Goal: Task Accomplishment & Management: Manage account settings

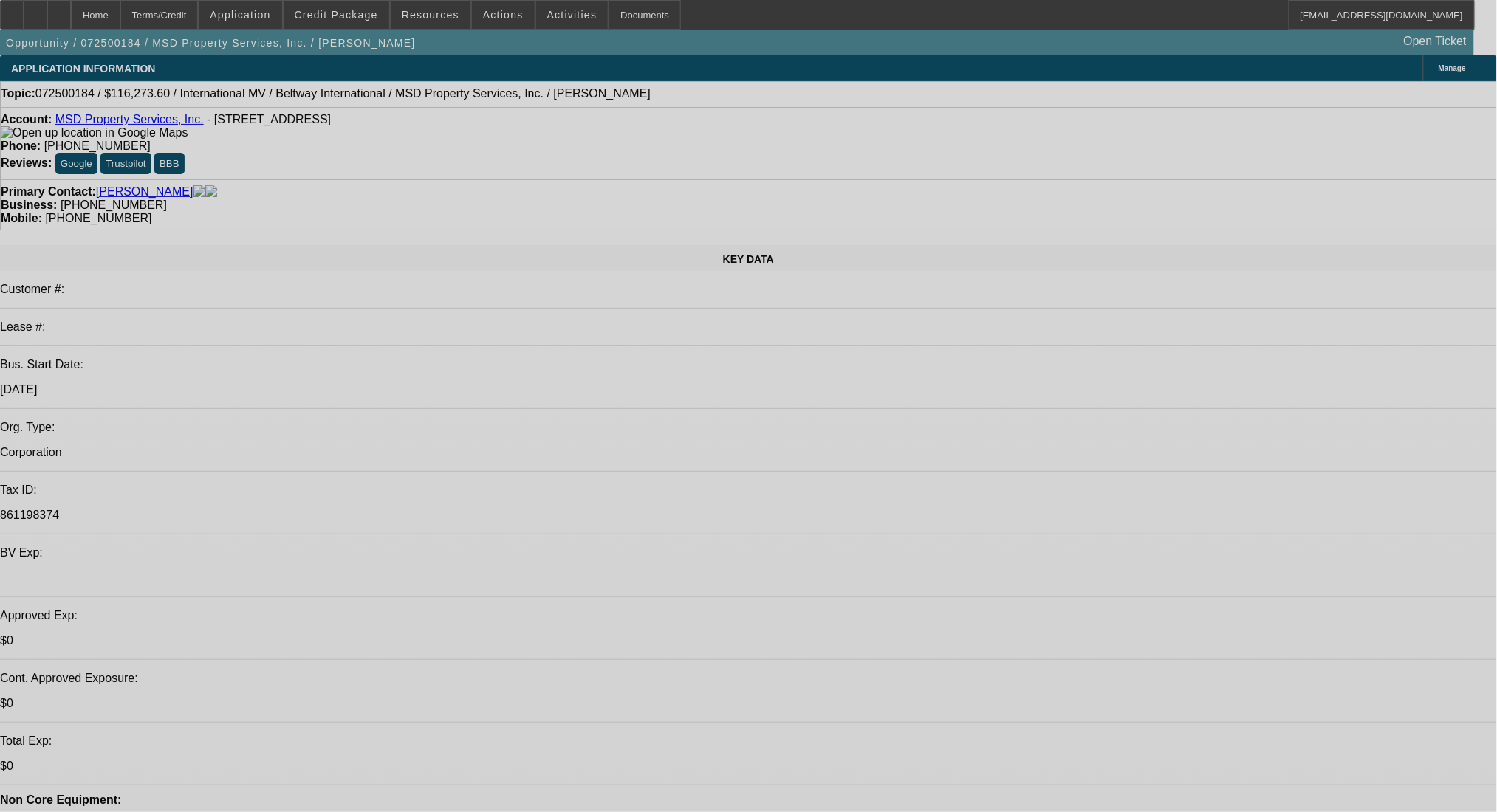
select select "0.2"
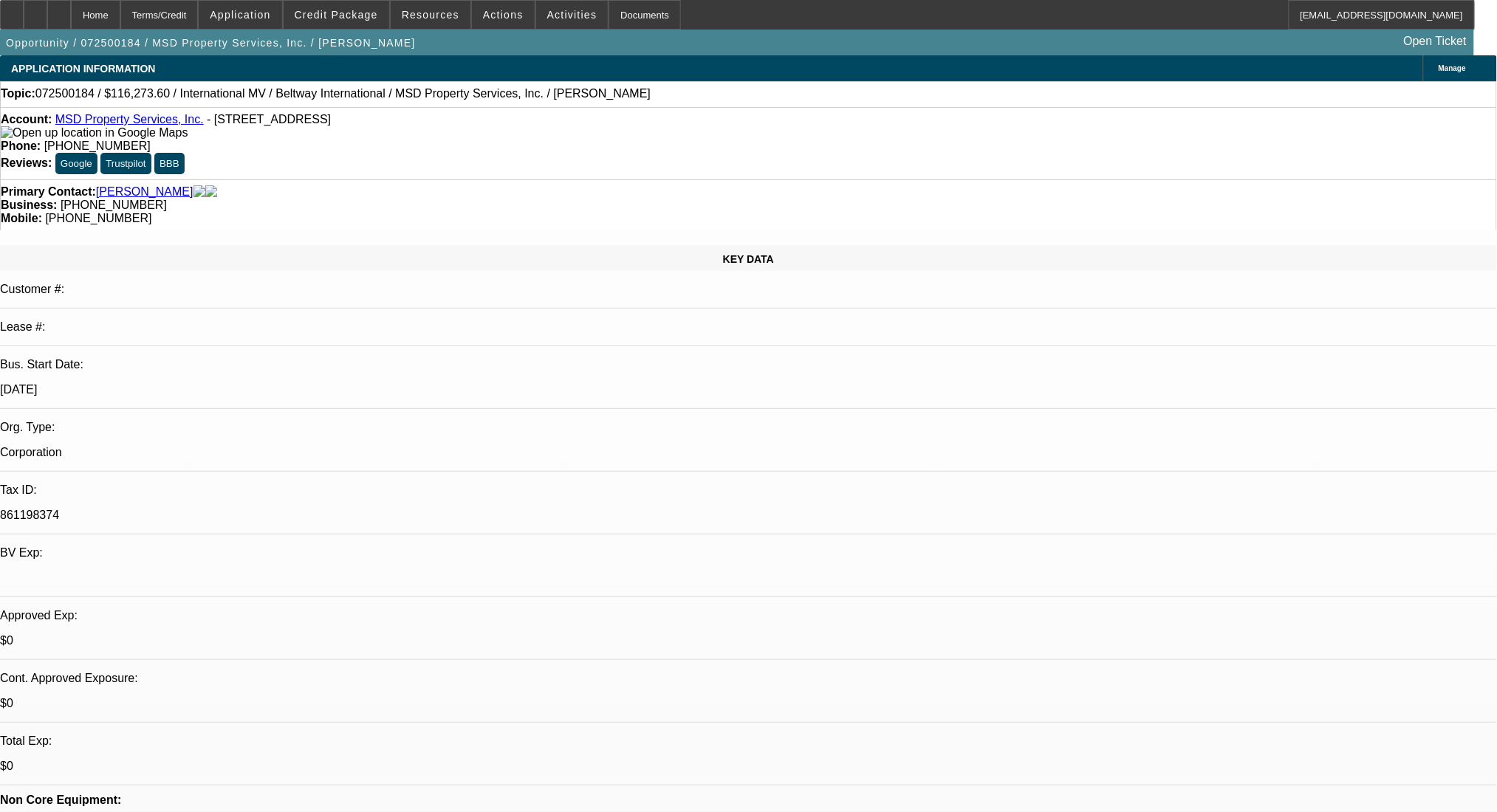
select select "2"
select select "0.1"
select select "4"
select select "0.2"
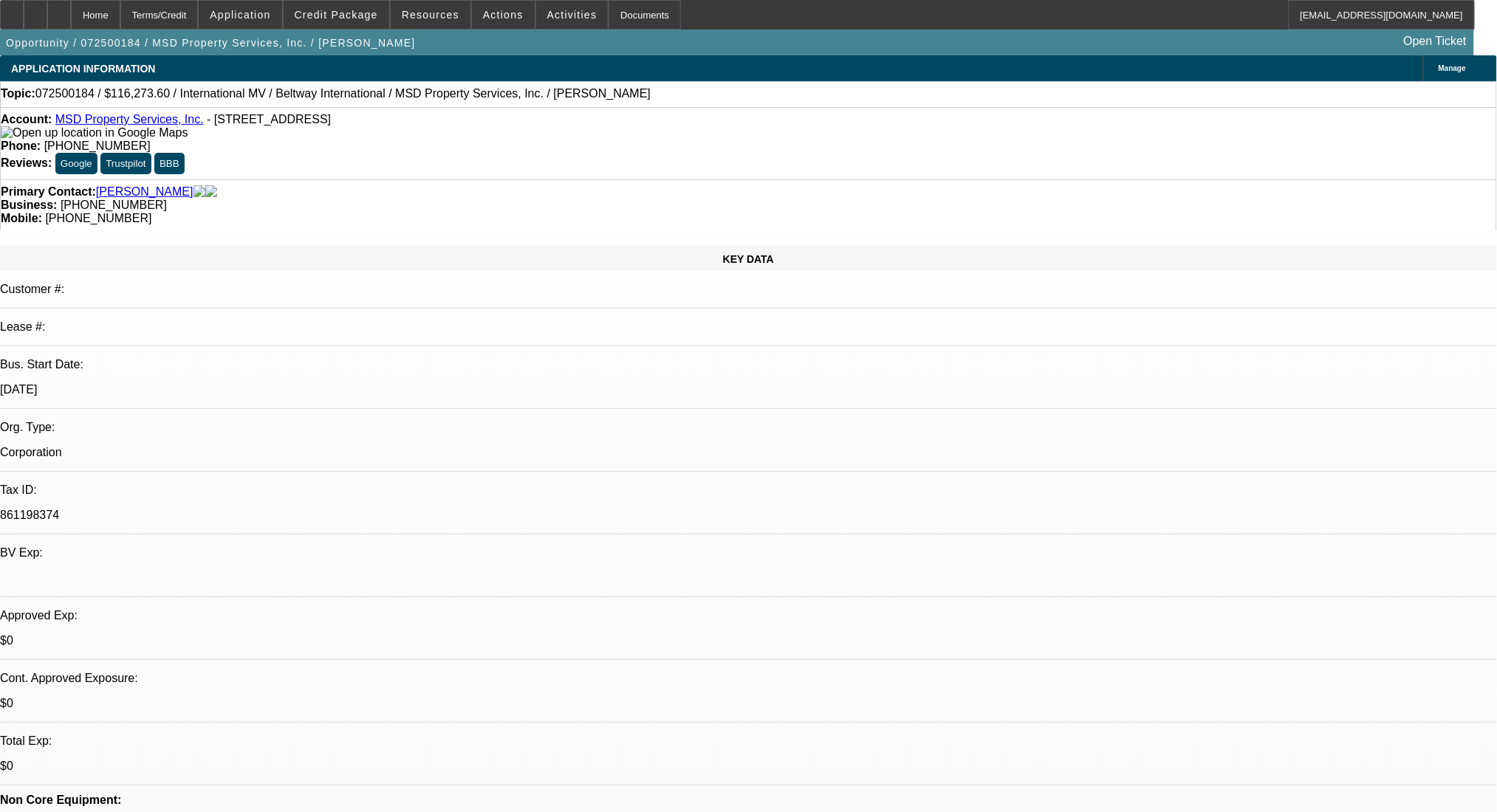
select select "2"
select select "0.1"
select select "4"
select select "0.2"
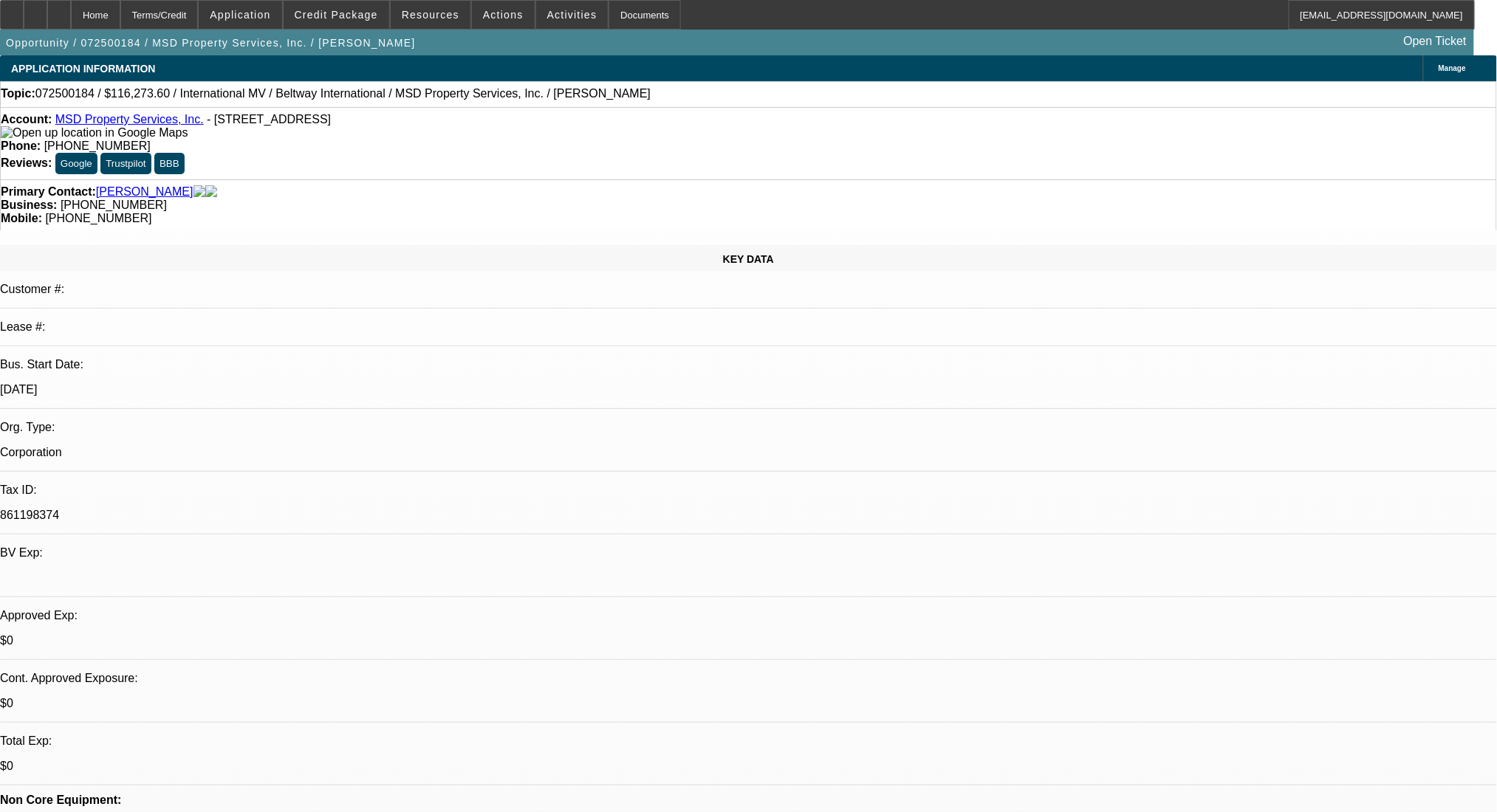
select select "2"
select select "0.1"
select select "4"
click at [193, 10] on div "Terms/Credit" at bounding box center [159, 14] width 78 height 30
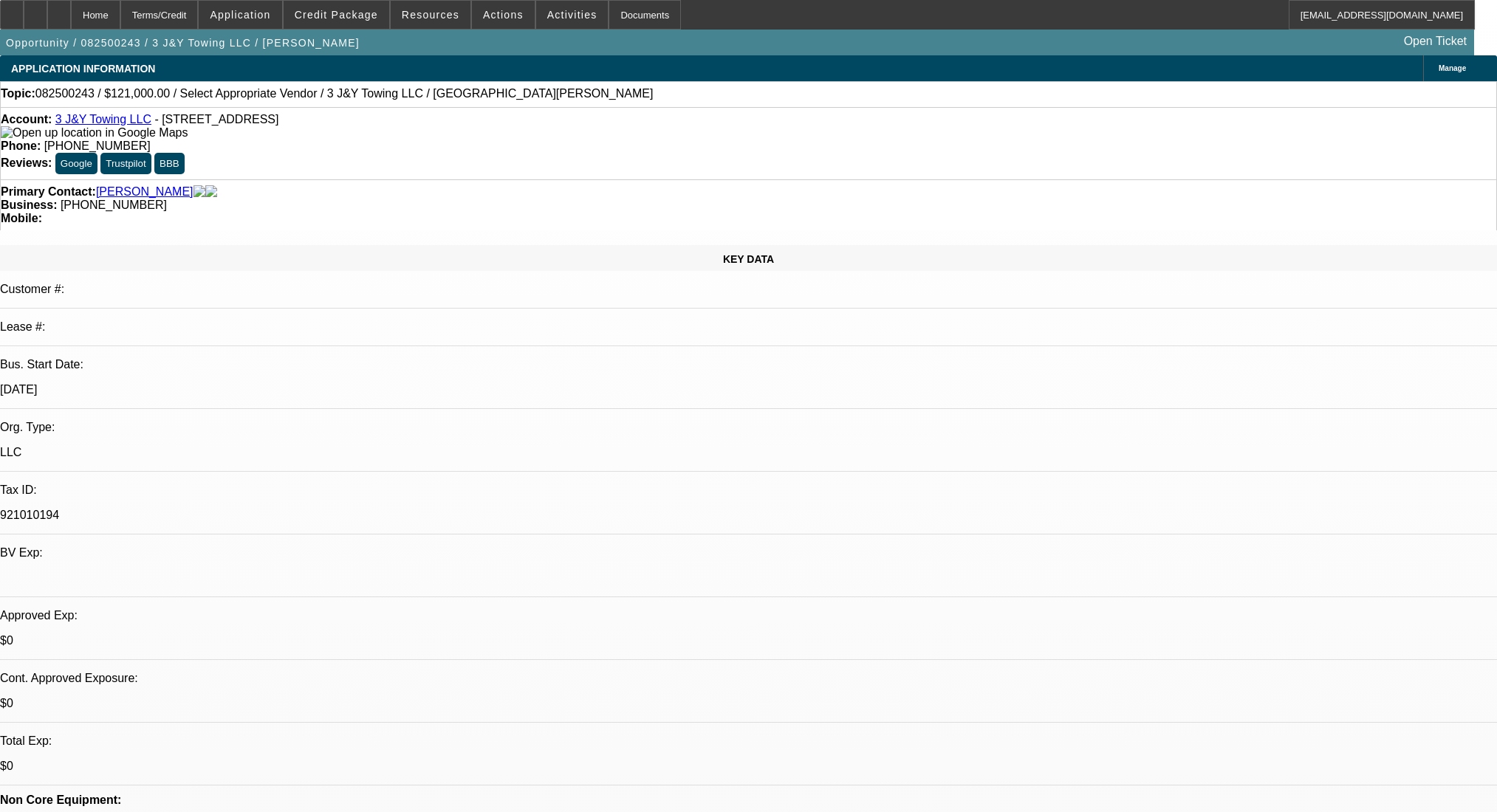
select select "0"
select select "2"
select select "0.1"
select select "4"
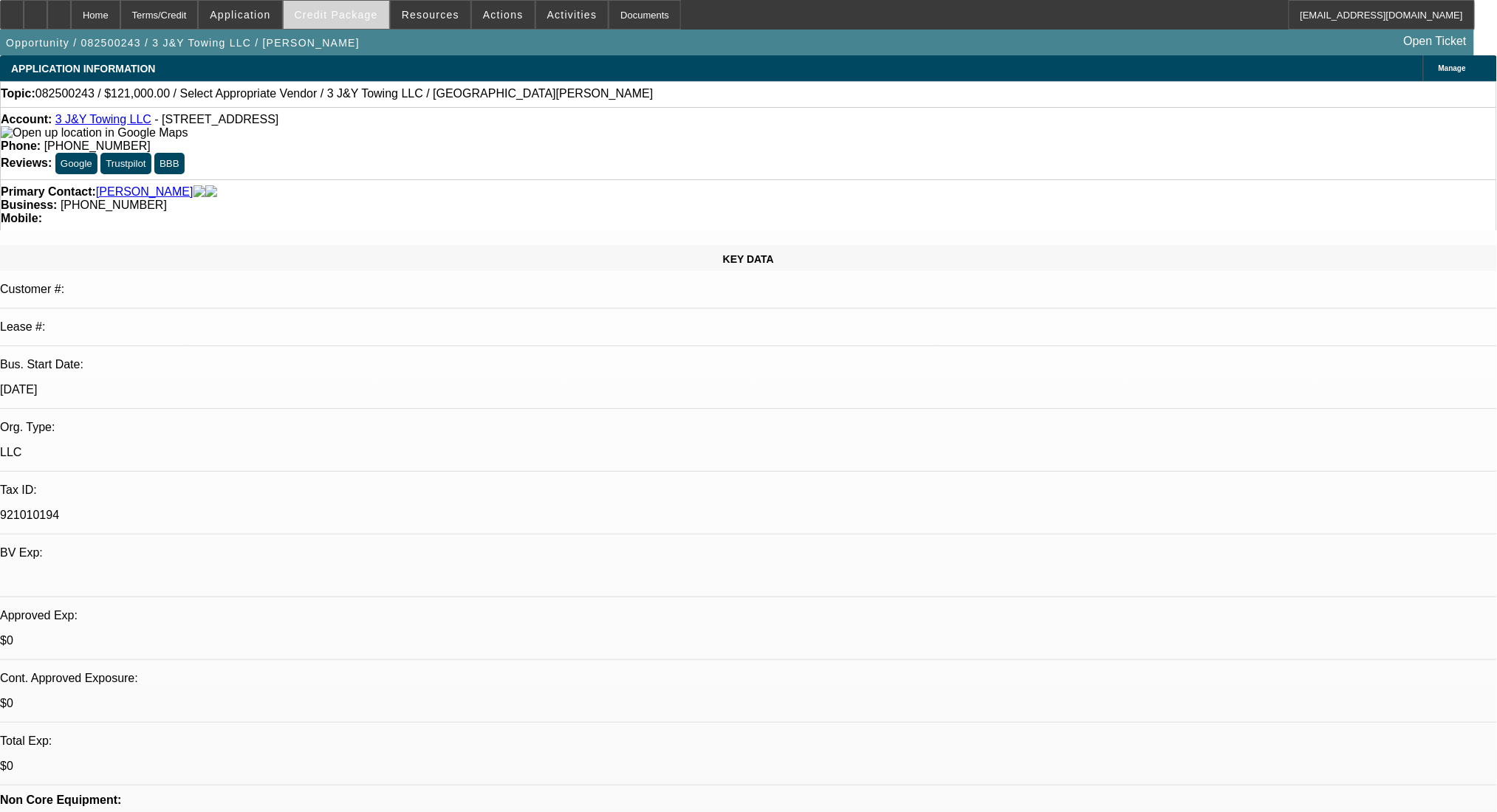
click at [363, 17] on span "Credit Package" at bounding box center [336, 14] width 84 height 12
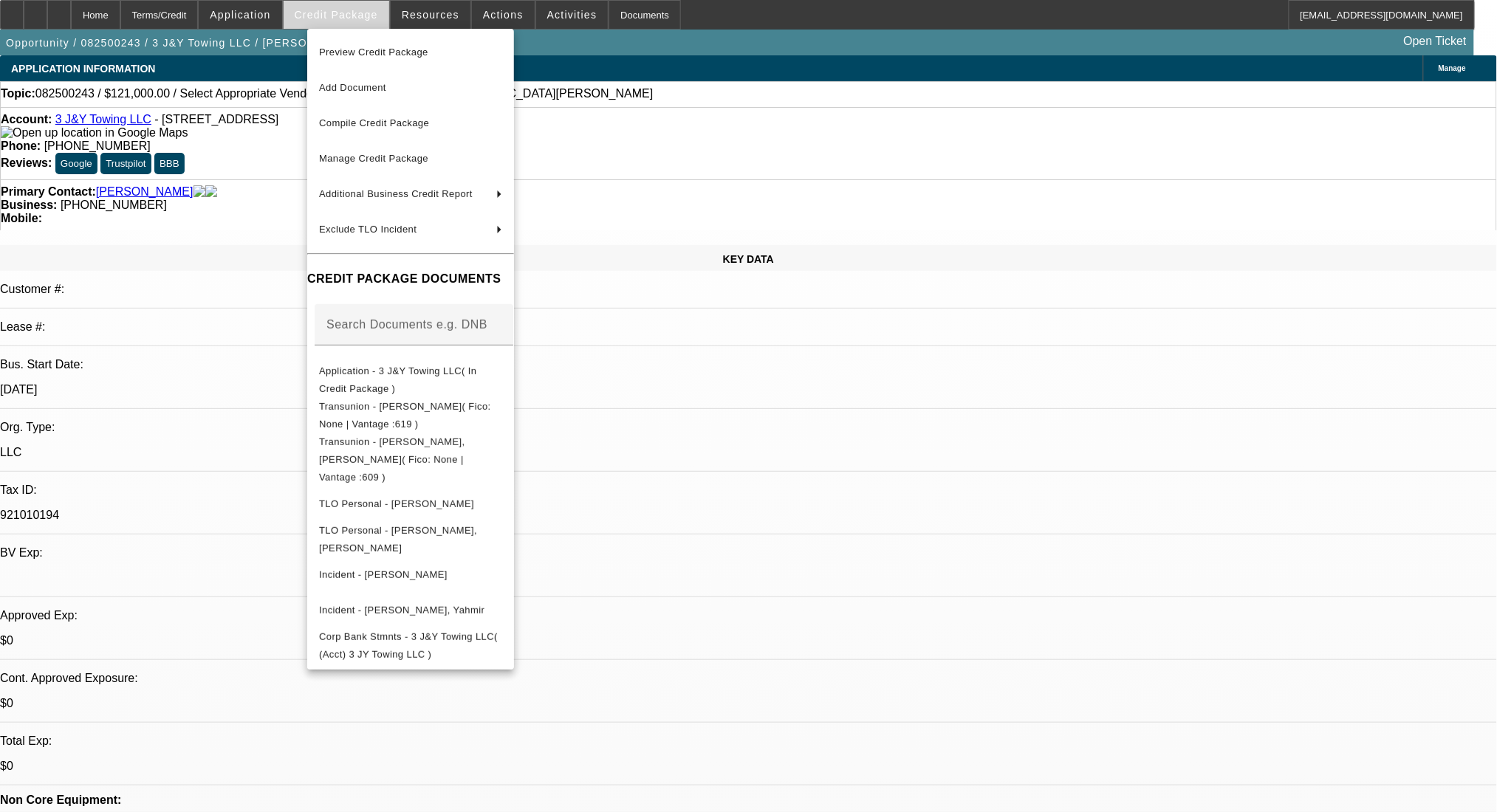
click at [363, 17] on div at bounding box center [748, 406] width 1497 height 812
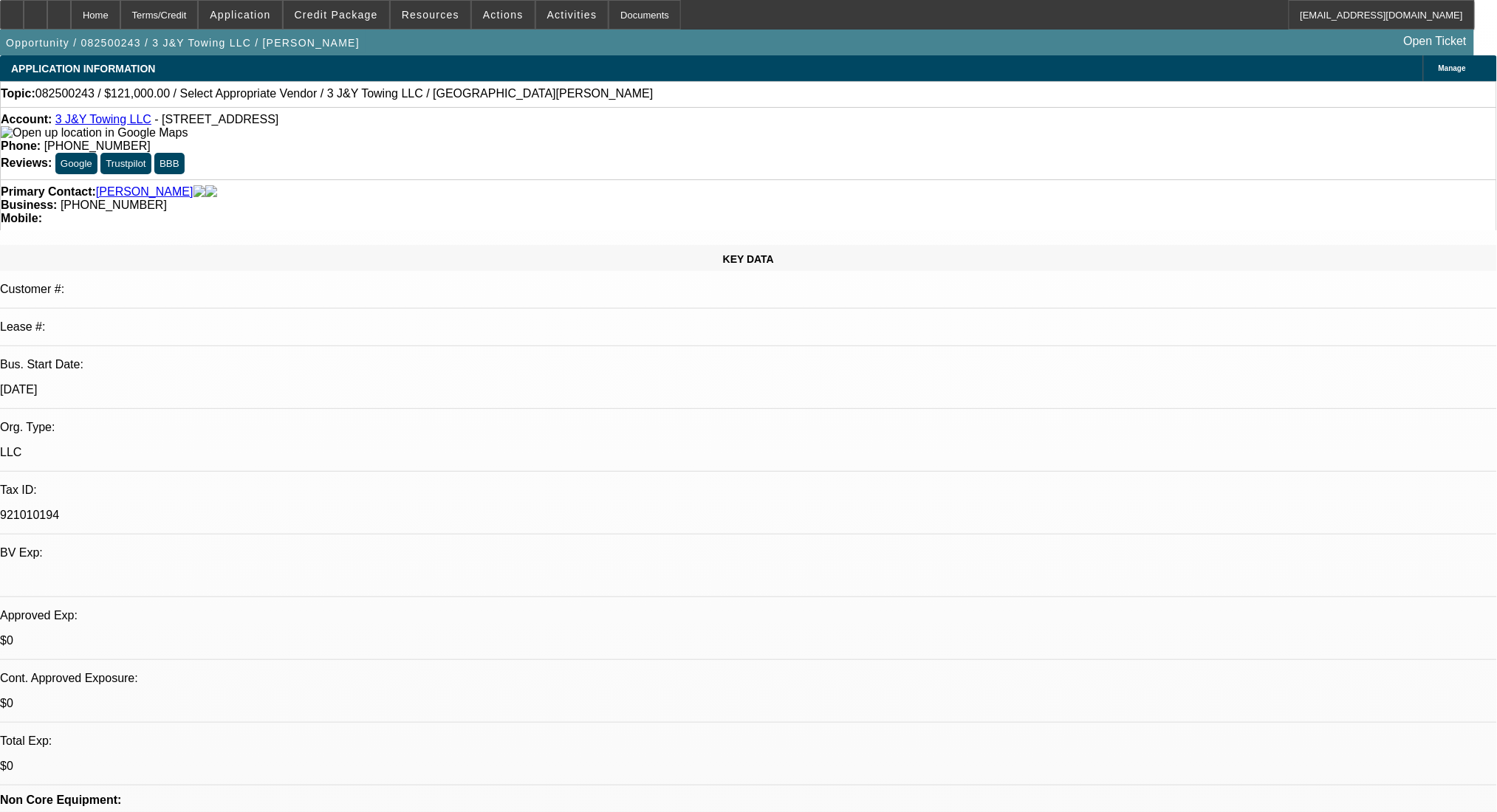
click at [345, 130] on div "Account: 3 J&Y Towing LLC - 9321 Steeple Court, Laurel, MD 20723" at bounding box center [748, 125] width 1495 height 27
click at [35, 10] on icon at bounding box center [35, 10] width 0 height 0
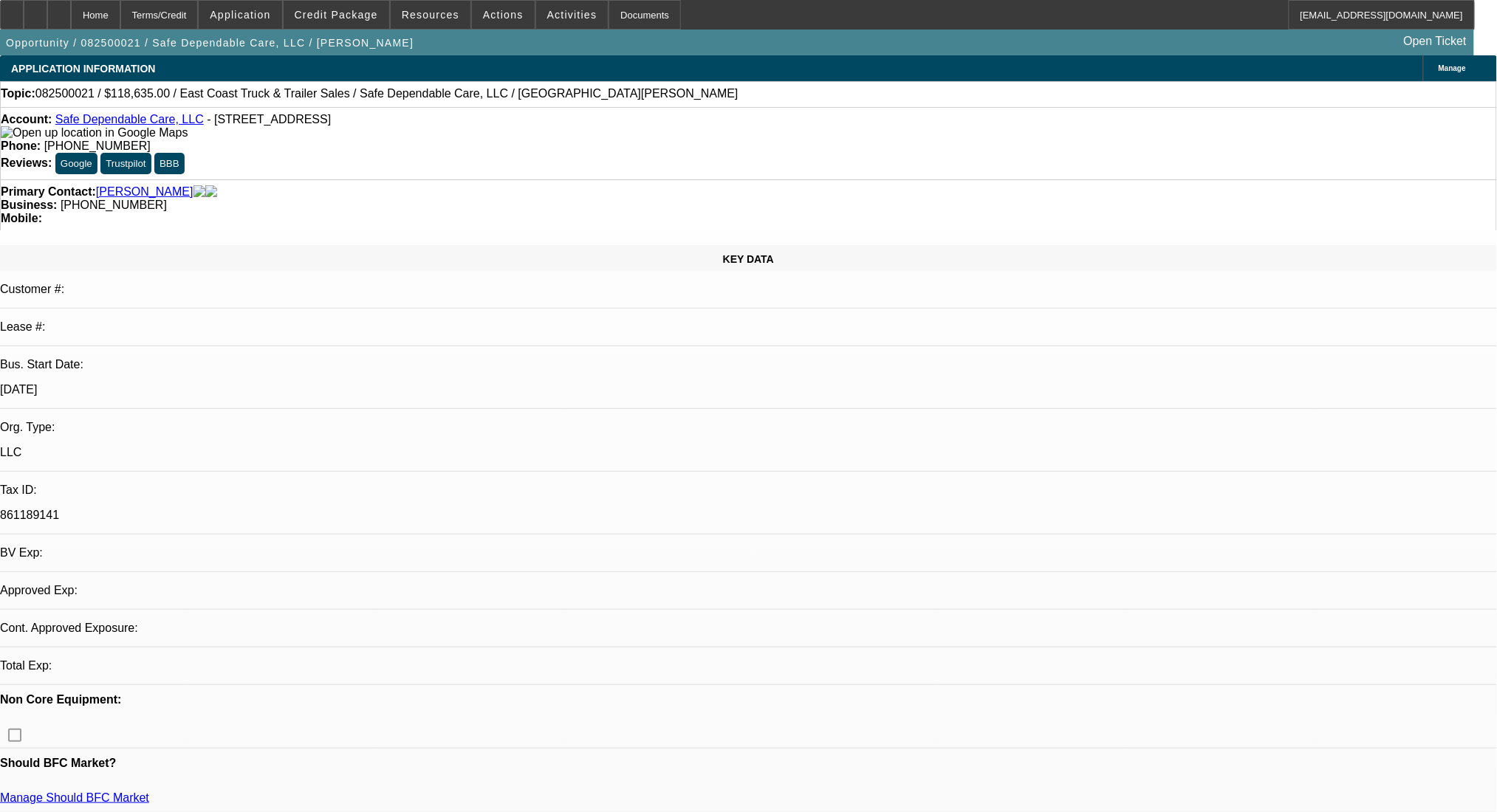
select select "0"
select select "2"
select select "0.1"
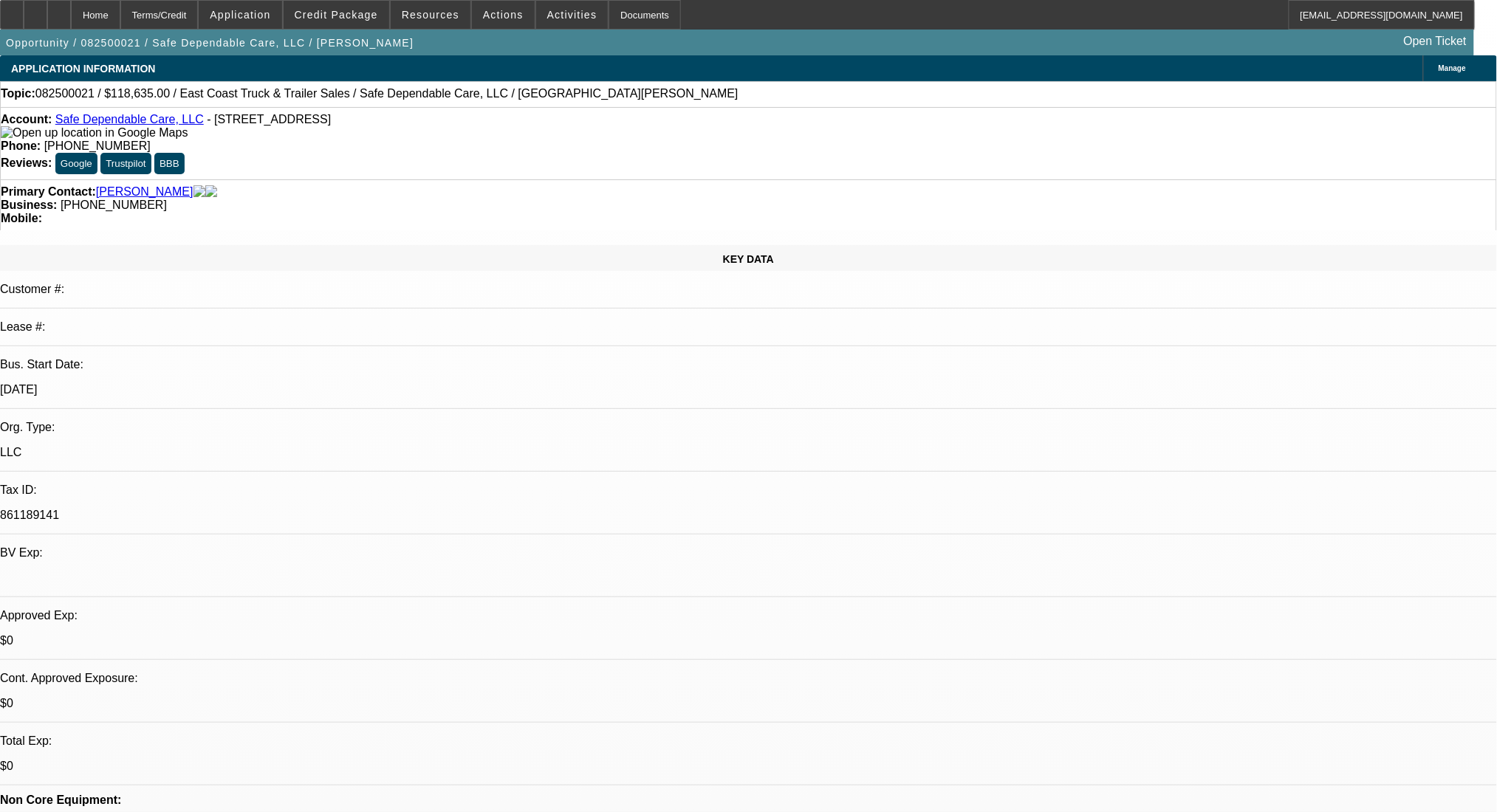
select select "4"
click at [356, 14] on span "Credit Package" at bounding box center [336, 14] width 84 height 12
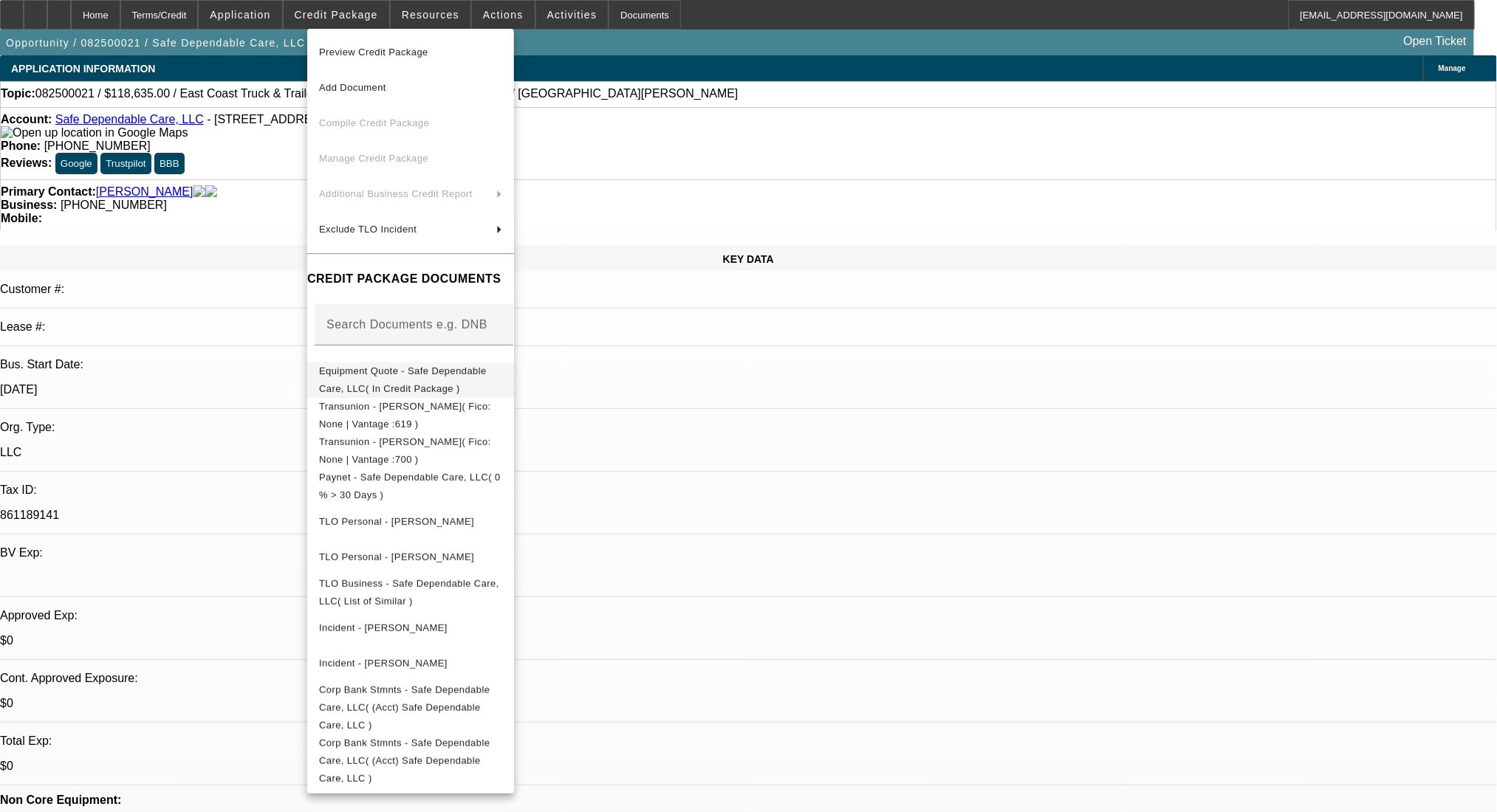
click at [454, 372] on span "Equipment Quote - Safe Dependable Care, LLC( In Credit Package )" at bounding box center [403, 379] width 167 height 29
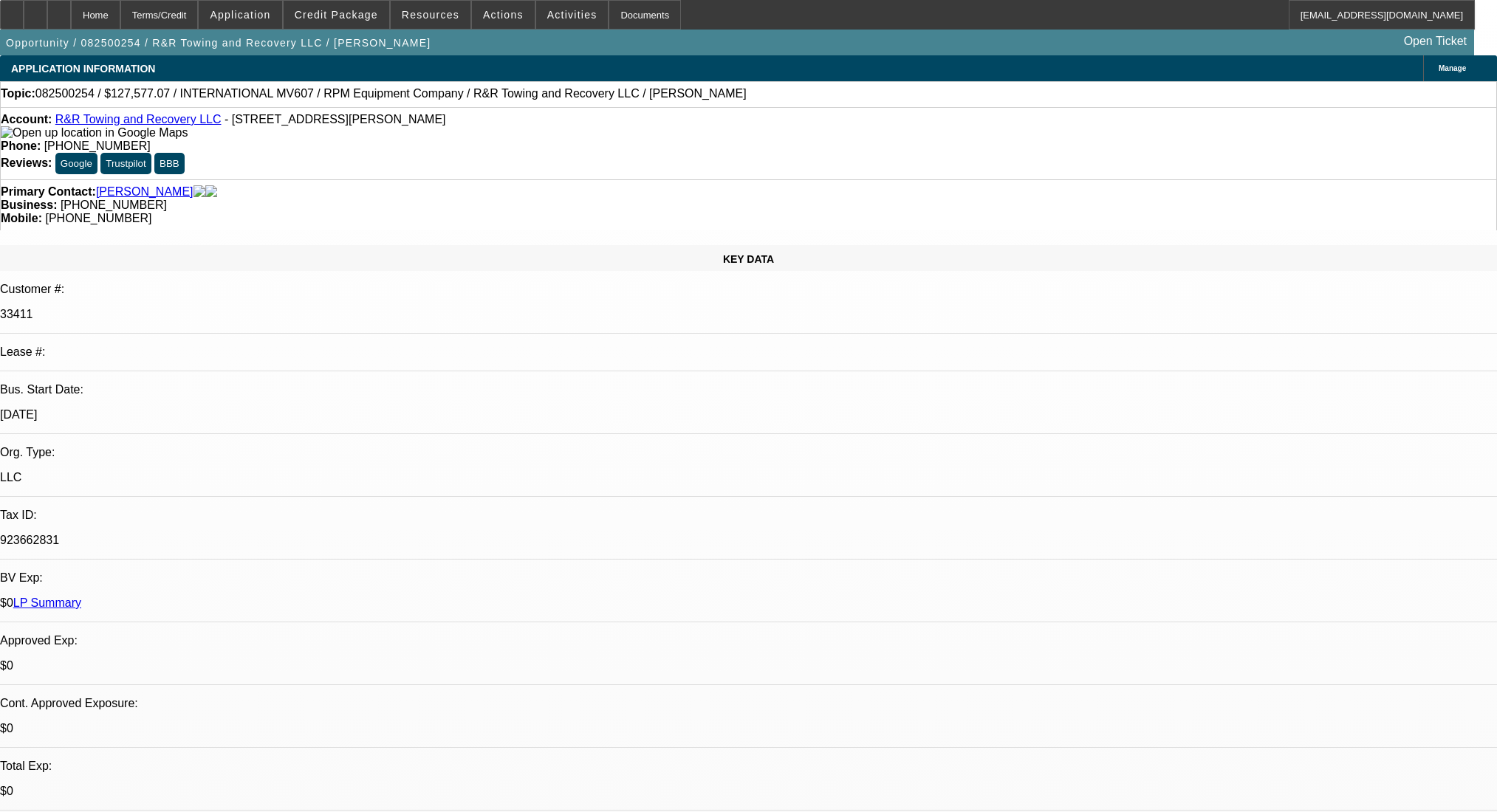
select select "0.1"
select select "2"
select select "0.1"
select select "4"
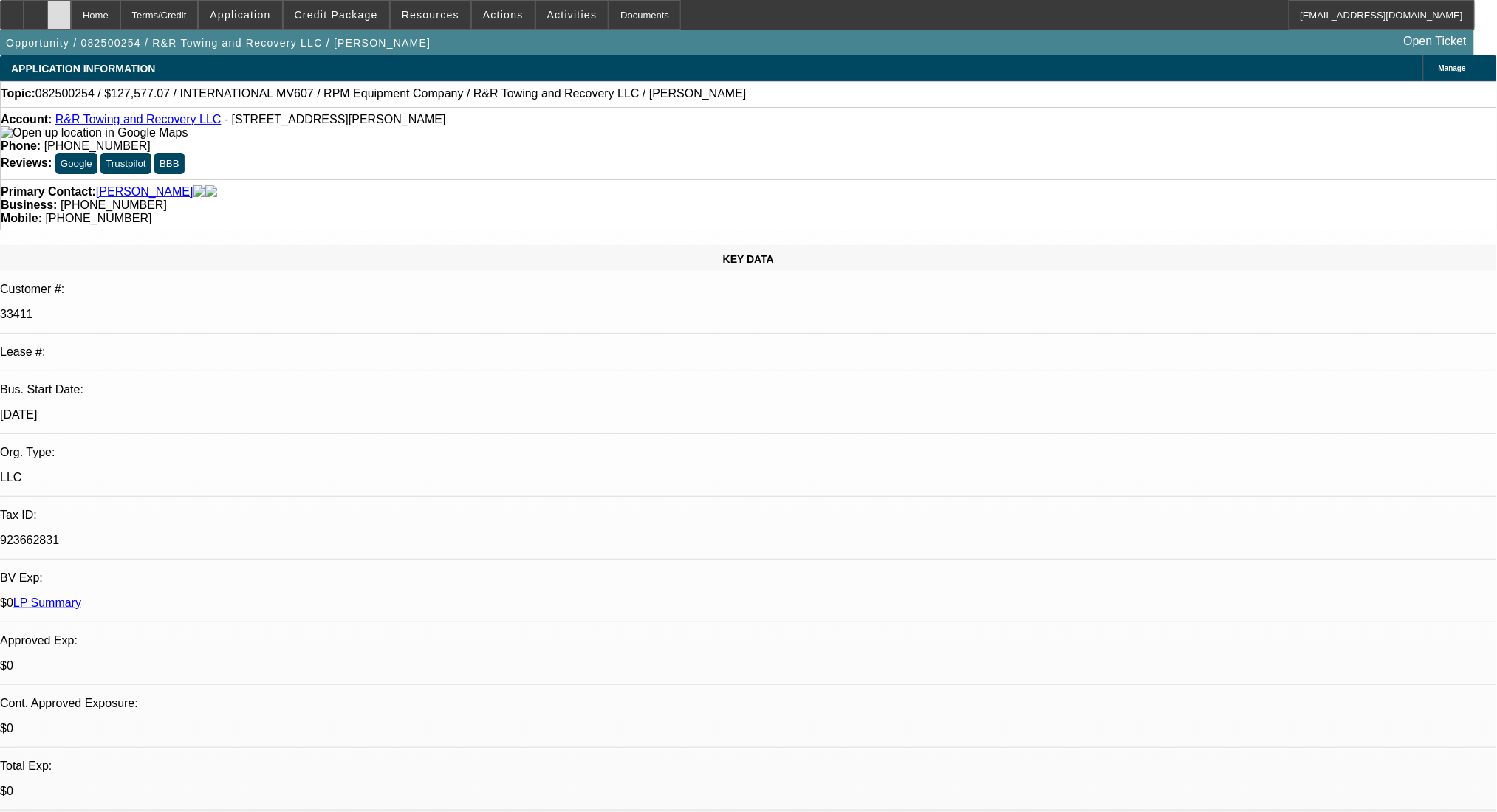
click at [71, 22] on div at bounding box center [59, 14] width 23 height 30
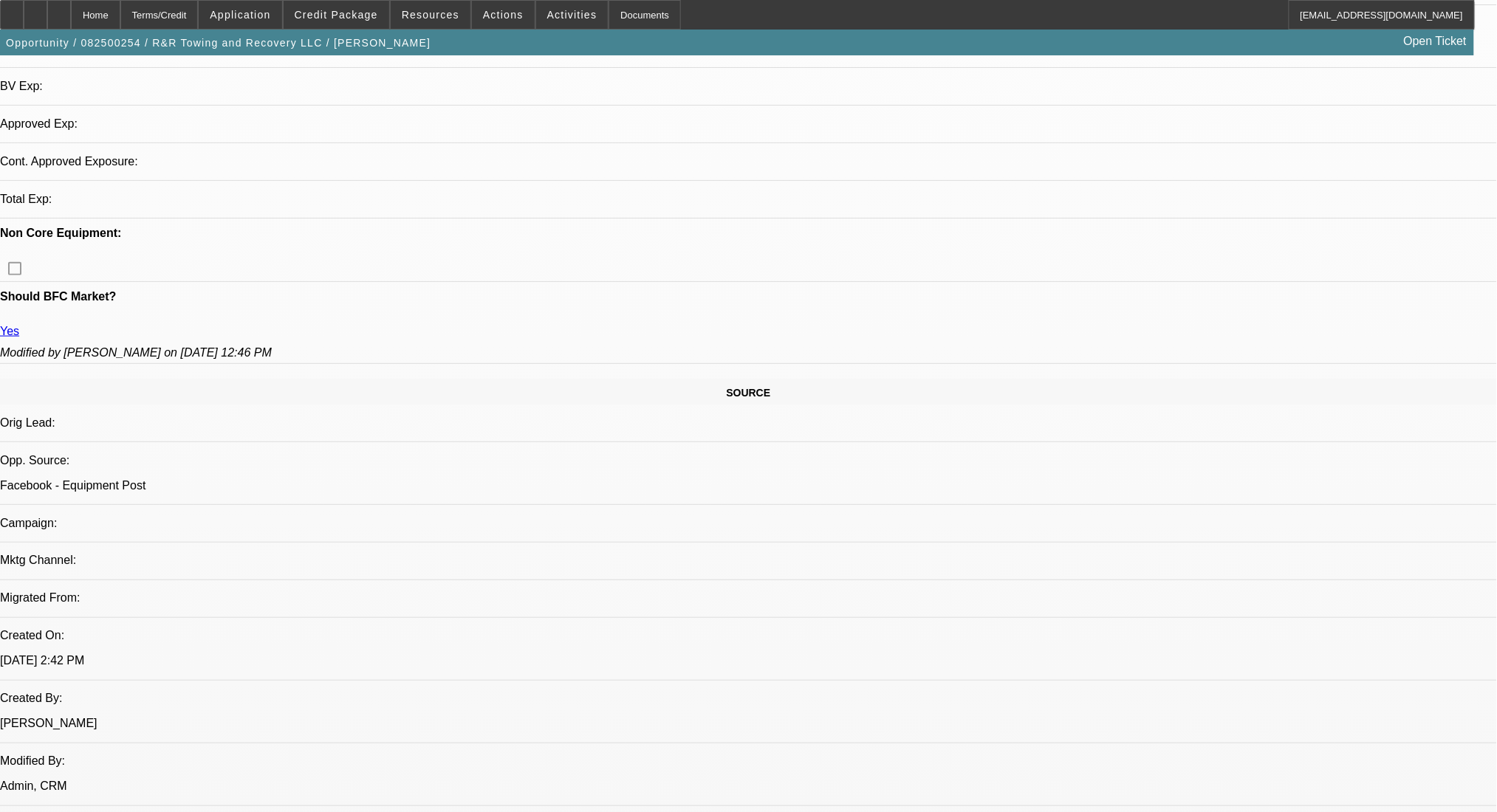
select select "0.1"
select select "2"
select select "0.1"
select select "4"
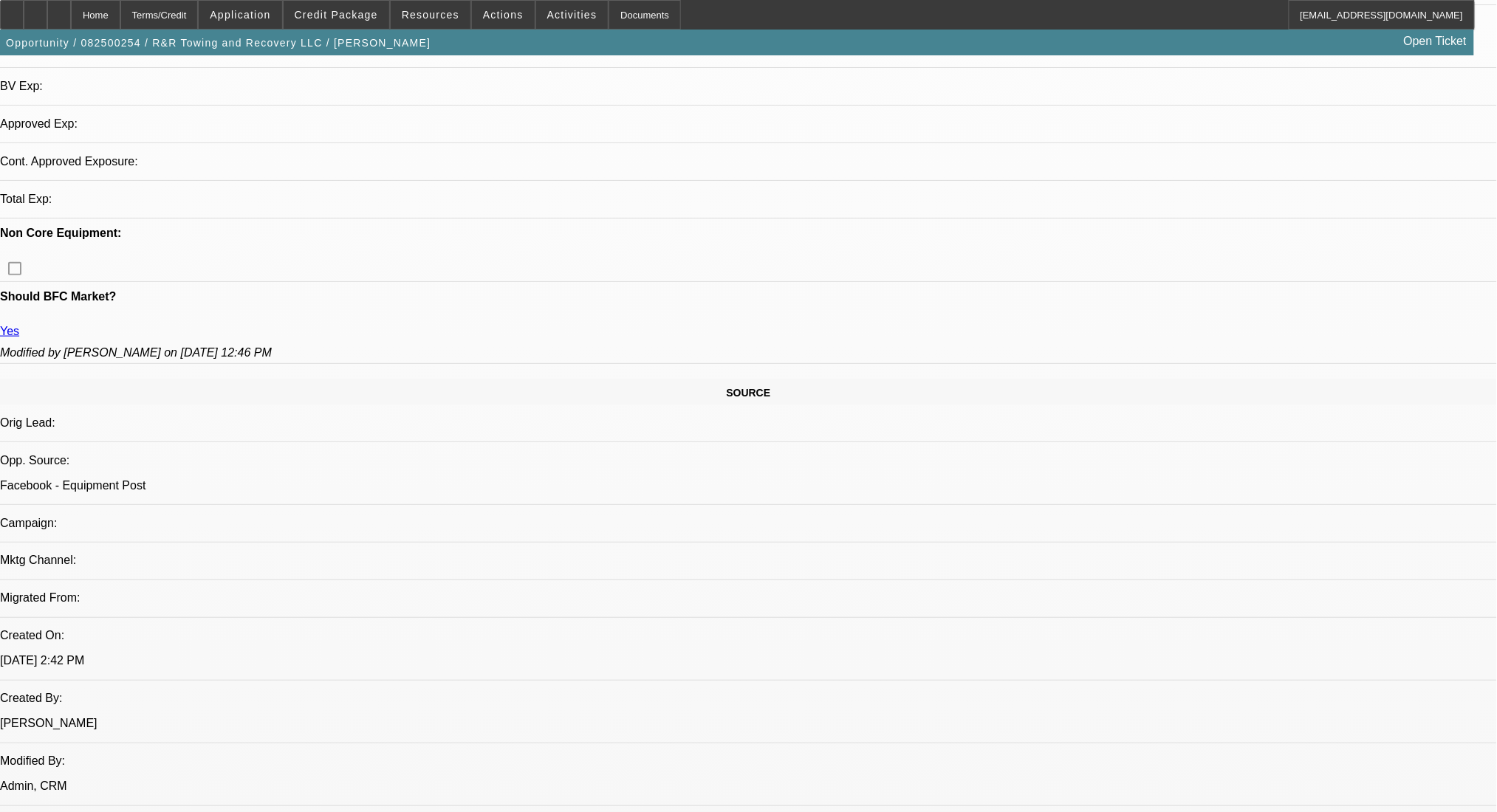
select select "0.1"
select select "2"
select select "0.1"
select select "4"
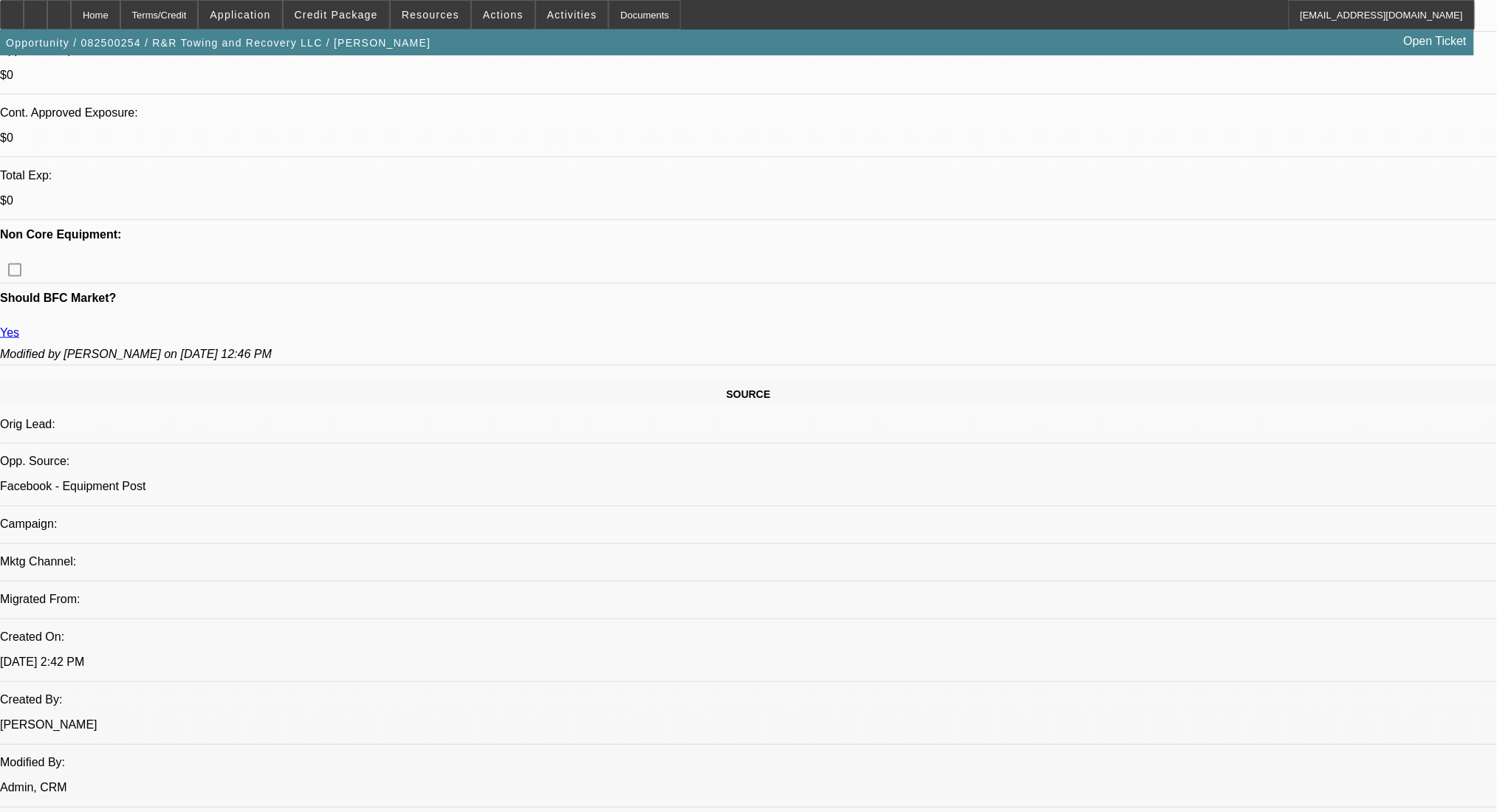
scroll to position [669, 0]
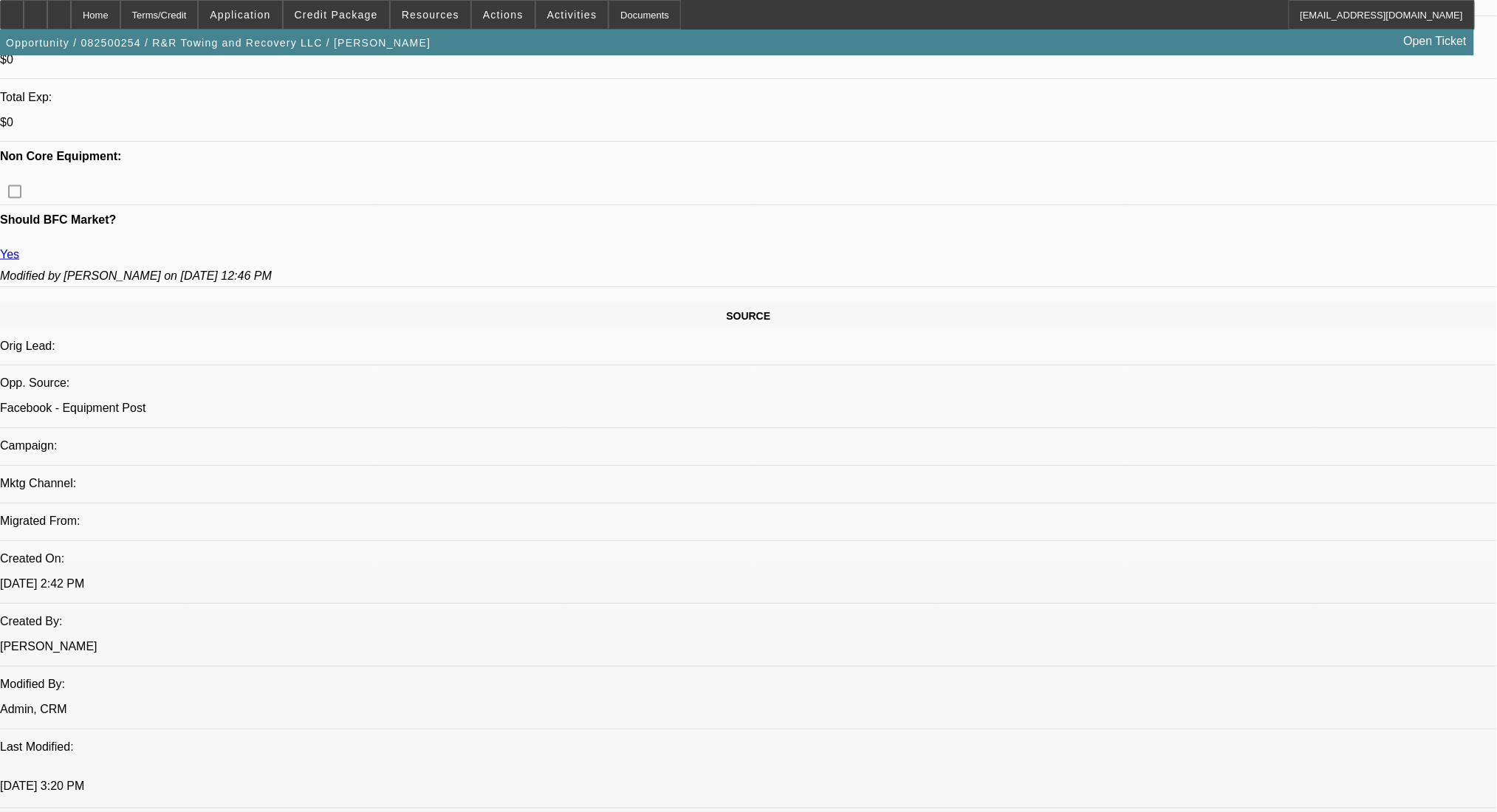
click at [350, 23] on span at bounding box center [336, 14] width 105 height 35
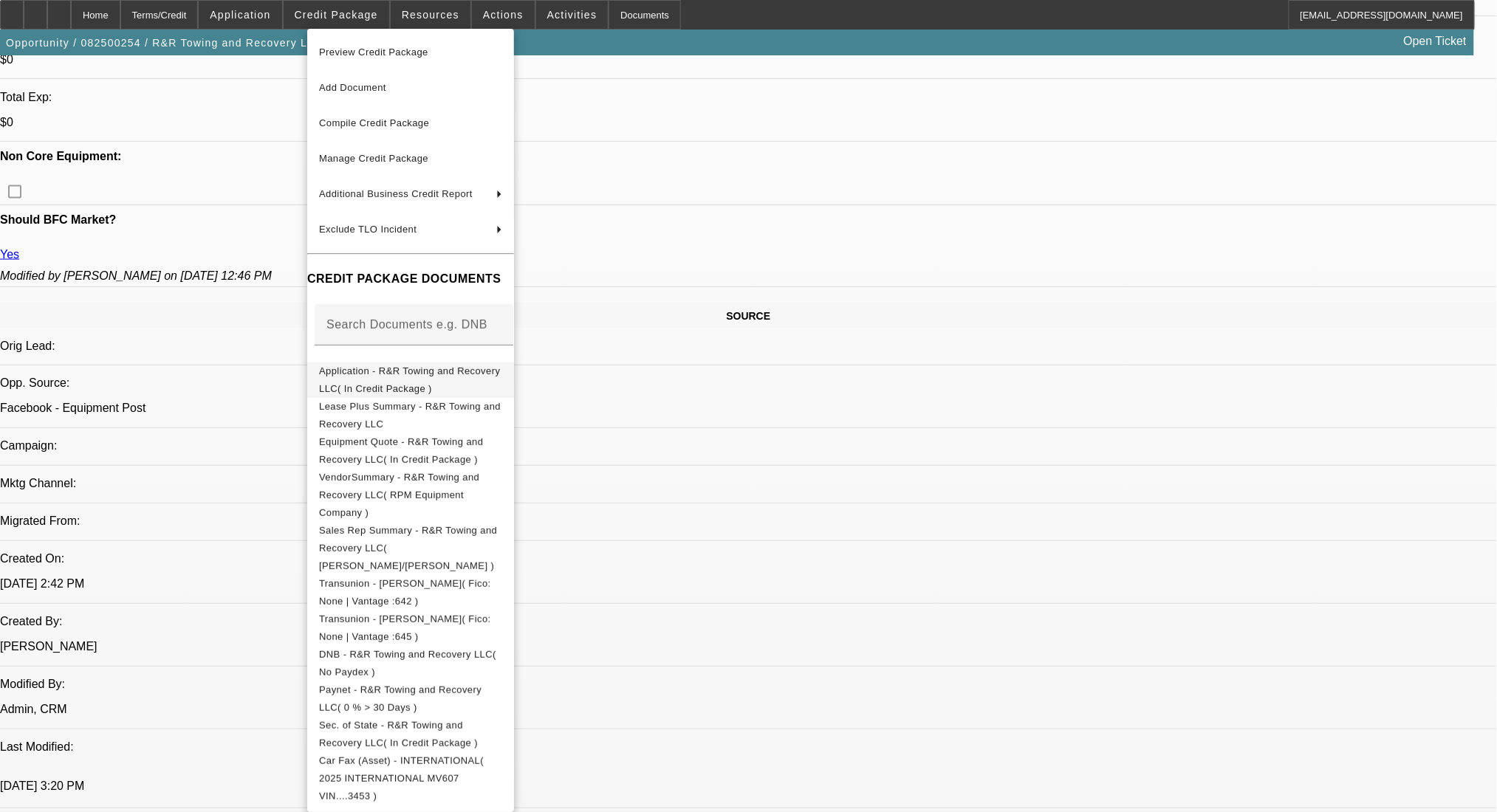
click at [403, 381] on span "Application - R&R Towing and Recovery LLC( In Credit Package )" at bounding box center [411, 379] width 183 height 35
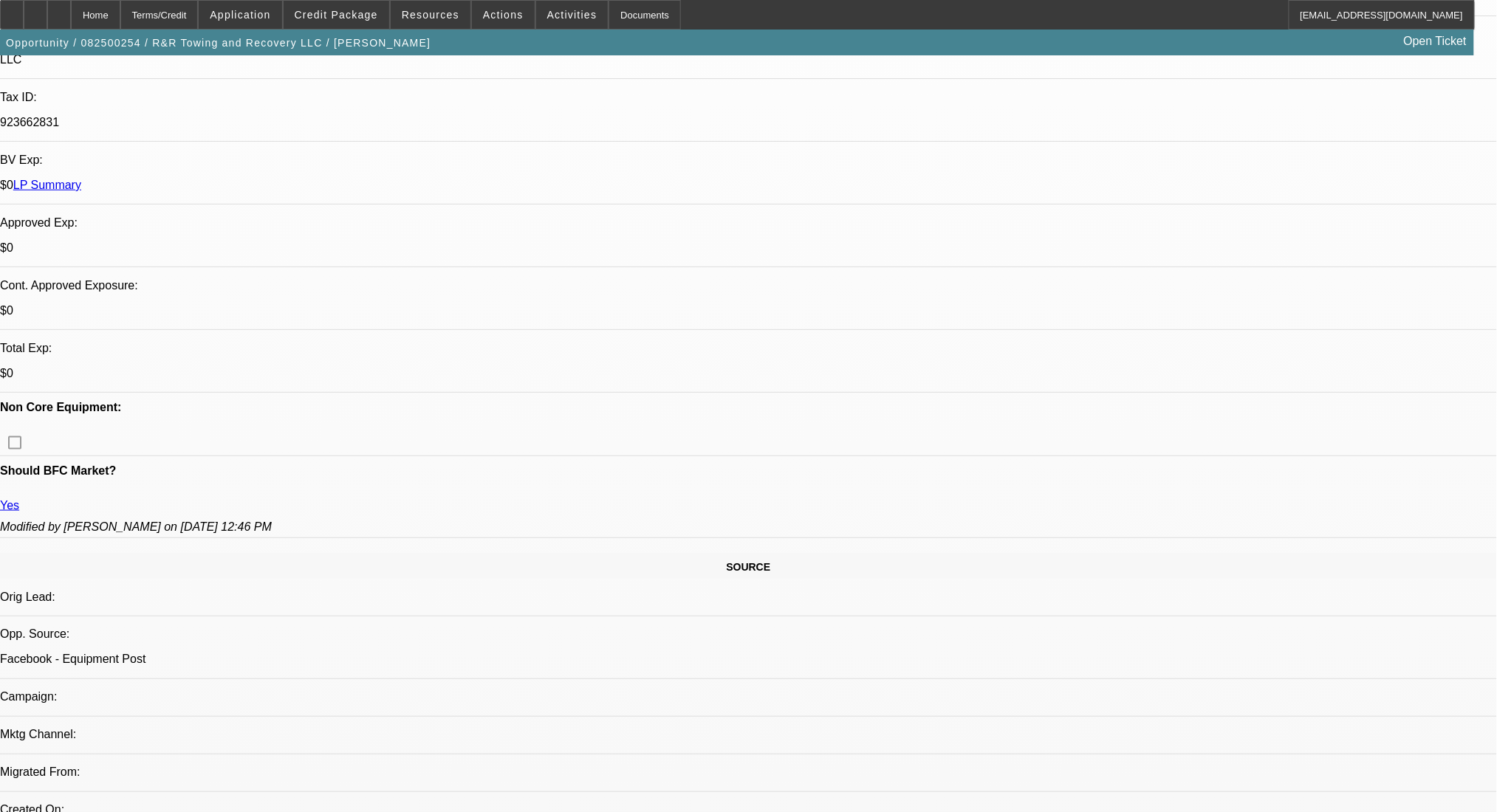
scroll to position [275, 0]
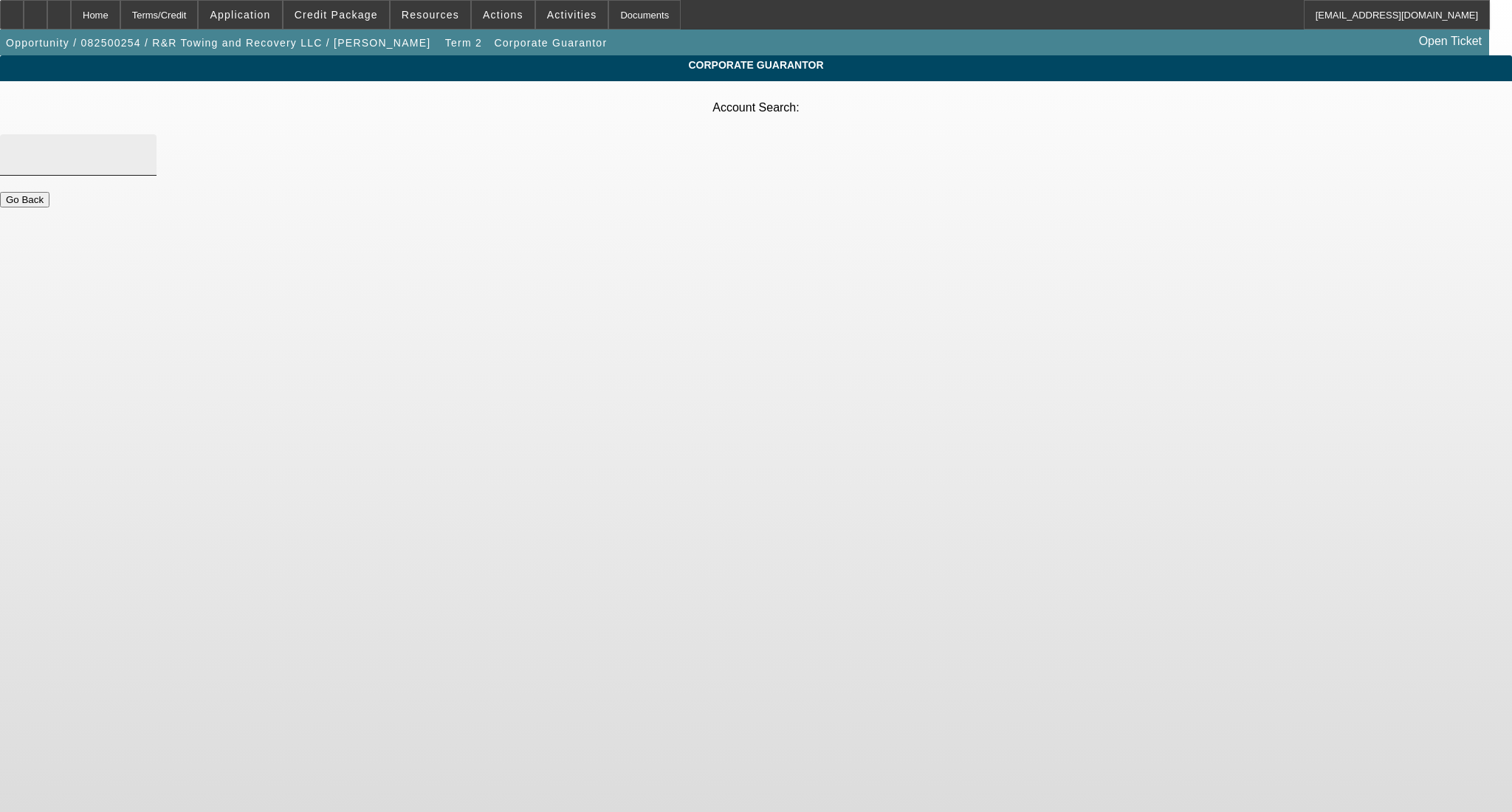
click at [145, 146] on input "Account Search" at bounding box center [78, 155] width 133 height 18
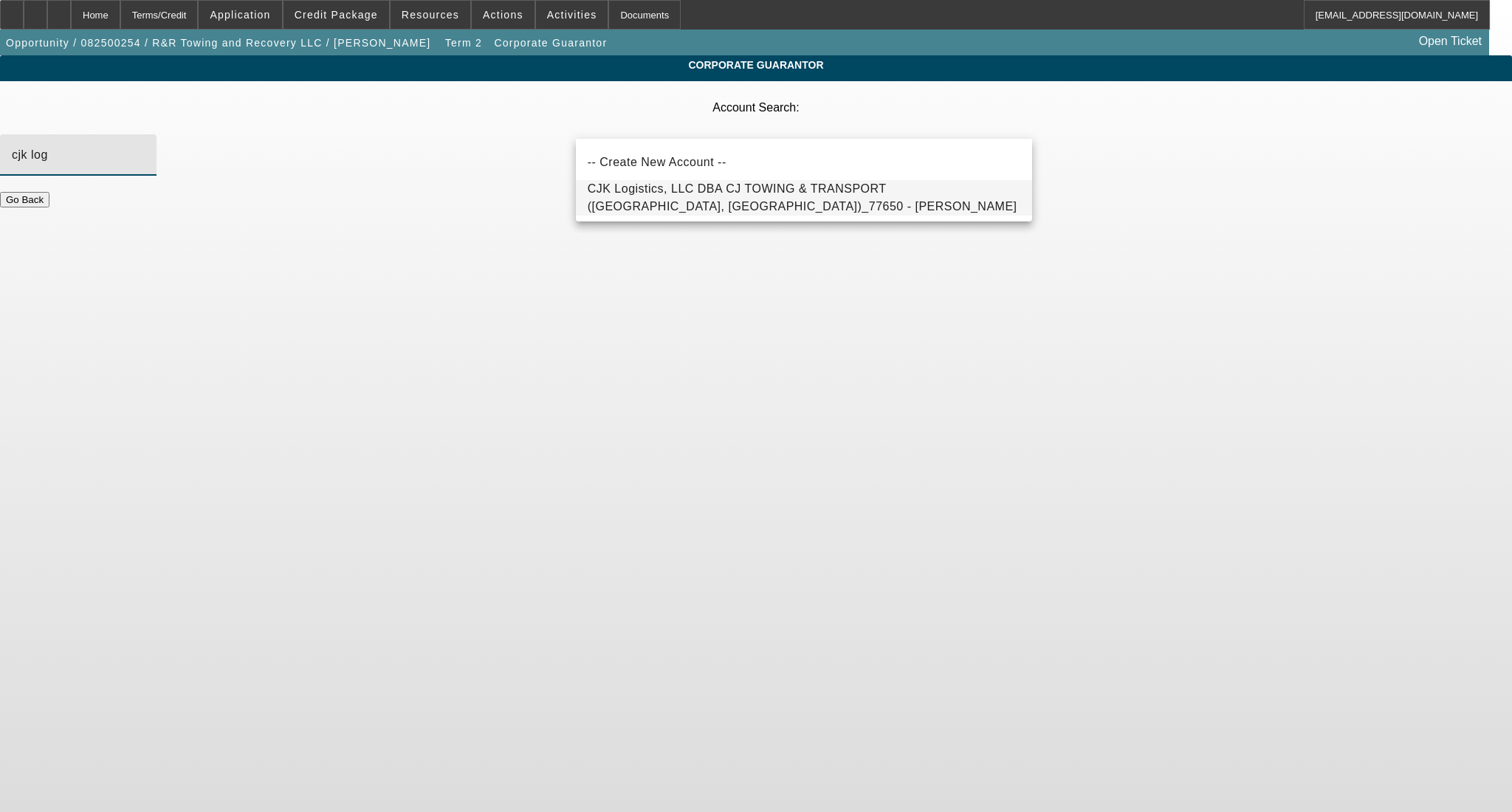
click at [707, 195] on span "CJK Logistics, LLC DBA CJ TOWING & TRANSPORT (Porter, TX)_77650 - Patton, Jimmy" at bounding box center [803, 198] width 429 height 31
type input "CJK Logistics, LLC DBA CJ TOWING & TRANSPORT (Porter, TX)_77650 - Patton, Jimmy"
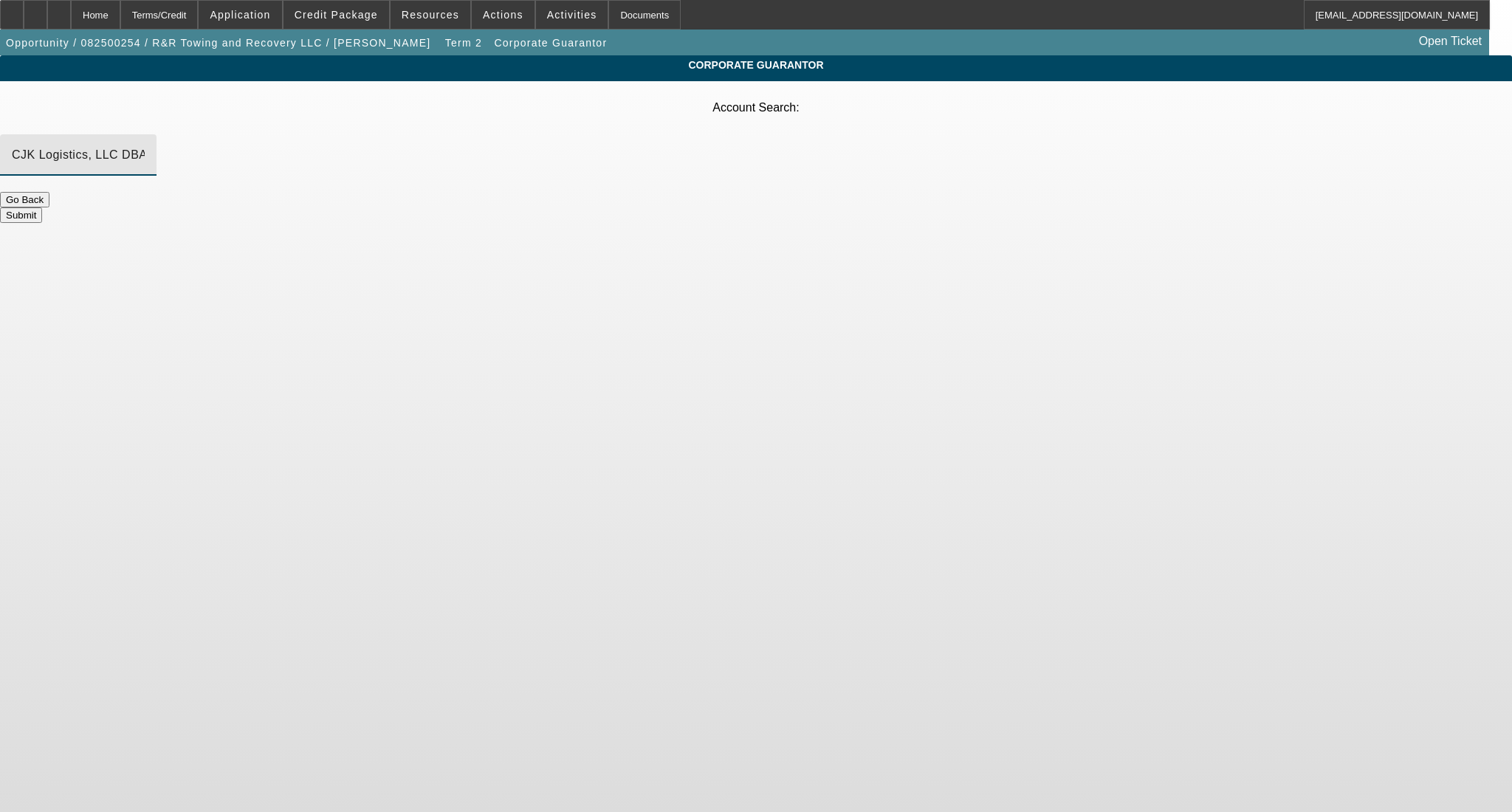
click at [42, 207] on button "Submit" at bounding box center [21, 215] width 42 height 15
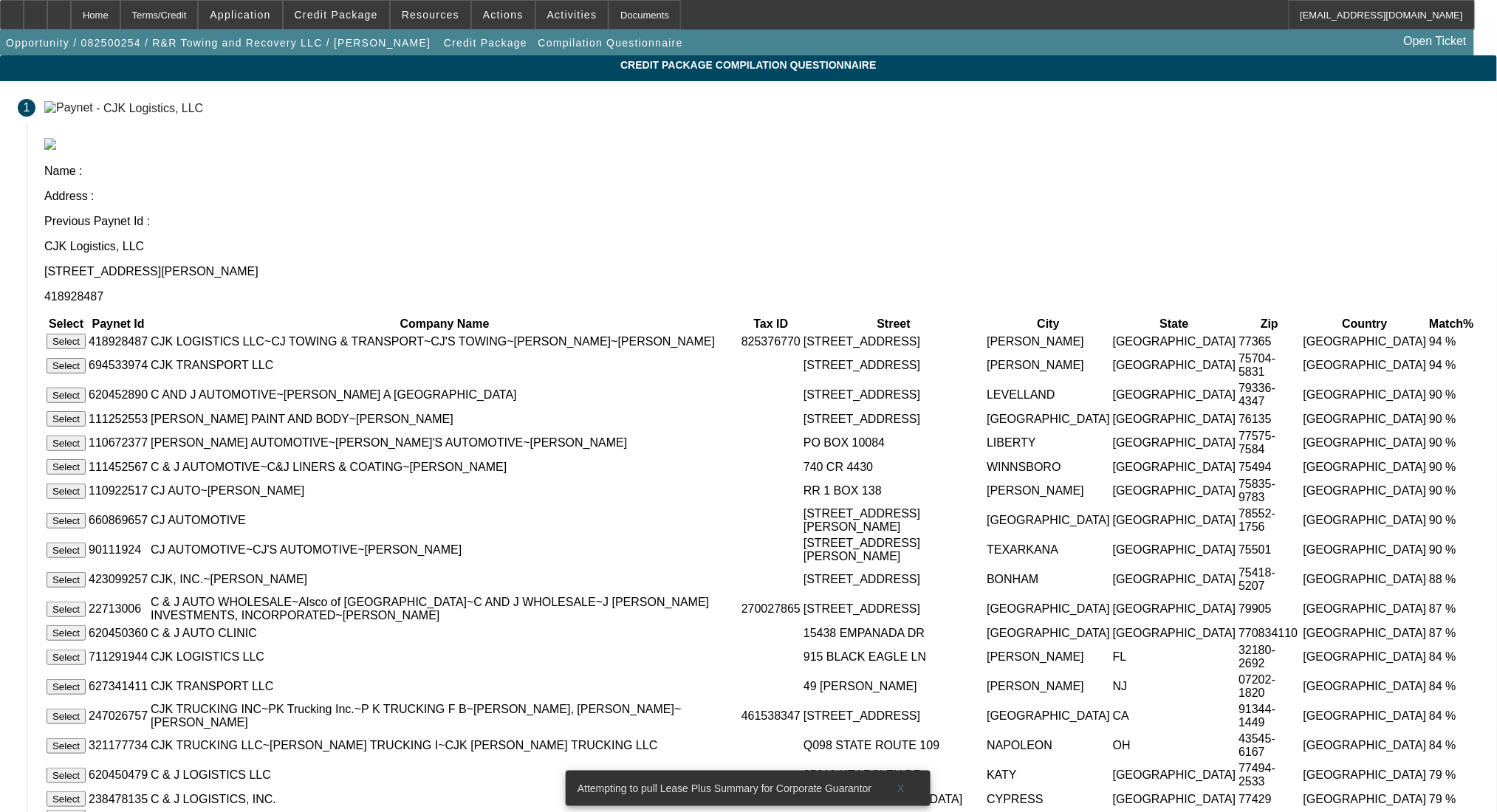
click at [85, 334] on button "Select" at bounding box center [66, 341] width 39 height 15
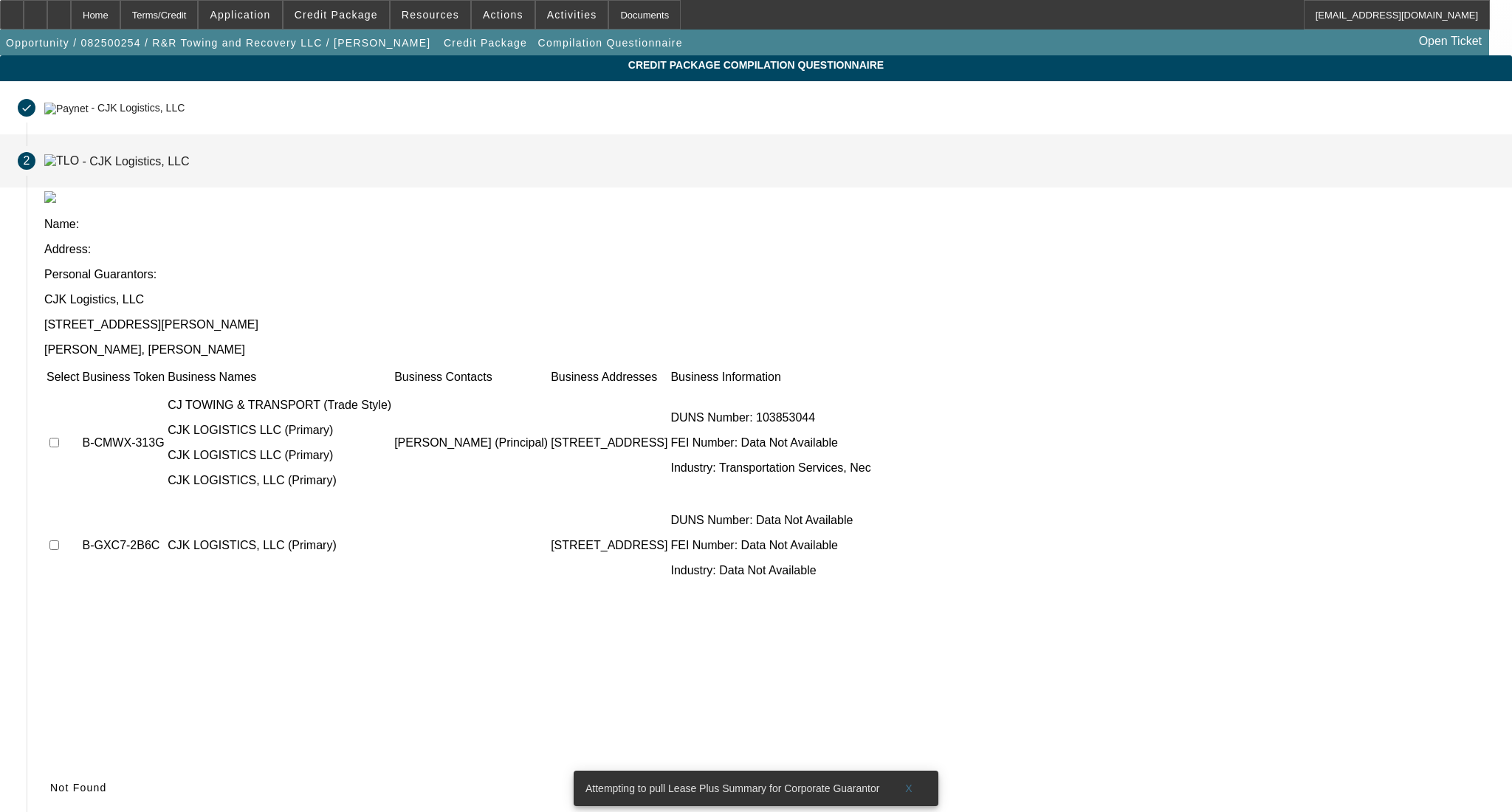
click at [59, 437] on input "checkbox" at bounding box center [55, 442] width 10 height 10
checkbox input "true"
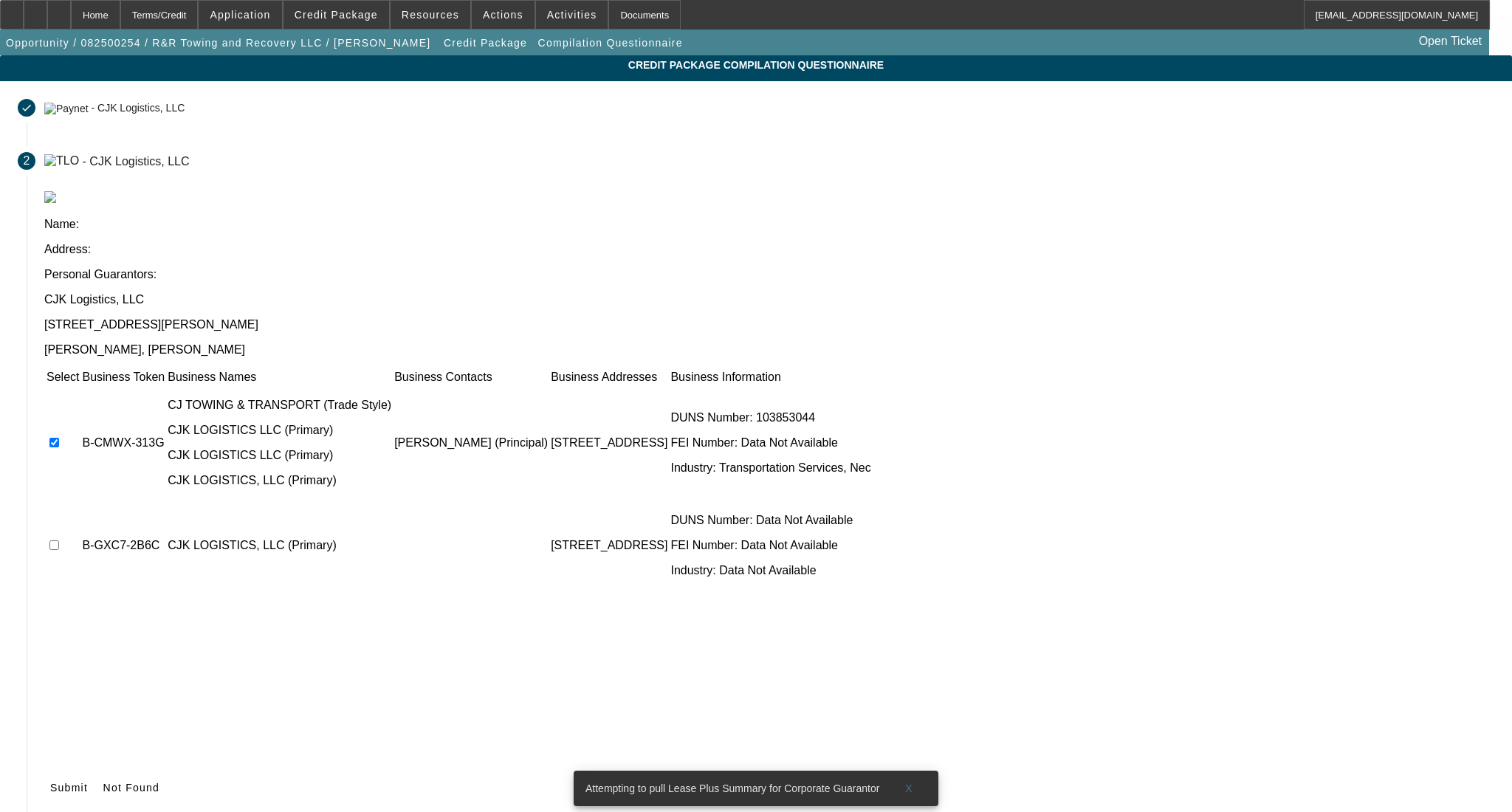
click at [59, 540] on input "checkbox" at bounding box center [55, 545] width 10 height 10
checkbox input "true"
click at [50, 781] on icon at bounding box center [50, 787] width 0 height 12
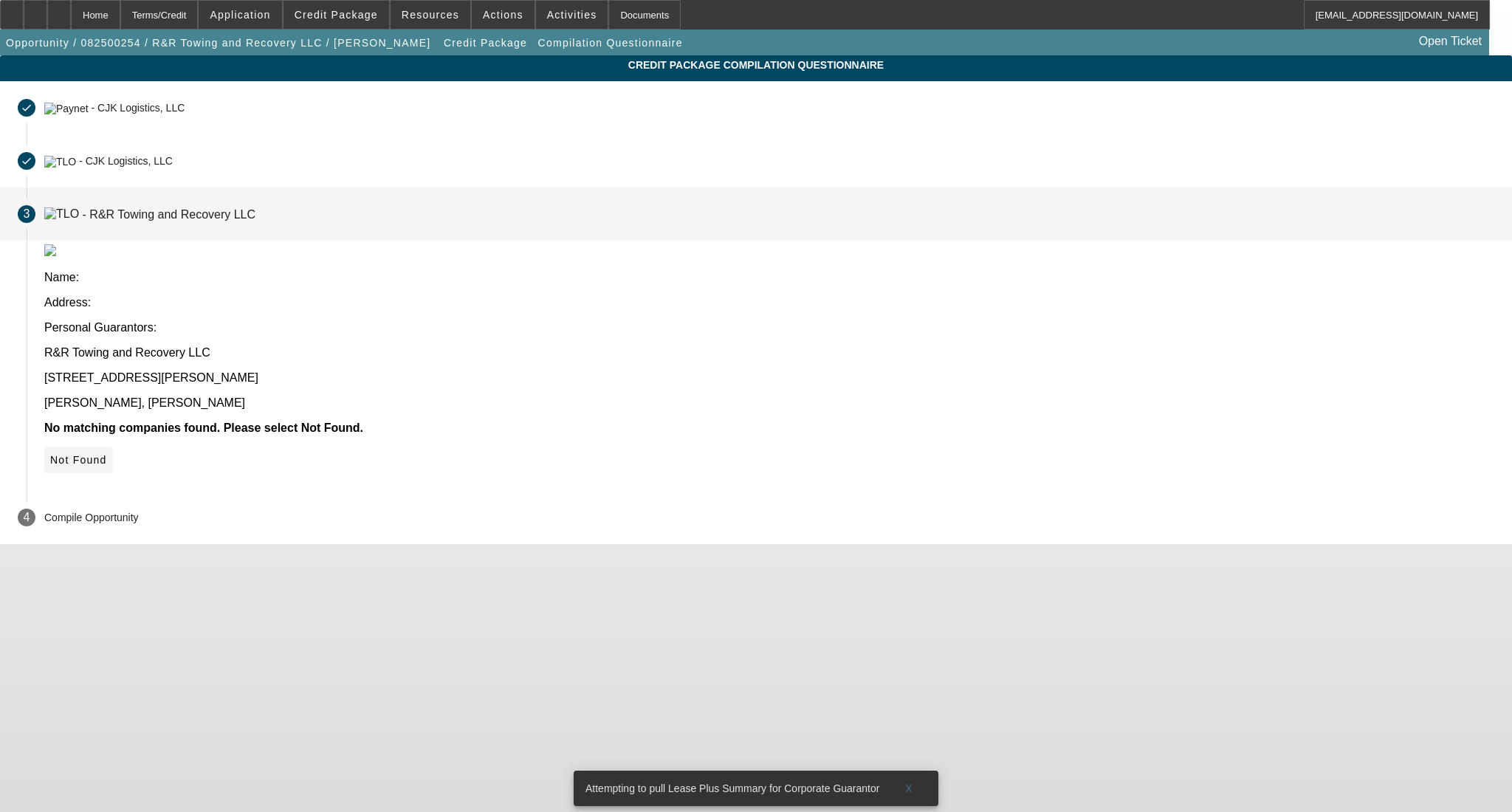
click at [50, 454] on icon at bounding box center [50, 460] width 0 height 12
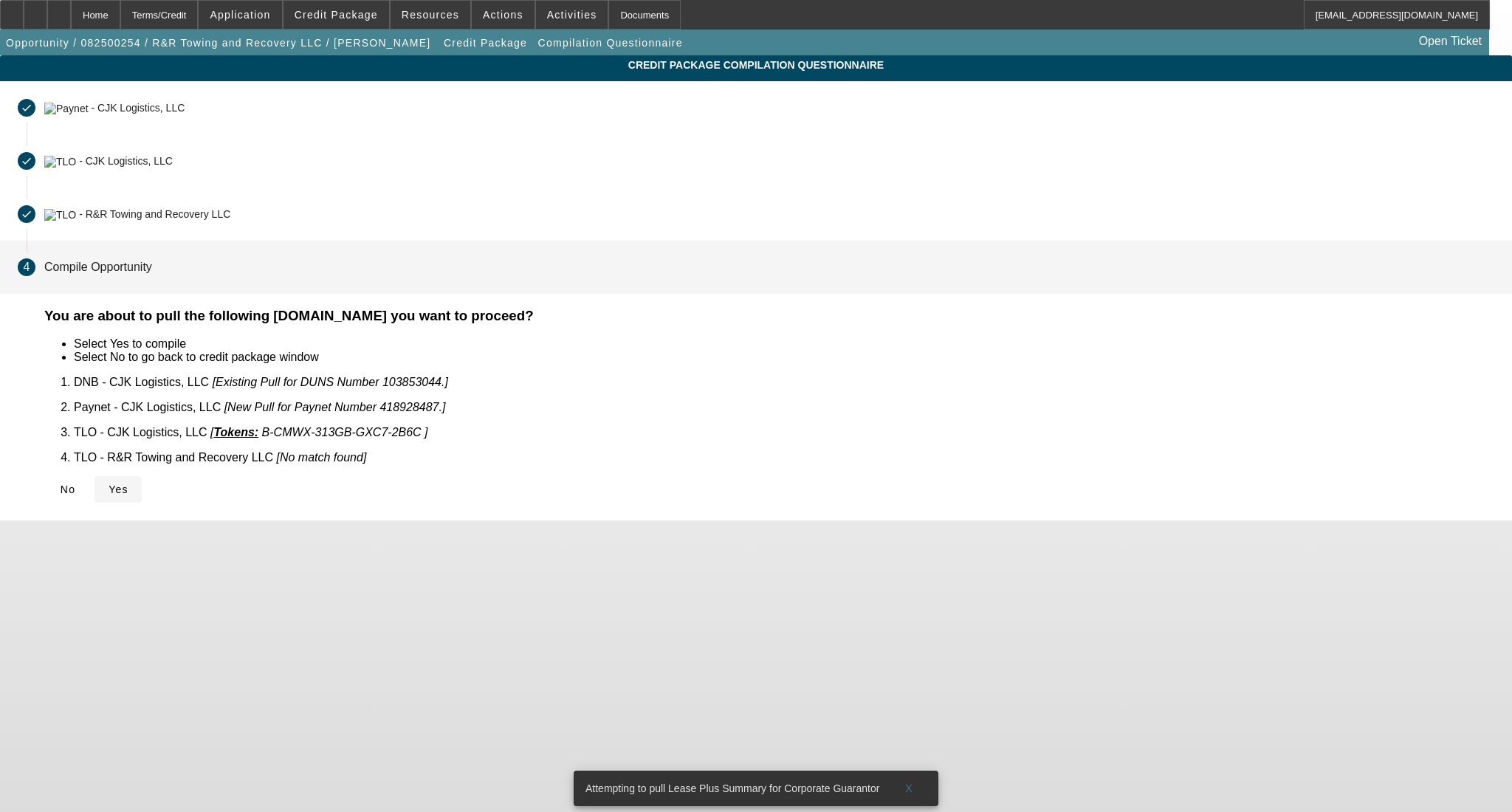
click at [109, 483] on icon at bounding box center [109, 489] width 0 height 12
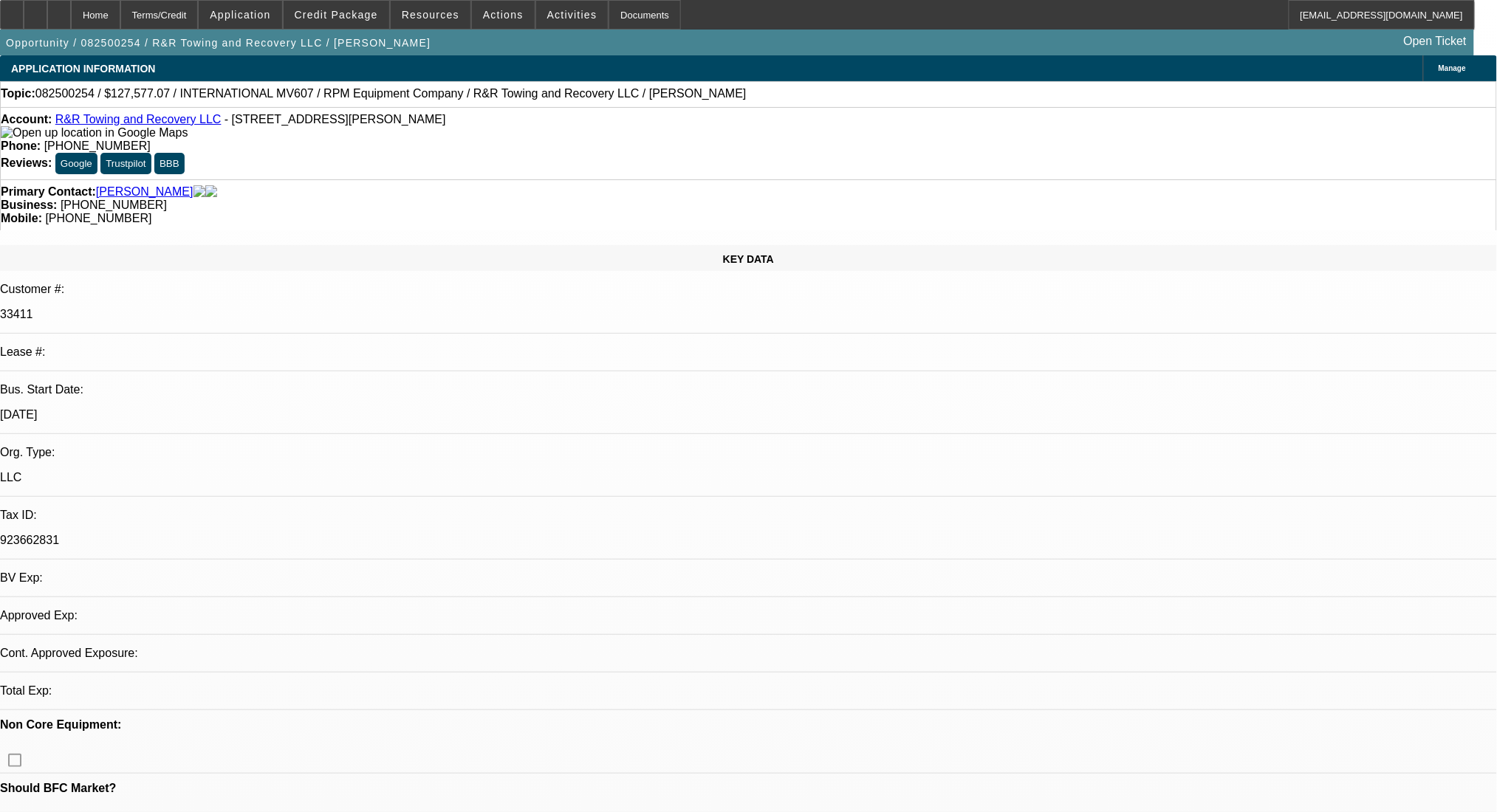
select select "0.1"
select select "2"
select select "0.1"
select select "4"
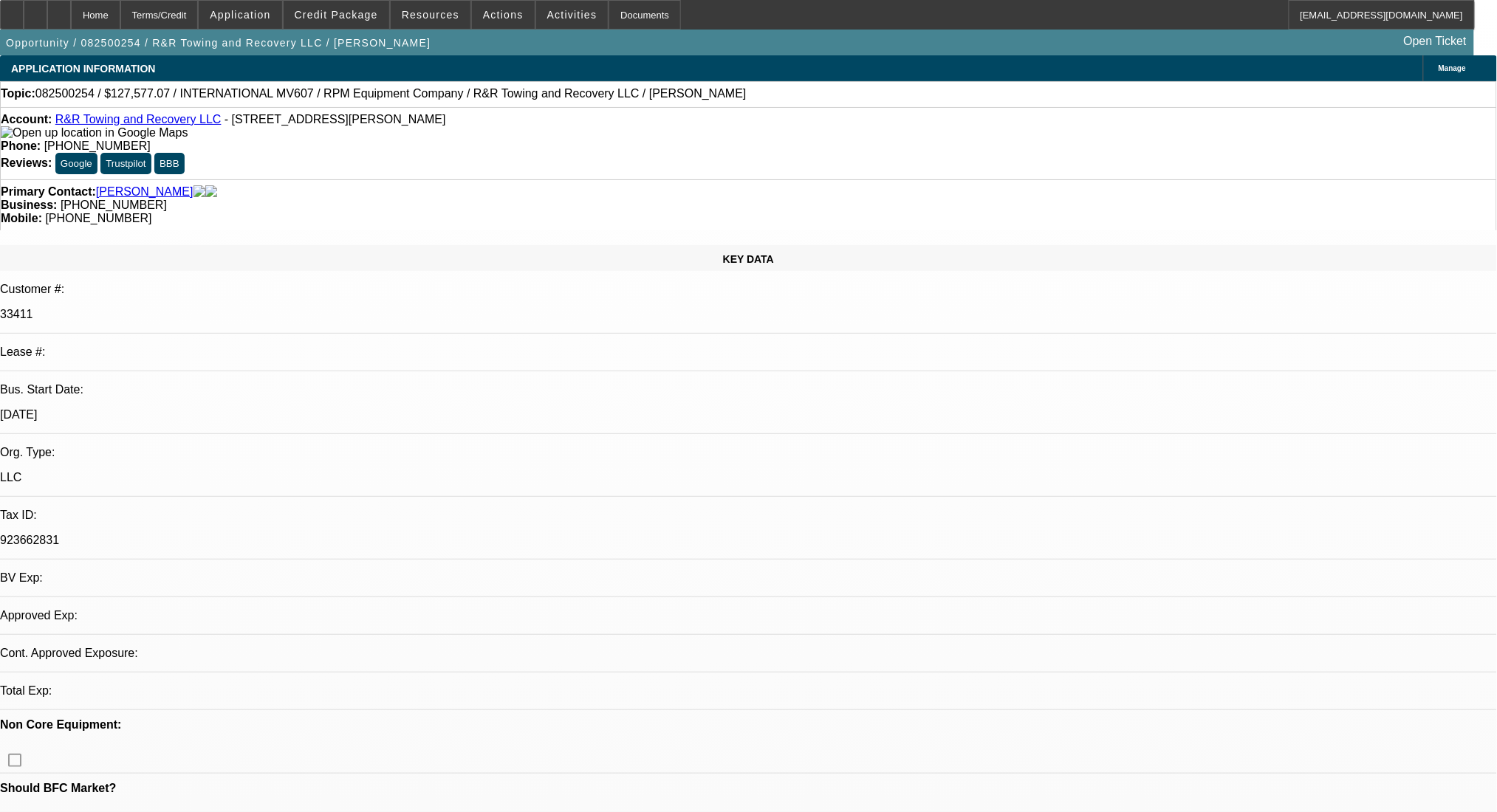
select select "0.1"
select select "2"
select select "0.1"
select select "4"
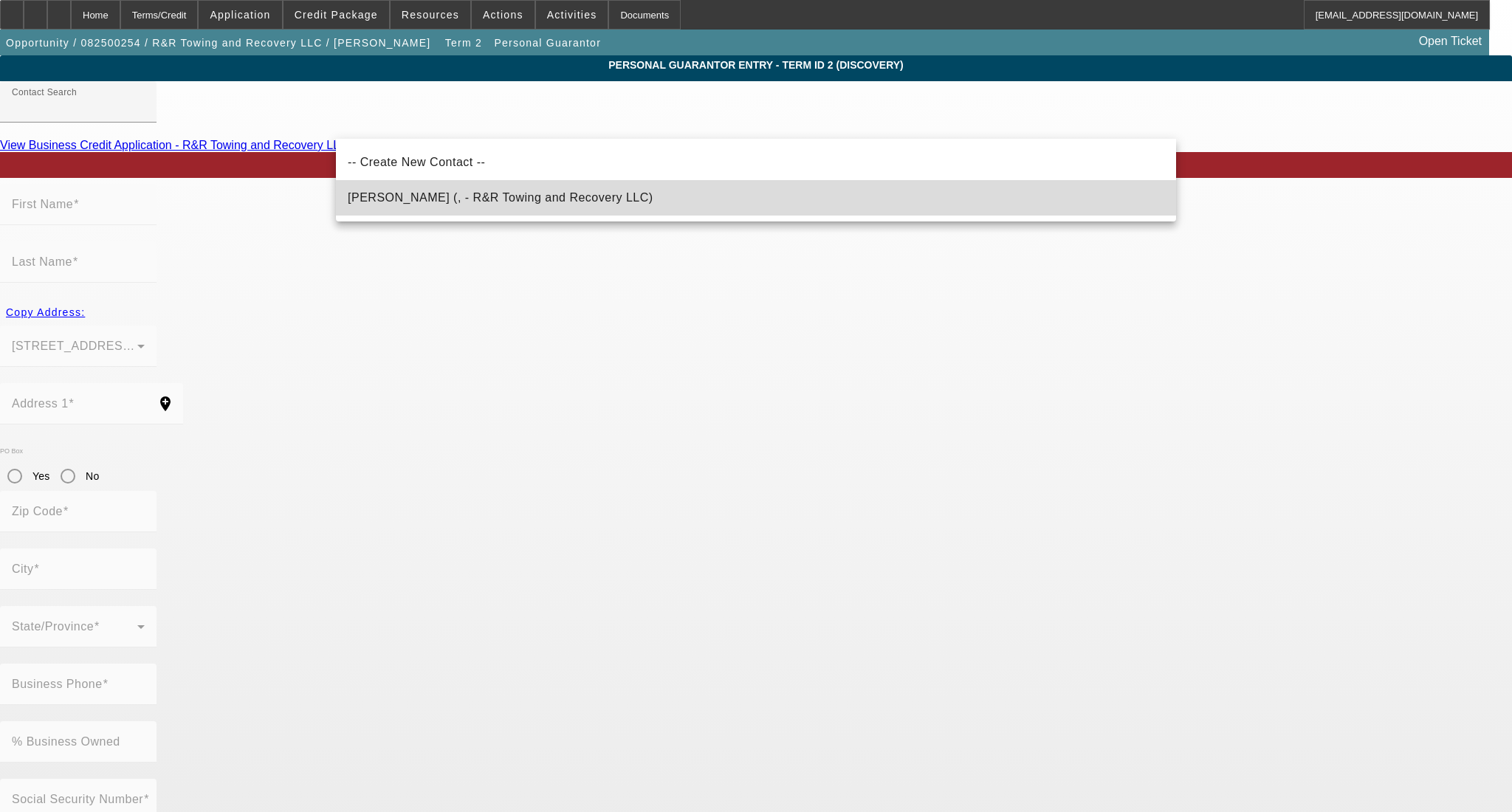
click at [442, 185] on mat-option "Lalla, Irene (, - R&R Towing and Recovery LLC)" at bounding box center [756, 198] width 840 height 35
type input "Lalla, Irene (, - R&R Towing and Recovery LLC)"
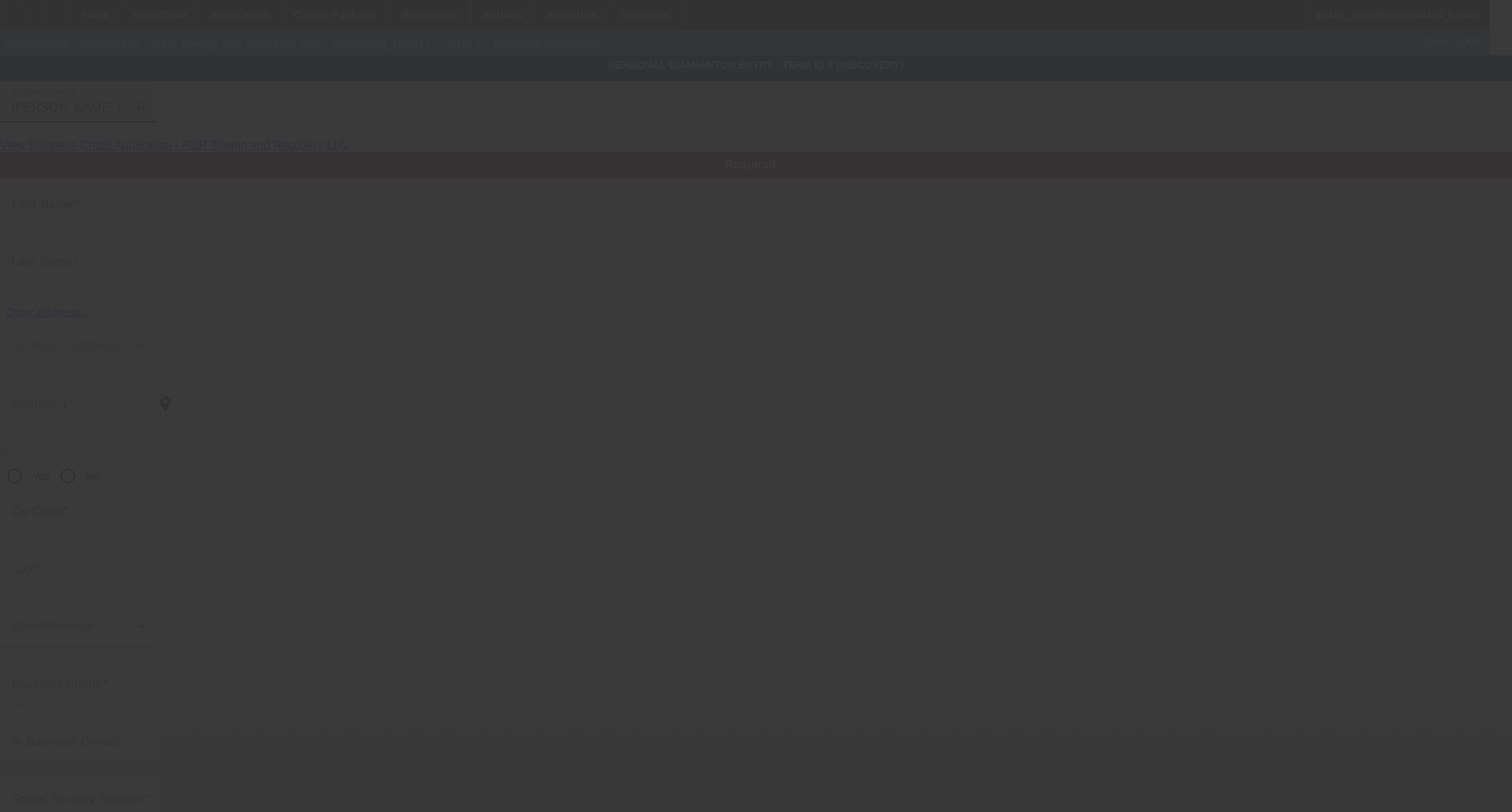
type input "Irene"
type input "Lalla"
radio input "true"
type input "(281) 973-8260"
type input "sjtxi@aol.com"
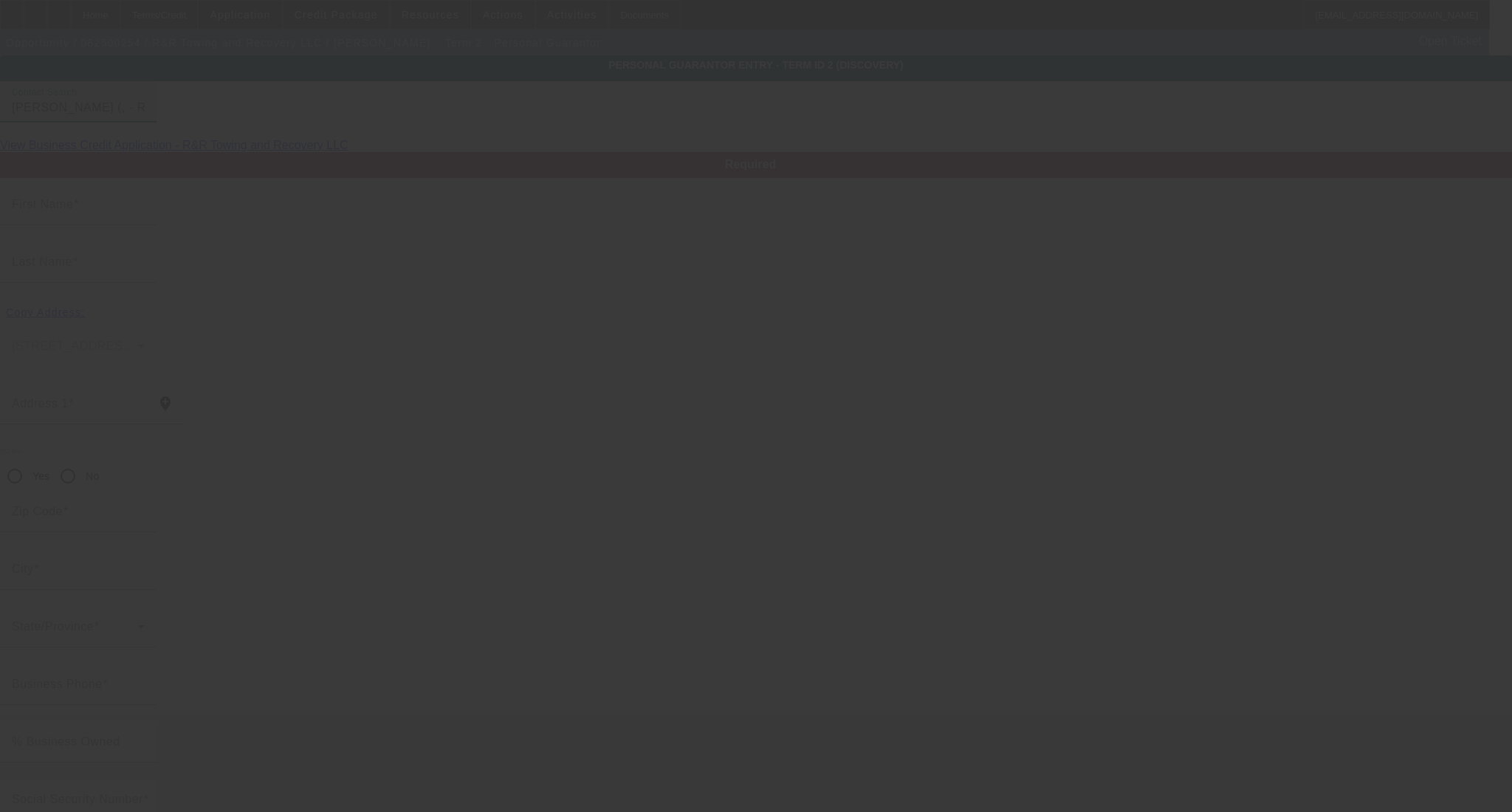
type input "(281) 726-7342"
type input "(281) 732-8861"
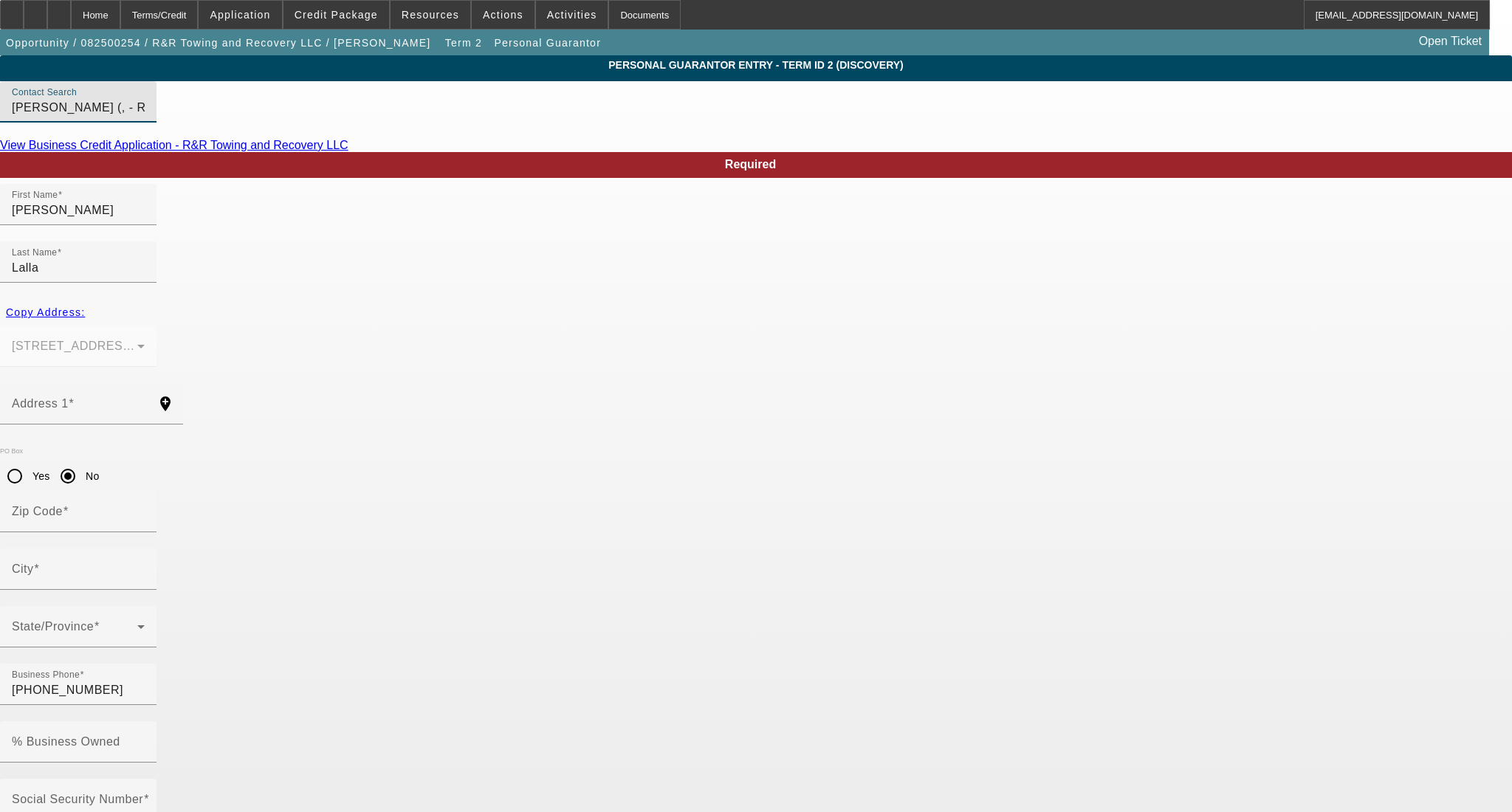
drag, startPoint x: 598, startPoint y: 129, endPoint x: 244, endPoint y: 117, distance: 354.2
click at [244, 127] on app-personal-guarantor-manage "Personal Guarantor Entry - Term ID 2 (Discovery) Contact Search Lalla, Irene (,…" at bounding box center [756, 794] width 1512 height 1477
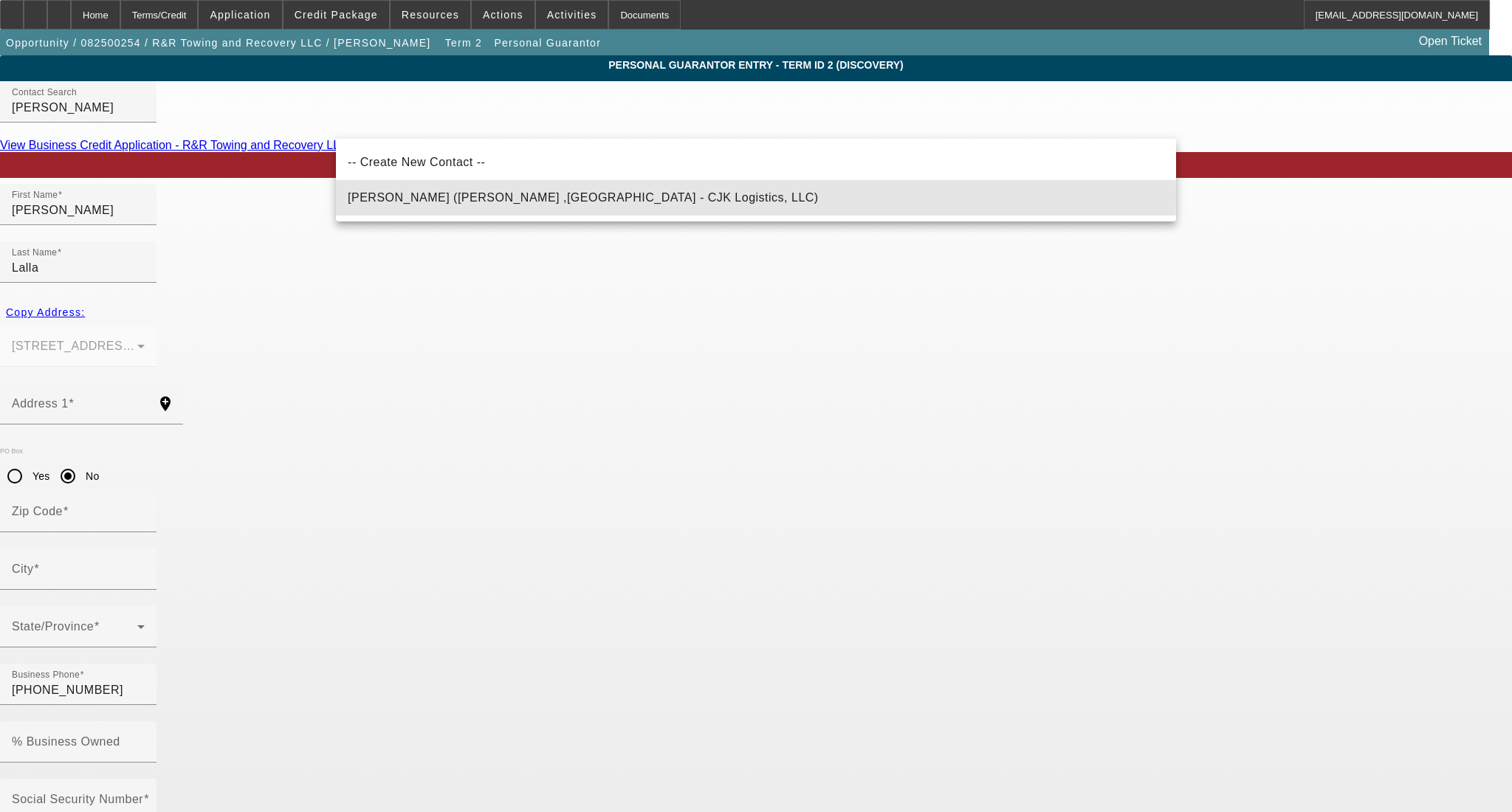
click at [417, 198] on span "Patton, Jimmy (Porter ,TX - CJK Logistics, LLC)" at bounding box center [583, 198] width 471 height 13
type input "Patton, Jimmy (Porter ,TX - CJK Logistics, LLC)"
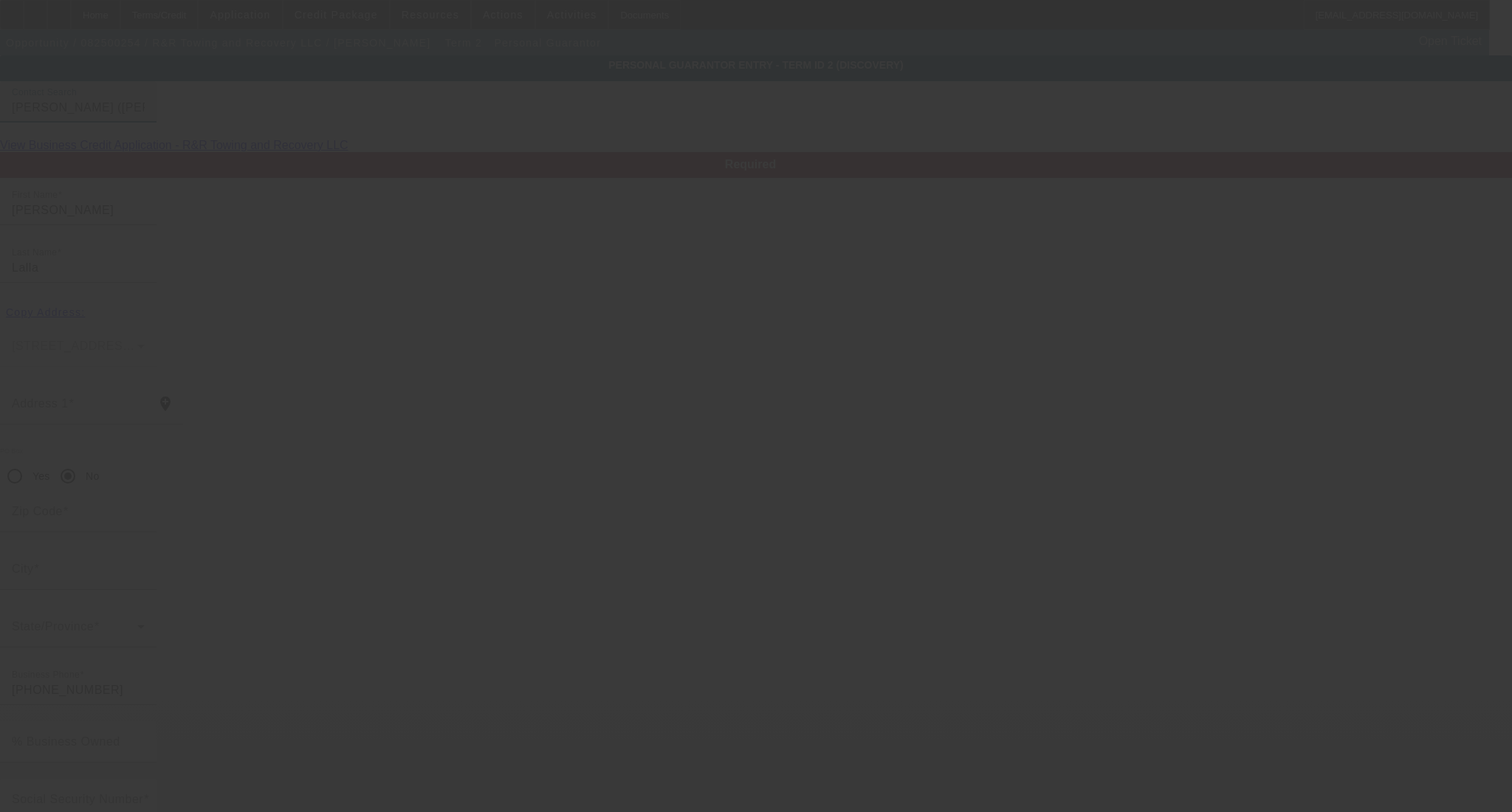
type input "Jimmy"
type input "Patton"
type input "22031 Walnut Dr"
type input "77365"
type input "Porter"
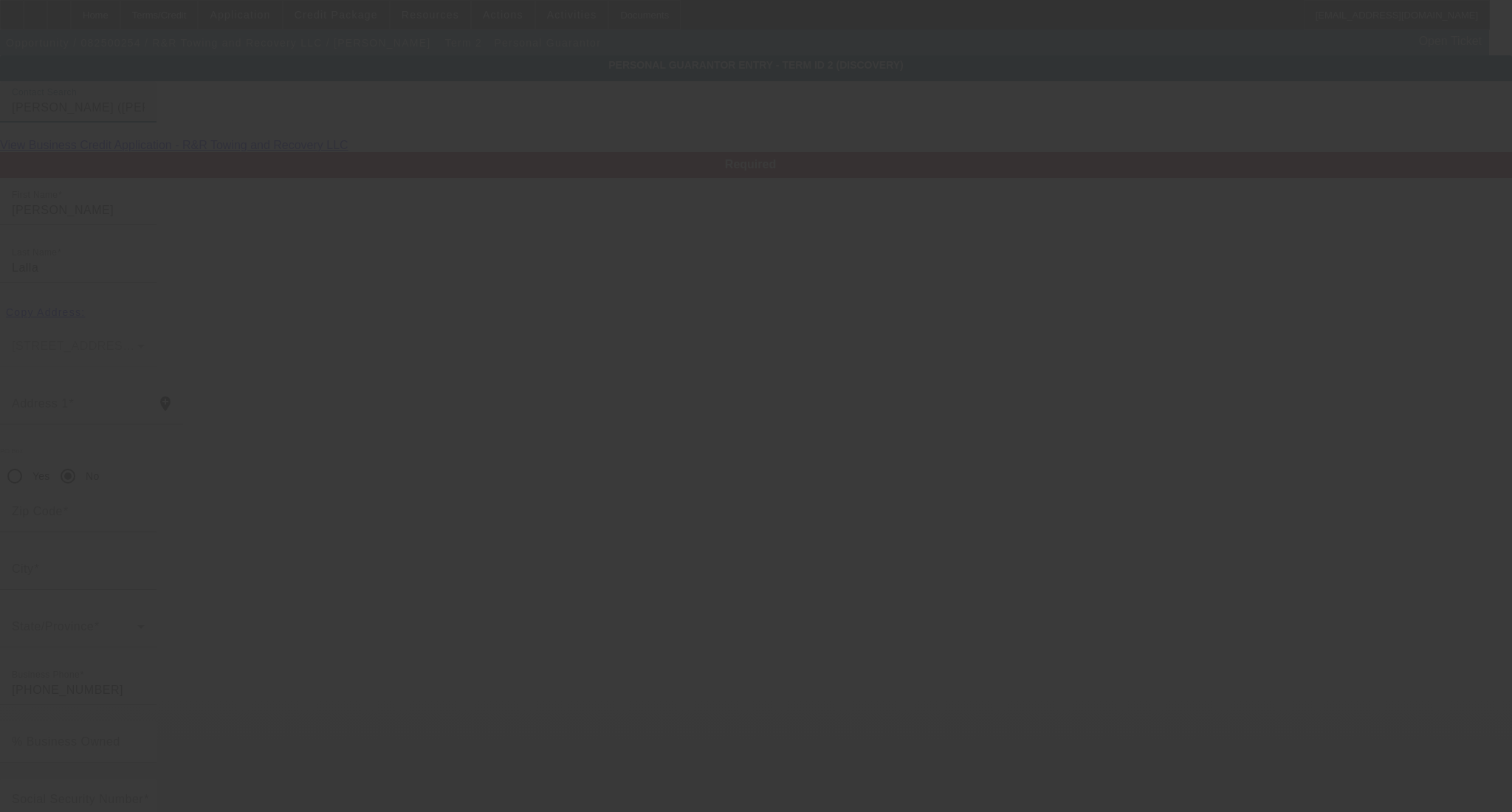
type input "(936) 647-7538"
type input "0"
type input "449-71-1540"
type input "cjtowing2018@gmail.com"
type input "(281) 601-2113"
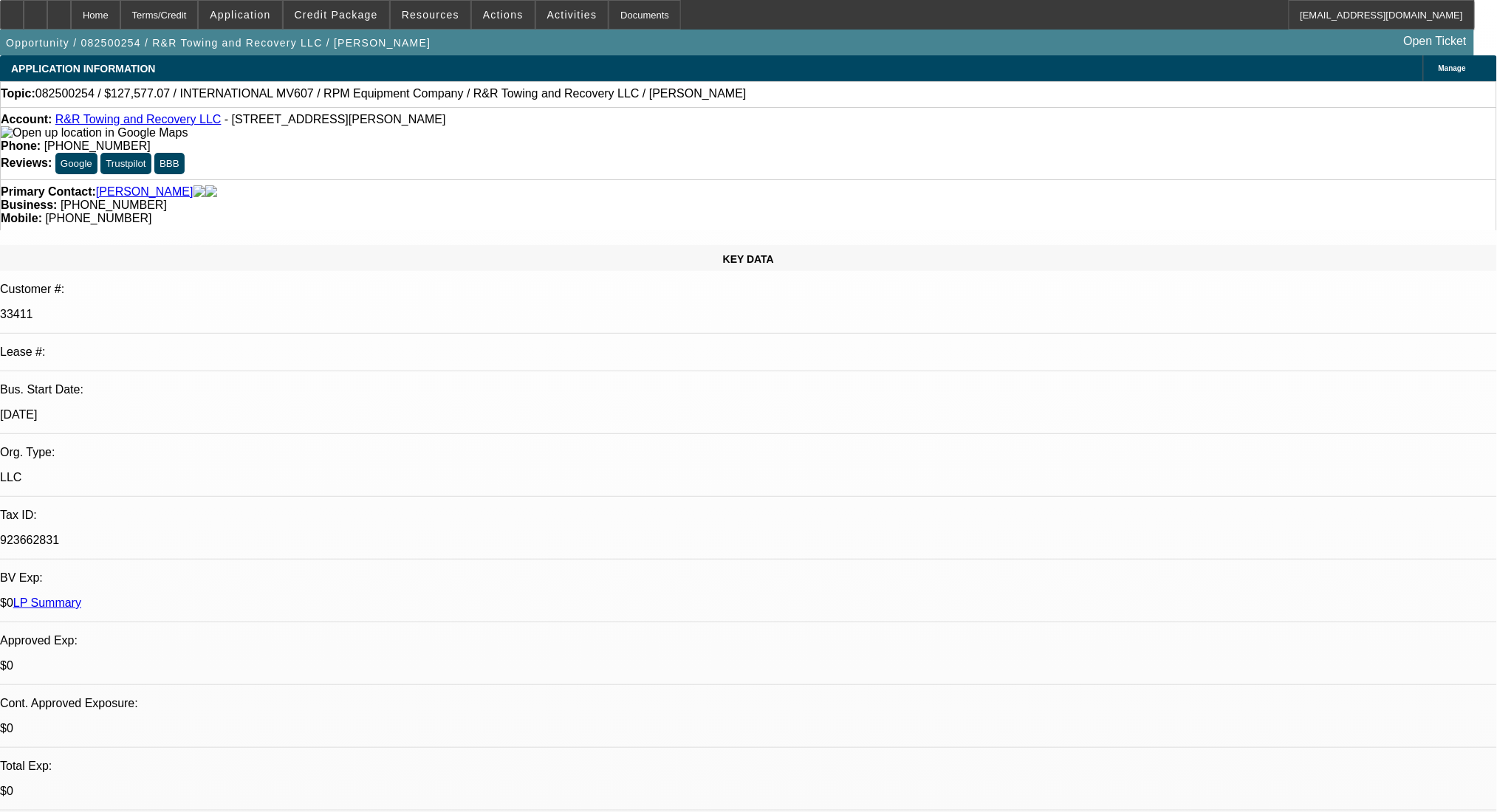
select select "0.1"
select select "2"
select select "0.1"
select select "4"
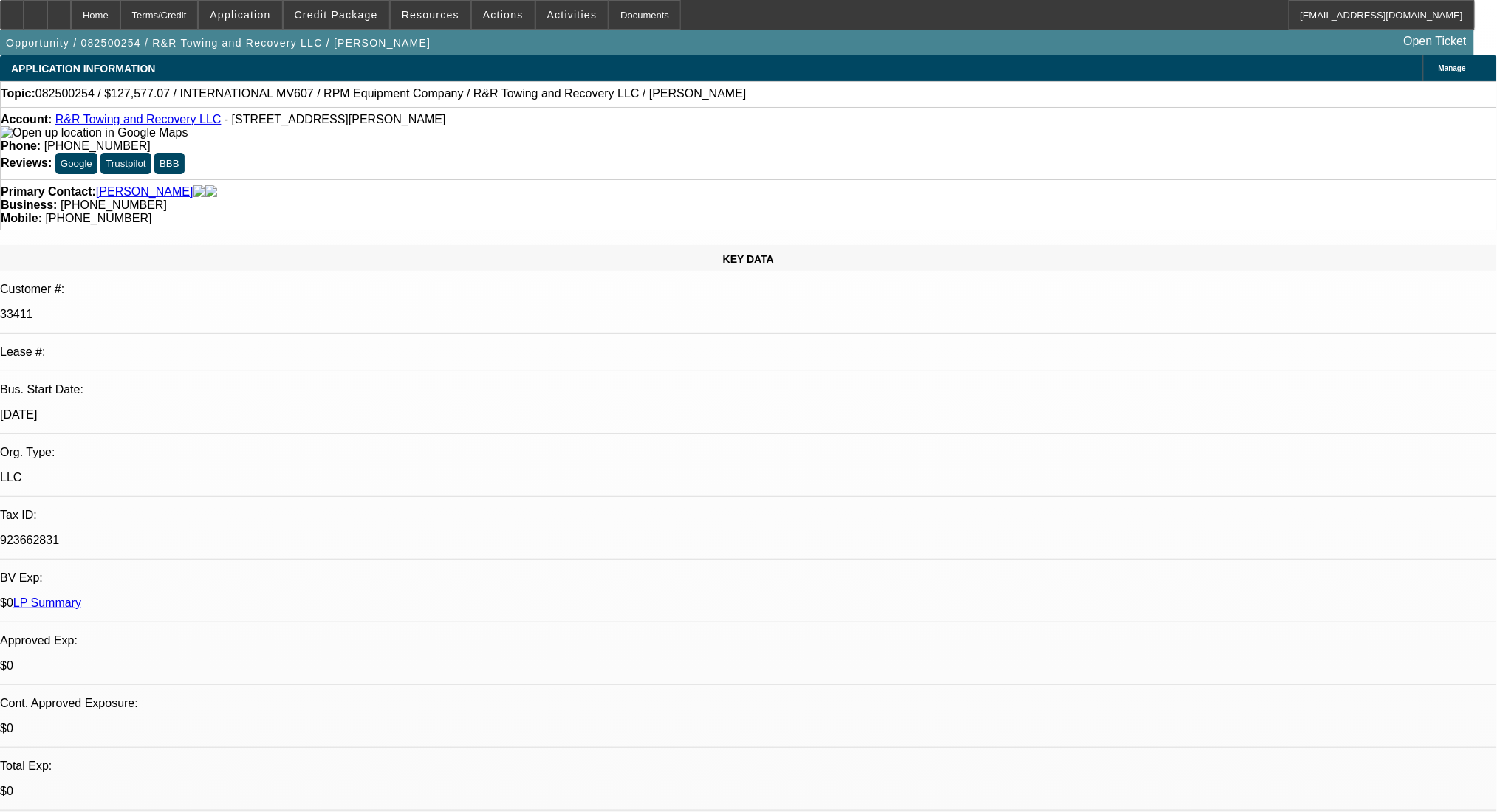
select select "0.1"
select select "2"
select select "0.1"
select select "4"
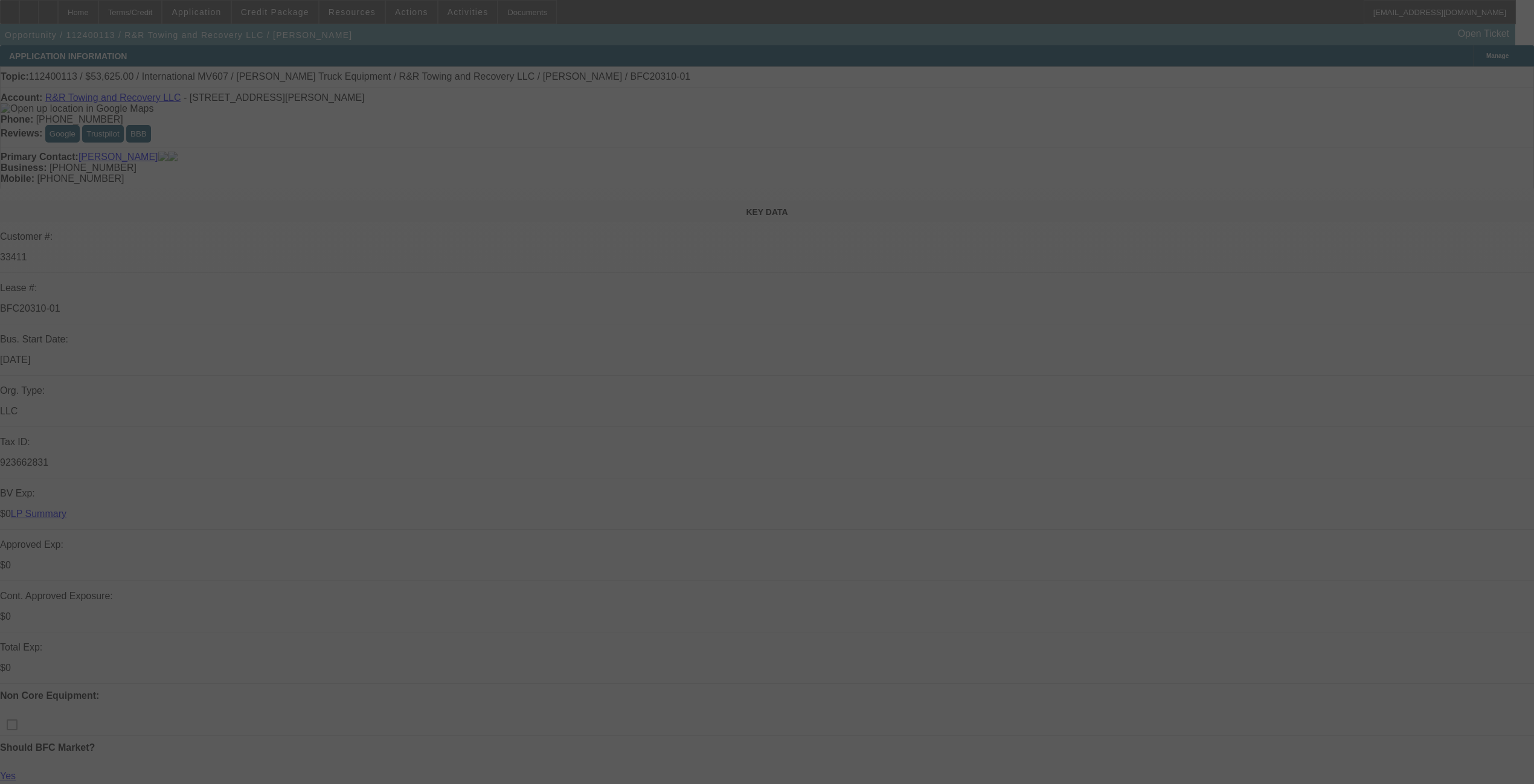
scroll to position [80, 0]
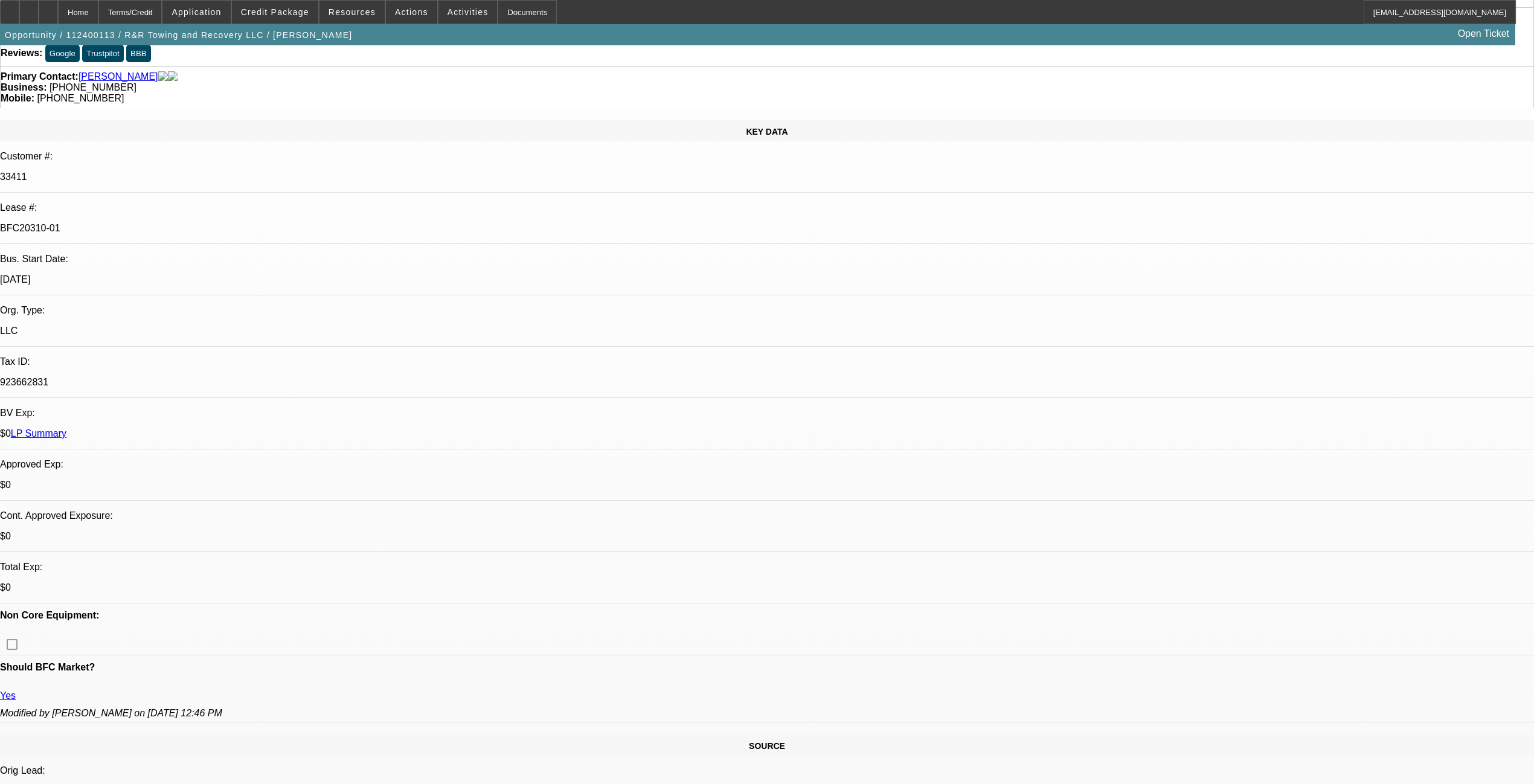
select select "0"
select select "2"
select select "0.1"
select select "4"
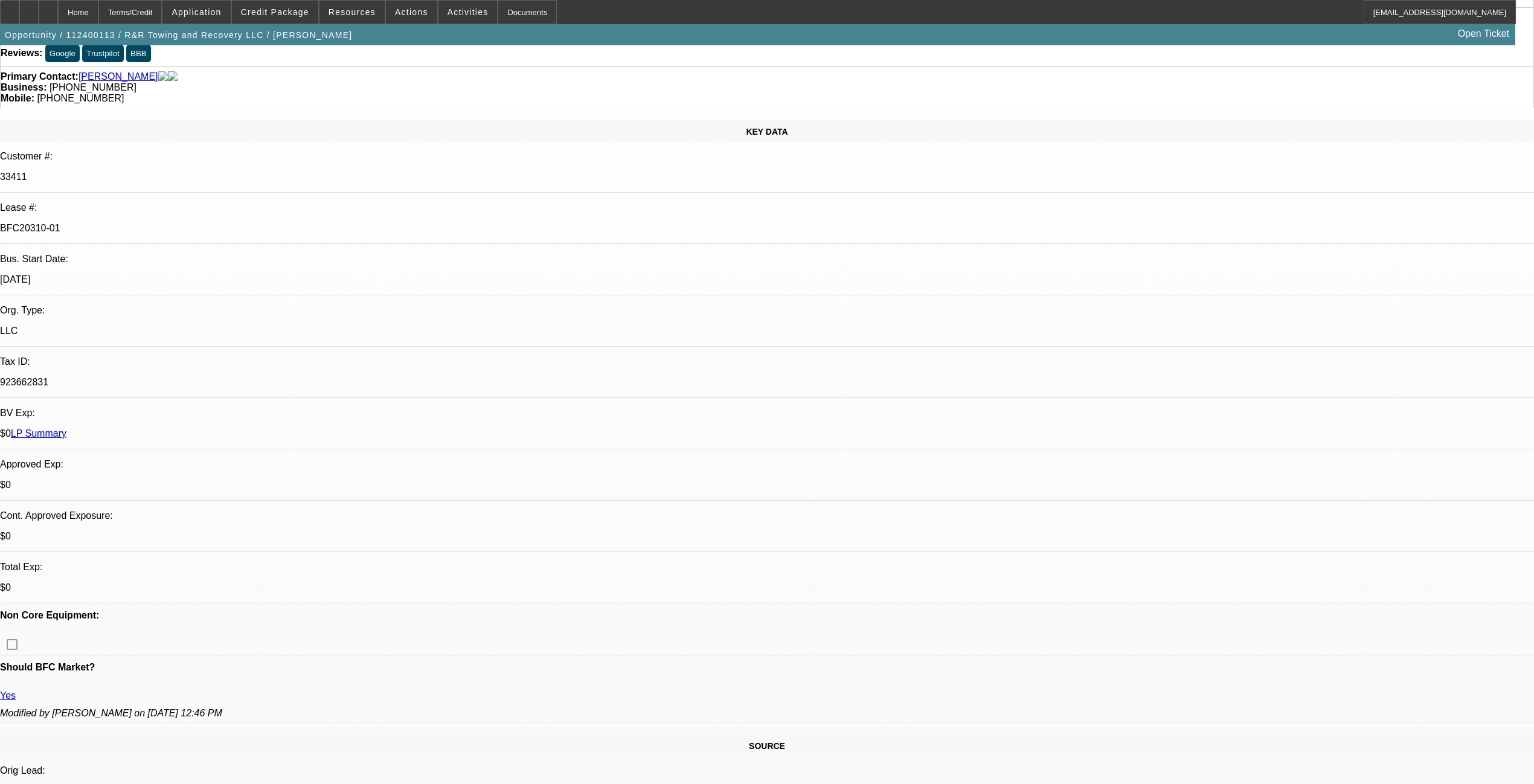
select select "0"
select select "2"
select select "0.1"
select select "4"
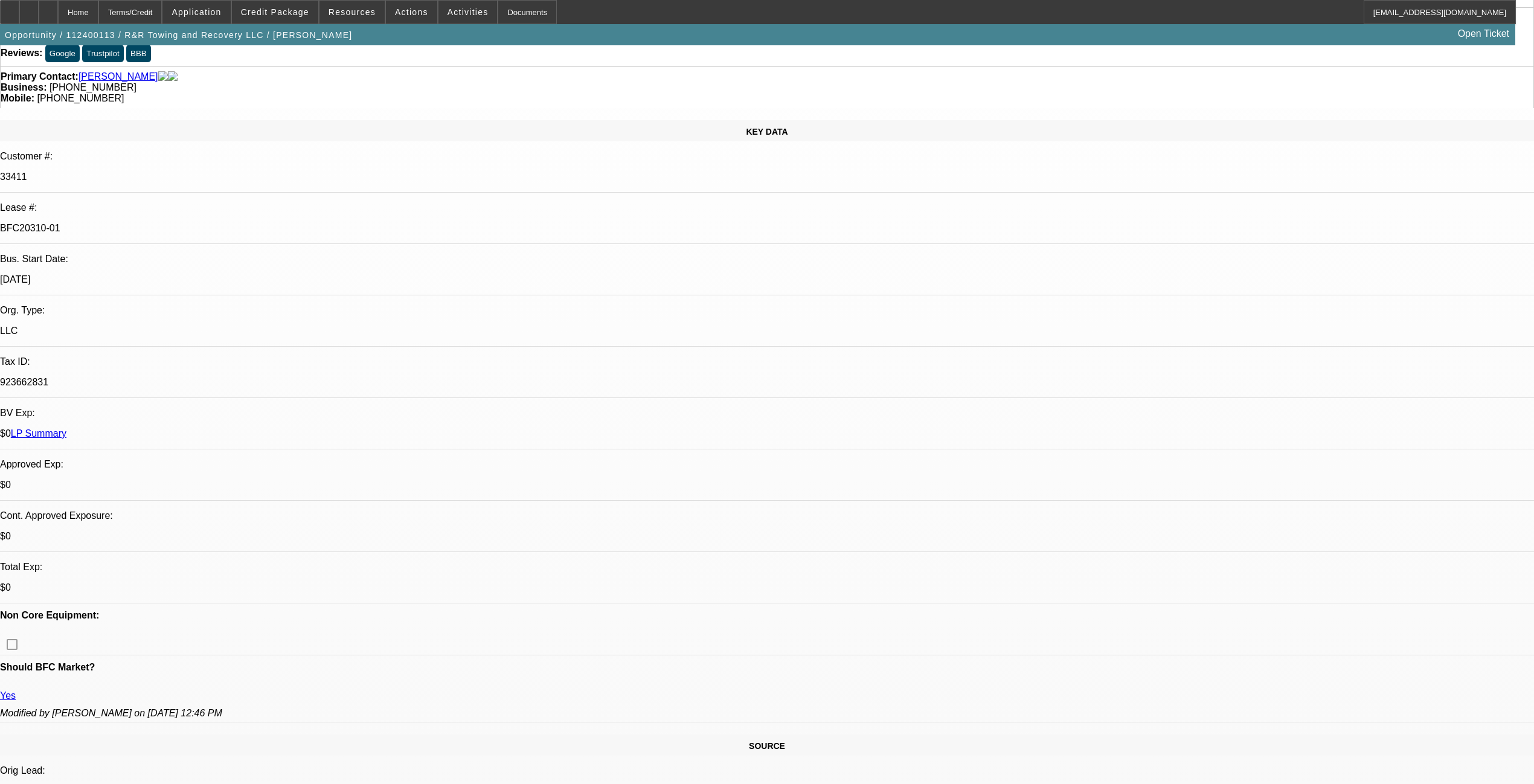
select select "0.15"
select select "2"
select select "0.1"
select select "4"
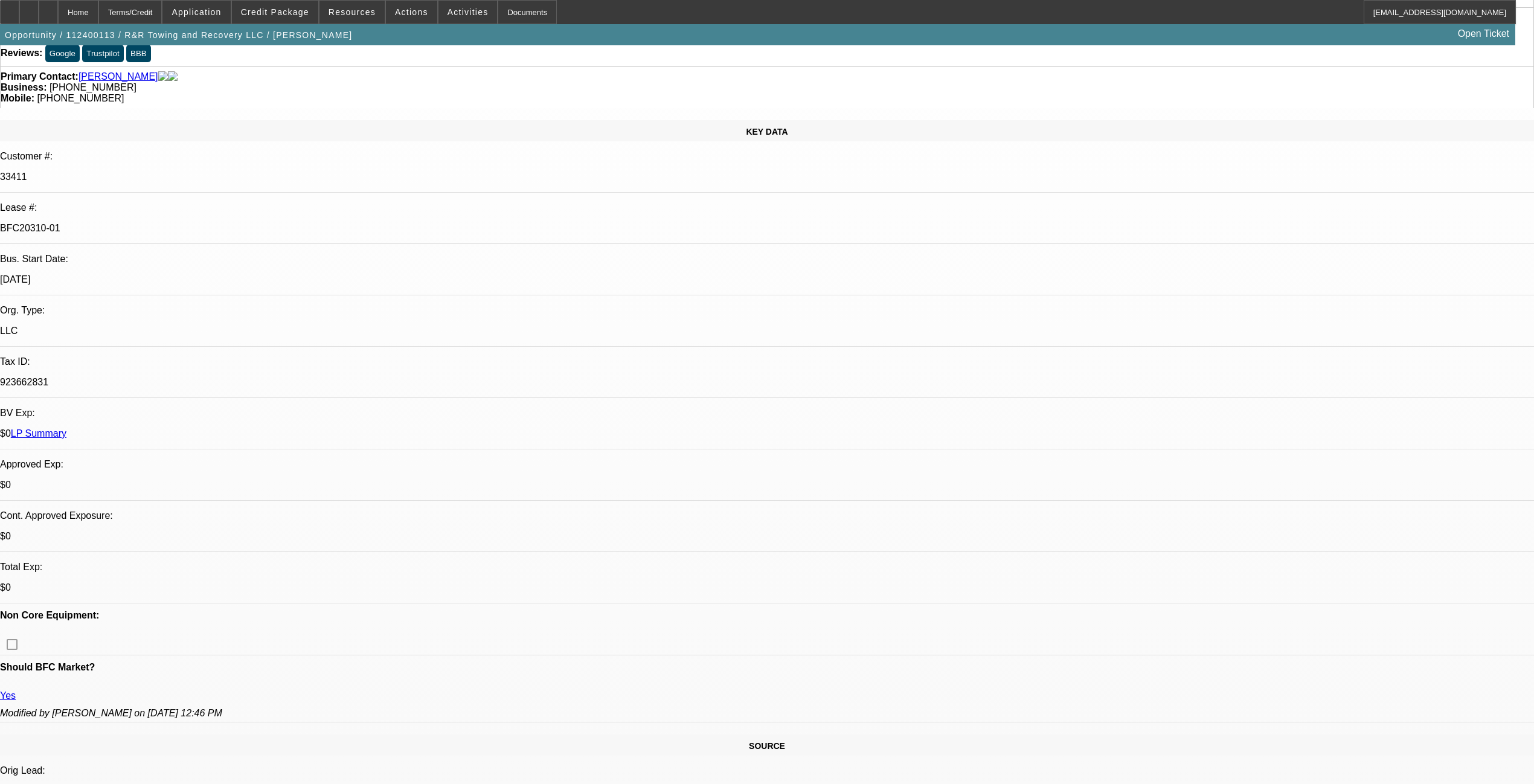
select select "0.15"
select select "2"
select select "0.1"
select select "4"
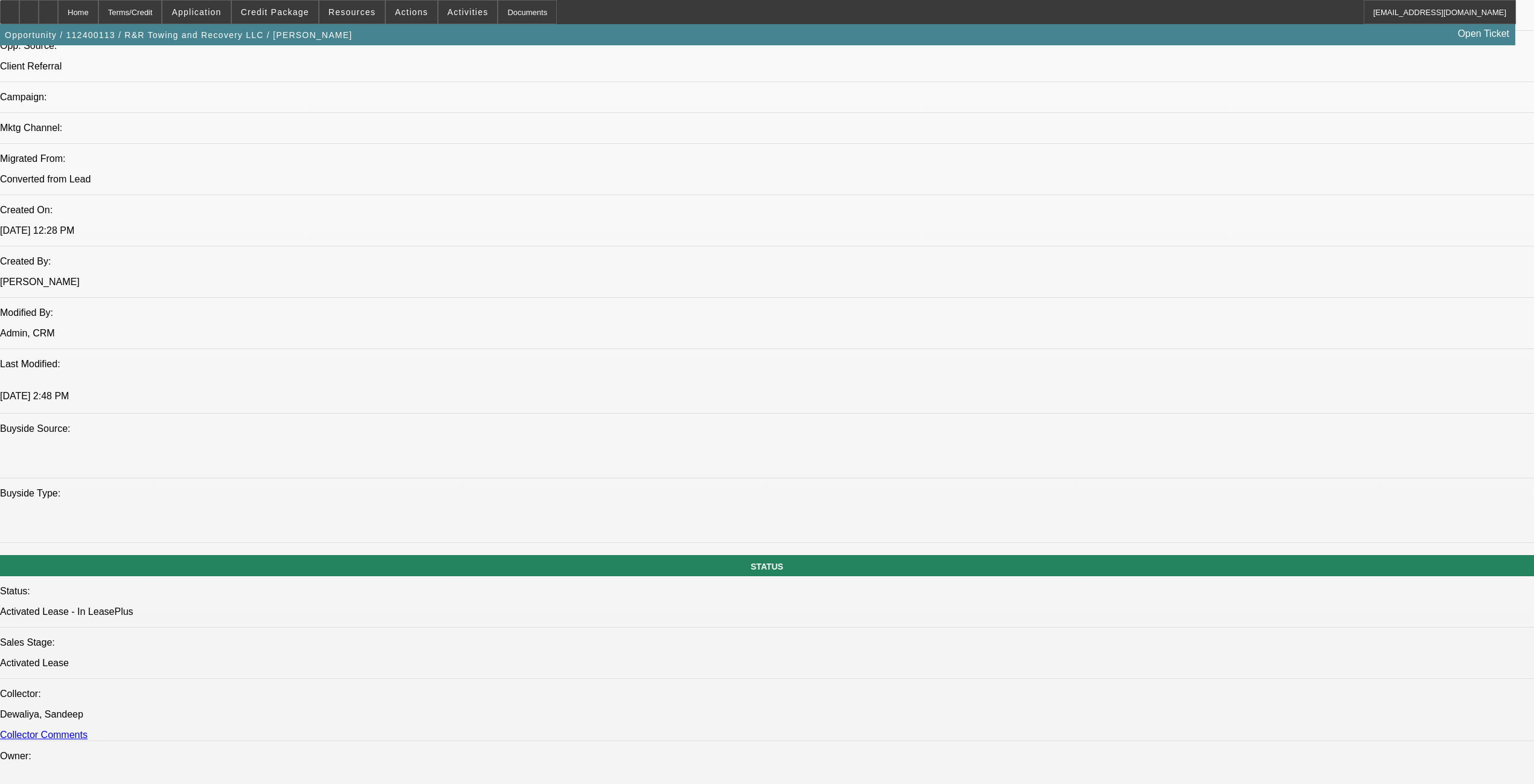
scroll to position [885, 0]
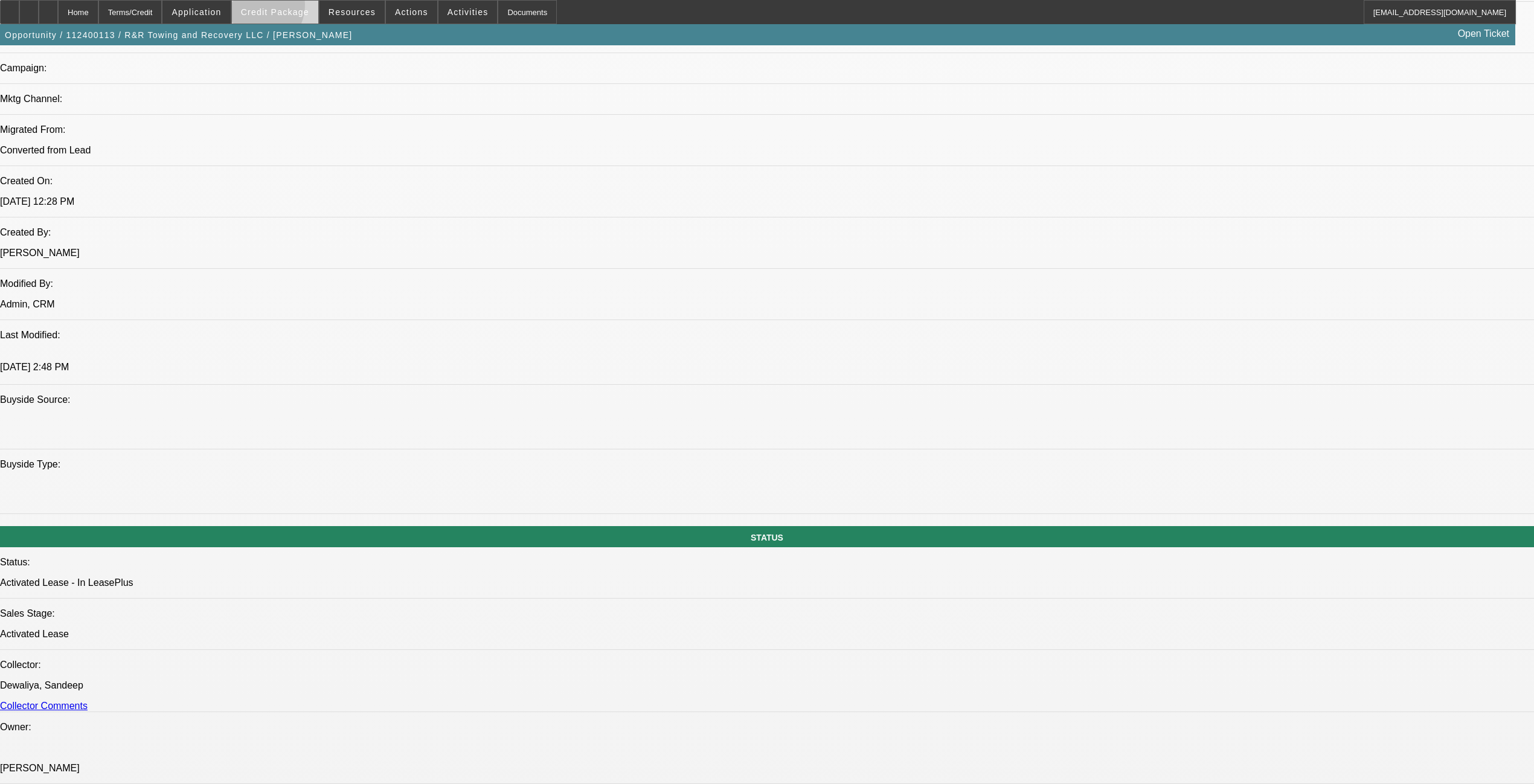
click at [276, 8] on span "Credit Package" at bounding box center [275, 12] width 68 height 10
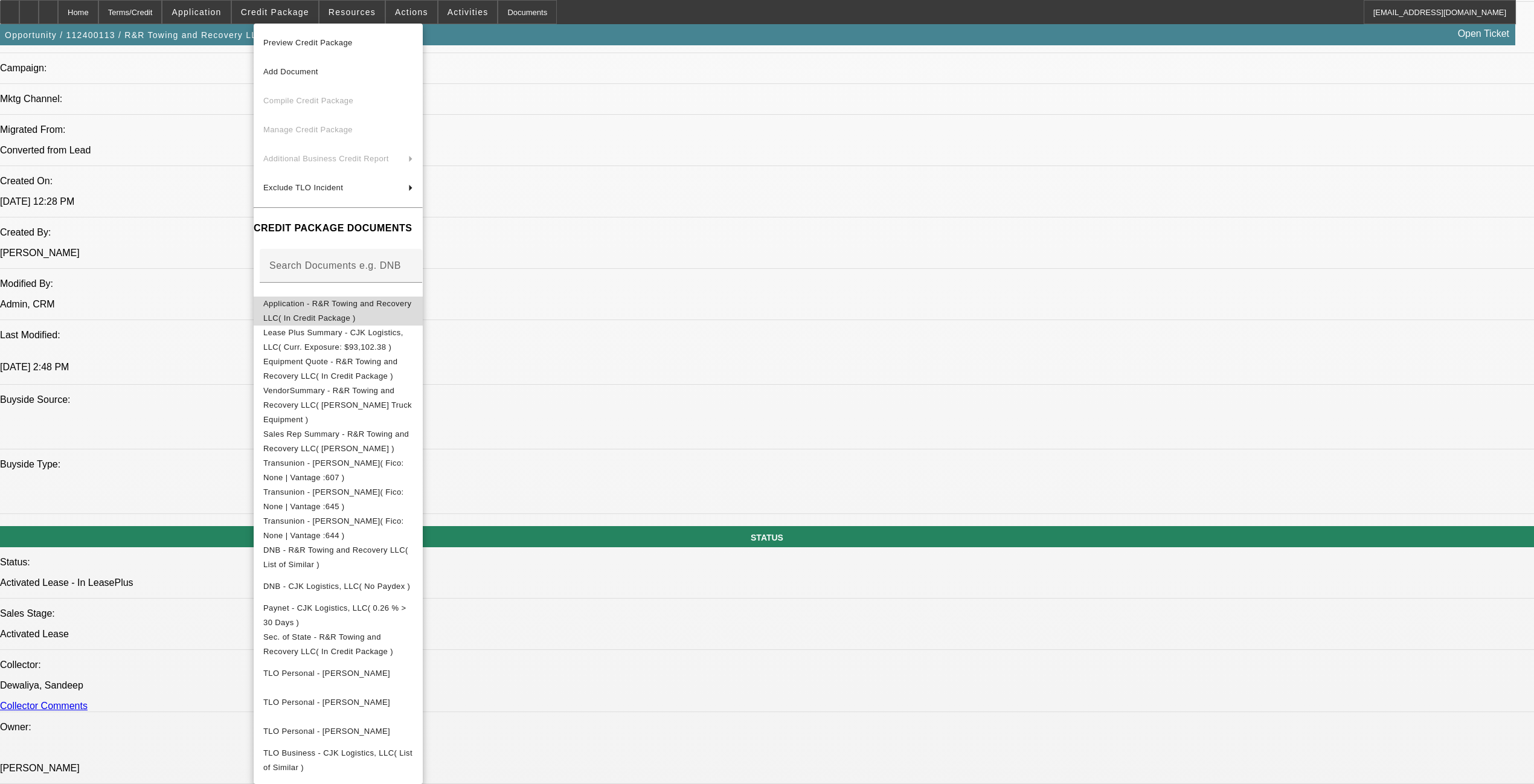
click at [354, 312] on span "Application - R&R Towing and Recovery LLC( In Credit Package )" at bounding box center [338, 310] width 150 height 29
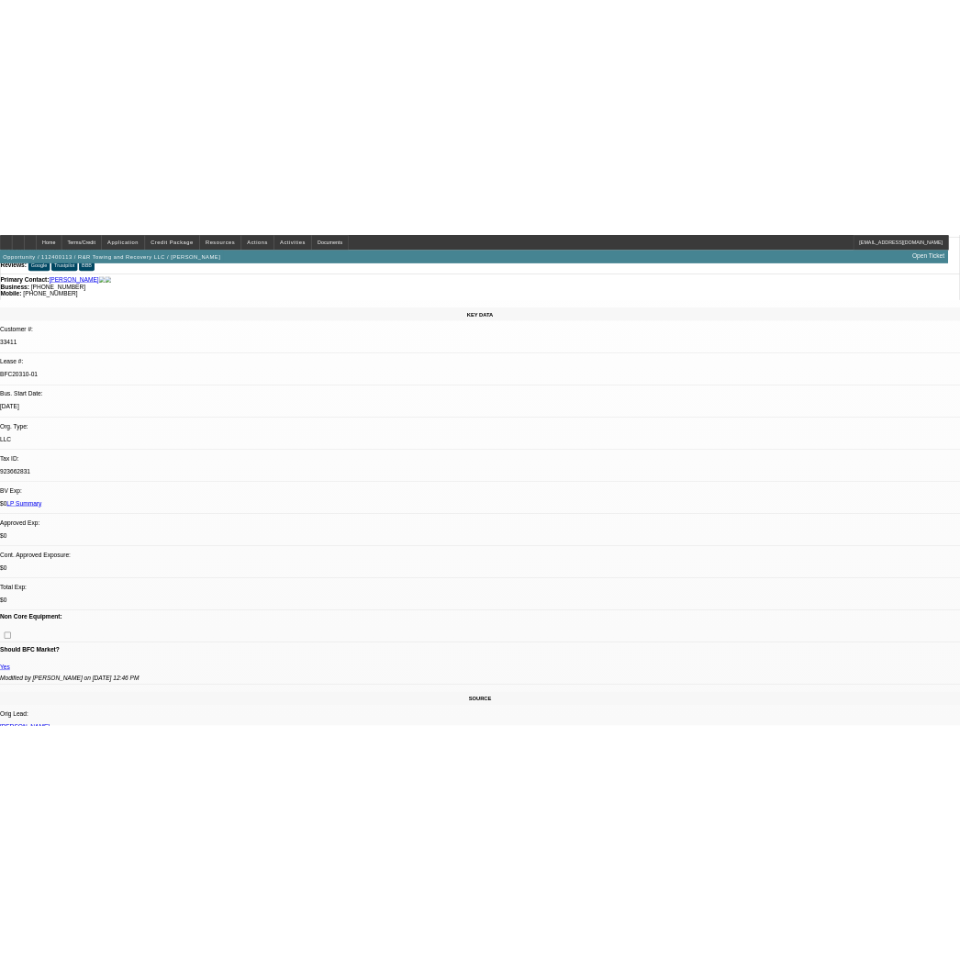
scroll to position [0, 0]
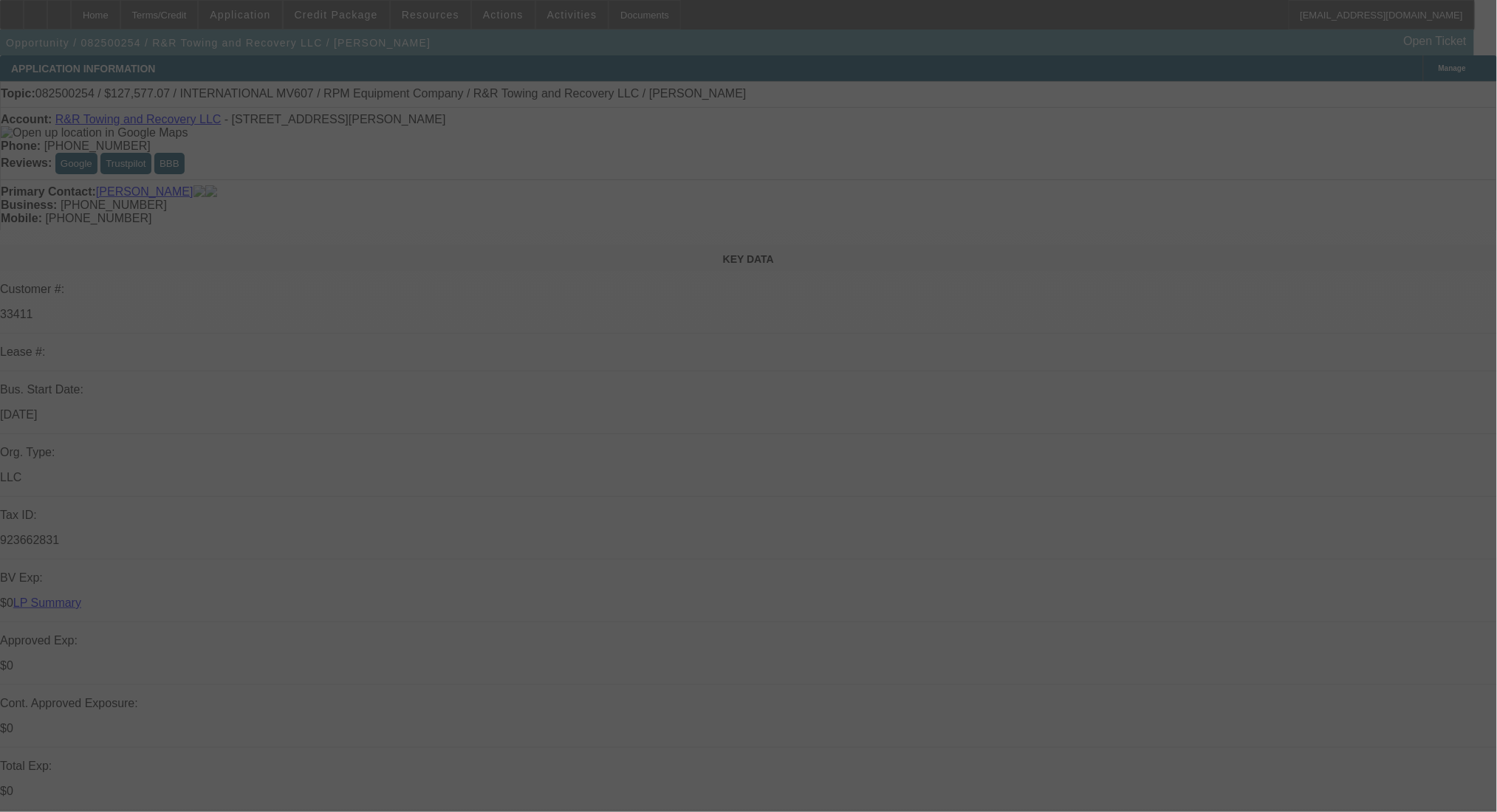
select select "0.1"
select select "2"
select select "0.1"
select select "4"
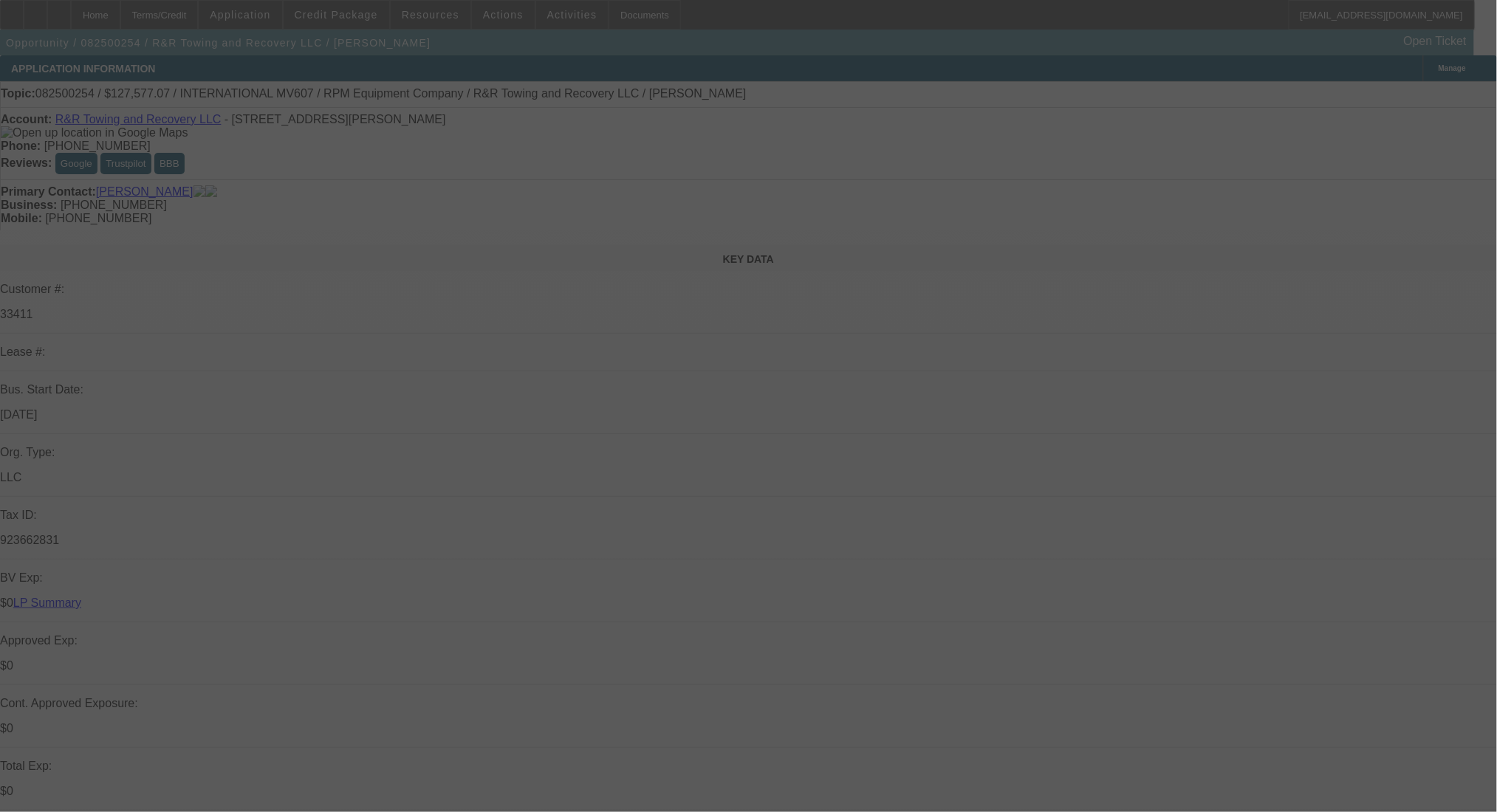
select select "0.1"
select select "2"
select select "0.1"
select select "4"
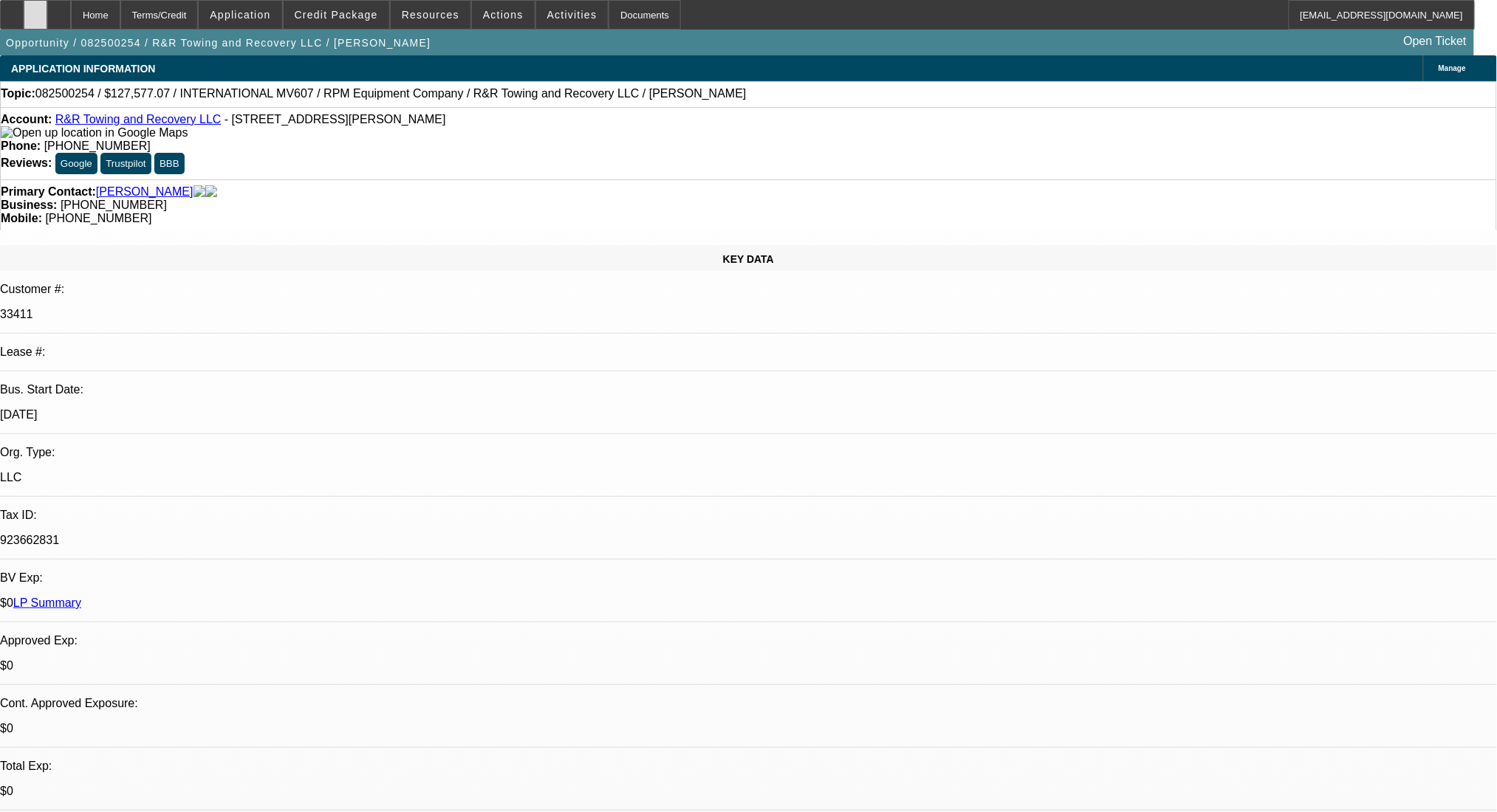
click at [35, 10] on icon at bounding box center [35, 10] width 0 height 0
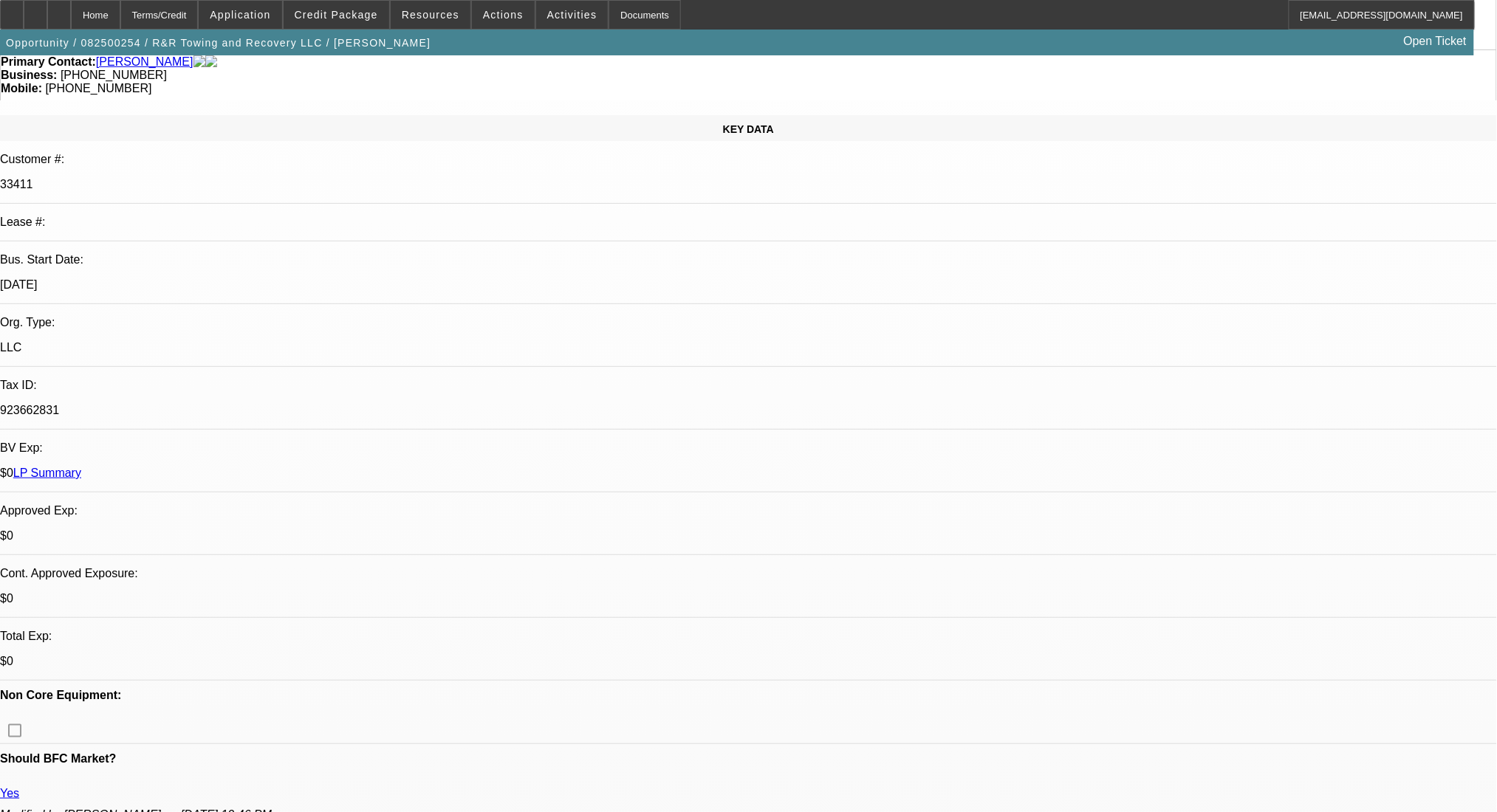
scroll to position [295, 0]
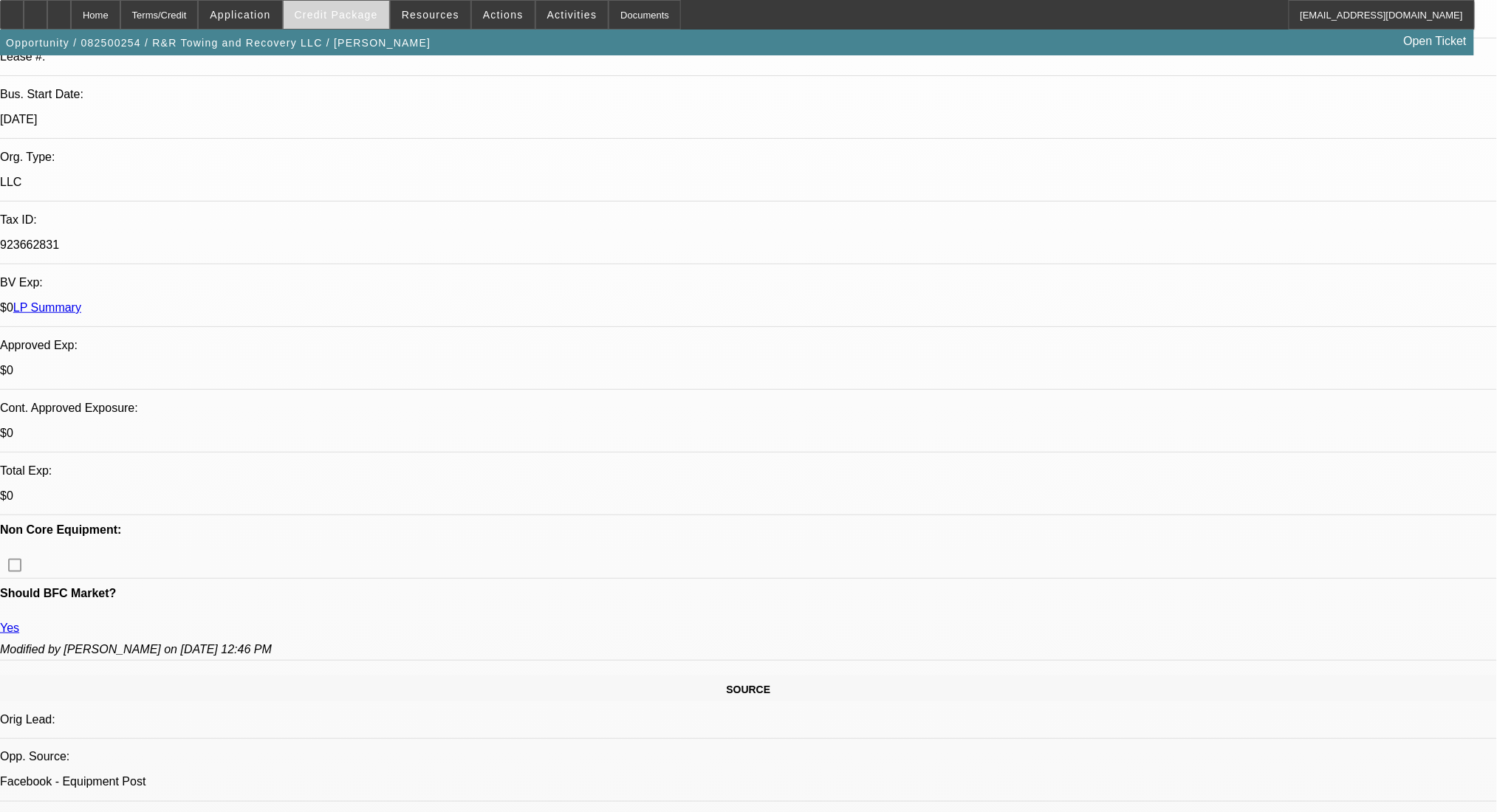
click at [344, 23] on span at bounding box center [336, 14] width 105 height 35
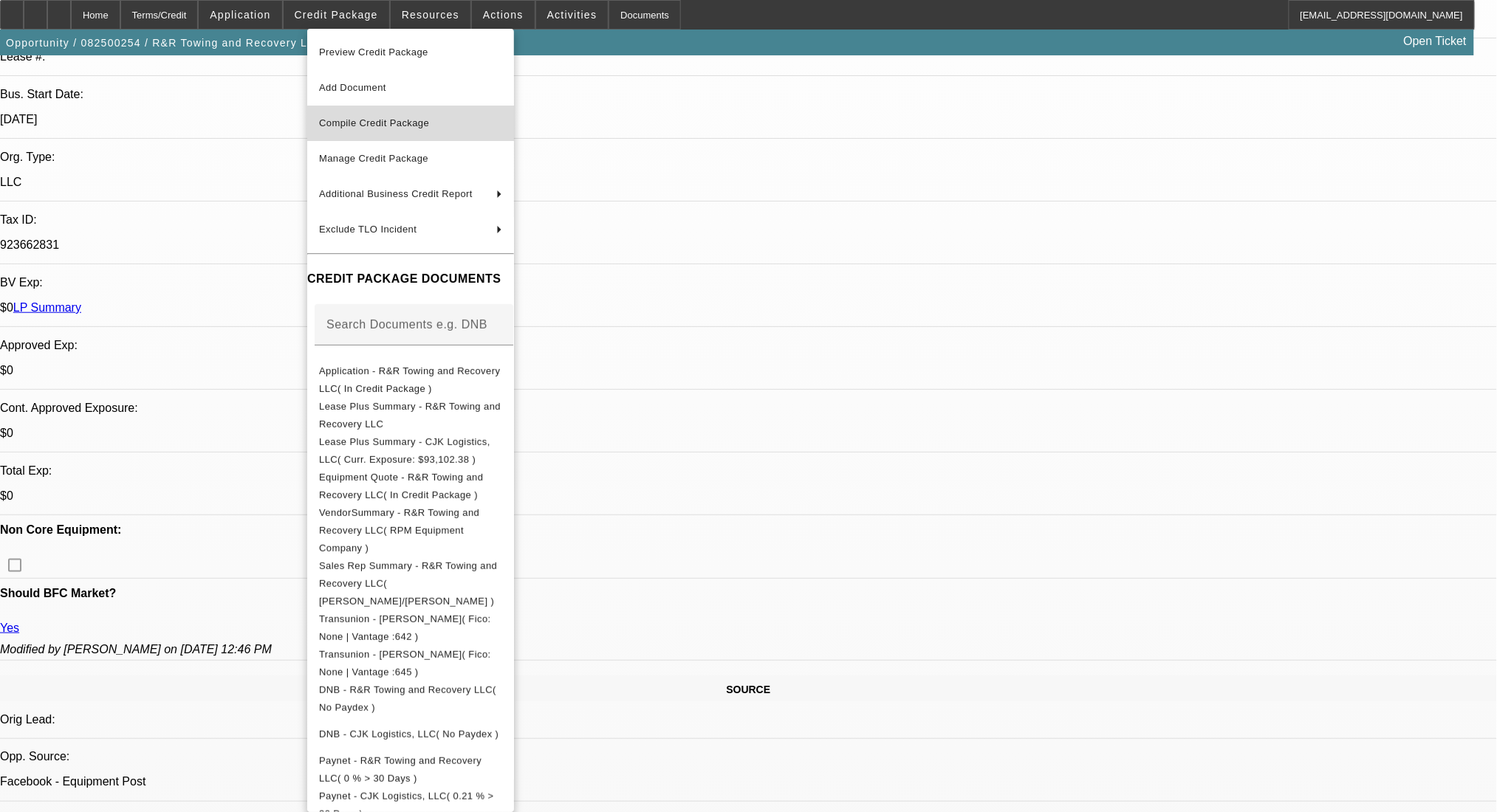
click at [362, 121] on span "Compile Credit Package" at bounding box center [374, 123] width 110 height 11
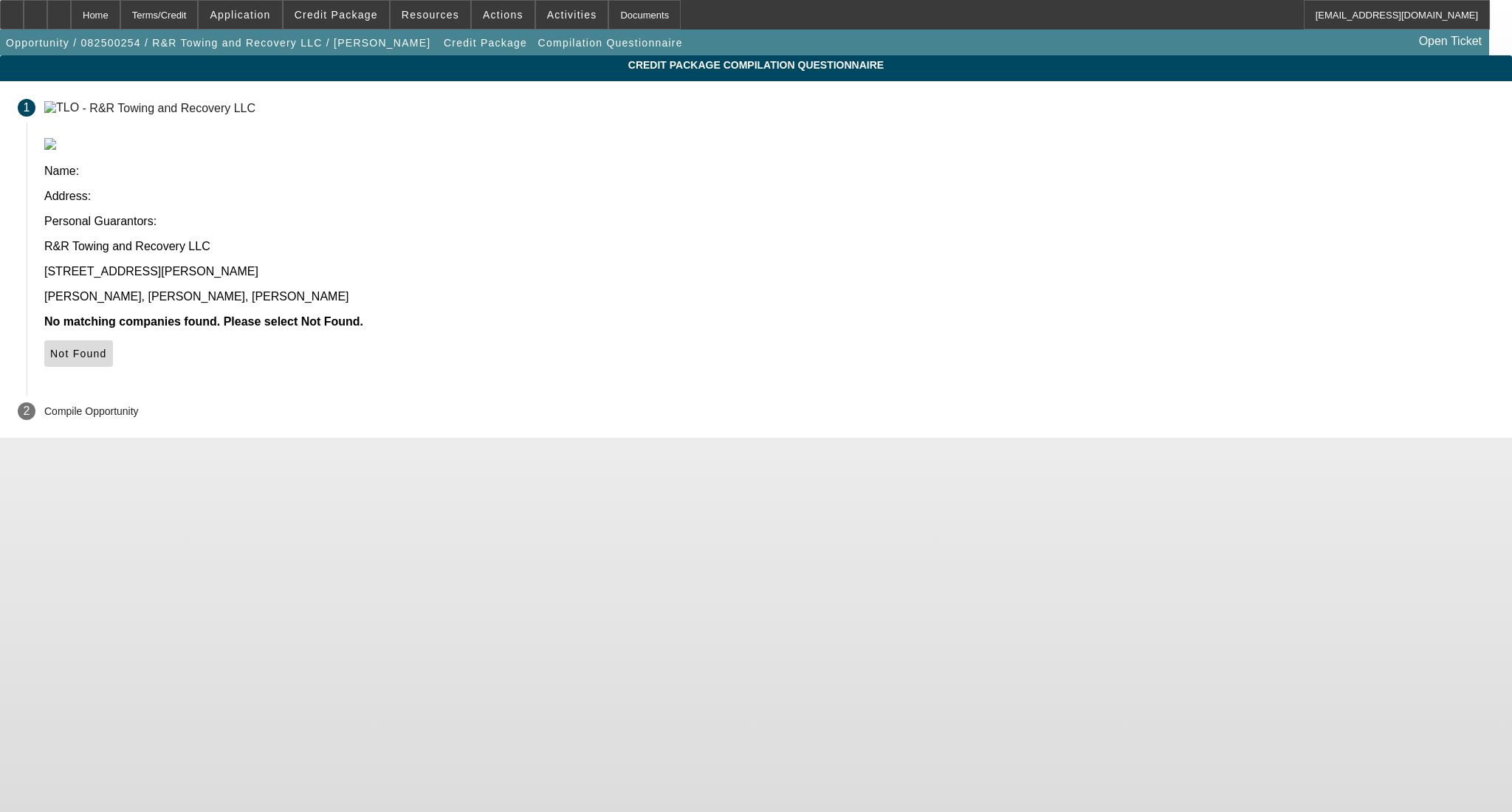
click at [113, 336] on span at bounding box center [78, 354] width 68 height 35
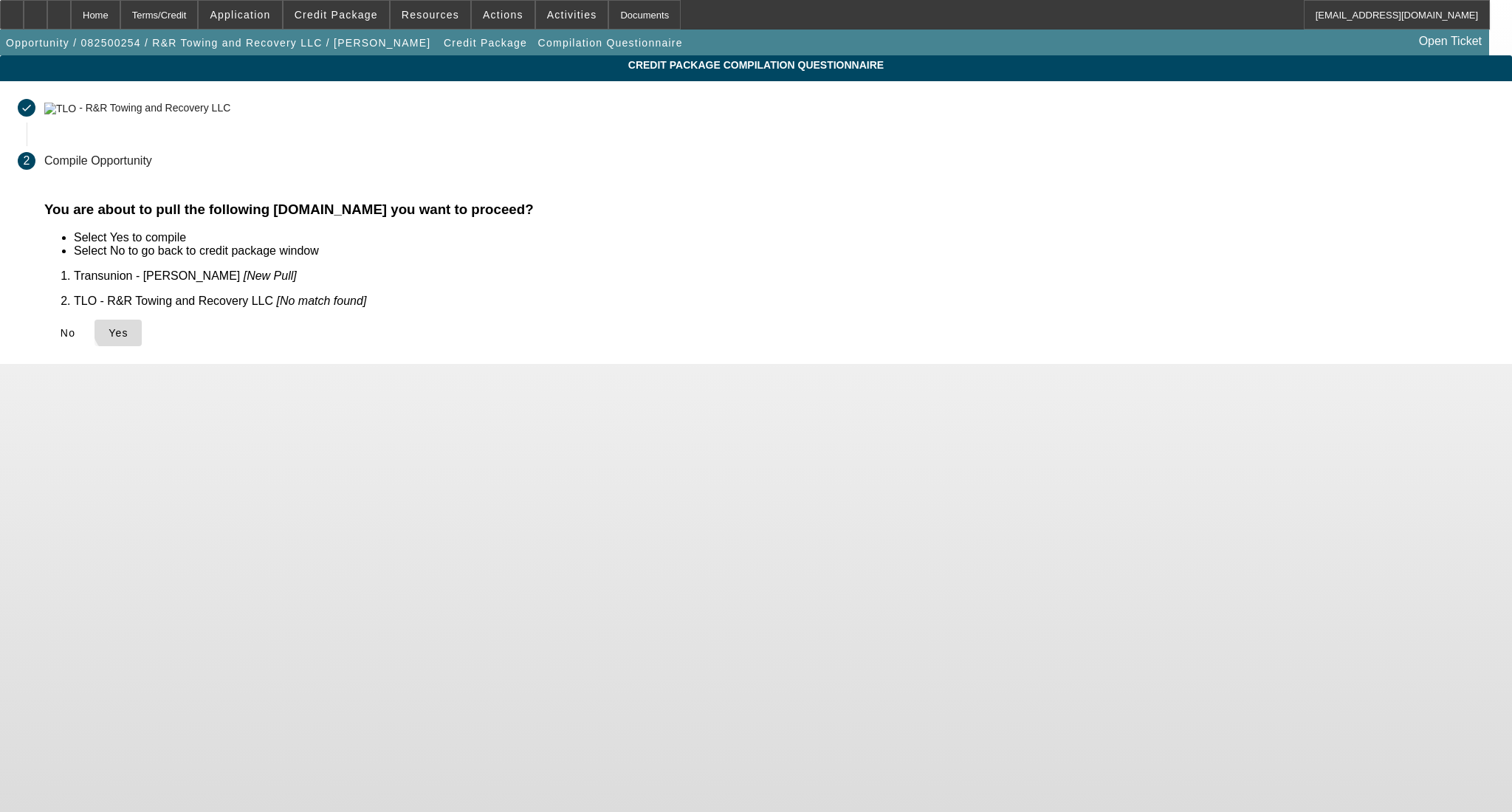
click at [129, 327] on span "Yes" at bounding box center [118, 333] width 20 height 12
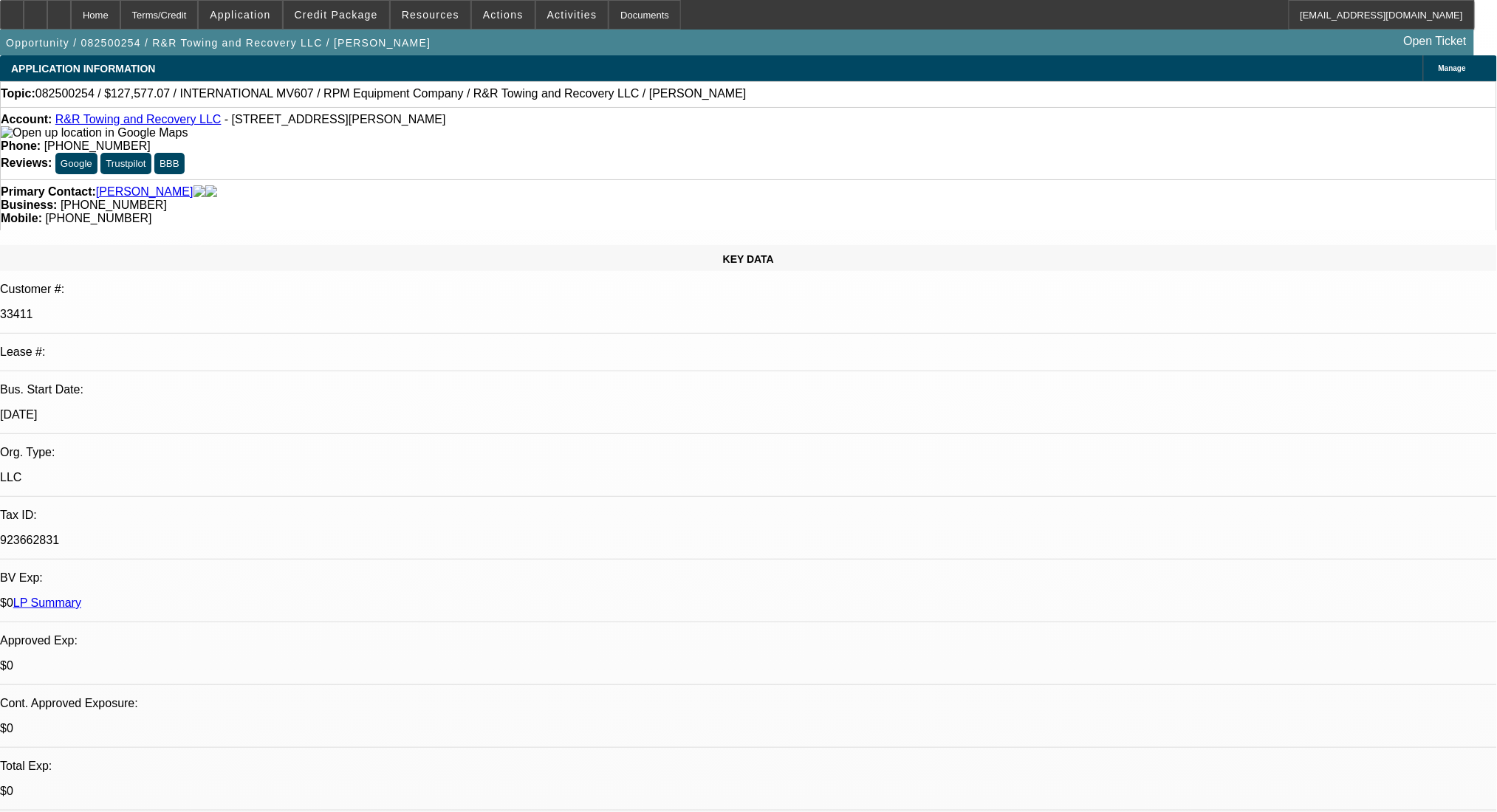
select select "0.1"
select select "2"
select select "0.1"
select select "4"
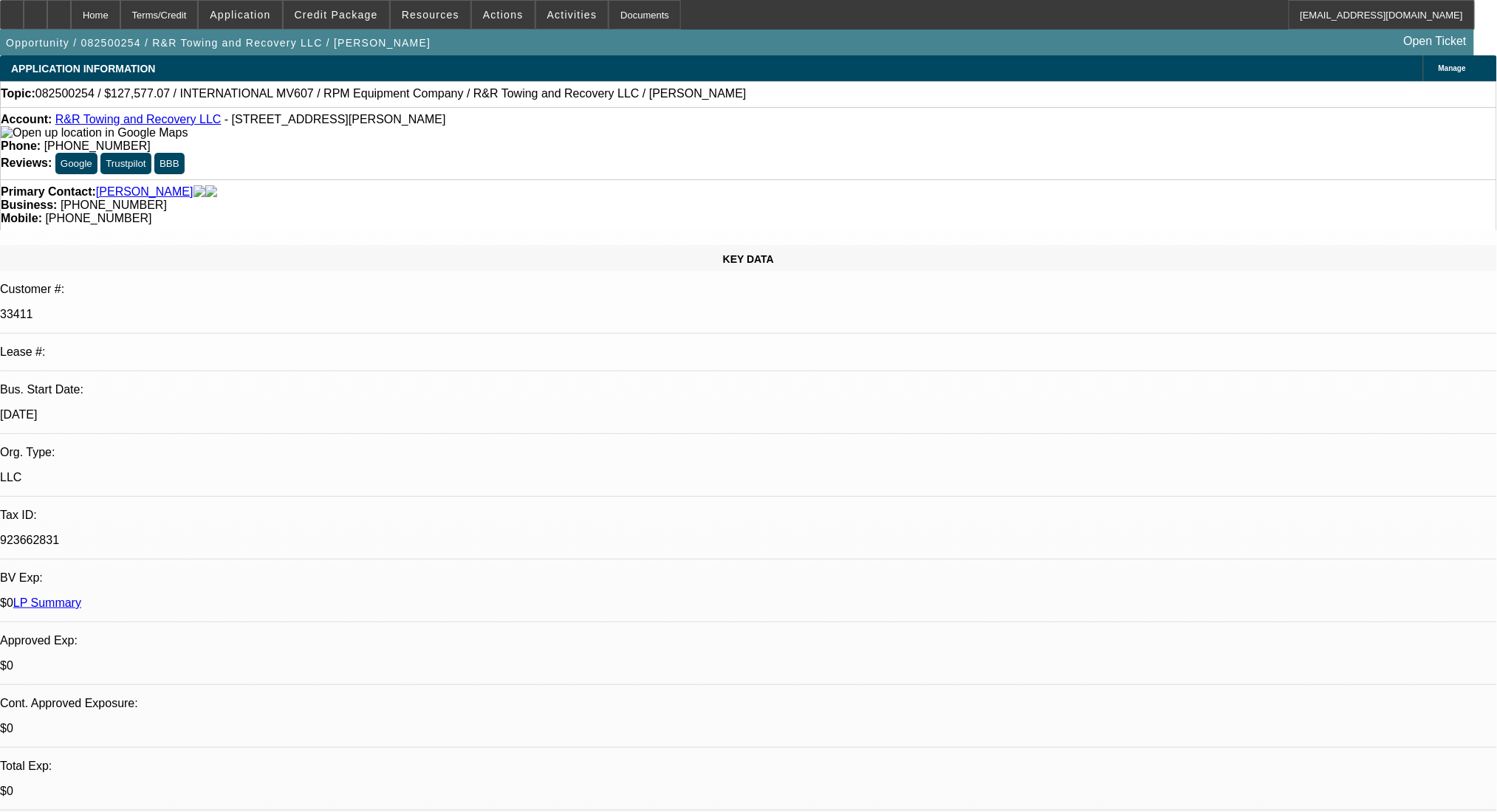
select select "0.1"
select select "2"
select select "0.1"
select select "4"
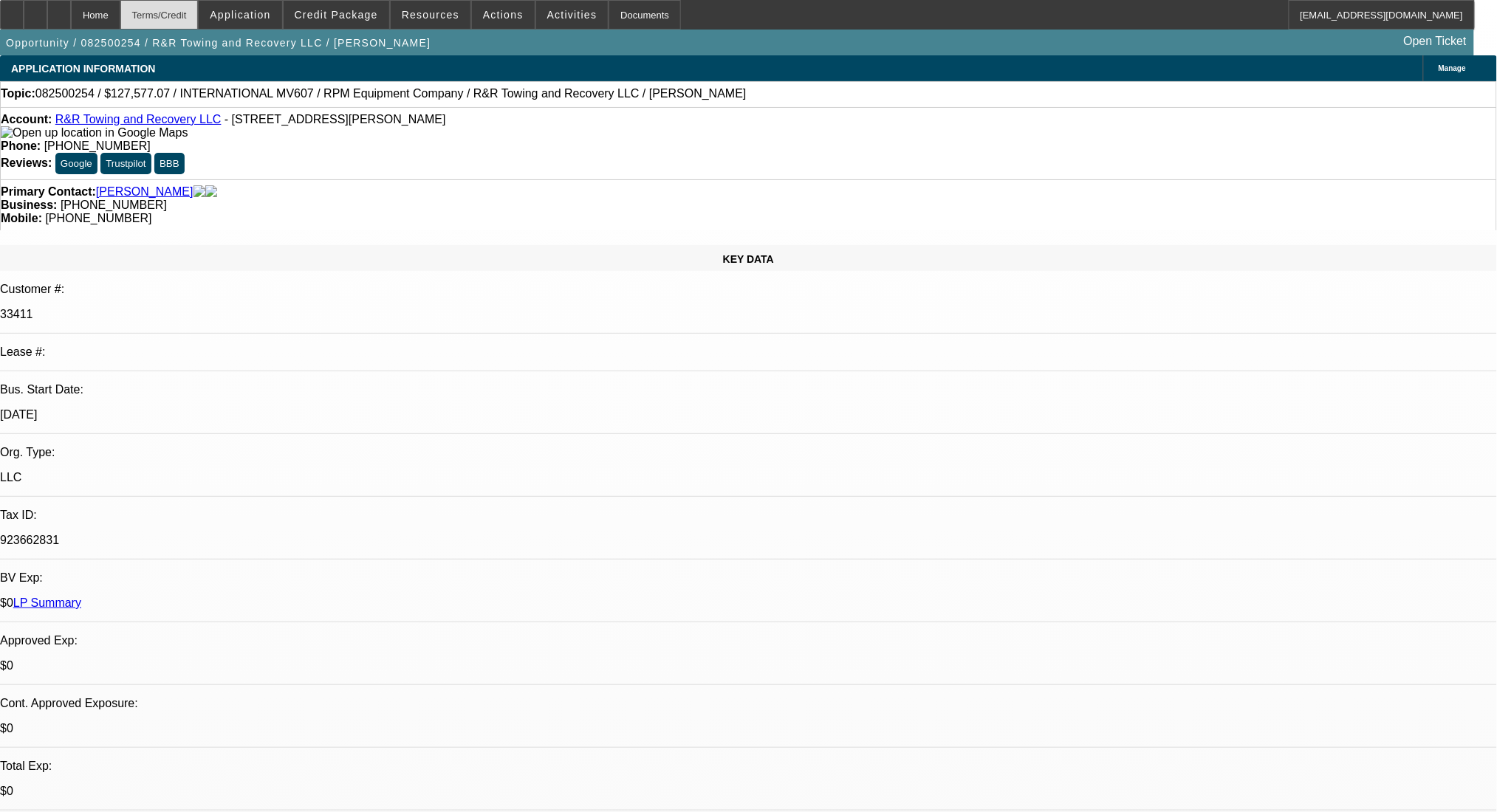
click at [181, 23] on div "Terms/Credit" at bounding box center [159, 14] width 78 height 30
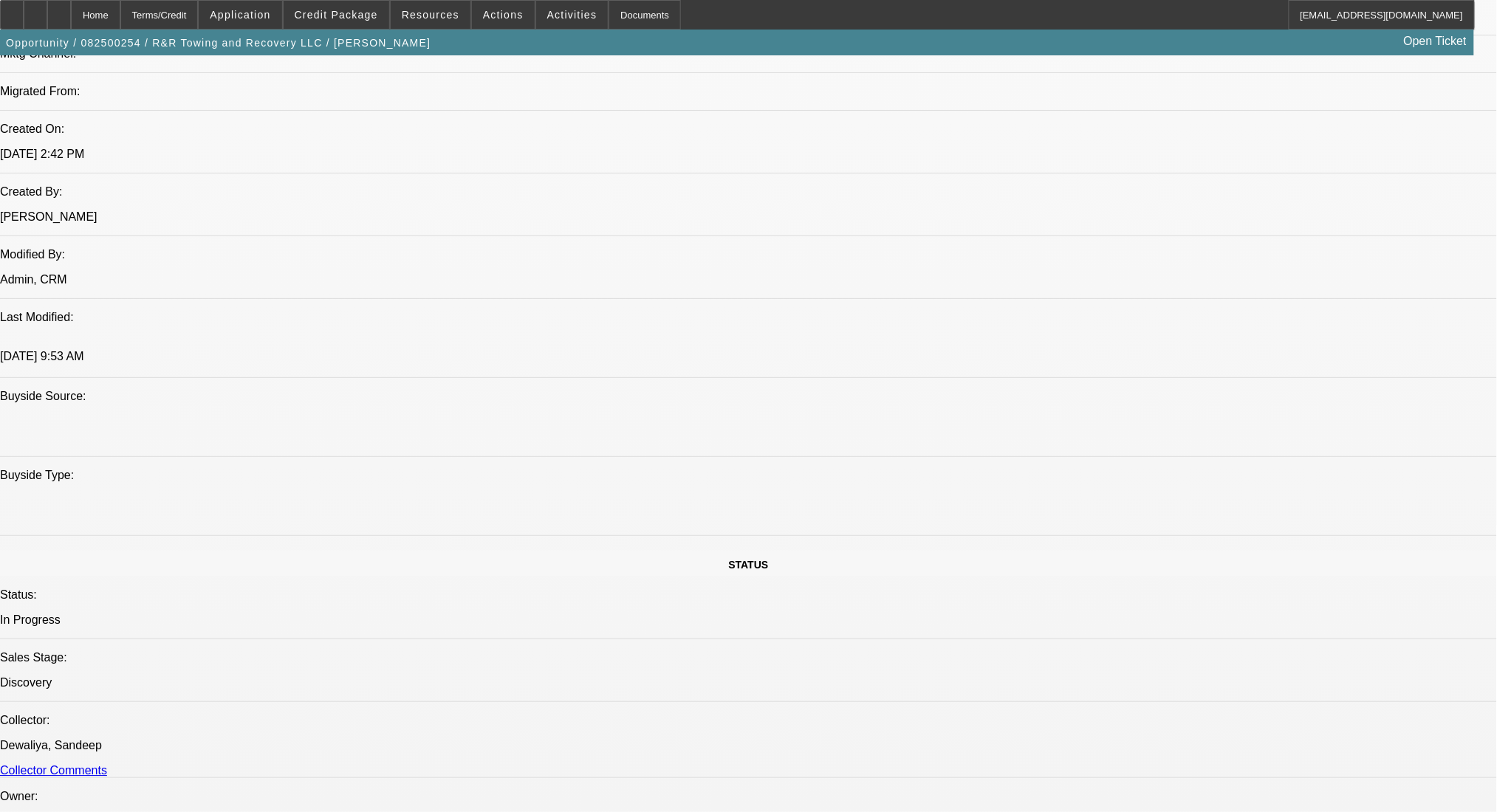
scroll to position [1123, 0]
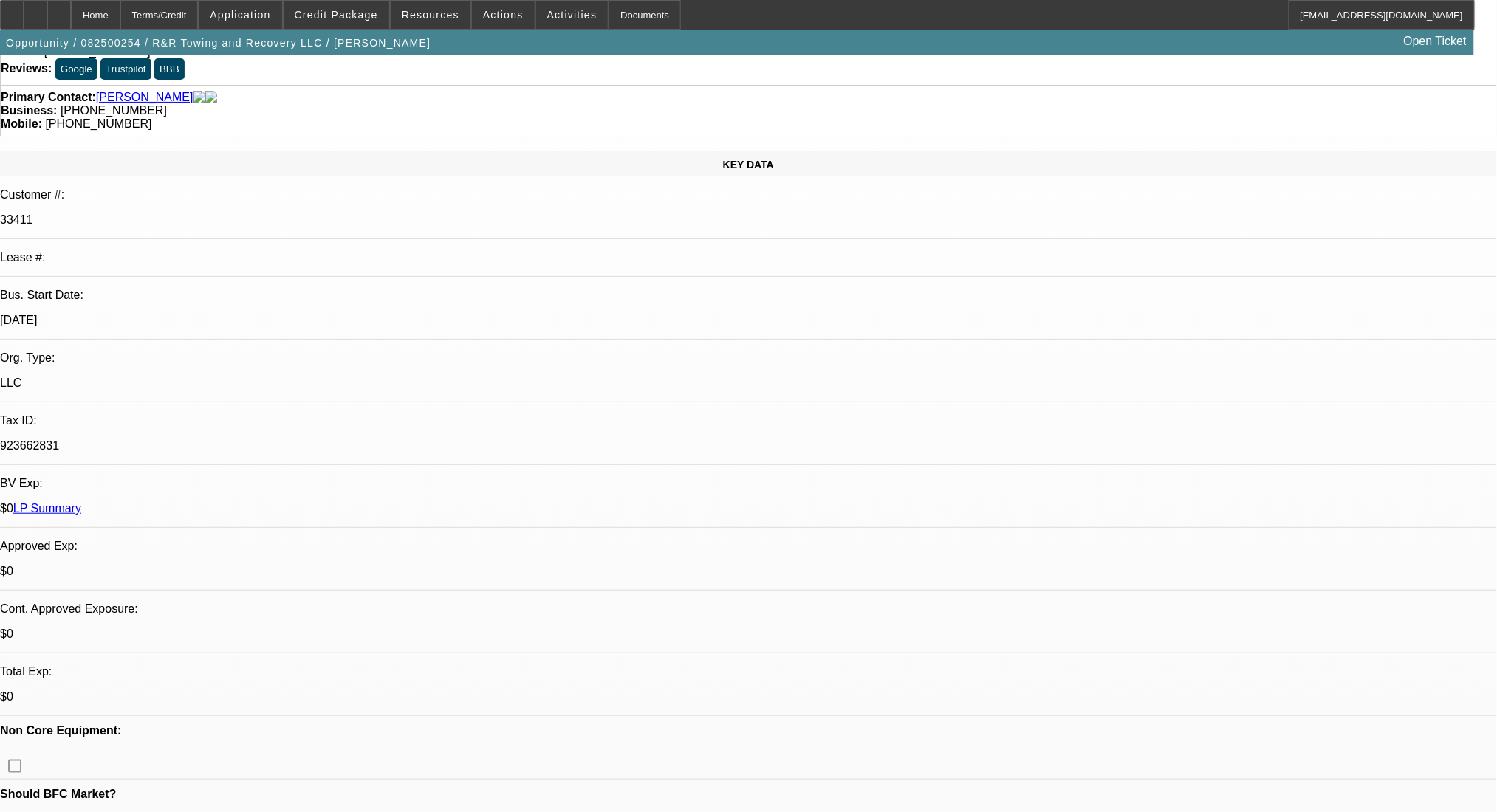
scroll to position [0, 0]
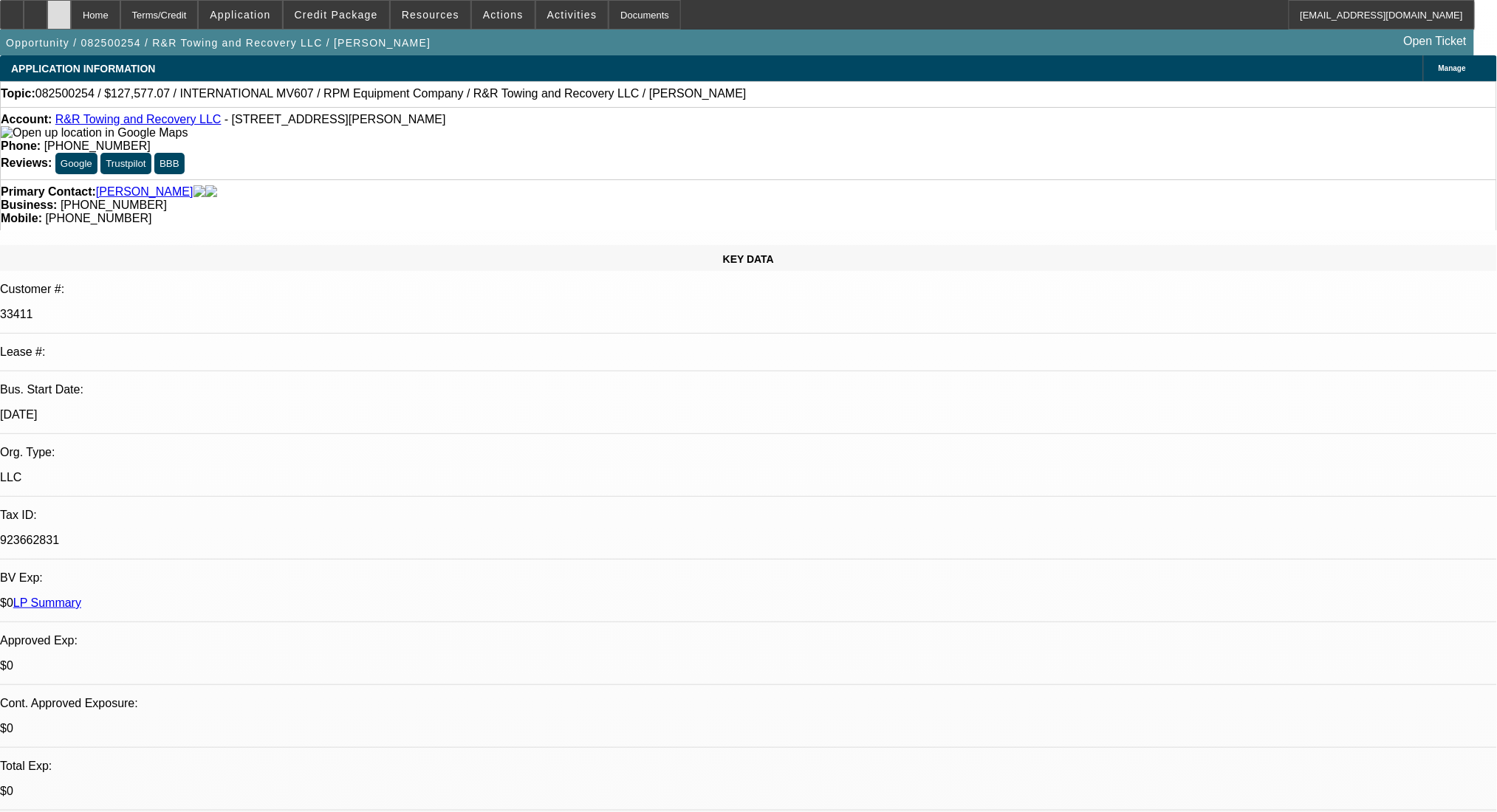
click at [59, 10] on icon at bounding box center [59, 10] width 0 height 0
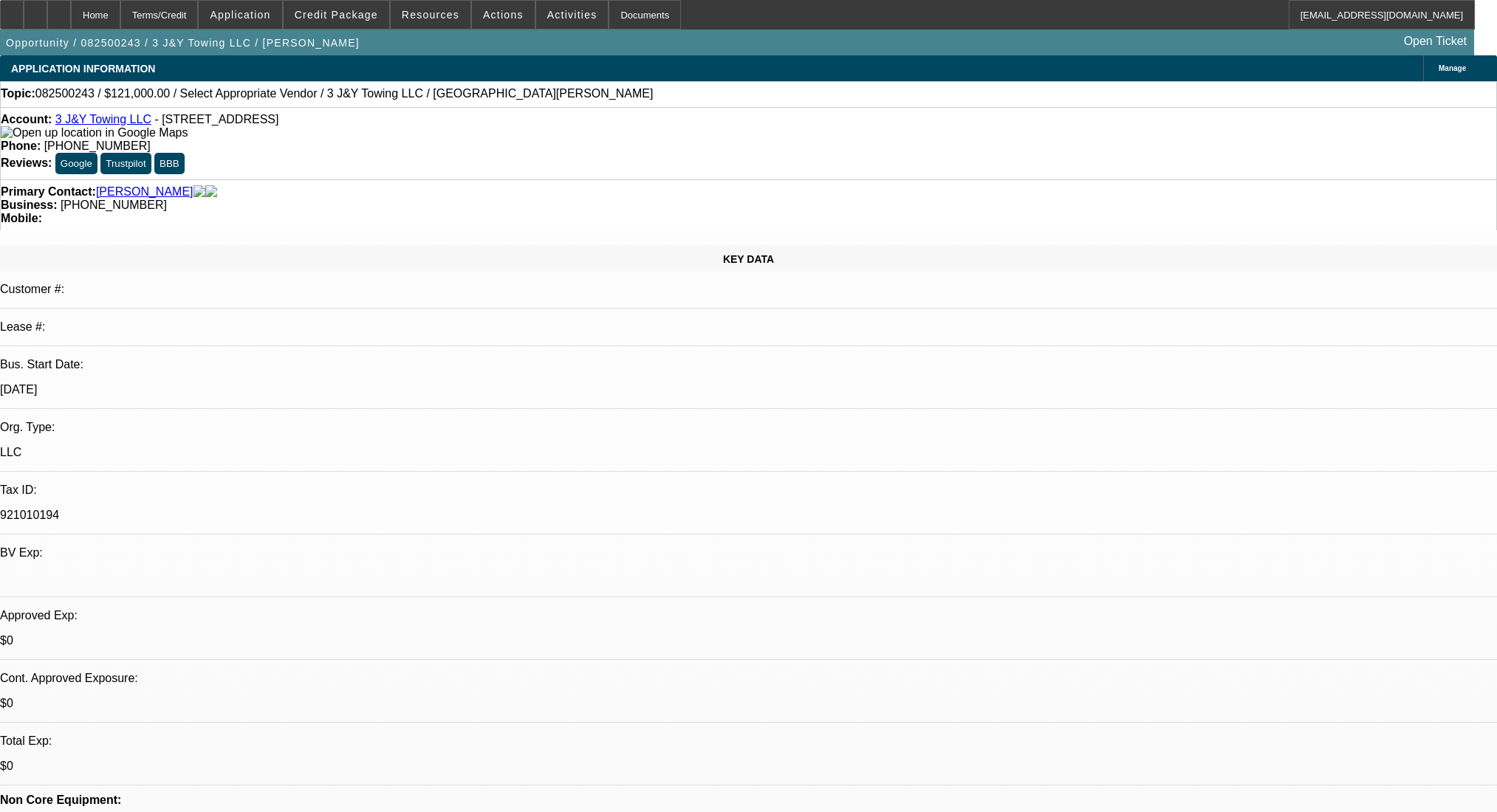
select select "0"
select select "2"
select select "0.1"
select select "4"
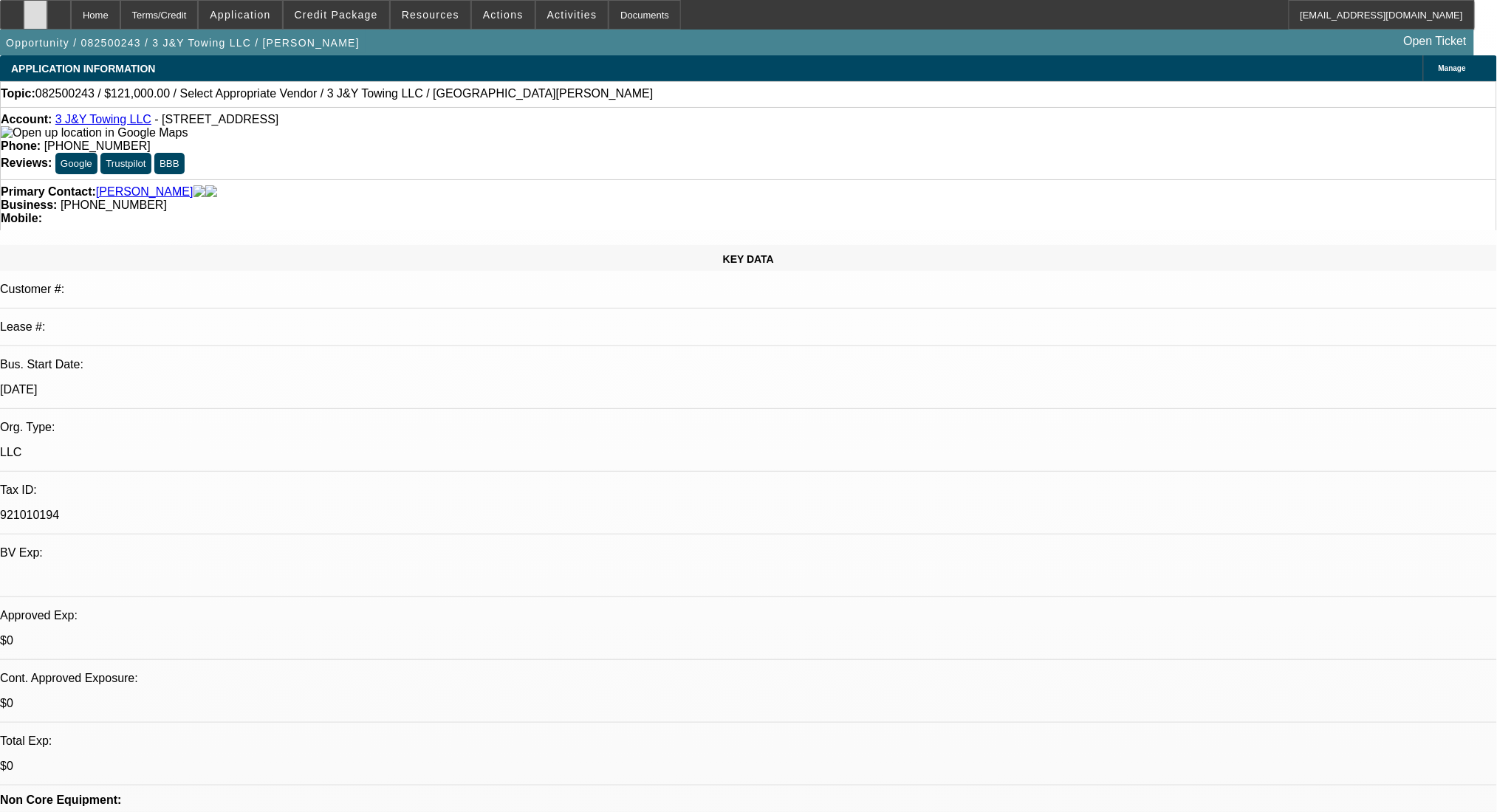
click at [47, 6] on div at bounding box center [35, 14] width 23 height 30
click at [121, 17] on div "Home" at bounding box center [96, 14] width 50 height 30
click at [190, 18] on div "Terms/Credit" at bounding box center [159, 14] width 78 height 30
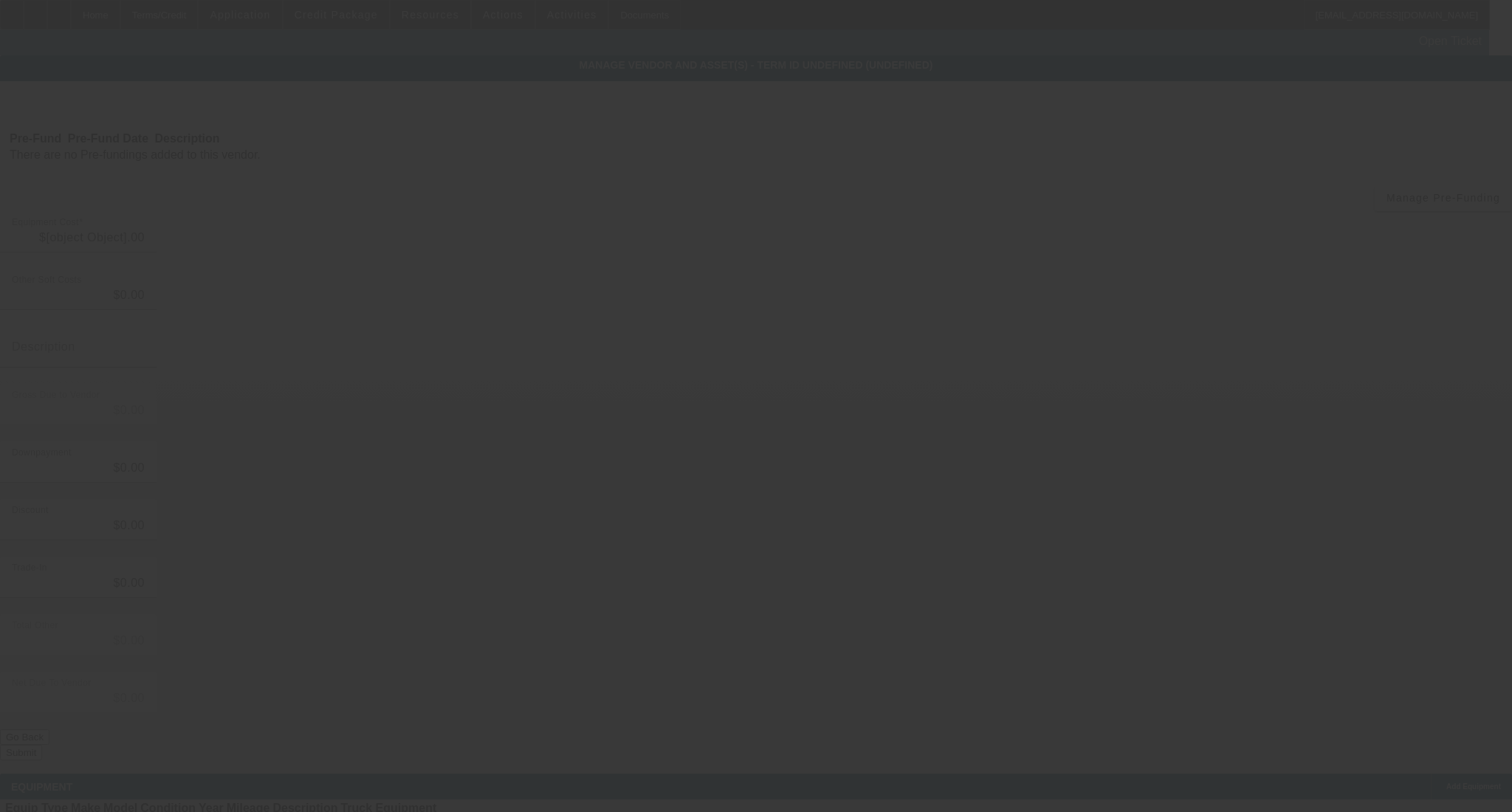
click at [302, 166] on div at bounding box center [756, 406] width 1512 height 812
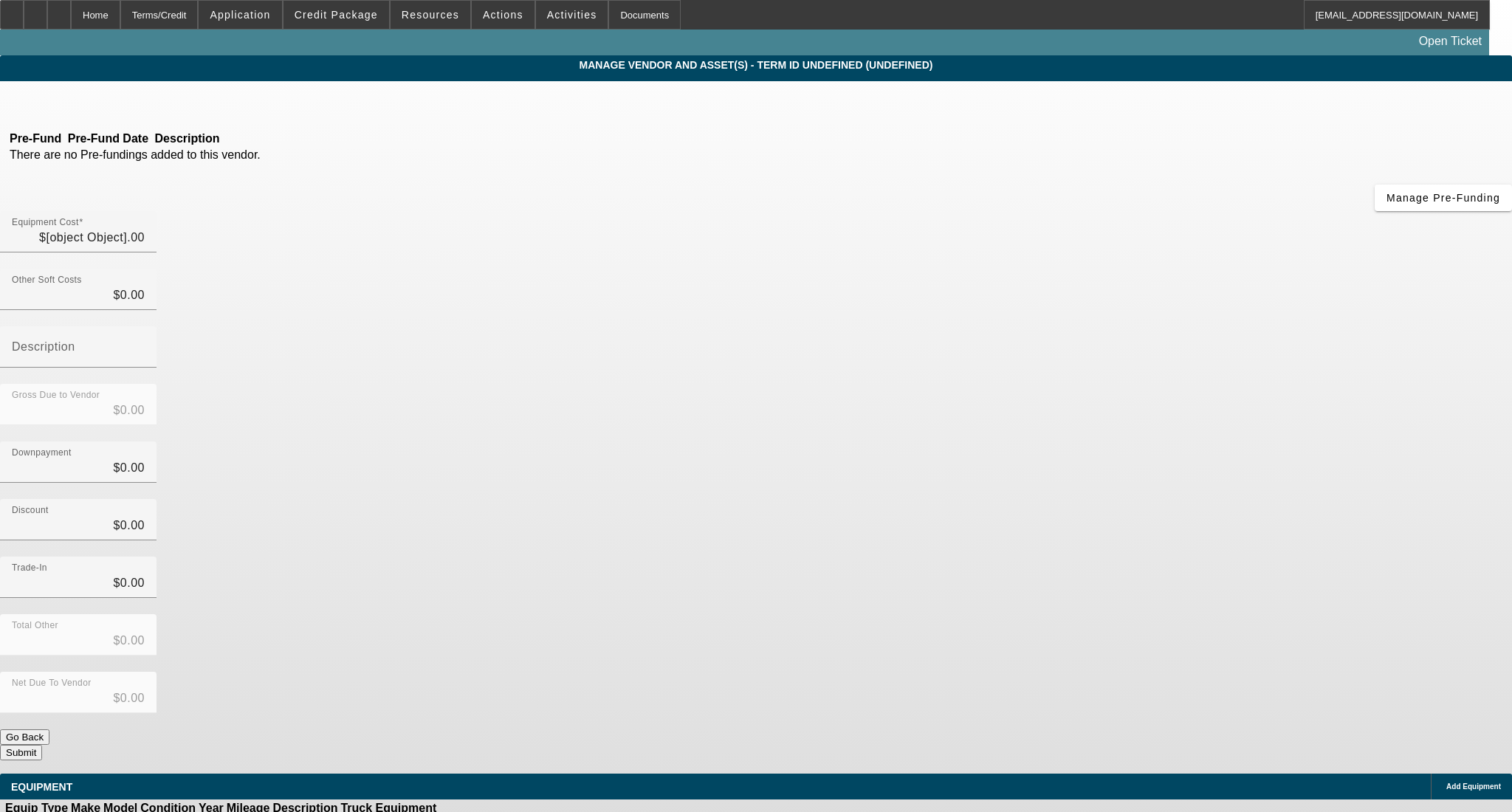
type input "$121,000.00"
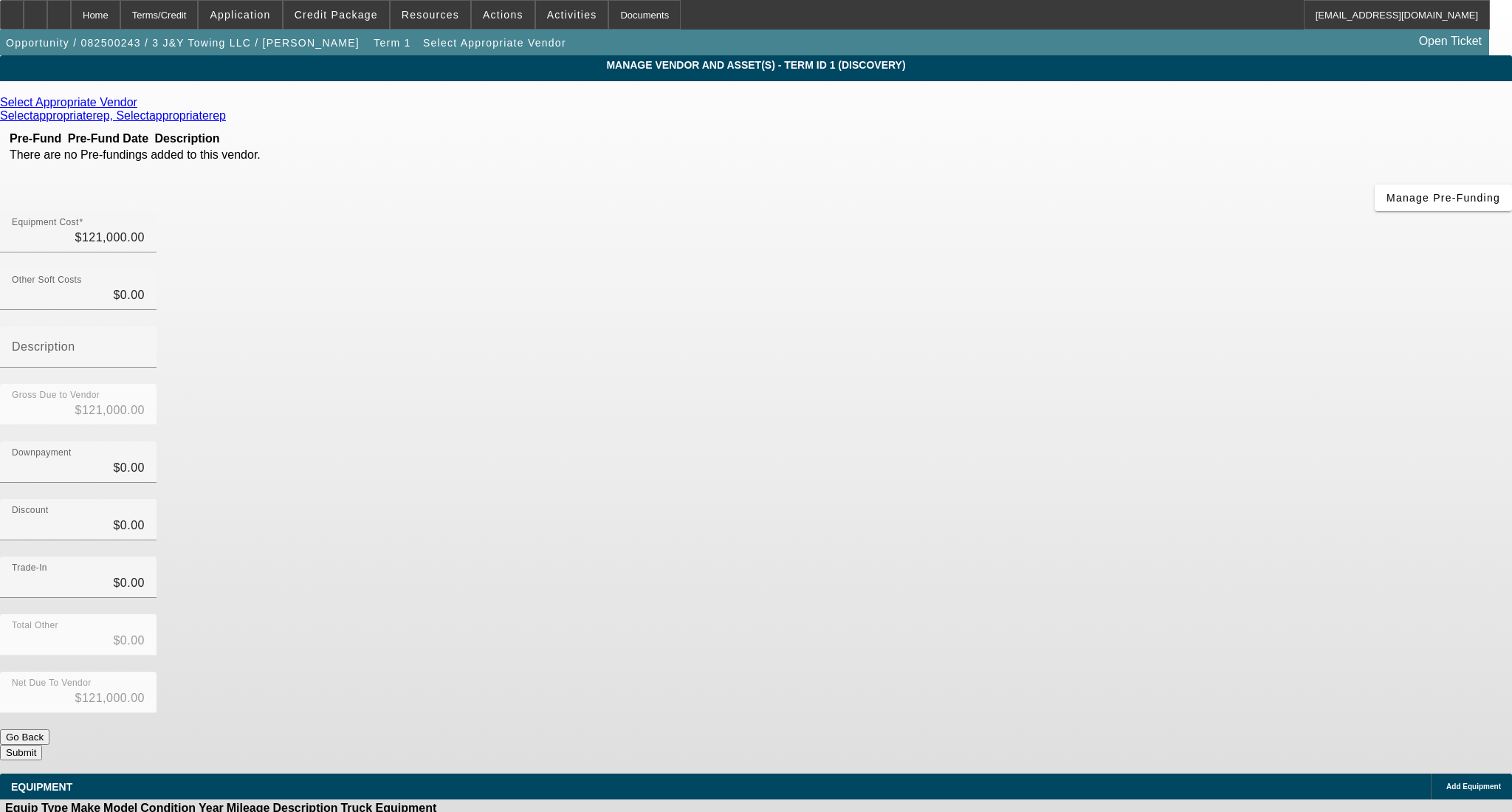
click at [141, 100] on icon at bounding box center [141, 102] width 0 height 13
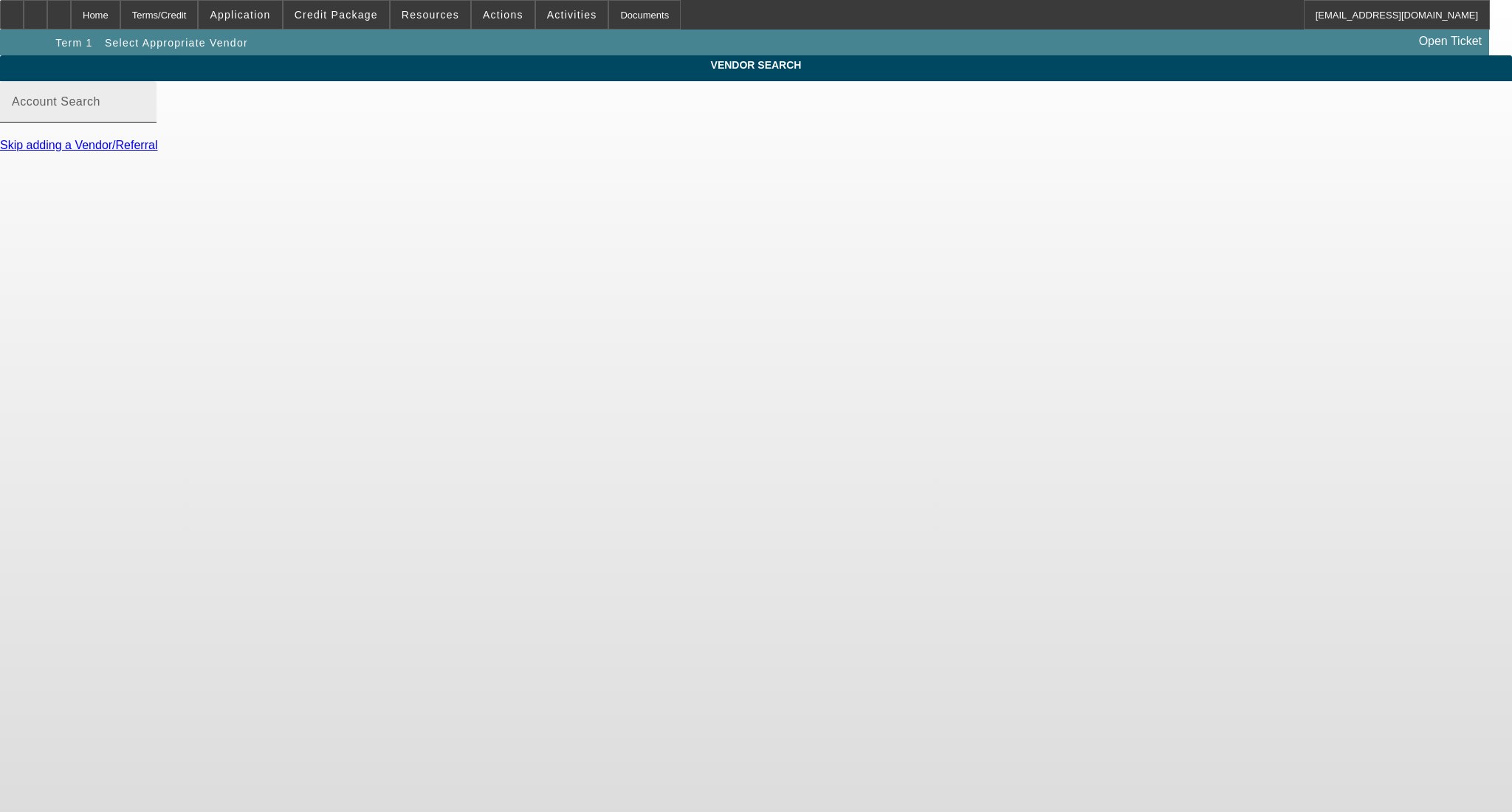
click at [101, 108] on mat-label "Account Search" at bounding box center [56, 101] width 88 height 13
click at [145, 117] on input "Account Search" at bounding box center [78, 108] width 133 height 18
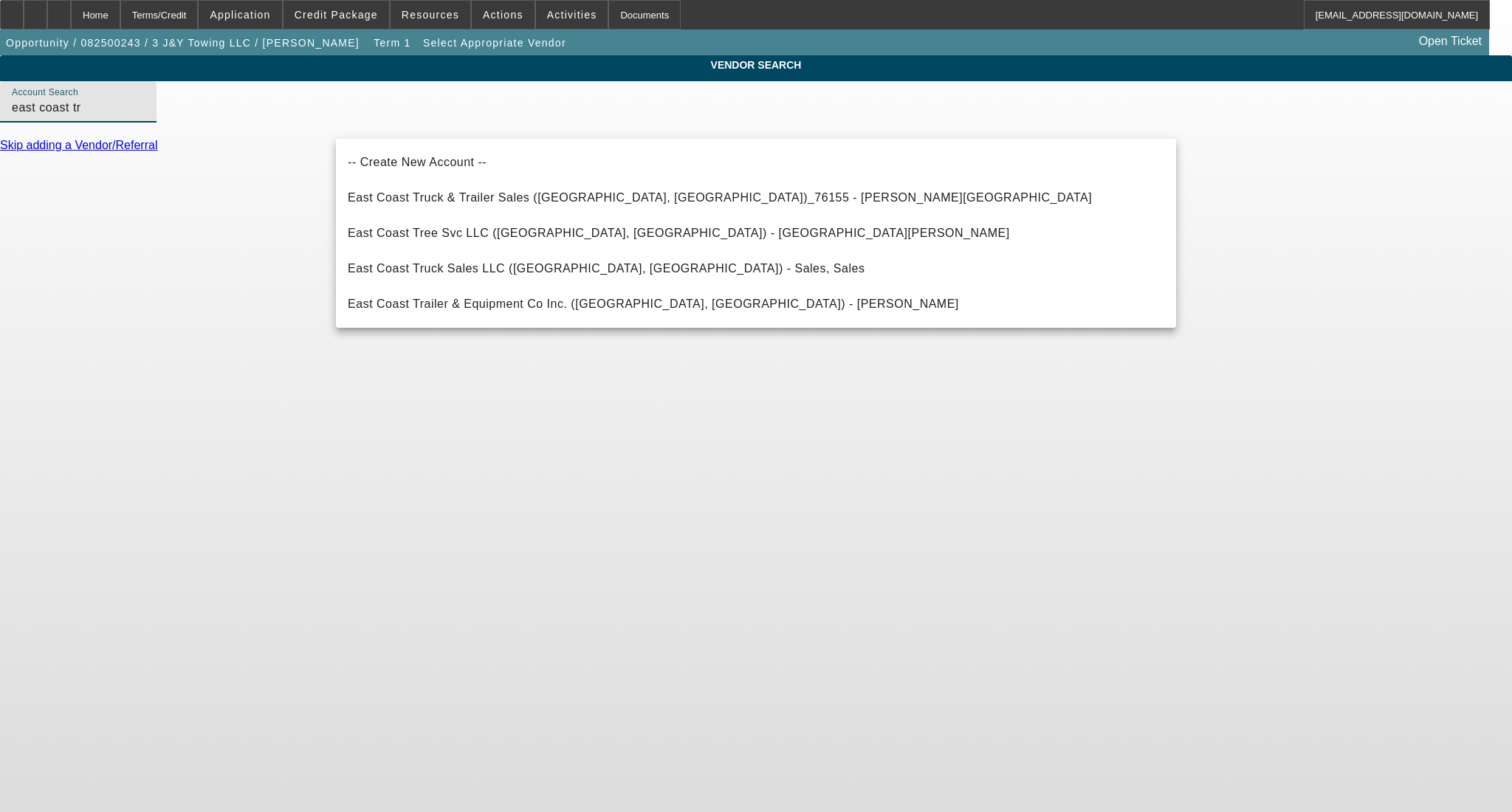
click at [465, 194] on span "East Coast Truck & Trailer Sales (Portsmouth, VA)_76155 - Miller, Sherie" at bounding box center [719, 198] width 744 height 13
type input "East Coast Truck & Trailer Sales (Portsmouth, VA)_76155 - Miller, Sherie"
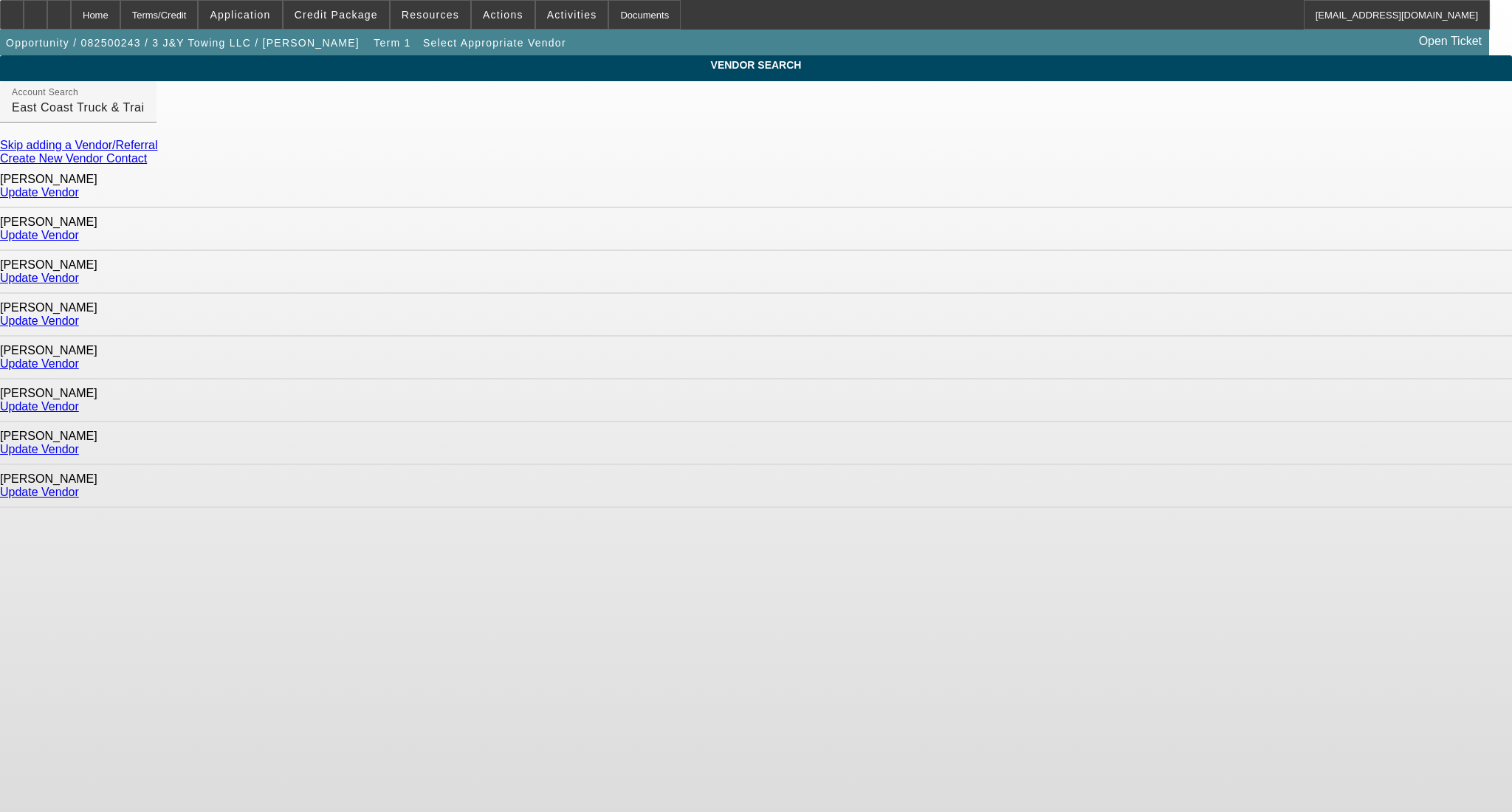
click at [79, 400] on link "Update Vendor" at bounding box center [39, 407] width 79 height 13
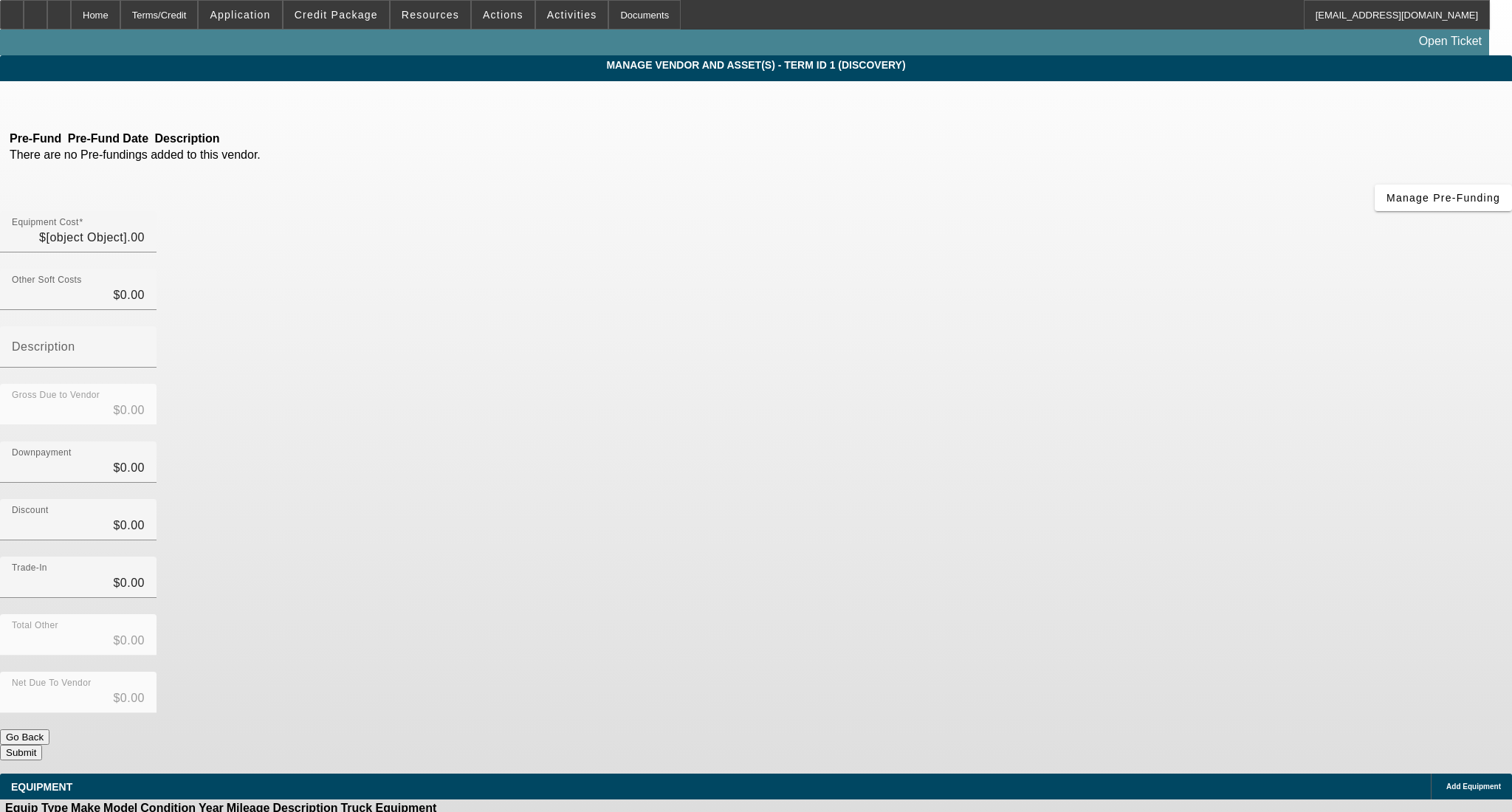
type input "$121,000.00"
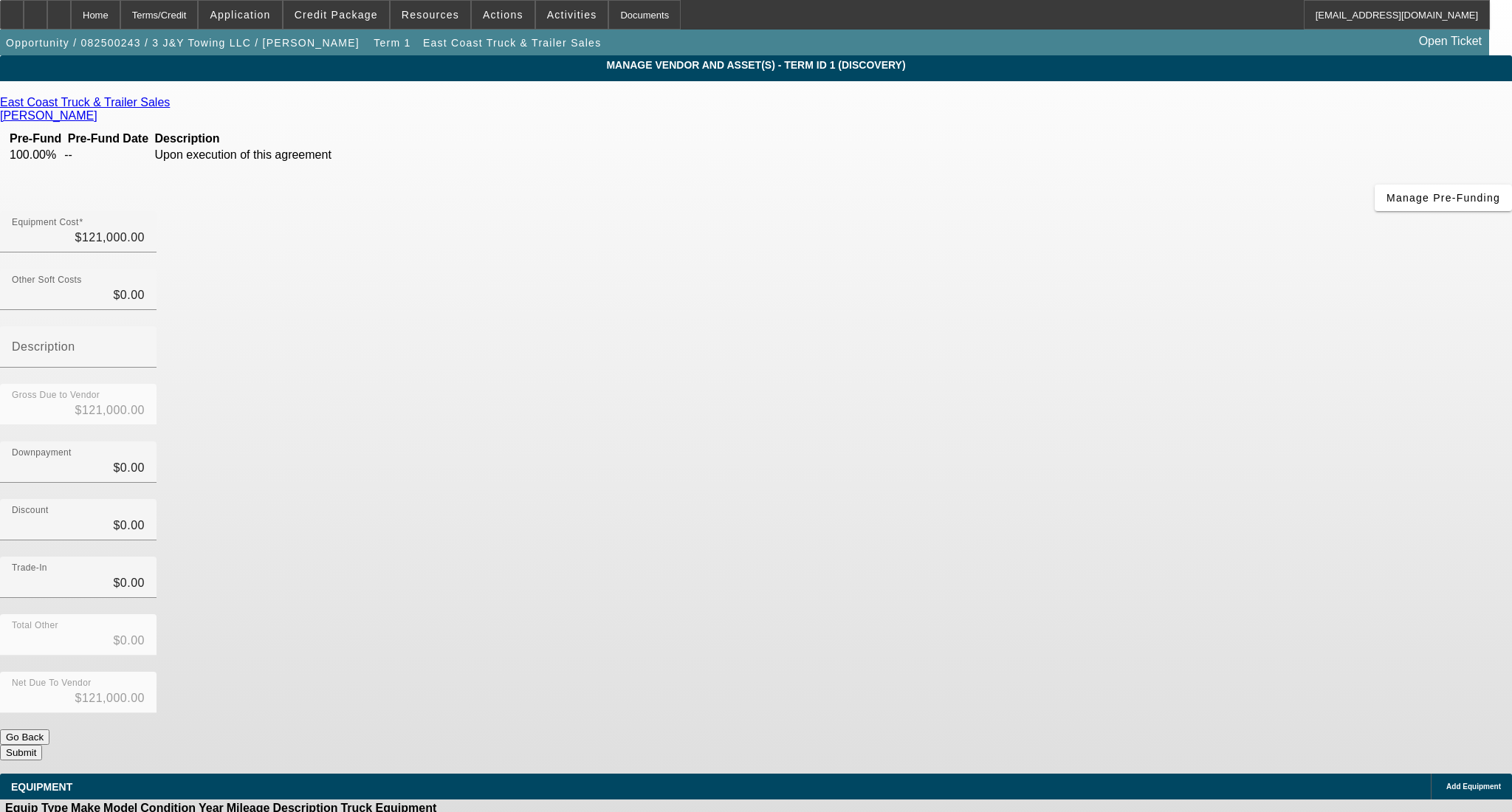
click at [1446, 782] on span "Add Equipment" at bounding box center [1473, 786] width 55 height 8
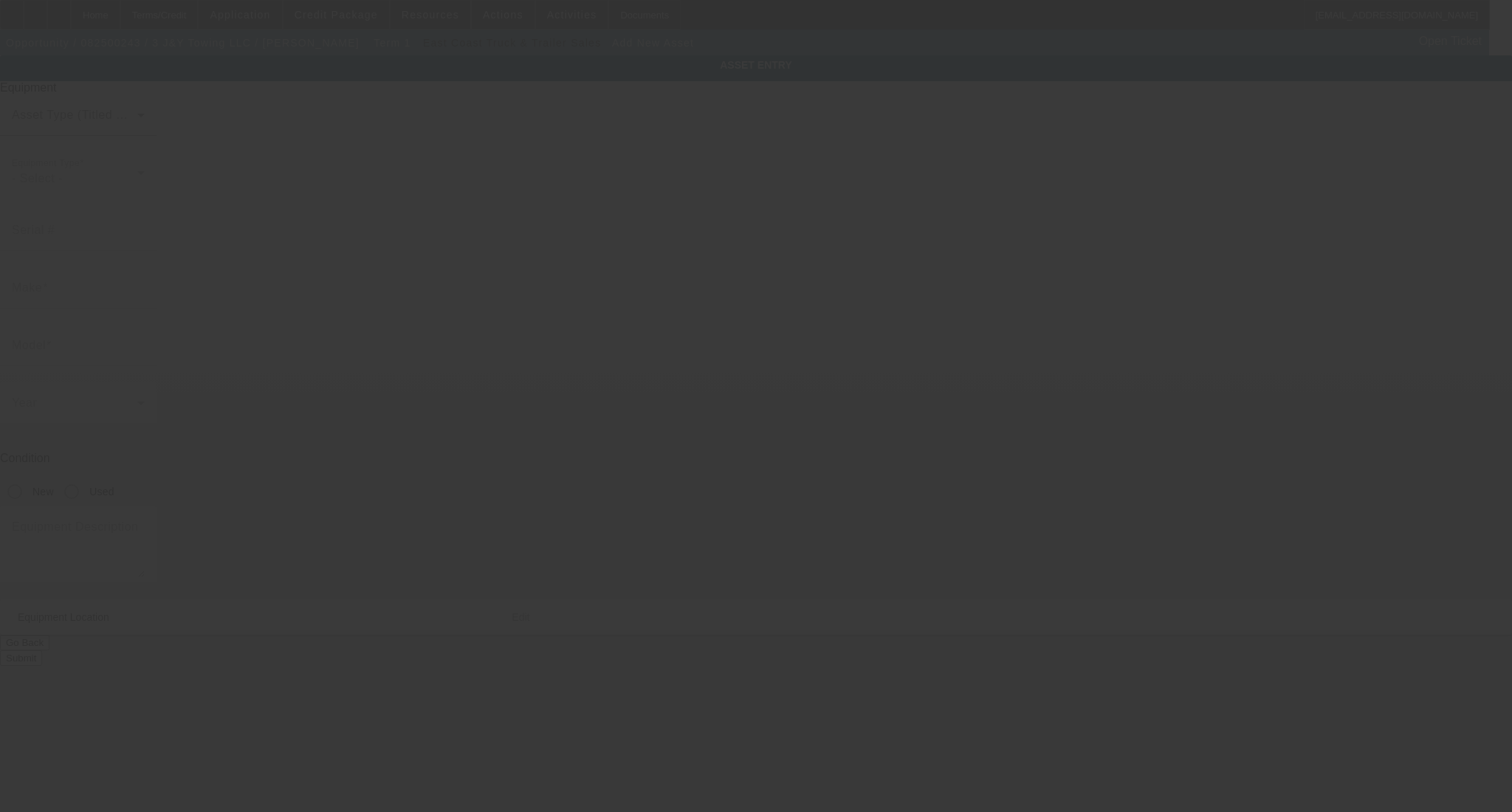
type input "9321 Steeple Ct"
type input "Laurel"
type input "20723"
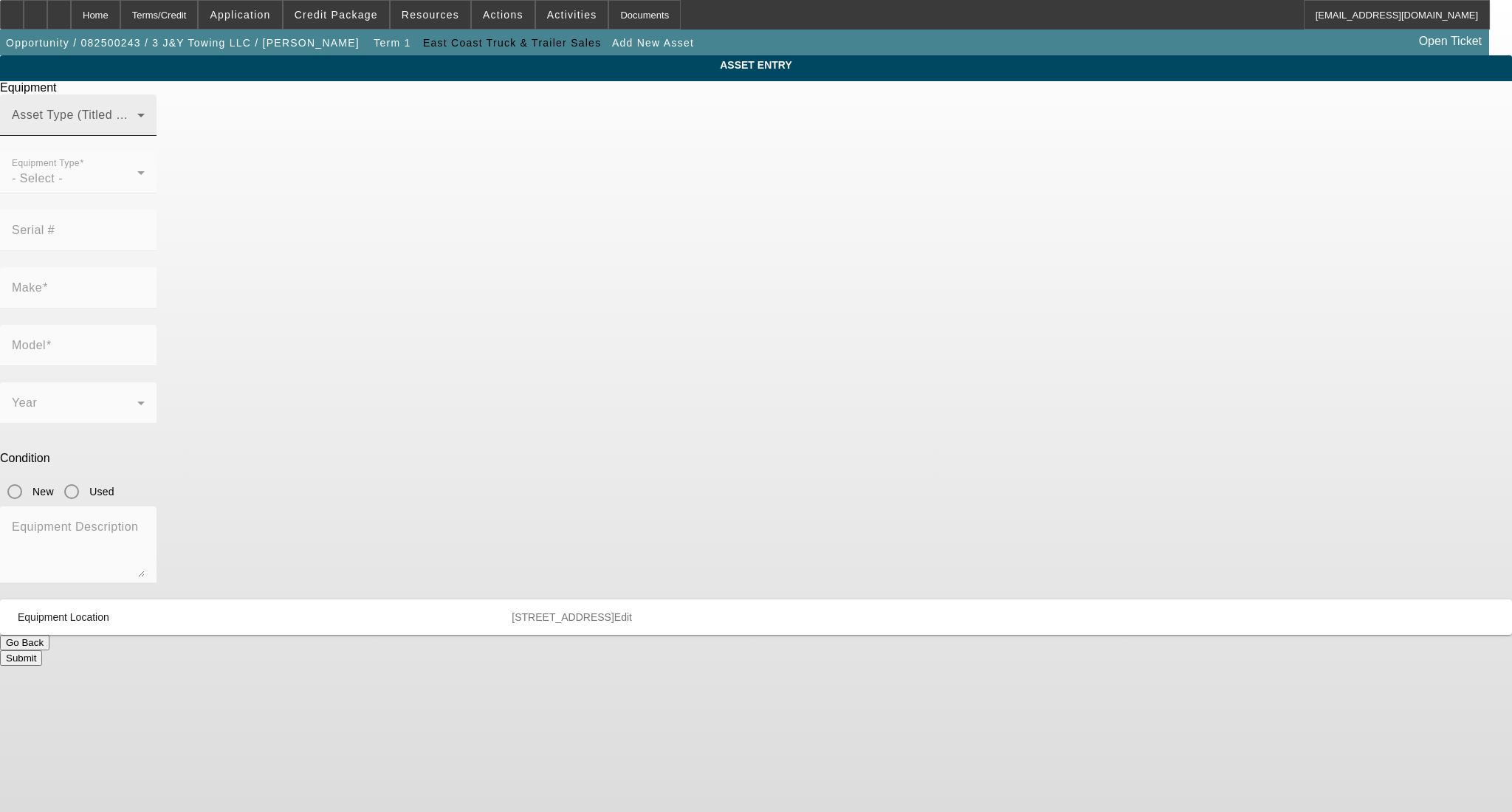
click at [138, 130] on span at bounding box center [75, 121] width 125 height 18
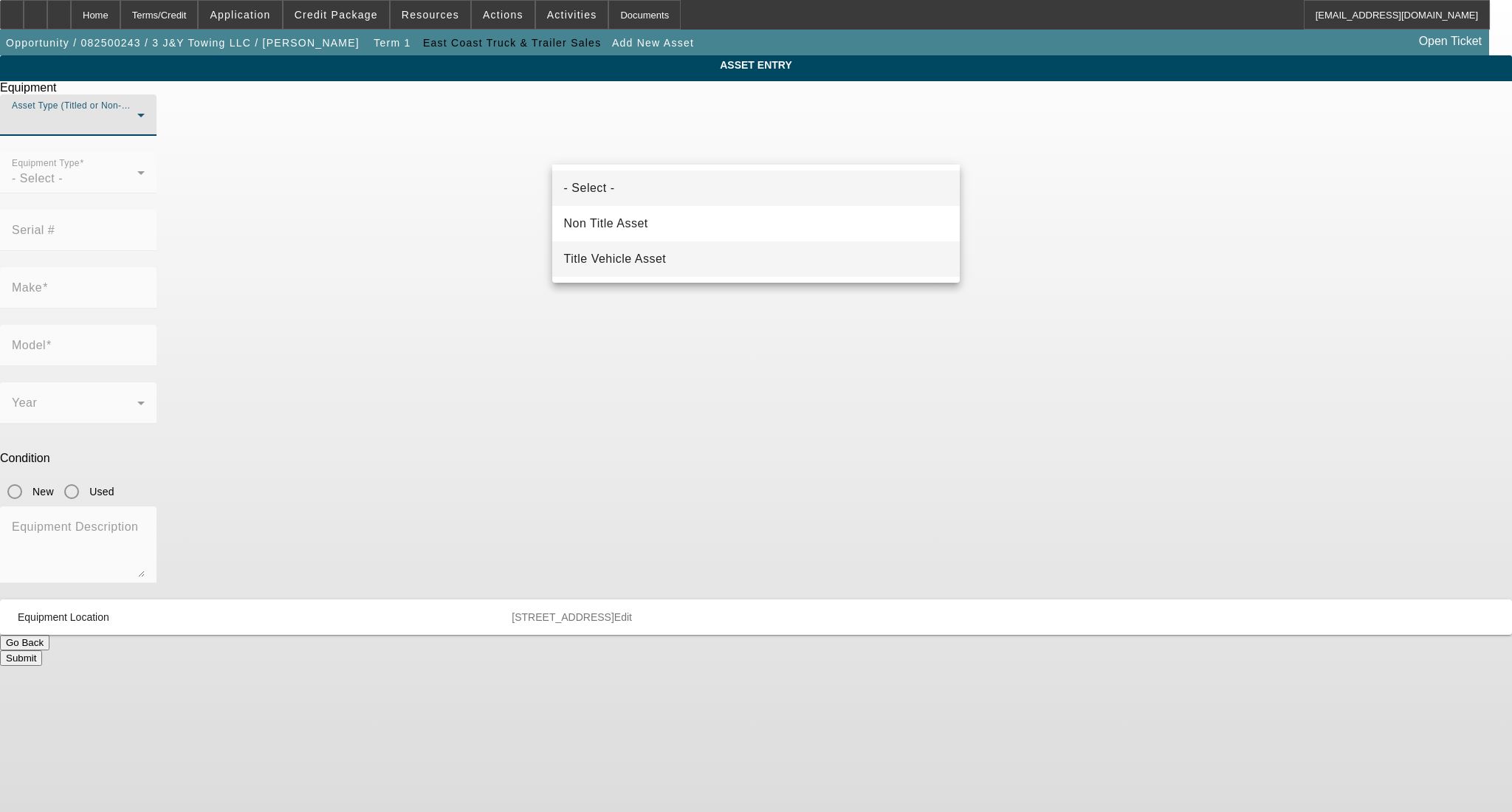
click at [725, 253] on mat-option "Title Vehicle Asset" at bounding box center [757, 259] width 409 height 35
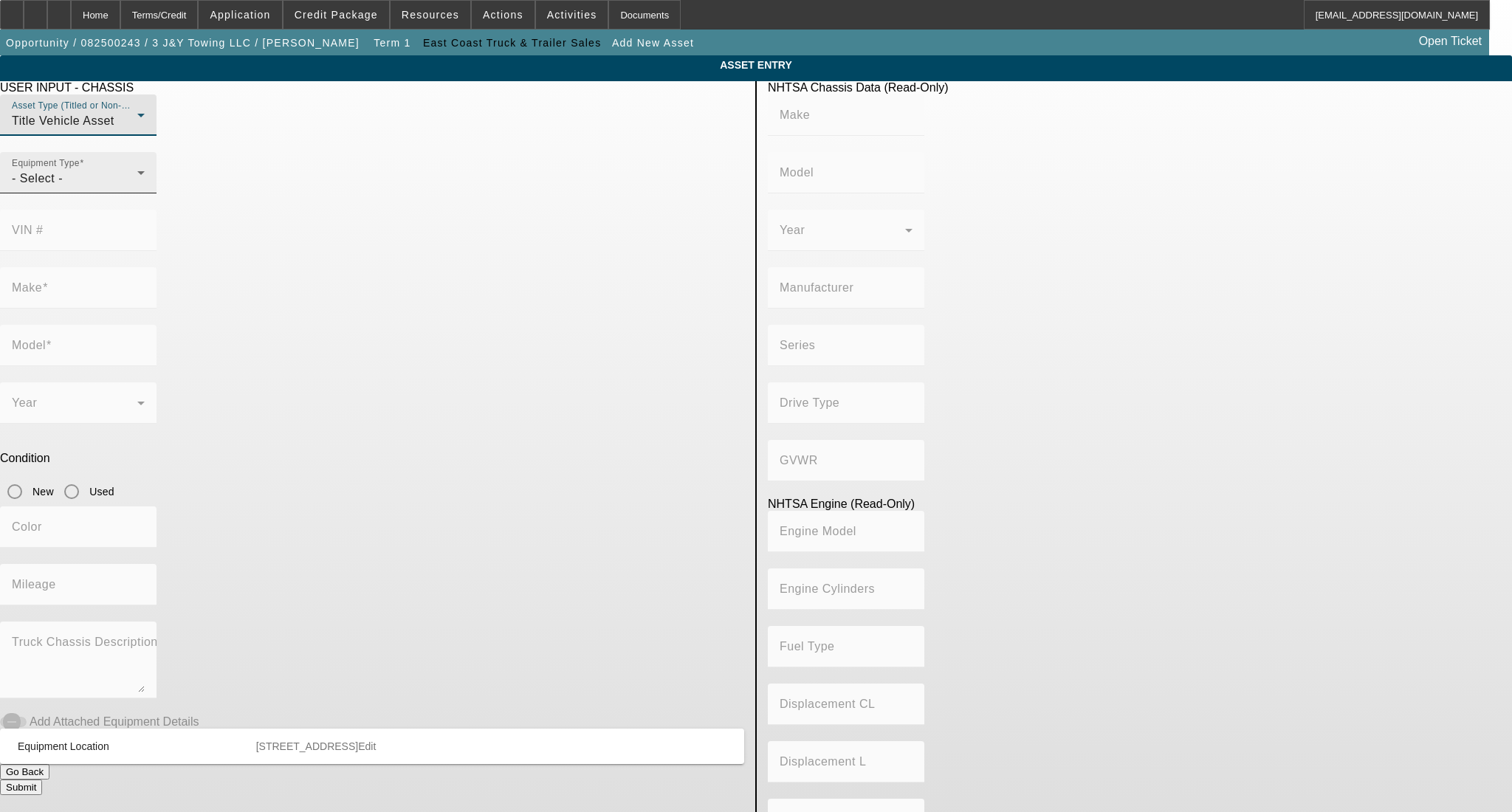
click at [138, 187] on div "- Select -" at bounding box center [75, 178] width 125 height 18
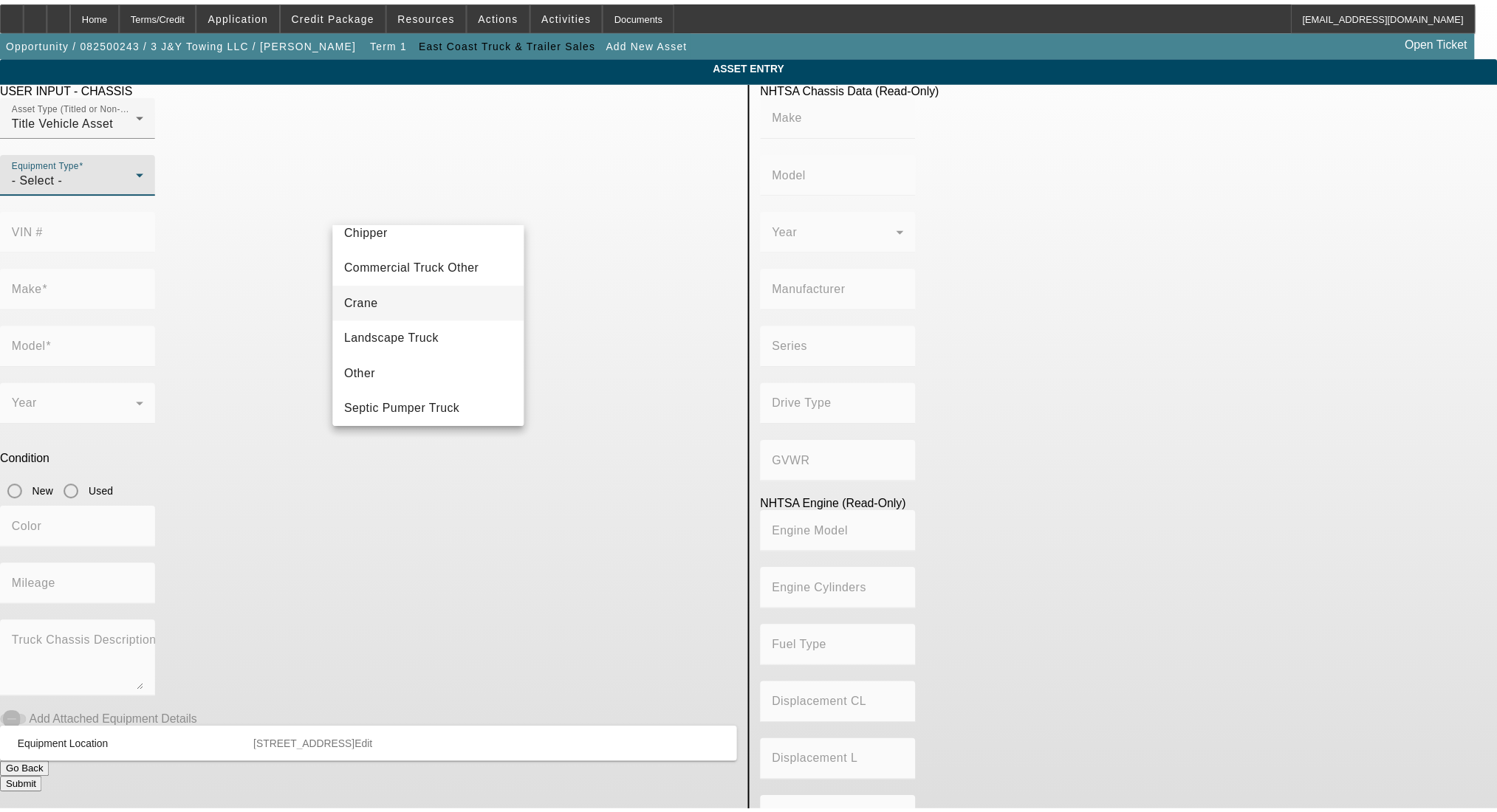
scroll to position [233, 0]
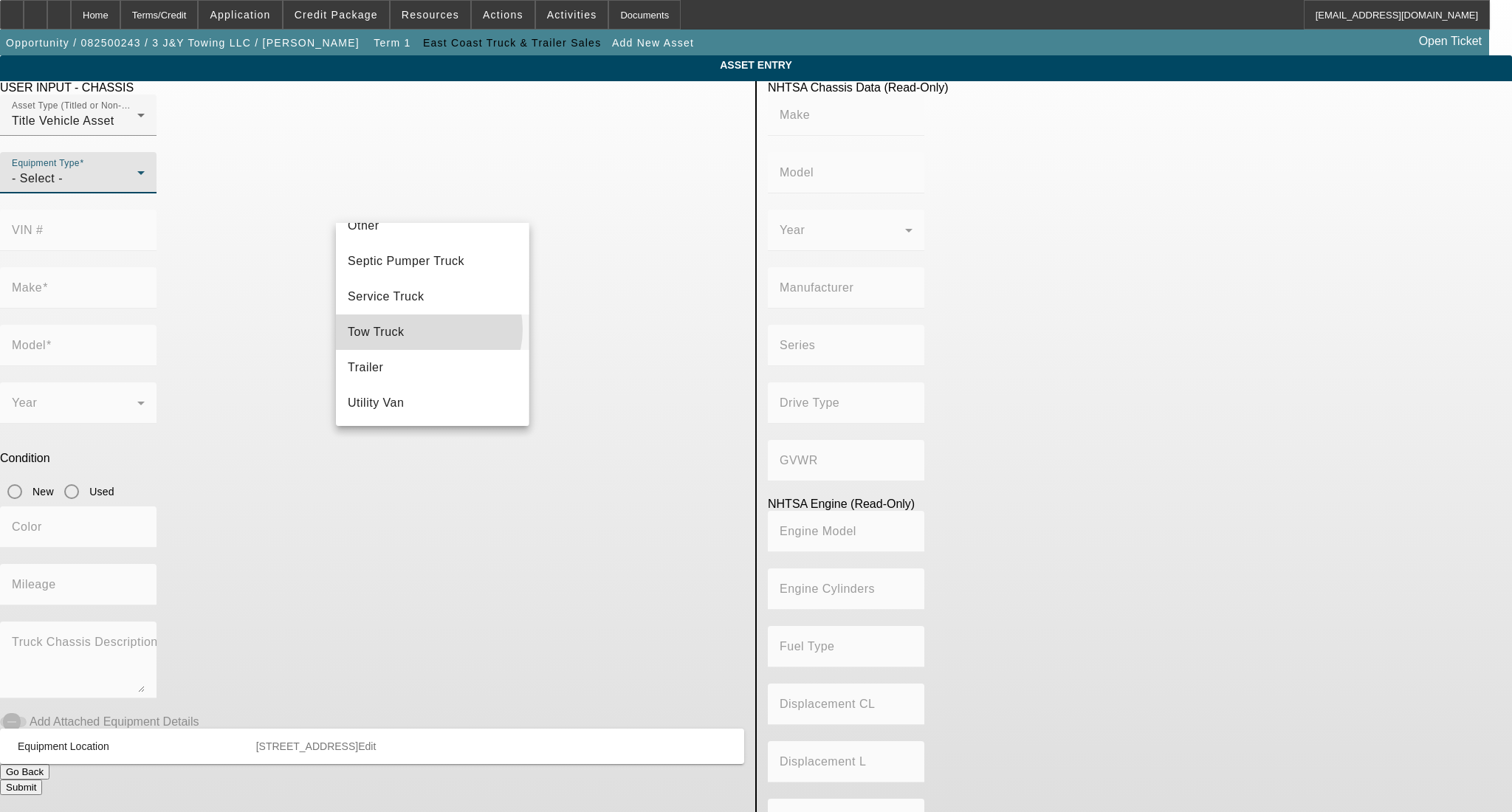
click at [428, 329] on mat-option "Tow Truck" at bounding box center [433, 332] width 193 height 35
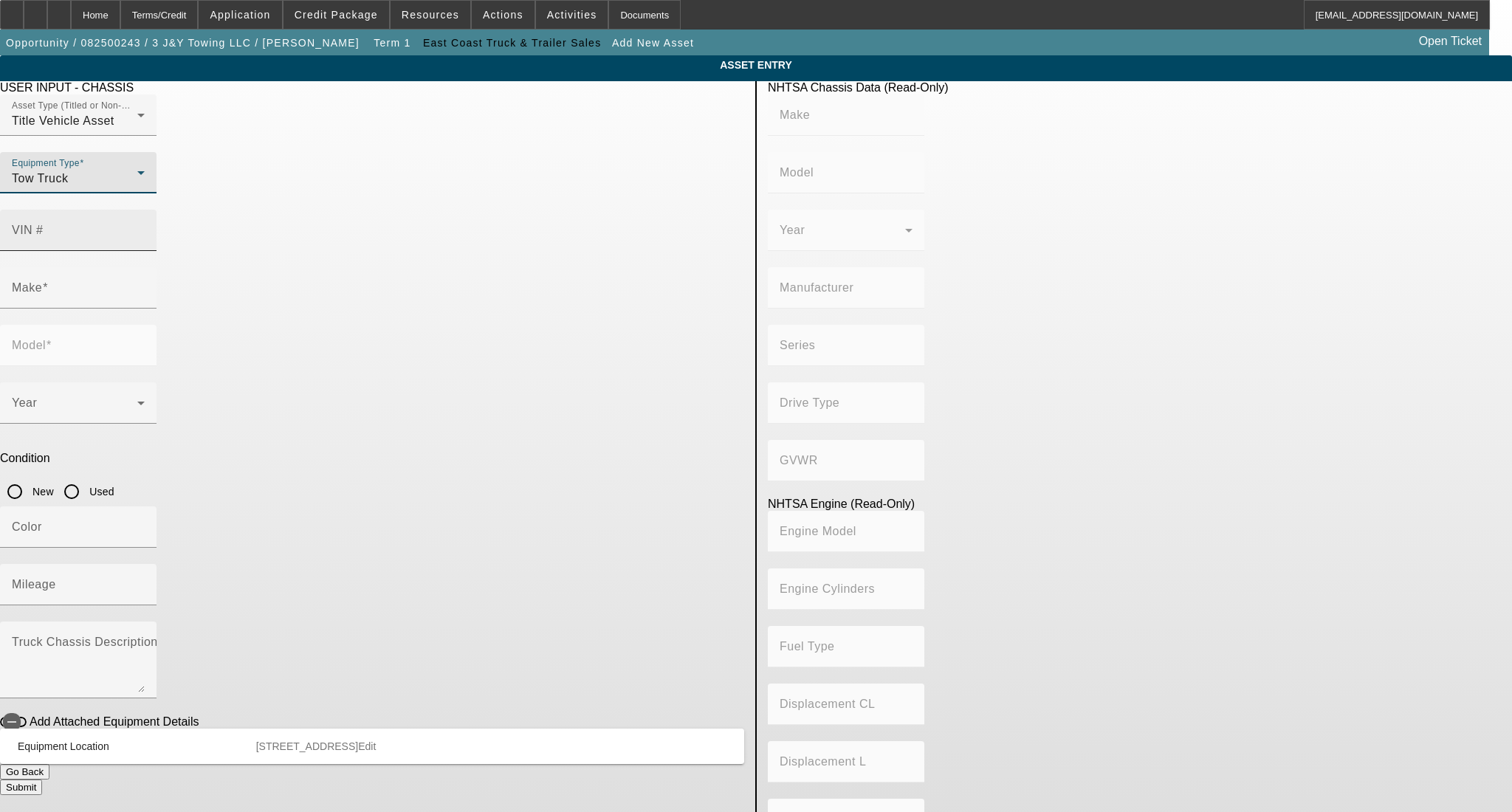
click at [43, 224] on mat-label "VIN #" at bounding box center [27, 230] width 31 height 13
click at [145, 228] on input "VIN #" at bounding box center [78, 236] width 133 height 18
click at [145, 228] on input "1FD" at bounding box center [78, 236] width 133 height 18
type input "1FDUF5HT2RDA08940"
type input "FORD"
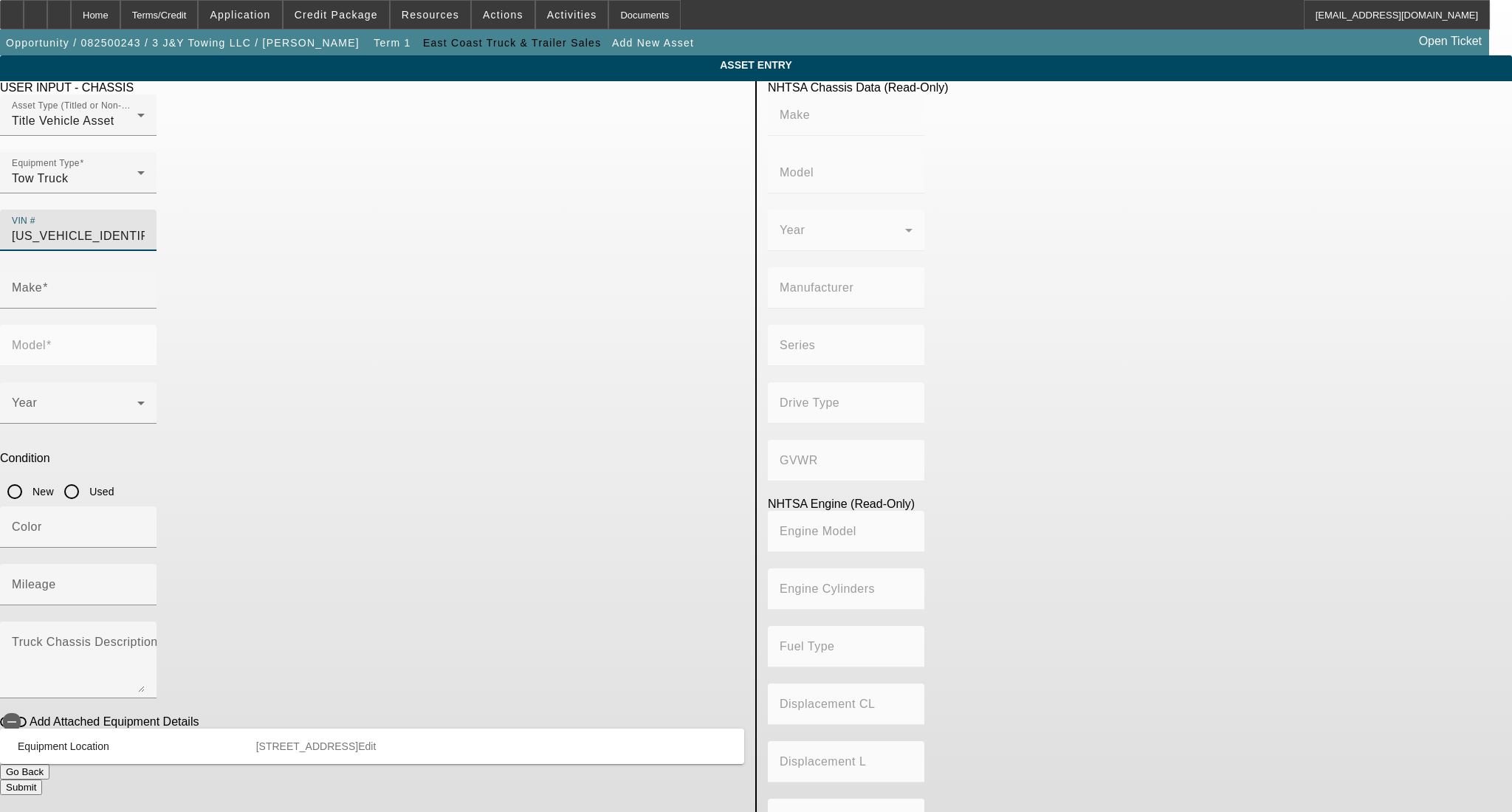
type input "F-550"
type input "FORD MOTOR COMPANY"
type input "4WD/4-Wheel Drive/4x4"
type input "Class 5: 16,001 - 19,500 lb (7,258 - 8,845 kg)"
type input "8"
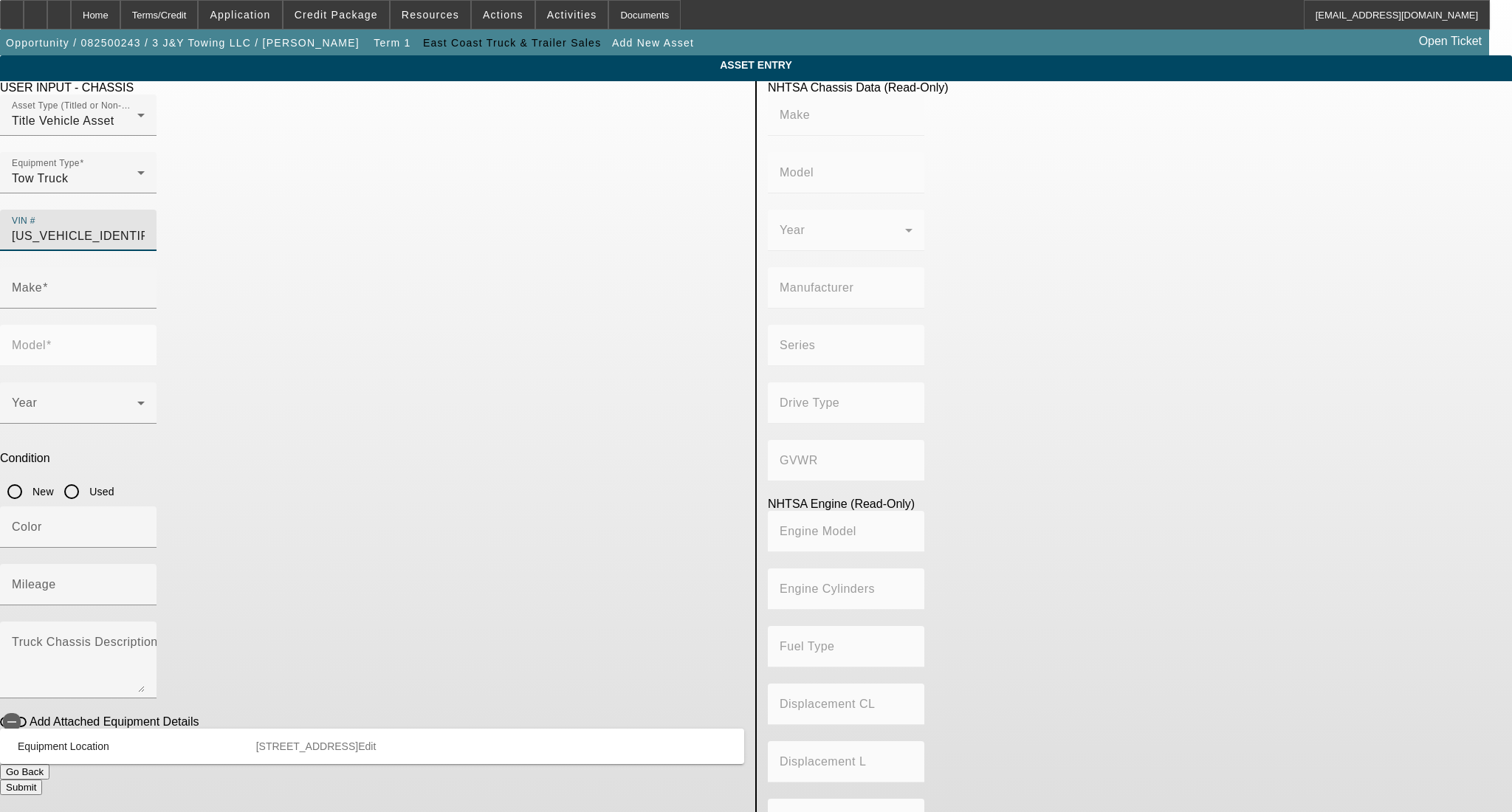
type input "Diesel"
type input "408.85908543470"
type input "6.7"
type input "FORD"
type input "F-550"
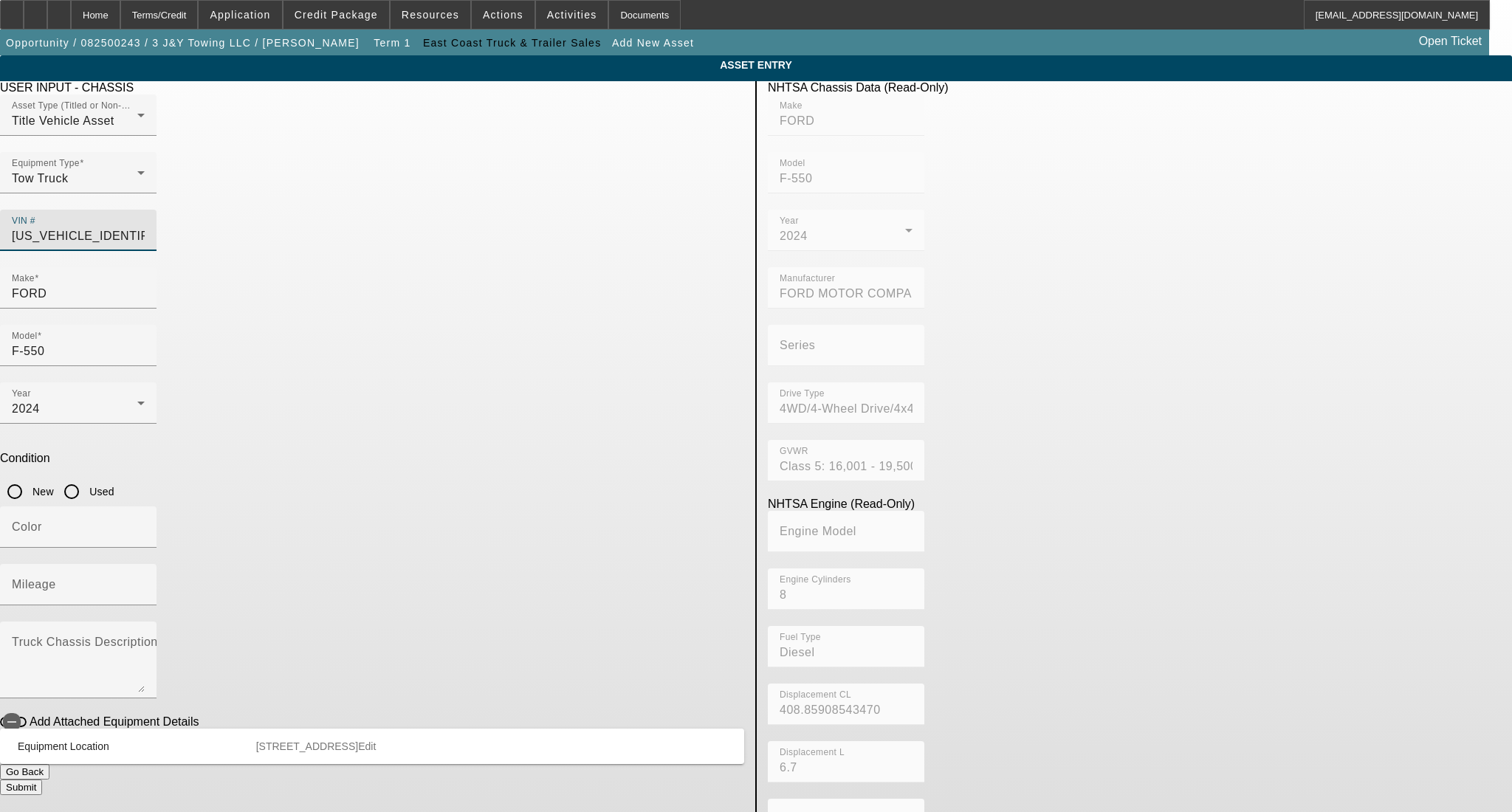
type input "1FDUF5HT2RDA08940"
click at [30, 477] on input "New" at bounding box center [14, 491] width 30 height 30
radio input "true"
type input "FORD"
type input "F-550"
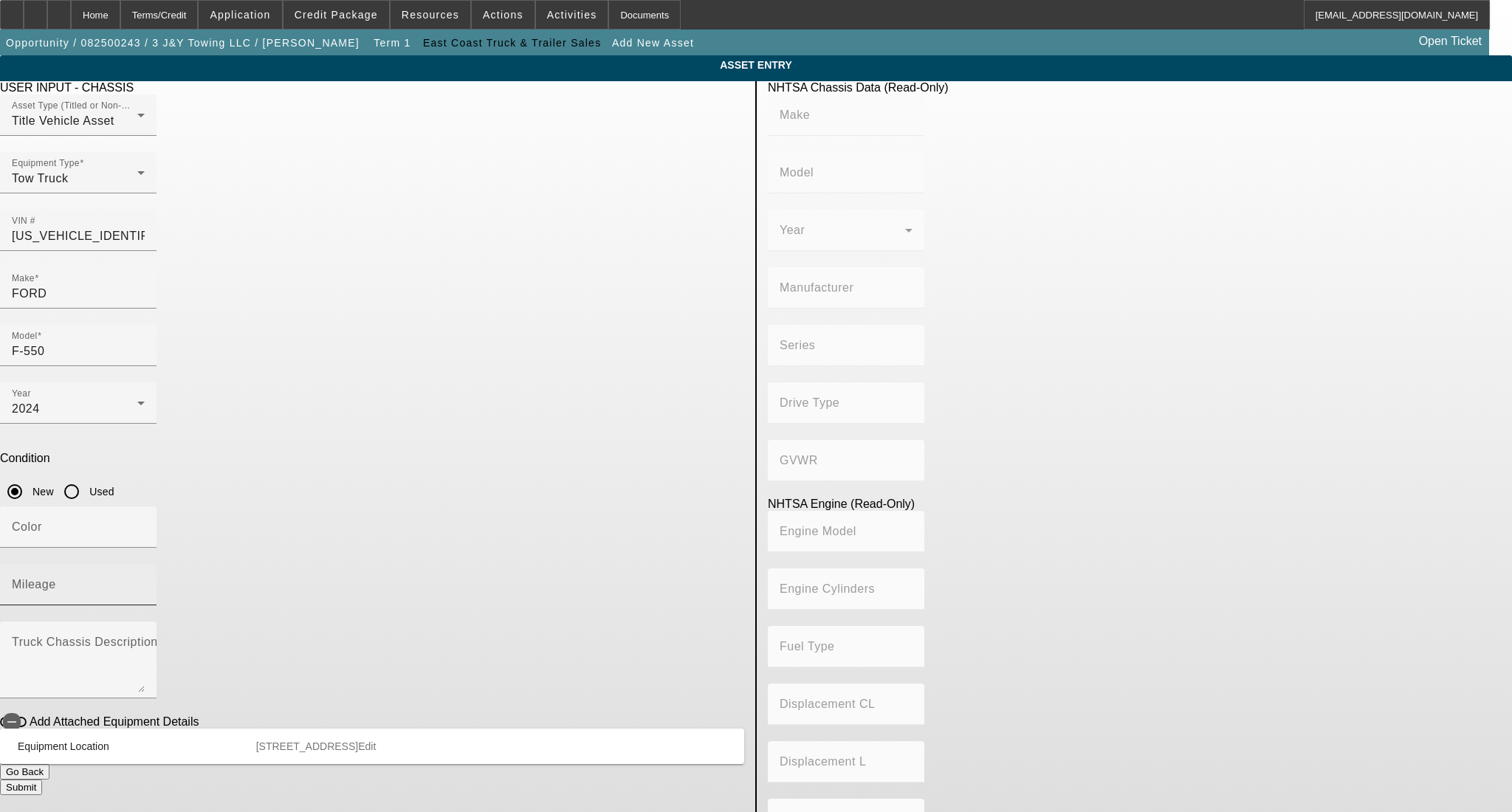
type input "FORD MOTOR COMPANY"
type input "4WD/4-Wheel Drive/4x4"
type input "Class 5: 16,001 - 19,500 lb (7,258 - 8,845 kg)"
type input "8"
type input "Diesel"
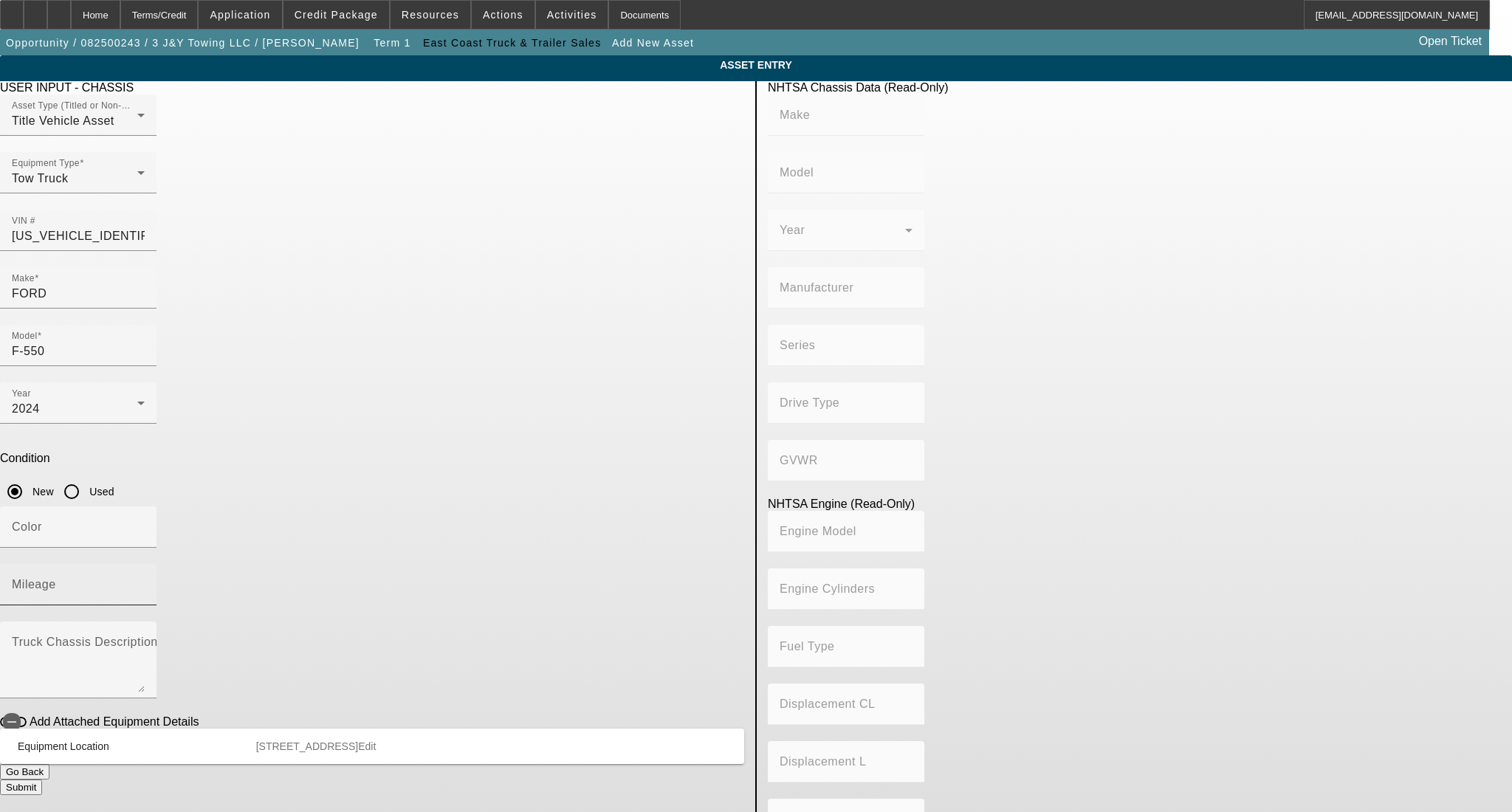
type input "408.85908543470"
type input "6.7"
click at [145, 506] on div "Color" at bounding box center [78, 527] width 133 height 41
type input "RED"
click at [27, 707] on span "button" at bounding box center [11, 721] width 30 height 30
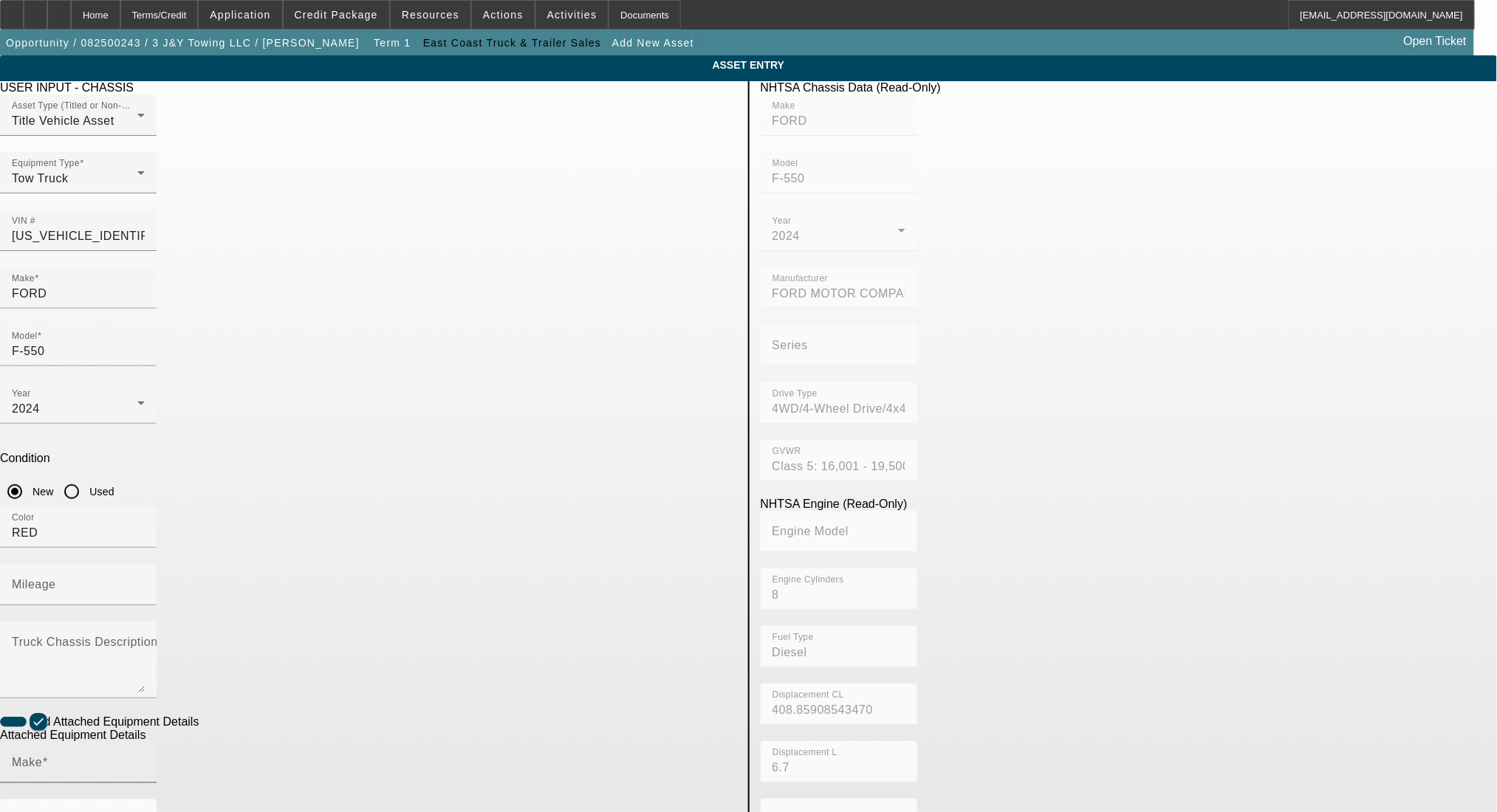
click at [145, 742] on div "Make" at bounding box center [78, 762] width 133 height 41
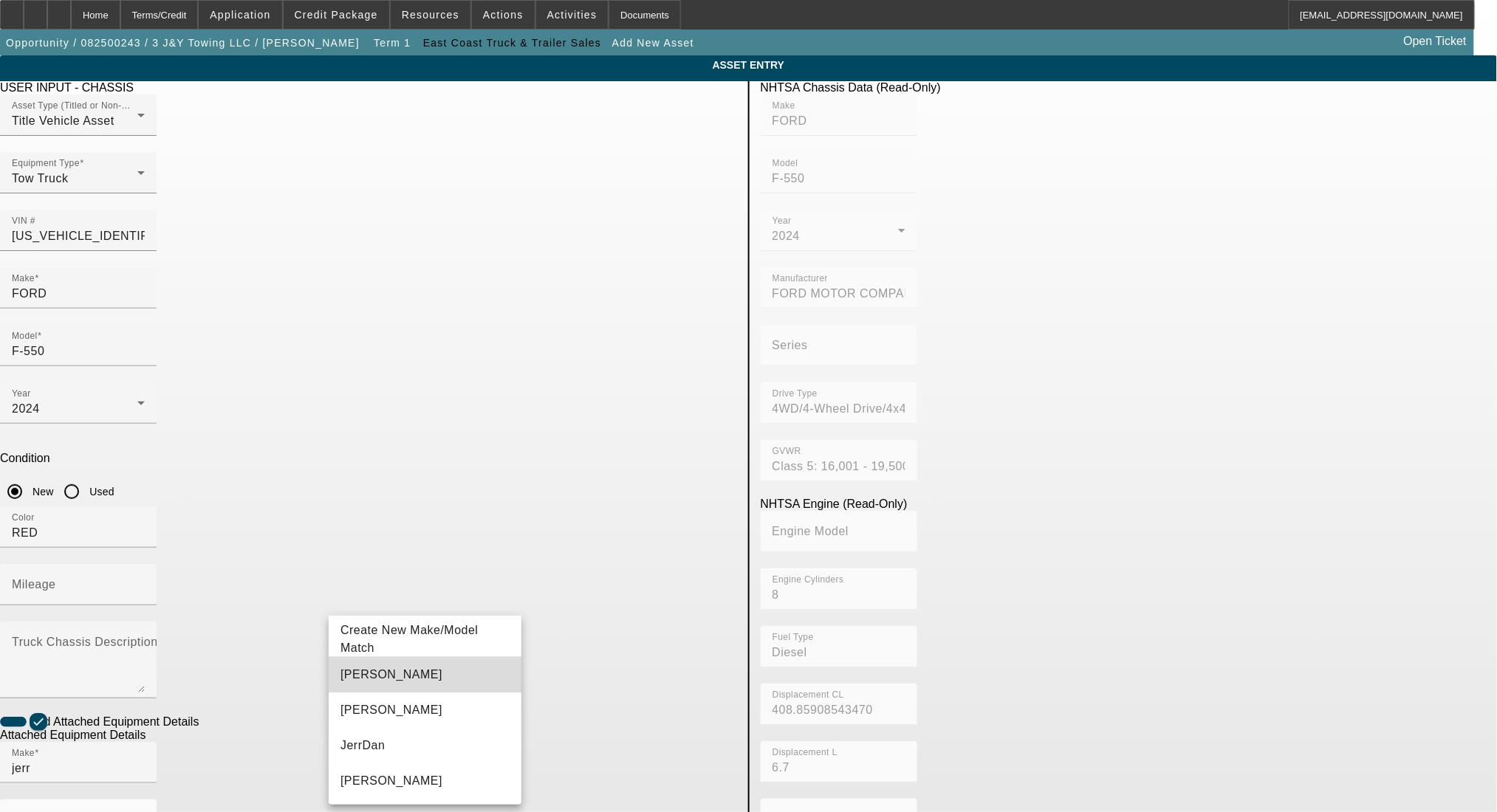
click at [441, 668] on mat-option "Jerr-Dan" at bounding box center [426, 675] width 193 height 35
type input "Jerr-Dan"
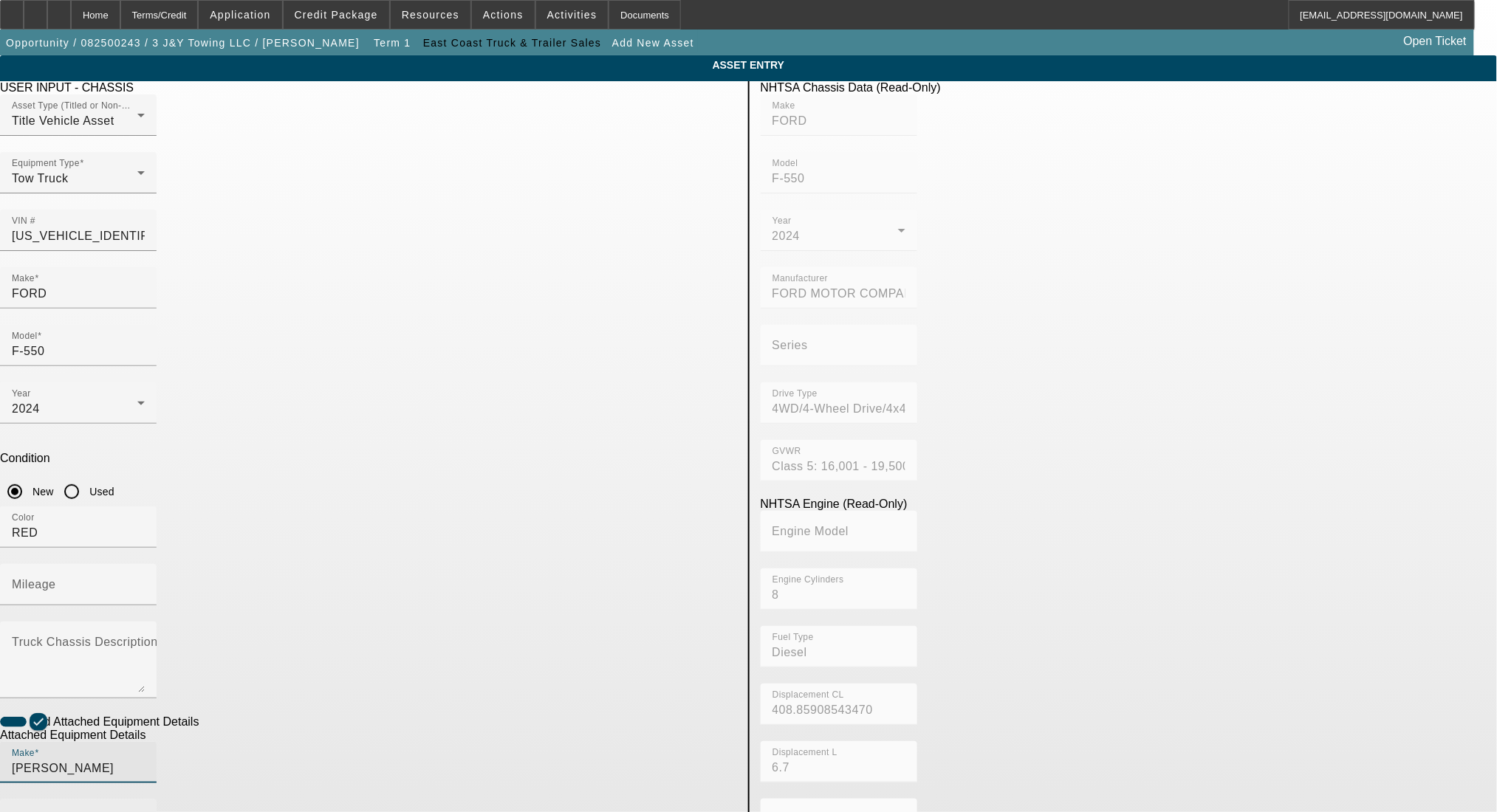
click at [46, 811] on mat-label "Model" at bounding box center [29, 820] width 34 height 13
click at [145, 811] on input "Model" at bounding box center [78, 826] width 133 height 18
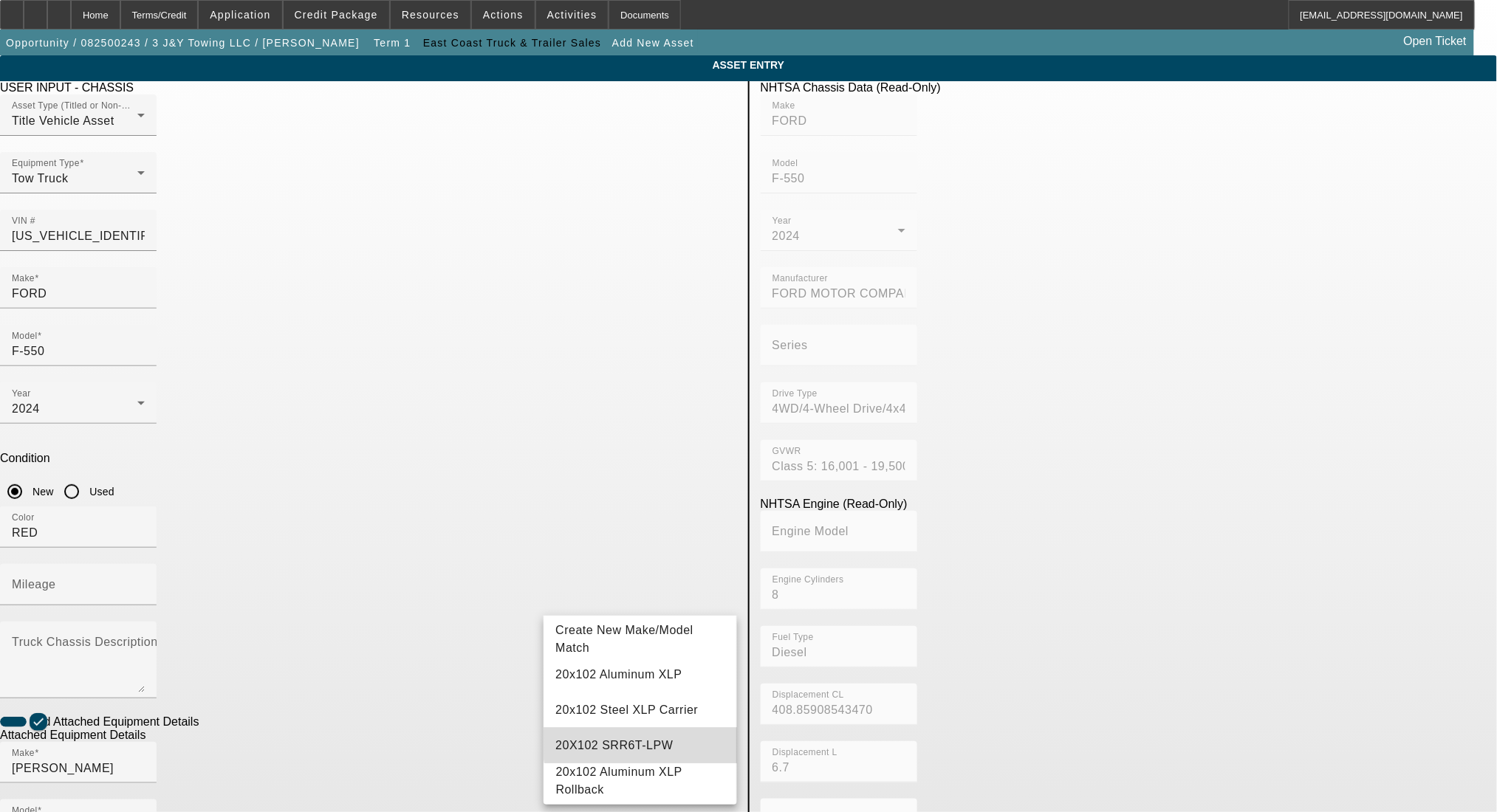
click at [653, 742] on mat-option "20X102 SRR6T-LPW" at bounding box center [640, 745] width 193 height 35
type input "20X102 SRR6T-LPW"
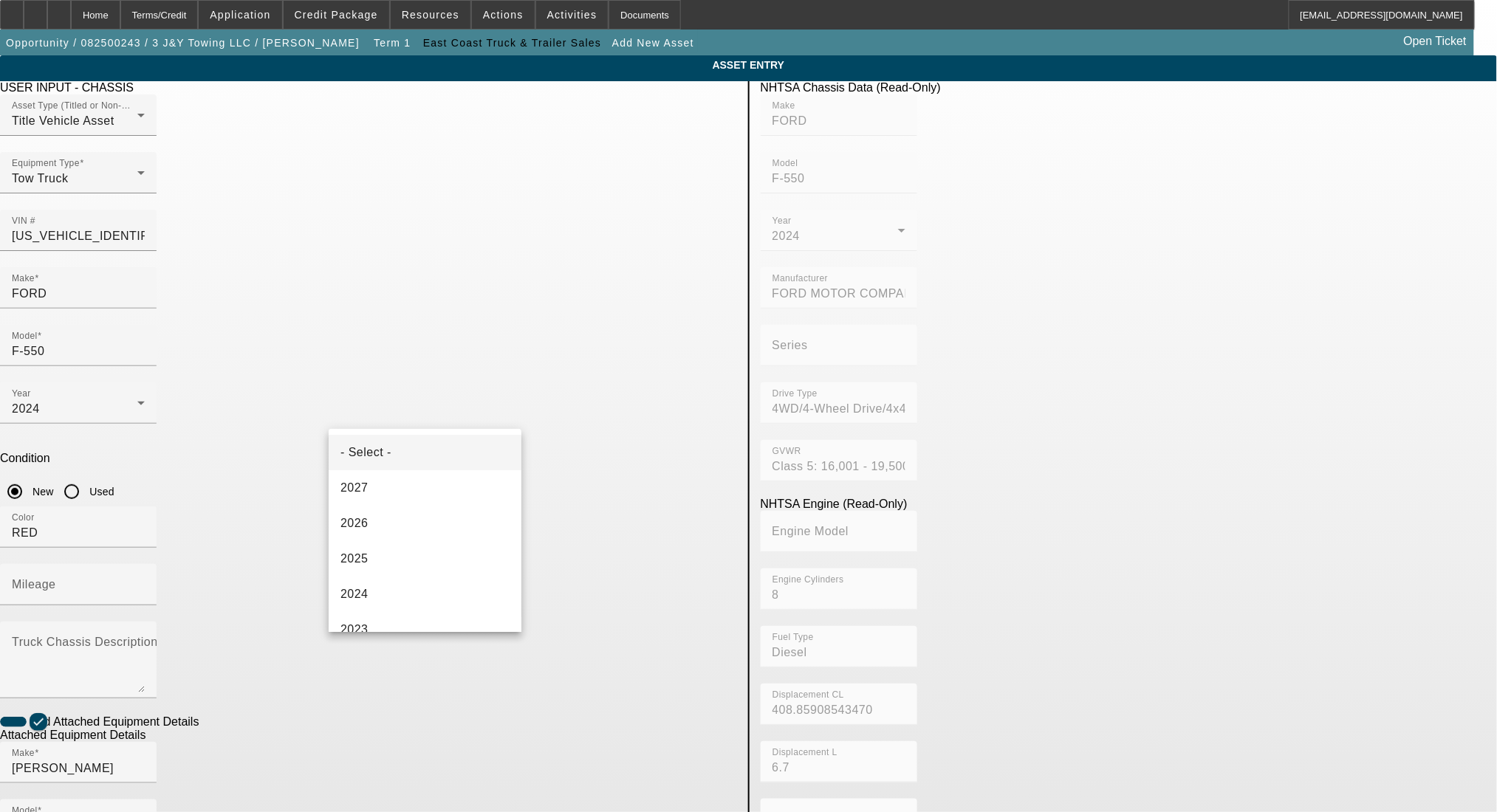
click at [423, 653] on div at bounding box center [748, 406] width 1497 height 812
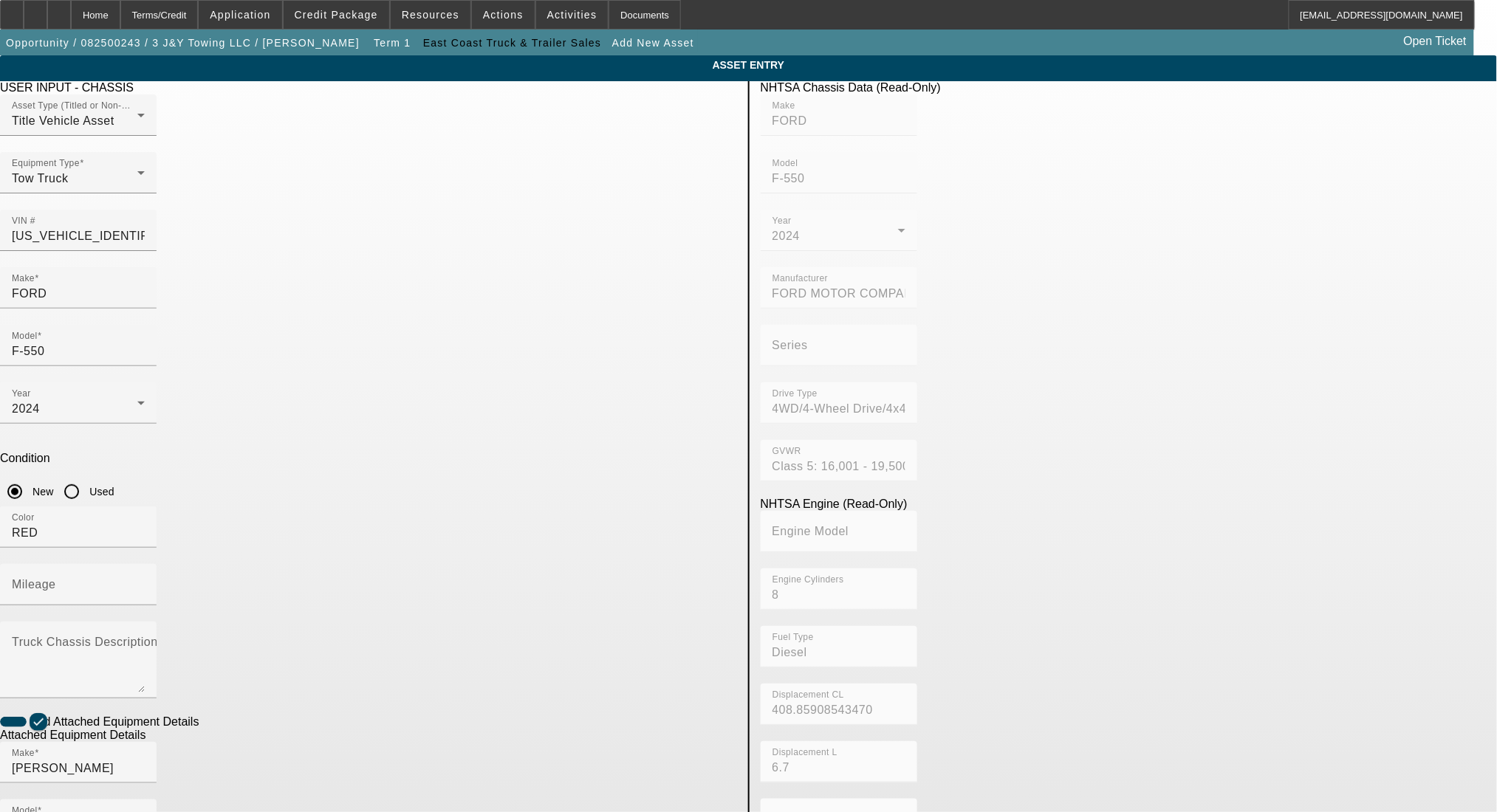
radio input "true"
type input "0220031852"
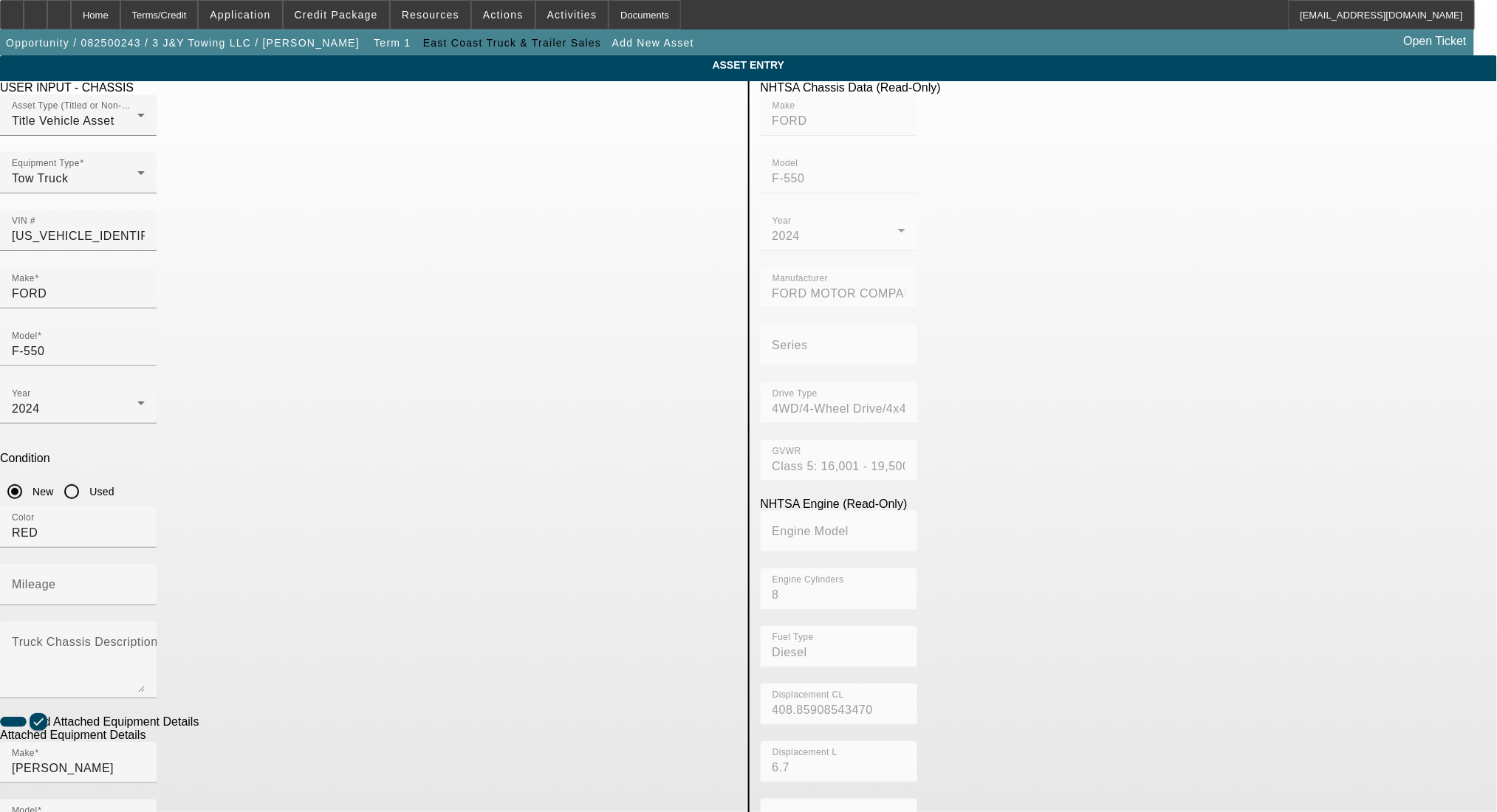
click at [56, 578] on mat-label "Mileage" at bounding box center [34, 584] width 44 height 13
click at [145, 581] on input "Mileage" at bounding box center [78, 590] width 133 height 18
type input "1"
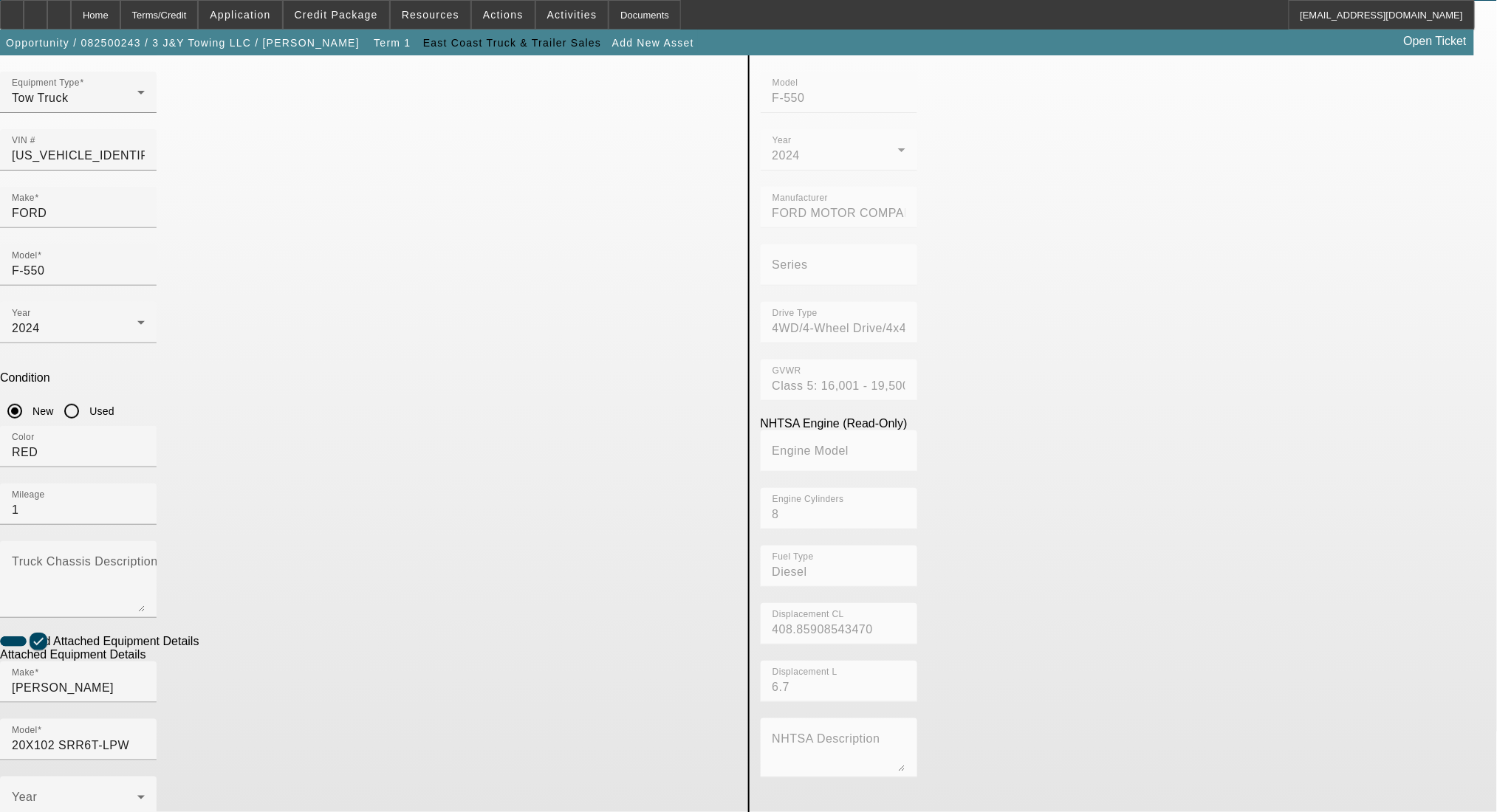
scroll to position [139, 0]
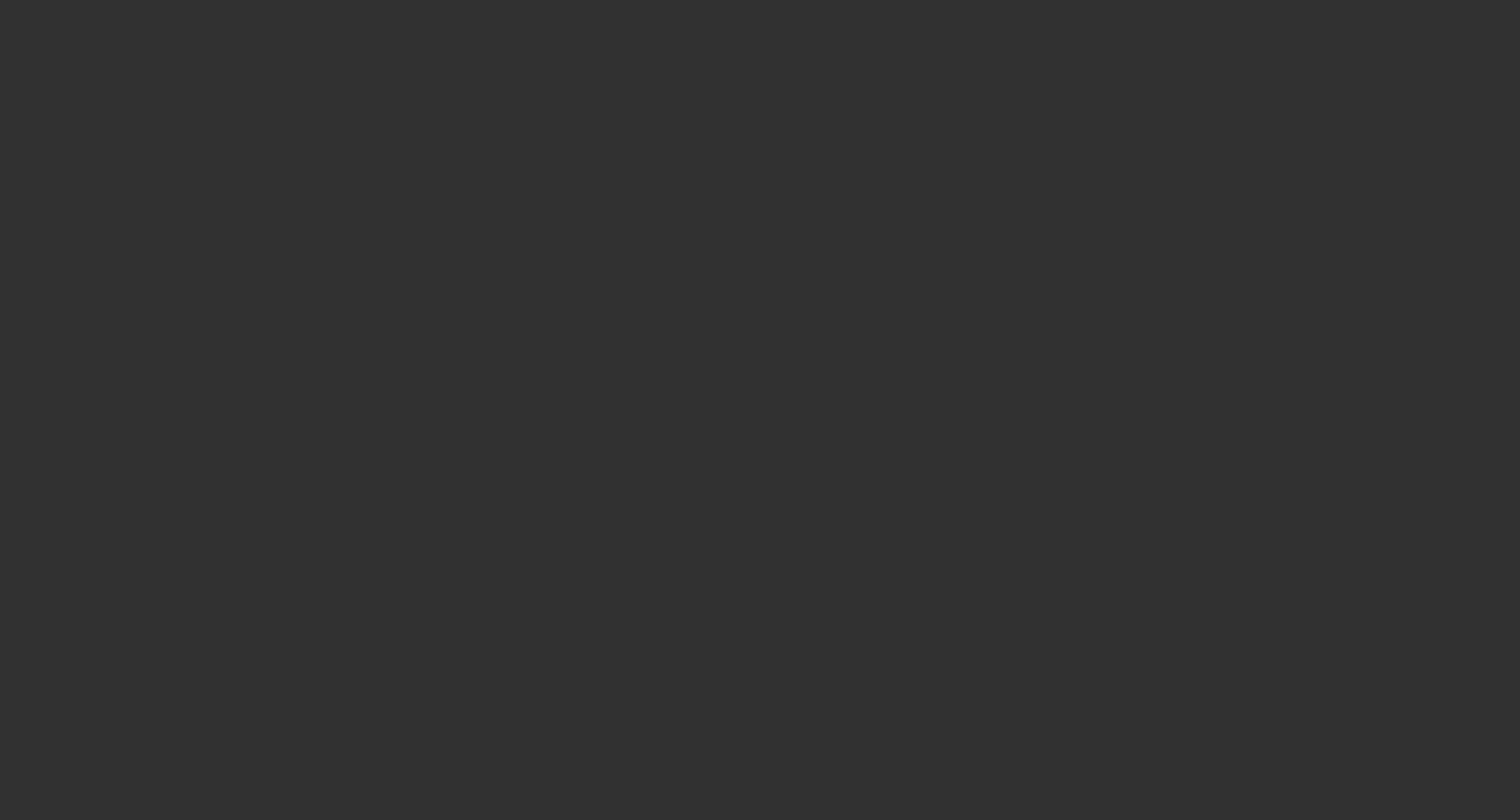
type input "$121,000.00"
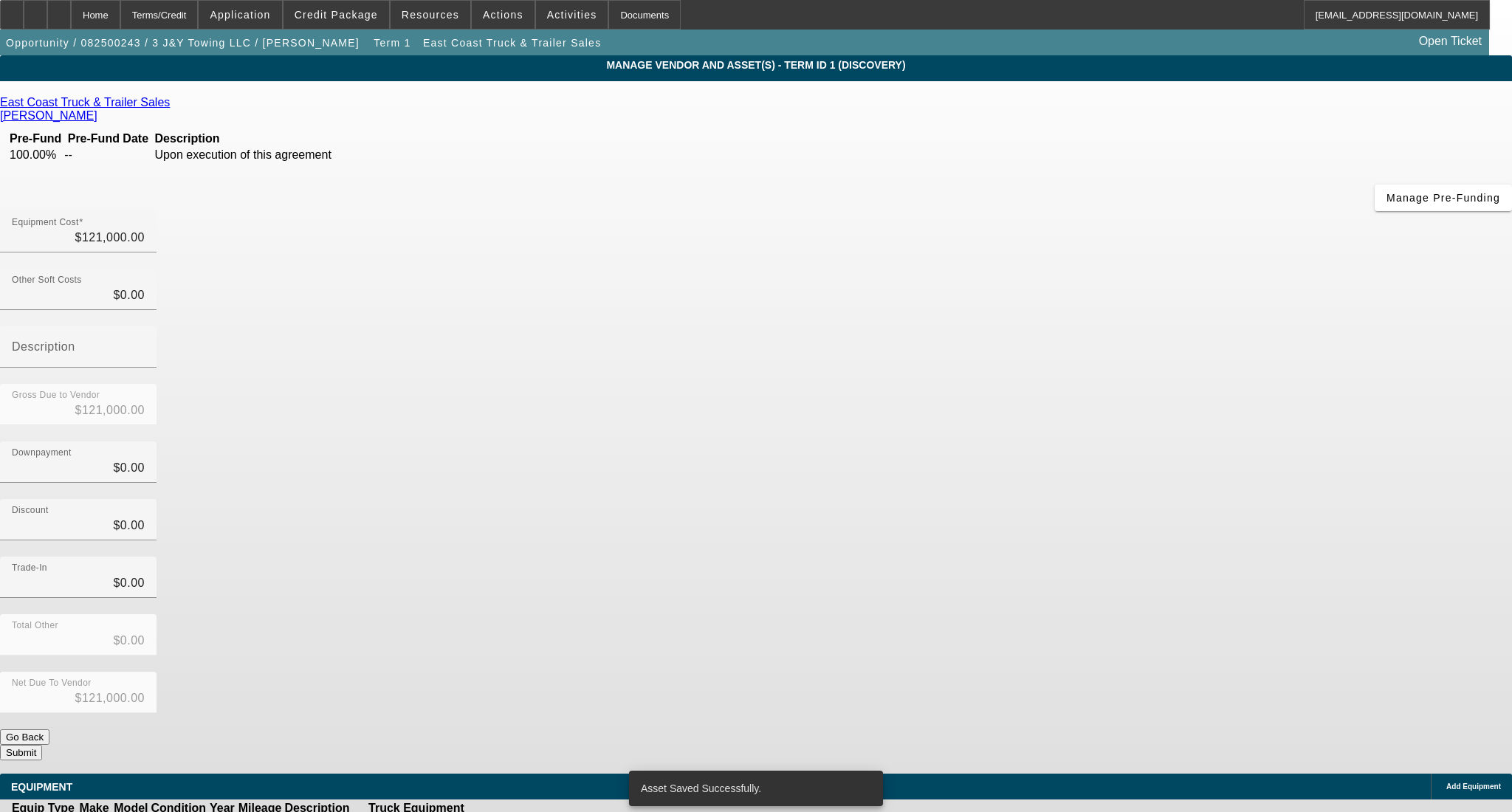
click at [42, 744] on button "Submit" at bounding box center [21, 752] width 42 height 15
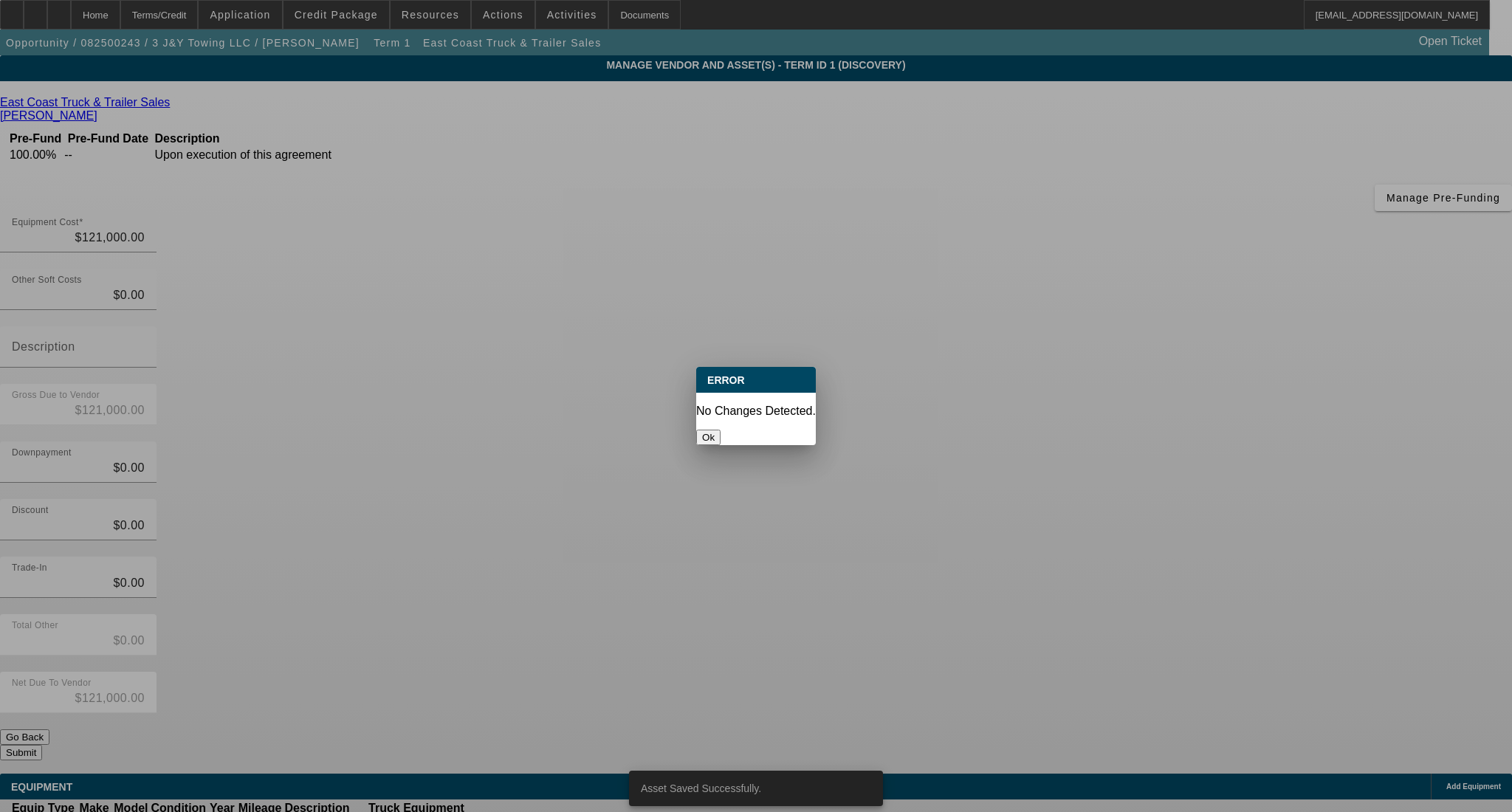
click at [721, 434] on button "Ok" at bounding box center [709, 437] width 24 height 15
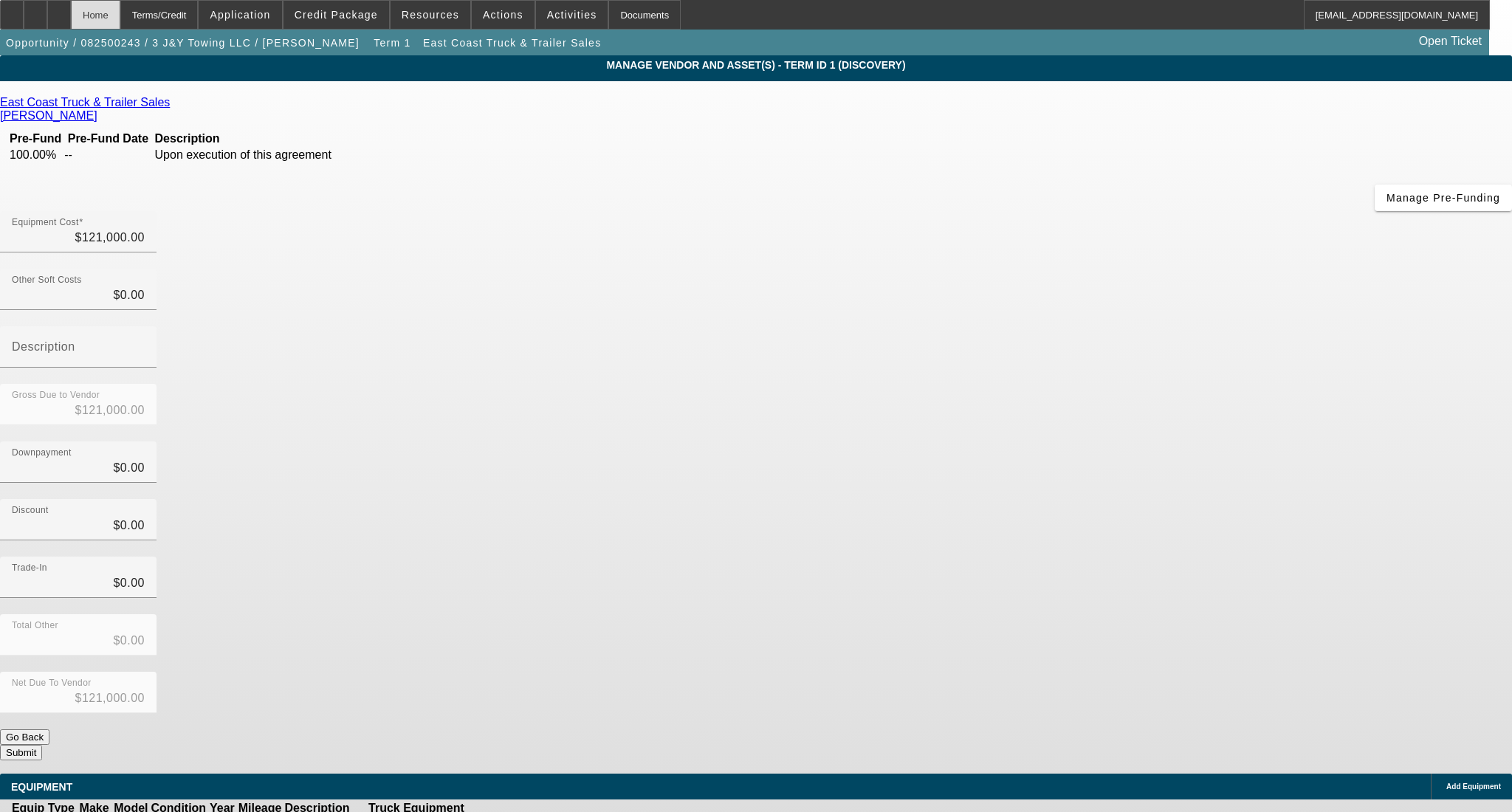
click at [114, 14] on div "Home" at bounding box center [96, 14] width 50 height 30
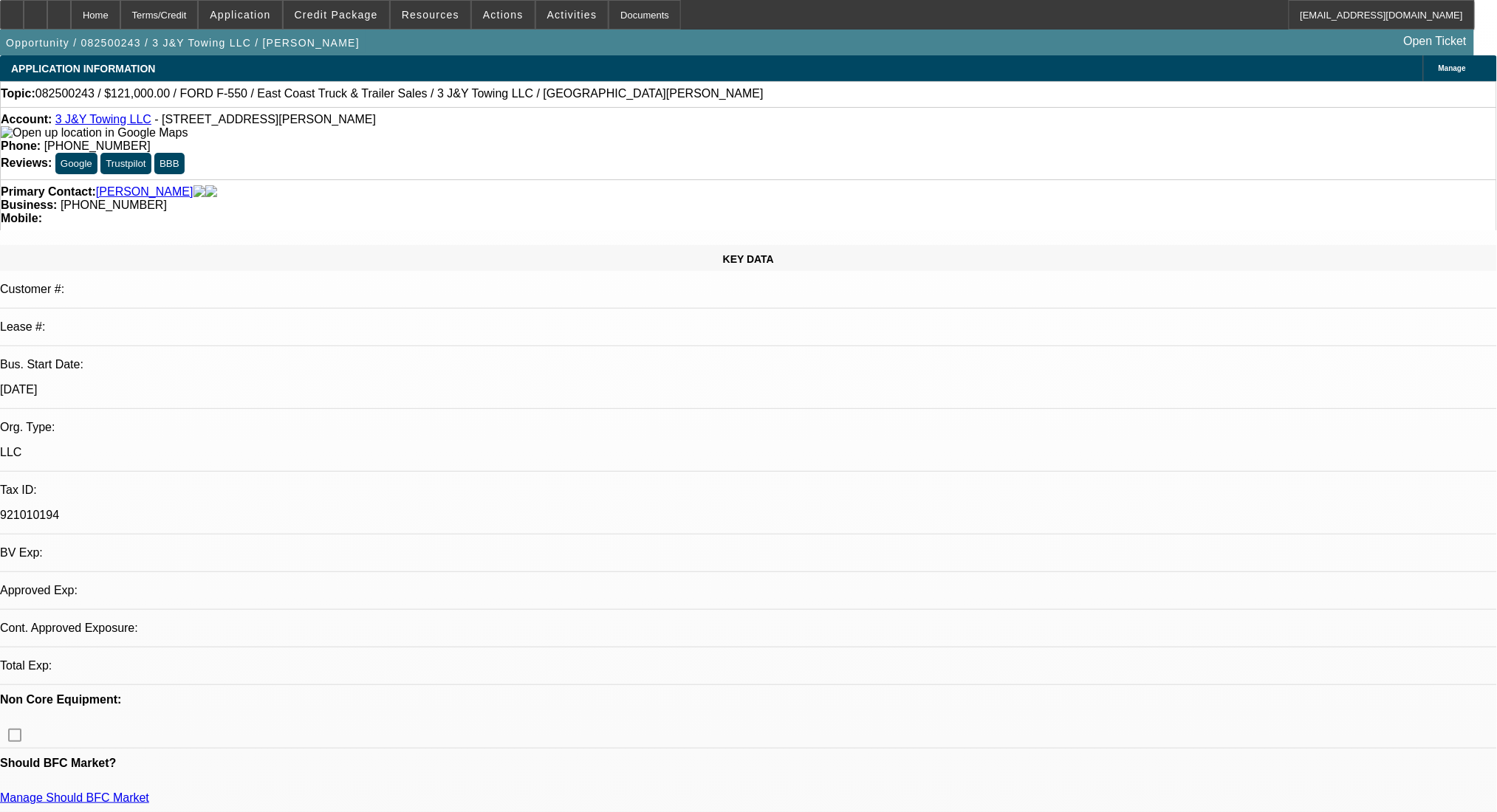
select select "0"
select select "2"
select select "0.1"
select select "4"
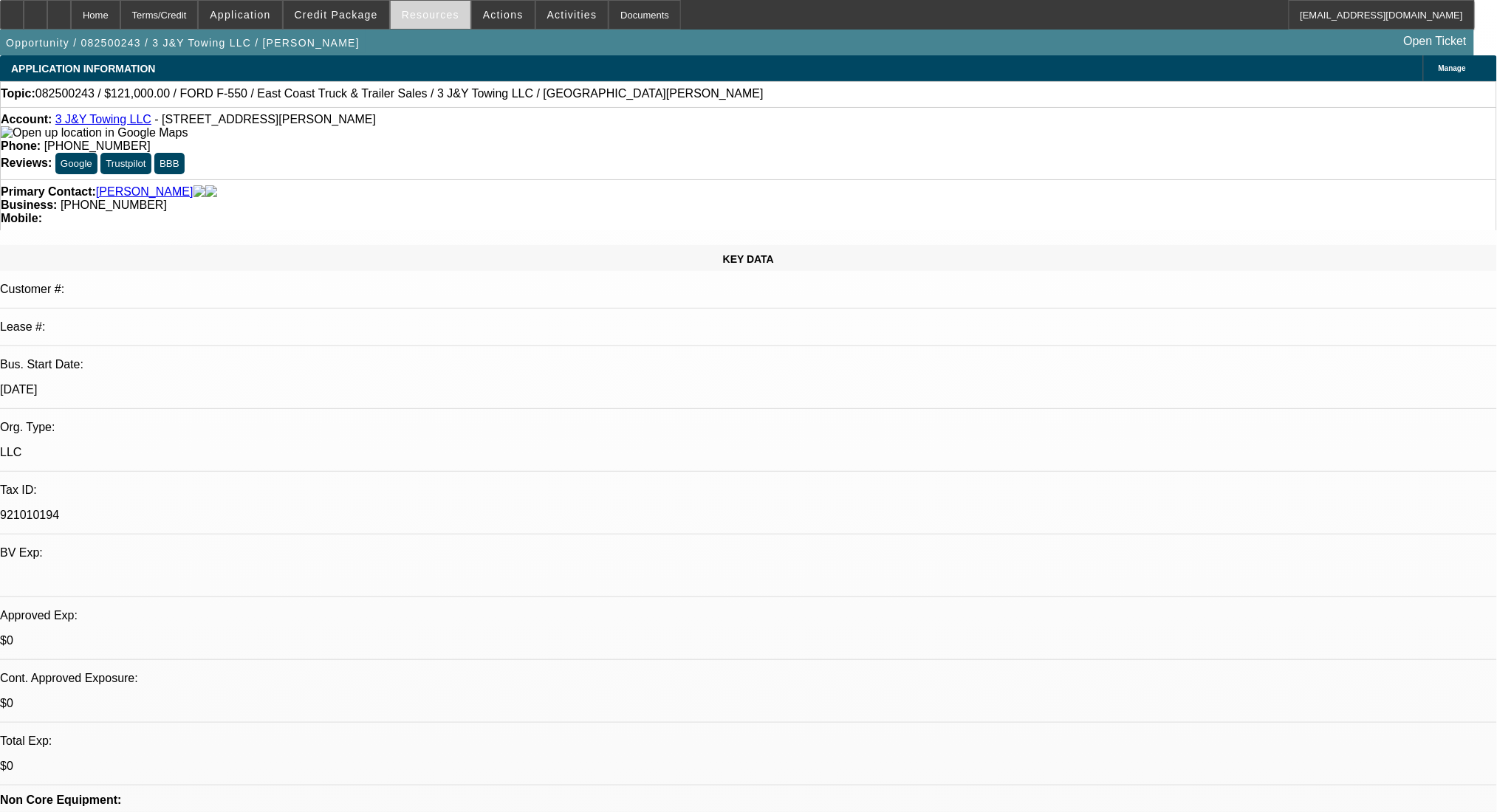
click at [431, 9] on span "Resources" at bounding box center [430, 14] width 58 height 12
click at [376, 14] on div at bounding box center [748, 406] width 1497 height 812
click at [374, 13] on span "Credit Package" at bounding box center [336, 14] width 84 height 12
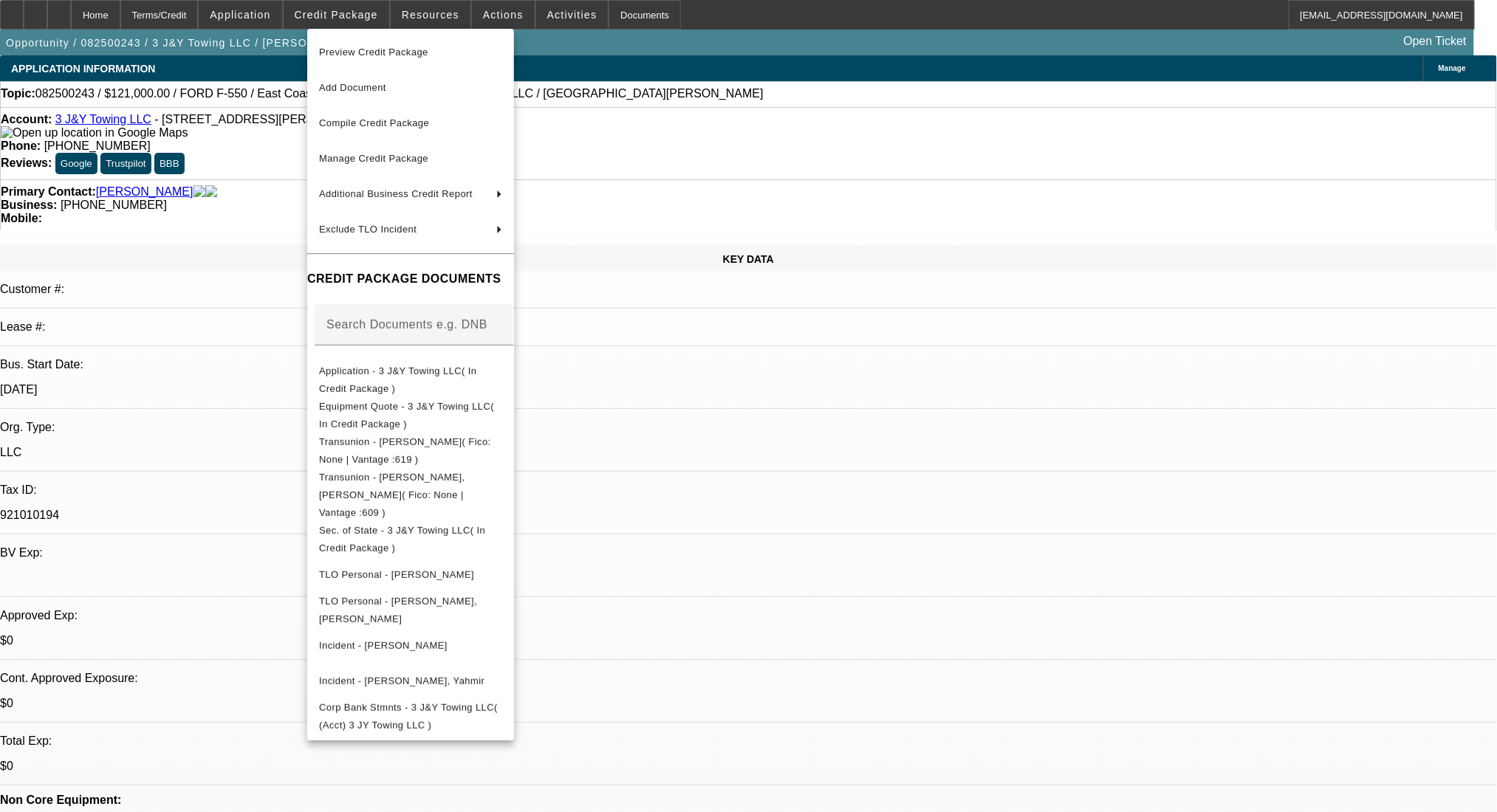
click at [1152, 635] on div at bounding box center [748, 406] width 1497 height 812
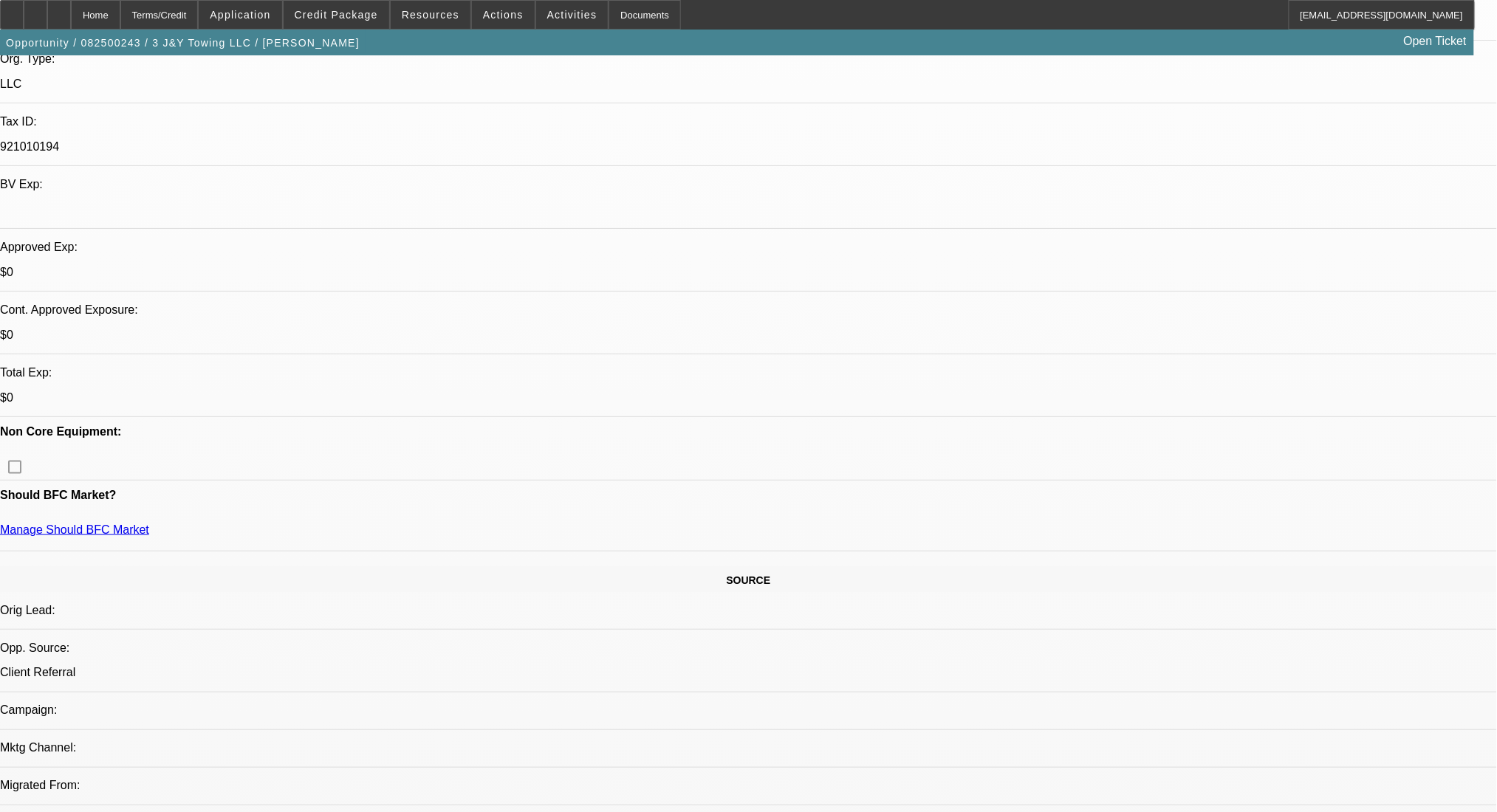
scroll to position [393, 0]
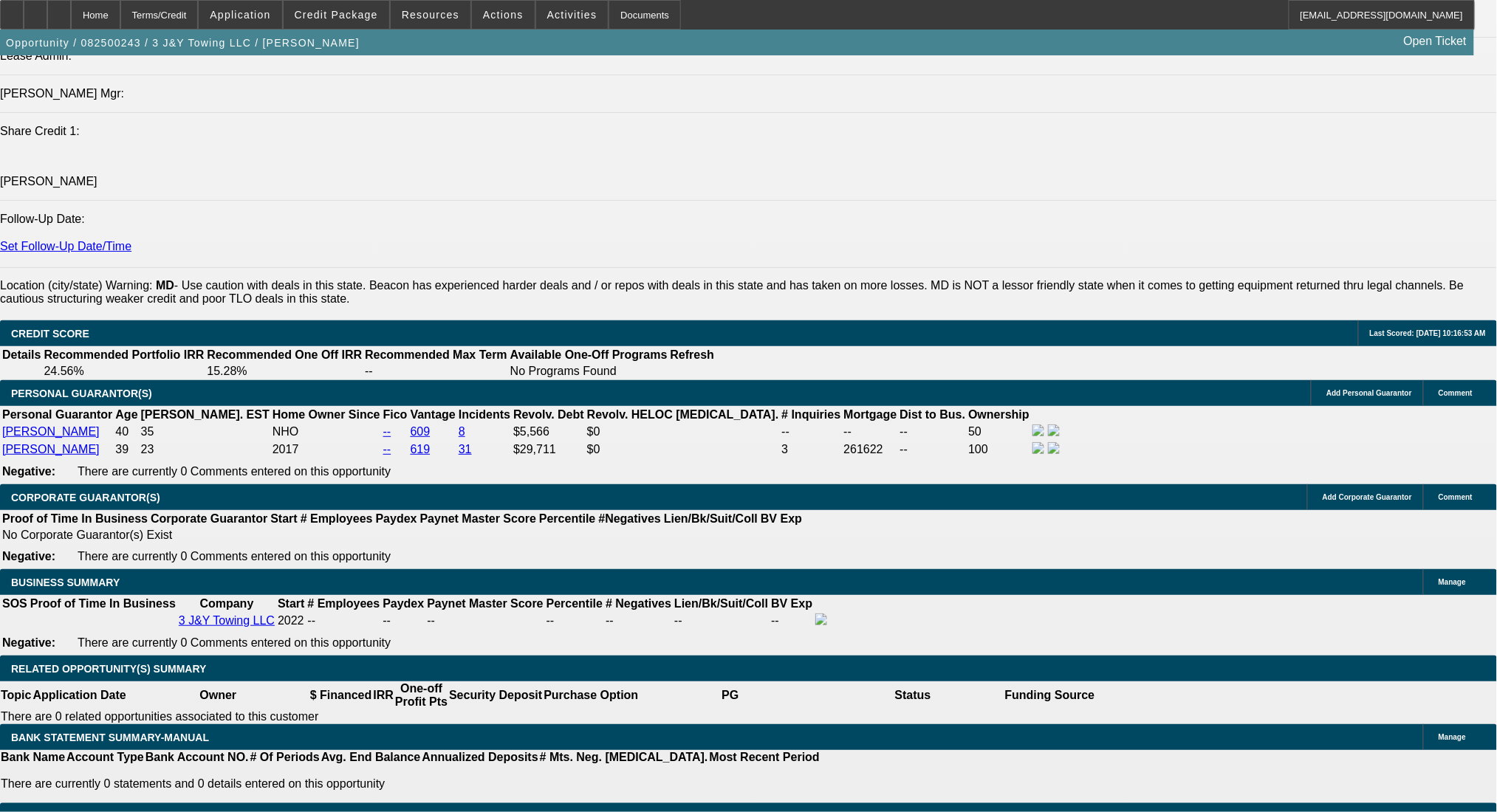
scroll to position [1869, 0]
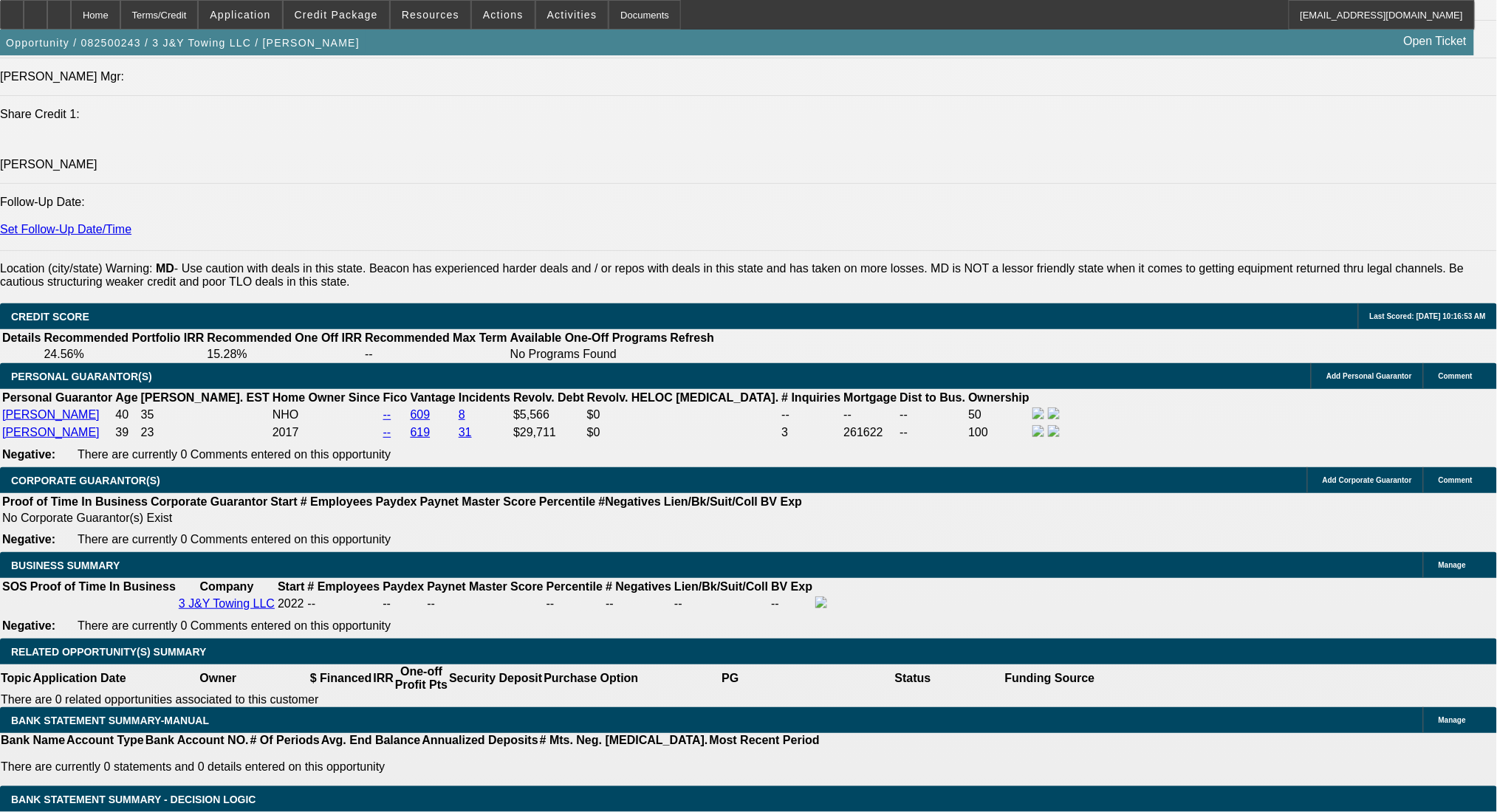
type input "60"
type input "$15,000.00"
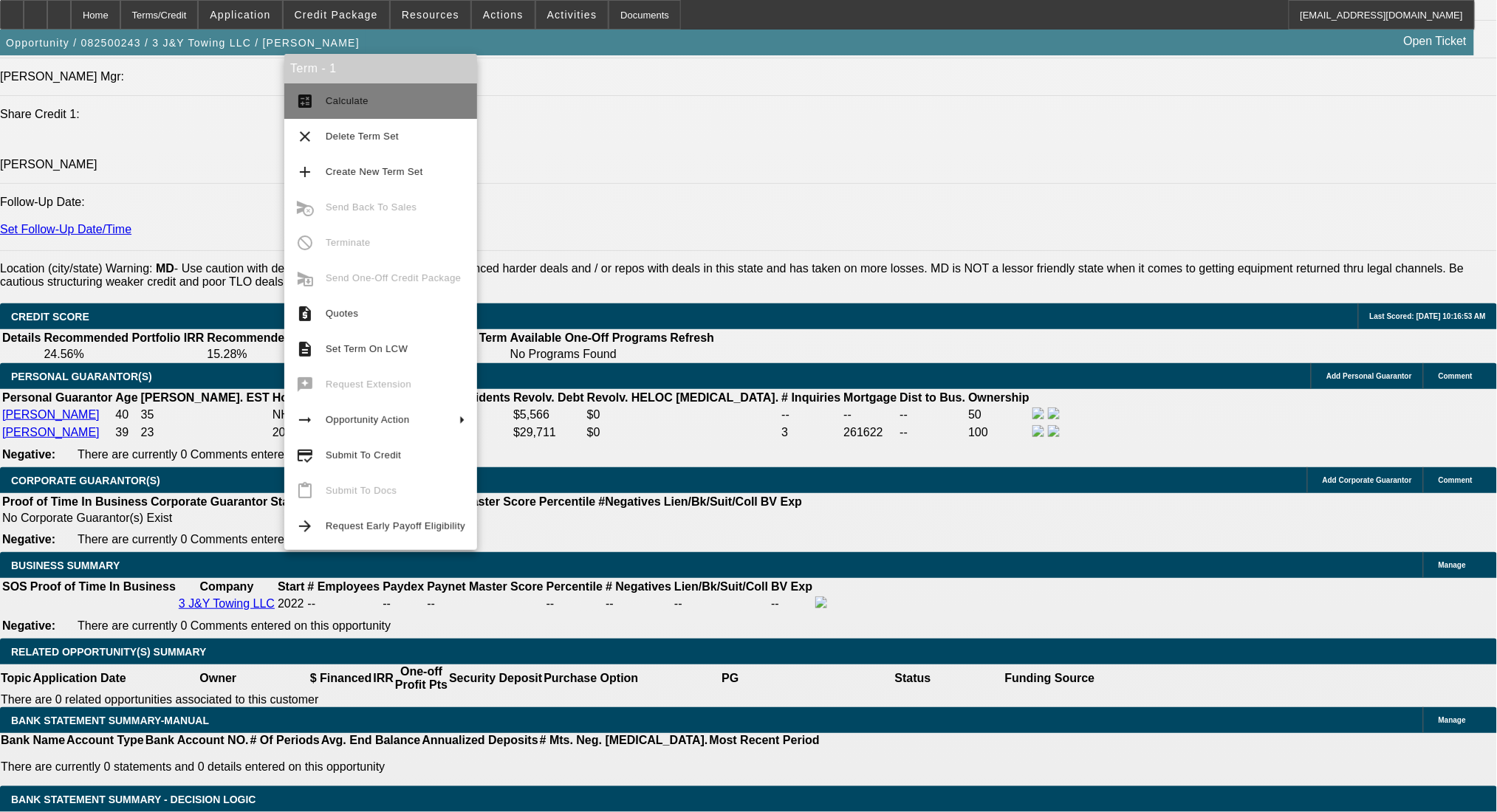
click at [406, 85] on button "calculate Calculate" at bounding box center [380, 101] width 193 height 35
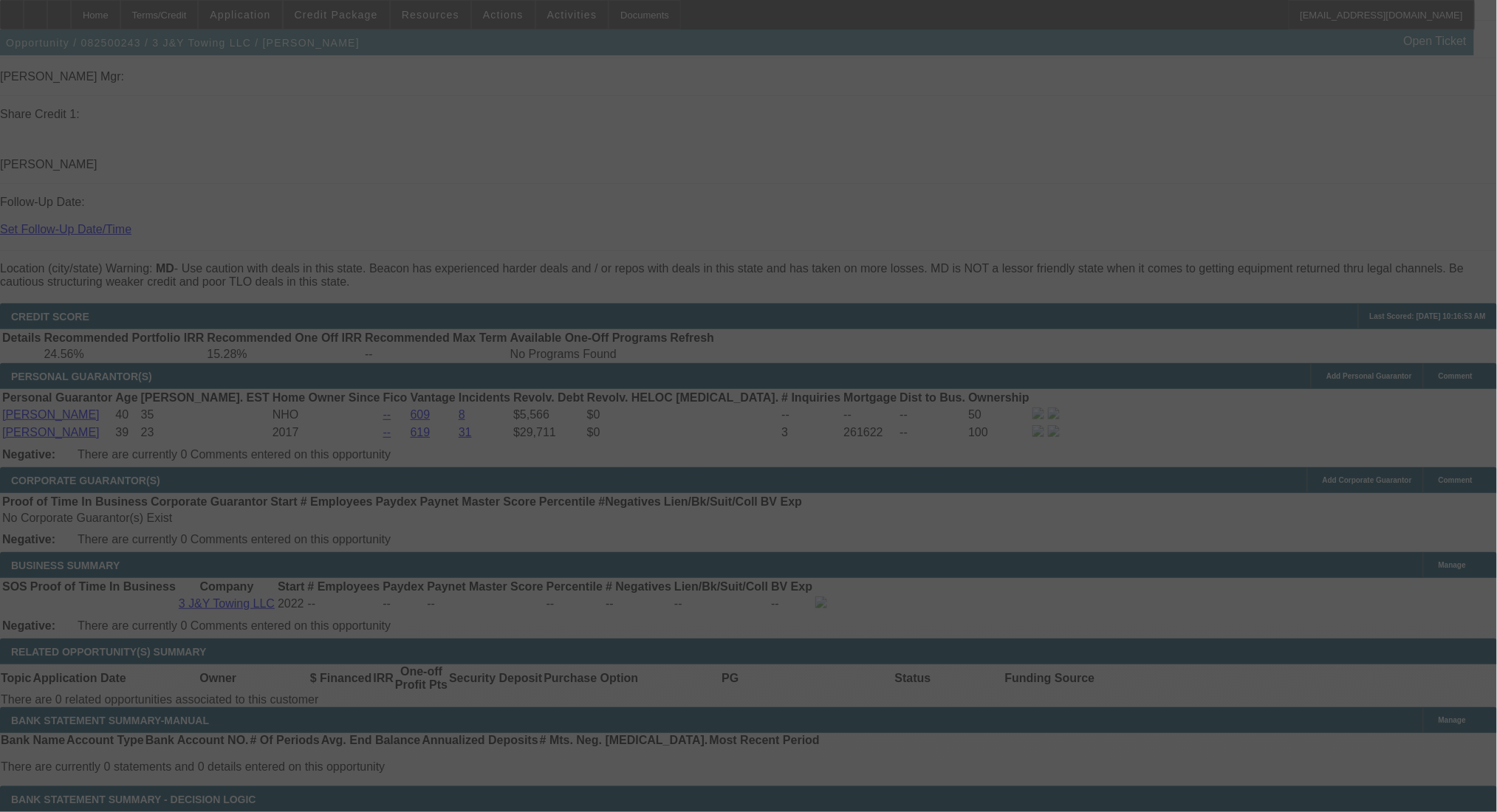
scroll to position [0, 0]
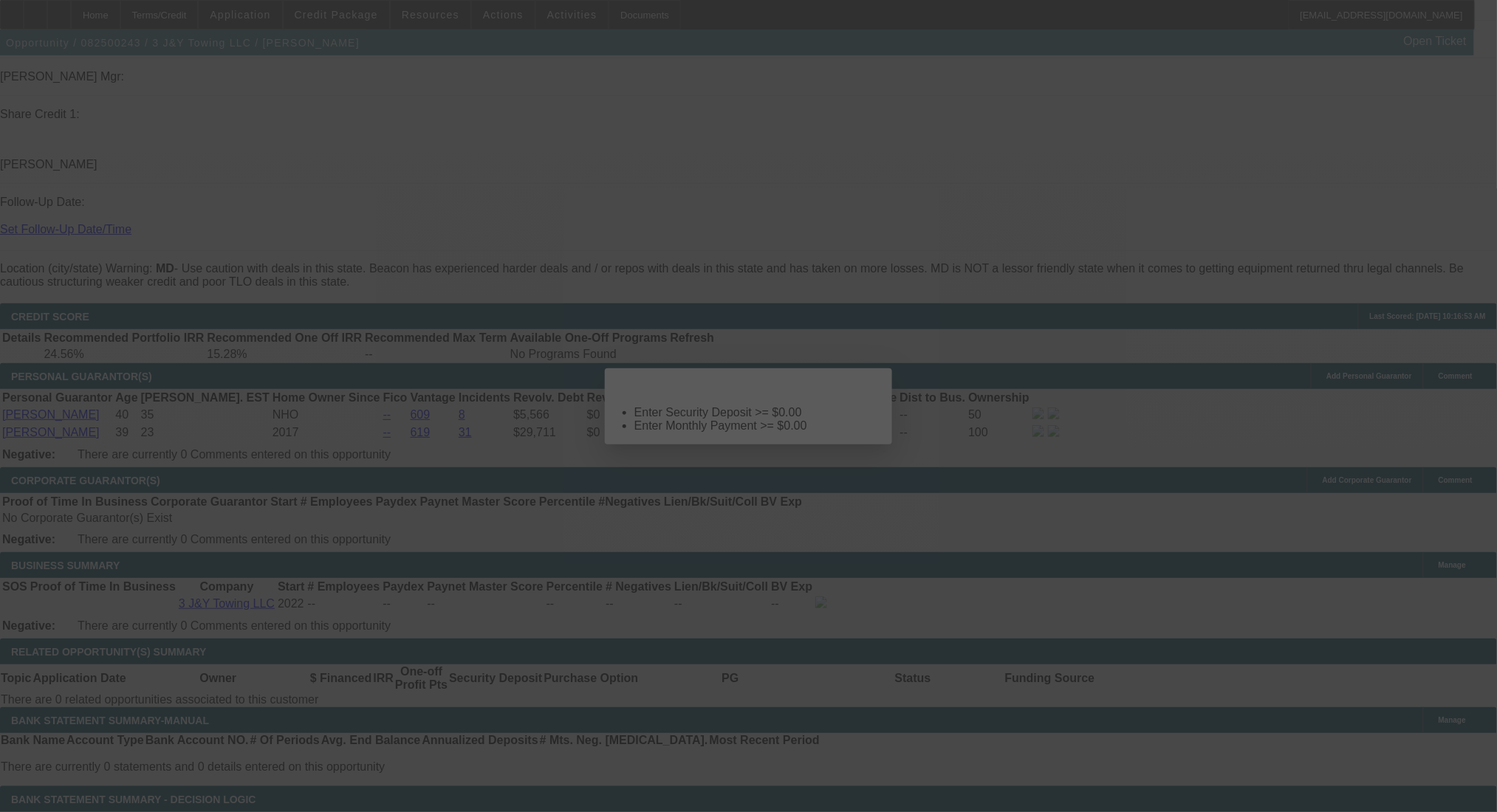
select select "0"
select select "2"
select select "0.1"
select select "4"
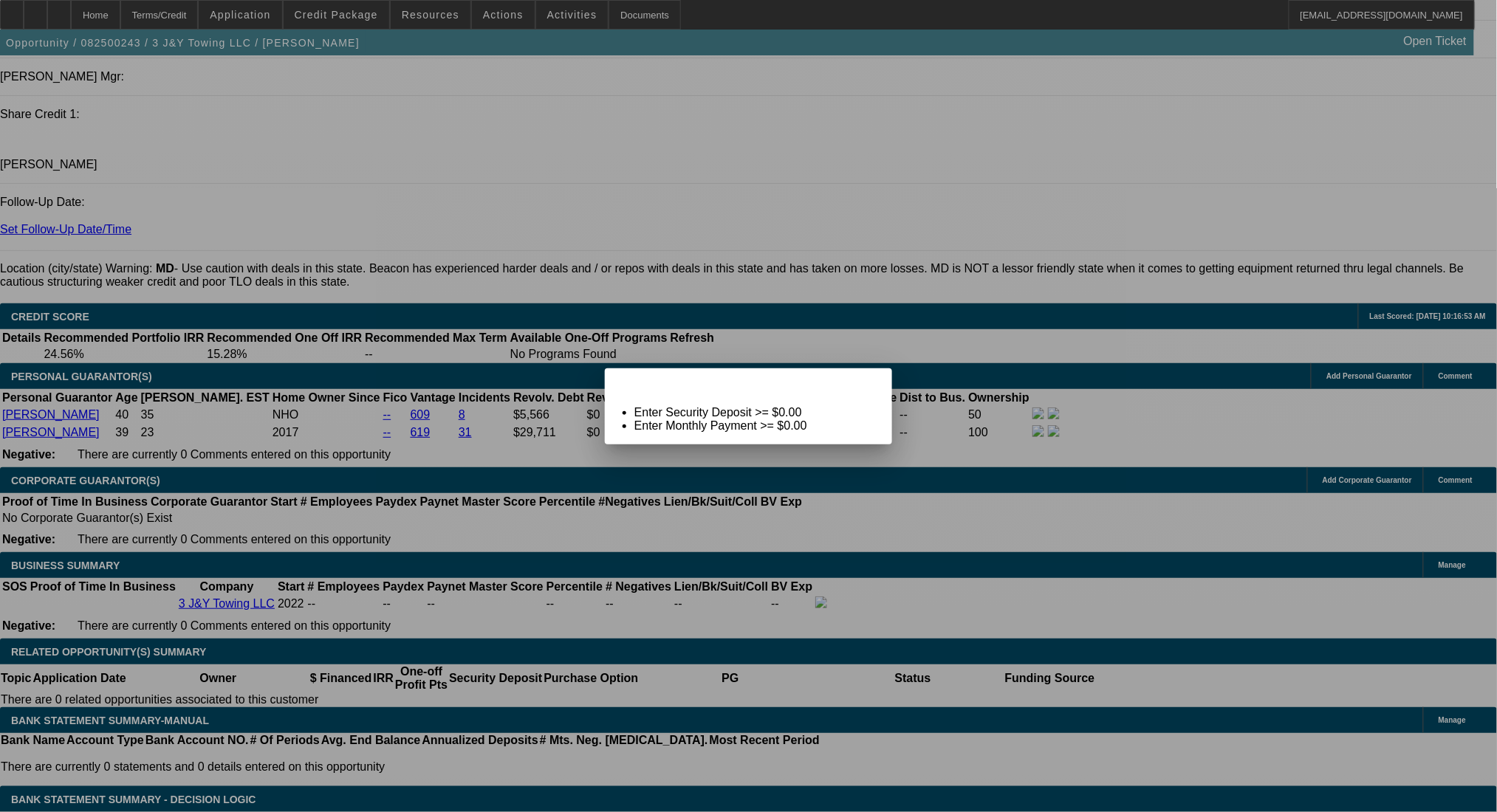
click at [879, 385] on span "Close" at bounding box center [873, 381] width 20 height 8
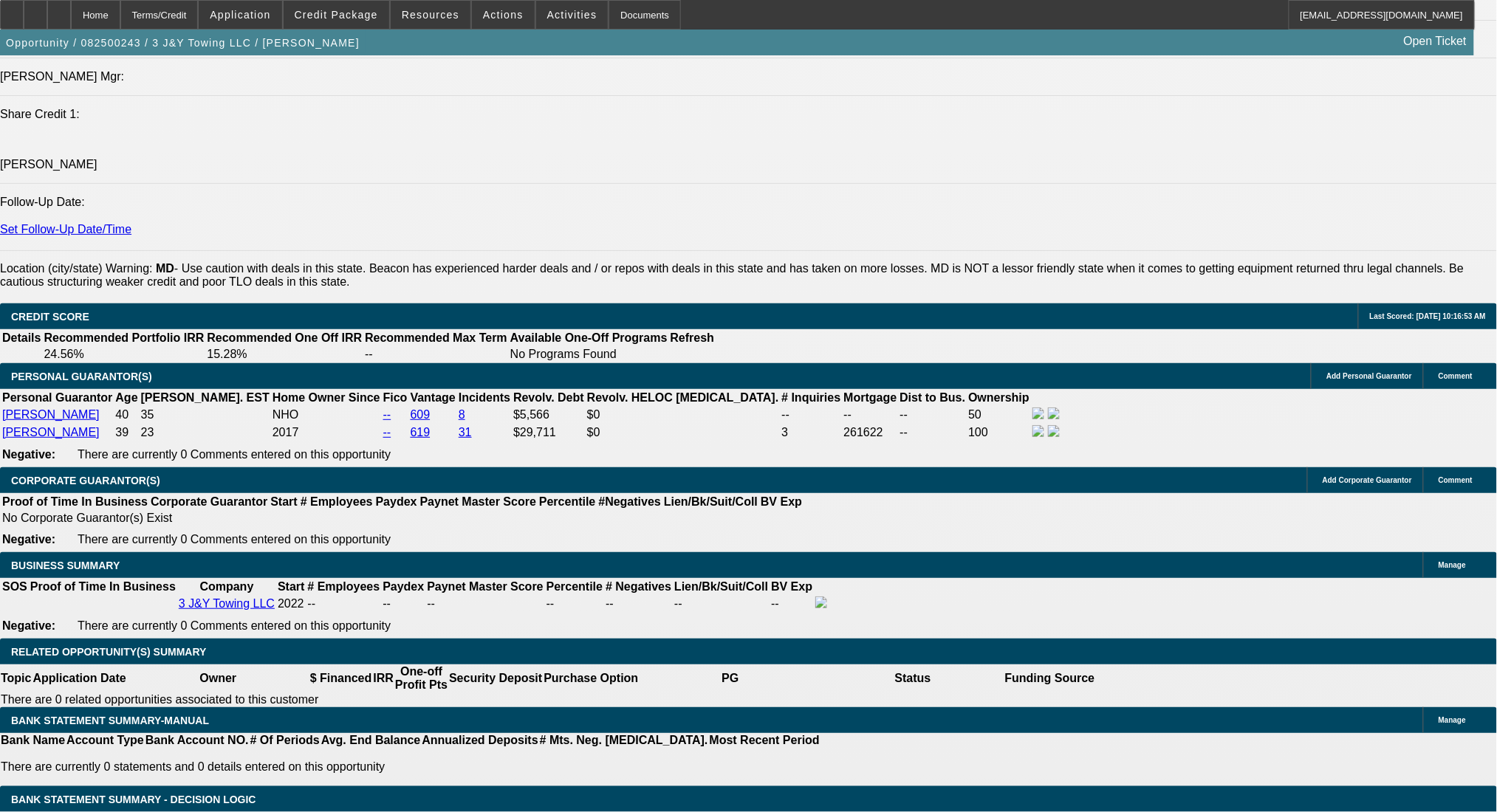
type input "1"
type input "$1,811.94"
type input "$3,623.88"
type input "15"
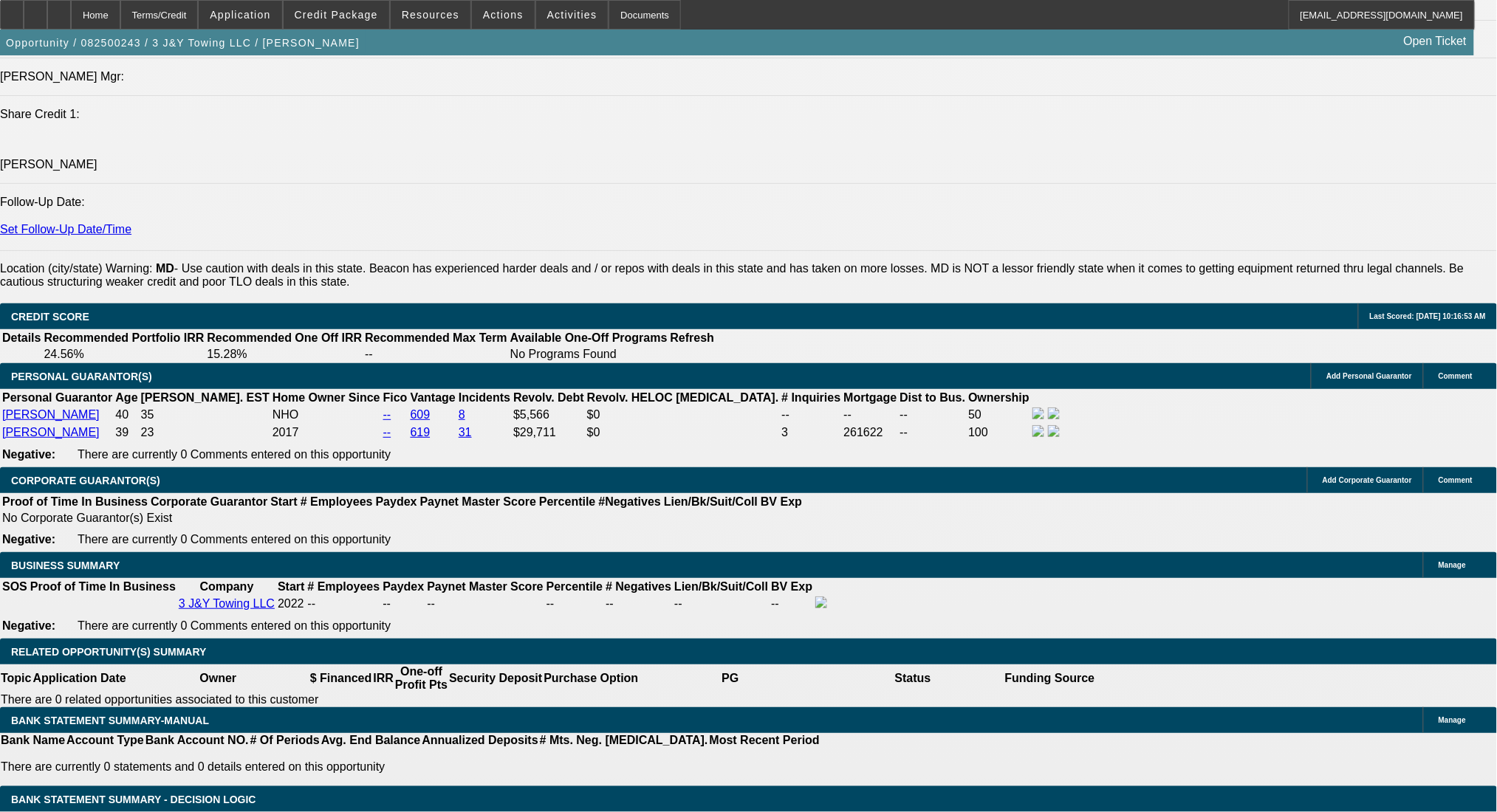
type input "$2,521.73"
type input "$5,043.46"
type input "15"
drag, startPoint x: 234, startPoint y: 703, endPoint x: 335, endPoint y: 699, distance: 101.1
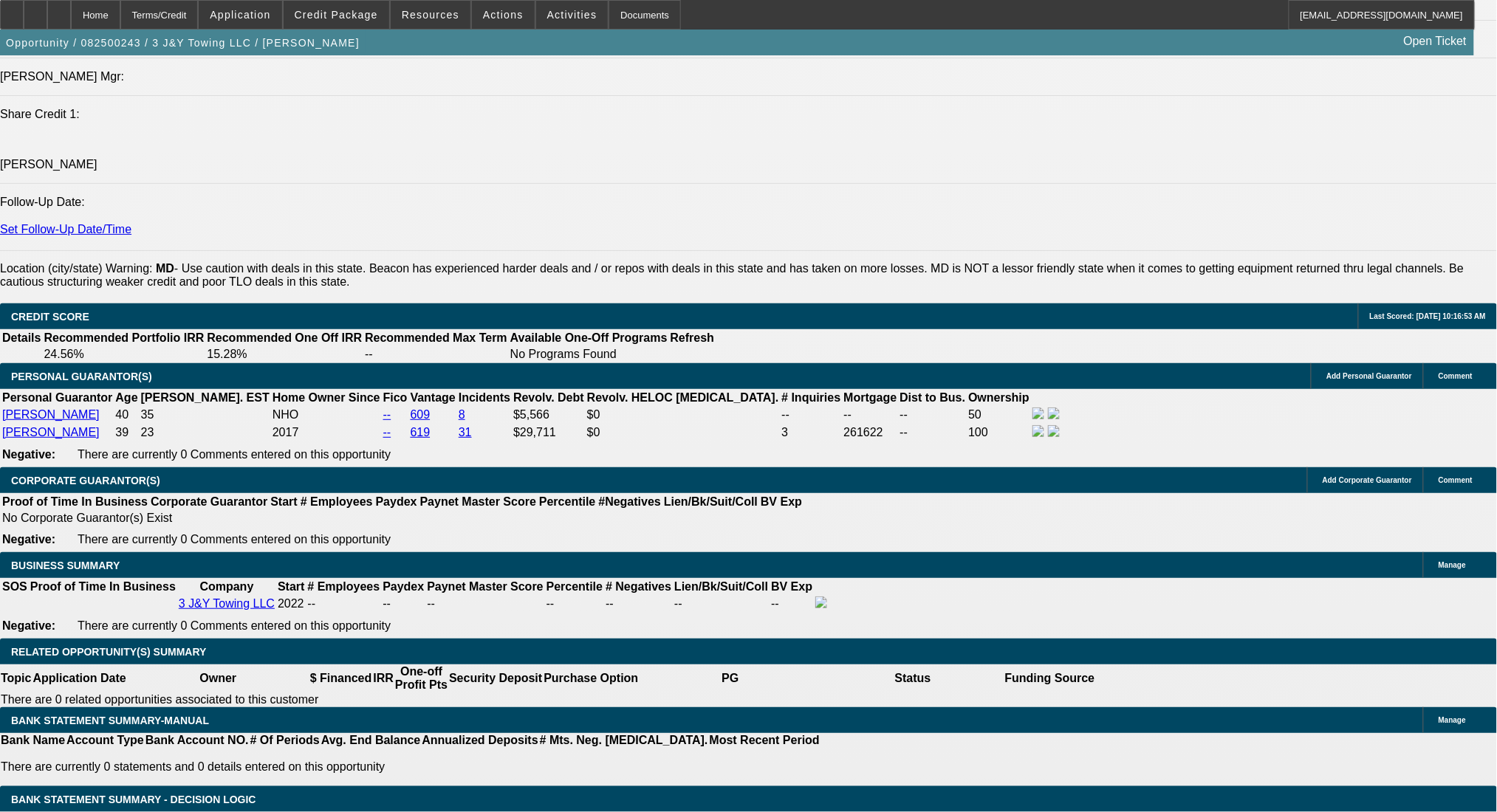
type input "2600"
type input "$5,200.00"
type input "$2,600.00"
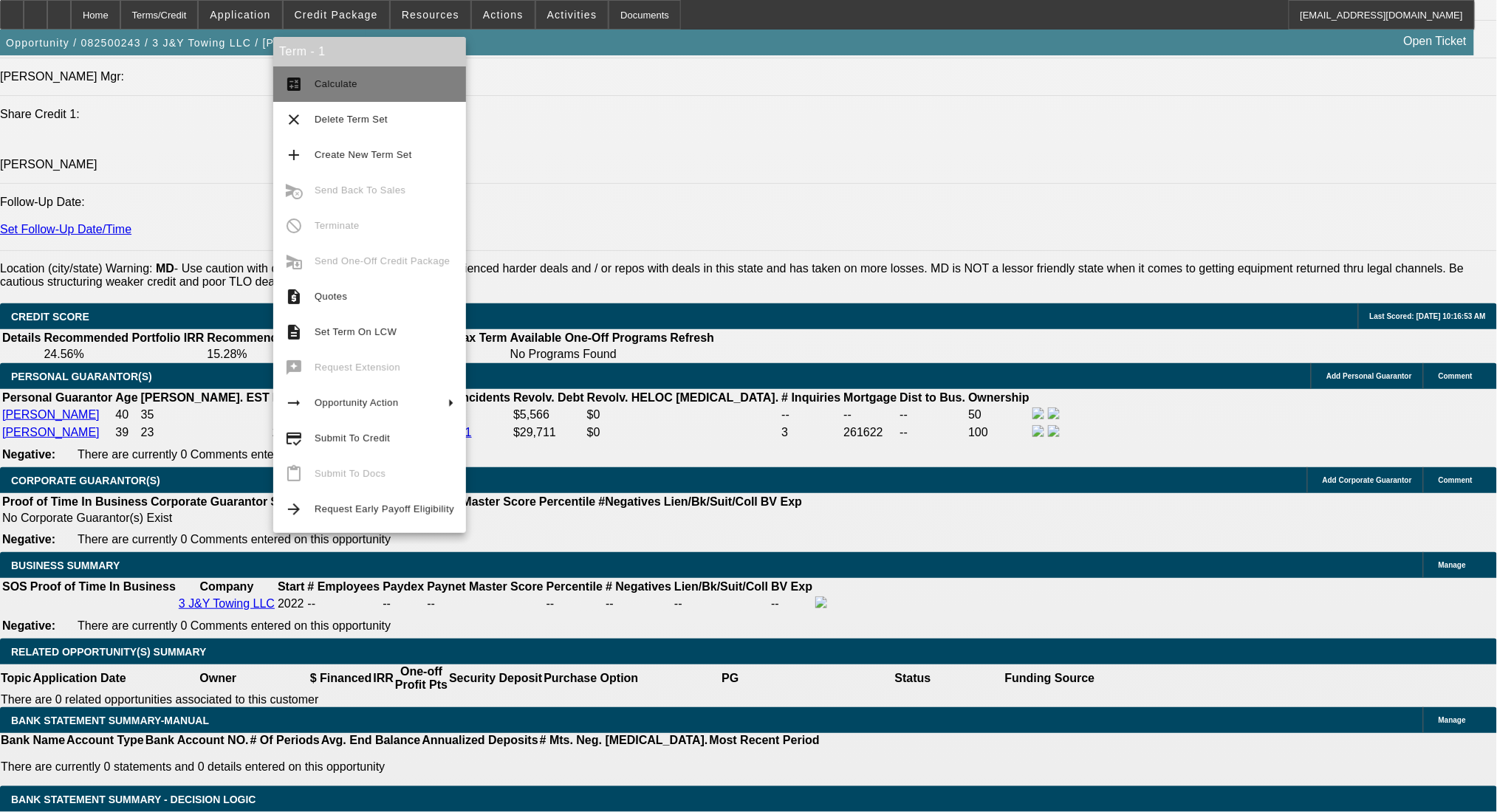
click at [323, 85] on span "Calculate" at bounding box center [335, 84] width 43 height 11
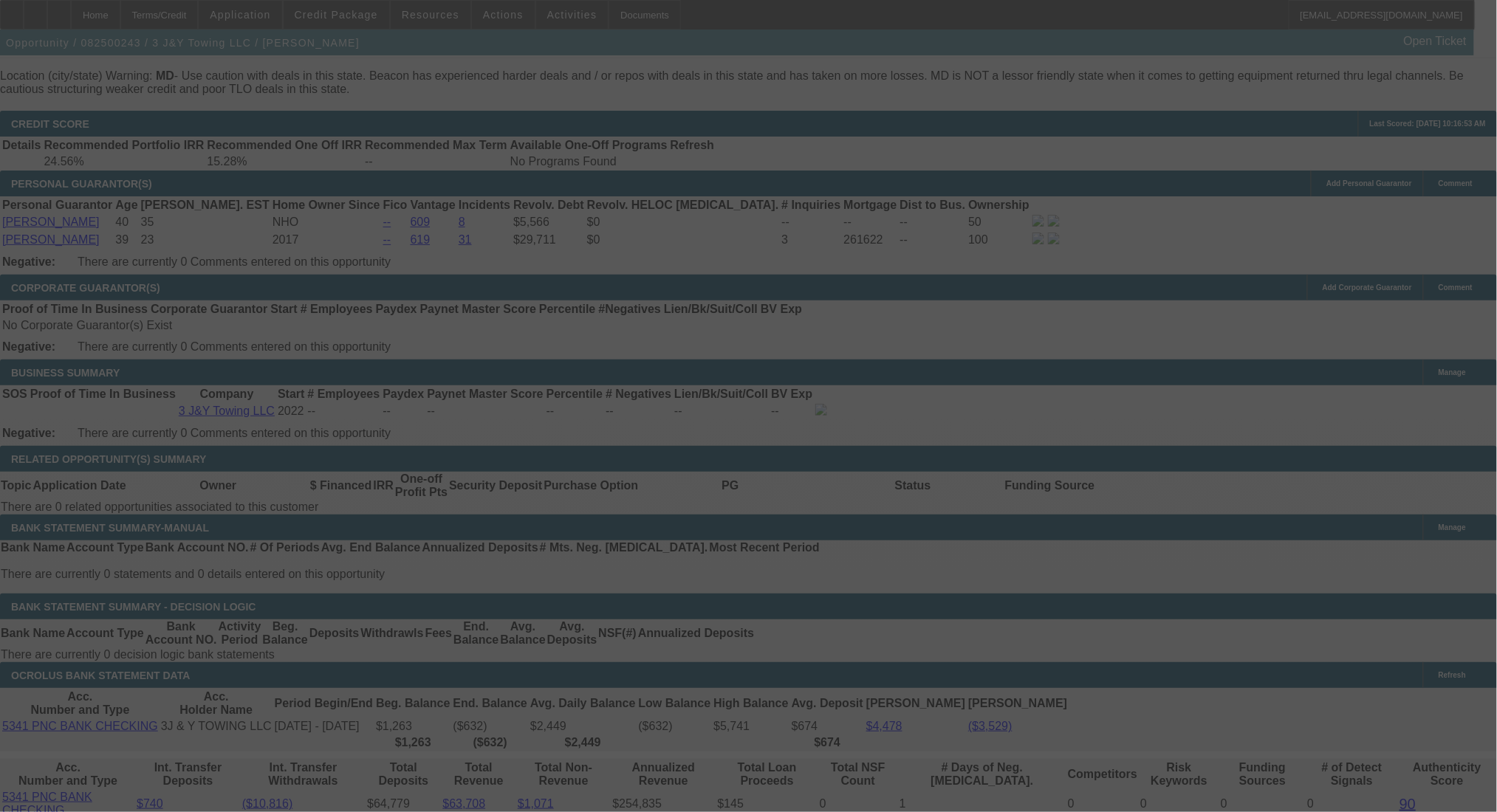
scroll to position [2066, 0]
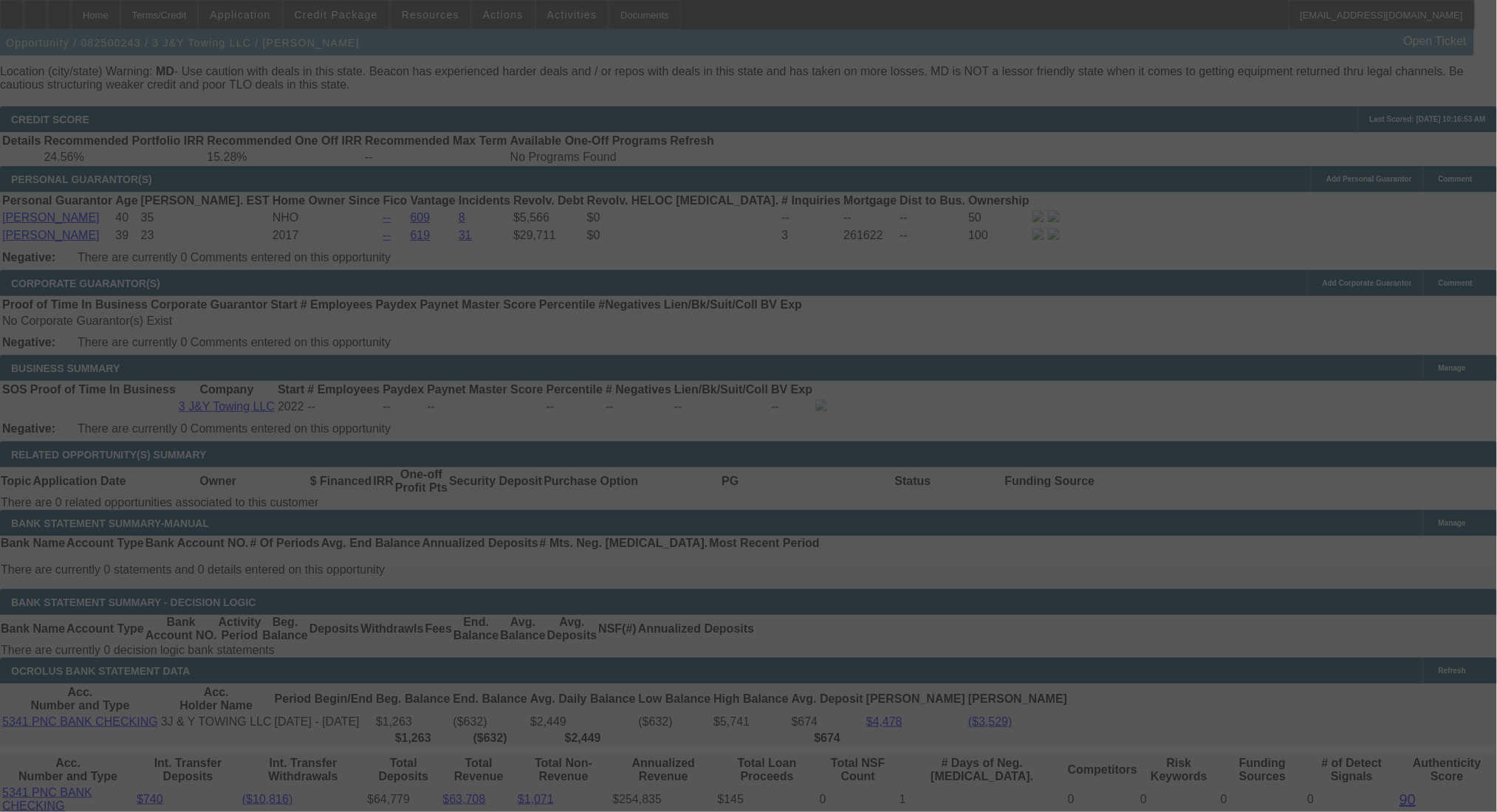
select select "0"
select select "2"
select select "0.1"
select select "4"
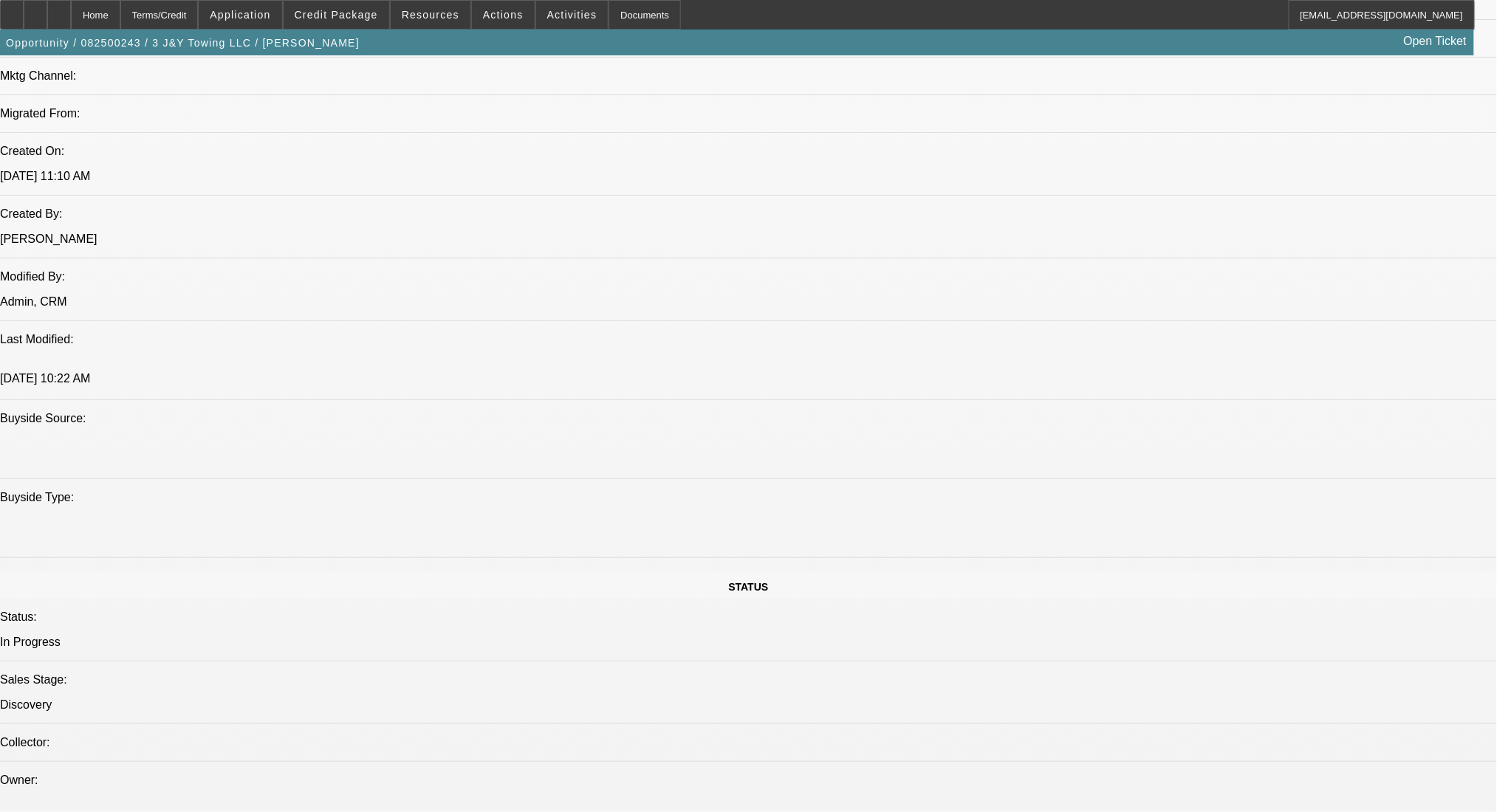
scroll to position [1377, 0]
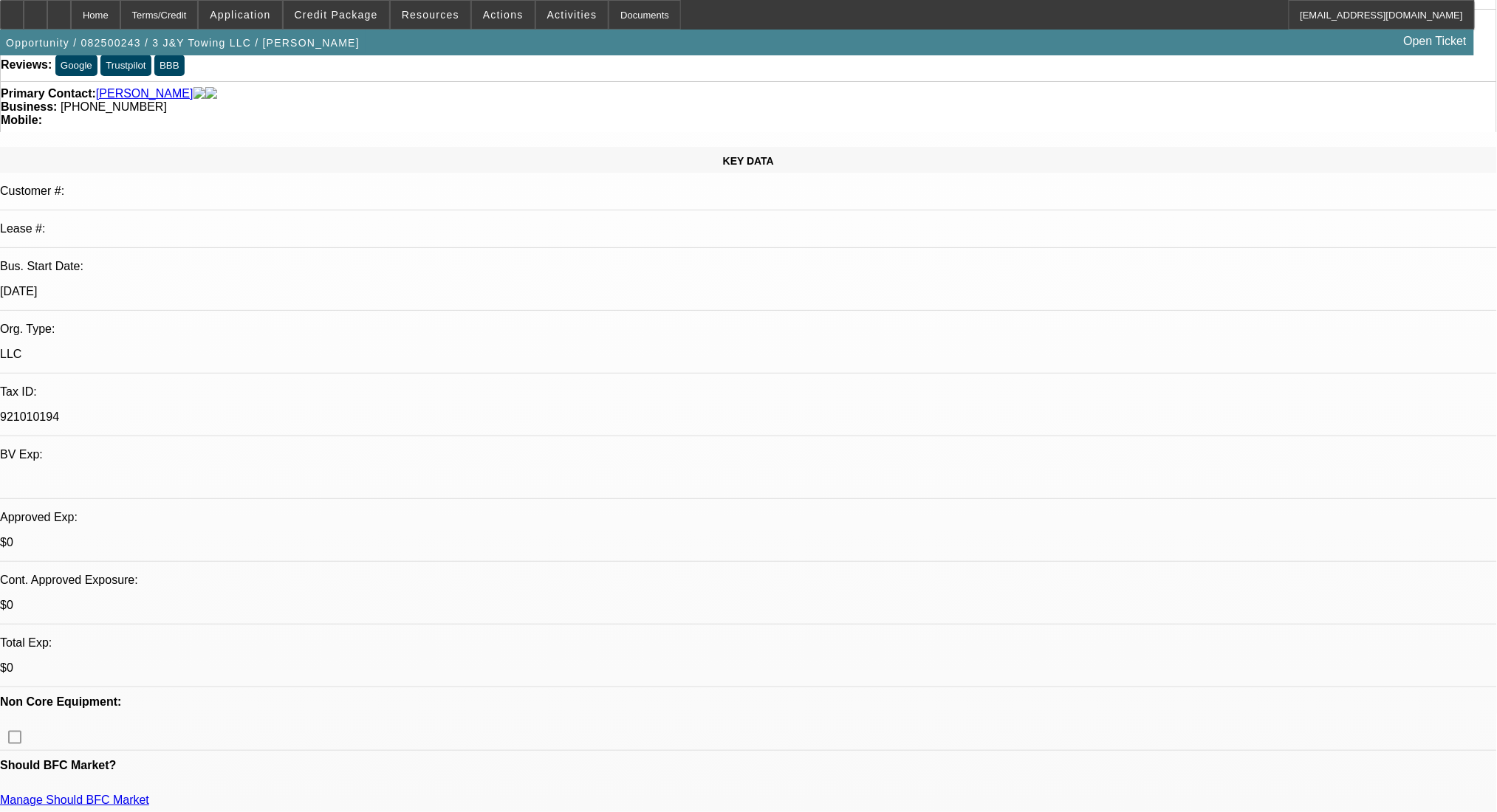
scroll to position [0, 0]
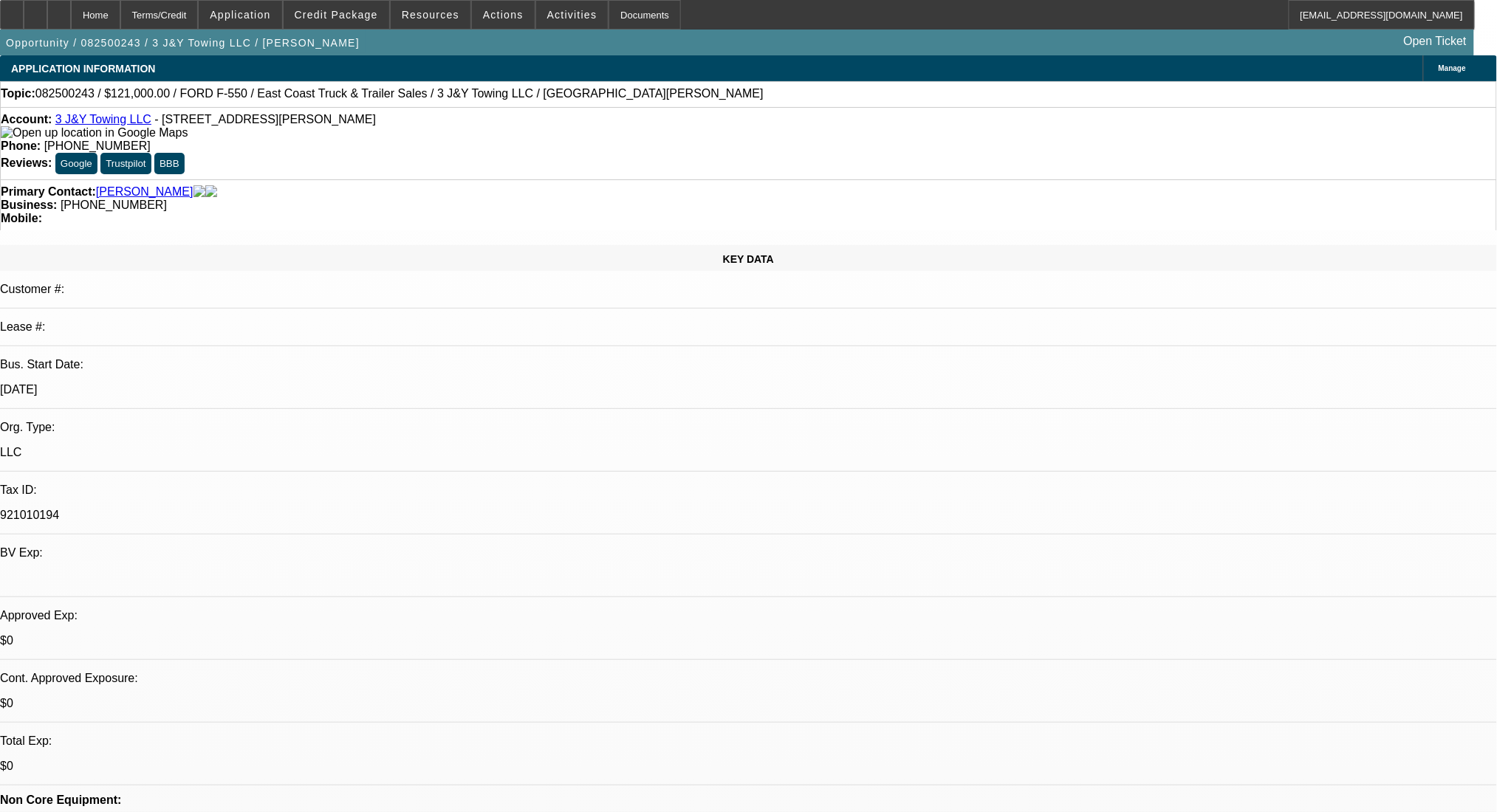
click at [1435, 68] on icon at bounding box center [1435, 68] width 0 height 0
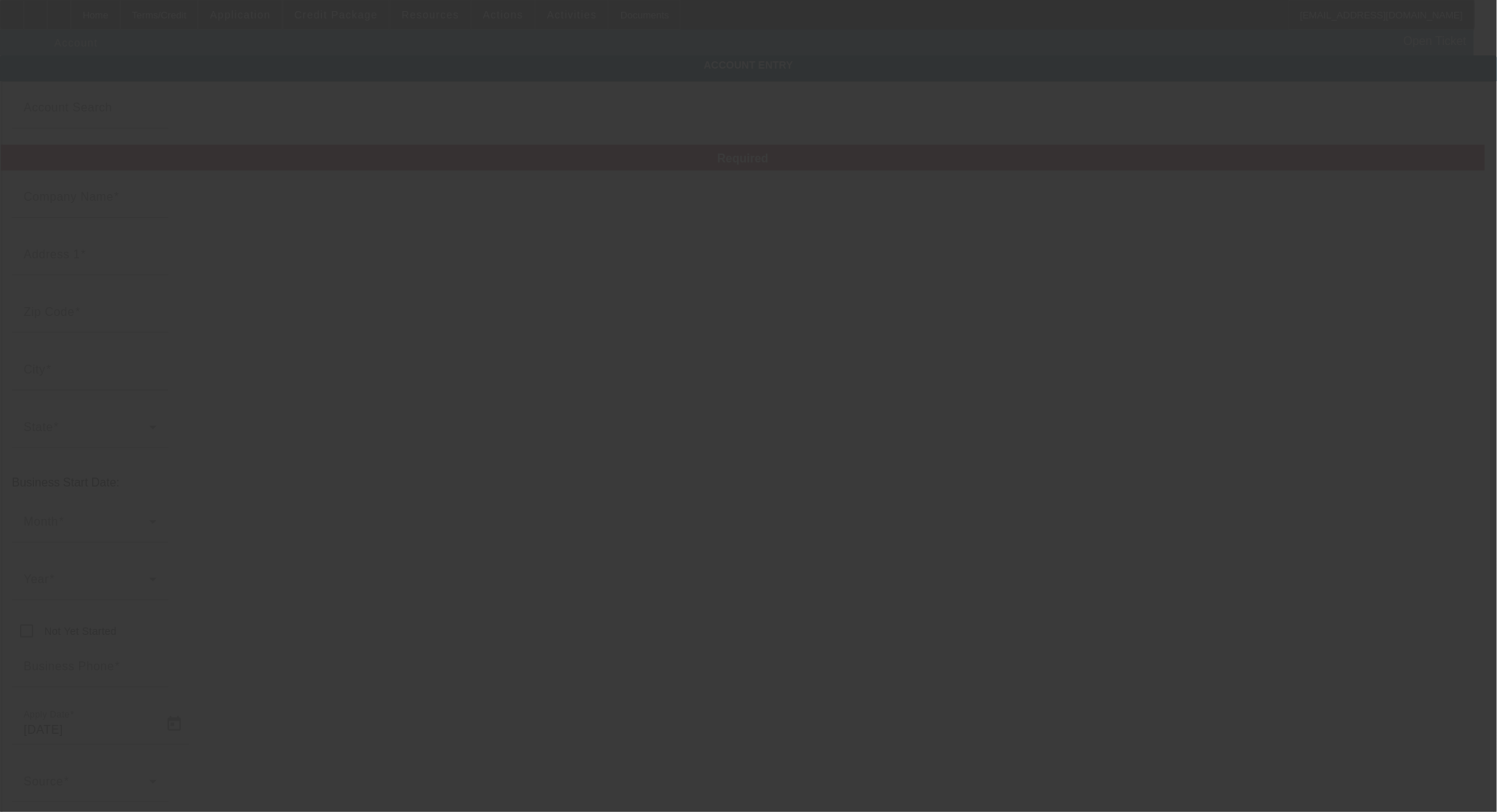
type input "3 J&Y Towing LLC"
type input "9321 Steeple Ct"
type input "20723"
type input "Laurel"
type input "(667) 289-7037"
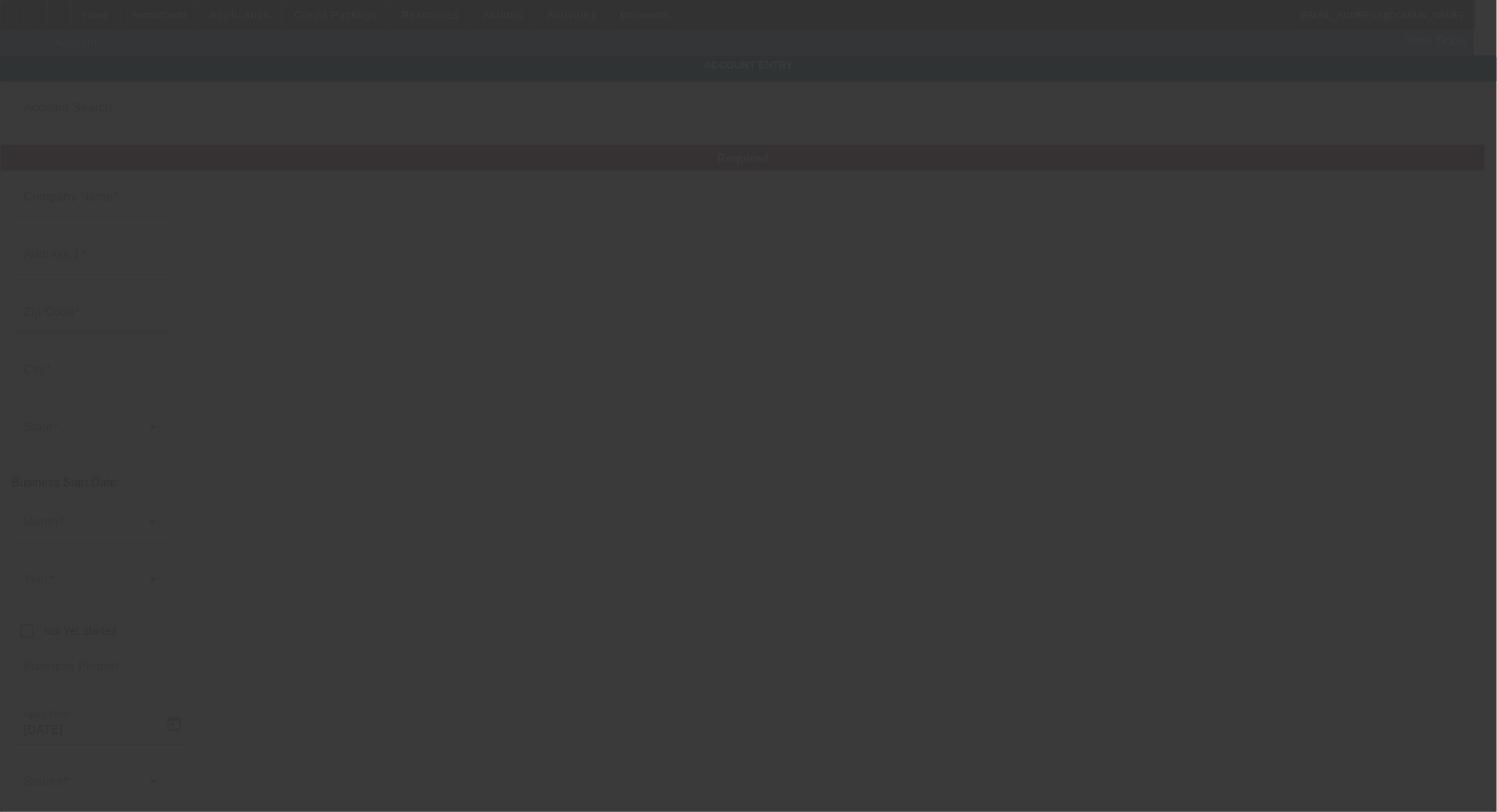
type input "921010194"
type input "8/11/2025"
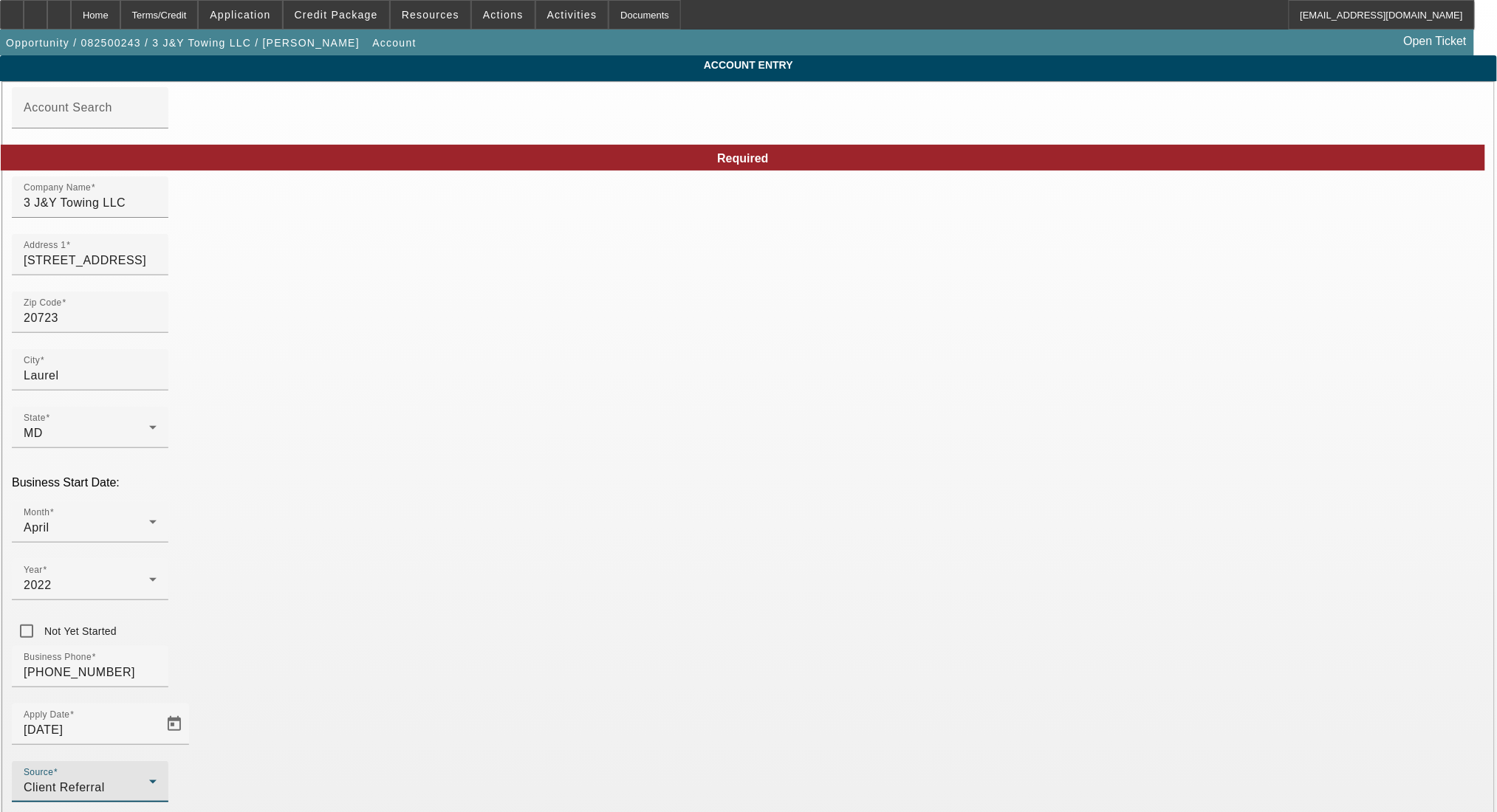
click at [149, 778] on div "Client Referral" at bounding box center [86, 787] width 125 height 18
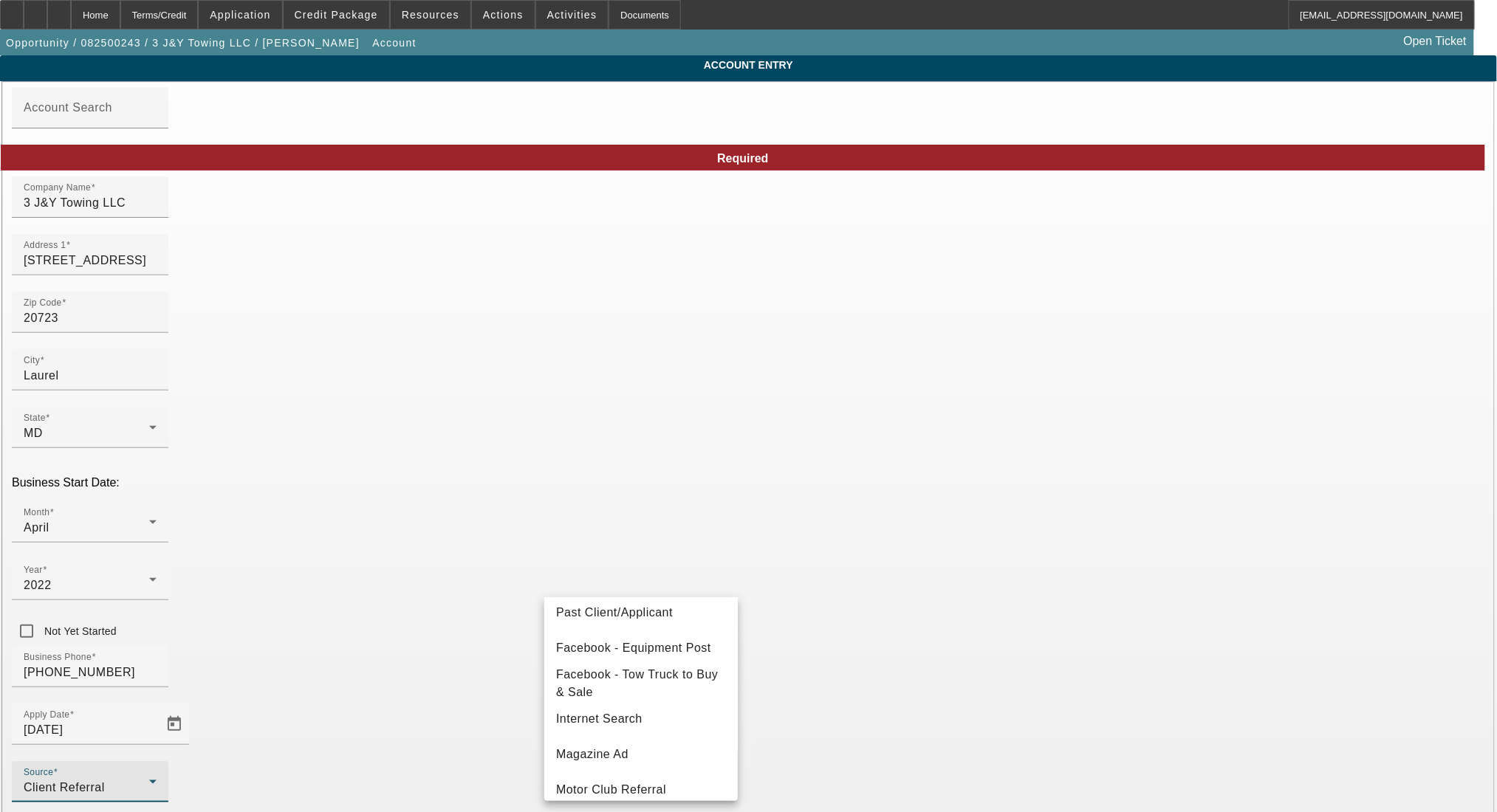
scroll to position [532, 0]
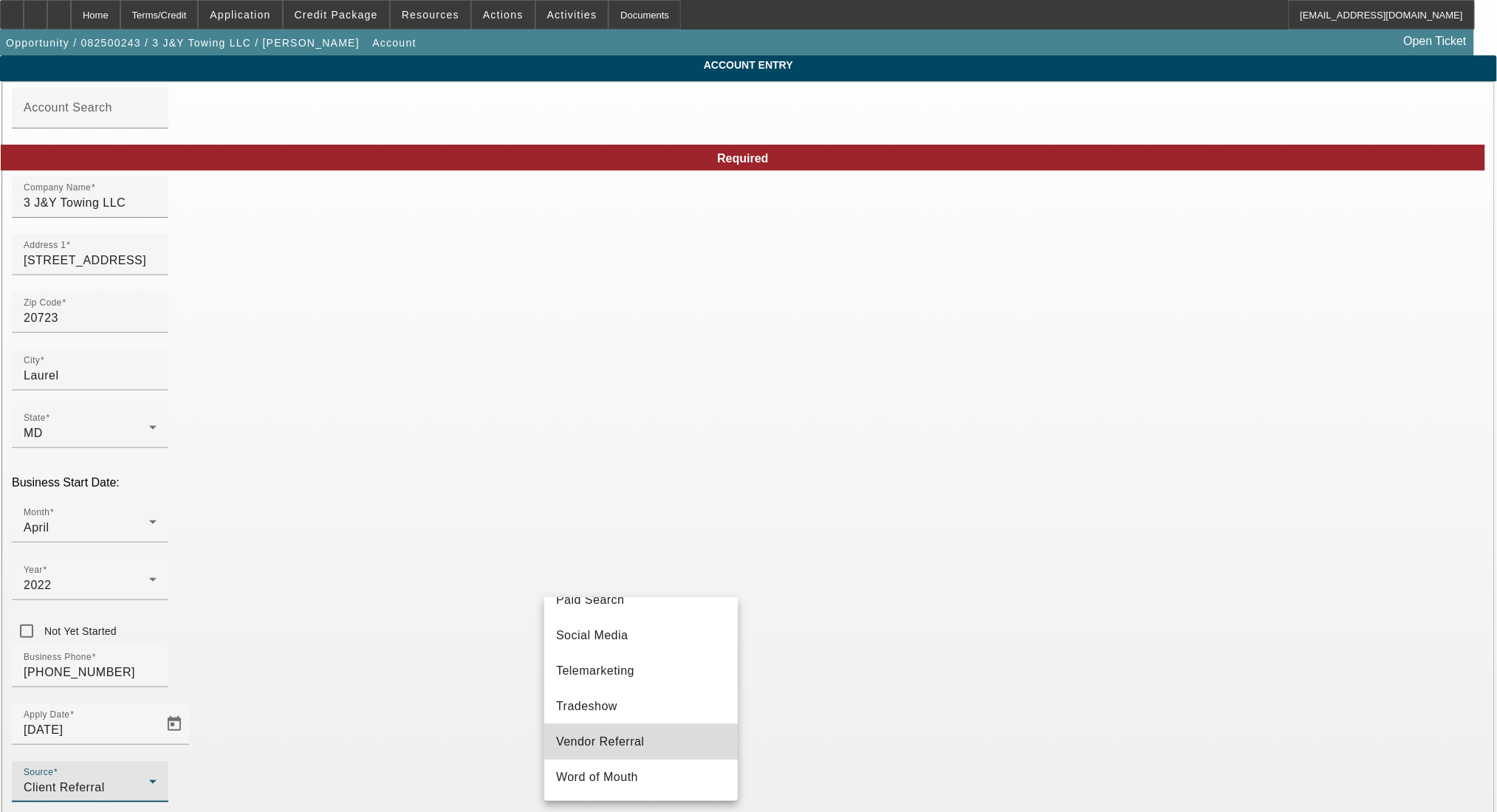
click at [652, 734] on mat-option "Vendor Referral" at bounding box center [641, 742] width 194 height 35
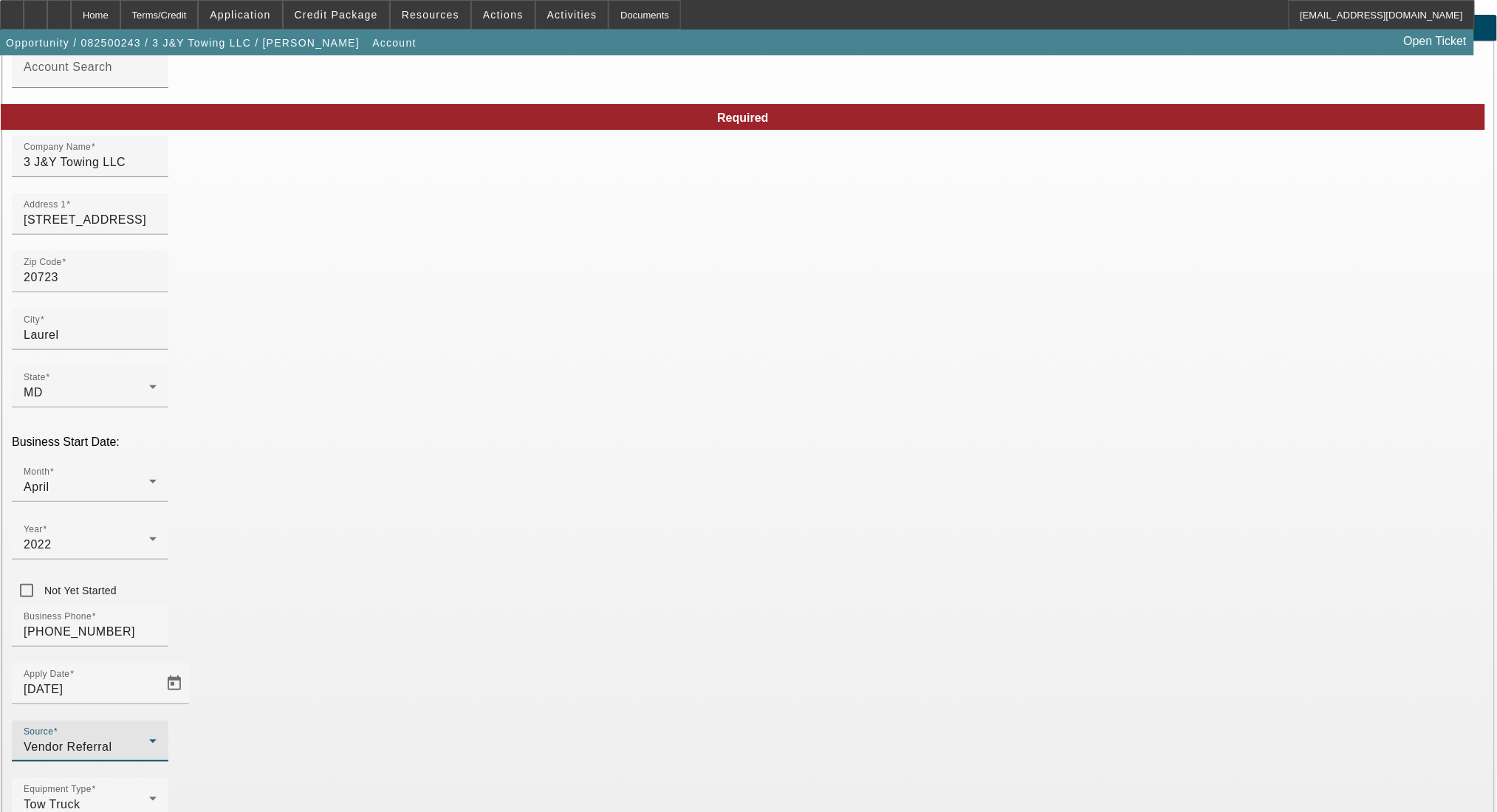
scroll to position [59, 0]
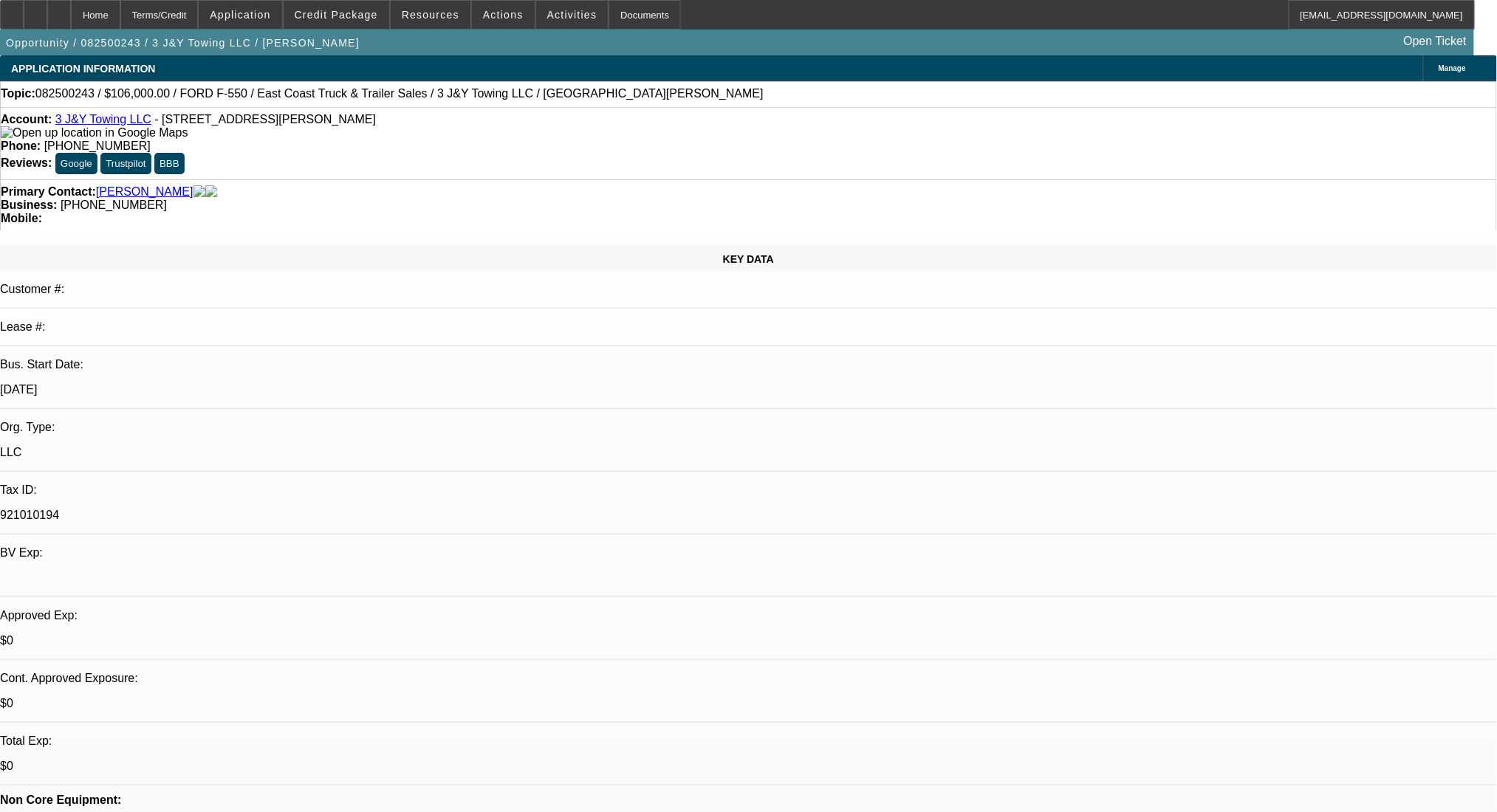
select select "0"
select select "2"
select select "0.1"
select select "4"
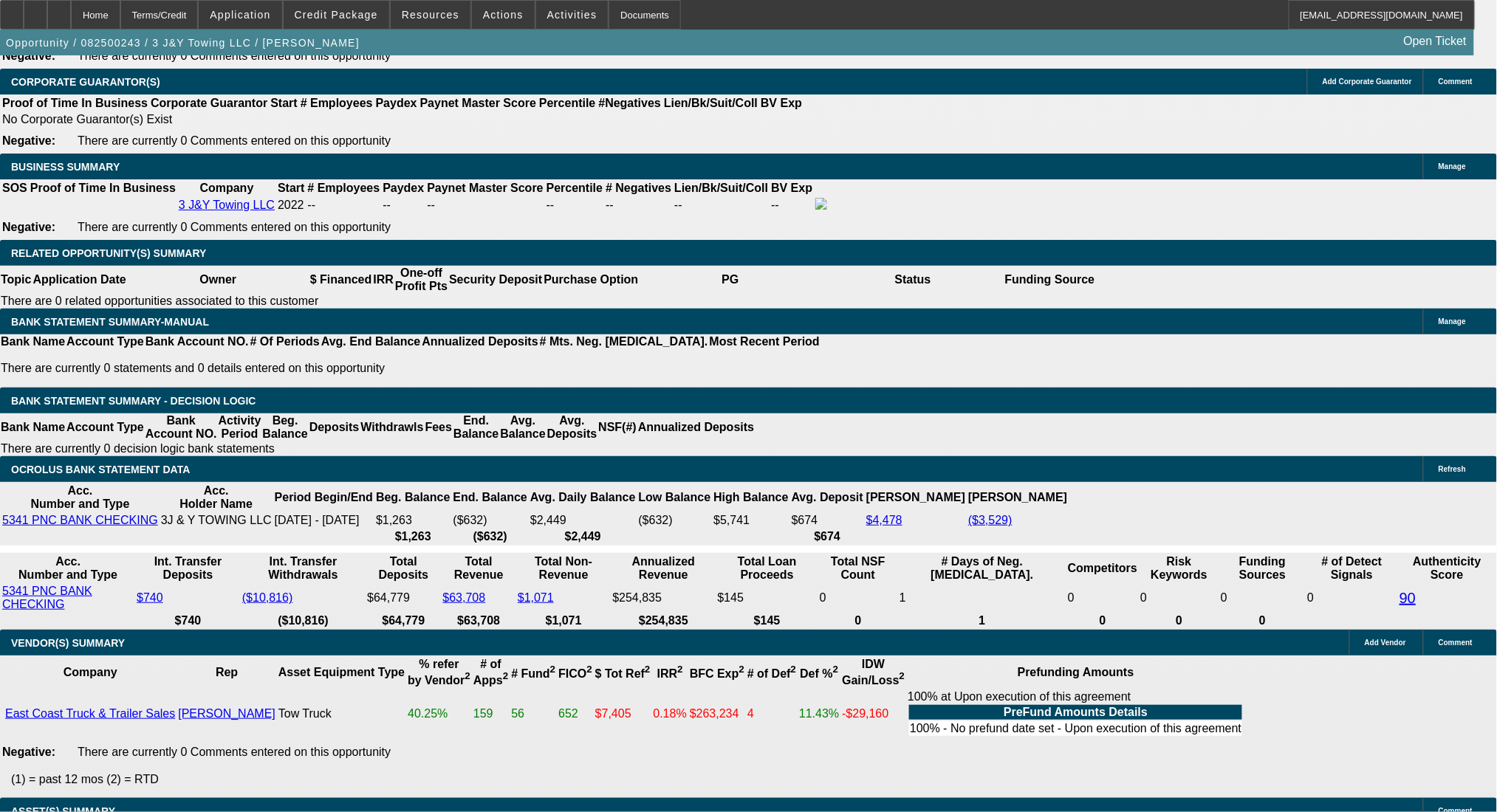
scroll to position [2165, 0]
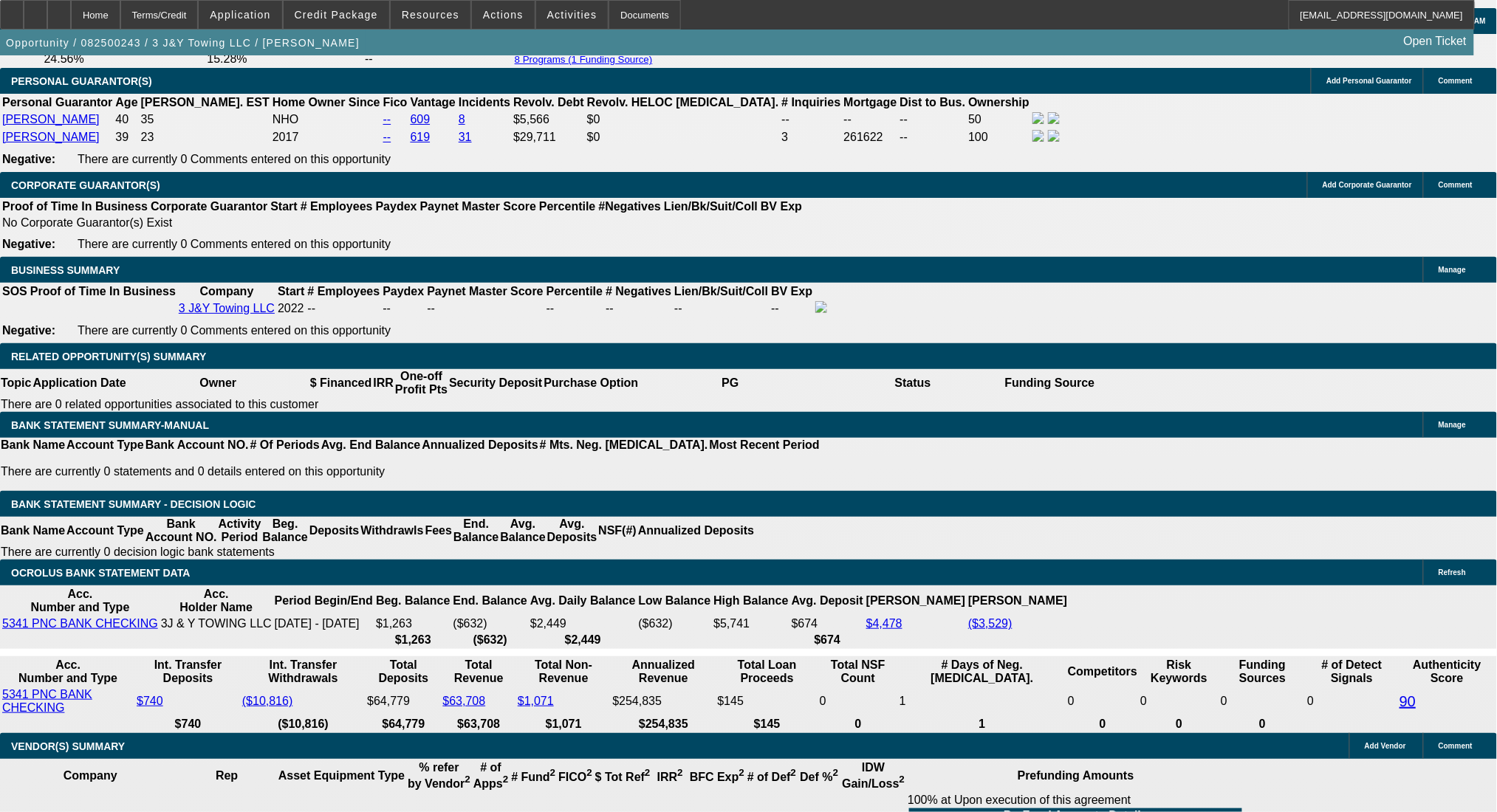
drag, startPoint x: 223, startPoint y: 401, endPoint x: 329, endPoint y: 402, distance: 106.0
type input "2"
type input "$4.00"
type input "UNKNOWN"
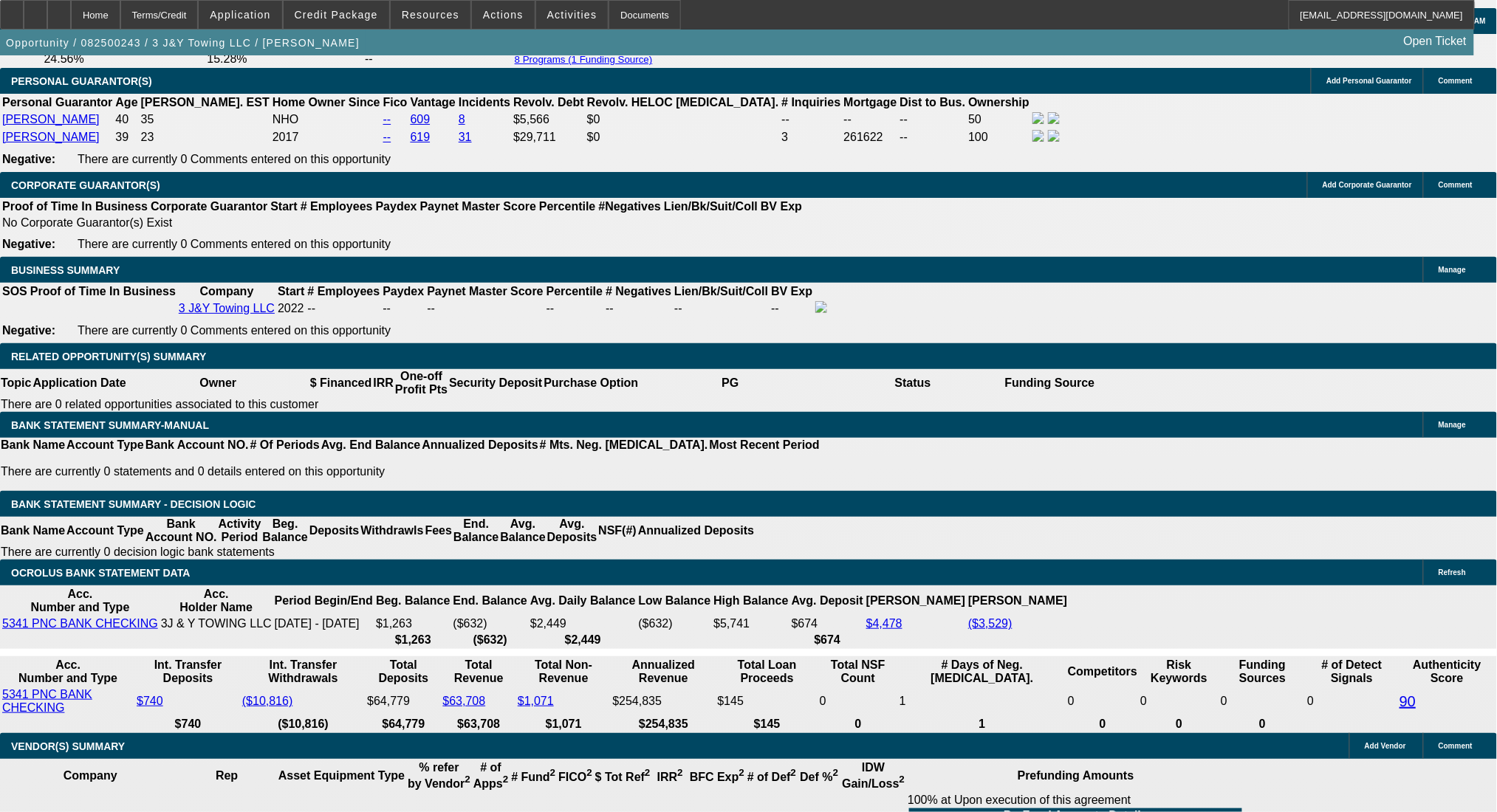
type input "2634"
type input "$5,268.00"
type input "17"
type input "$2,634.00"
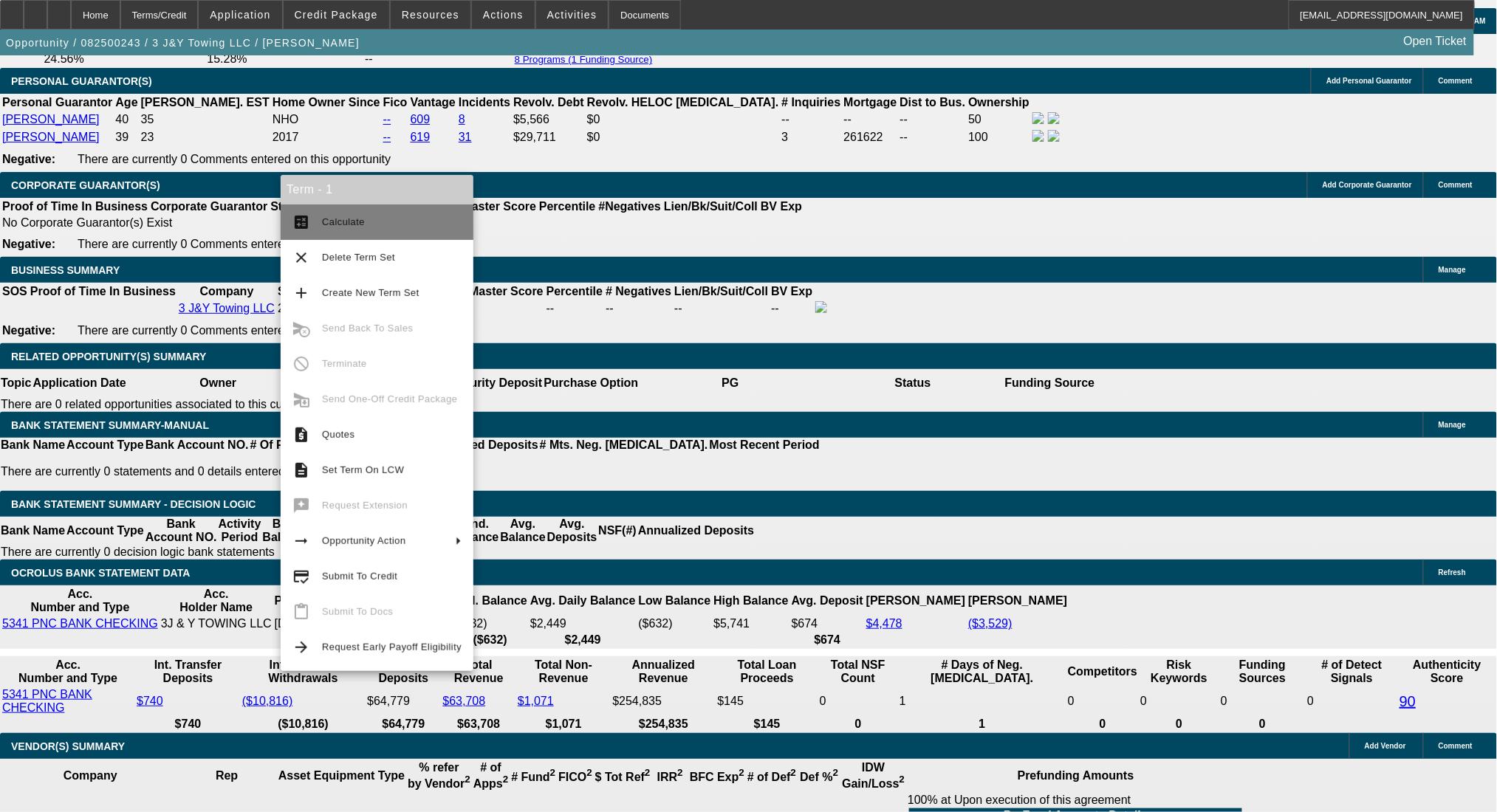
click at [319, 212] on button "calculate Calculate" at bounding box center [377, 222] width 193 height 35
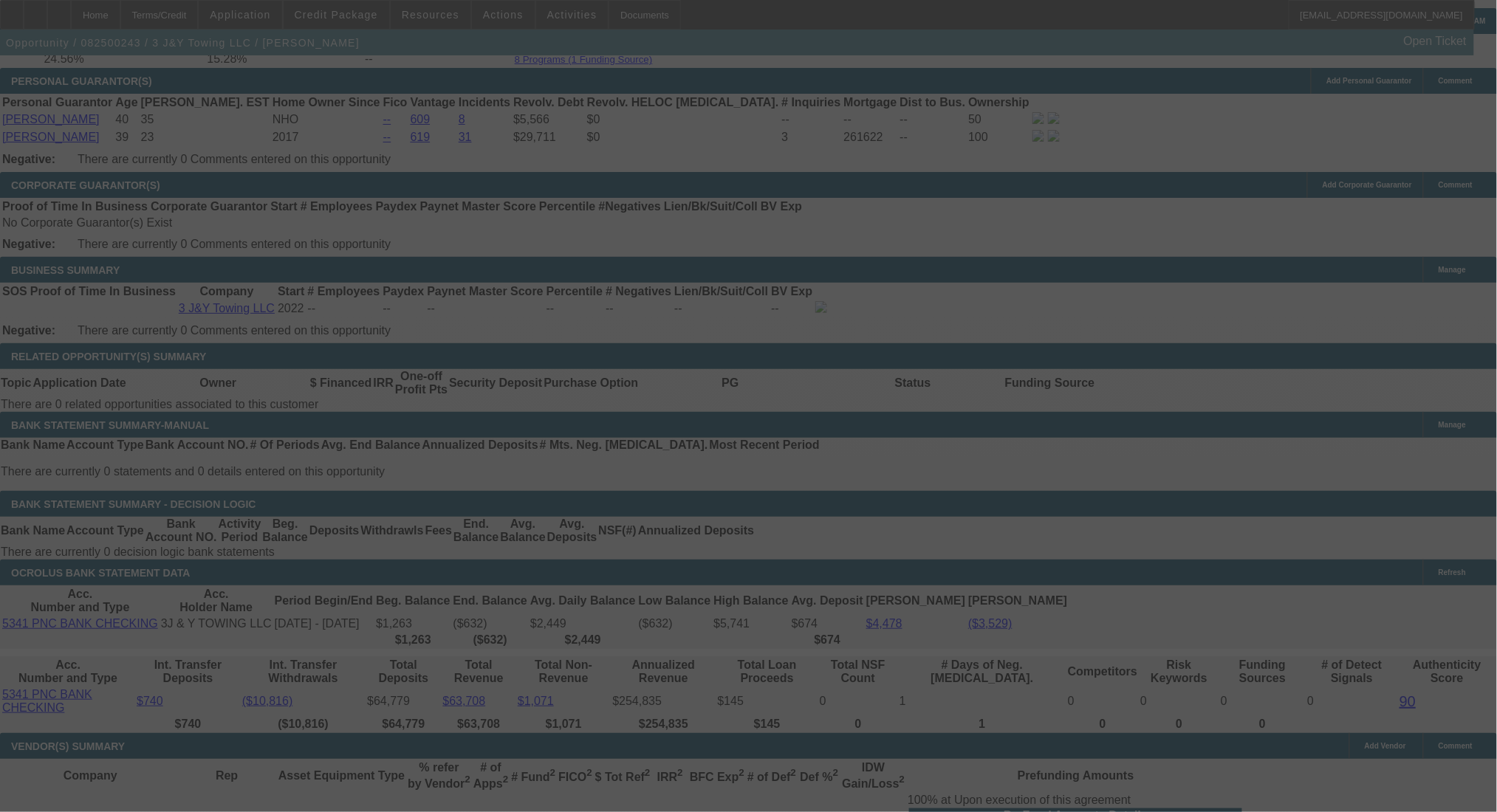
select select "0"
select select "2"
select select "0.1"
select select "4"
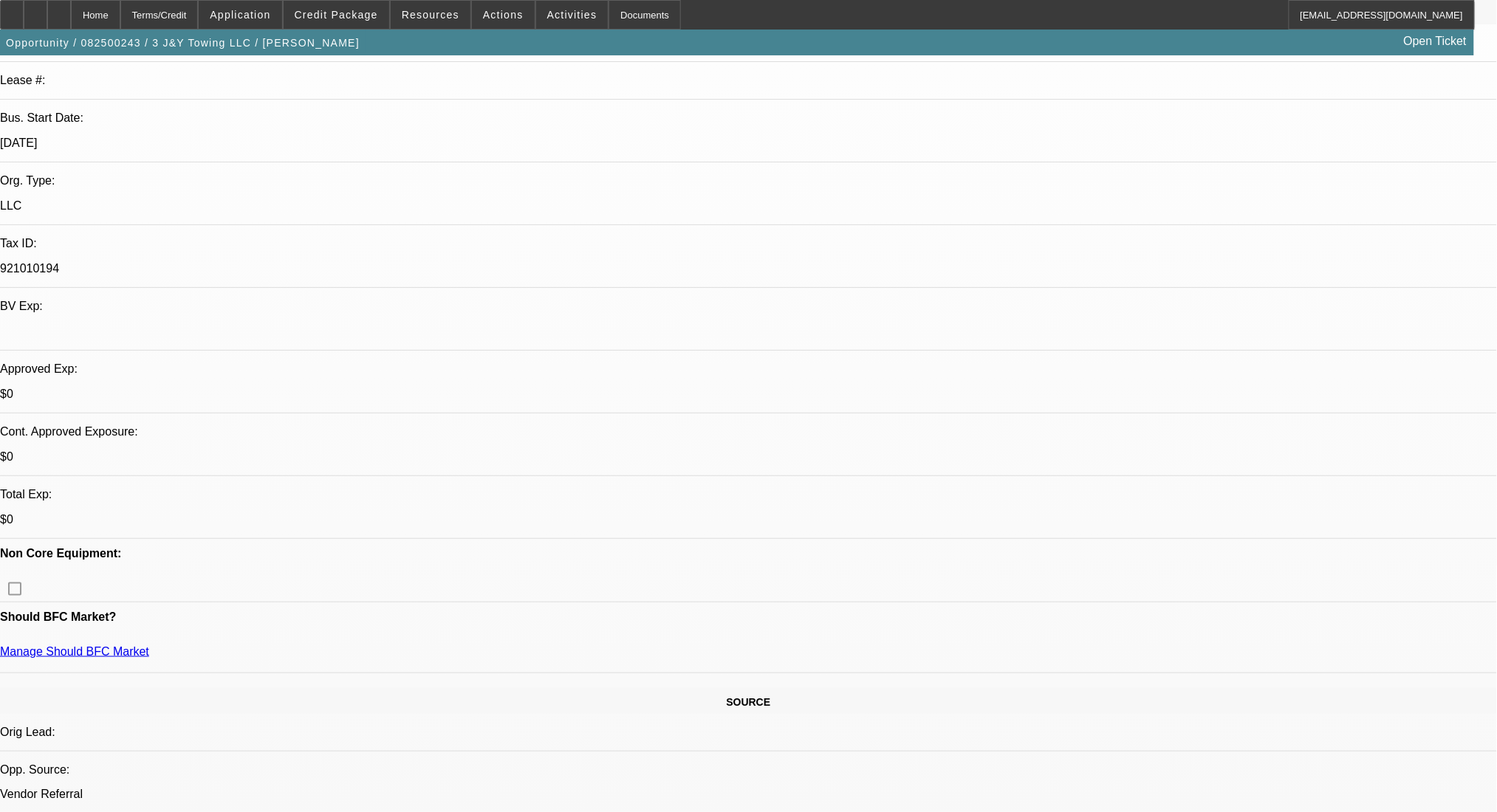
scroll to position [98, 0]
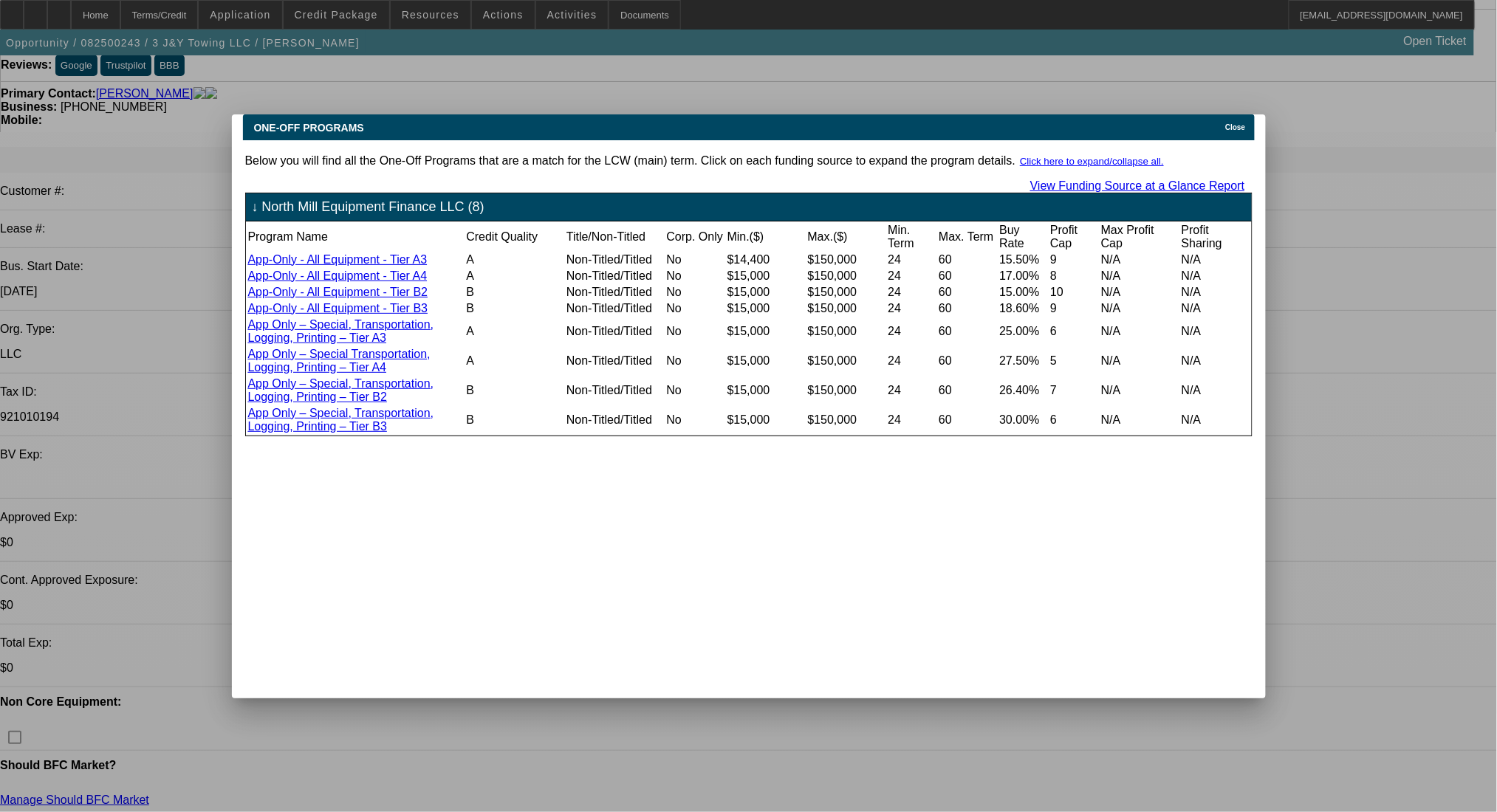
click at [1245, 123] on span "Close" at bounding box center [1235, 127] width 20 height 8
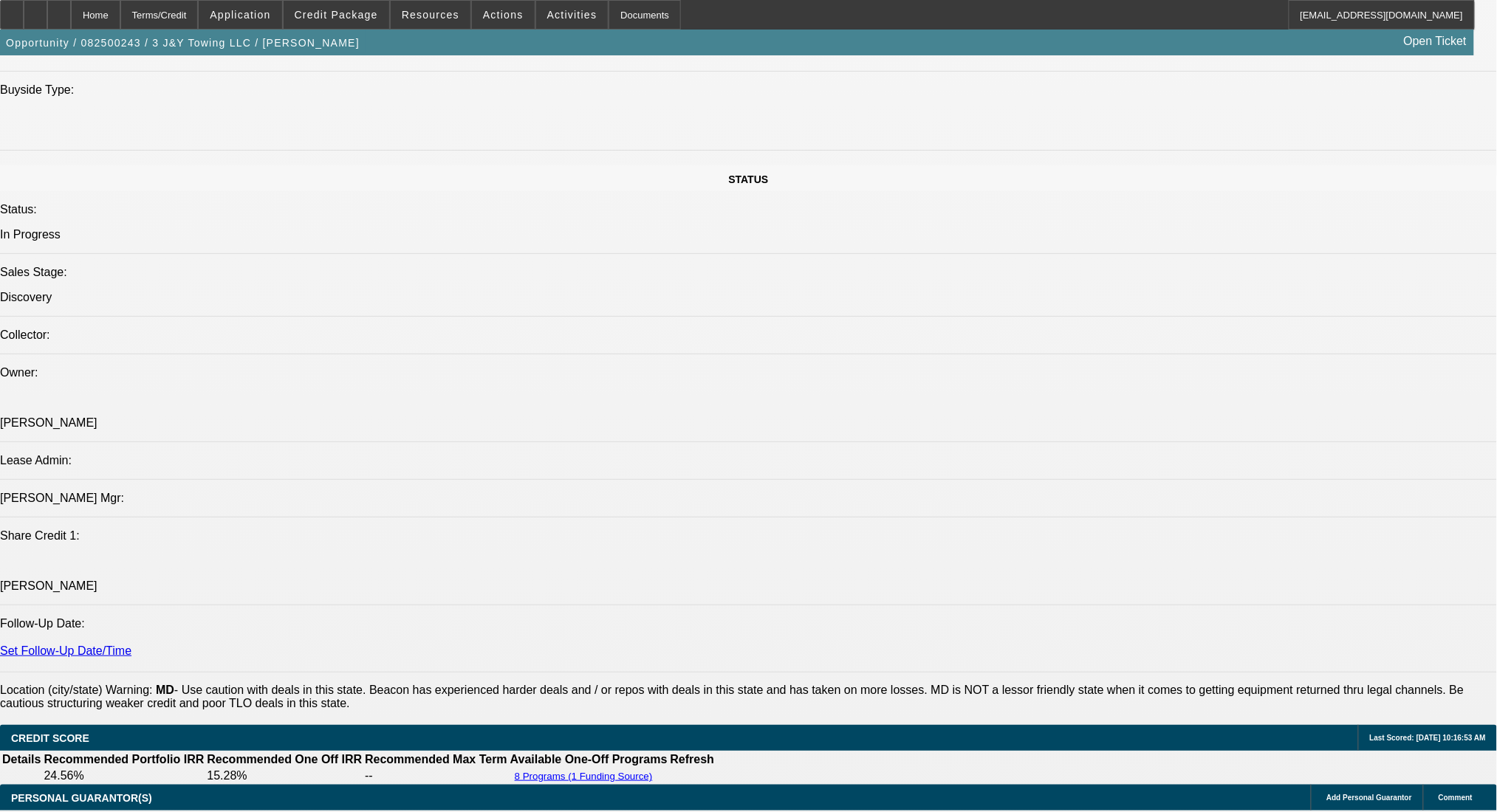
scroll to position [2066, 0]
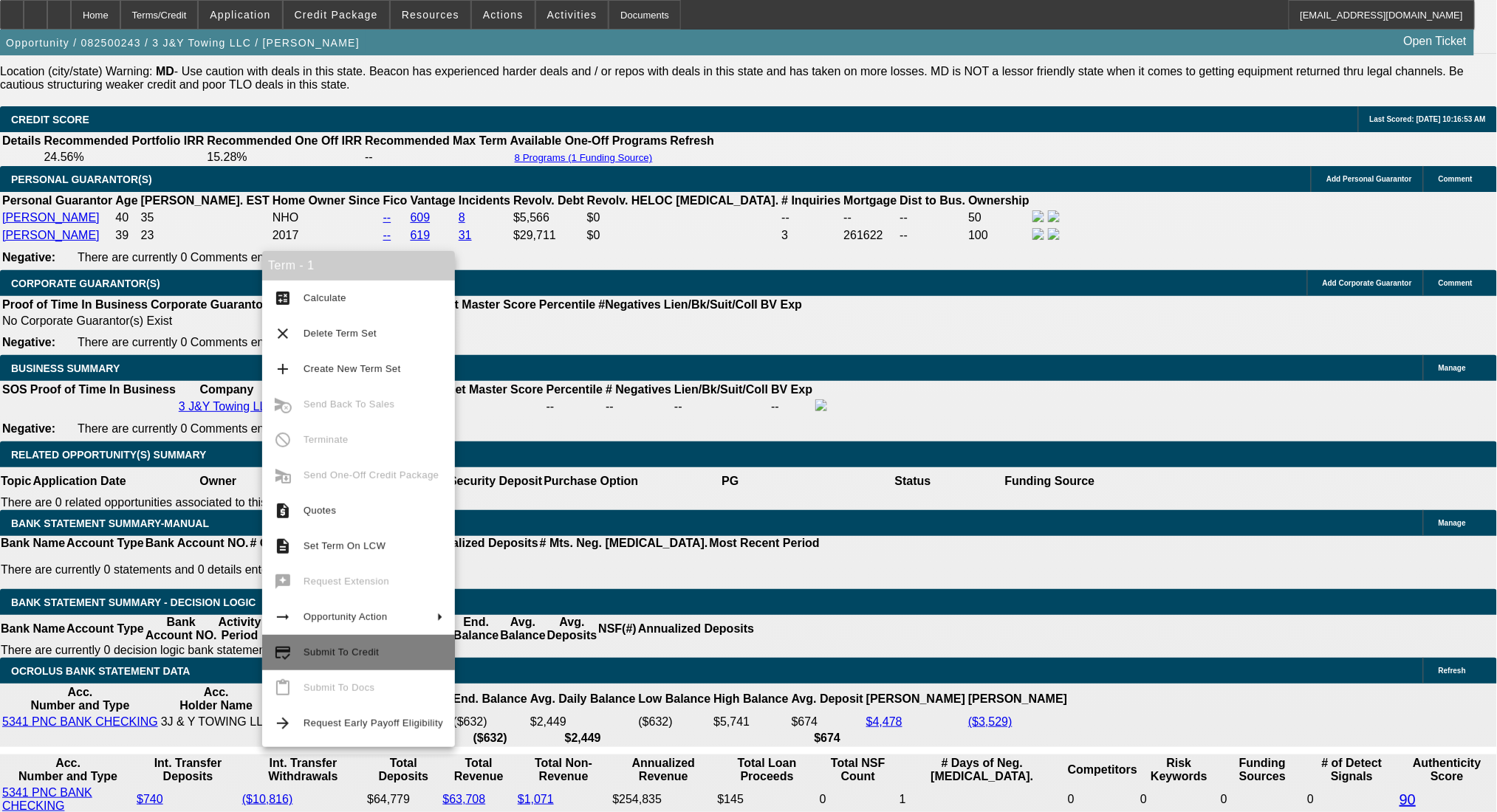
click at [416, 654] on span "Submit To Credit" at bounding box center [373, 653] width 140 height 18
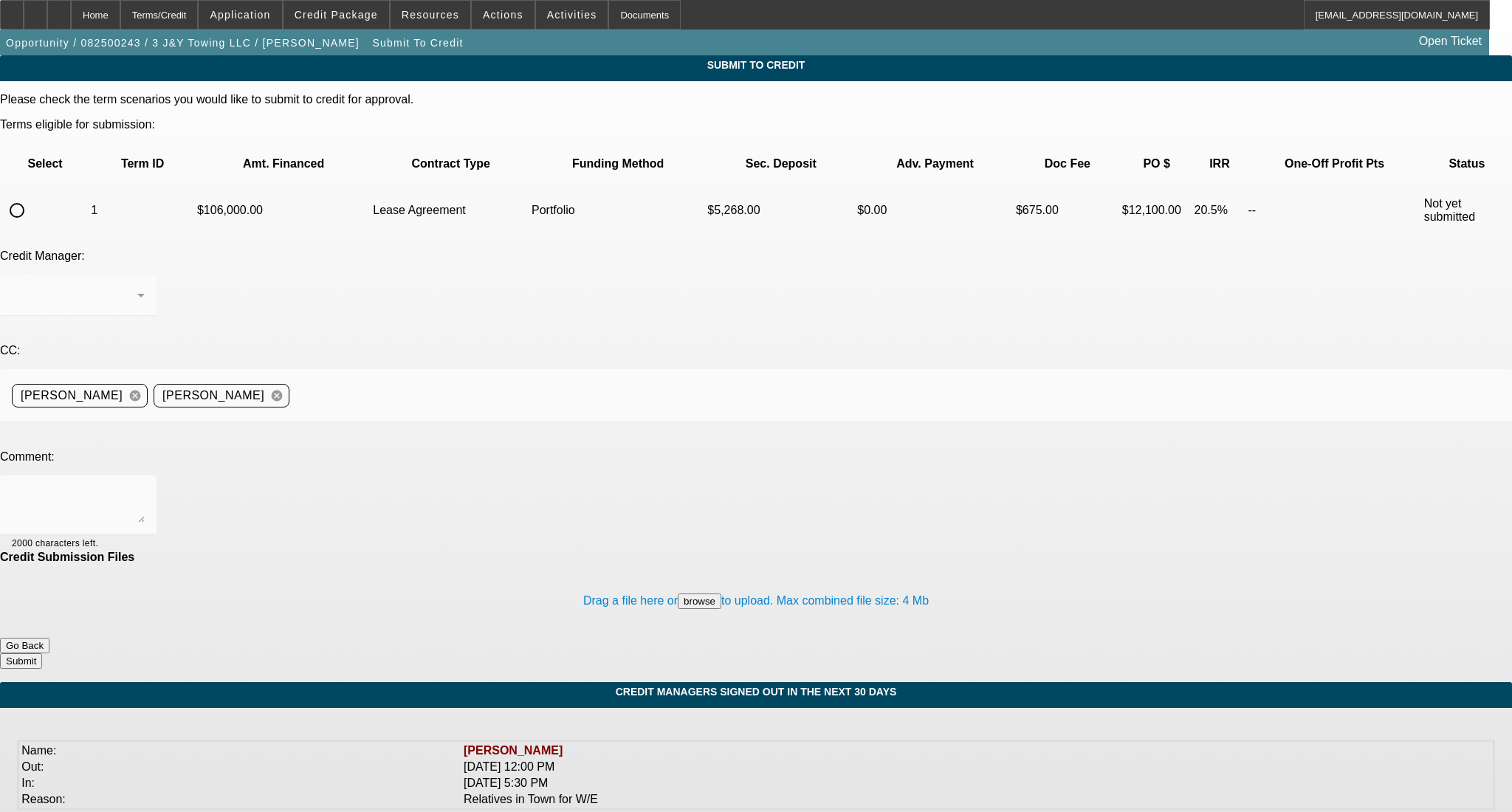
click at [31, 195] on input "radio" at bounding box center [17, 210] width 30 height 30
radio input "true"
click at [138, 286] on div "Arida, George" at bounding box center [75, 295] width 125 height 18
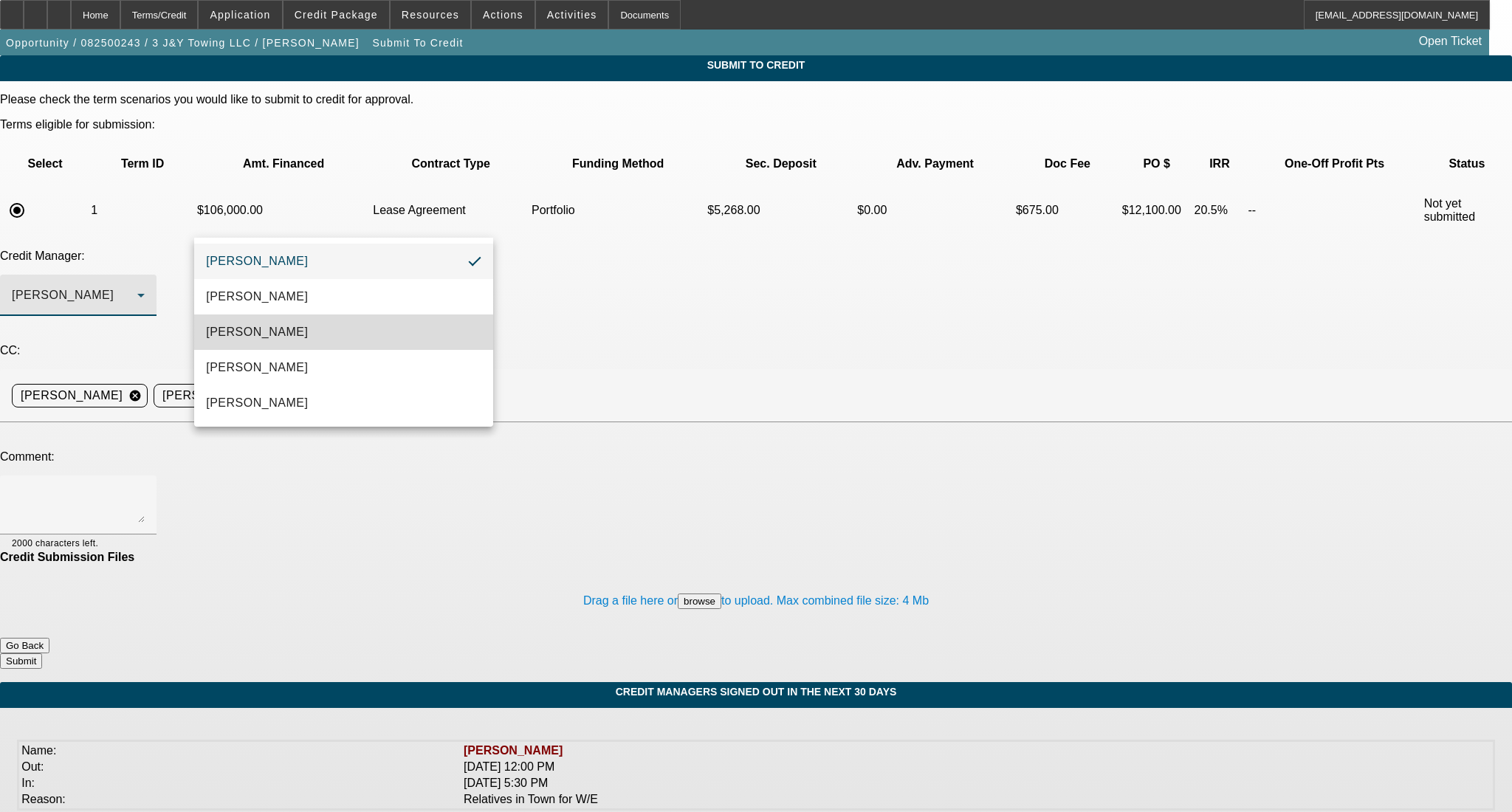
click at [355, 328] on mat-option "Arida, Michael" at bounding box center [343, 332] width 298 height 35
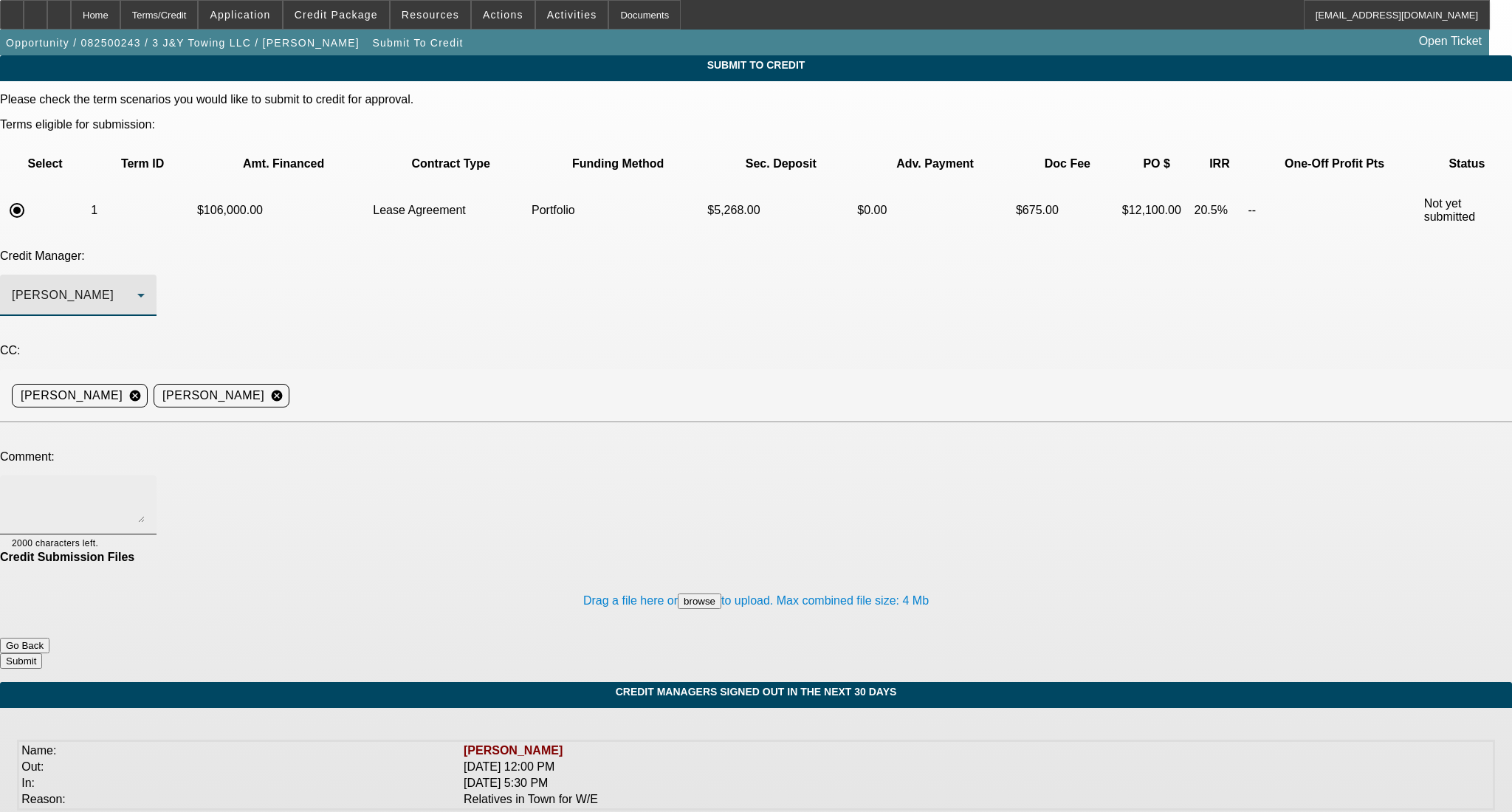
click at [145, 487] on textarea at bounding box center [78, 505] width 133 height 35
paste textarea "Good Morning- 3 J&Y Towing LLC, a towing company owned by husband and wife, are…"
type textarea "Good Morning- 3 J&Y Towing LLC, a towing company owned by husband and wife, are…"
click at [42, 653] on button "Submit" at bounding box center [21, 660] width 42 height 15
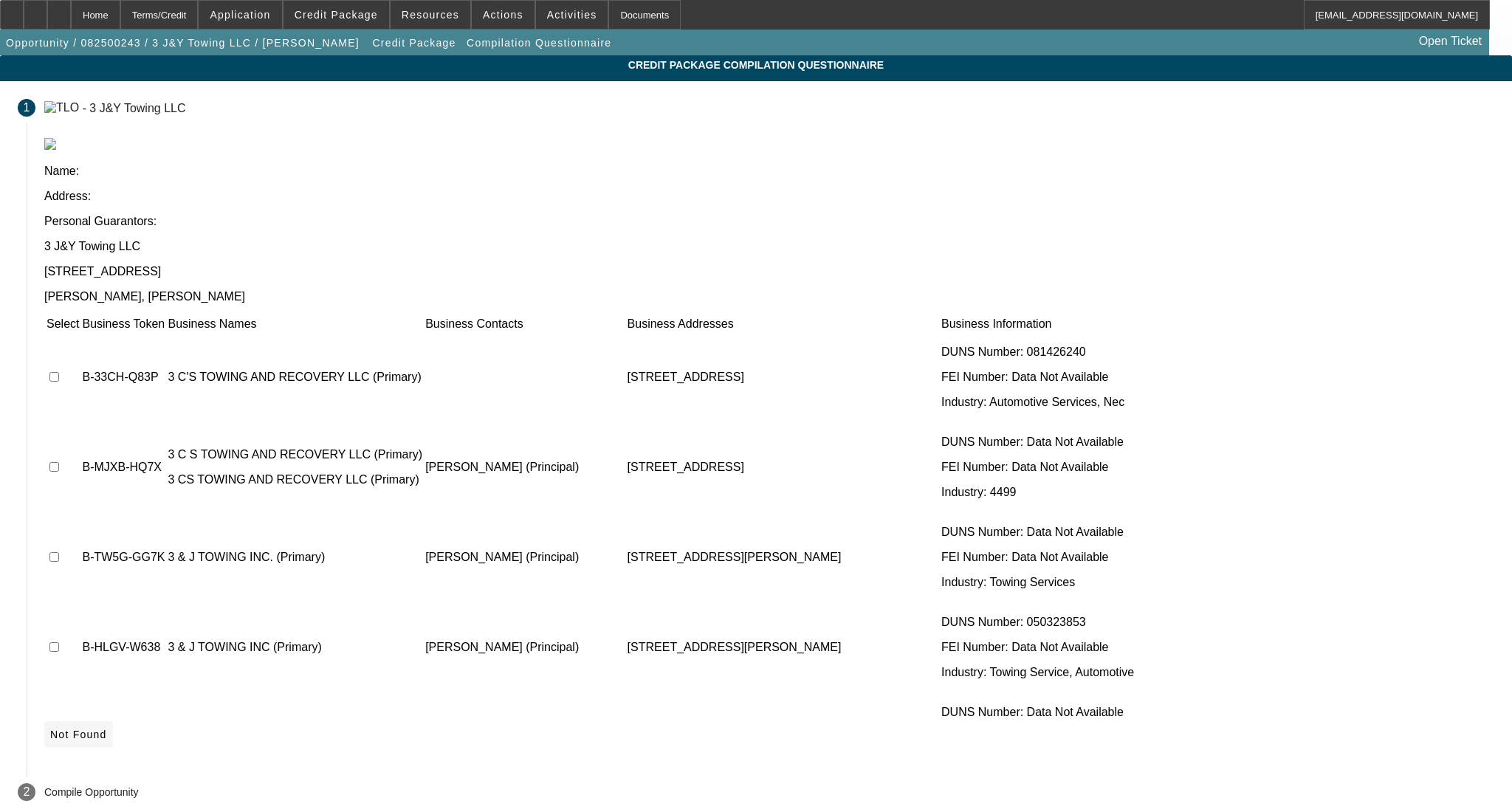
click at [50, 728] on icon at bounding box center [50, 734] width 0 height 12
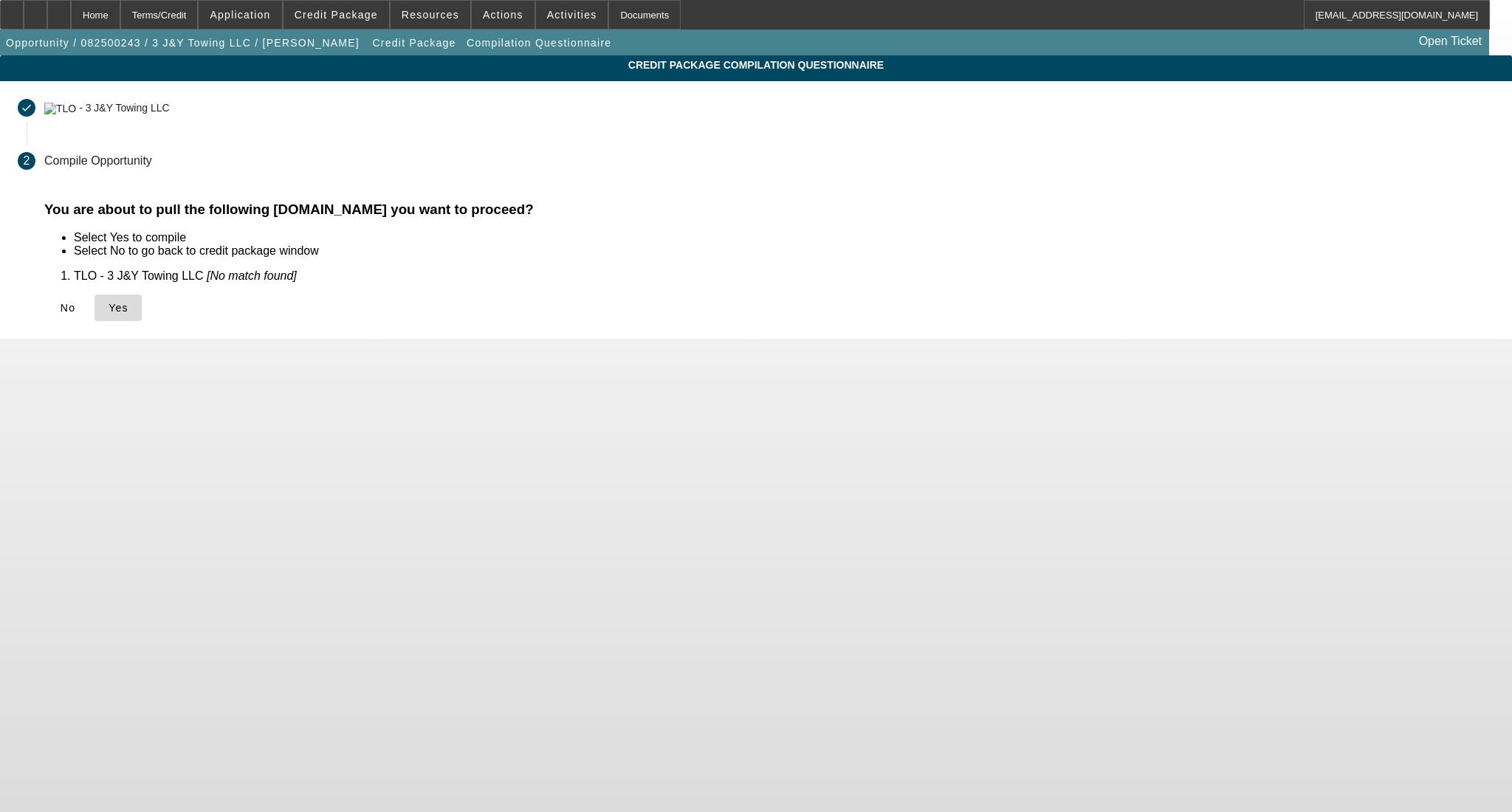
click at [129, 313] on span "Yes" at bounding box center [118, 307] width 20 height 12
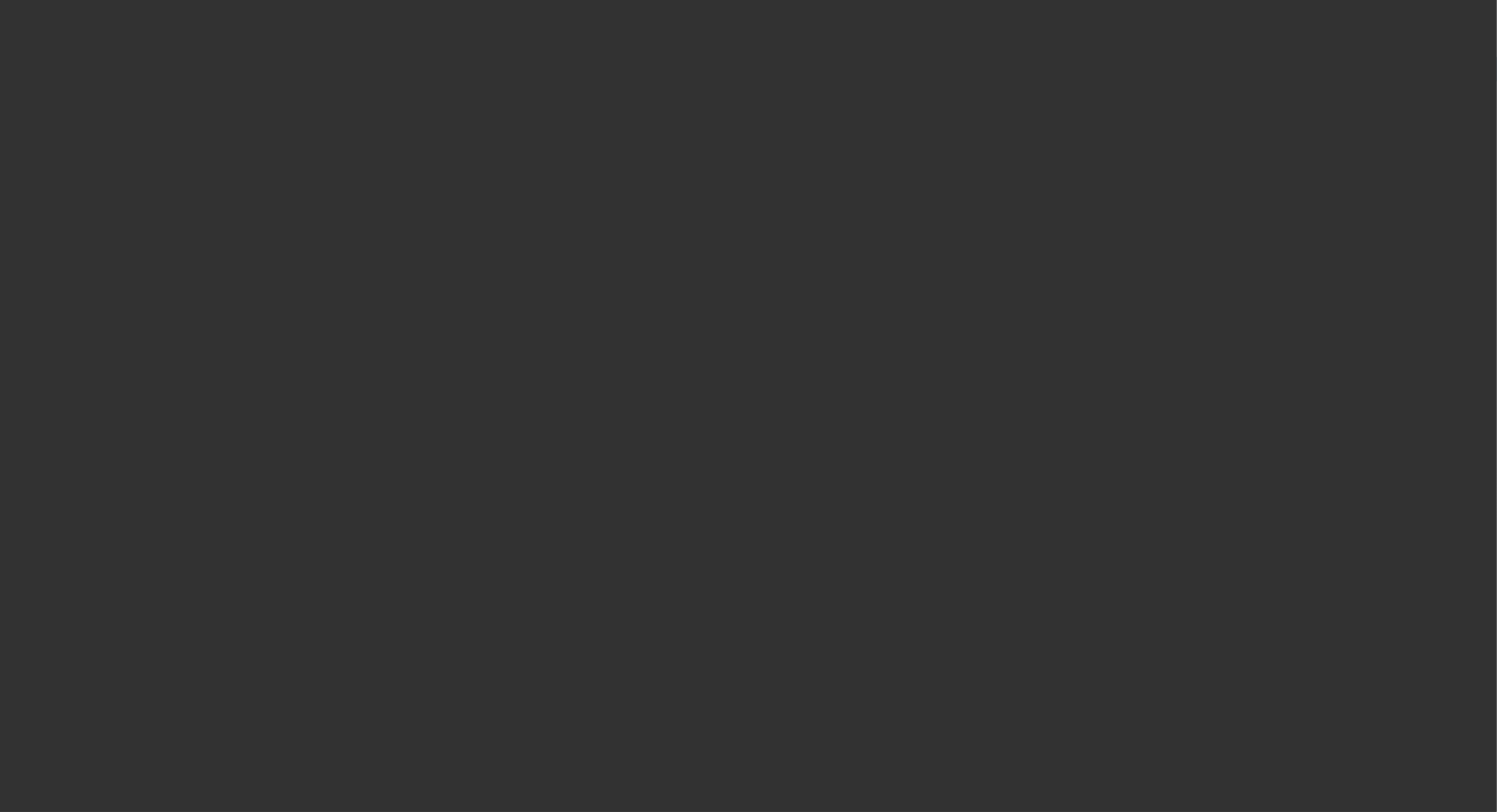
select select "0"
select select "2"
select select "0.1"
select select "4"
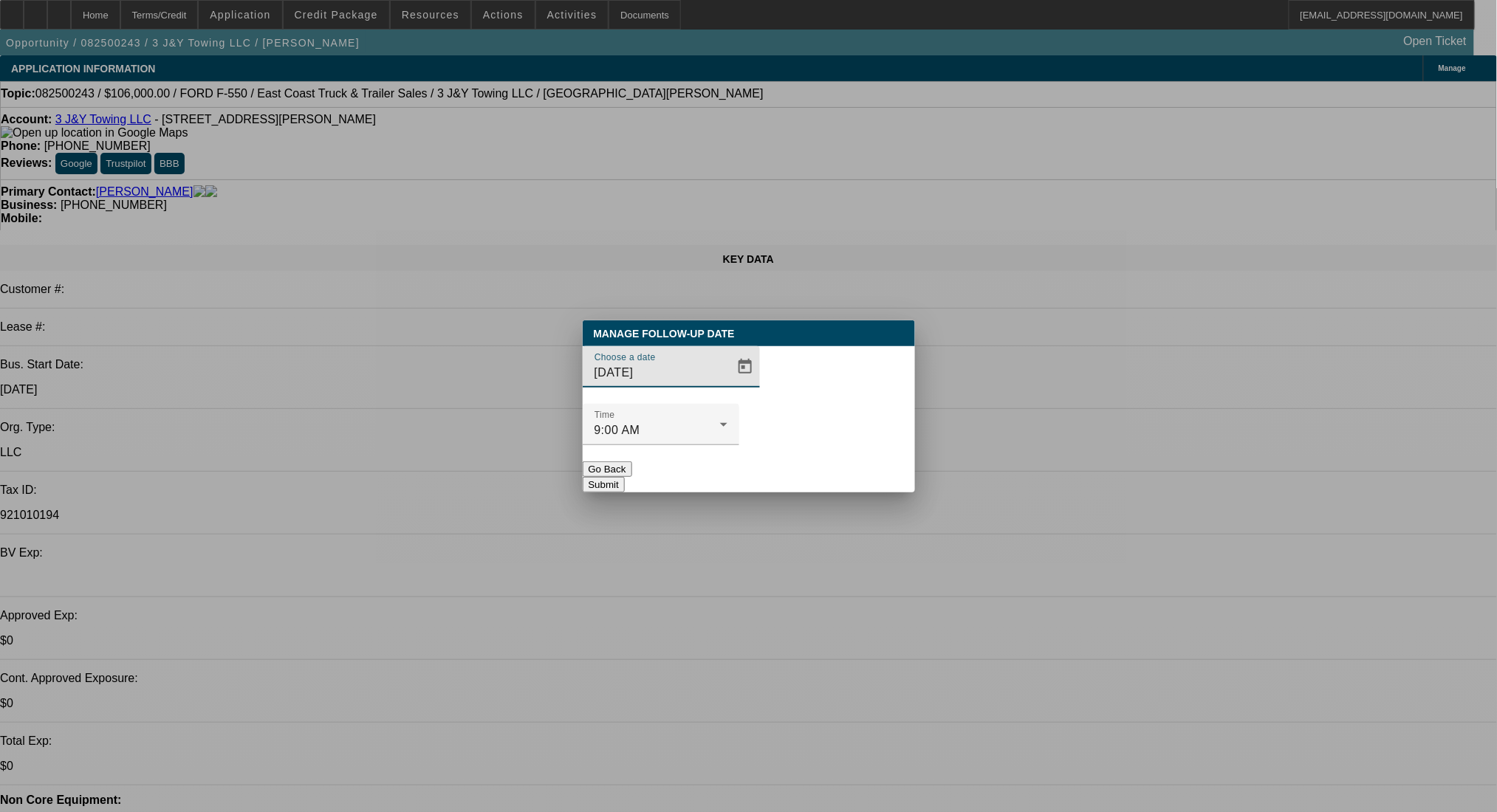
click at [678, 382] on input "8/12/2025" at bounding box center [660, 373] width 133 height 18
click at [727, 384] on span "Open calendar" at bounding box center [745, 367] width 35 height 35
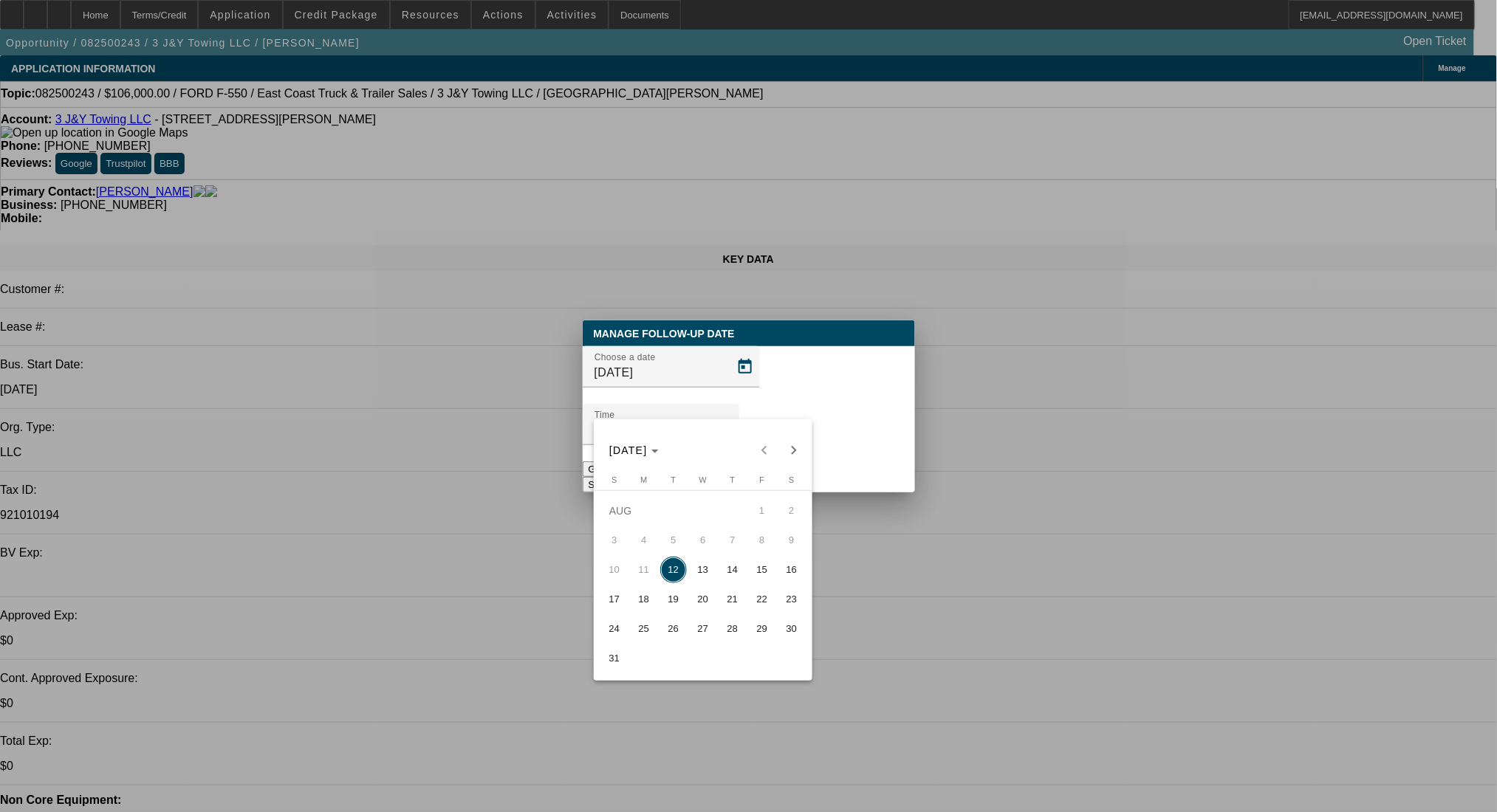
drag, startPoint x: 697, startPoint y: 578, endPoint x: 771, endPoint y: 487, distance: 117.3
click at [698, 578] on span "13" at bounding box center [702, 569] width 27 height 27
type input "8/13/2025"
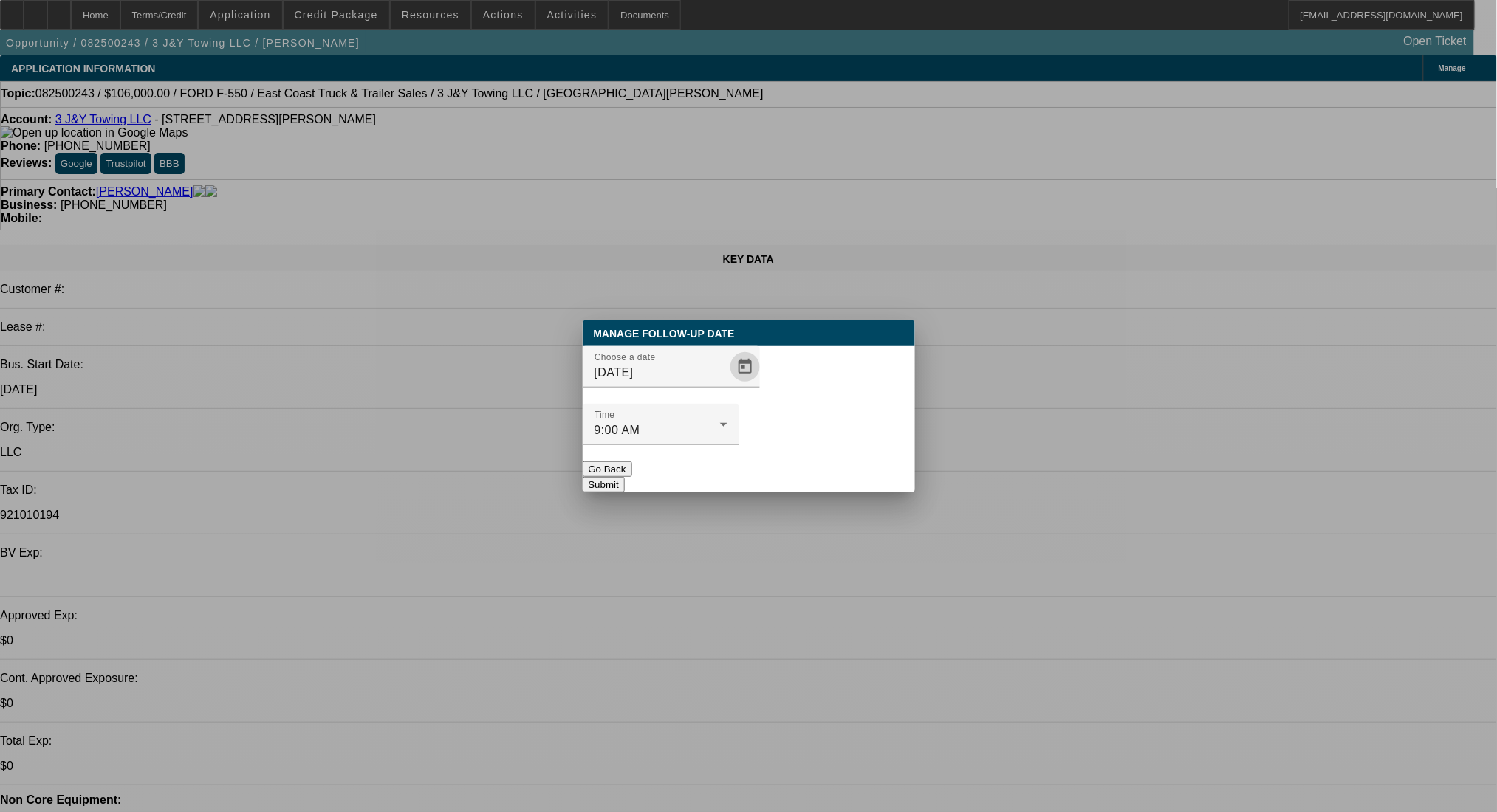
click at [625, 477] on button "Submit" at bounding box center [603, 484] width 42 height 15
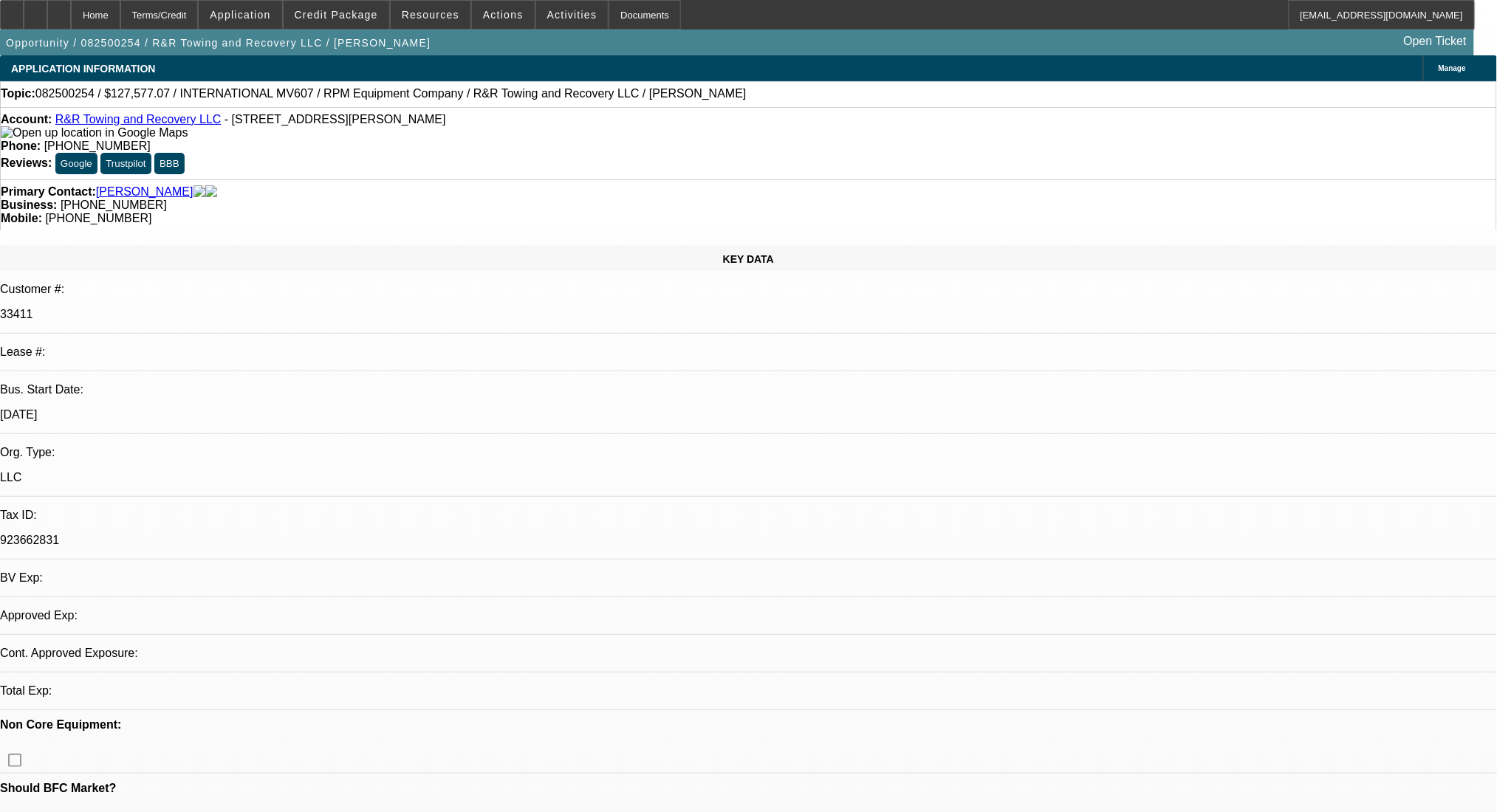
select select "0.1"
select select "2"
select select "0.1"
select select "4"
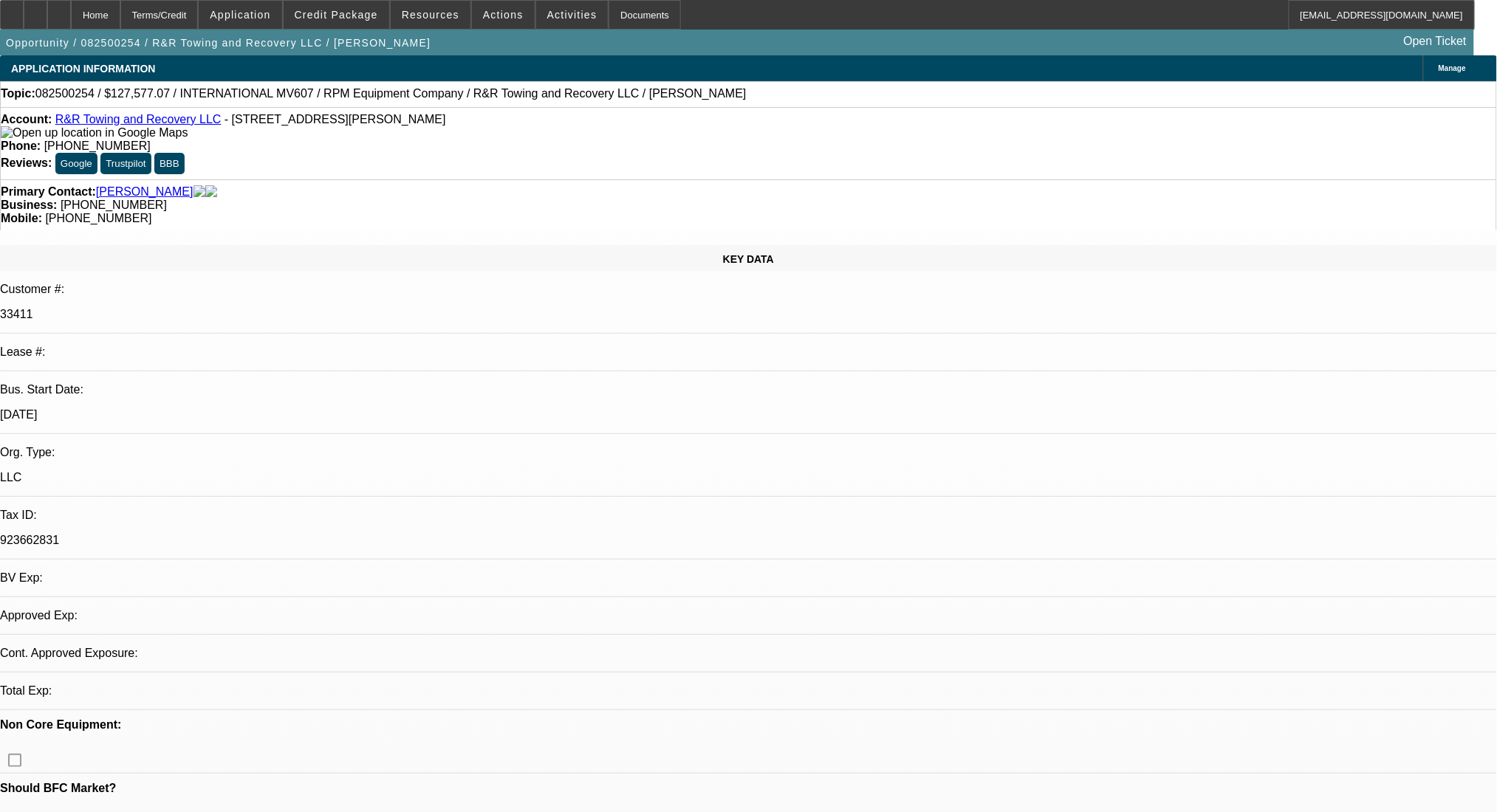
select select "0.1"
select select "2"
select select "0.1"
select select "4"
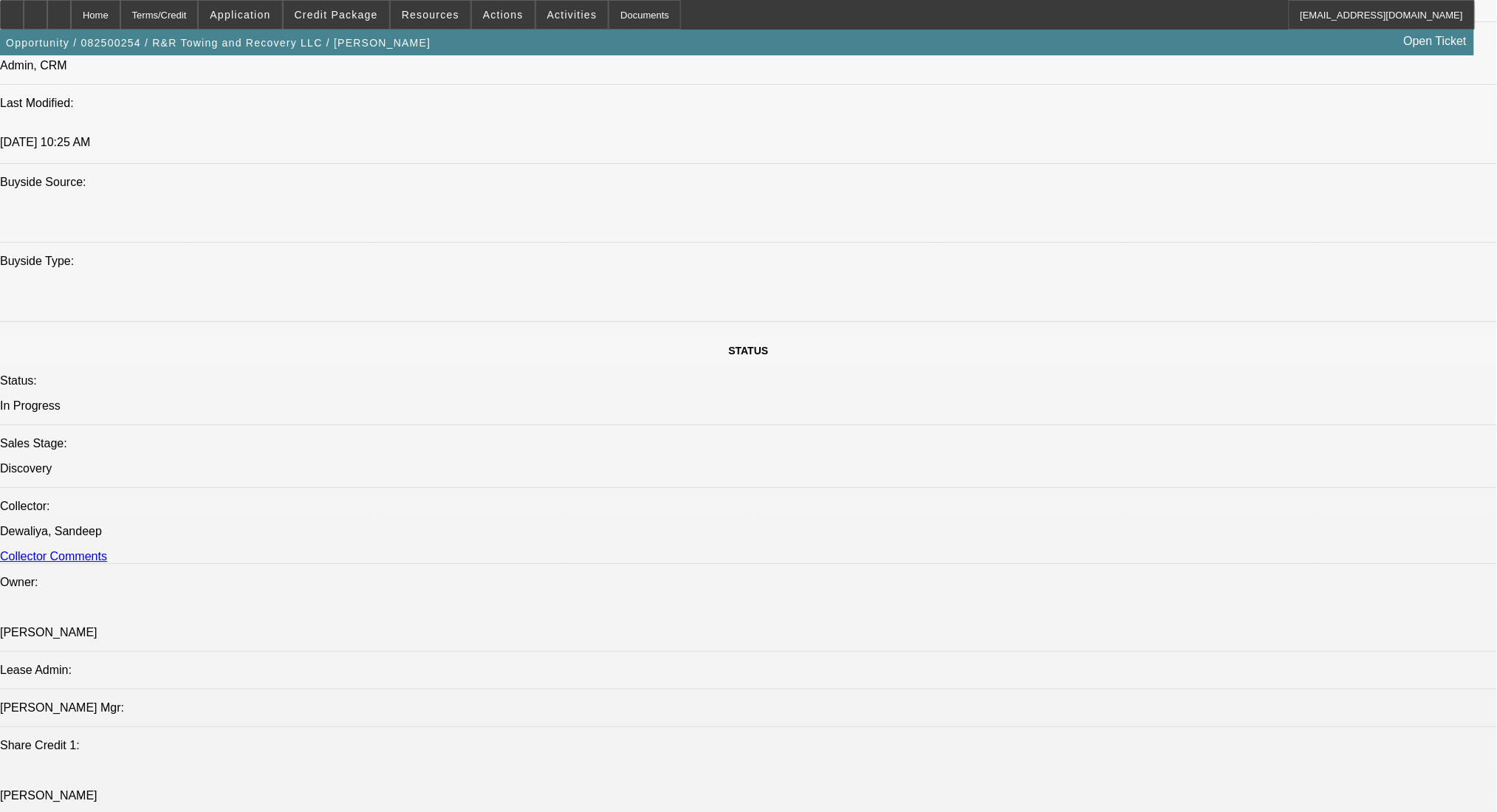
scroll to position [1279, 0]
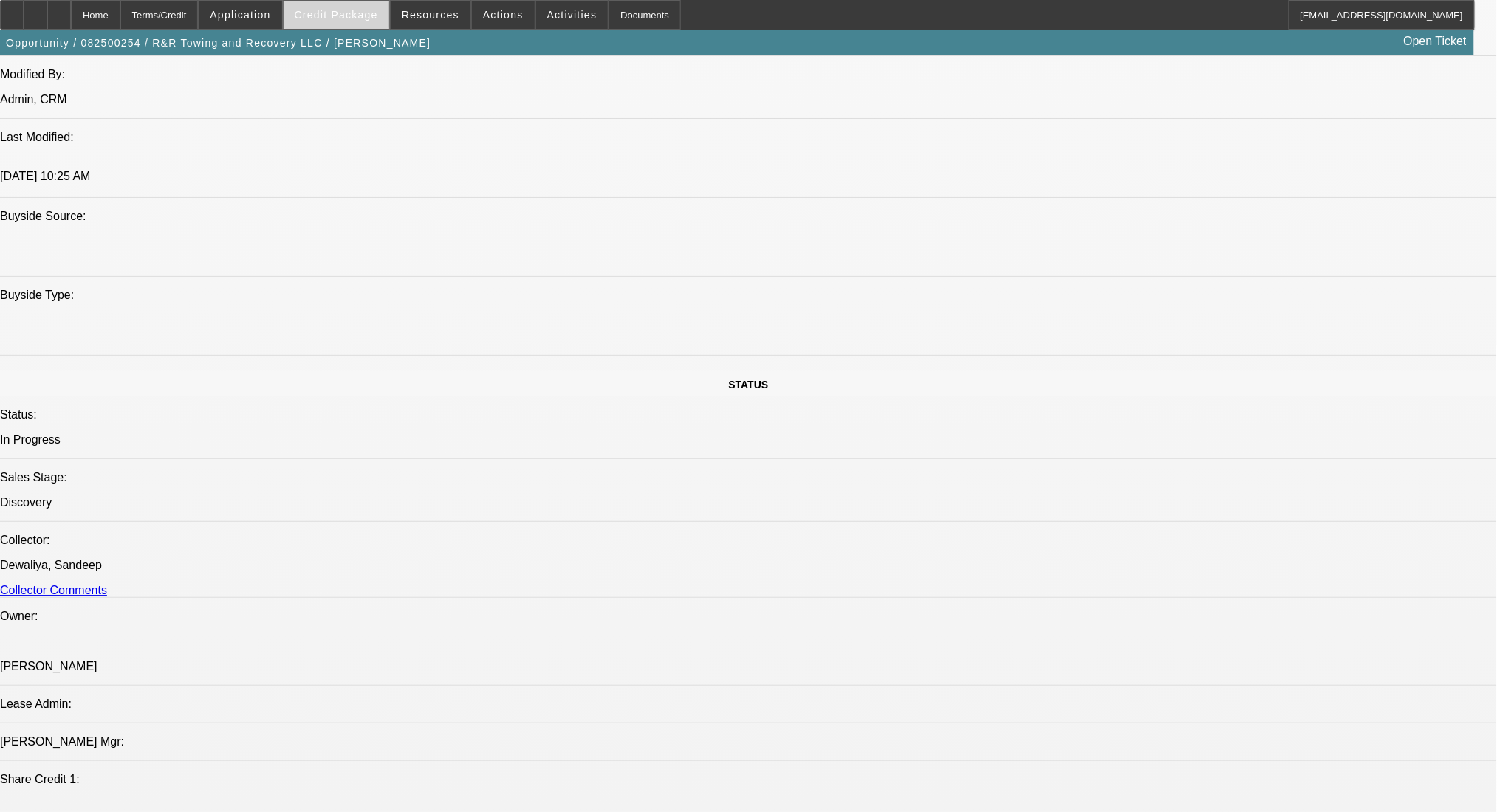
click at [340, 13] on span "Credit Package" at bounding box center [336, 14] width 84 height 12
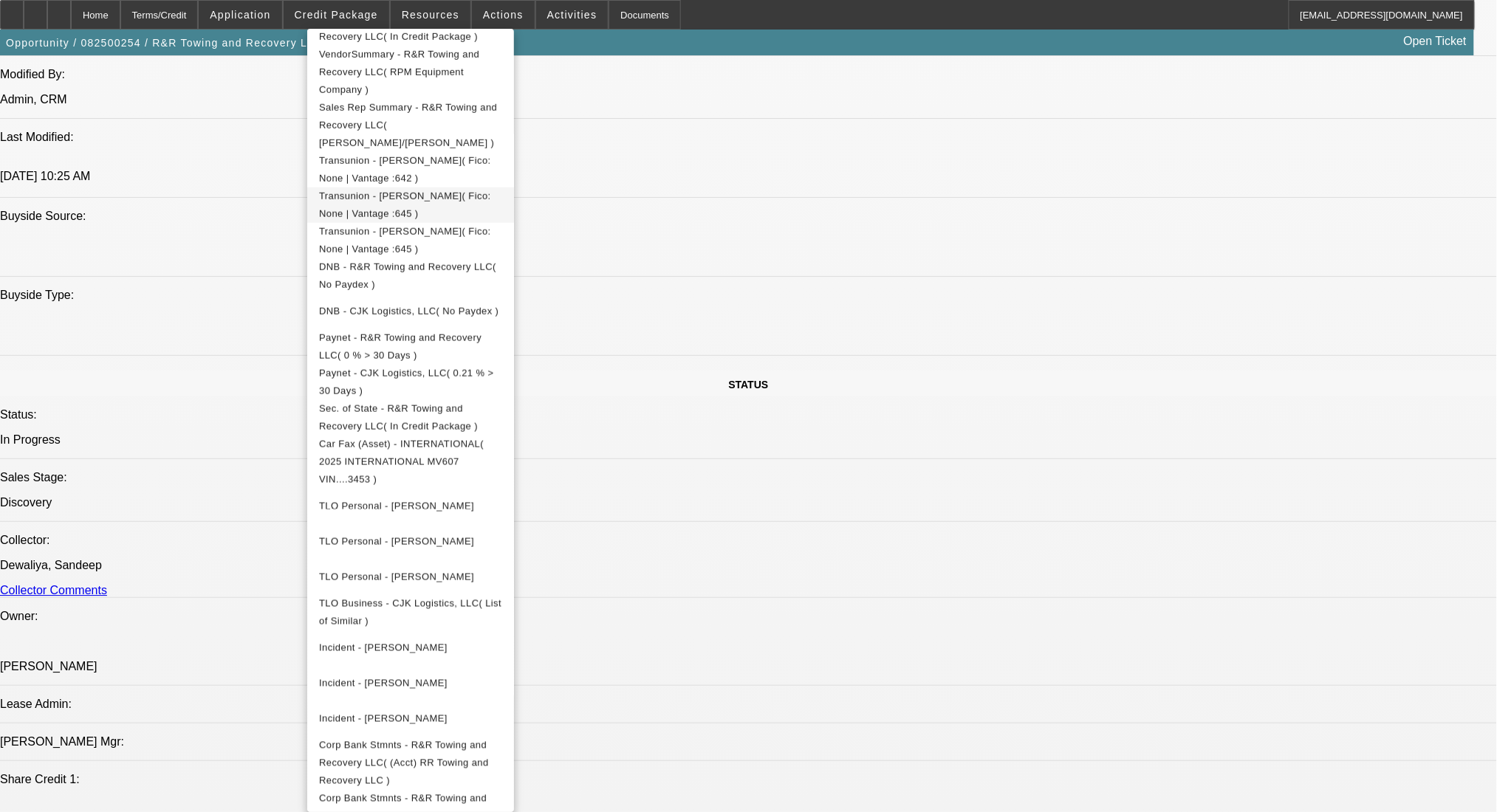
scroll to position [0, 0]
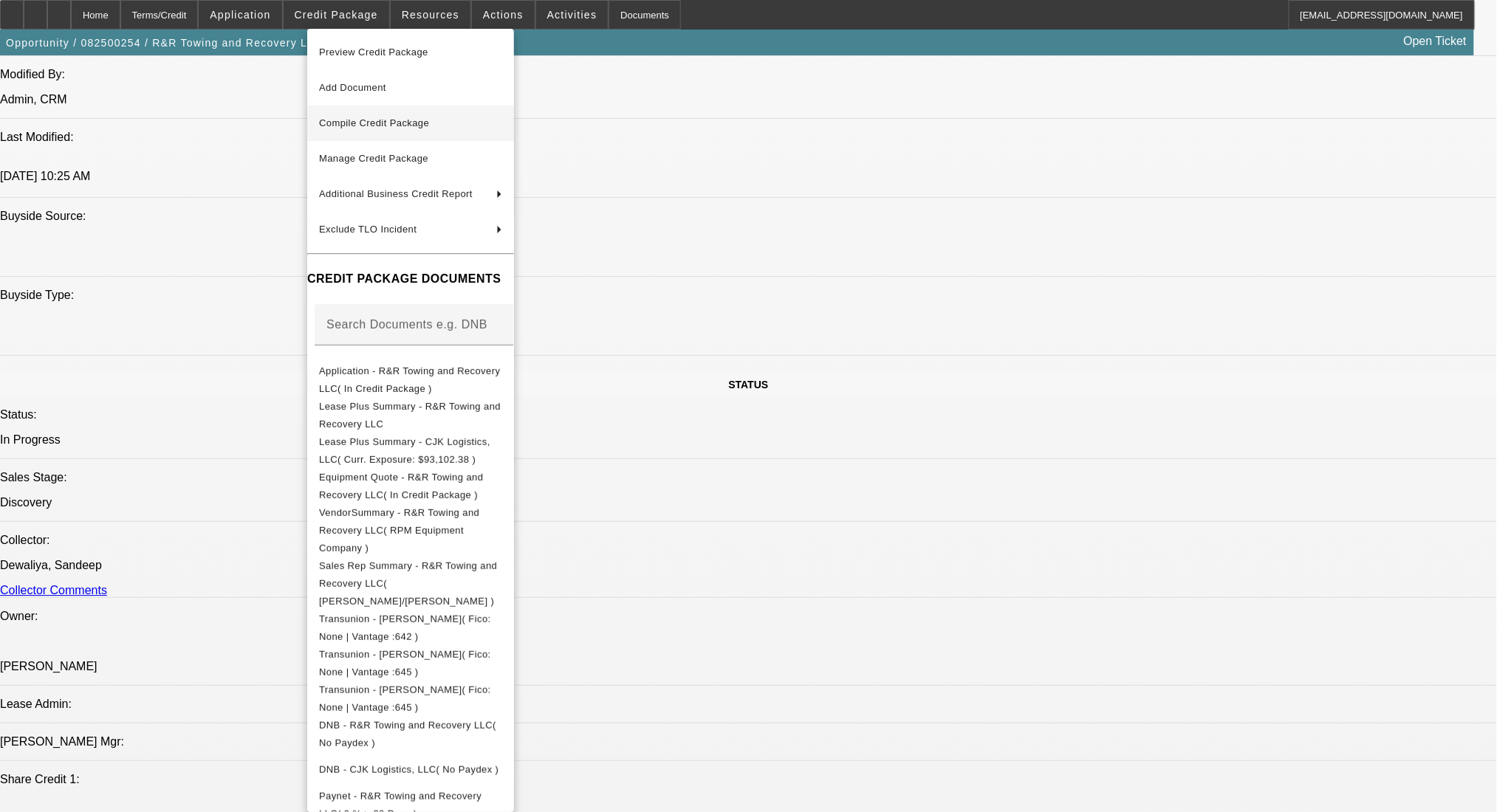
click at [394, 121] on span "Compile Credit Package" at bounding box center [374, 123] width 110 height 11
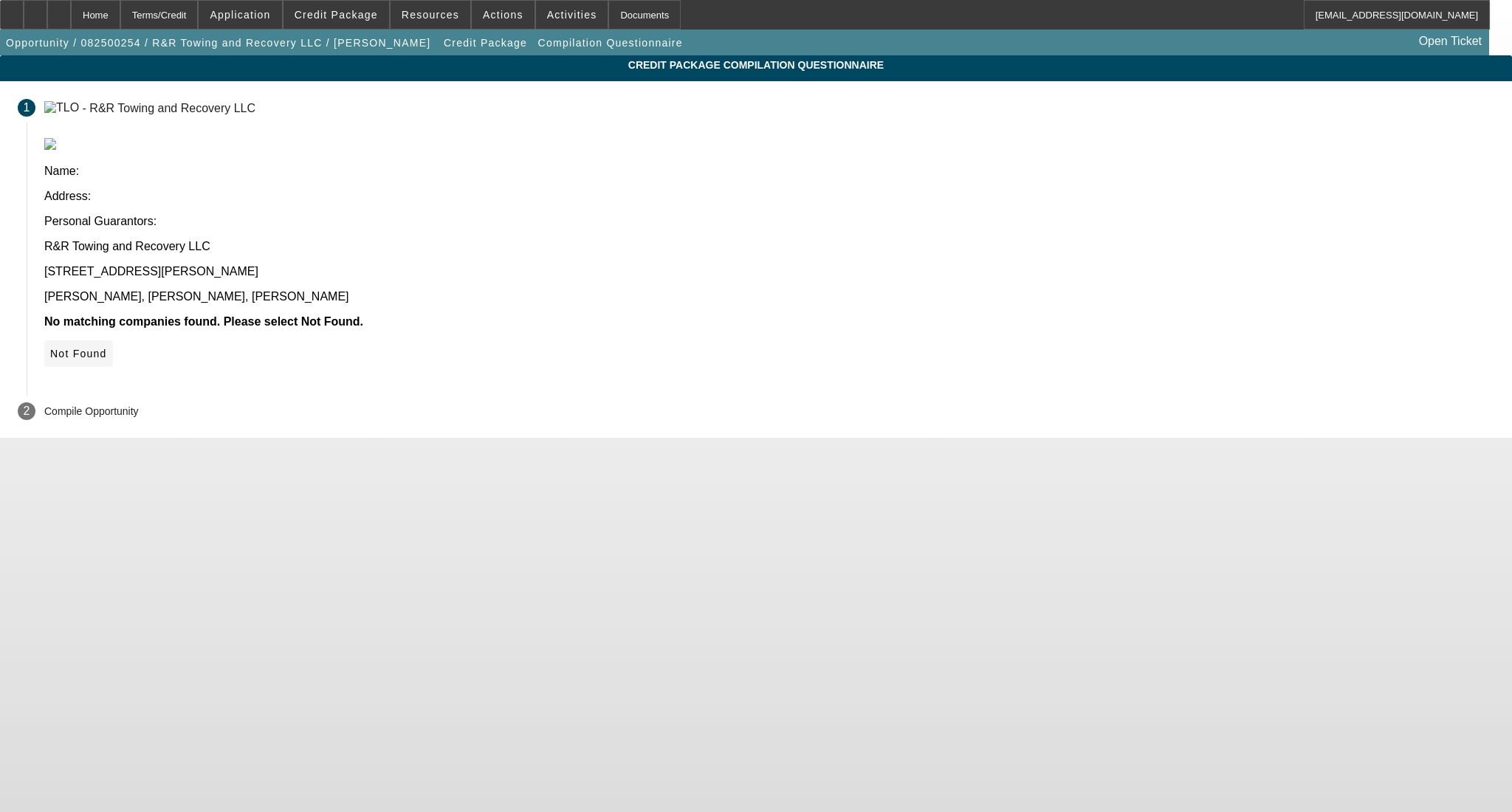
click at [107, 347] on span "Not Found" at bounding box center [78, 353] width 57 height 12
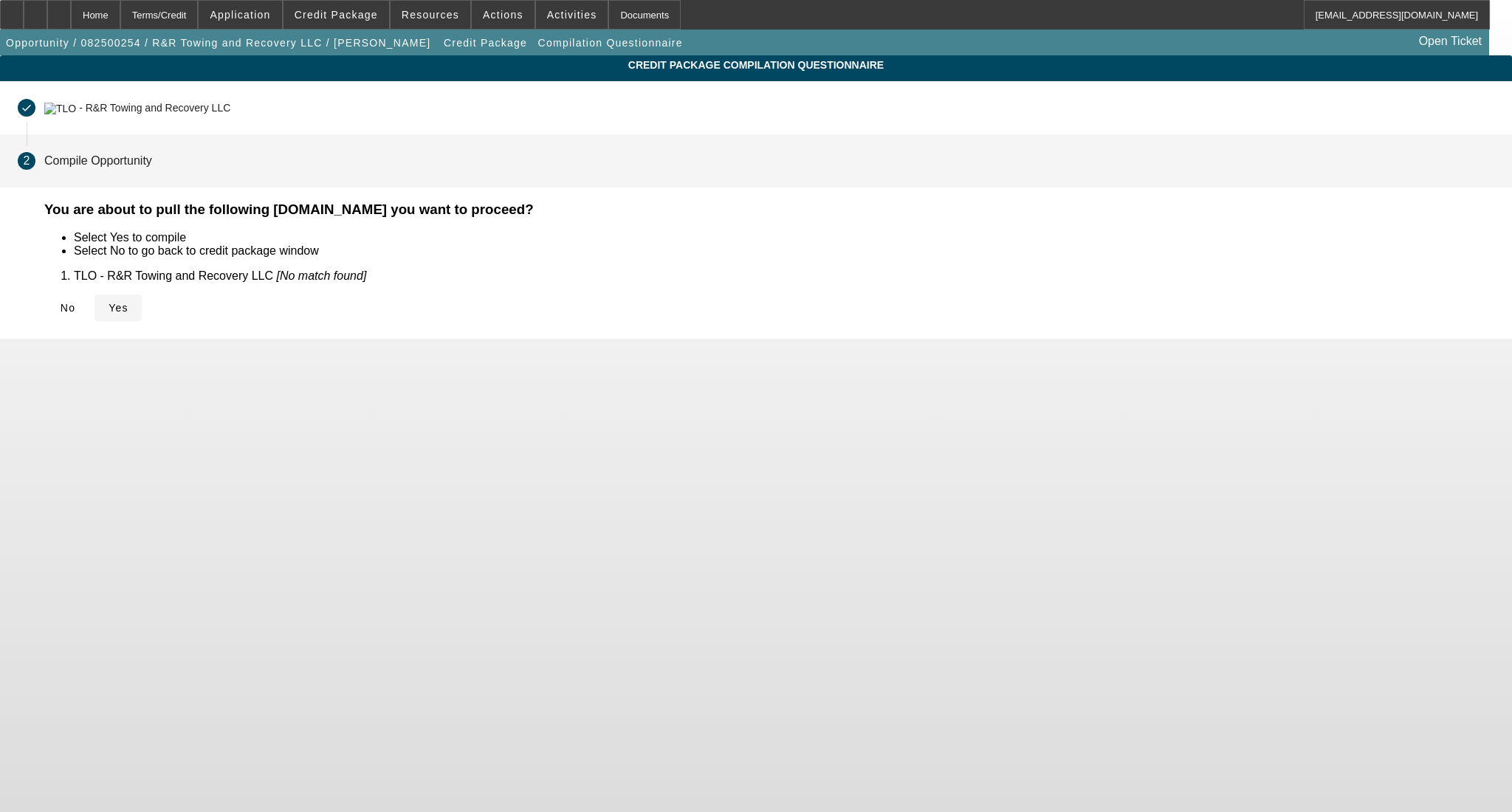
click at [142, 300] on span at bounding box center [118, 308] width 47 height 35
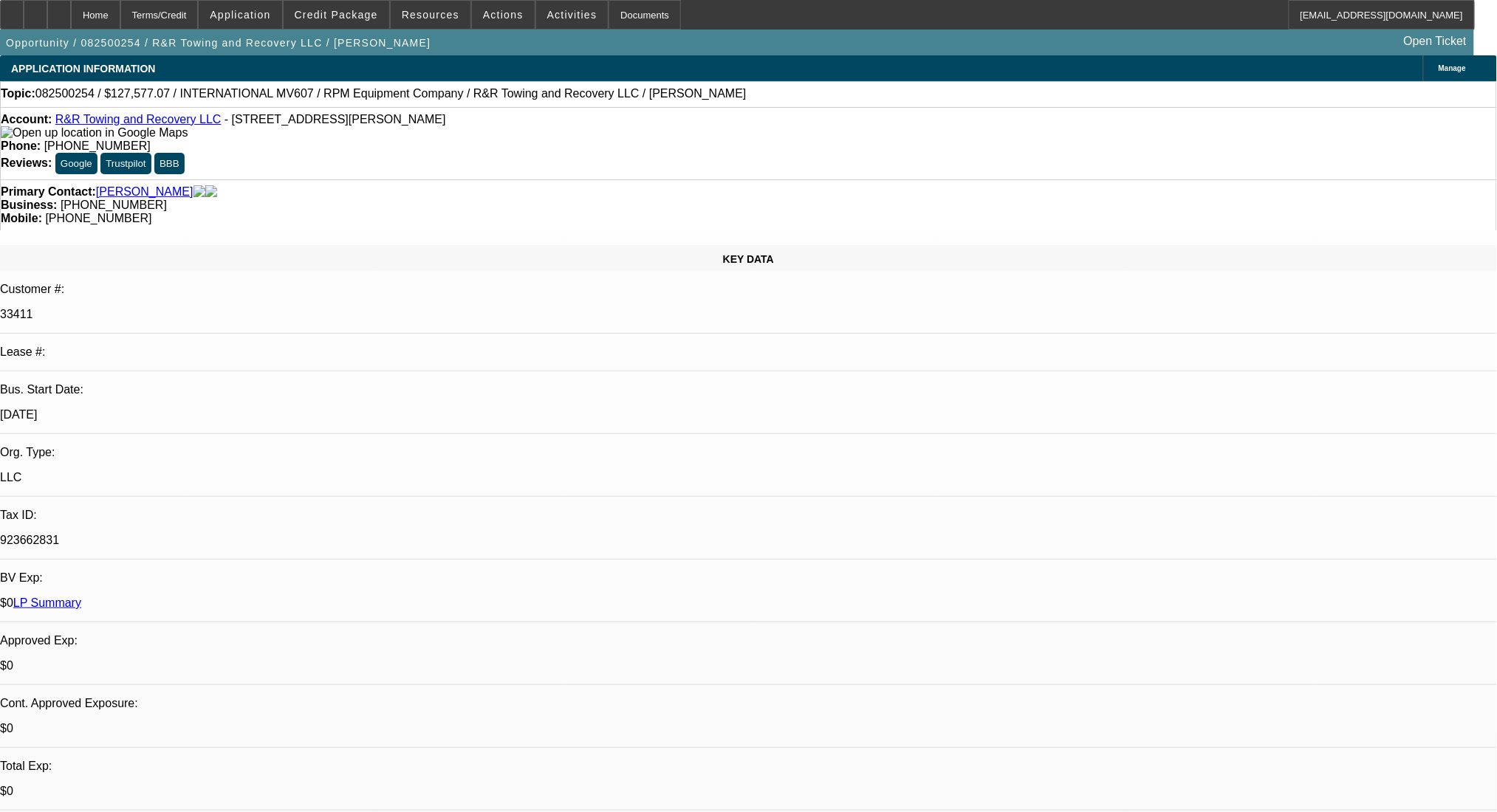
select select "0.1"
select select "2"
select select "0.1"
select select "4"
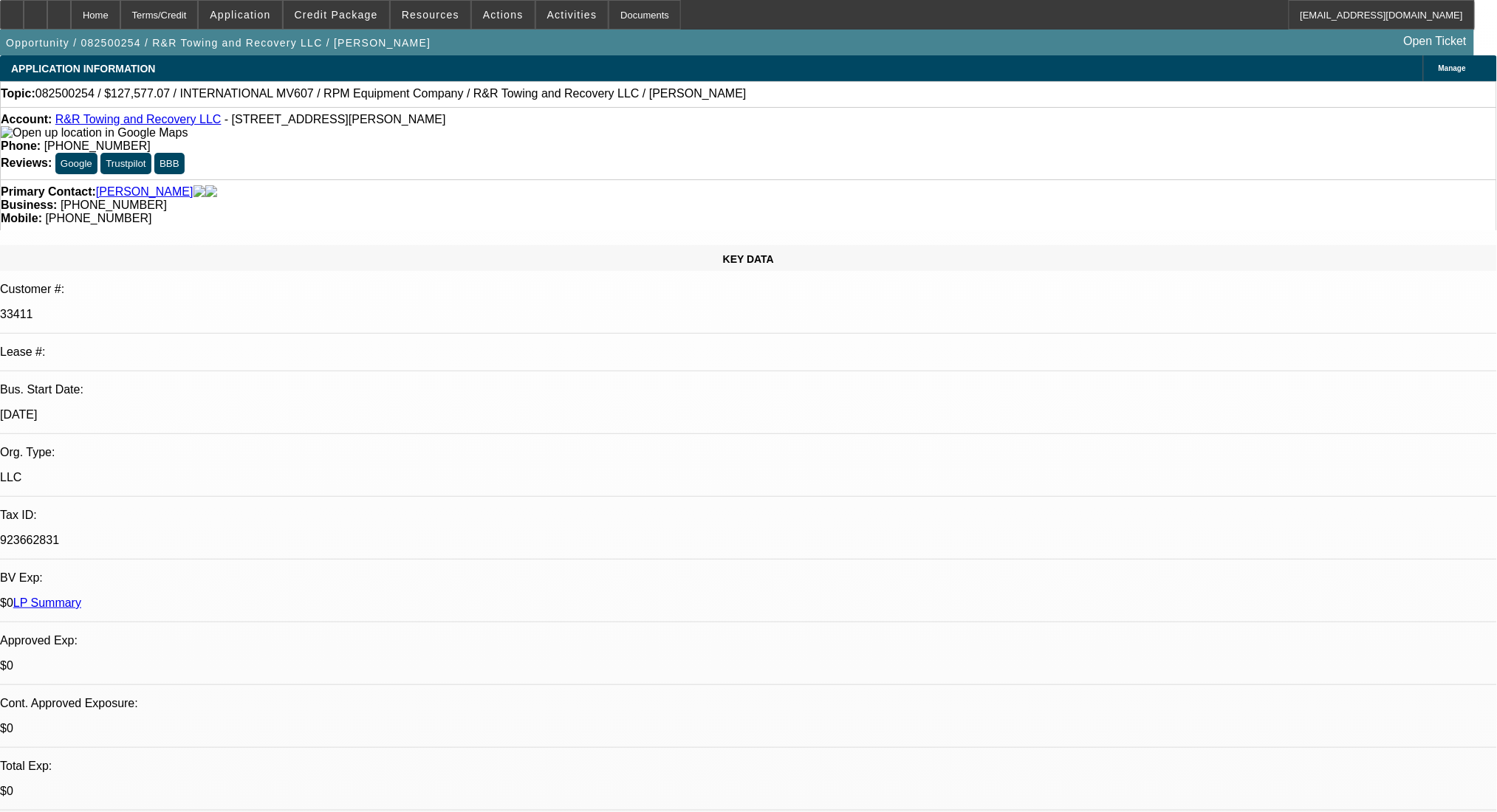
select select "0.1"
select select "2"
select select "0.1"
select select "4"
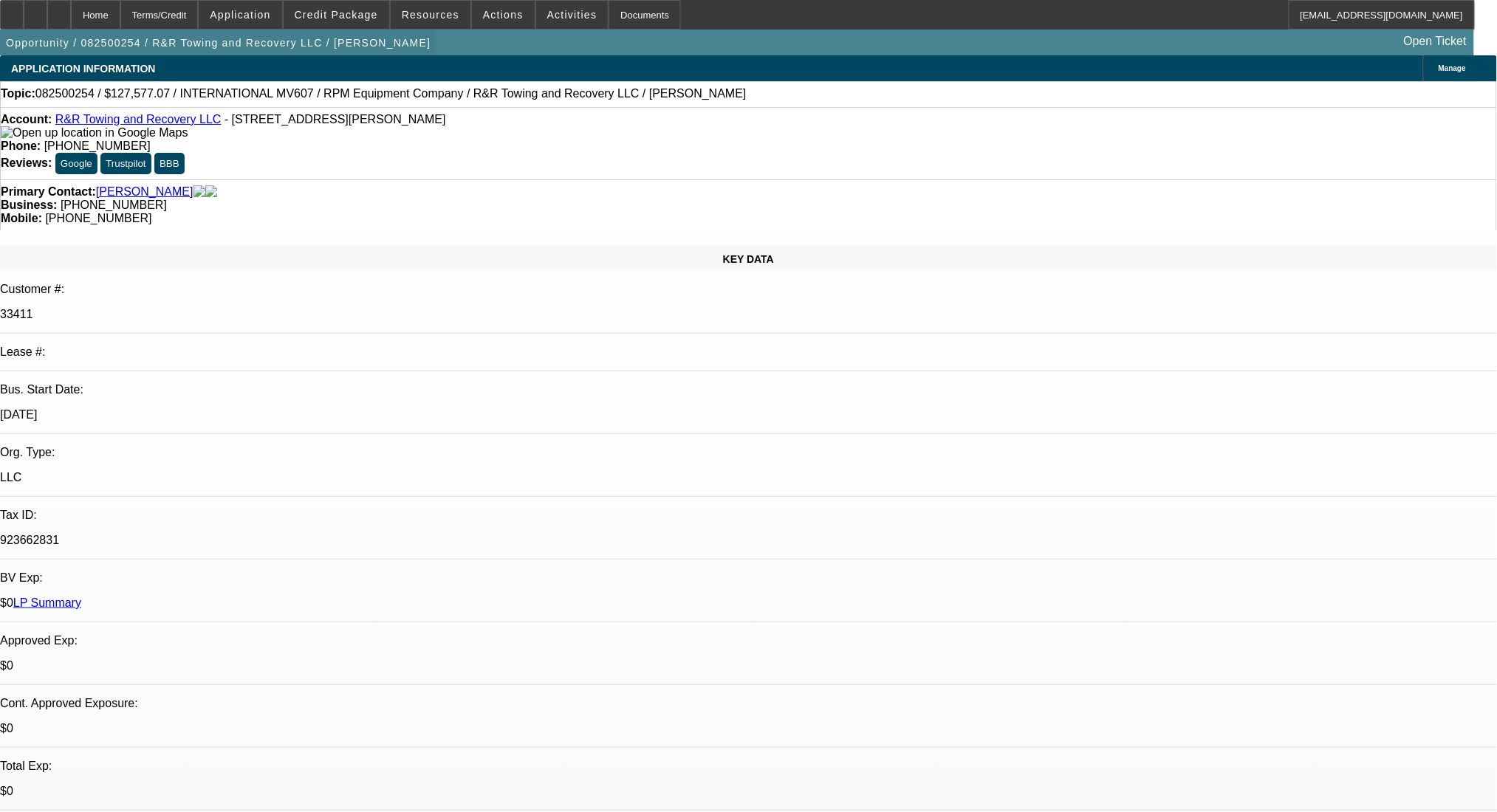
drag, startPoint x: 209, startPoint y: 6, endPoint x: 210, endPoint y: 63, distance: 57.0
click at [199, 6] on div "Terms/Credit" at bounding box center [159, 14] width 78 height 30
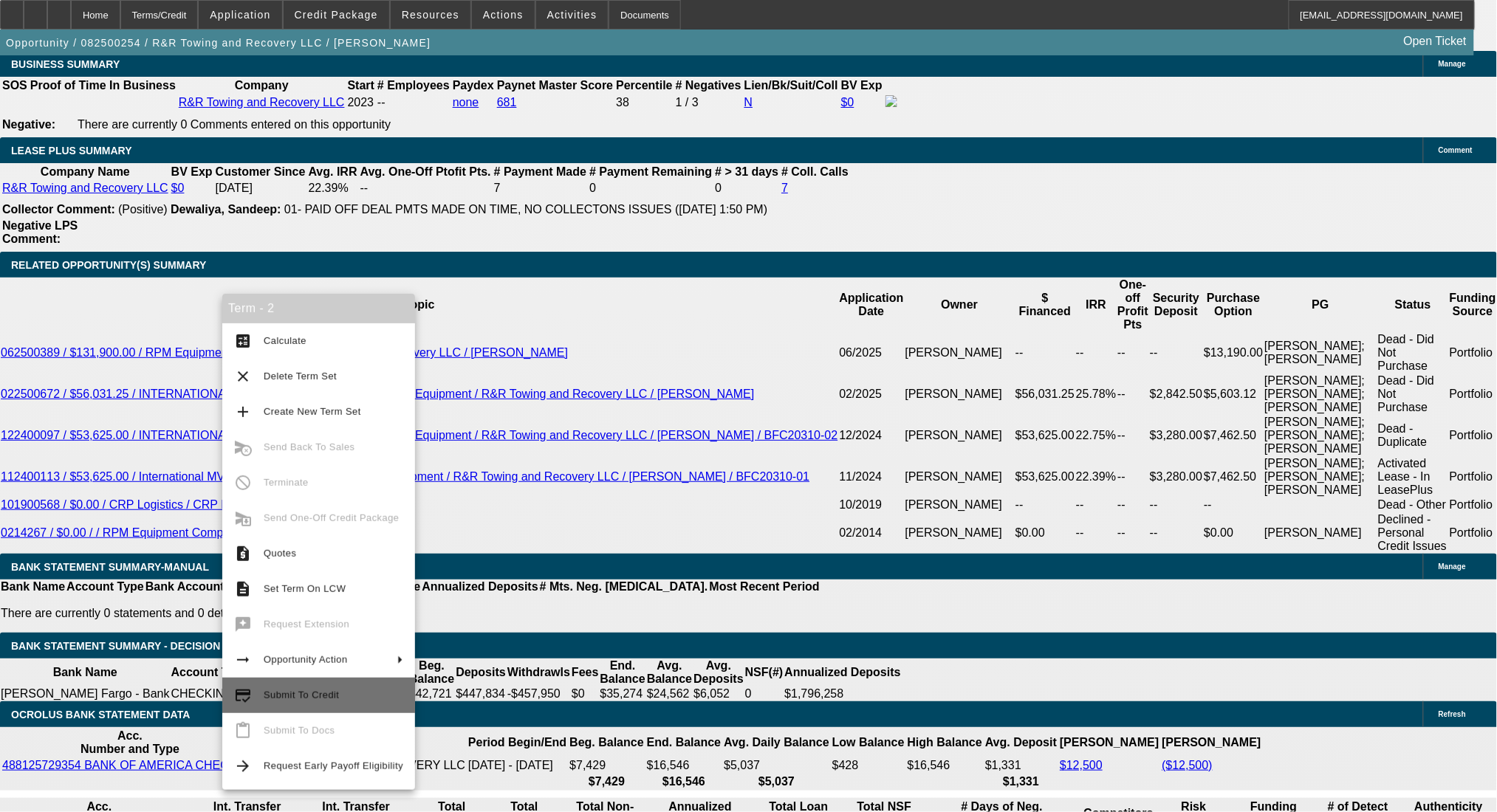
click at [368, 692] on span "Submit To Credit" at bounding box center [334, 695] width 140 height 18
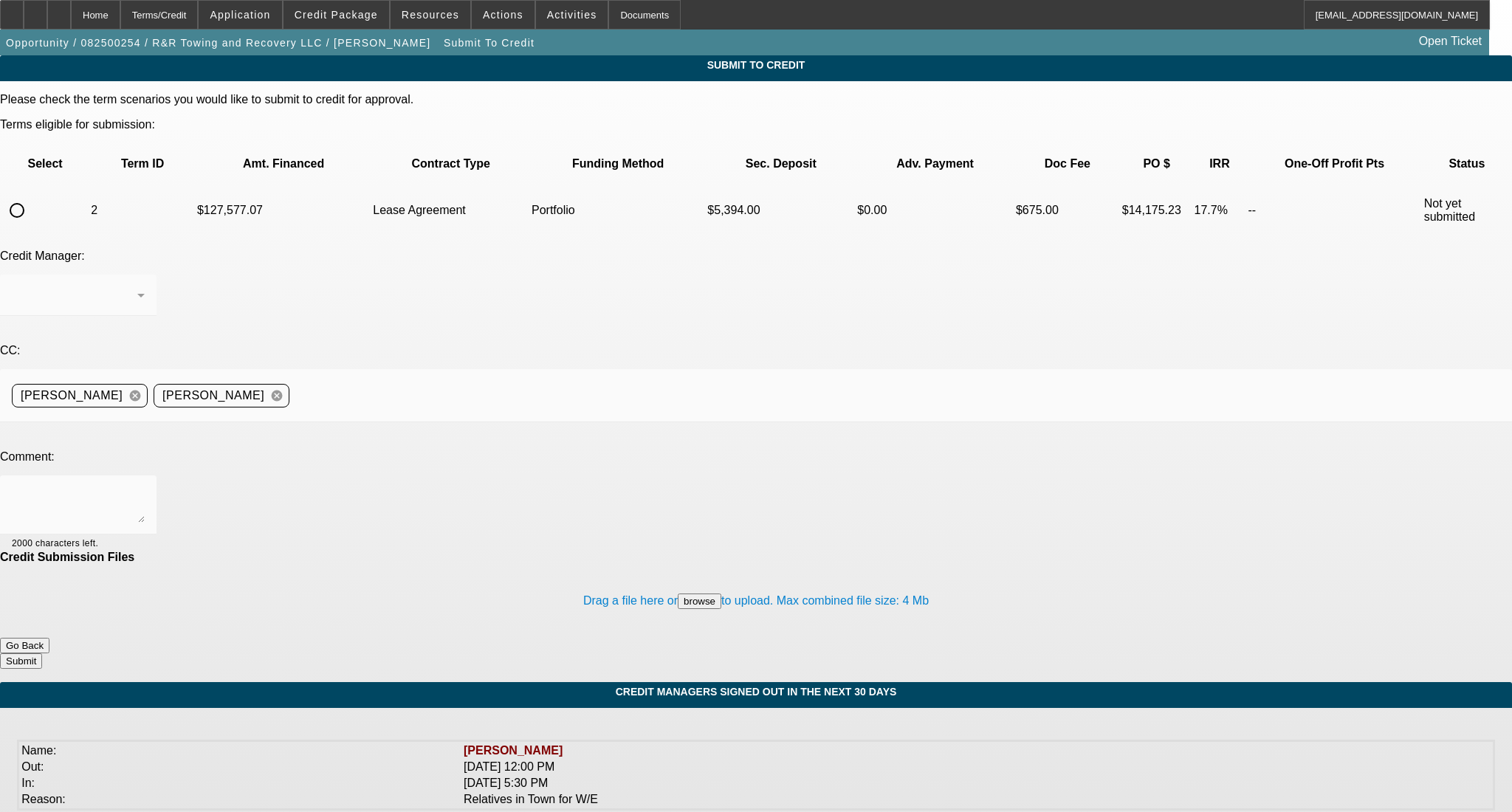
click at [31, 195] on input "radio" at bounding box center [17, 210] width 30 height 30
radio input "true"
click at [145, 274] on div at bounding box center [78, 294] width 133 height 41
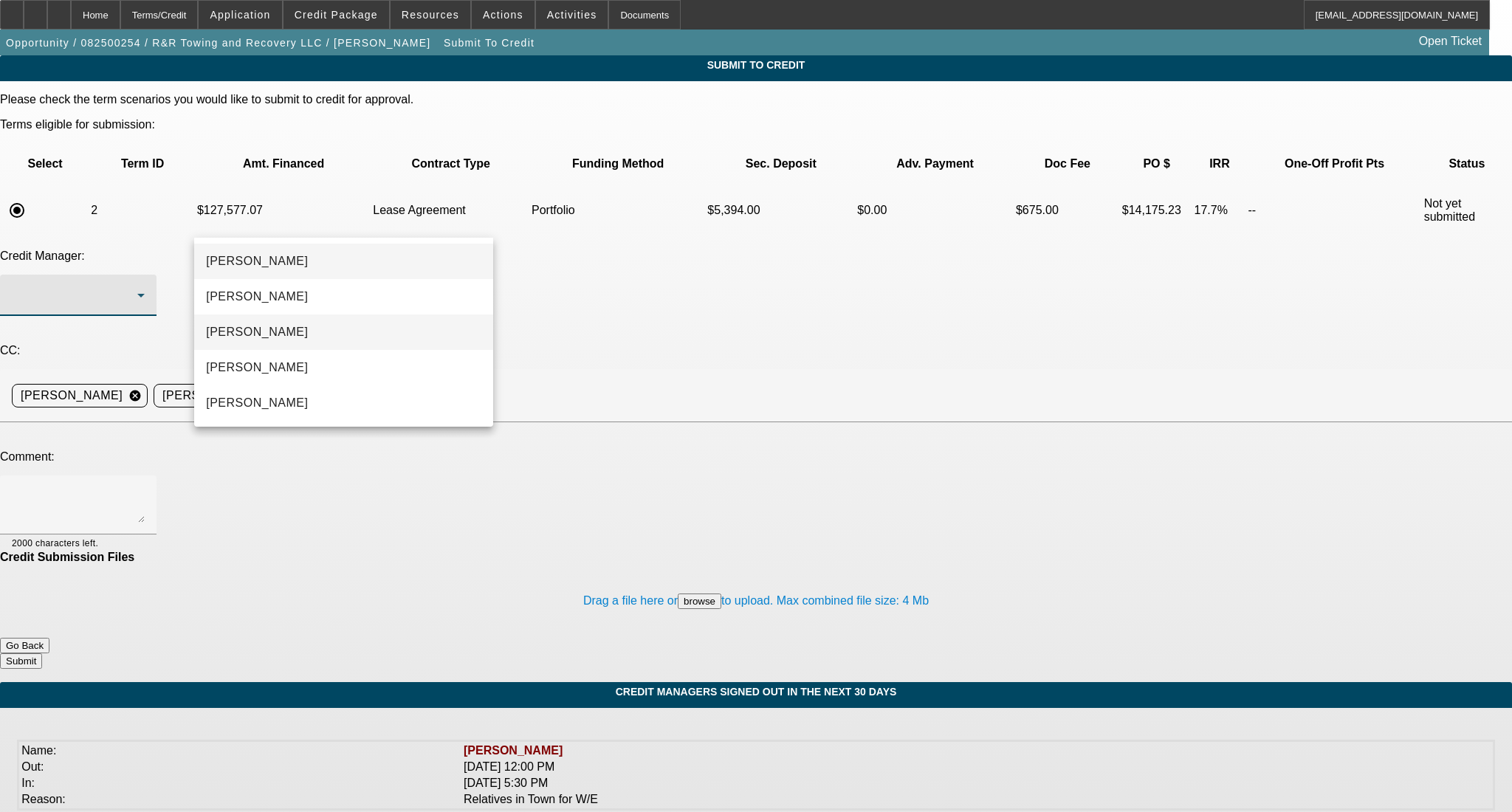
click at [242, 323] on span "Arida, Michael" at bounding box center [257, 332] width 102 height 18
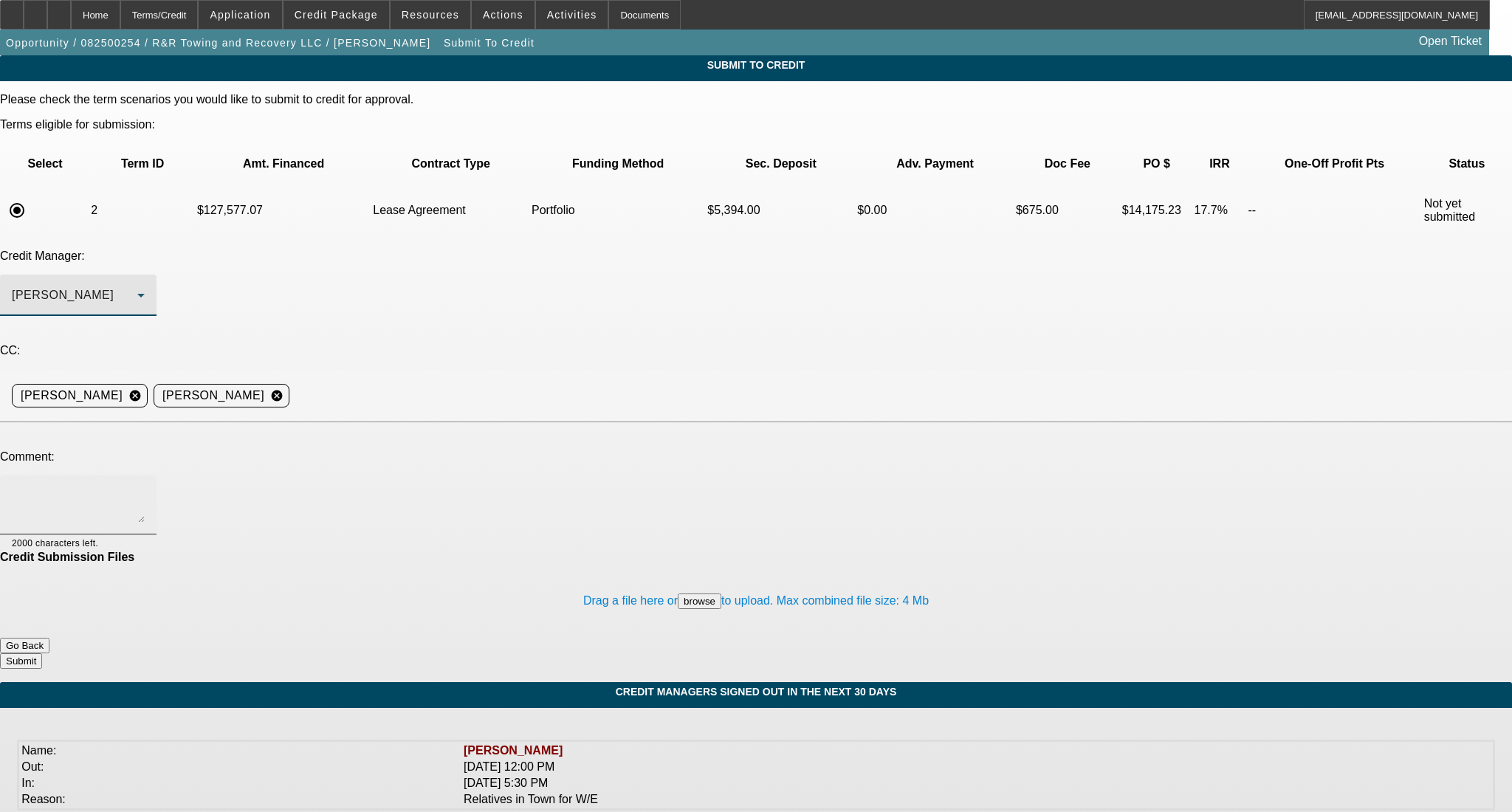
click at [145, 487] on textarea at bounding box center [78, 505] width 133 height 35
type textarea "Hi Michael- CCG and PG Jimmy added on as you requested. thanks!"
click at [42, 653] on button "Submit" at bounding box center [21, 660] width 42 height 15
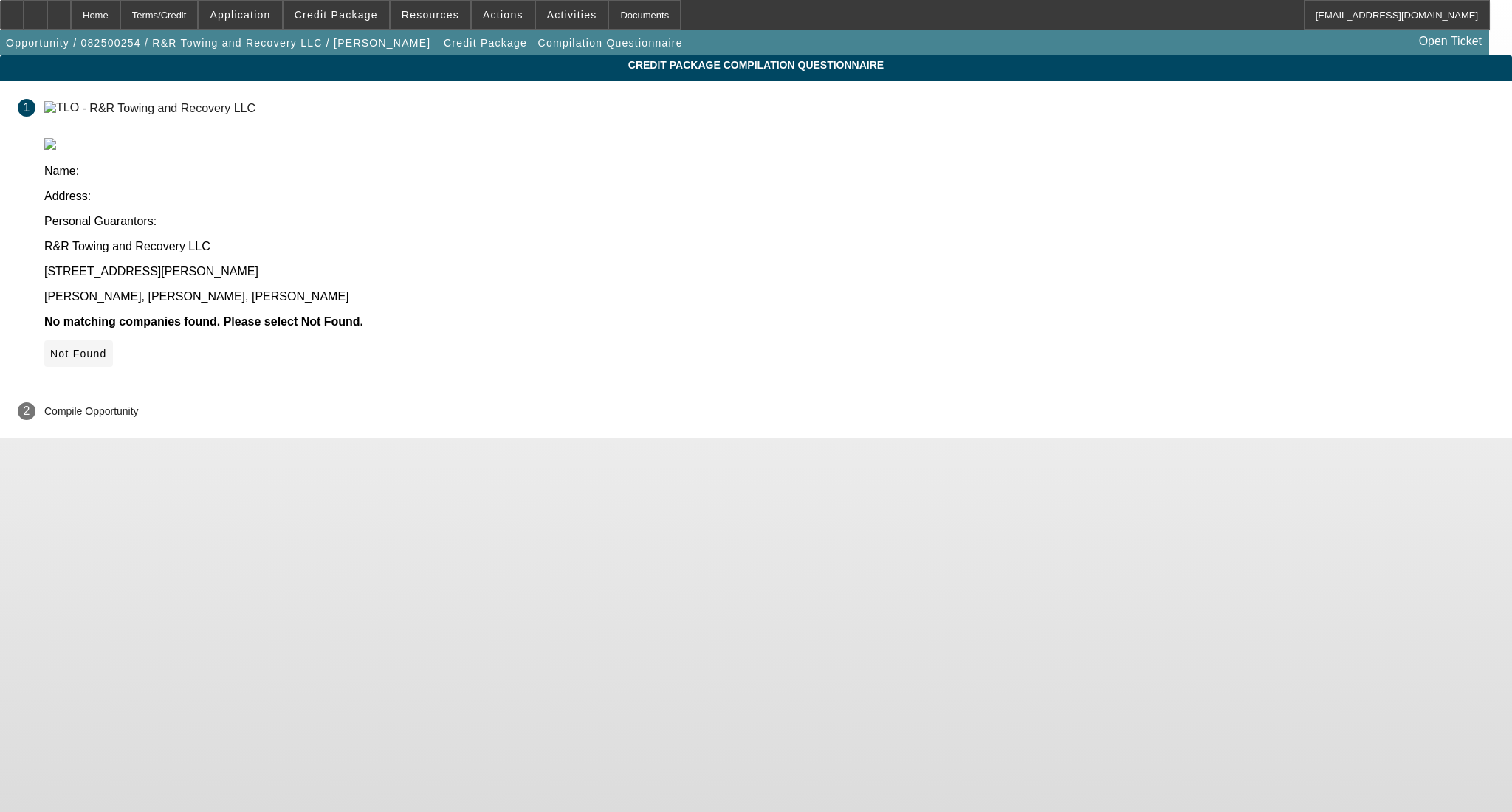
click at [107, 347] on span "Not Found" at bounding box center [78, 353] width 57 height 12
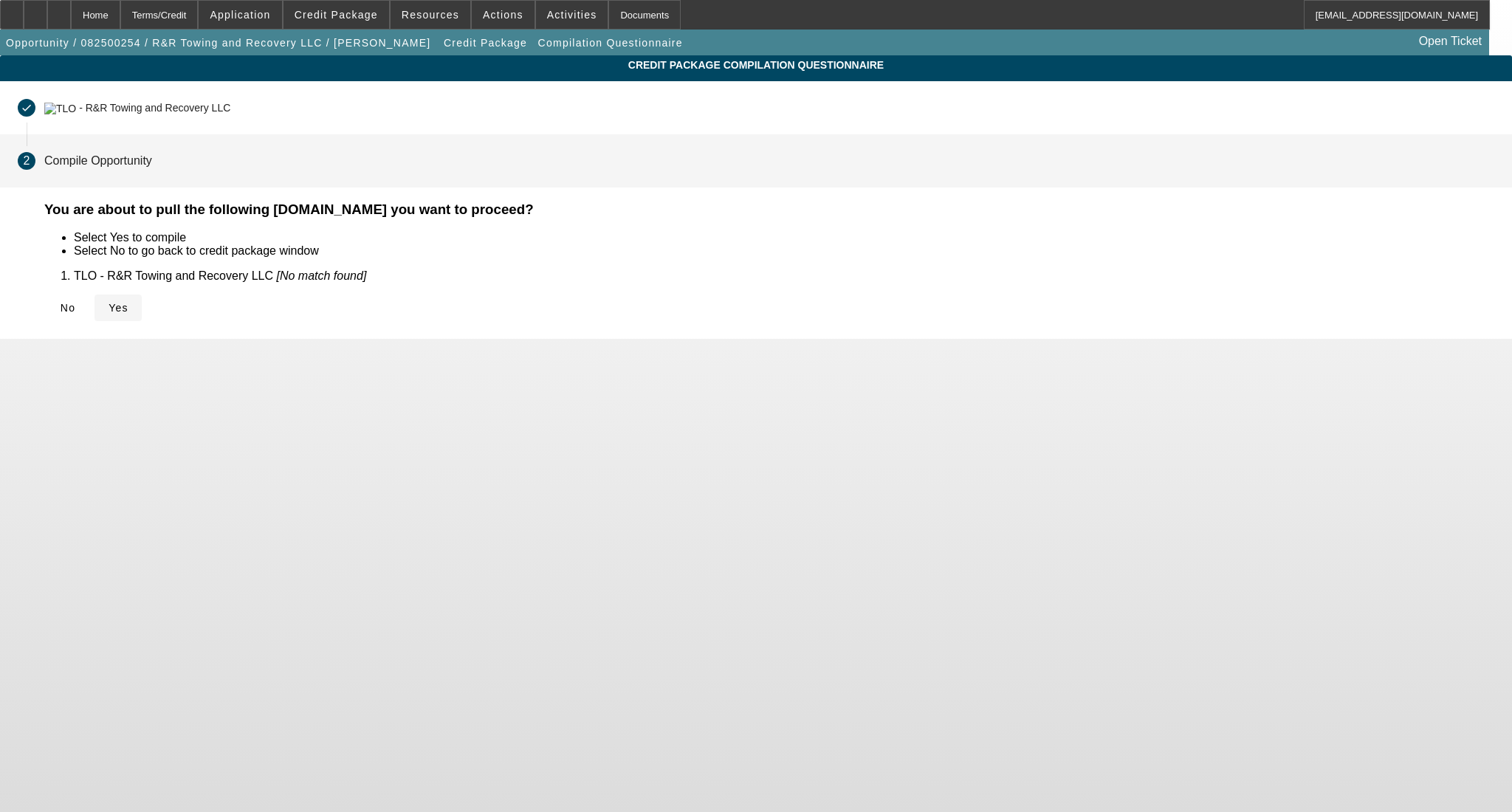
click at [129, 301] on span "Yes" at bounding box center [118, 307] width 20 height 12
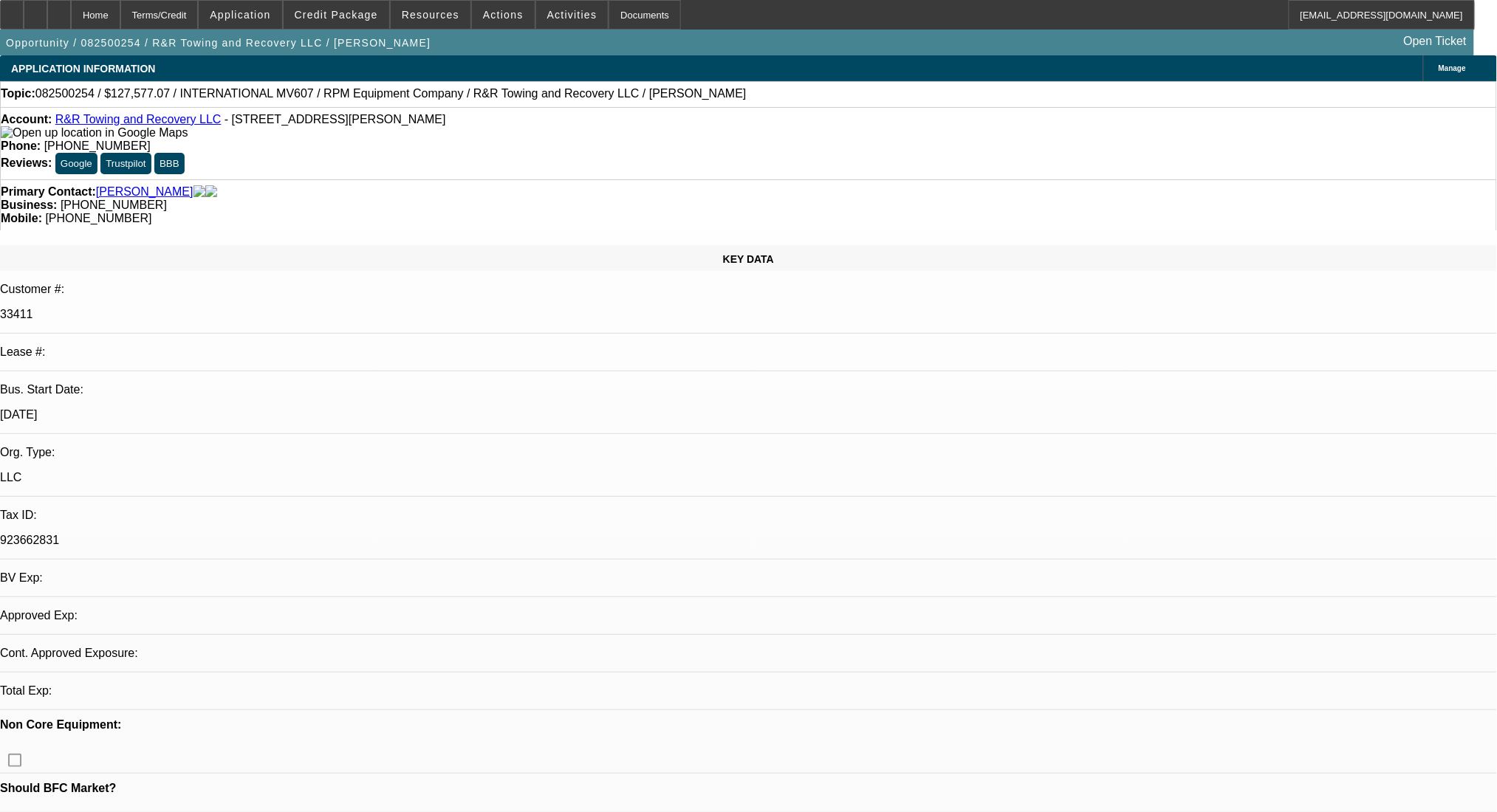
select select "0.1"
select select "2"
select select "0.1"
select select "4"
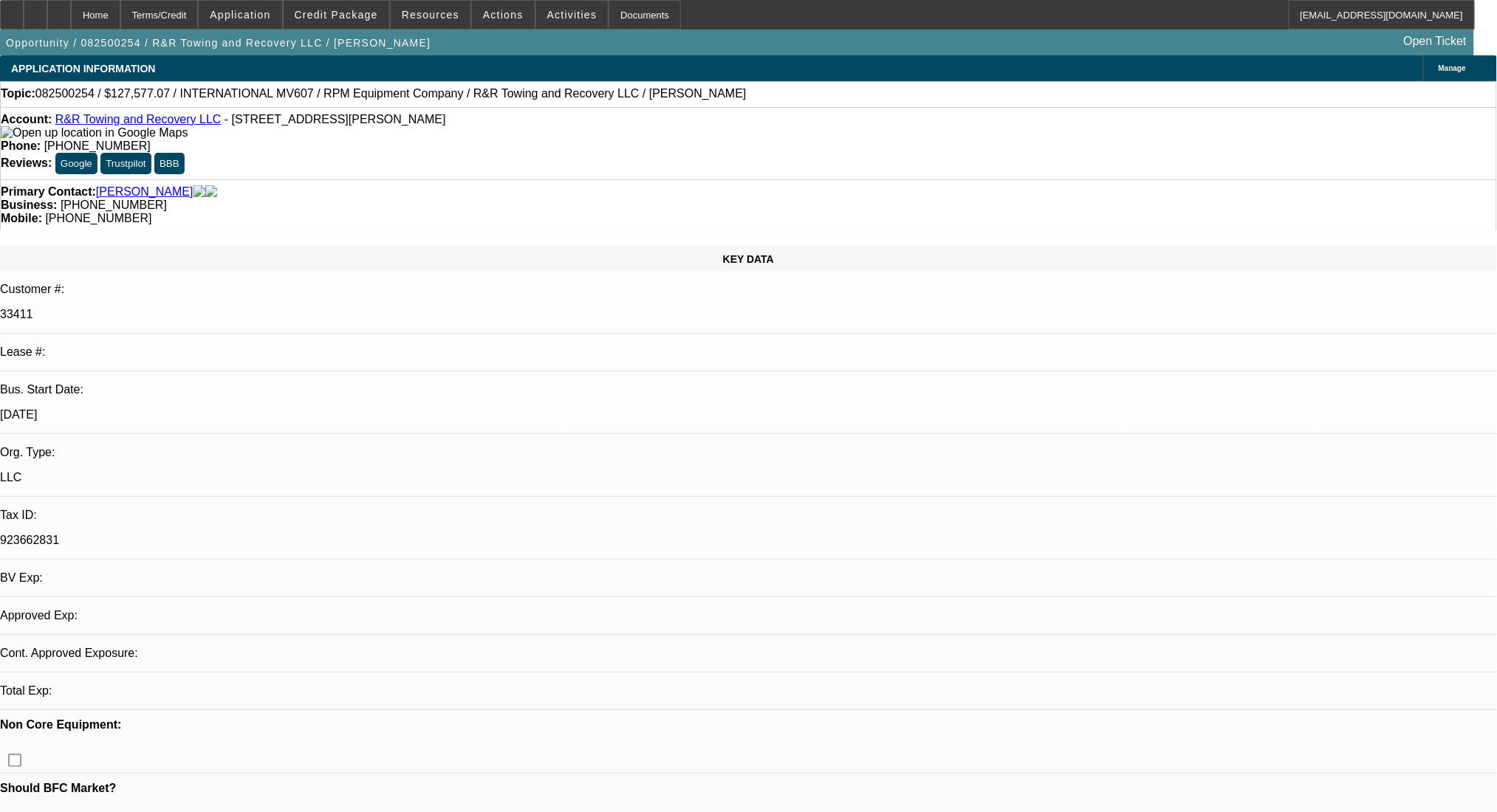
select select "0.1"
select select "2"
select select "0.1"
select select "4"
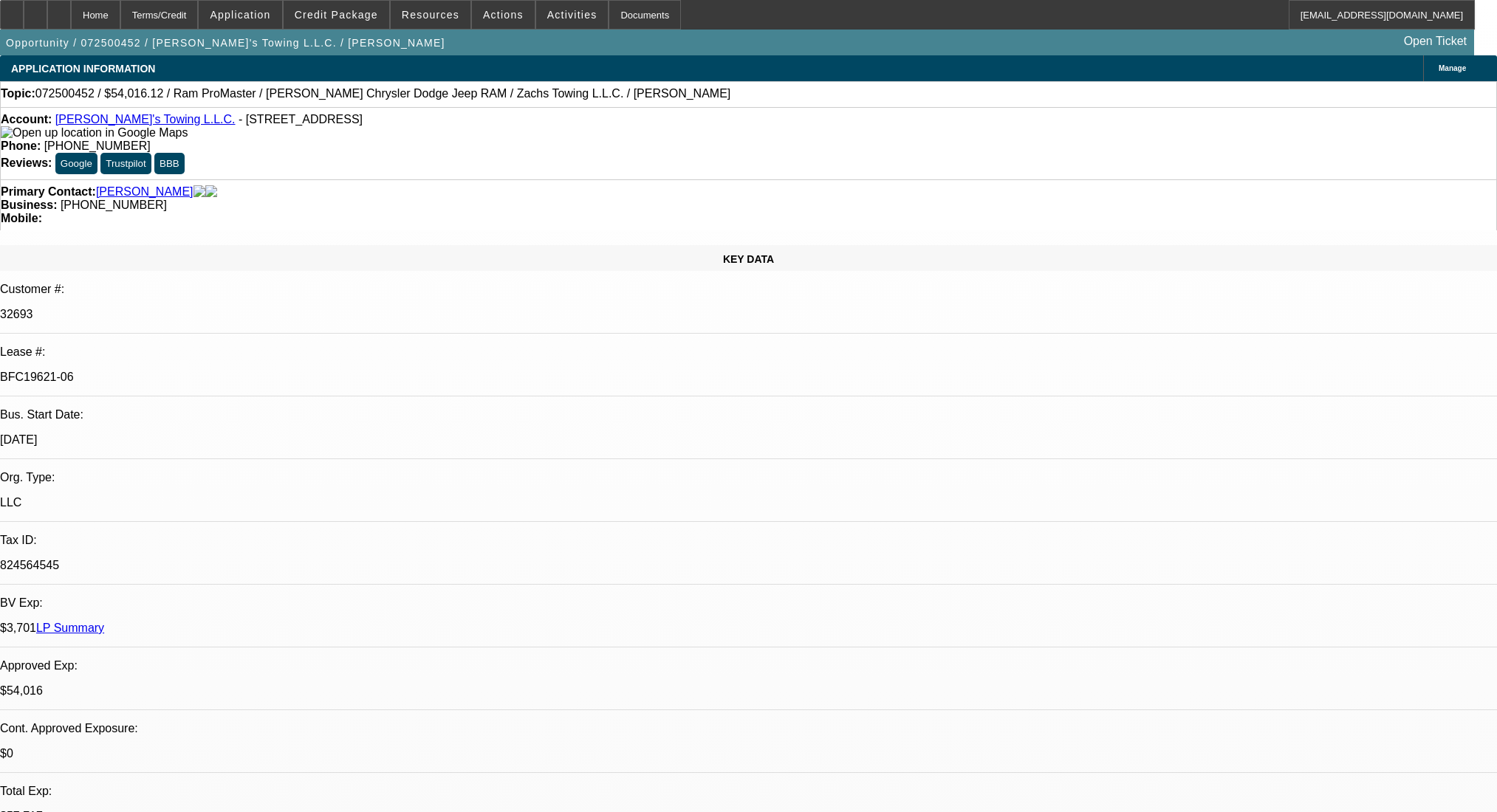
select select "0"
select select "3"
select select "0"
select select "6"
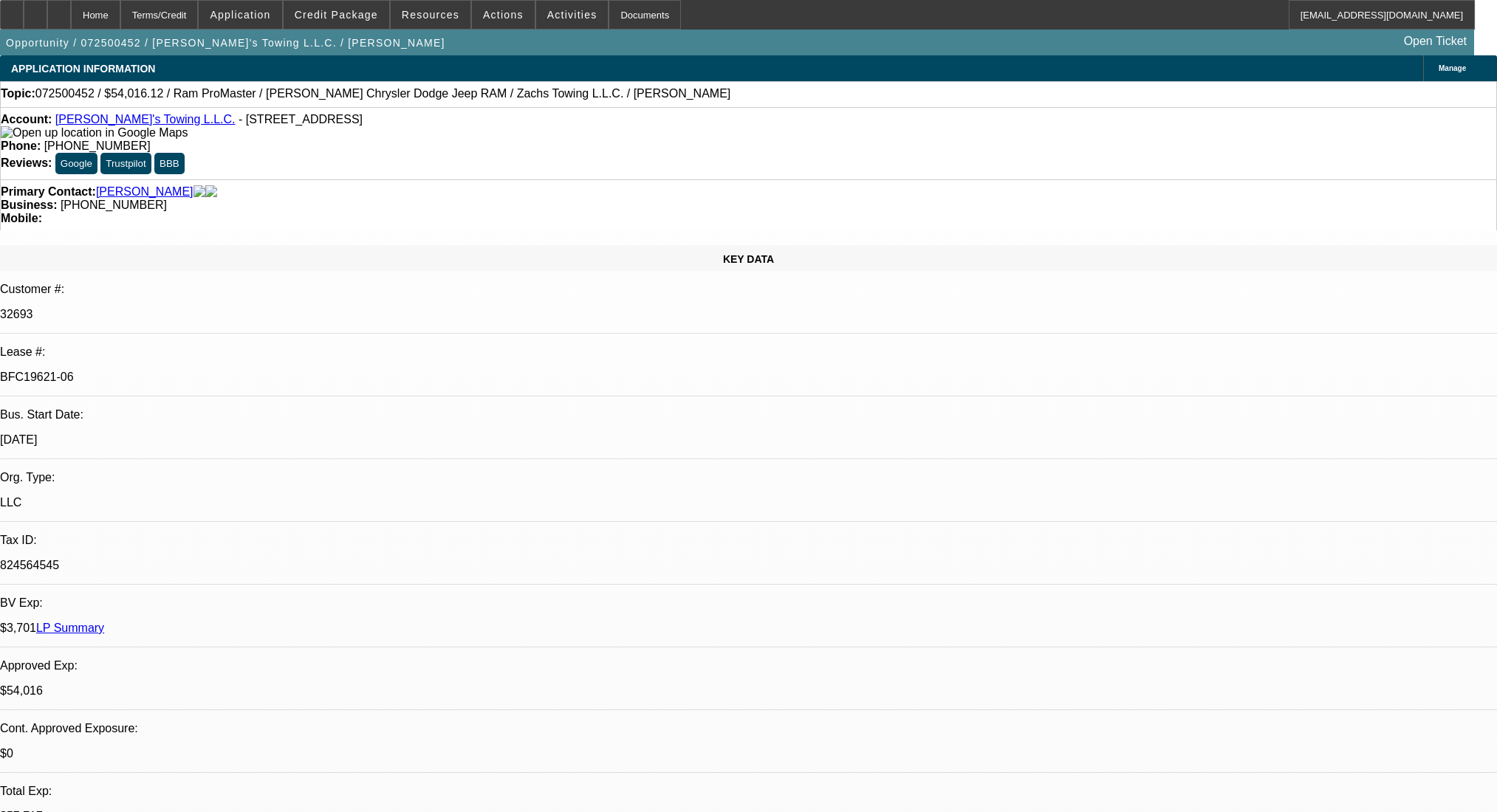
select select "0"
select select "3"
select select "0.1"
select select "4"
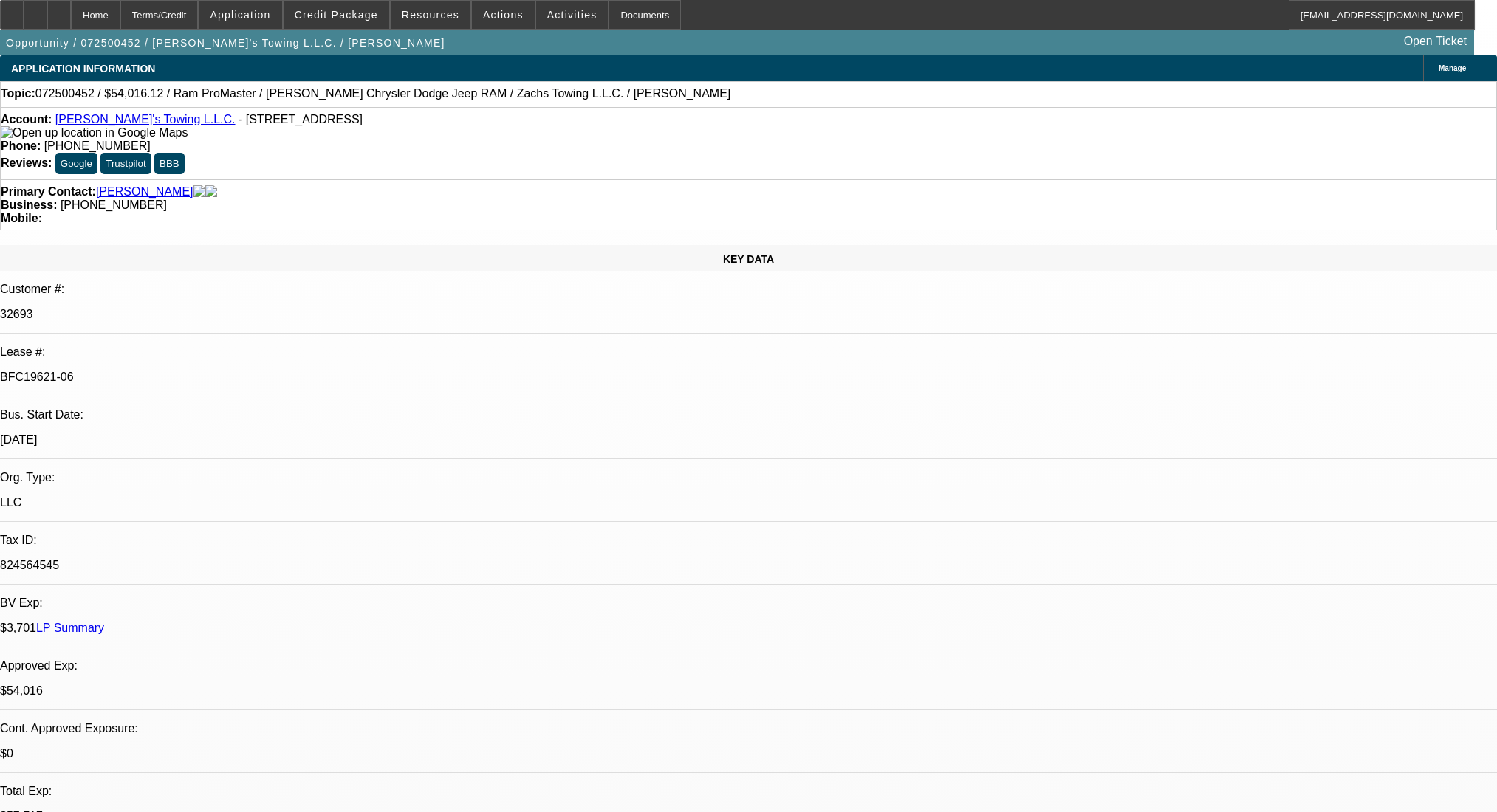
select select "0"
select select "3"
select select "0.1"
select select "4"
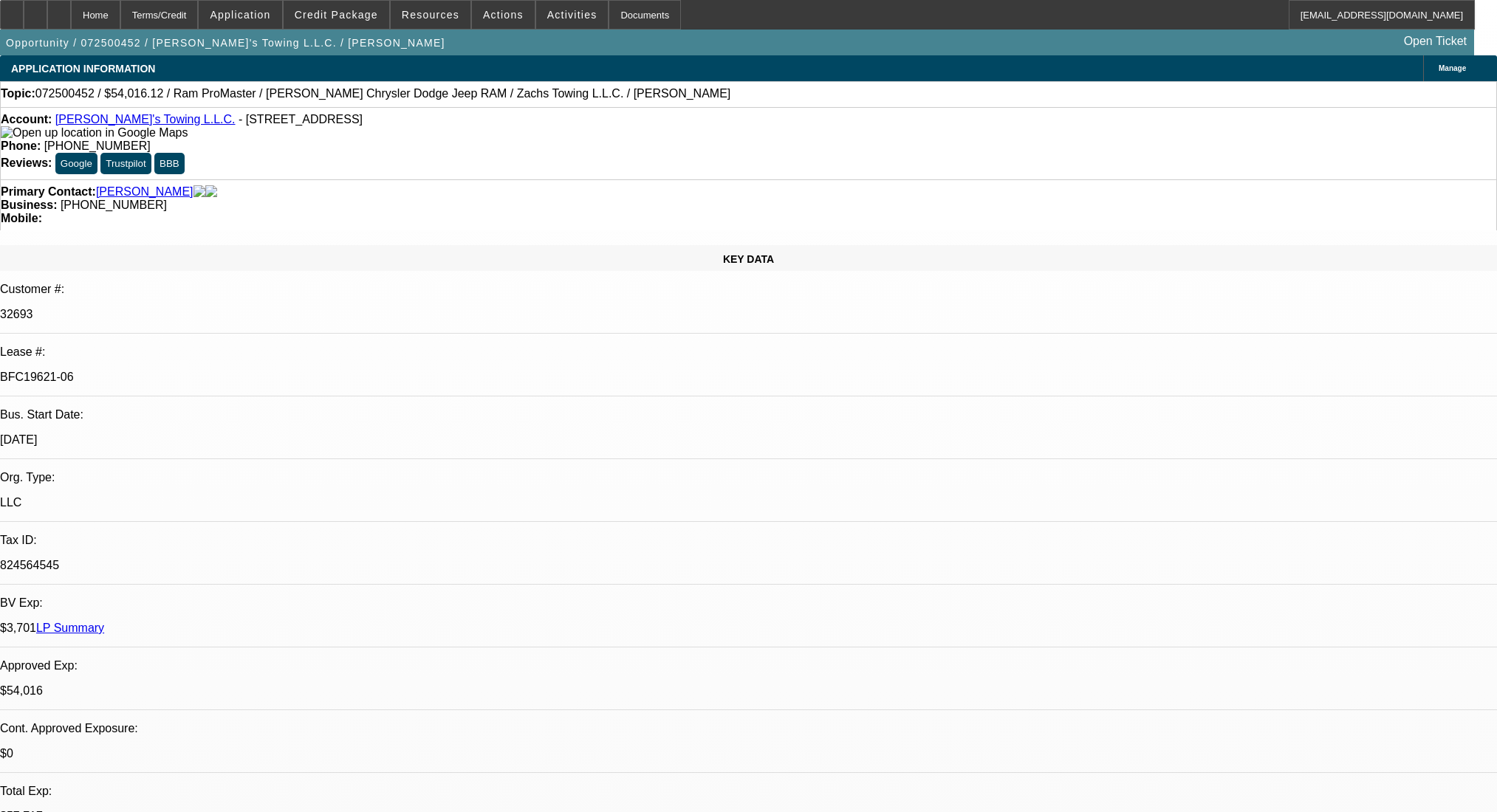
select select "0"
select select "3"
select select "0.1"
select select "4"
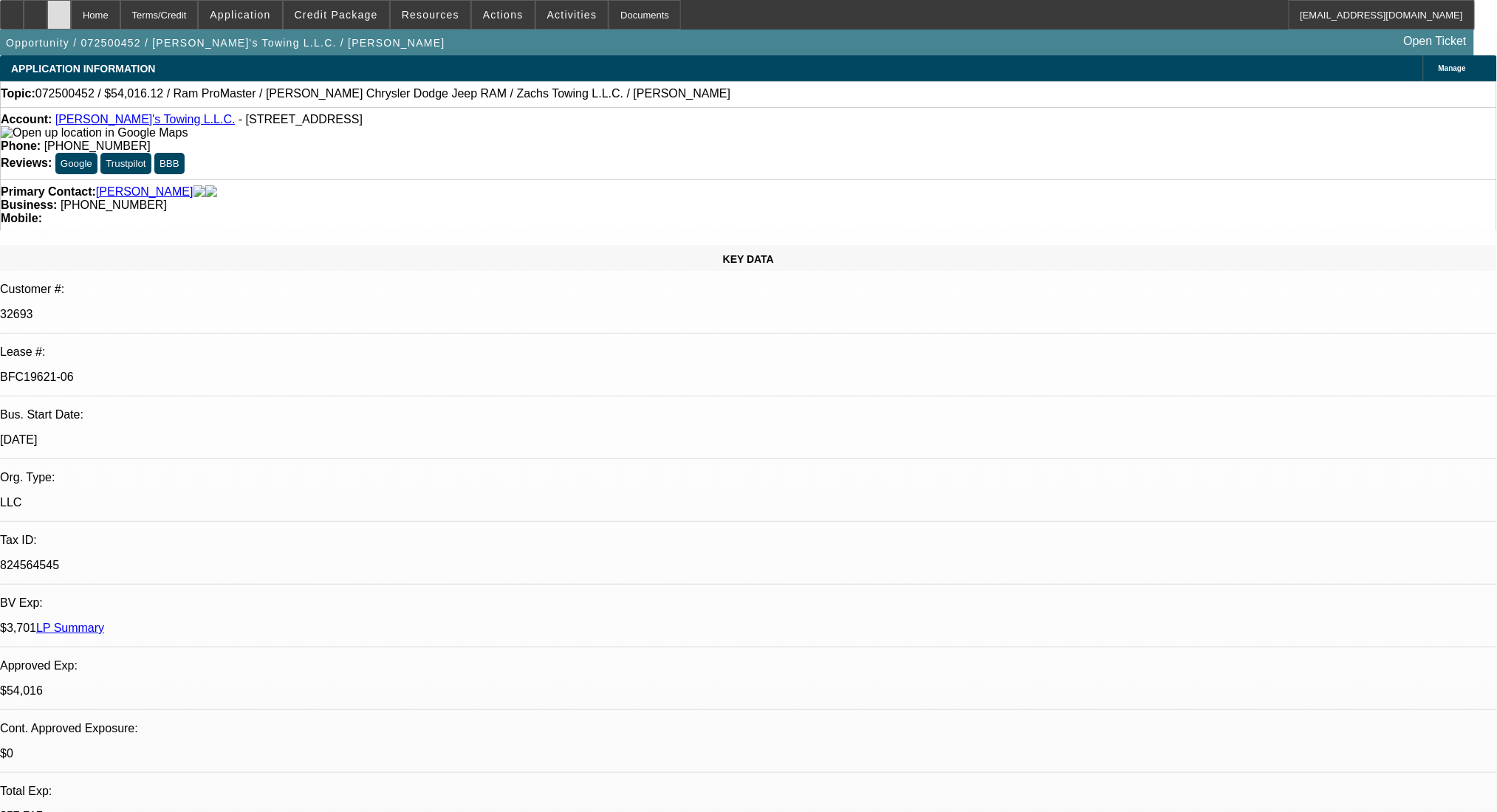
click at [71, 14] on div at bounding box center [59, 14] width 23 height 30
select select "0"
select select "3"
select select "0"
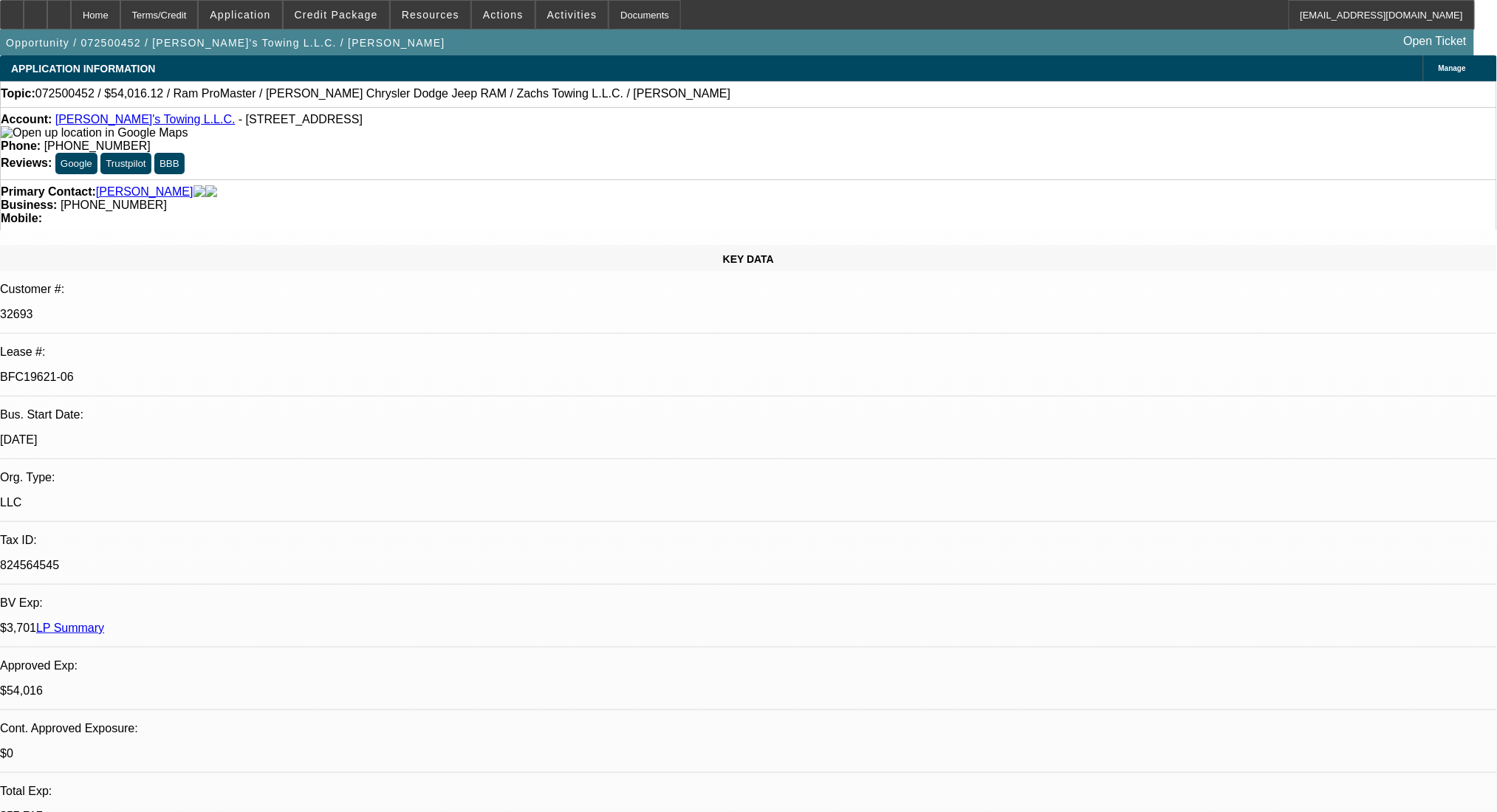
select select "6"
select select "0"
select select "3"
select select "0.1"
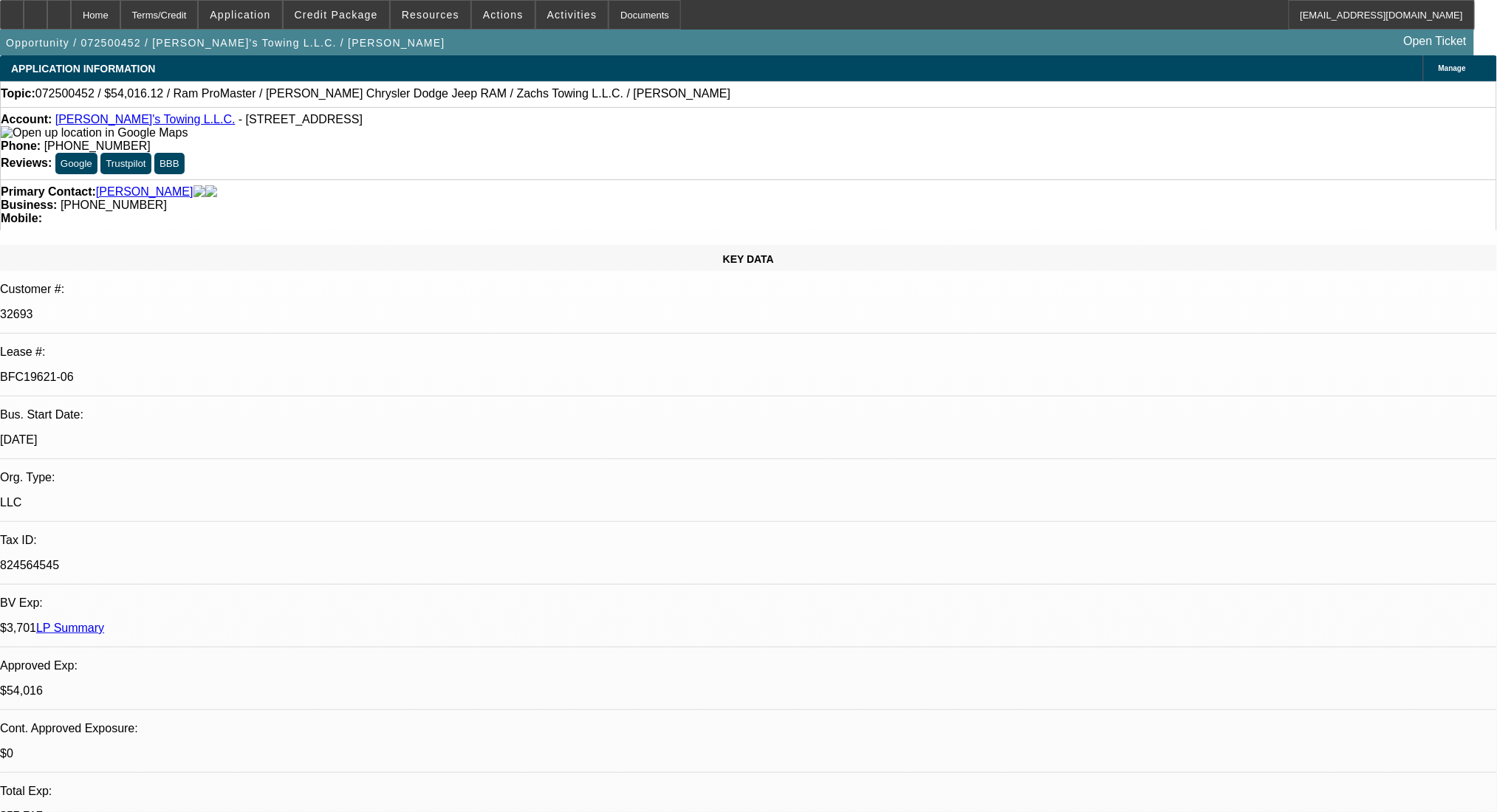
select select "4"
select select "0"
select select "3"
select select "0.1"
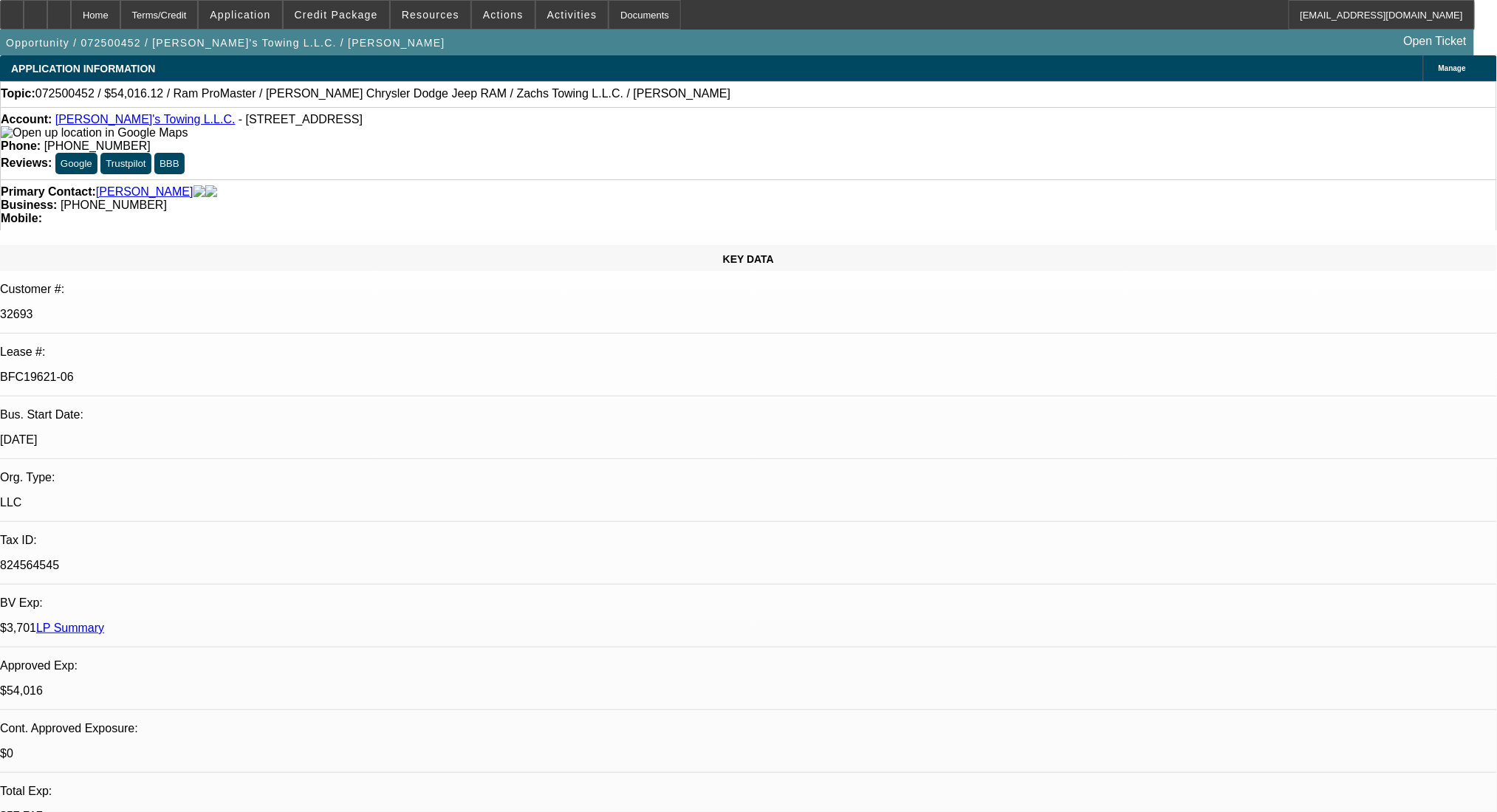
select select "4"
select select "0"
select select "3"
select select "0.1"
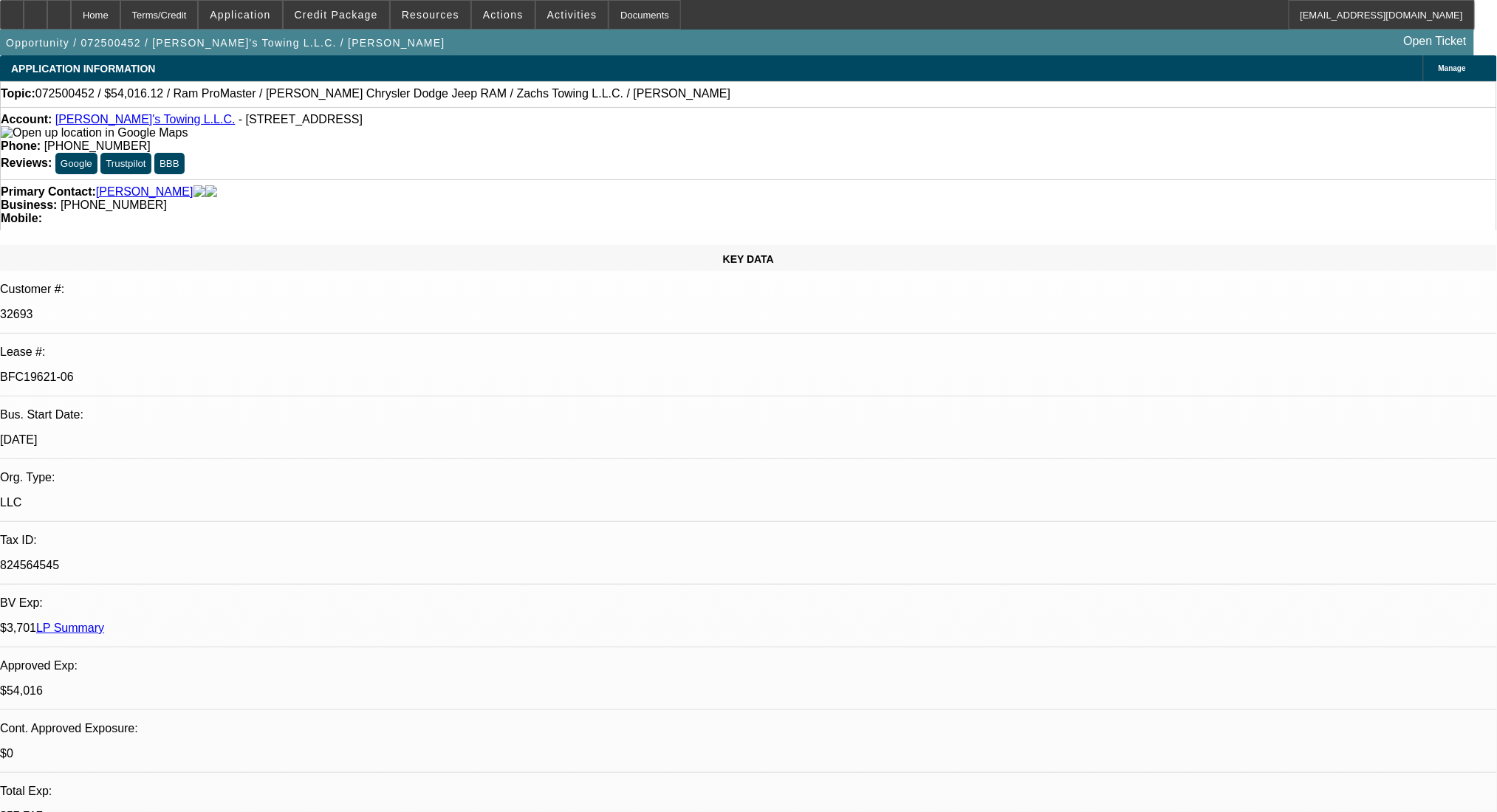
select select "4"
click at [1186, 158] on span "Reply" at bounding box center [1186, 163] width 26 height 11
click at [130, 119] on link "Zach's Towing L.L.C." at bounding box center [146, 119] width 180 height 13
click at [104, 122] on link "Zach's Towing L.L.C." at bounding box center [146, 119] width 180 height 13
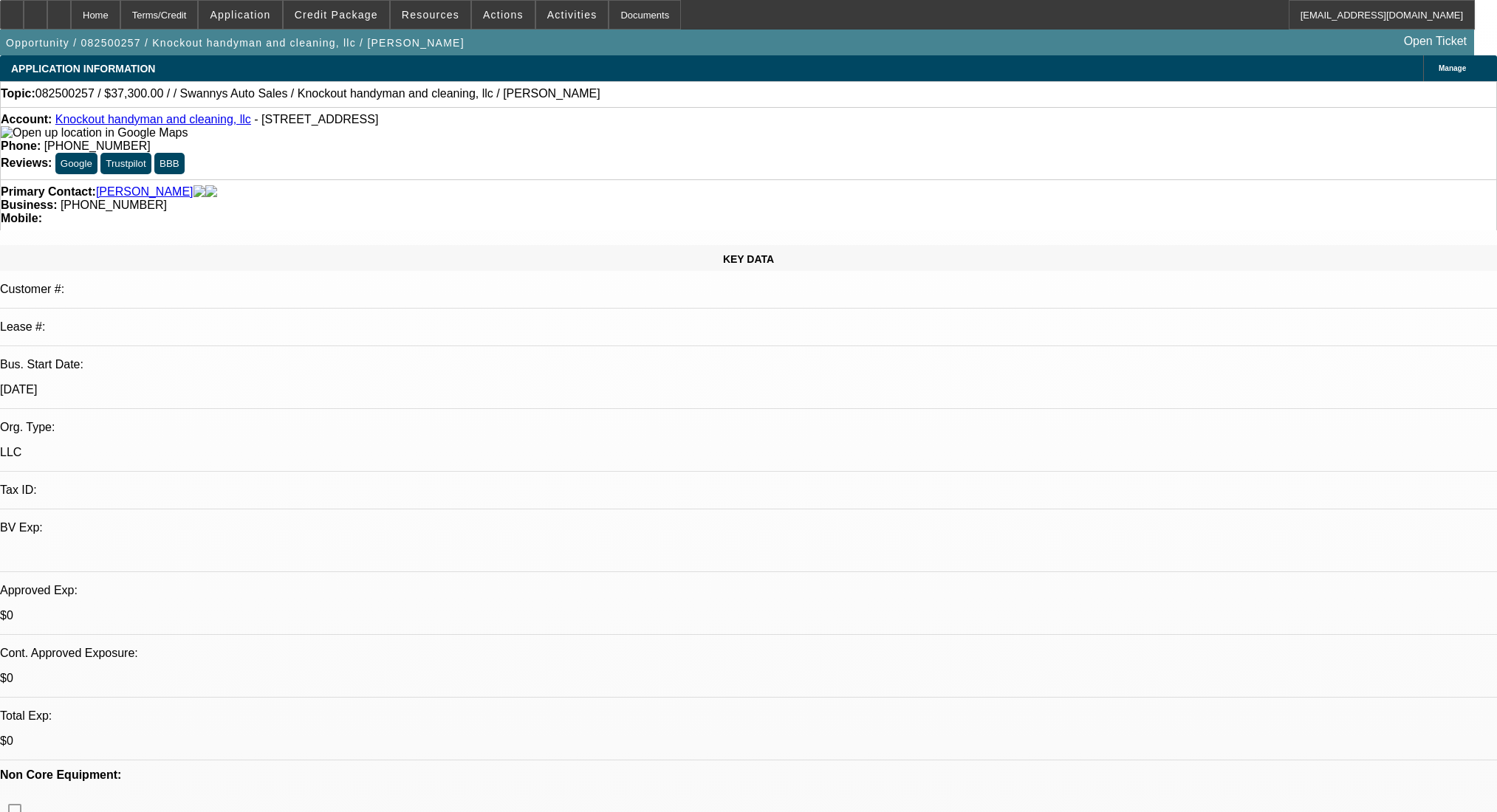
select select "0"
select select "2"
select select "0.1"
select select "4"
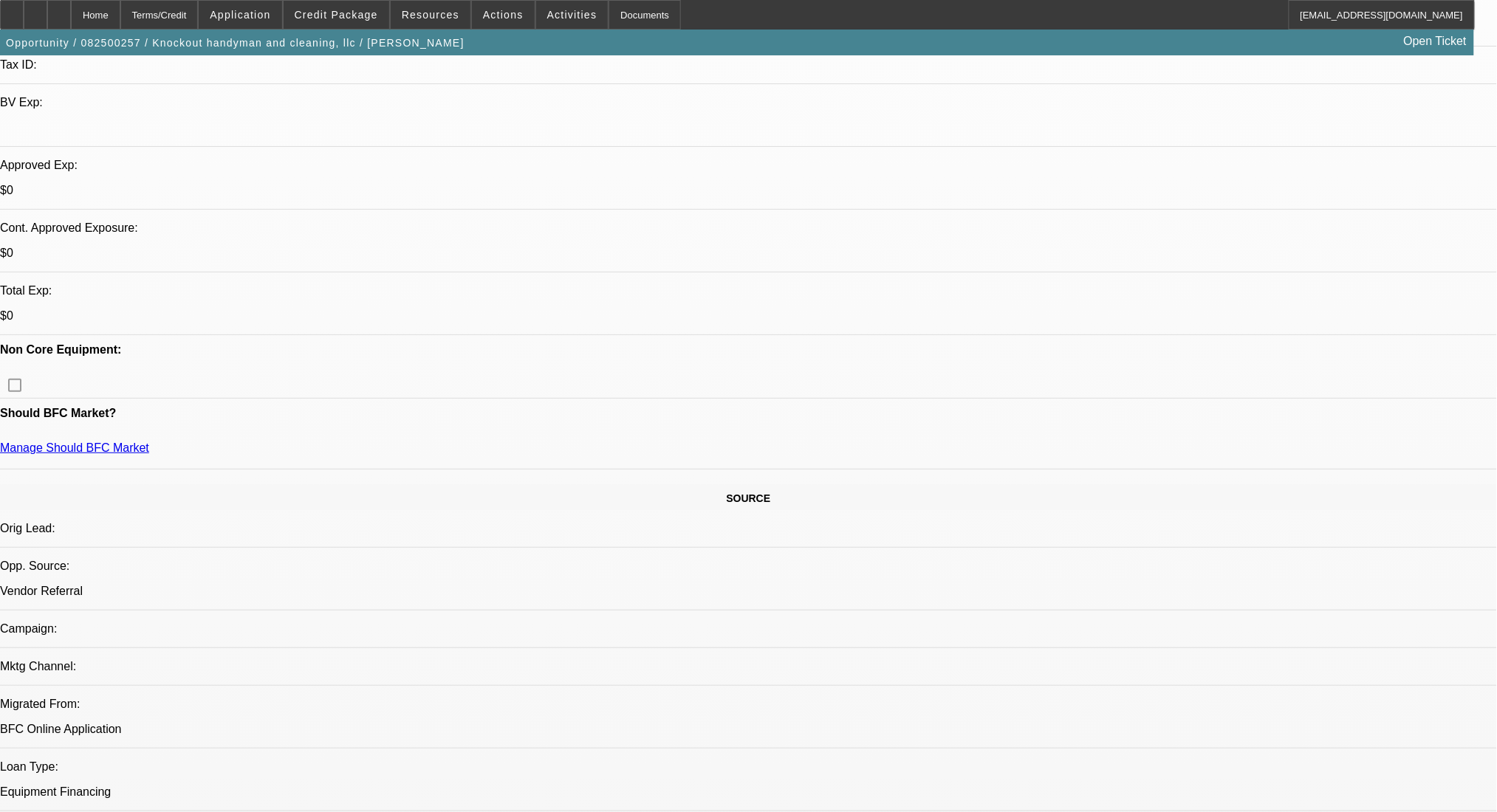
scroll to position [342, 0]
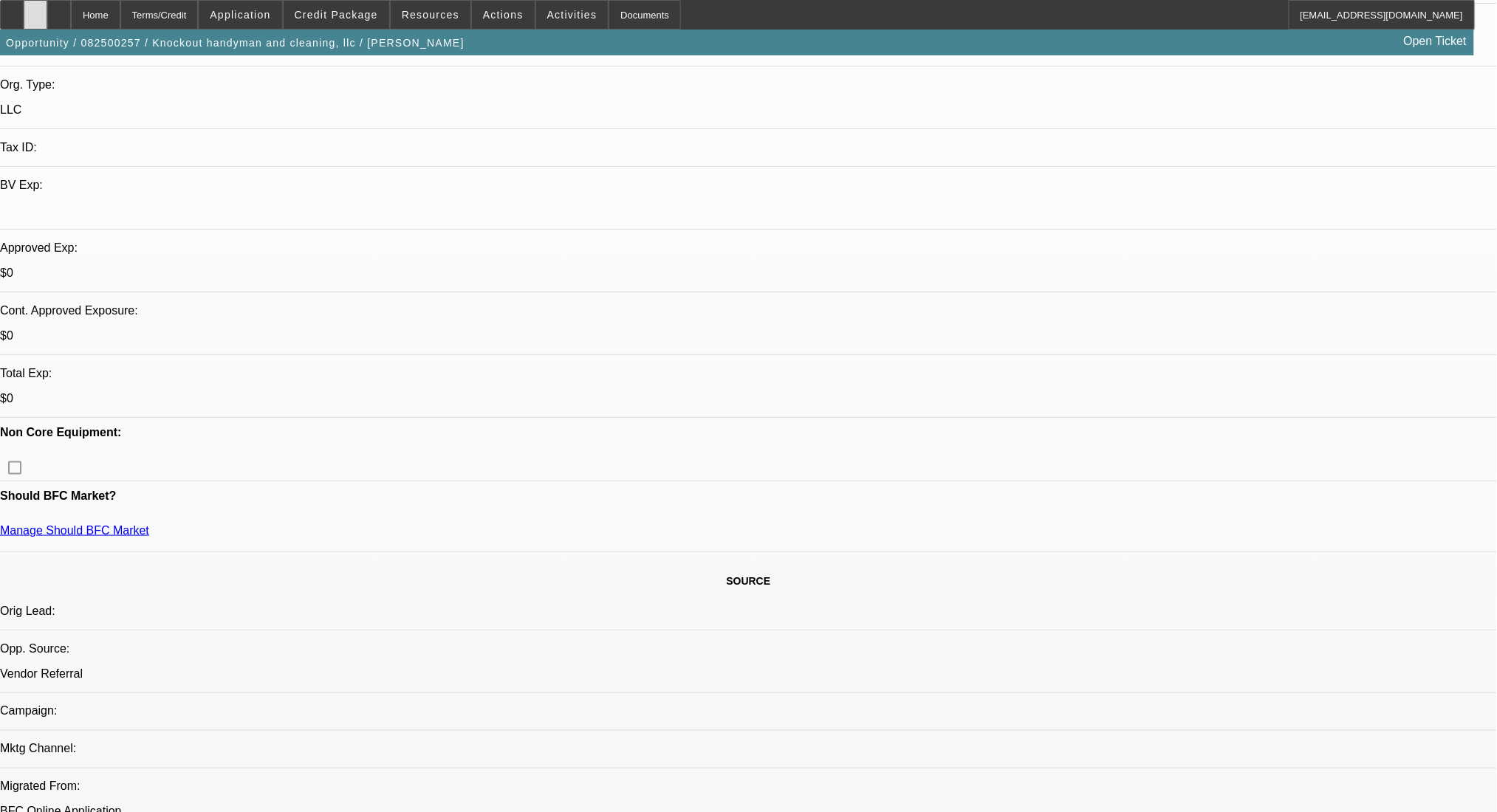
click at [47, 18] on div at bounding box center [35, 14] width 23 height 30
click at [181, 26] on div "Terms/Credit" at bounding box center [159, 14] width 78 height 30
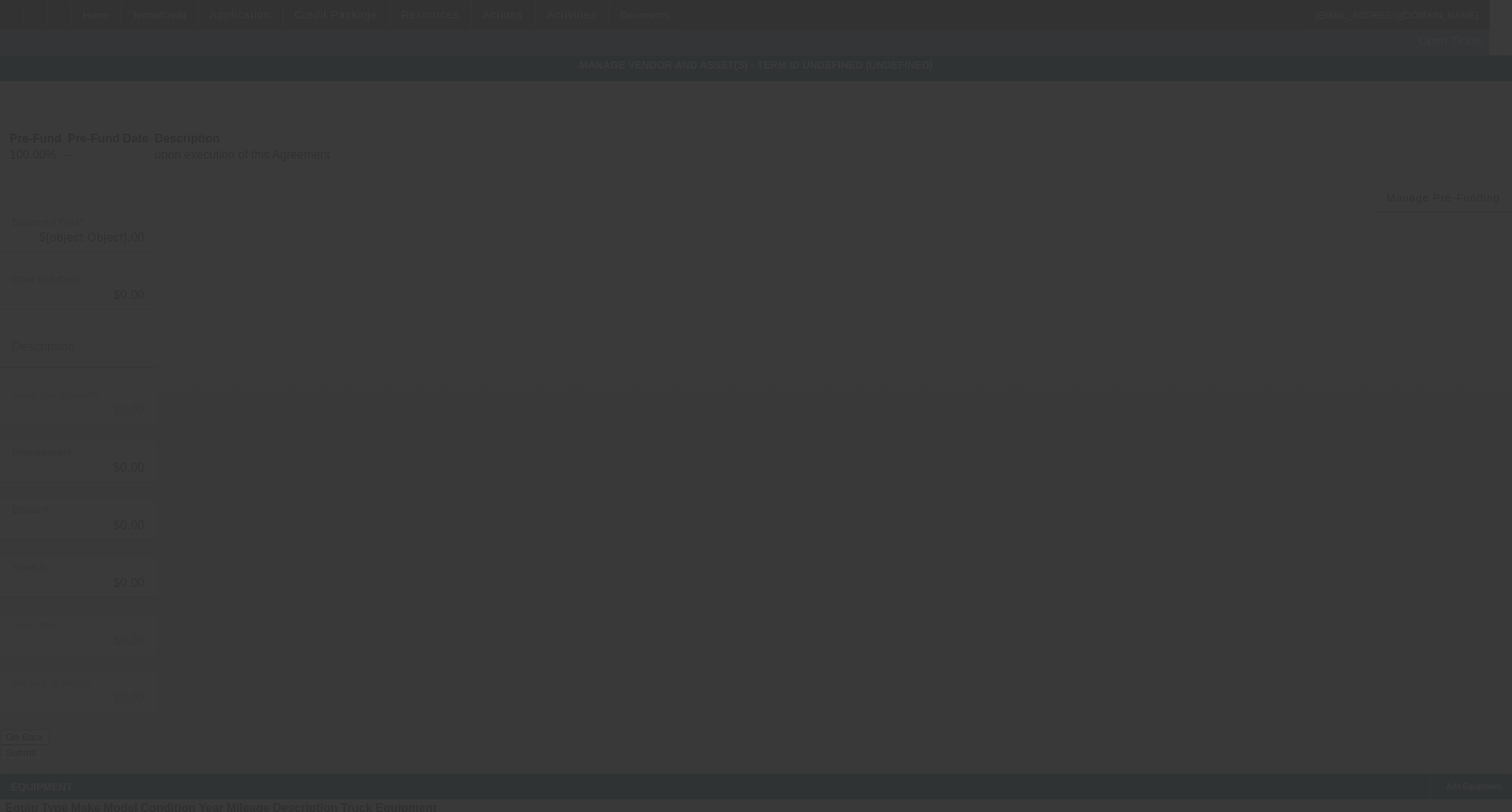
type input "$37,300.00"
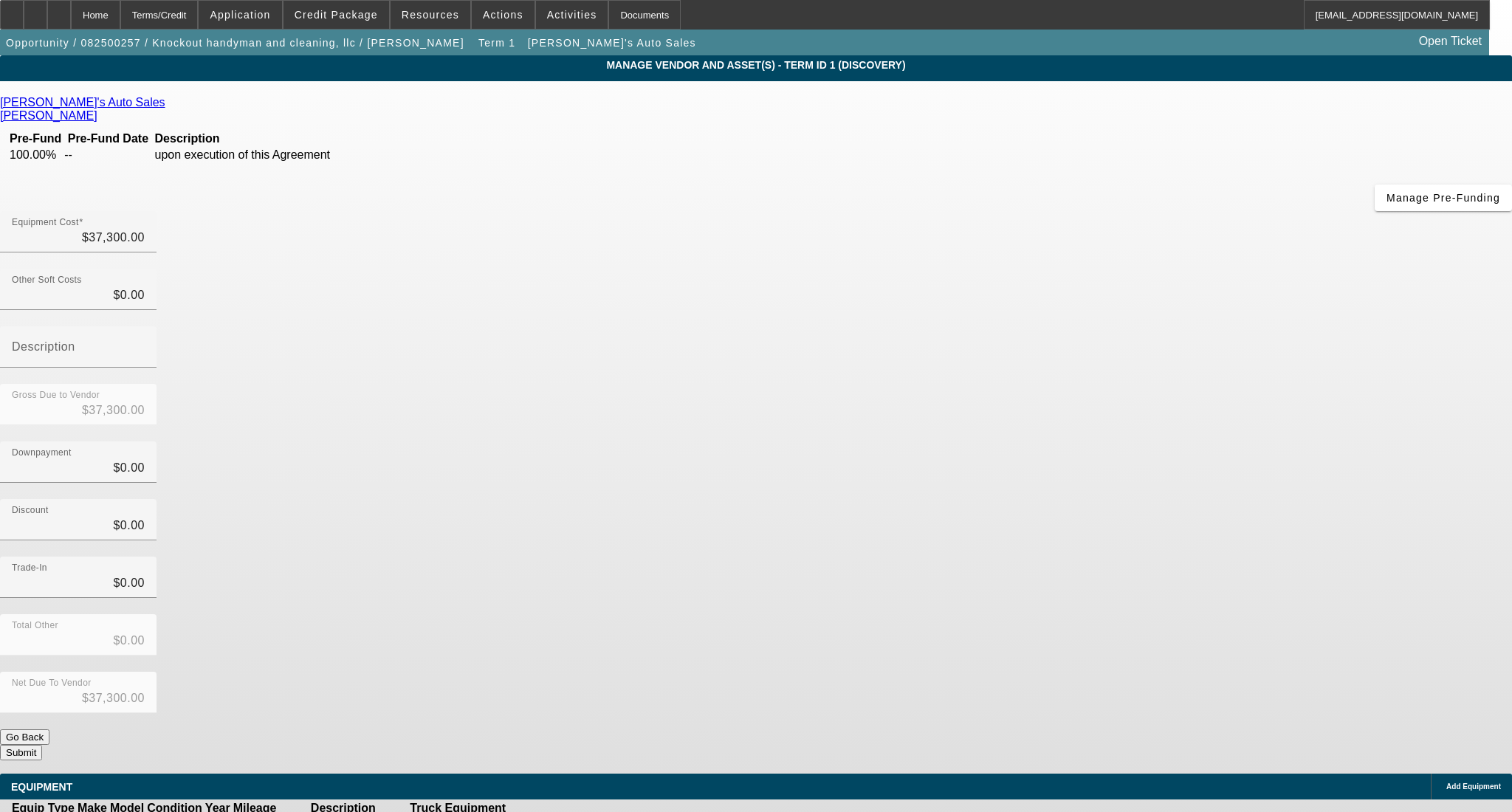
click at [553, 811] on icon at bounding box center [553, 824] width 0 height 0
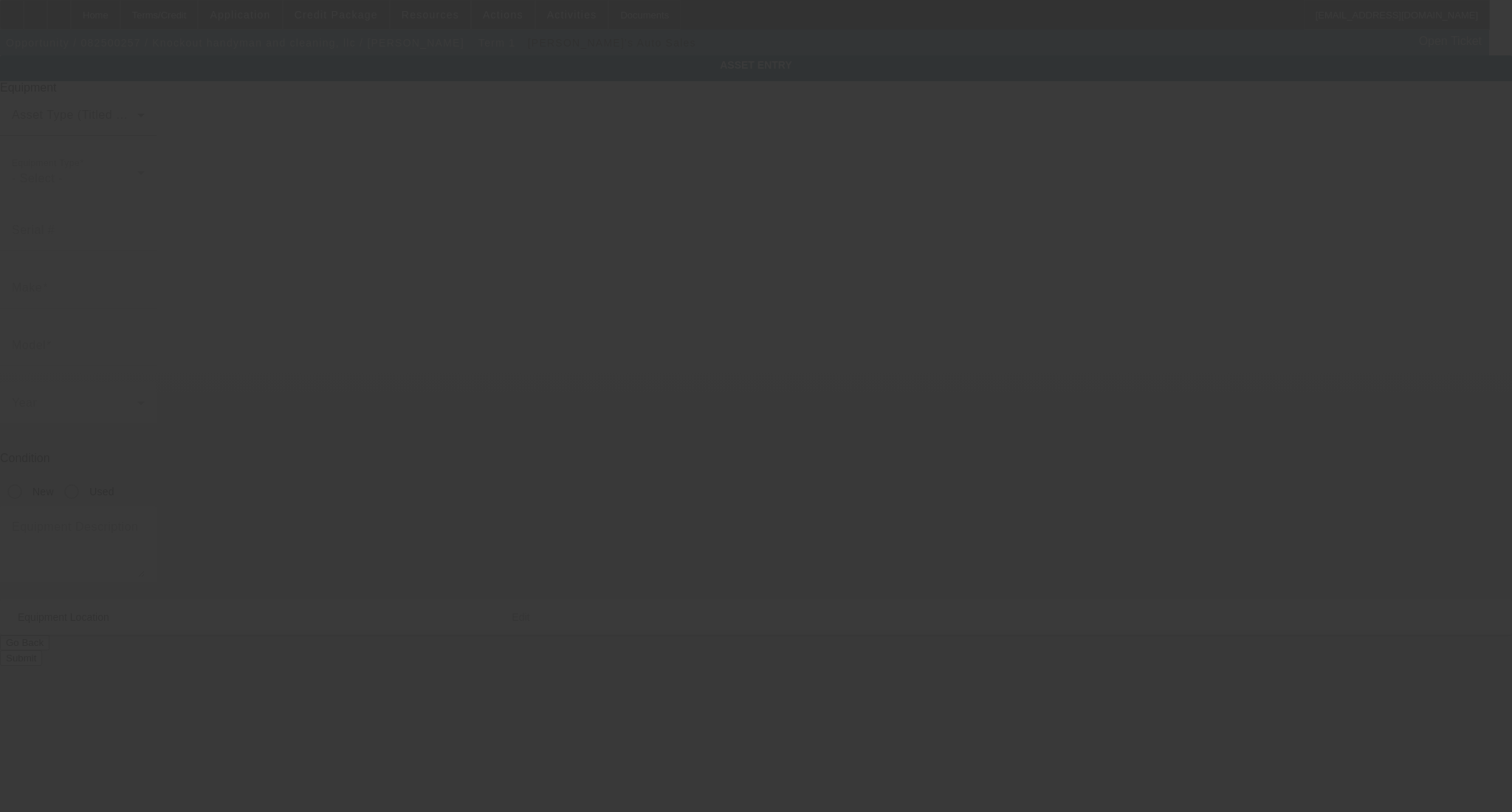
type textarea "FLATBED 2020 RAM 2500 6.7 CUMMINS; Make: 2020 RAM 2500; Model: 2500 [PERSON_NAM…"
type input "[STREET_ADDRESS]"
type input "SHELBY"
type input "28150"
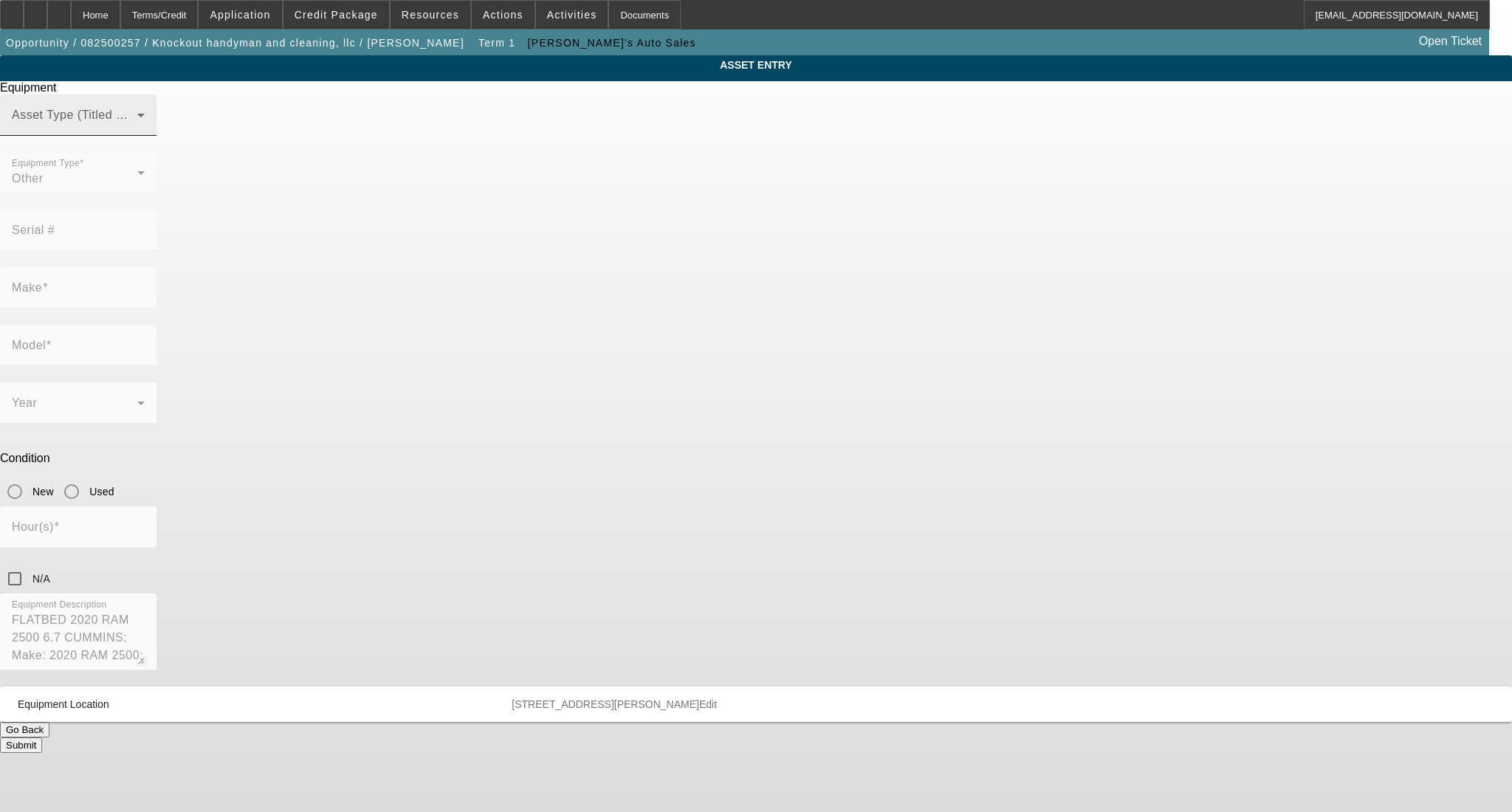
click at [138, 130] on span at bounding box center [75, 121] width 125 height 18
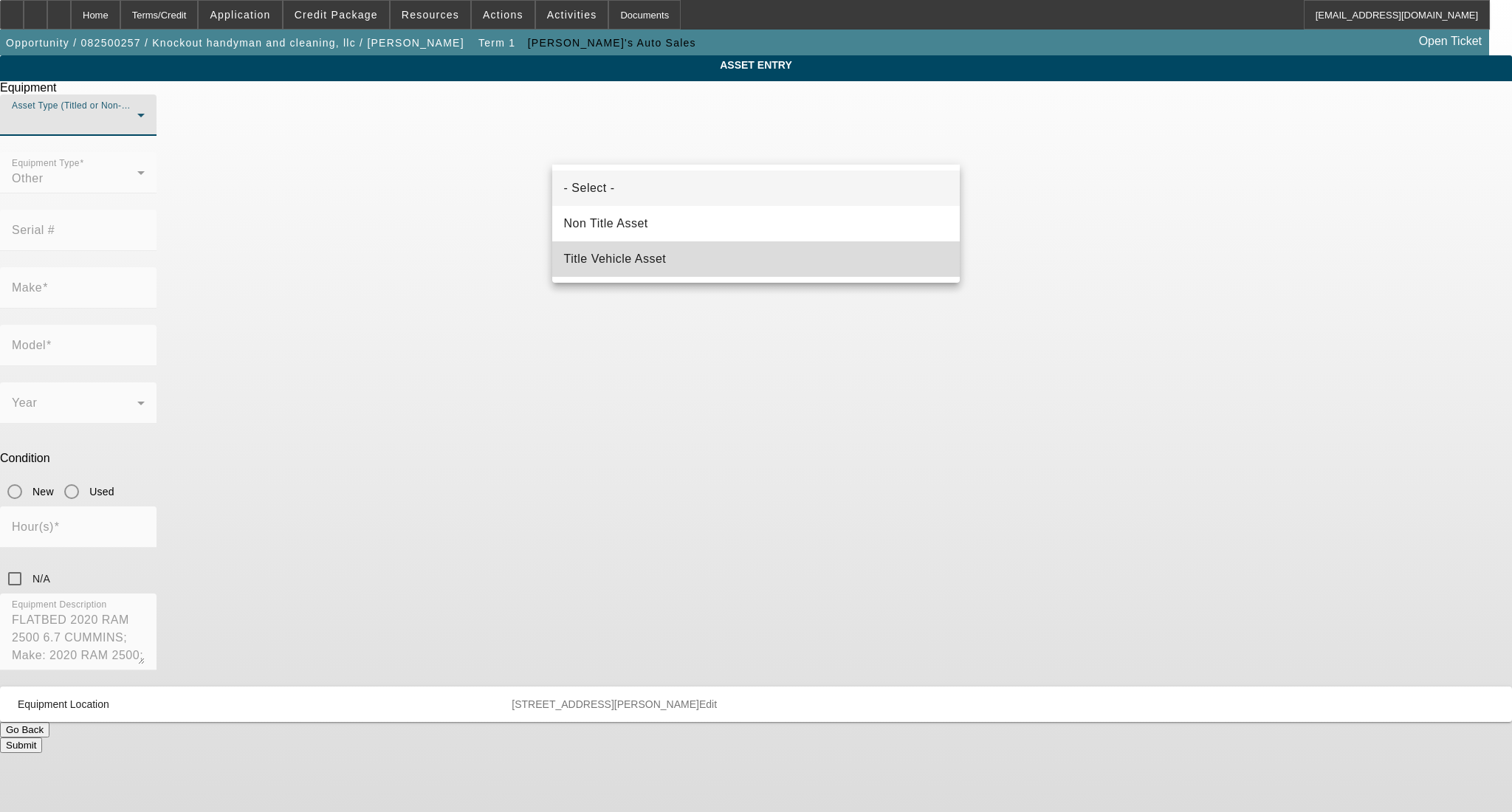
click at [683, 264] on mat-option "Title Vehicle Asset" at bounding box center [757, 259] width 409 height 35
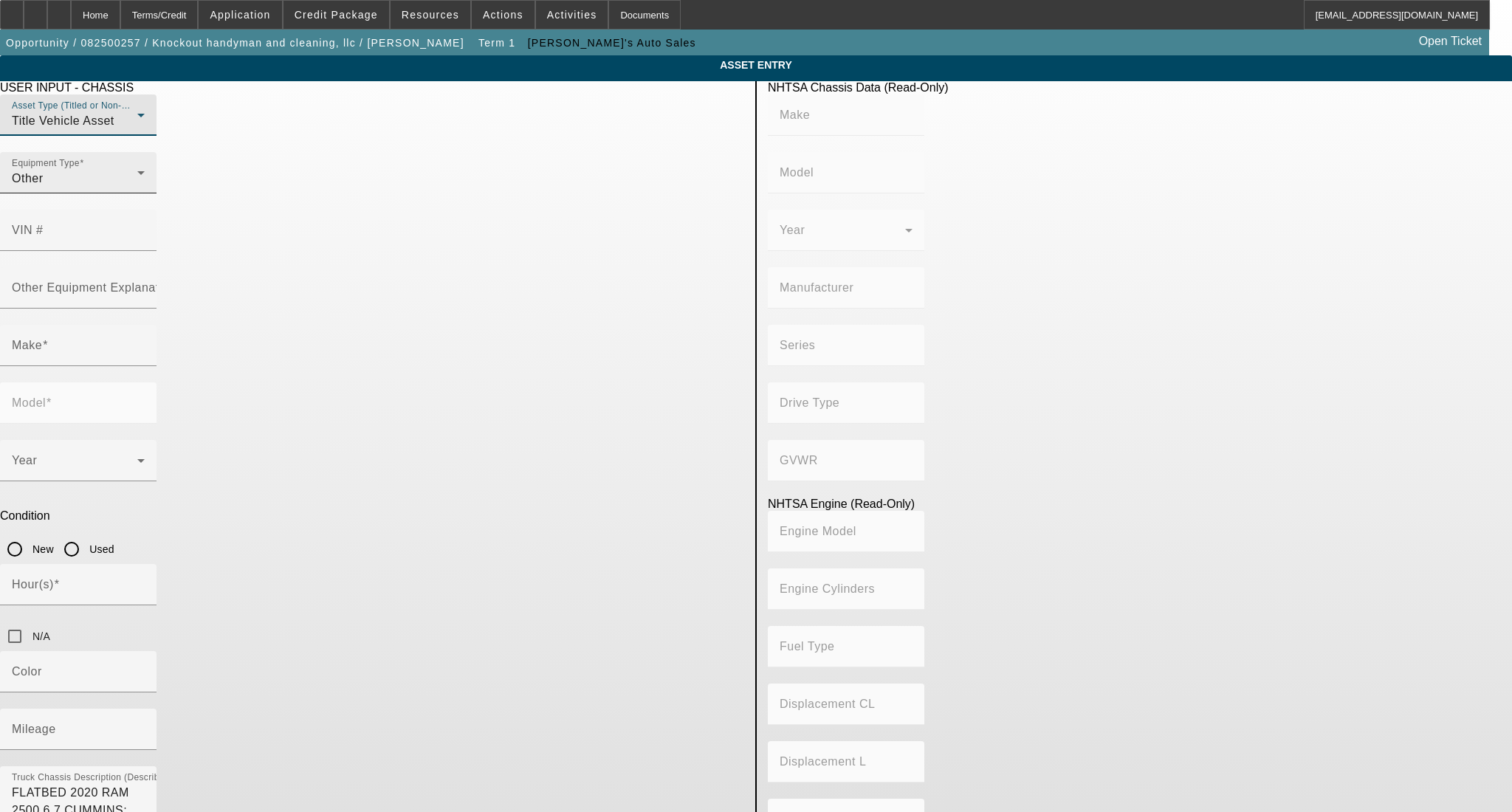
click at [138, 187] on div "Other" at bounding box center [75, 178] width 125 height 18
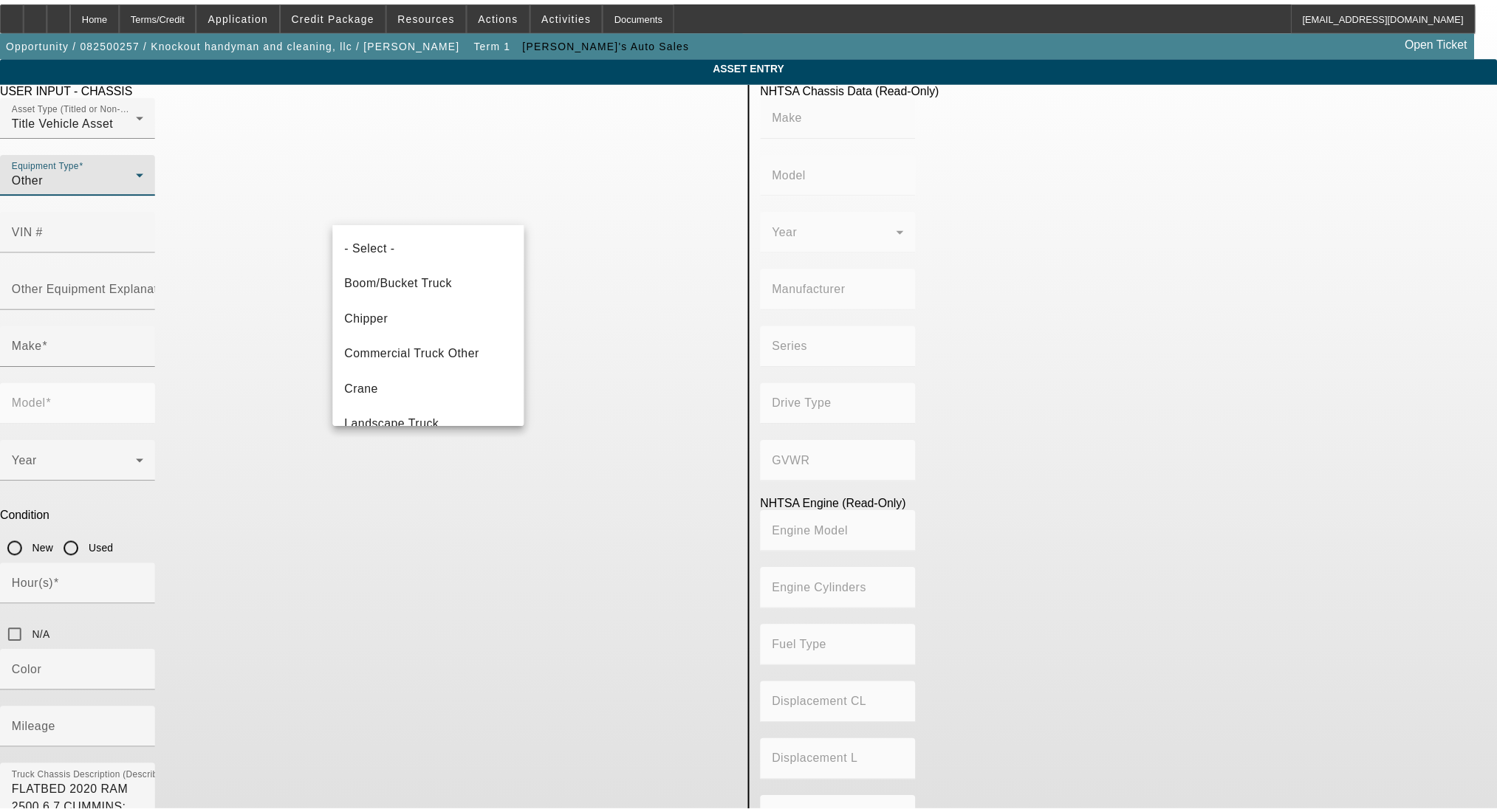
scroll to position [51, 0]
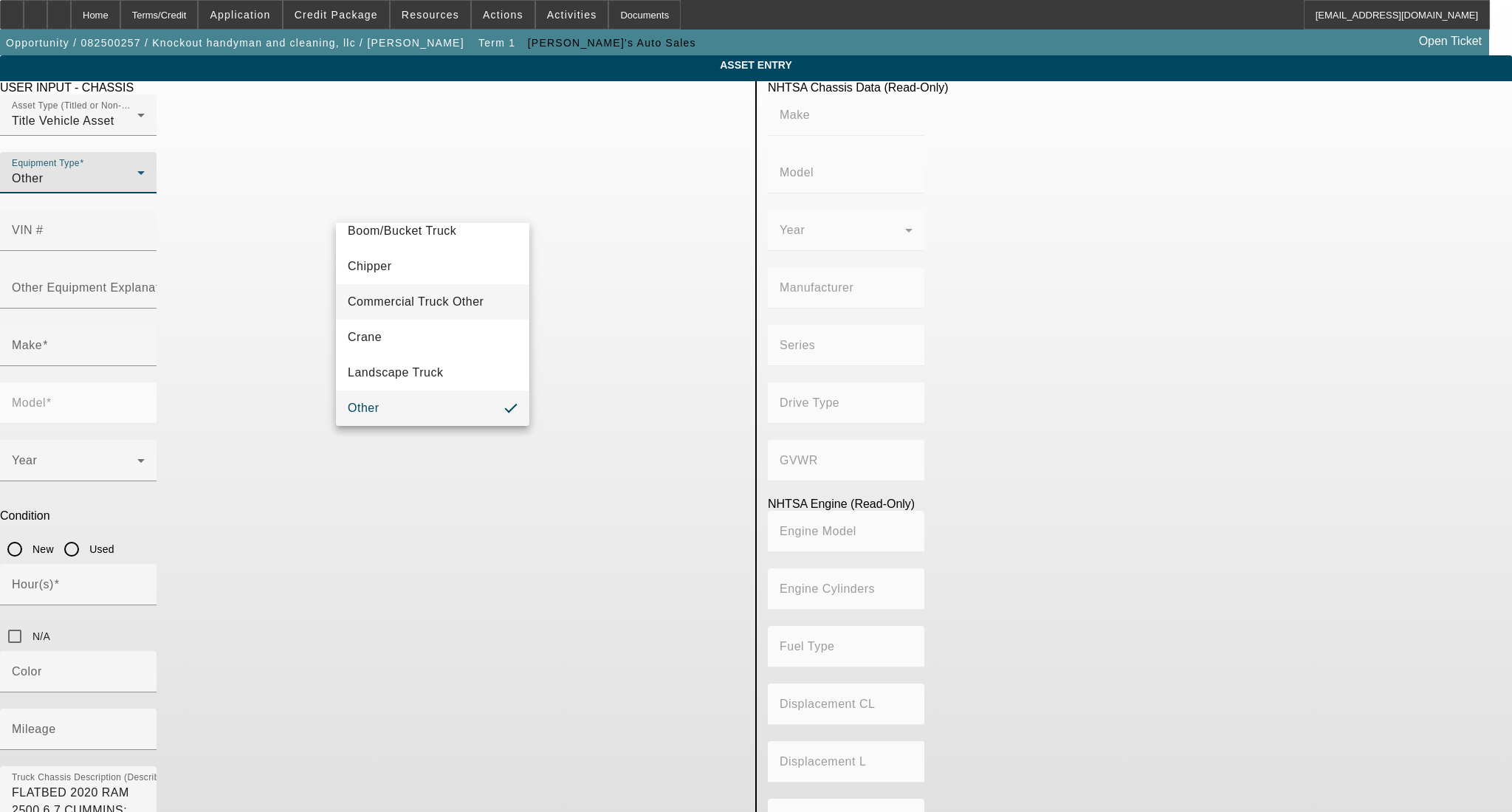
click at [461, 297] on span "Commercial Truck Other" at bounding box center [415, 301] width 136 height 18
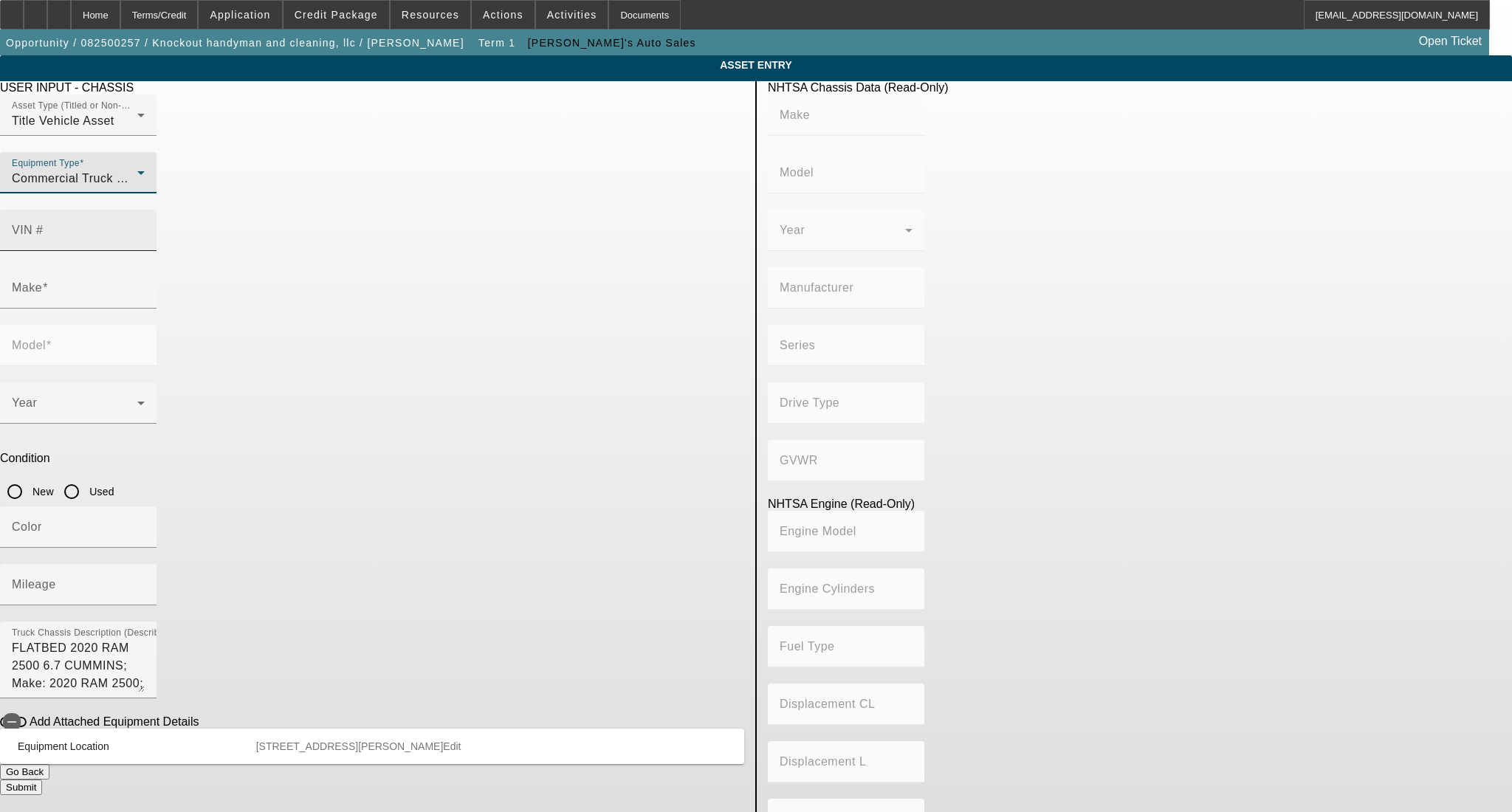
click at [145, 210] on div "VIN #" at bounding box center [78, 230] width 133 height 41
paste input "[US_VEHICLE_IDENTIFICATION_NUMBER]"
type input "[US_VEHICLE_IDENTIFICATION_NUMBER]"
type input "RAM"
type input "2500"
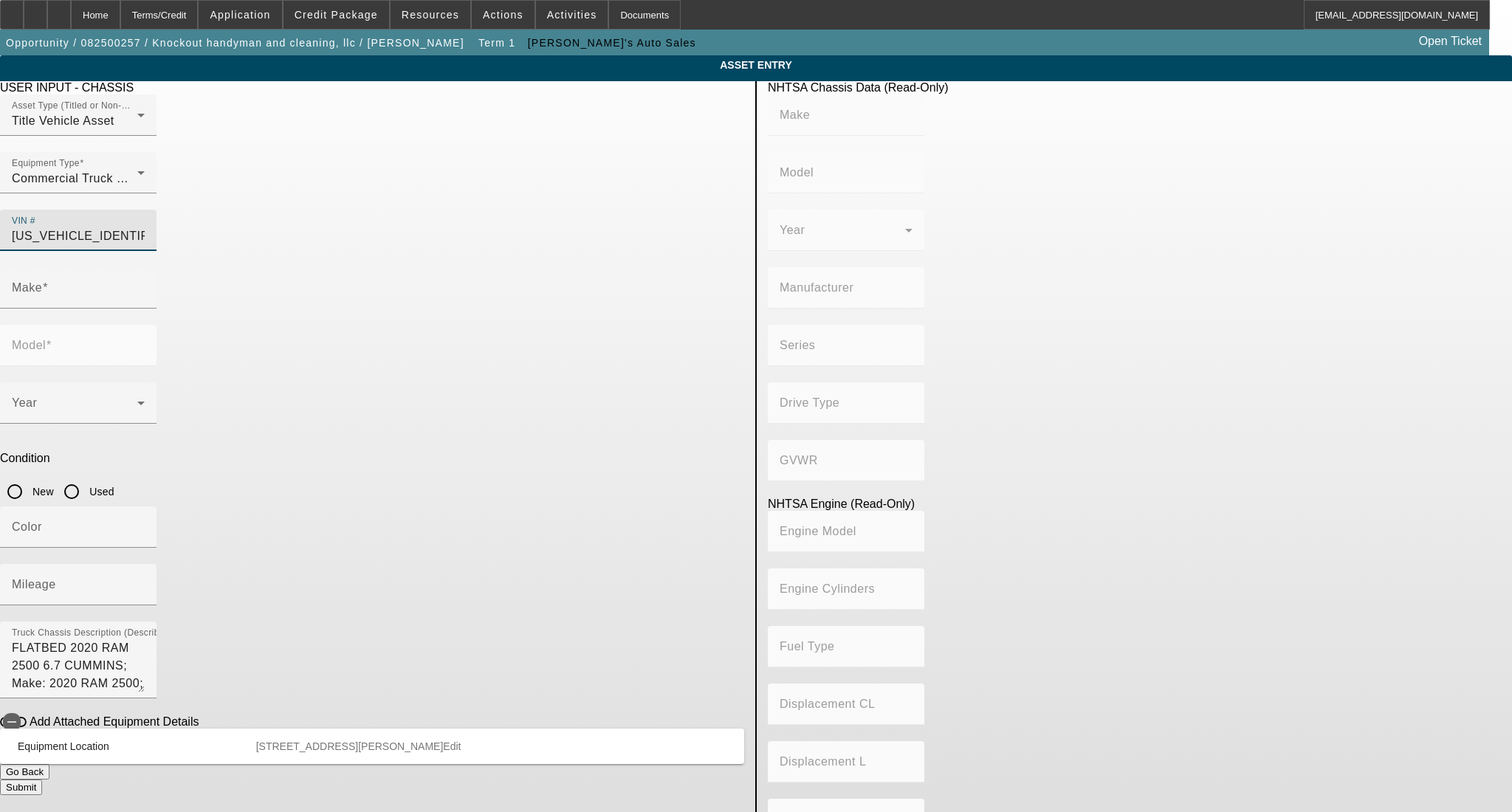
type input "CHRYSLER DE [GEOGRAPHIC_DATA] [GEOGRAPHIC_DATA]"
type input "Big Horn"
type input "4WD/4-Wheel Drive/4x4"
type input "Class 2H: 9,001 - 10,000 lb (4,082 - 4,536 kg)"
type input "6"
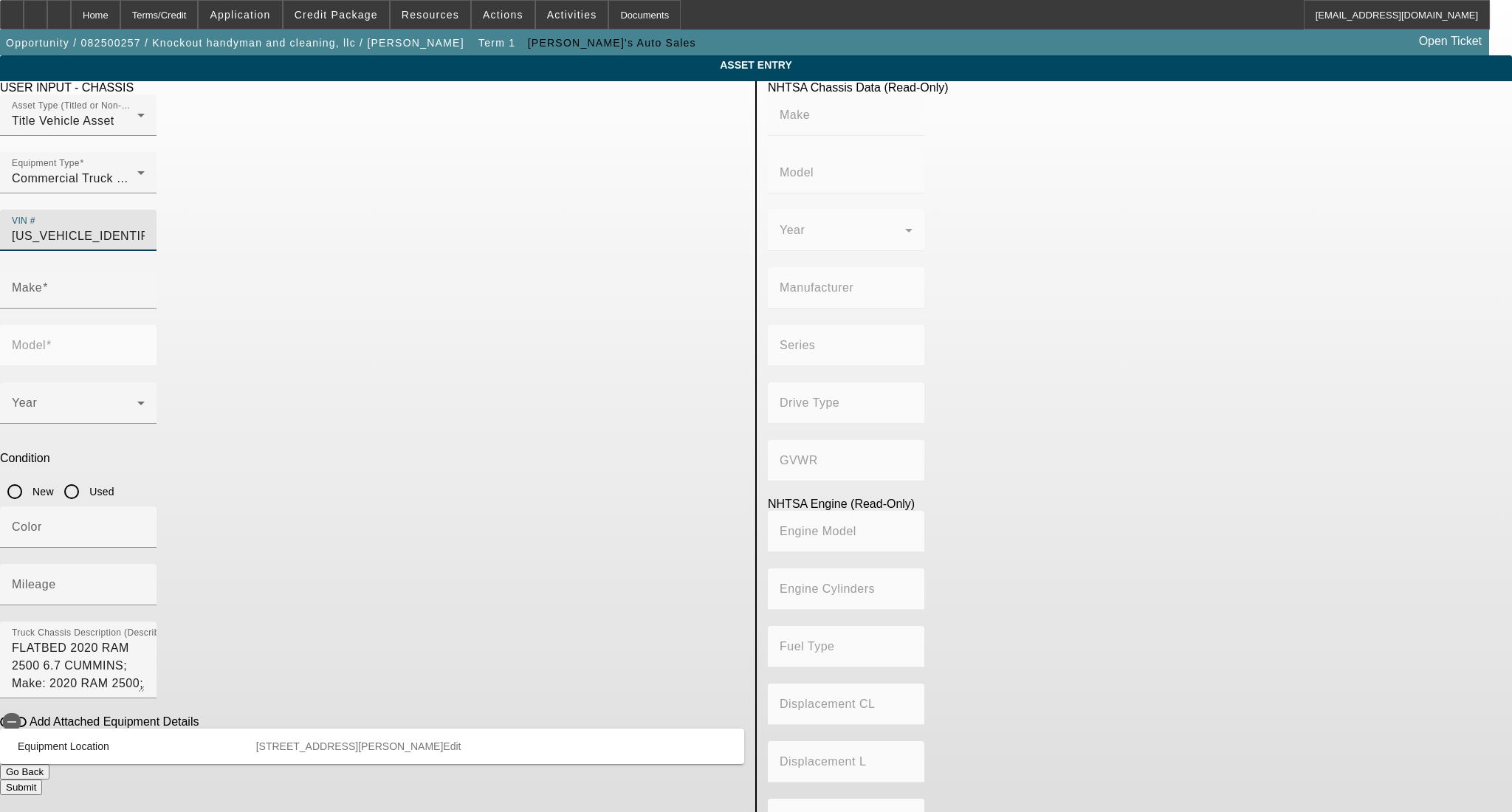
type input "Diesel"
type input "408.85908543470"
type input "6.7"
type input "RAM"
type input "2500"
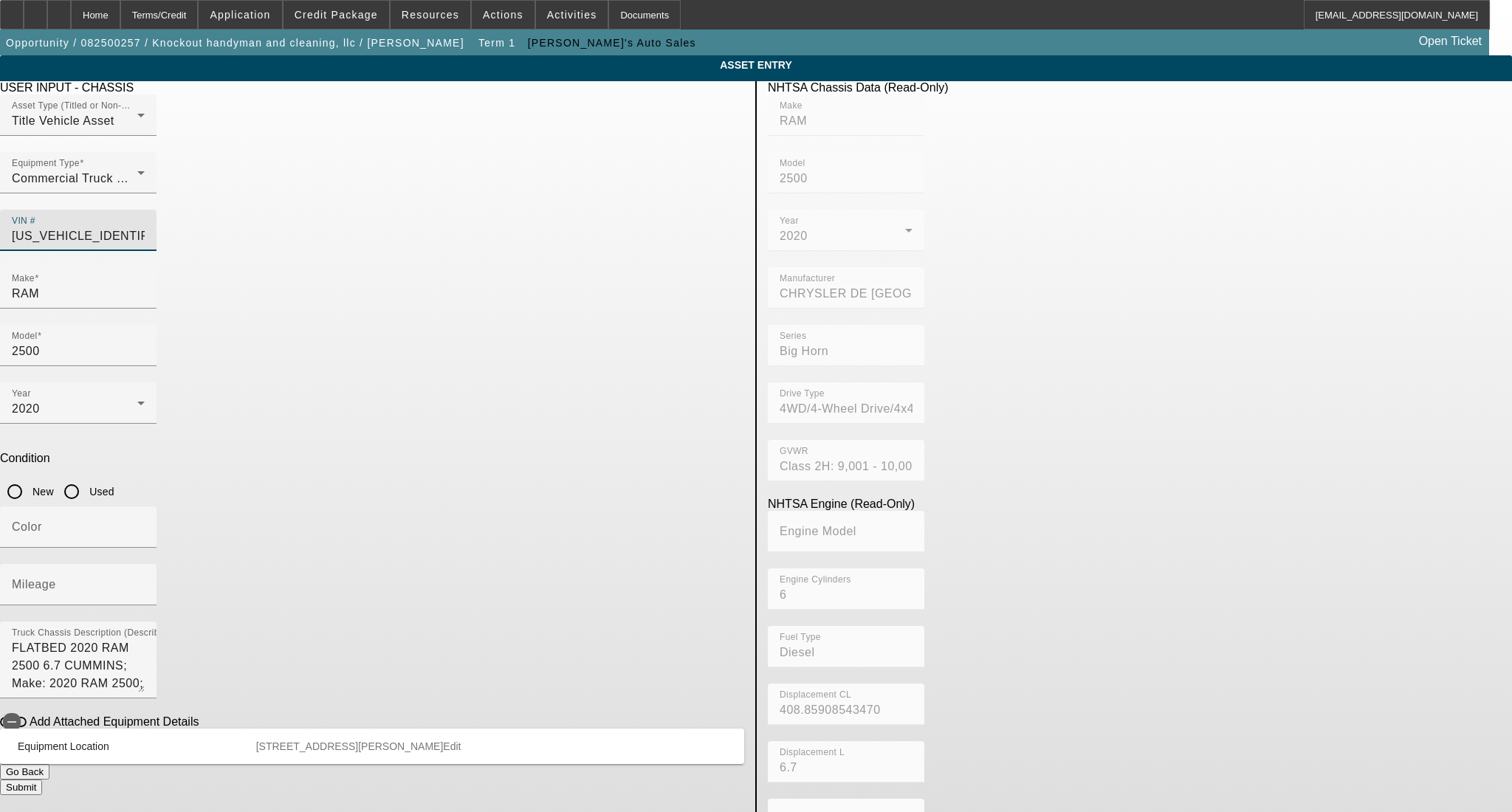
type input "[US_VEHICLE_IDENTIFICATION_NUMBER]"
click at [86, 477] on input "Used" at bounding box center [72, 491] width 30 height 30
radio input "true"
type input "RAM"
type input "2500"
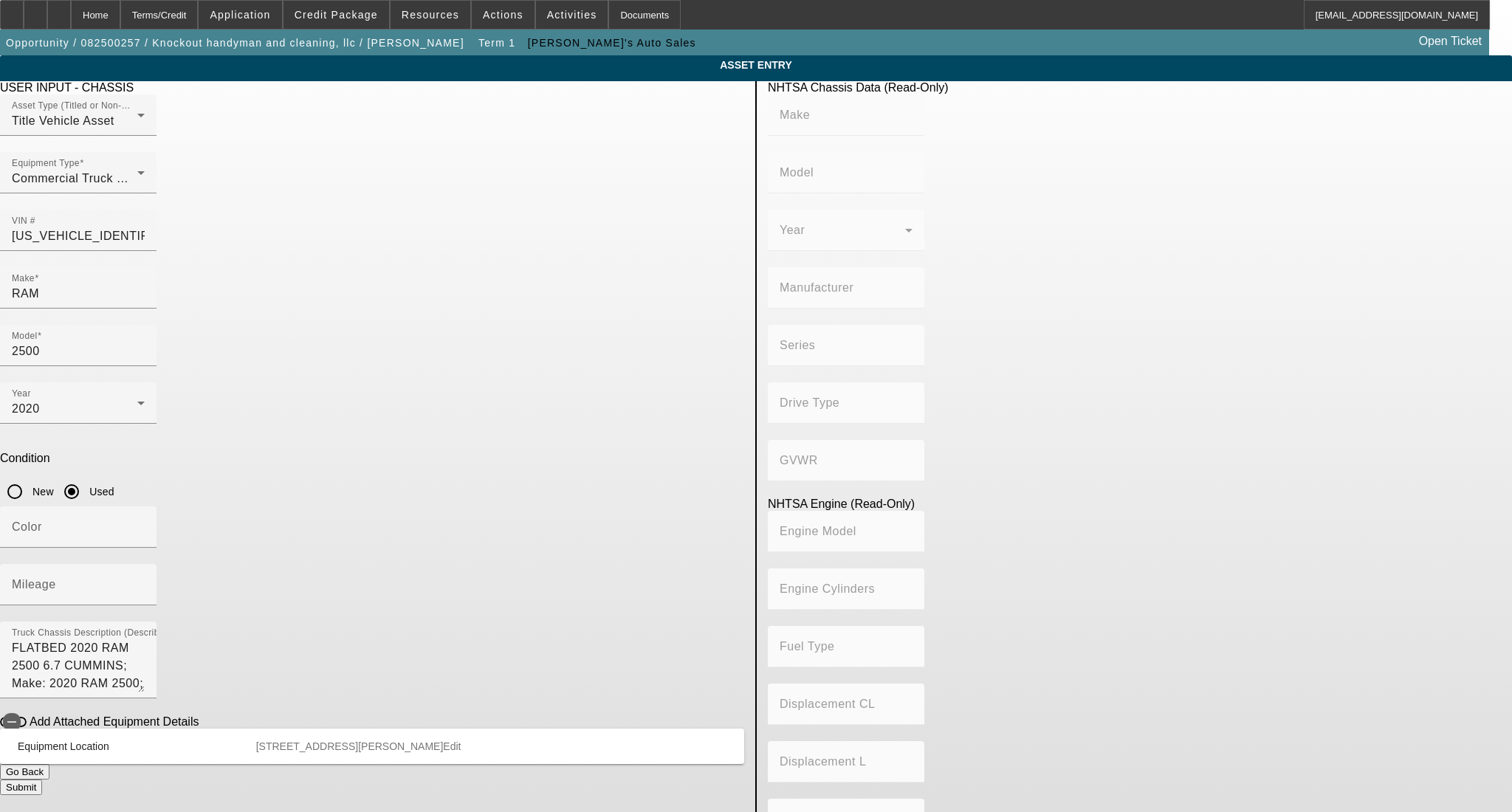
type input "CHRYSLER DE [GEOGRAPHIC_DATA] [GEOGRAPHIC_DATA]"
type input "Big Horn"
type input "4WD/4-Wheel Drive/4x4"
type input "Class 2H: 9,001 - 10,000 lb (4,082 - 4,536 kg)"
type input "6"
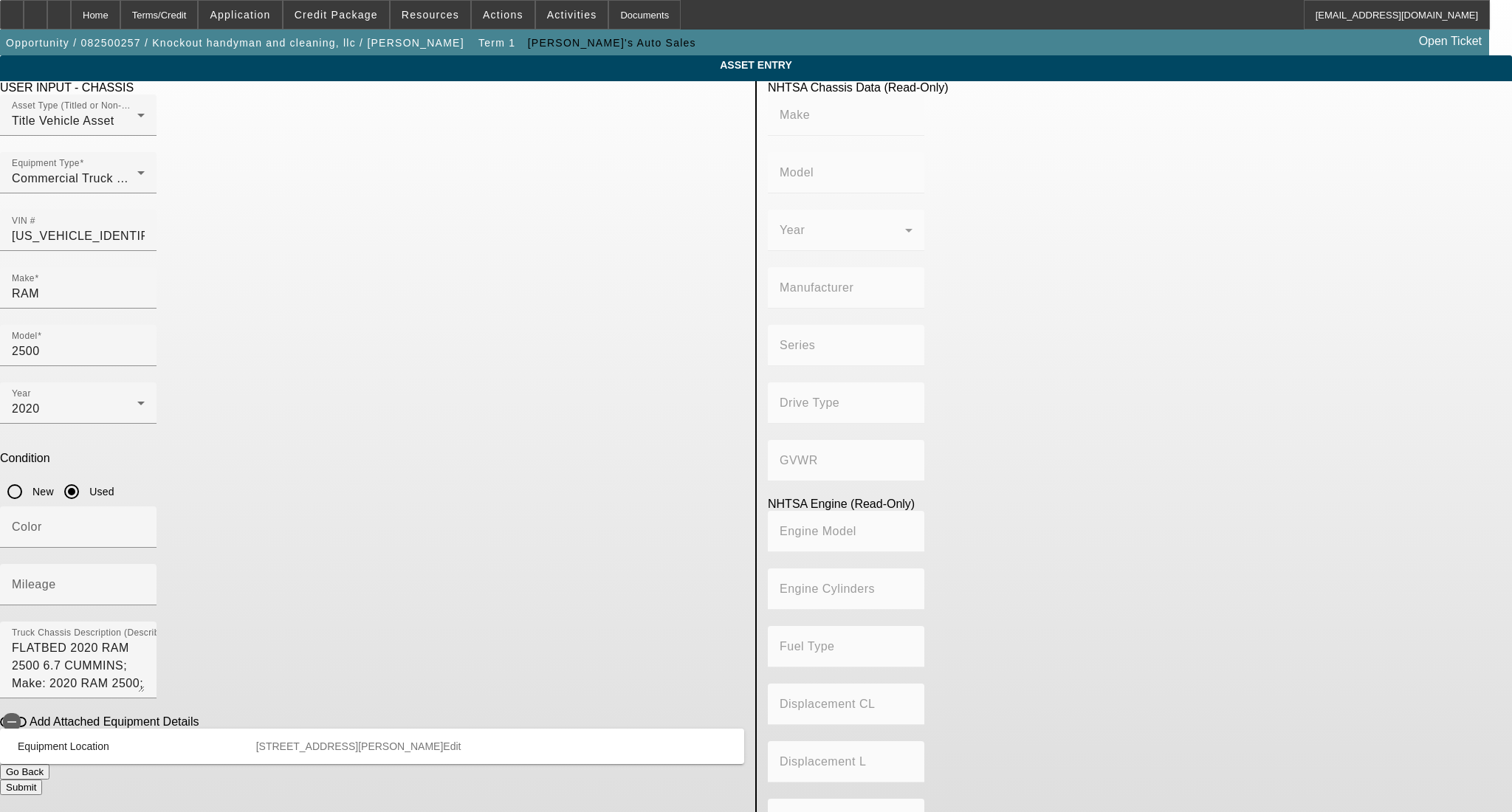
type input "Diesel"
type input "408.85908543470"
type input "6.7"
click at [145, 524] on input "Color" at bounding box center [78, 533] width 133 height 18
paste input "159,579"
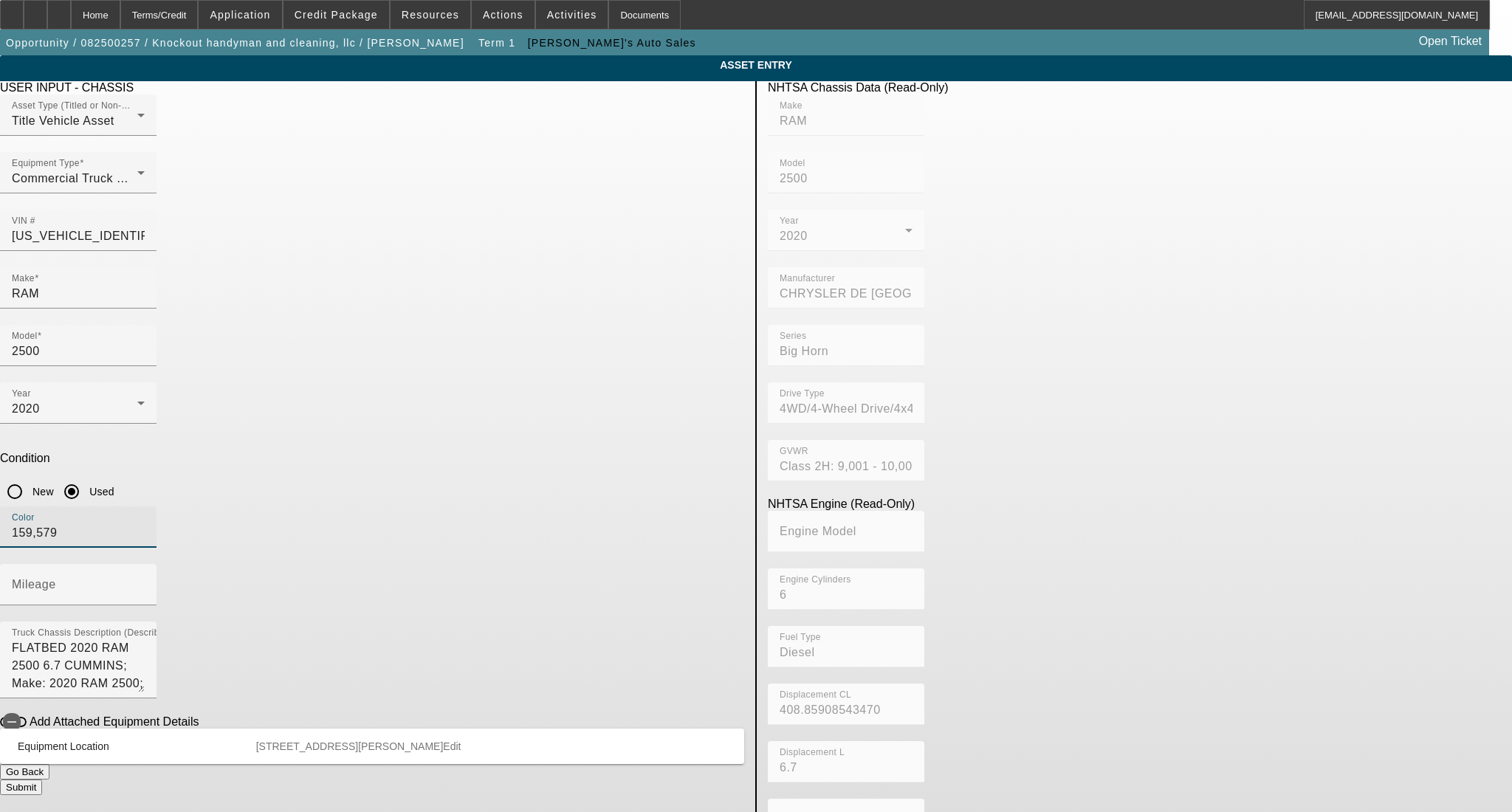
drag, startPoint x: 417, startPoint y: 387, endPoint x: 229, endPoint y: 388, distance: 188.0
click at [229, 388] on app-asset-collateral-manage "ASSET ENTRY Delete asset USER INPUT - CHASSIS Asset Type (Titled or Non-Titled)…" at bounding box center [756, 465] width 1512 height 818
type input "Blue"
click at [56, 578] on mat-label "Mileage" at bounding box center [34, 584] width 44 height 13
click at [145, 581] on input "Mileage" at bounding box center [78, 590] width 133 height 18
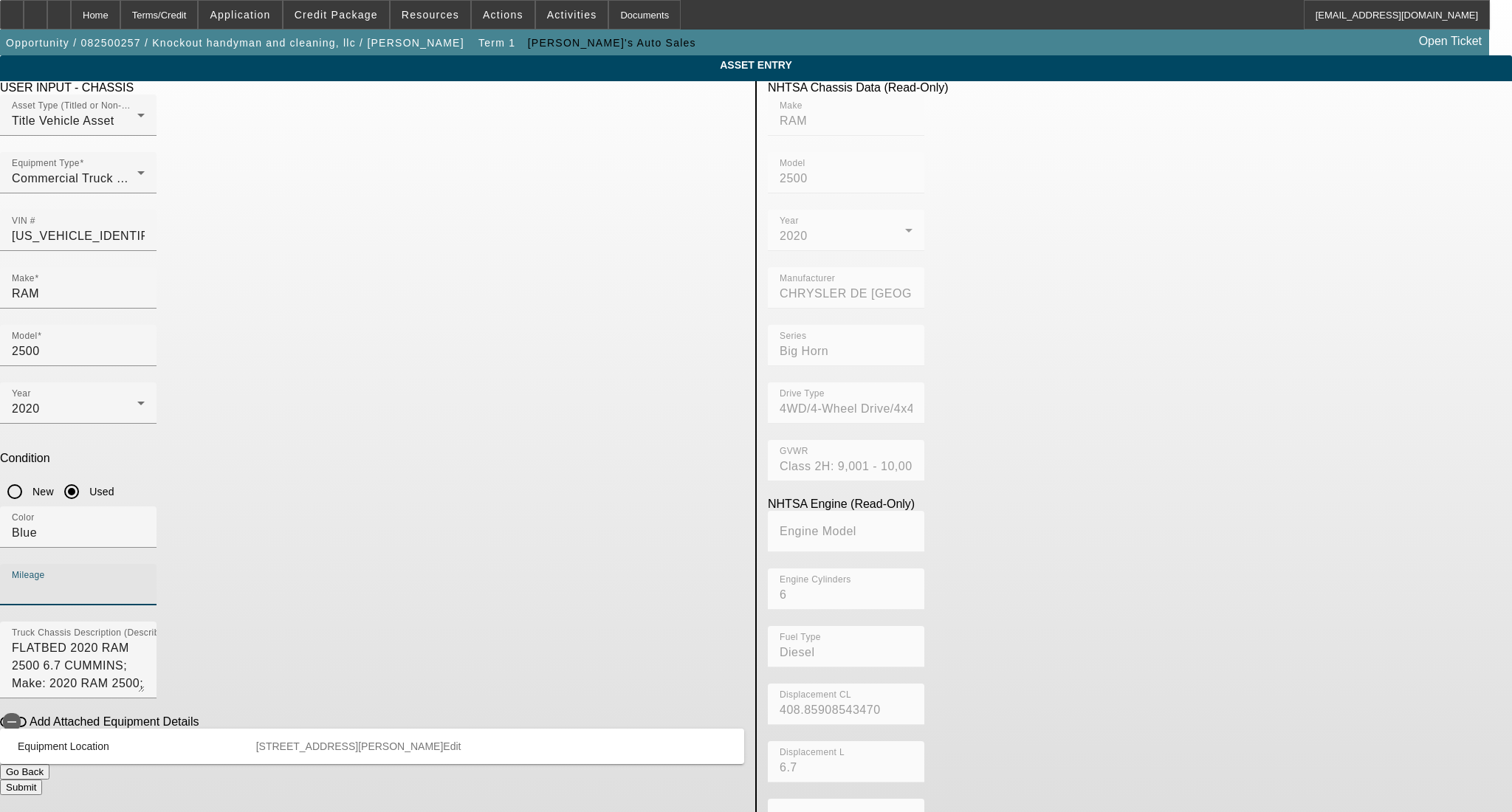
paste input "159579"
type input "159579"
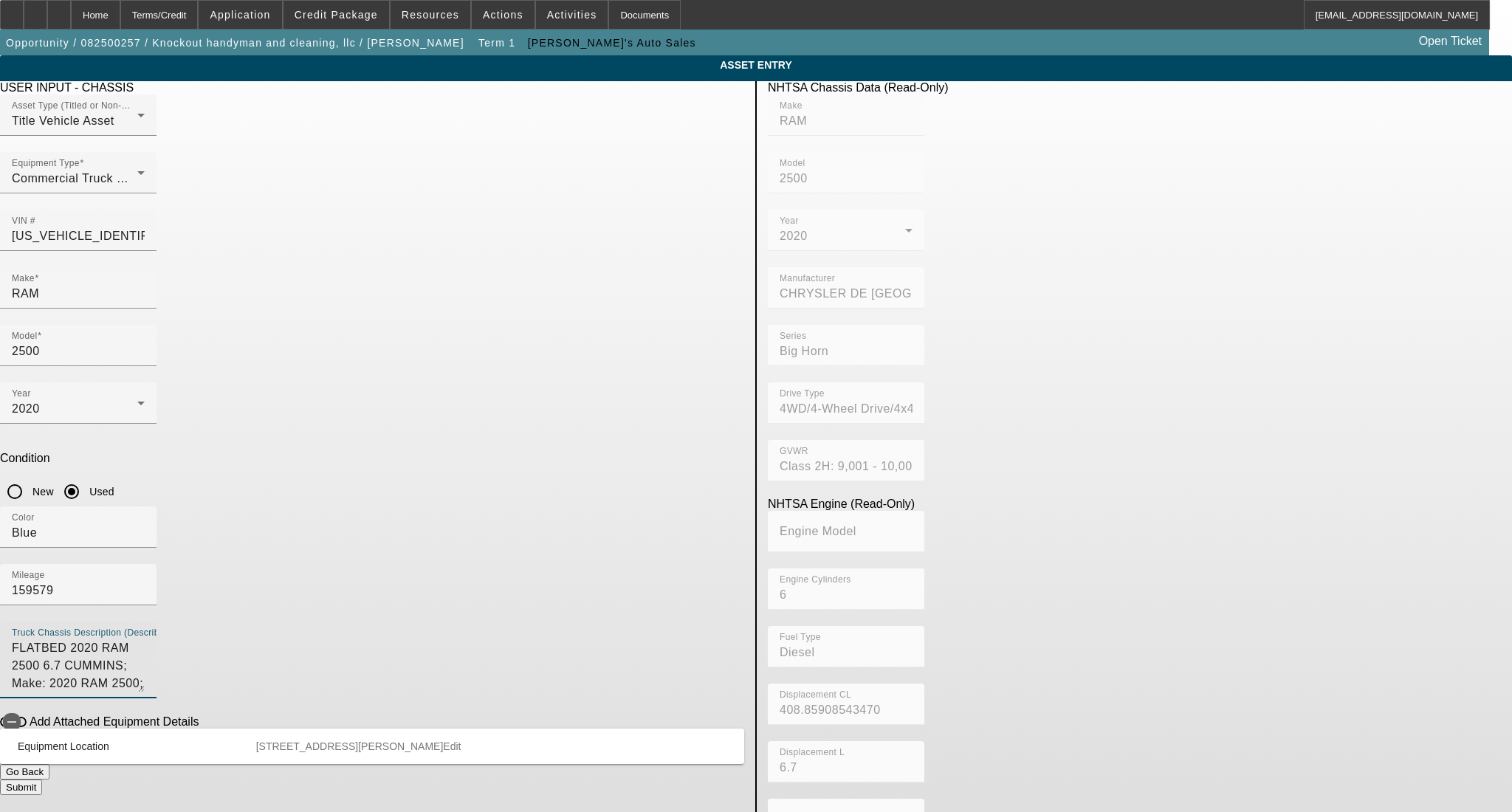
click at [145, 639] on textarea "FLATBED 2020 RAM 2500 6.7 CUMMINS; Make: 2020 RAM 2500; Model: 2500 LONESTAR" at bounding box center [78, 666] width 133 height 53
drag, startPoint x: 339, startPoint y: 462, endPoint x: 393, endPoint y: 441, distance: 57.9
click at [145, 639] on textarea "FLATBED 2020 RAM 2500 6.7 CUMMINS; Make: 2020 RAM 2500; Model: 2500 LONESTAR" at bounding box center [78, 666] width 133 height 53
type textarea "FLATBED w/ trailer tow package and gooseneck ball"
click at [42, 779] on button "Submit" at bounding box center [21, 786] width 42 height 15
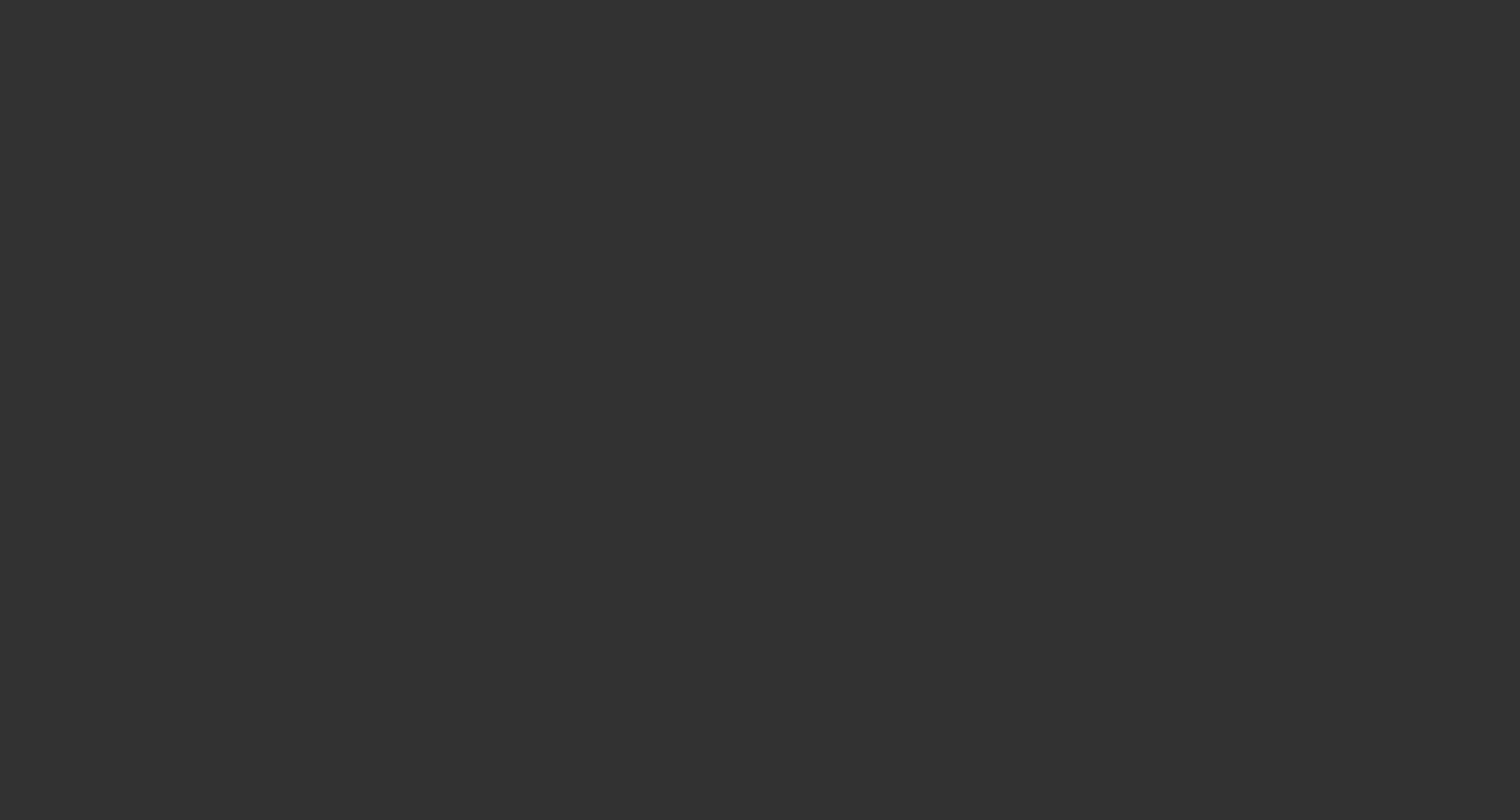
type input "$37,300.00"
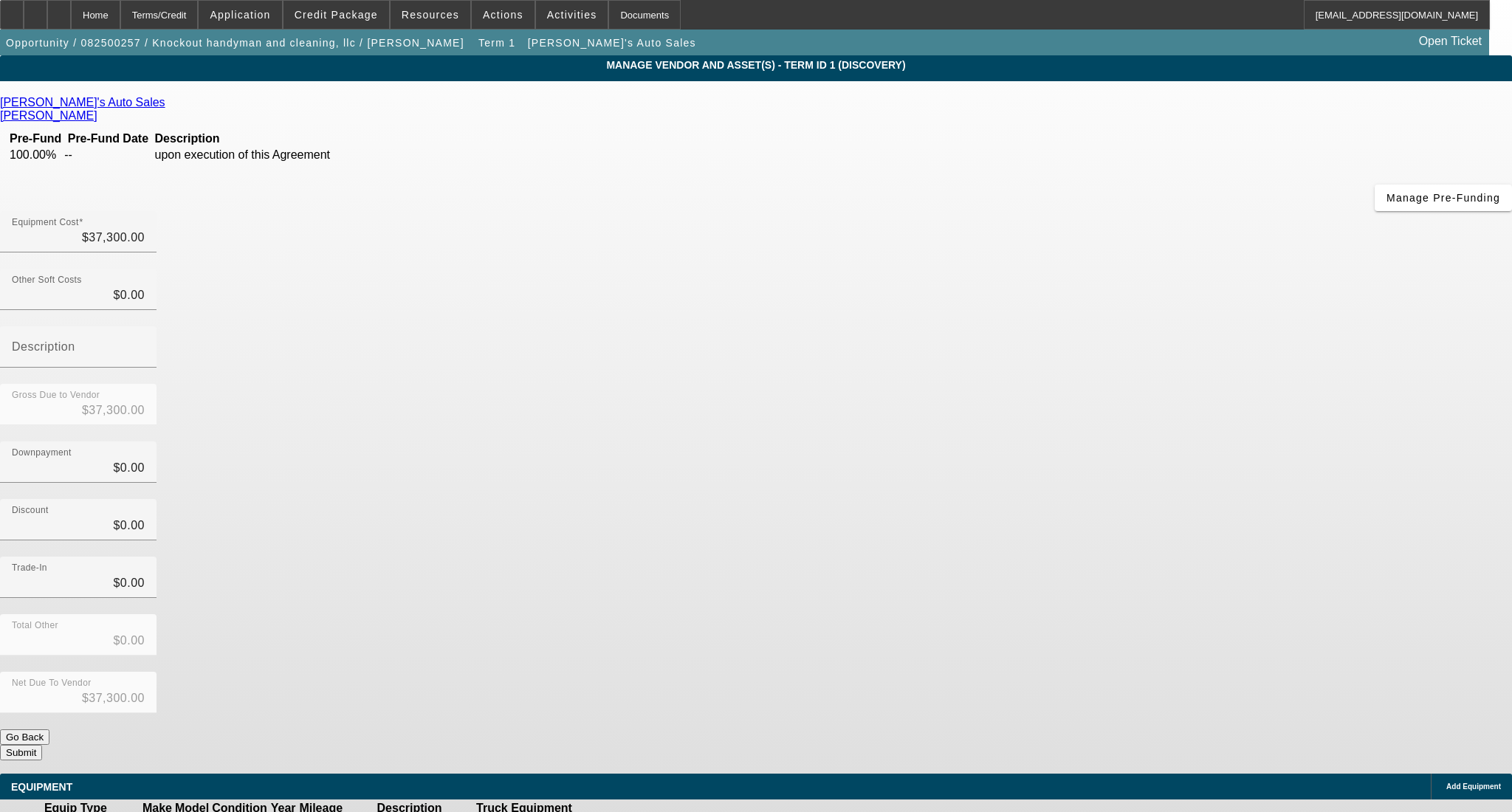
click at [42, 744] on button "Submit" at bounding box center [21, 752] width 42 height 15
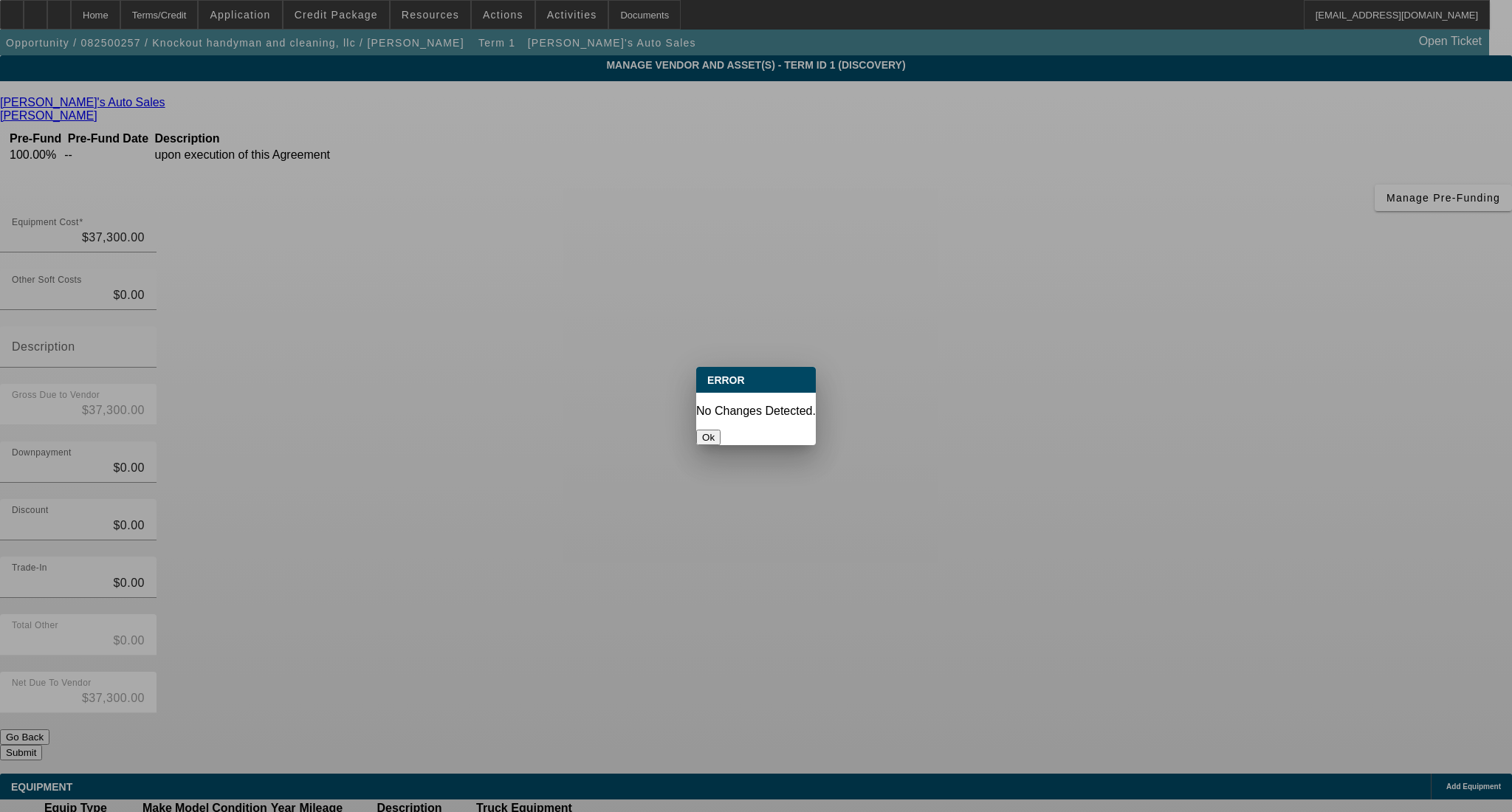
click at [721, 430] on button "Ok" at bounding box center [709, 437] width 24 height 15
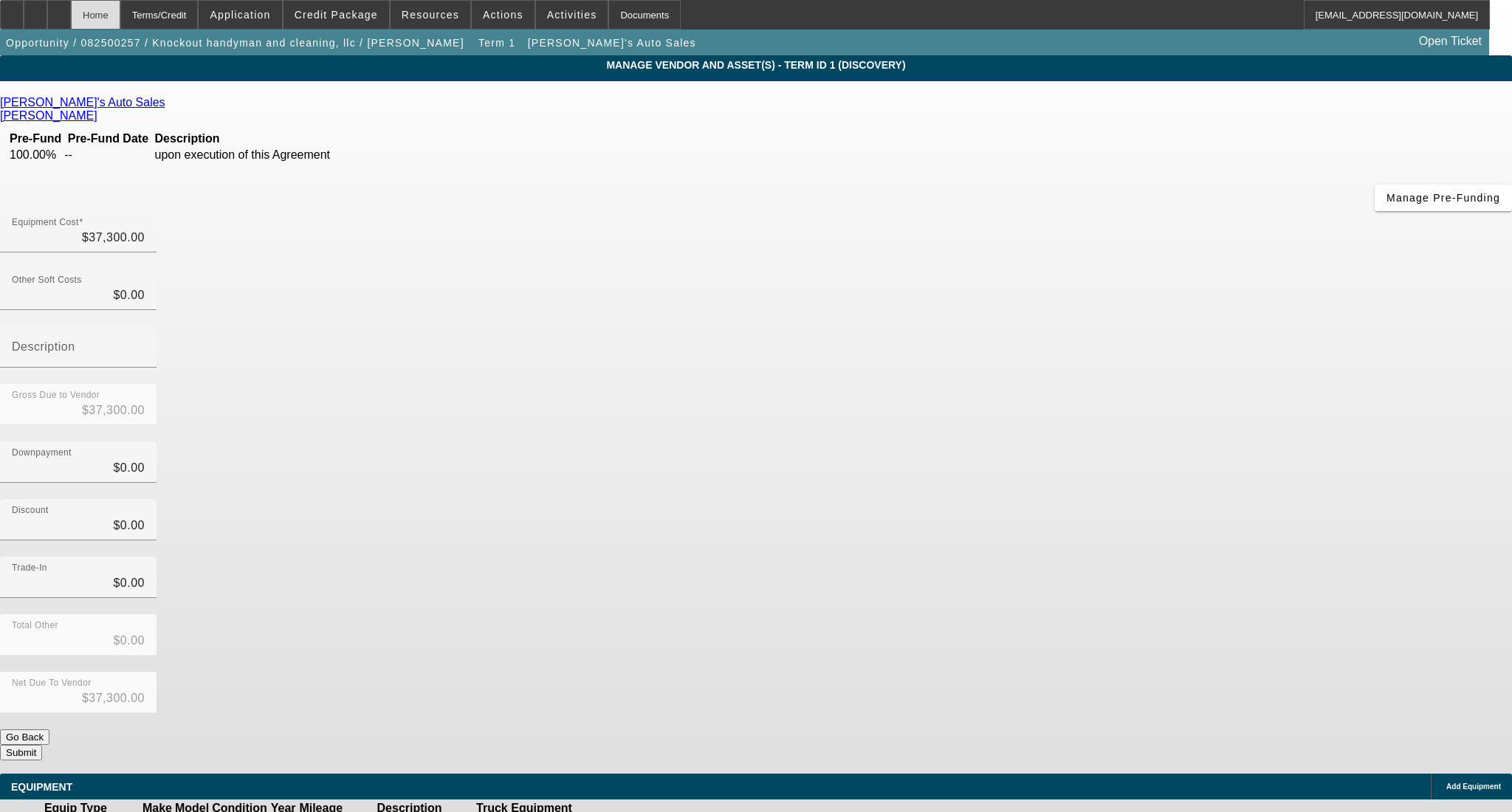
click at [121, 10] on div "Home" at bounding box center [96, 14] width 50 height 30
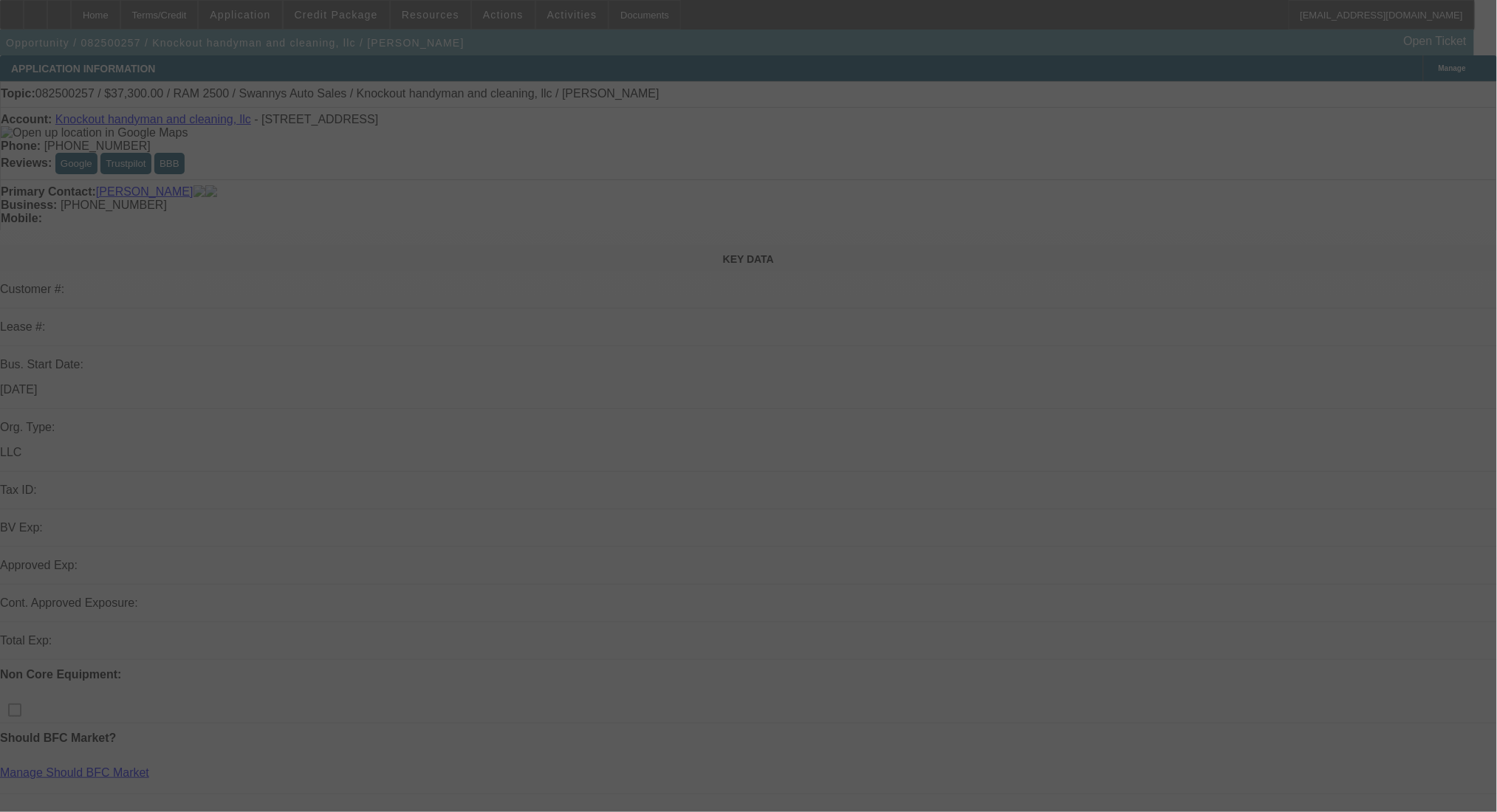
click at [338, 25] on div at bounding box center [748, 406] width 1497 height 812
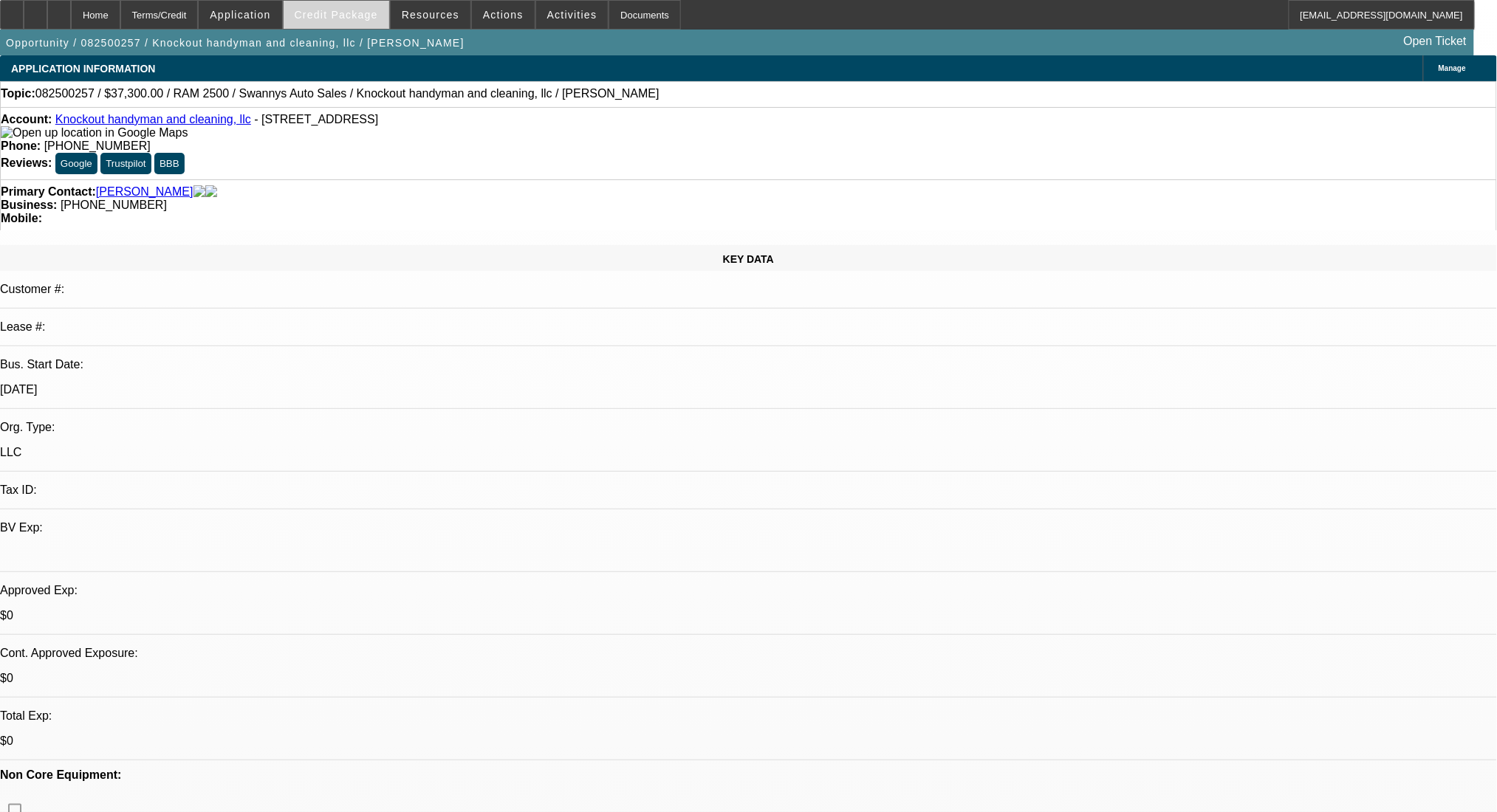
select select "0"
select select "2"
select select "0.1"
select select "4"
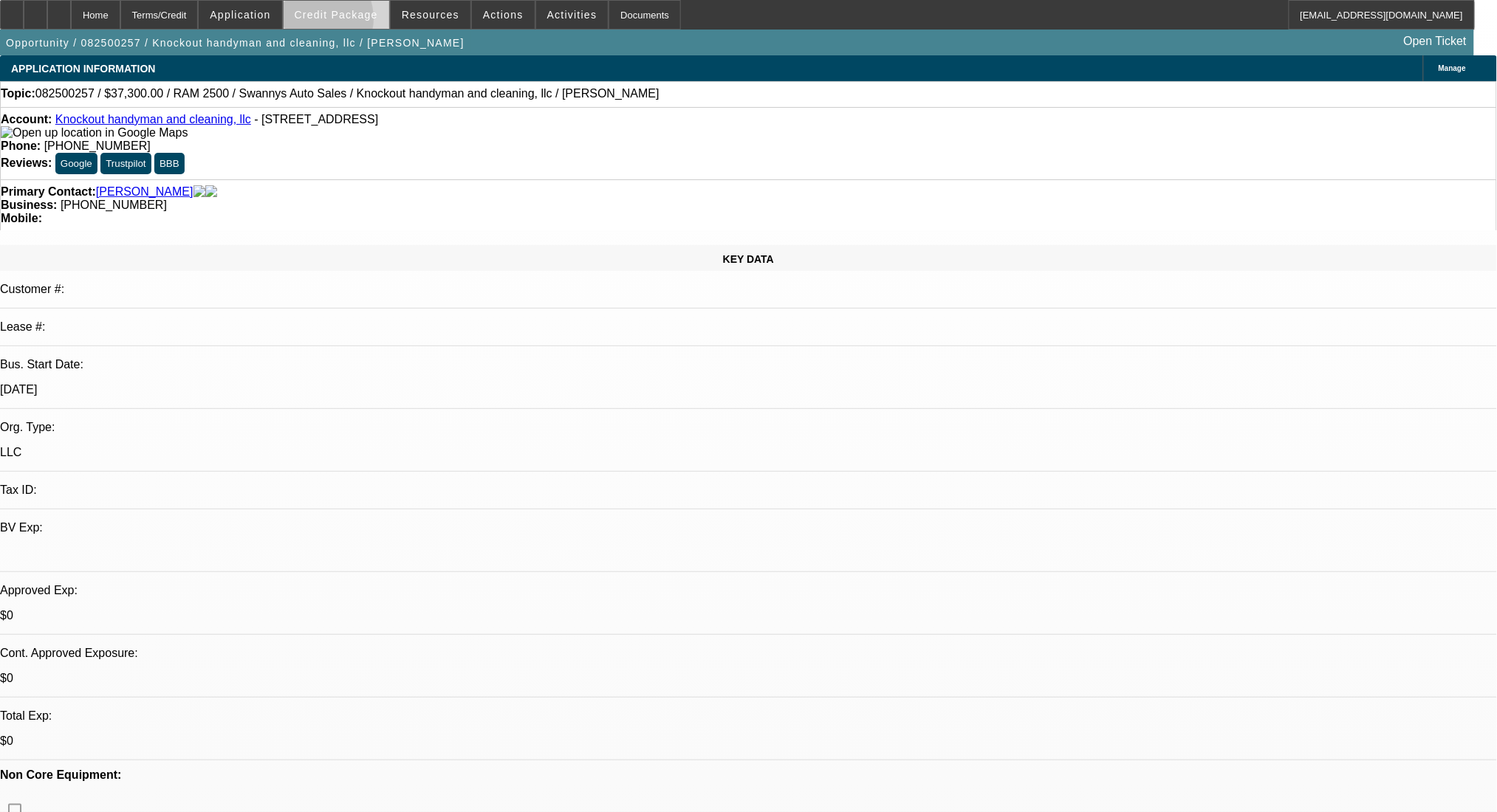
click at [335, 23] on span at bounding box center [336, 14] width 105 height 35
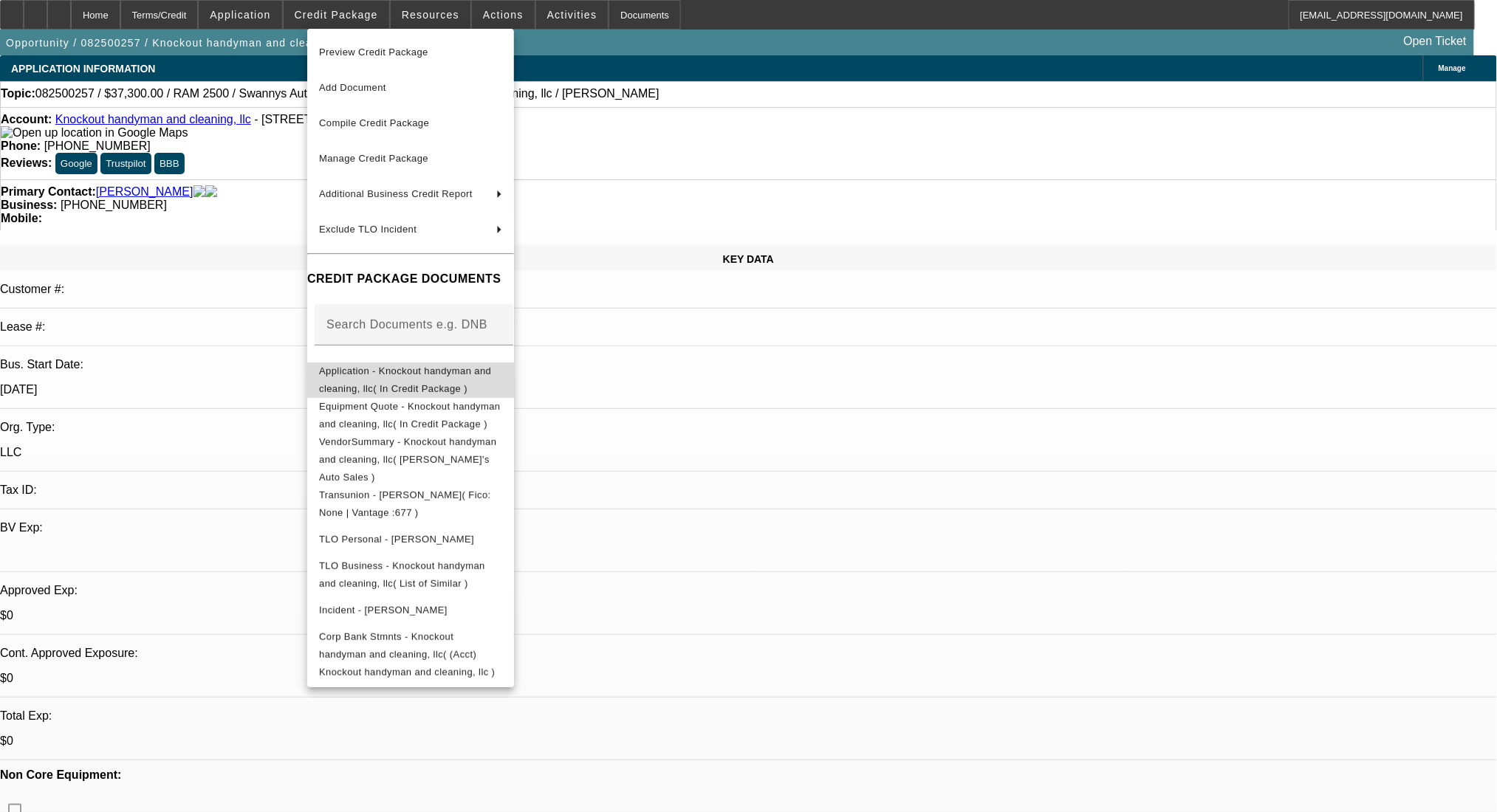
click at [417, 367] on span "Application - Knockout handyman and cleaning, llc( In Credit Package )" at bounding box center [411, 379] width 183 height 35
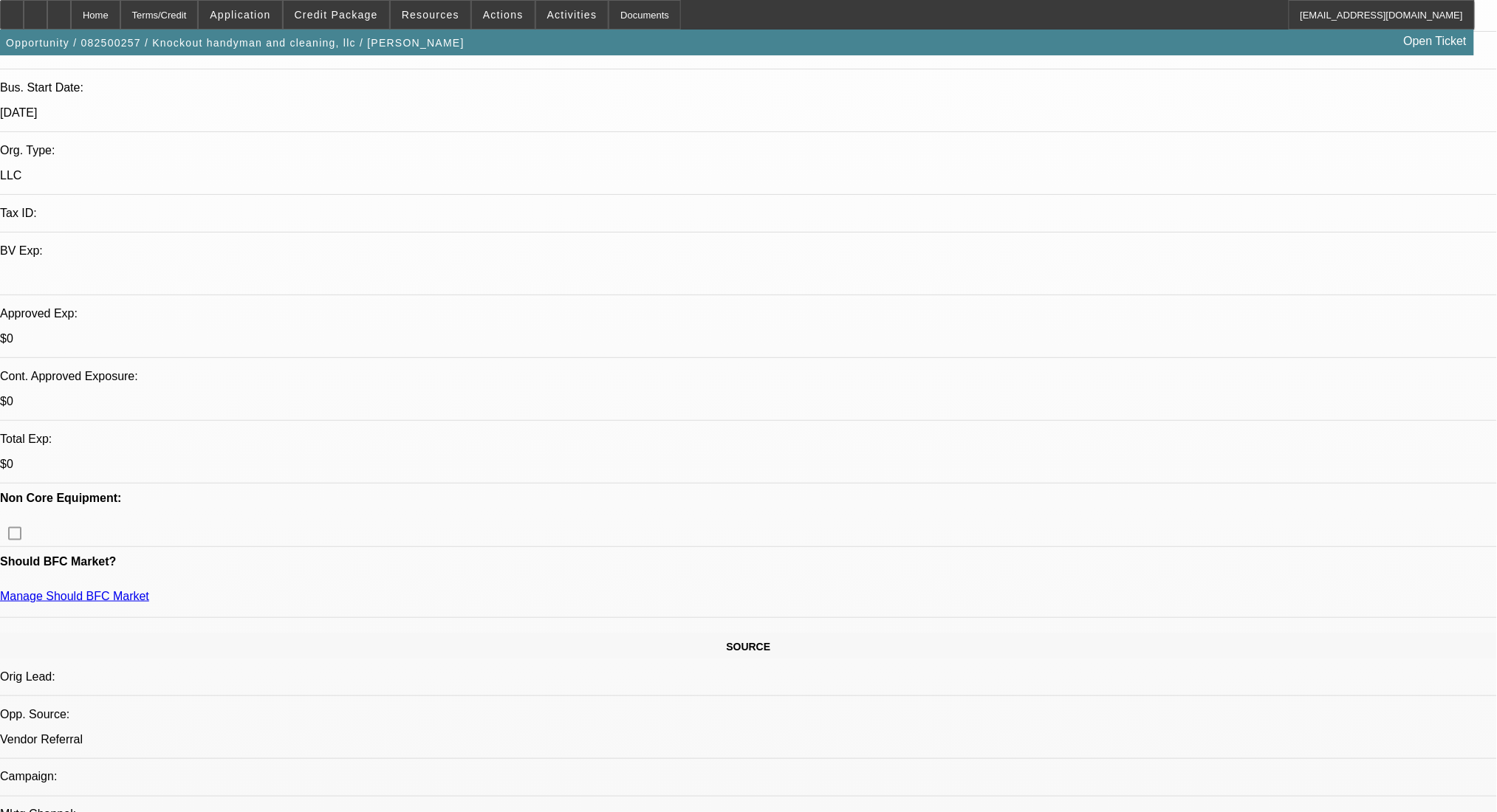
scroll to position [393, 0]
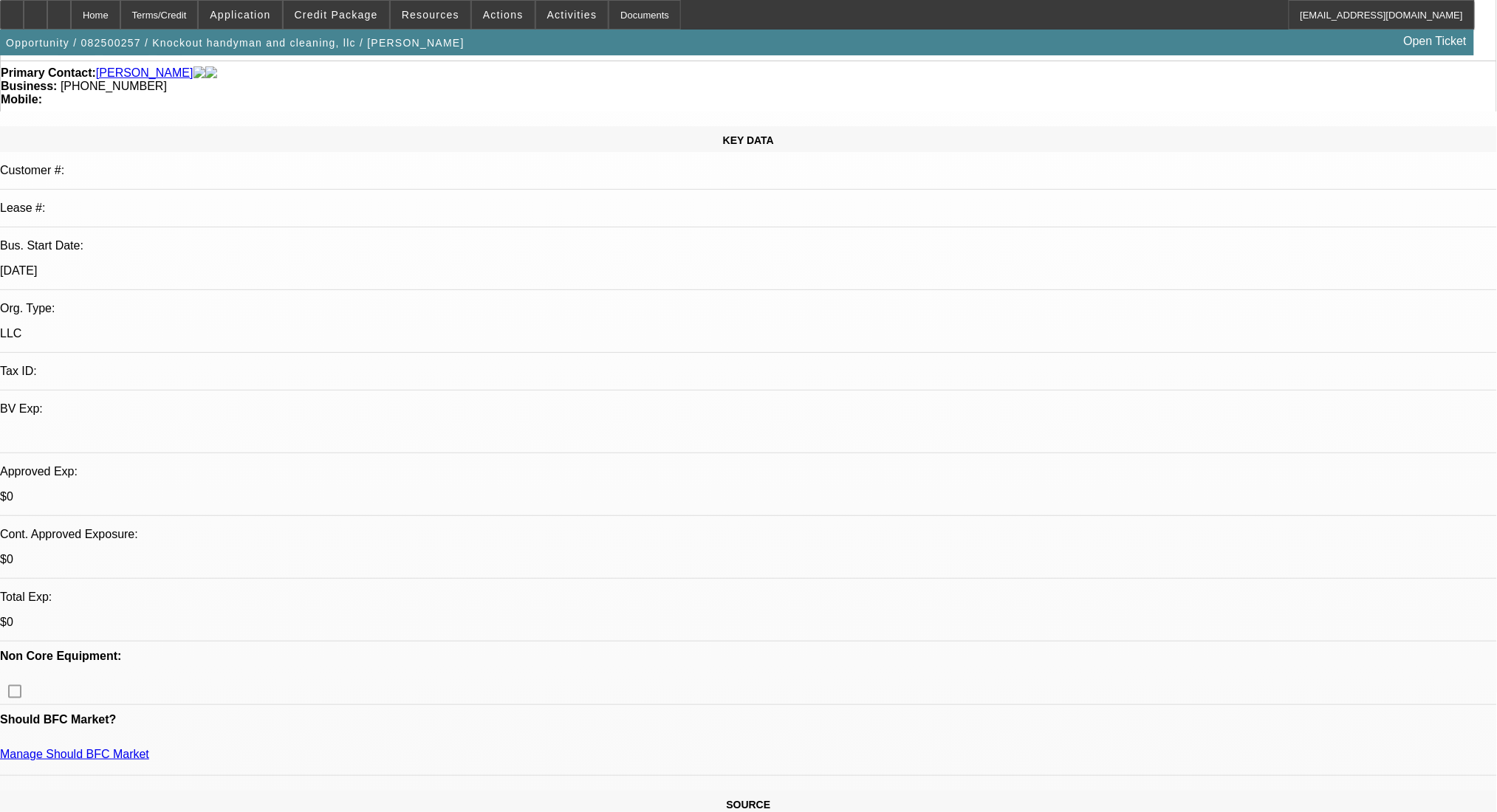
scroll to position [0, 0]
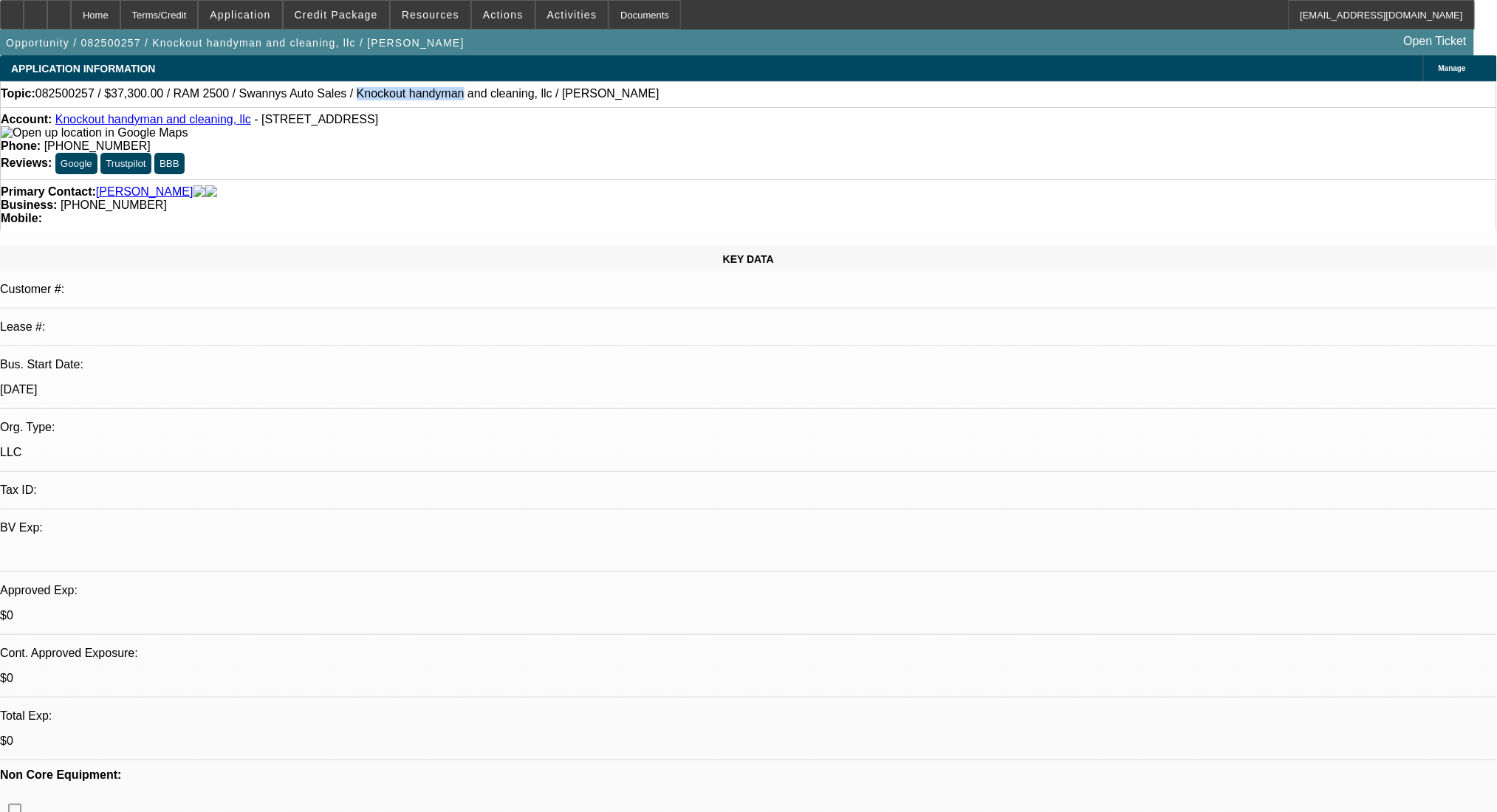
drag, startPoint x: 311, startPoint y: 93, endPoint x: 397, endPoint y: 106, distance: 87.0
click at [397, 106] on div "Topic: 082500257 / $37,300.00 / RAM 2500 / Swannys Auto Sales / Knockout handym…" at bounding box center [748, 94] width 1497 height 26
copy span "Knockout handyman"
click at [47, 18] on div at bounding box center [35, 14] width 23 height 30
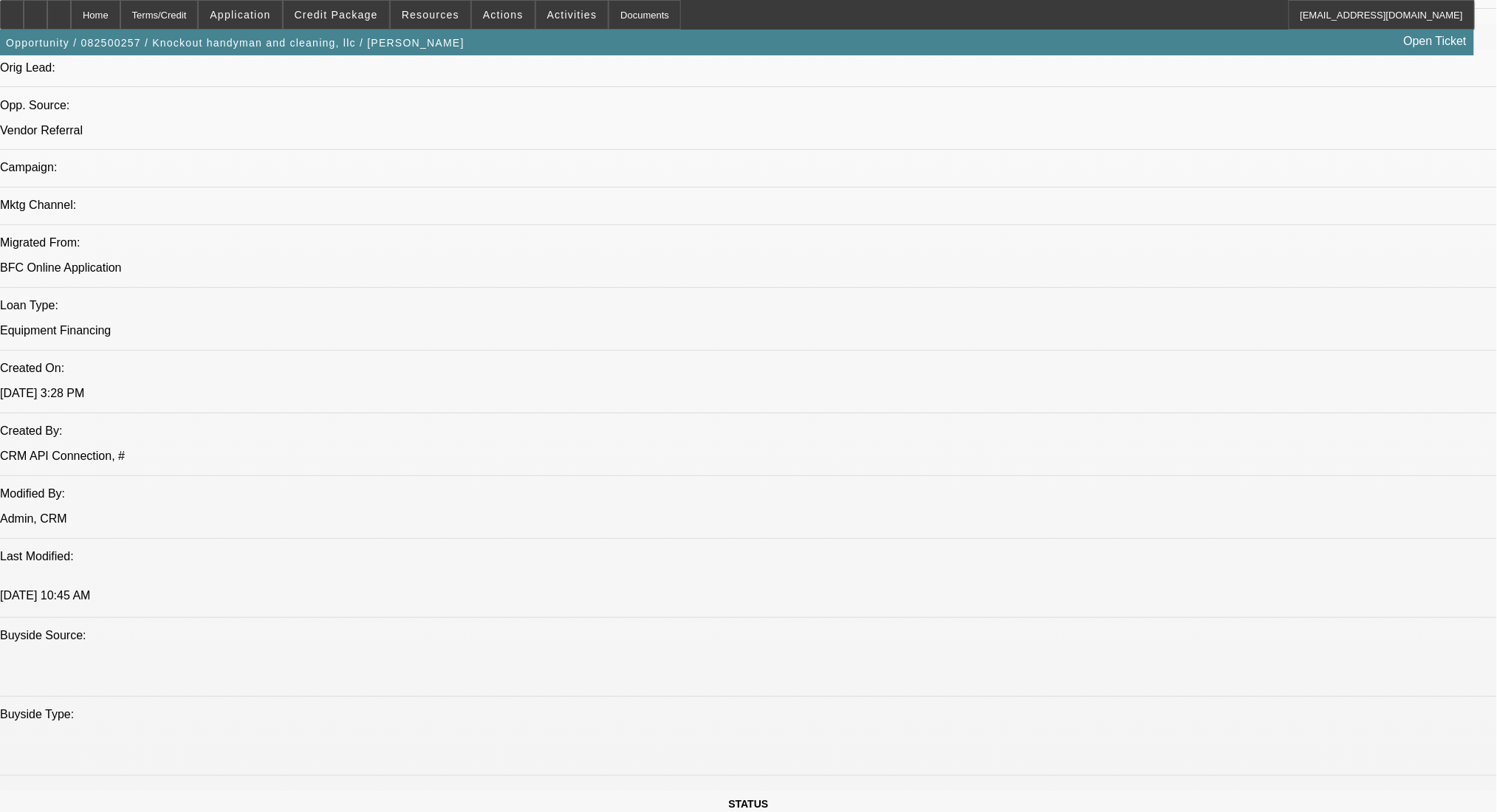
scroll to position [393, 0]
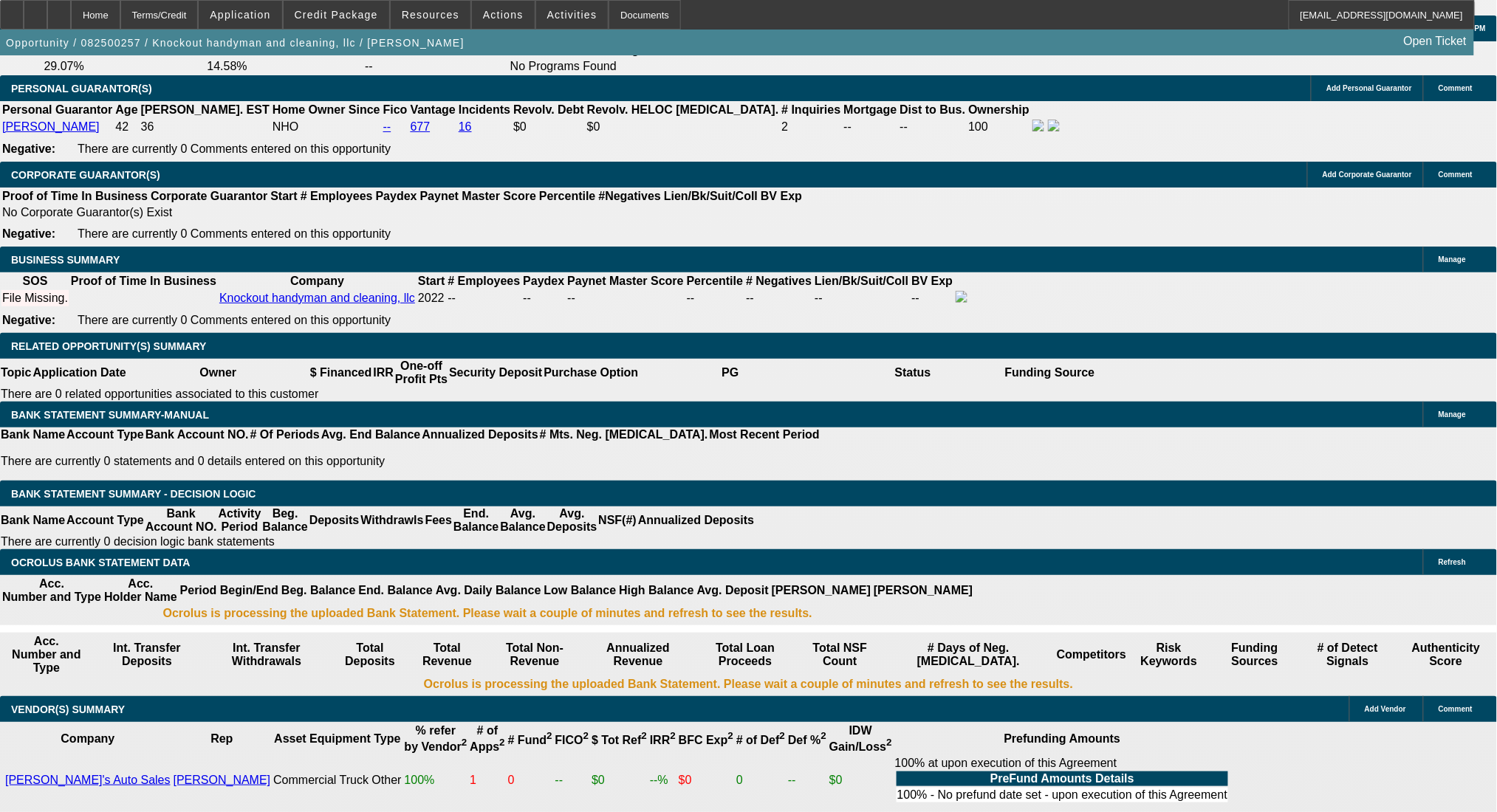
scroll to position [2066, 0]
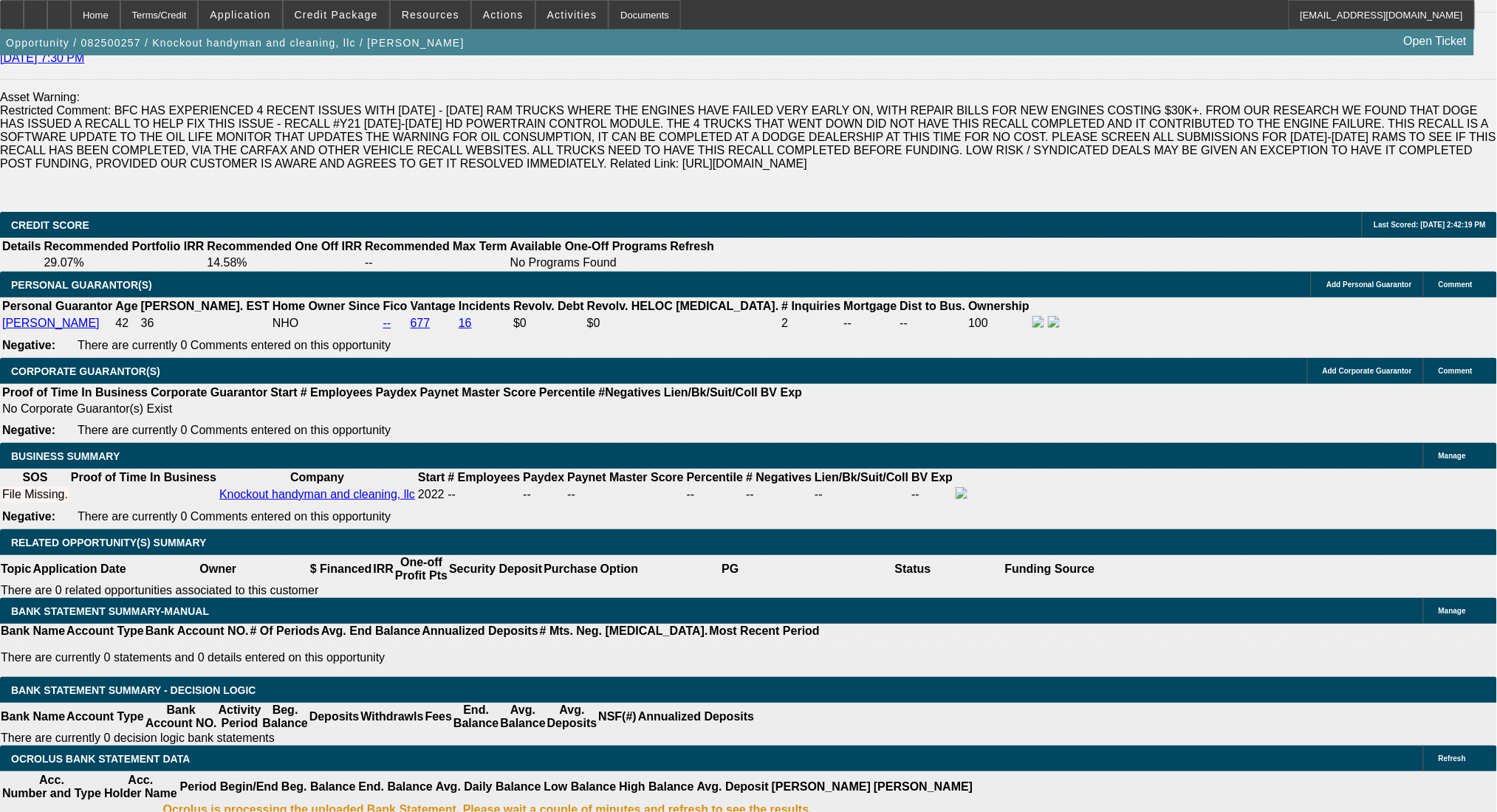
drag, startPoint x: 314, startPoint y: 577, endPoint x: 341, endPoint y: 580, distance: 27.2
type input "UNKNOWN"
type input "36"
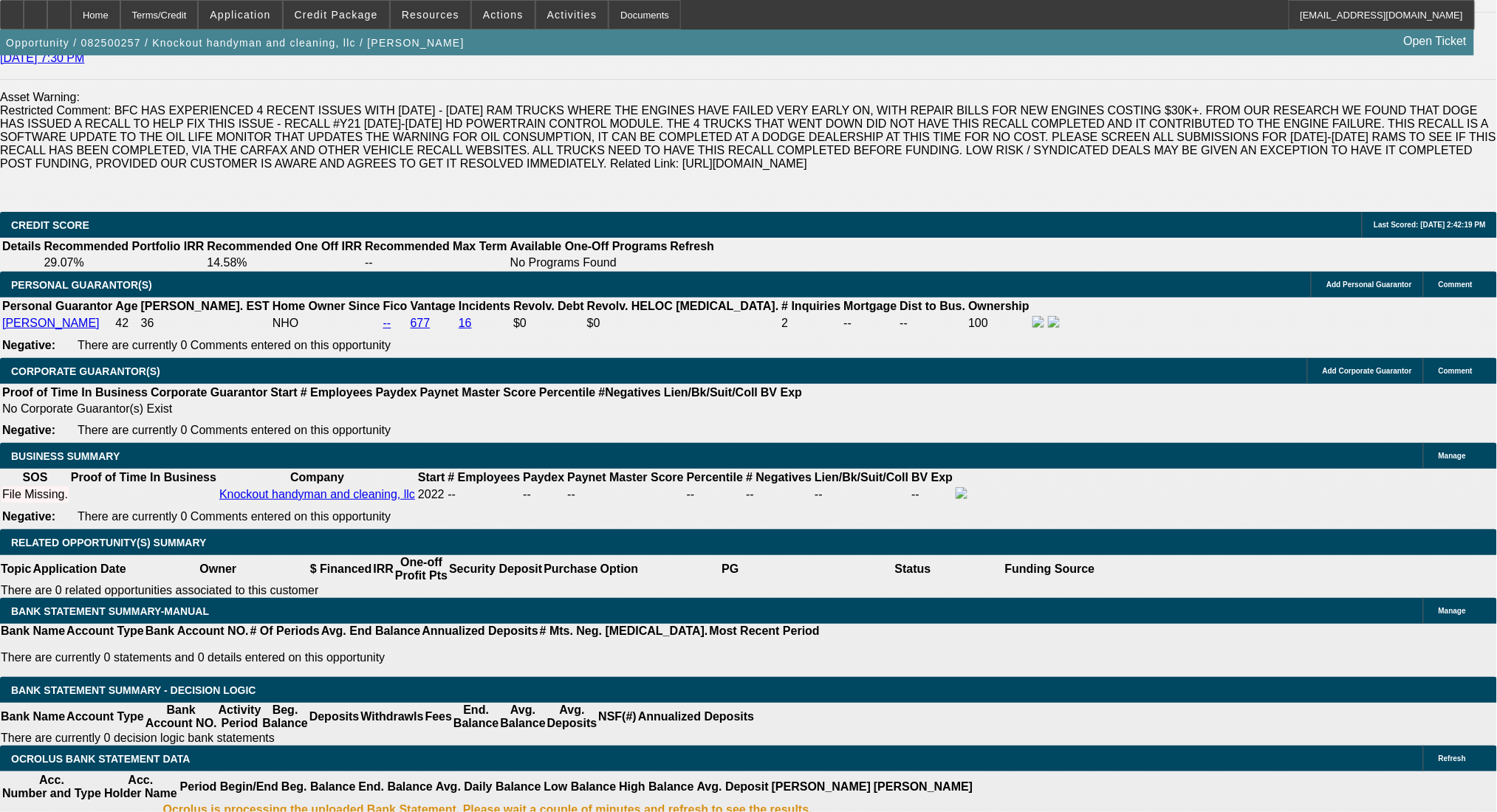
type input "$0.00"
type input "15"
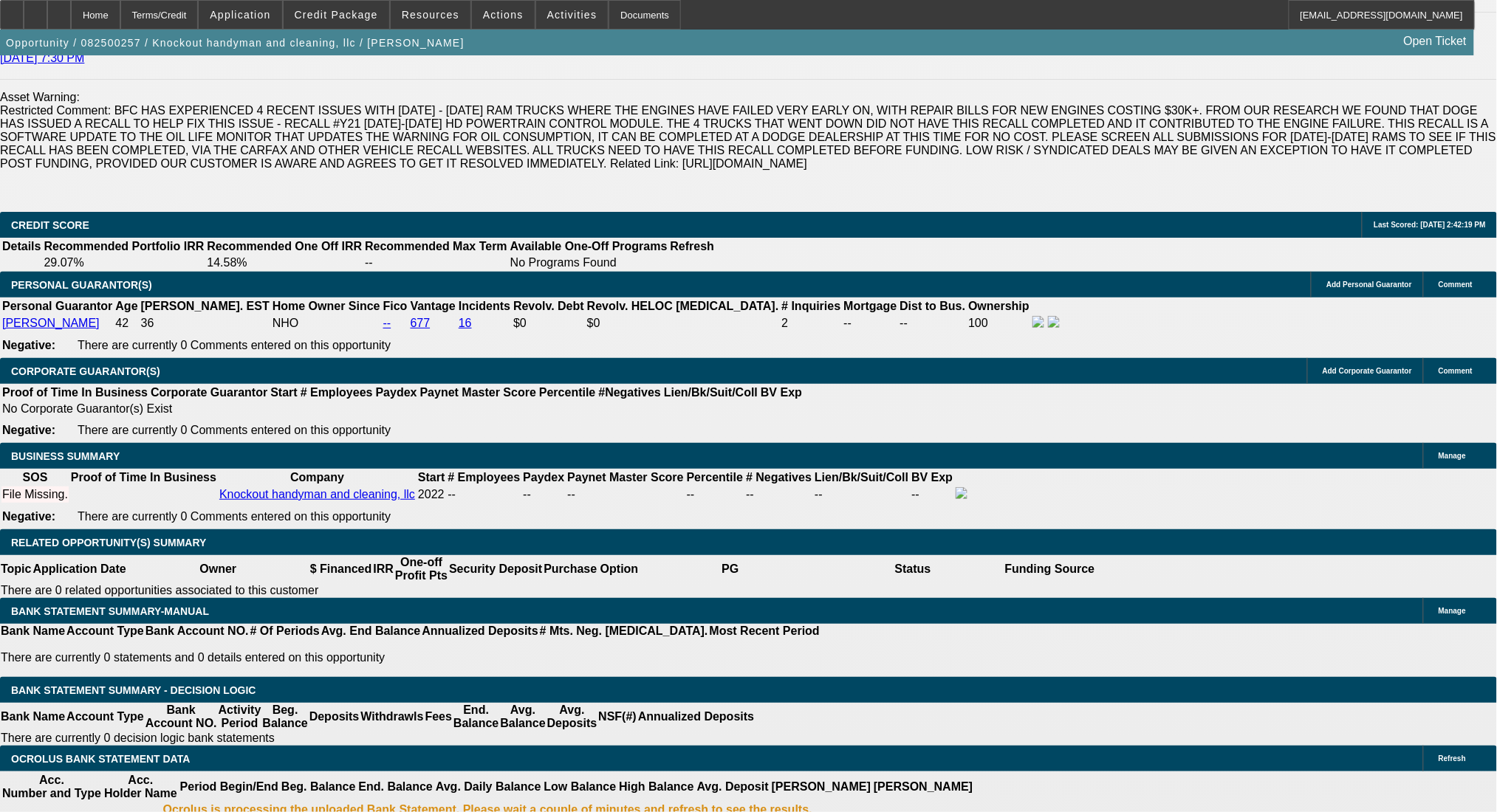
type input "$2,104.32"
type input "$1,052.16"
type input "$2,586.04"
type input "$1,293.02"
type input "15"
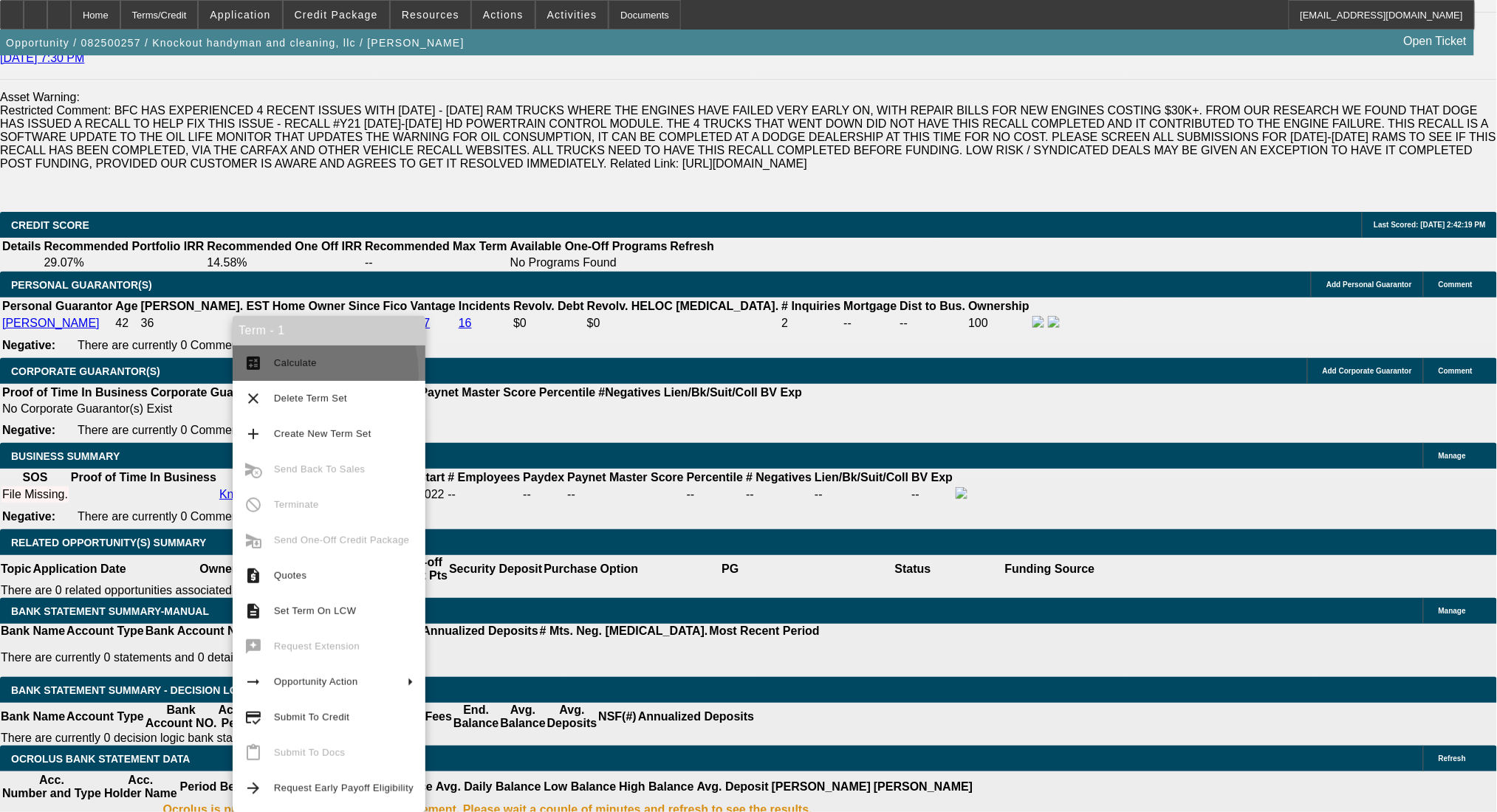
click at [294, 374] on button "calculate Calculate" at bounding box center [329, 363] width 193 height 35
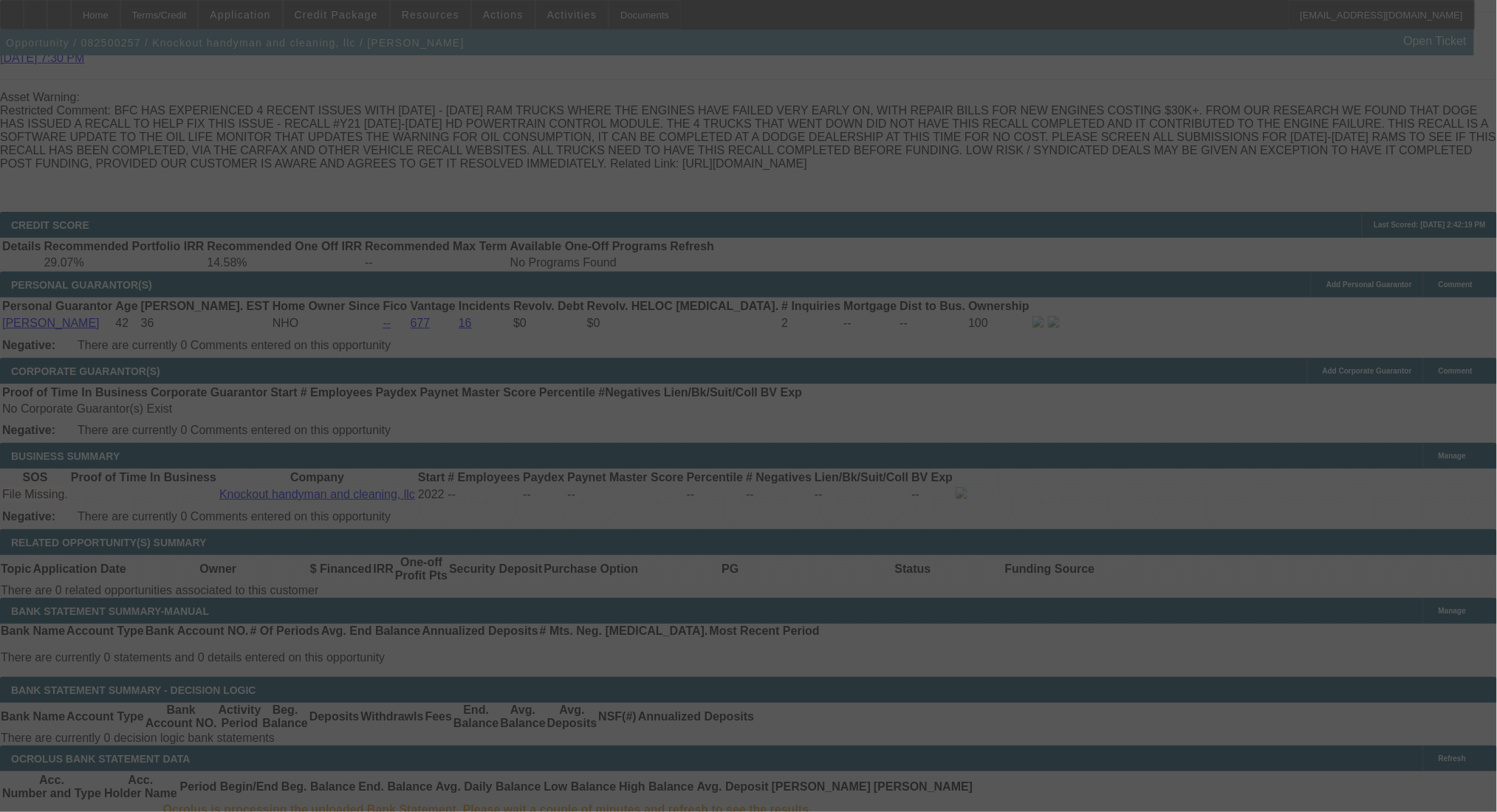
select select "0"
select select "2"
select select "0.1"
select select "4"
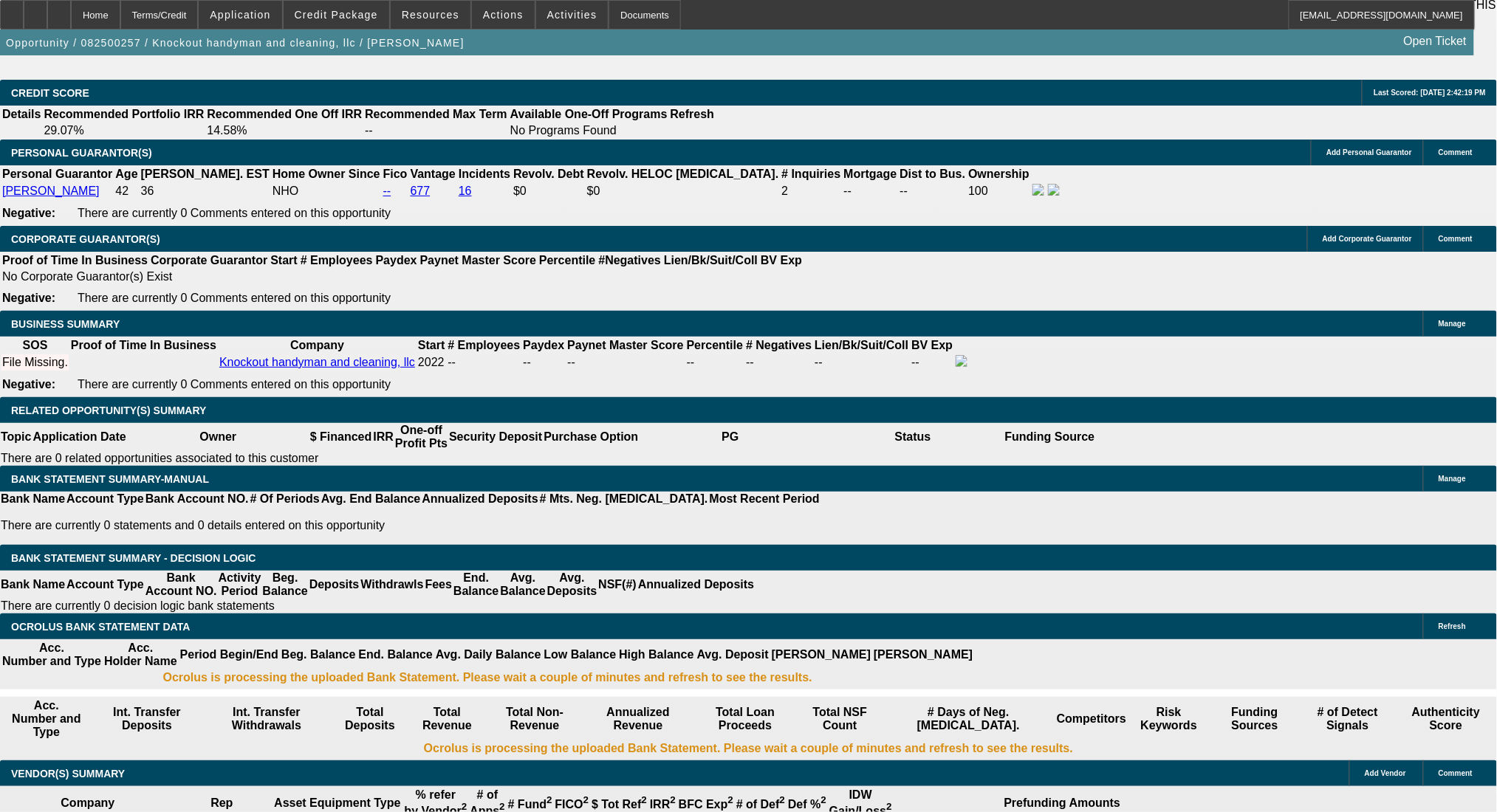
scroll to position [2165, 0]
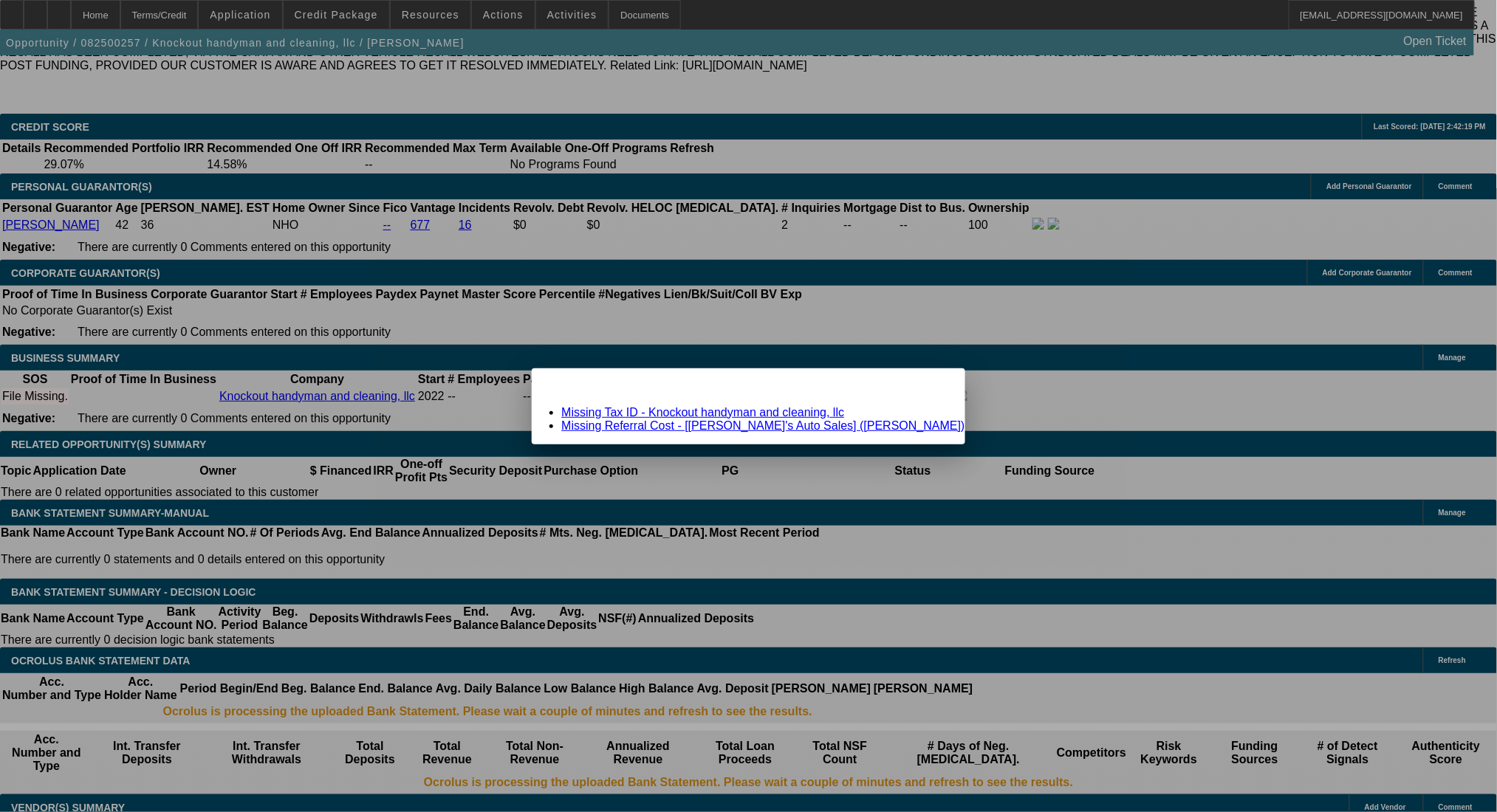
click at [372, 19] on div at bounding box center [748, 406] width 1497 height 812
click at [368, 19] on div at bounding box center [748, 406] width 1497 height 812
click at [859, 423] on link "Missing Referral Cost - [Swanny's Auto Sales] (Williams, Brandon)" at bounding box center [763, 425] width 403 height 13
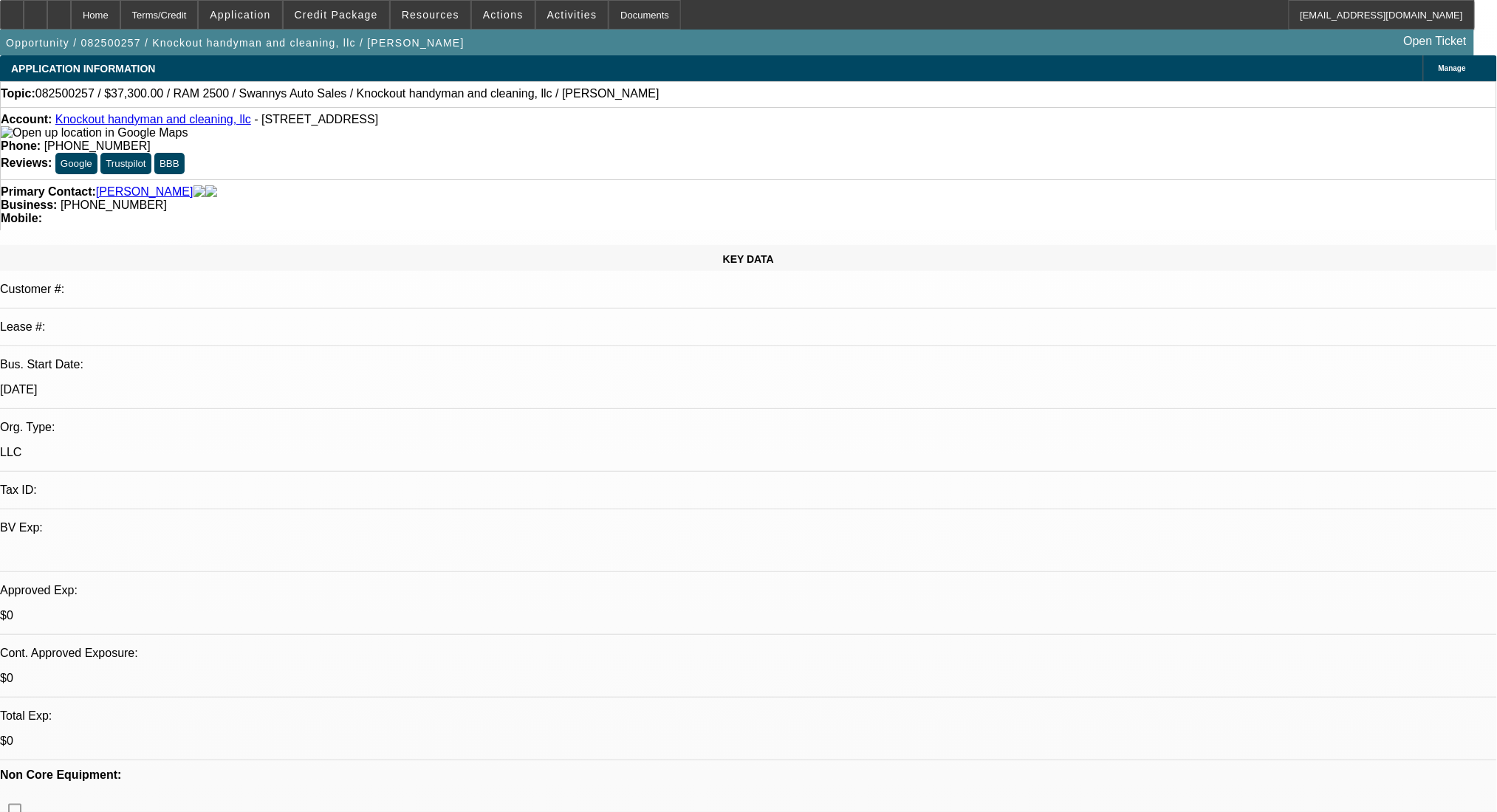
scroll to position [2165, 0]
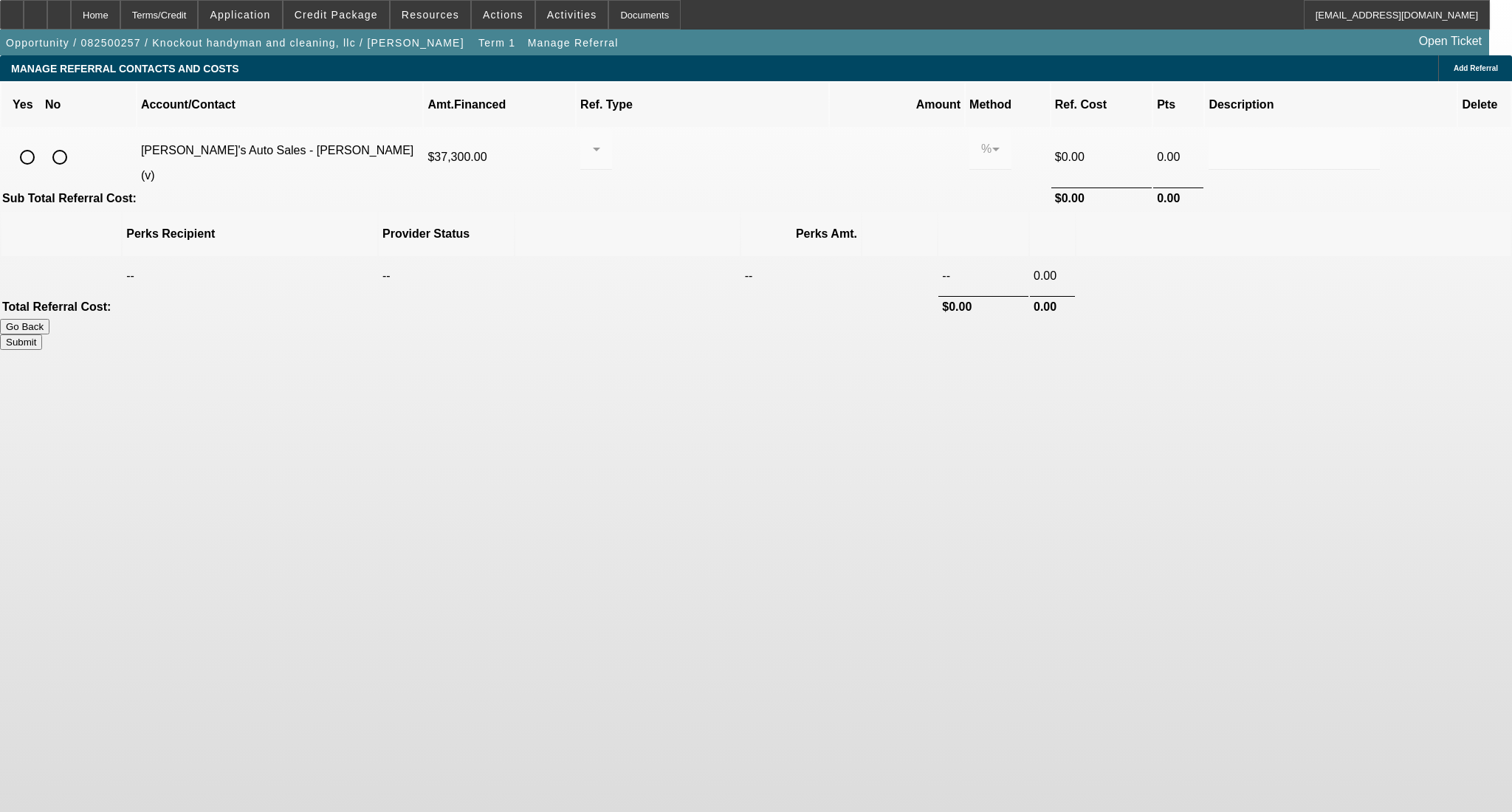
click at [75, 142] on input "radio" at bounding box center [60, 157] width 30 height 30
radio input "true"
click at [42, 334] on button "Submit" at bounding box center [21, 342] width 42 height 15
type input "0.000"
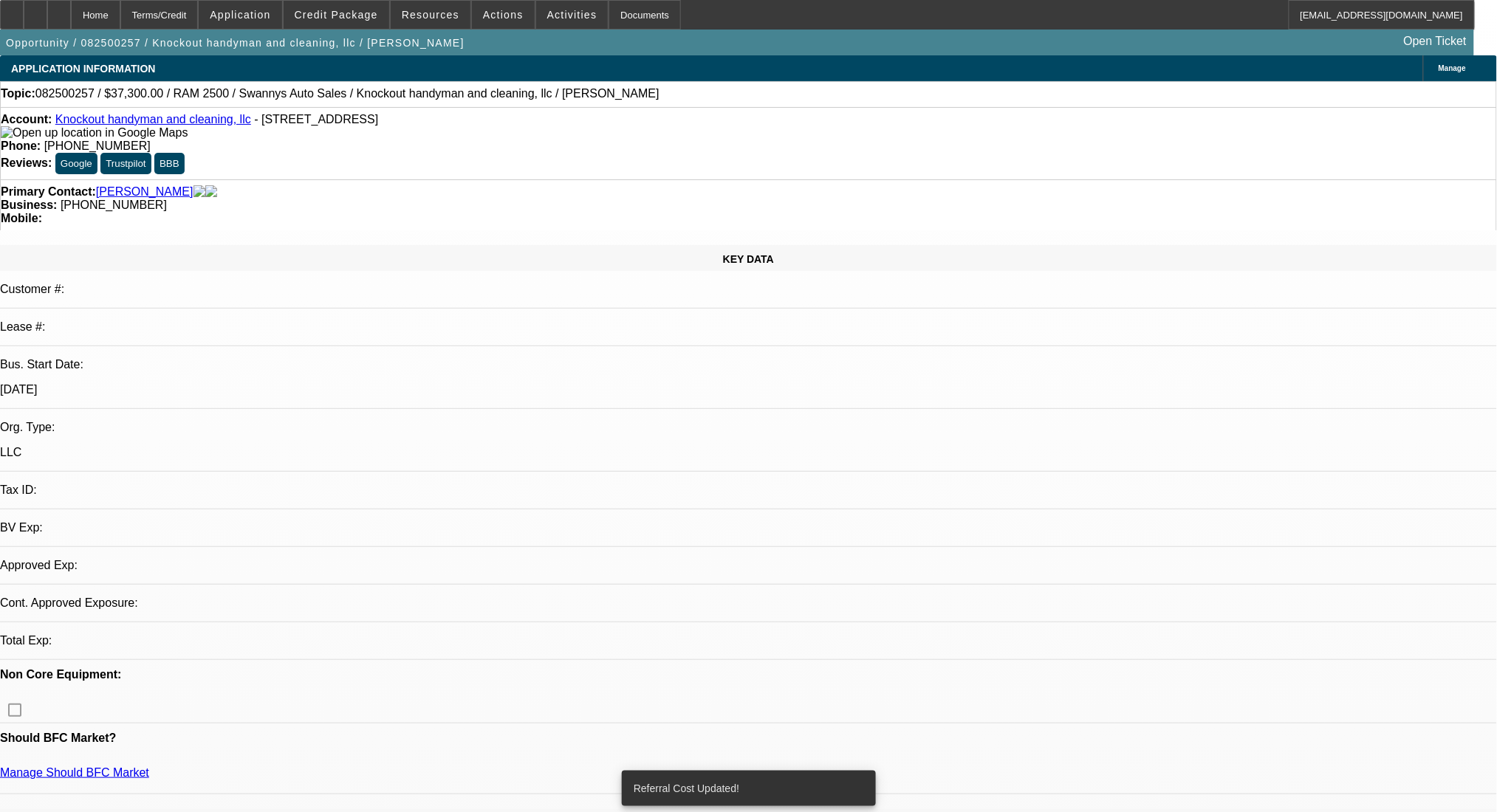
select select "0"
select select "2"
select select "0.1"
select select "4"
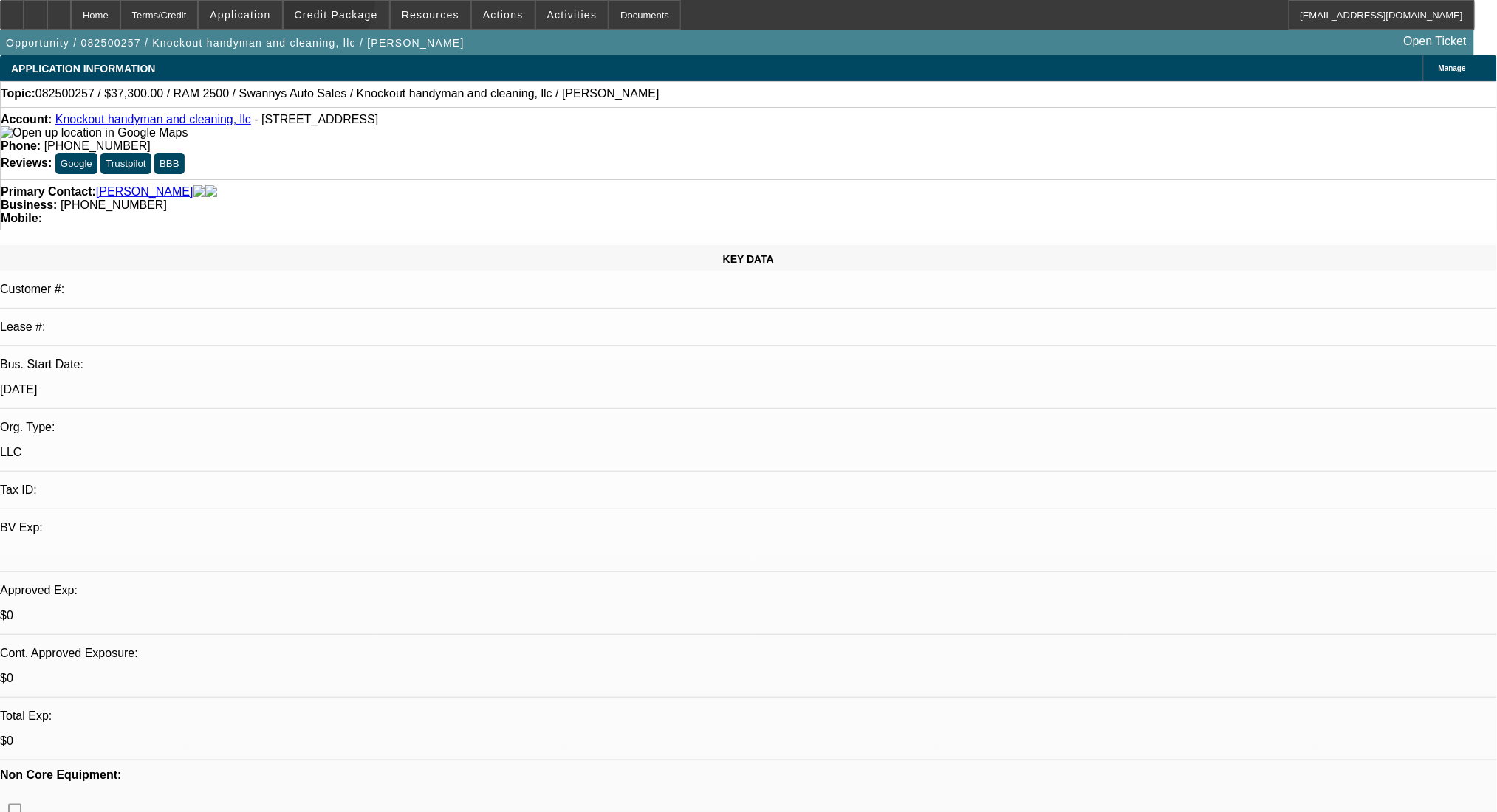
click at [332, 2] on span at bounding box center [336, 14] width 105 height 35
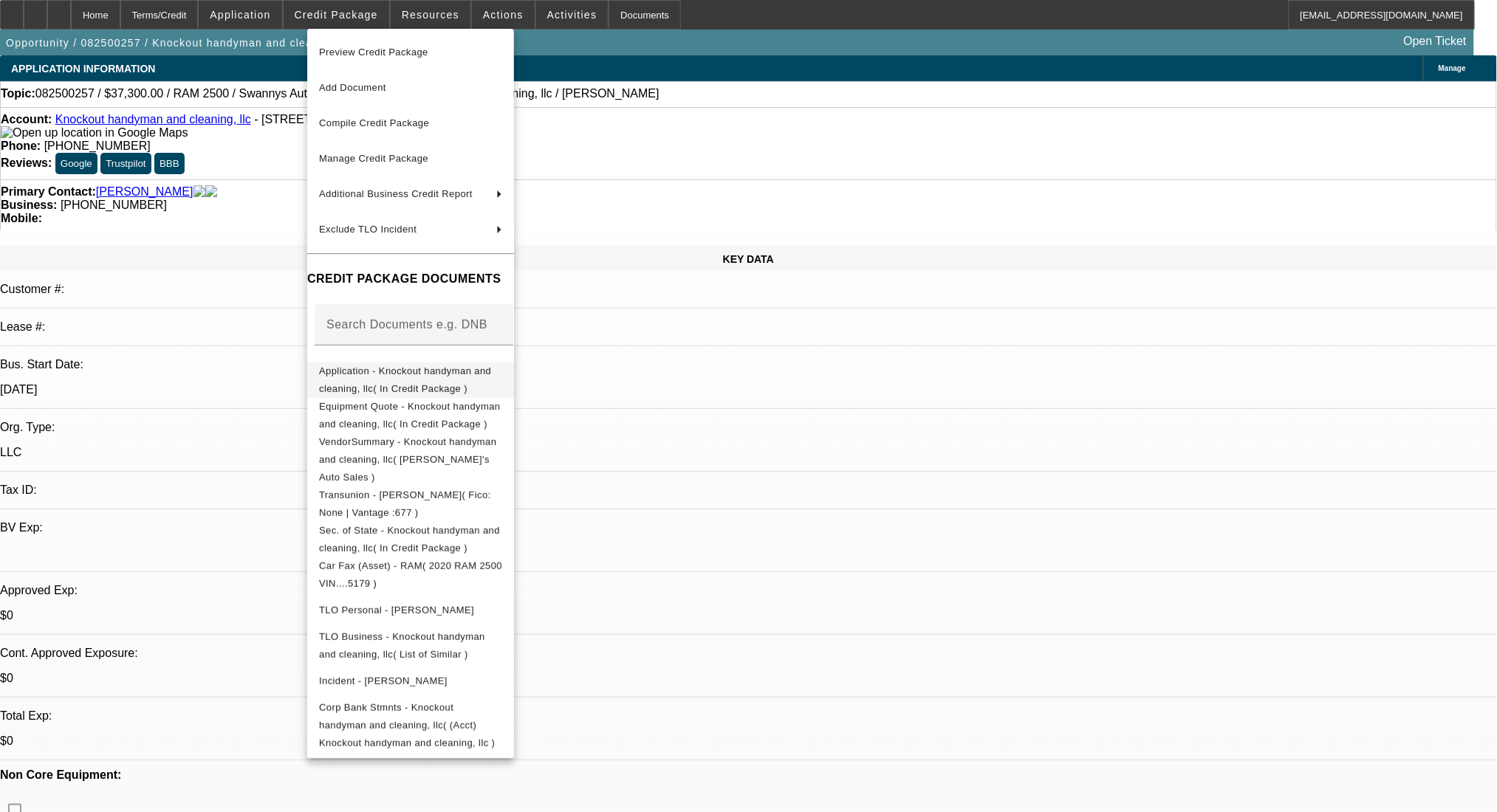
click at [407, 379] on span "Application - Knockout handyman and cleaning, llc( In Credit Package )" at bounding box center [405, 379] width 172 height 29
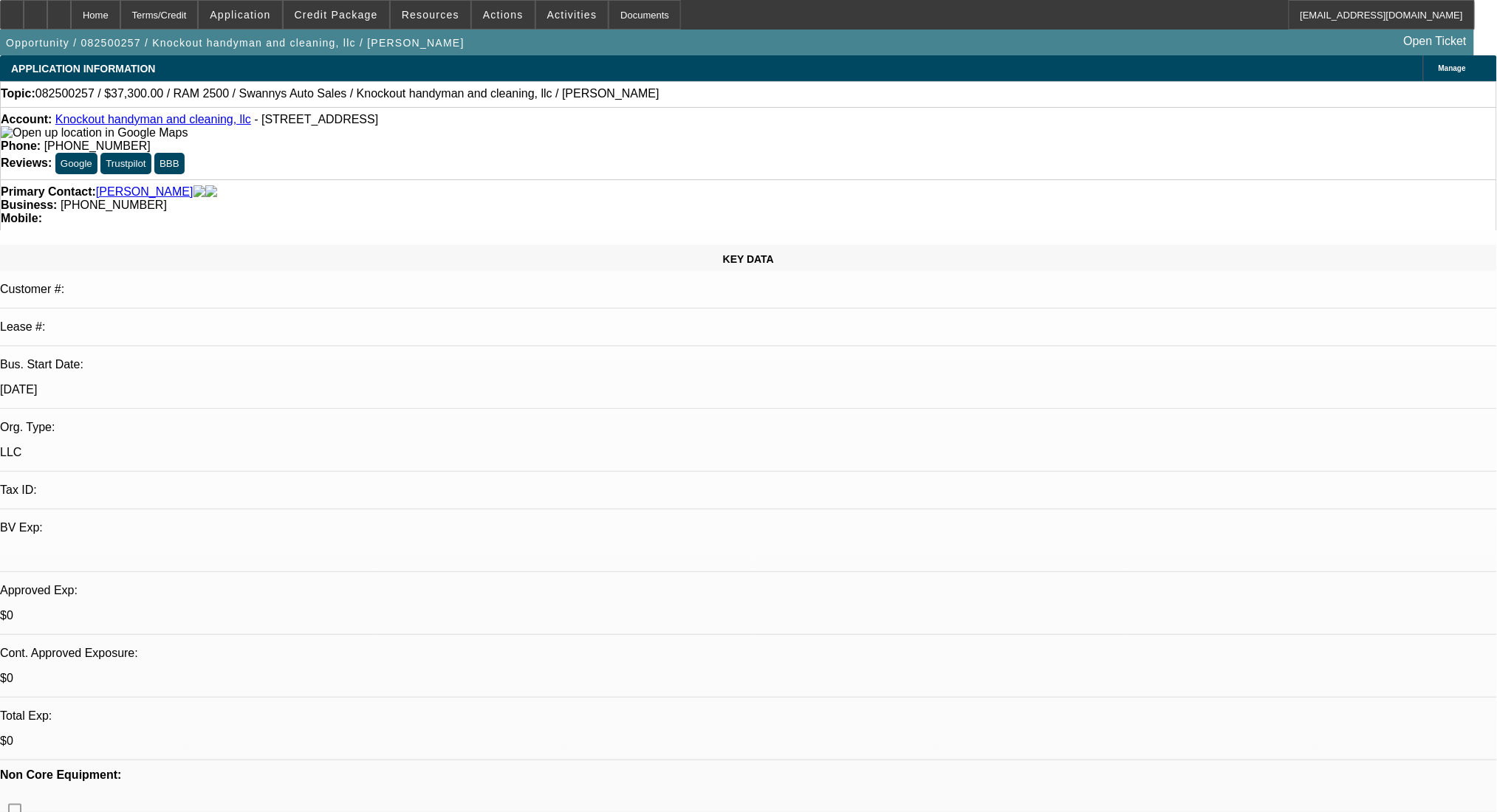
click at [1438, 64] on span "Manage" at bounding box center [1452, 68] width 27 height 8
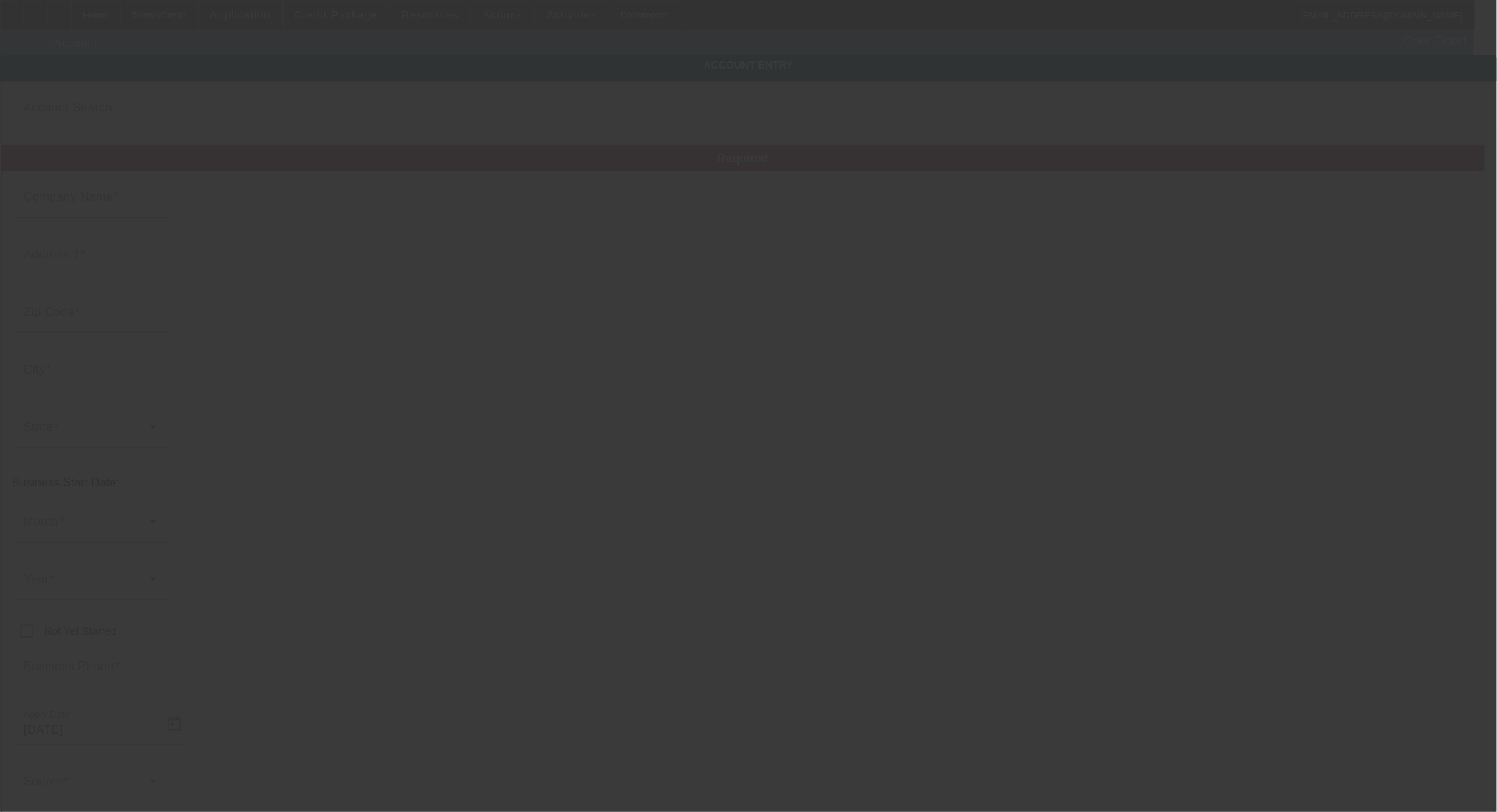
type input "Knockout handyman and cleaning, llc"
type input "3314 W Stage Coach Trl"
type input "28150"
type input "Shelby"
type input "(704) 476-9974"
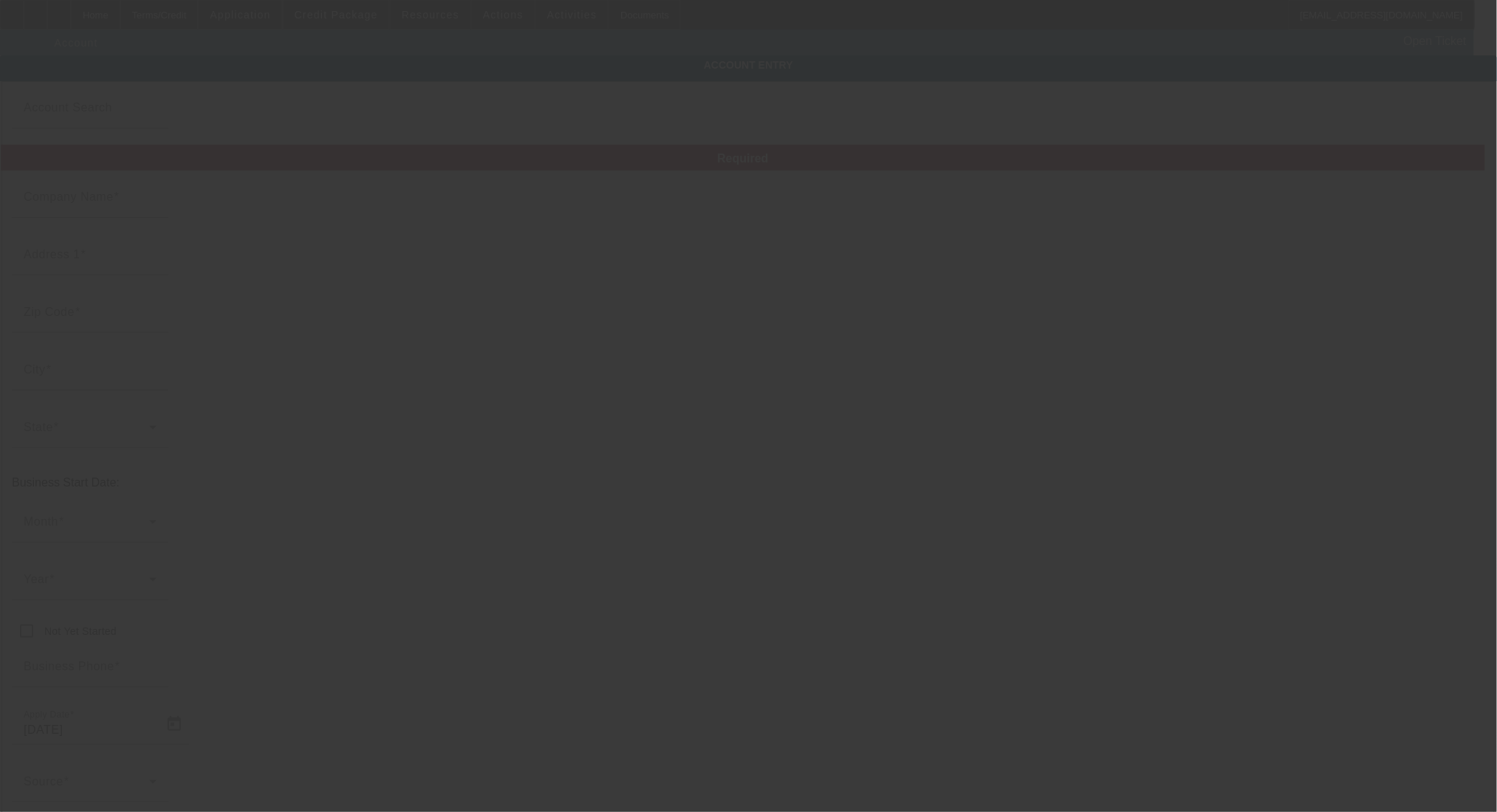
type input "jeff_jkjk1984@yahoo.com"
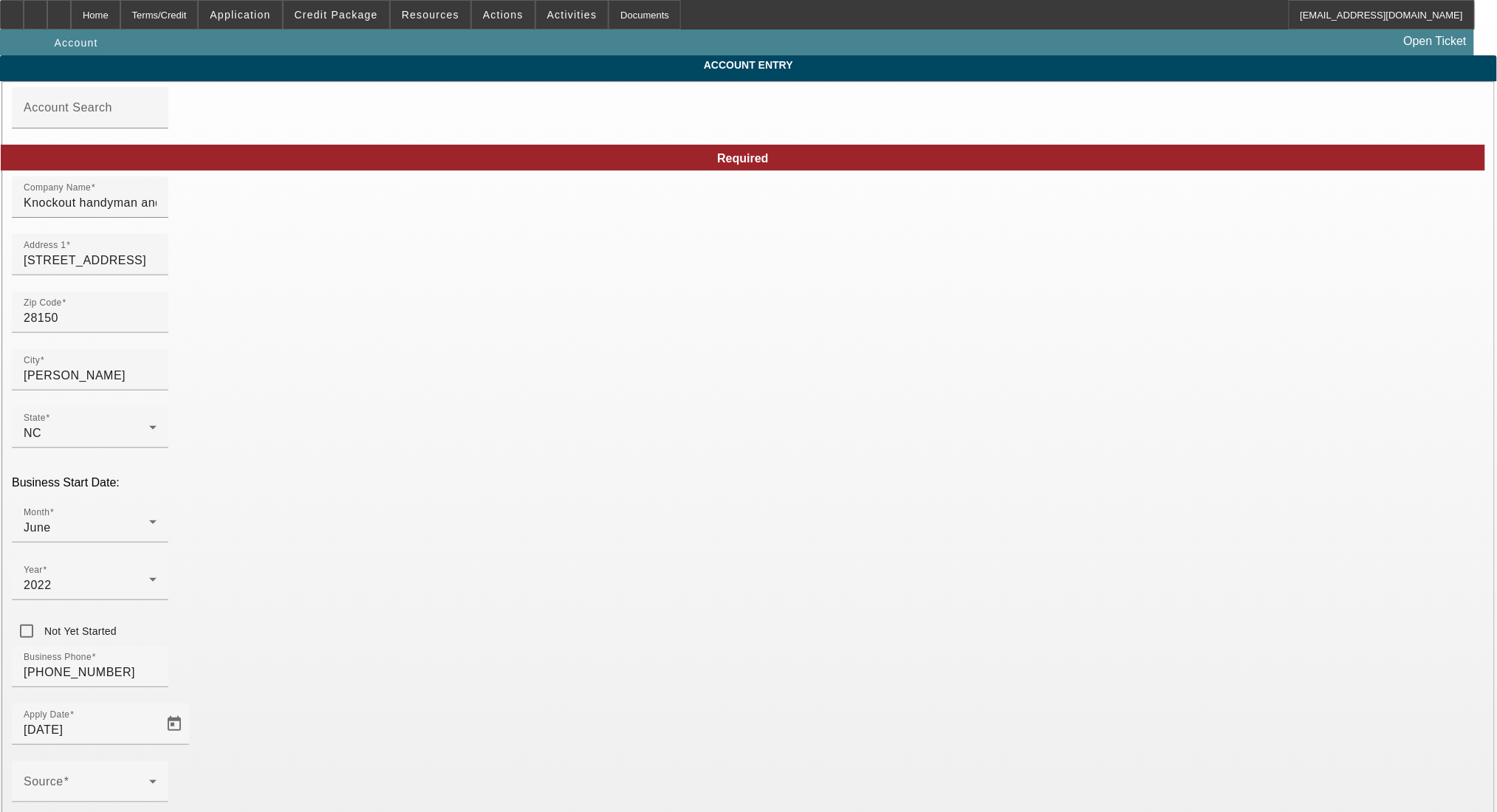
type input "8/11/2025"
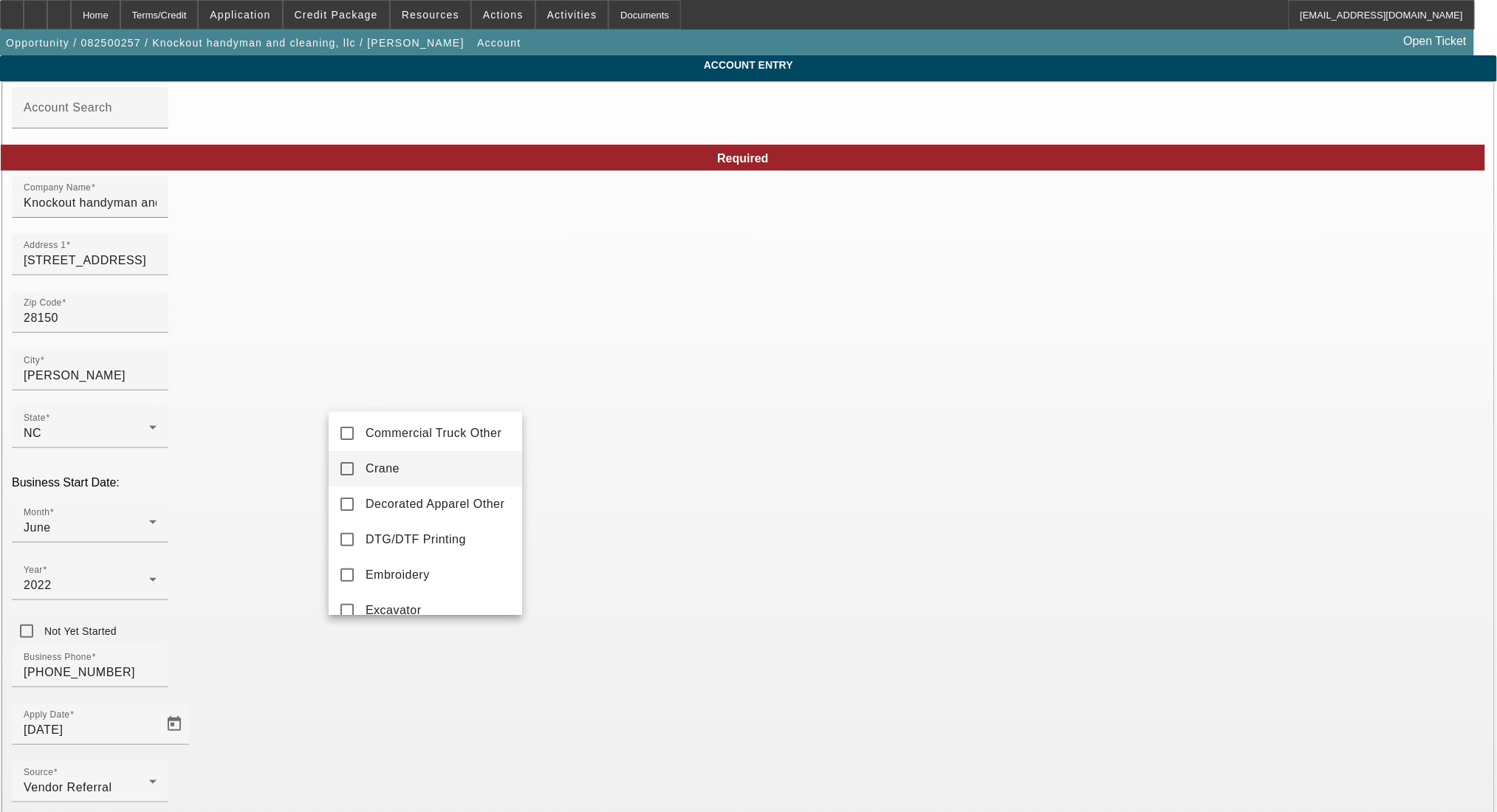
scroll to position [45, 0]
click at [348, 535] on mat-pseudo-checkbox at bounding box center [347, 532] width 14 height 14
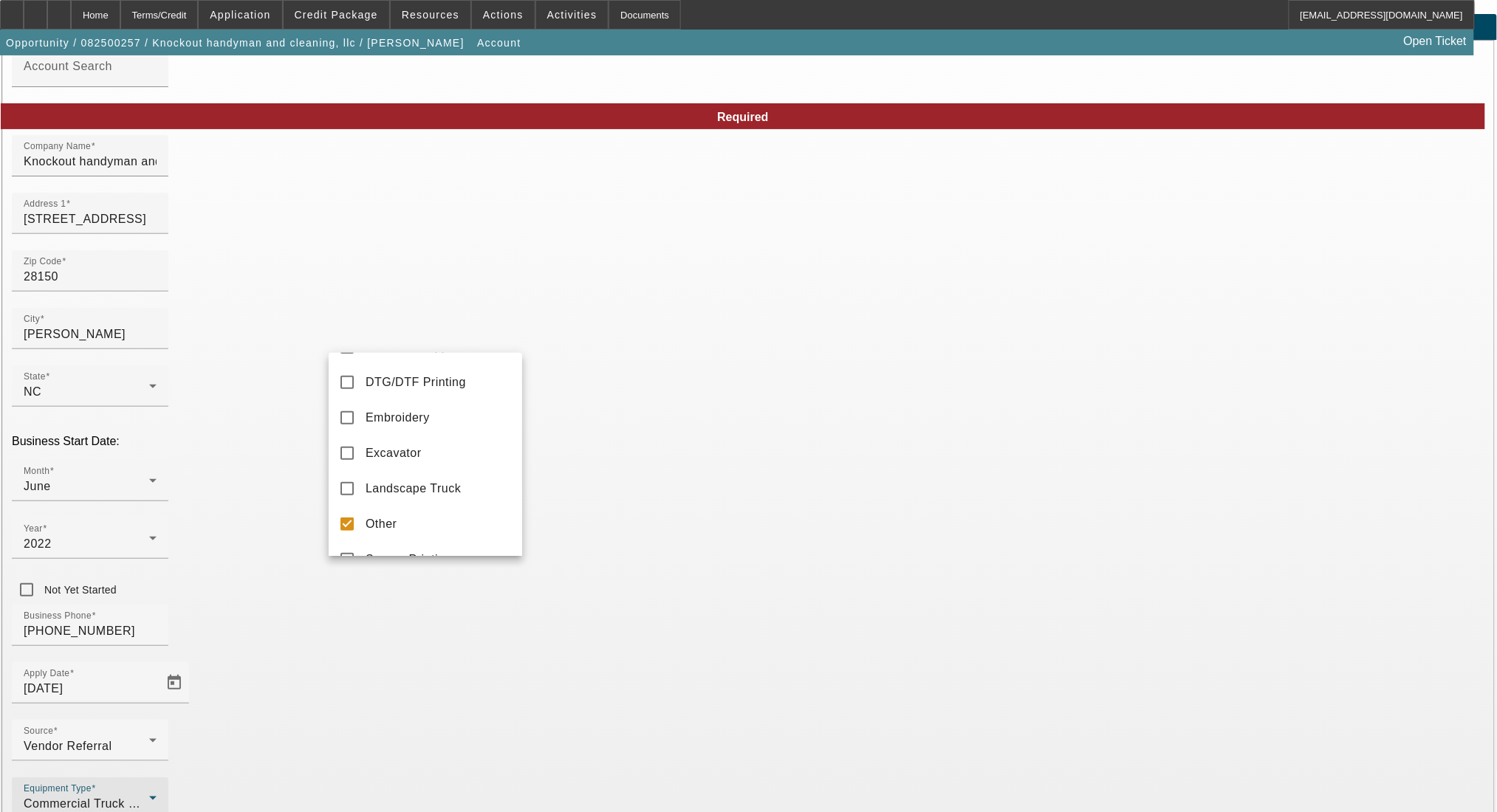
scroll to position [59, 0]
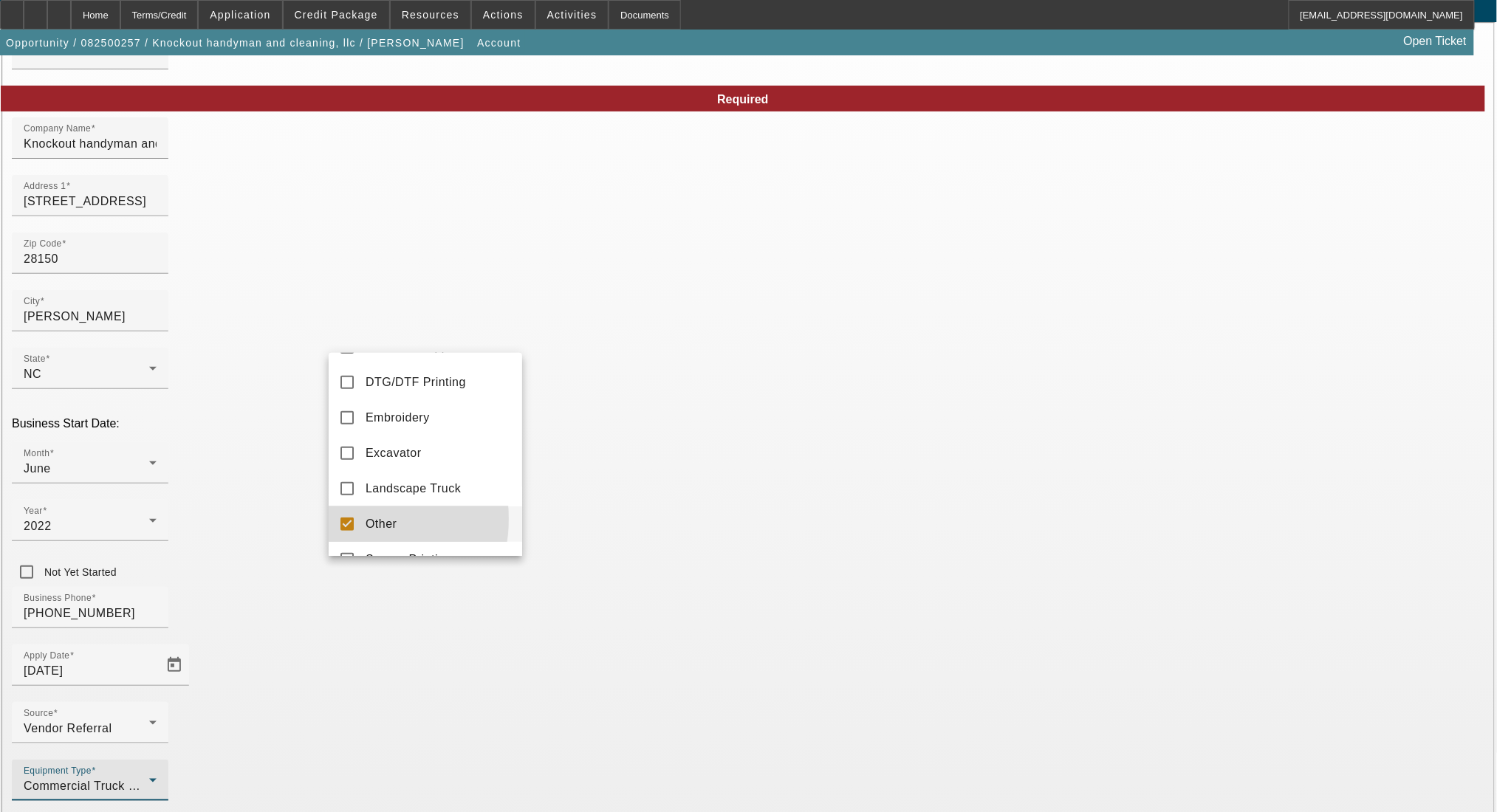
click at [348, 531] on mat-pseudo-checkbox at bounding box center [347, 524] width 14 height 14
click at [615, 580] on div at bounding box center [748, 406] width 1497 height 812
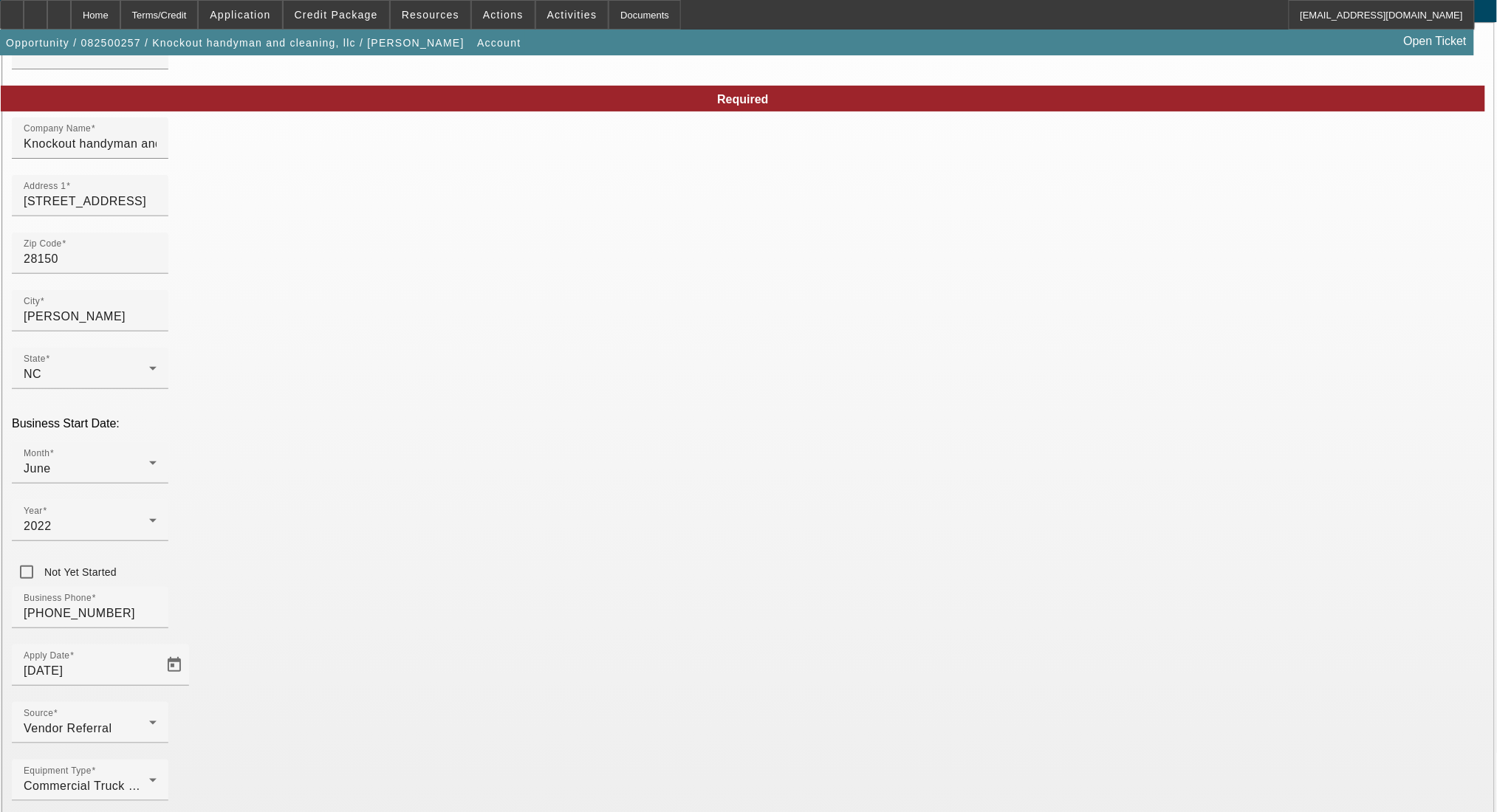
click at [356, 595] on mat-option "Other" at bounding box center [426, 591] width 194 height 35
click at [352, 554] on mat-pseudo-checkbox at bounding box center [347, 556] width 14 height 14
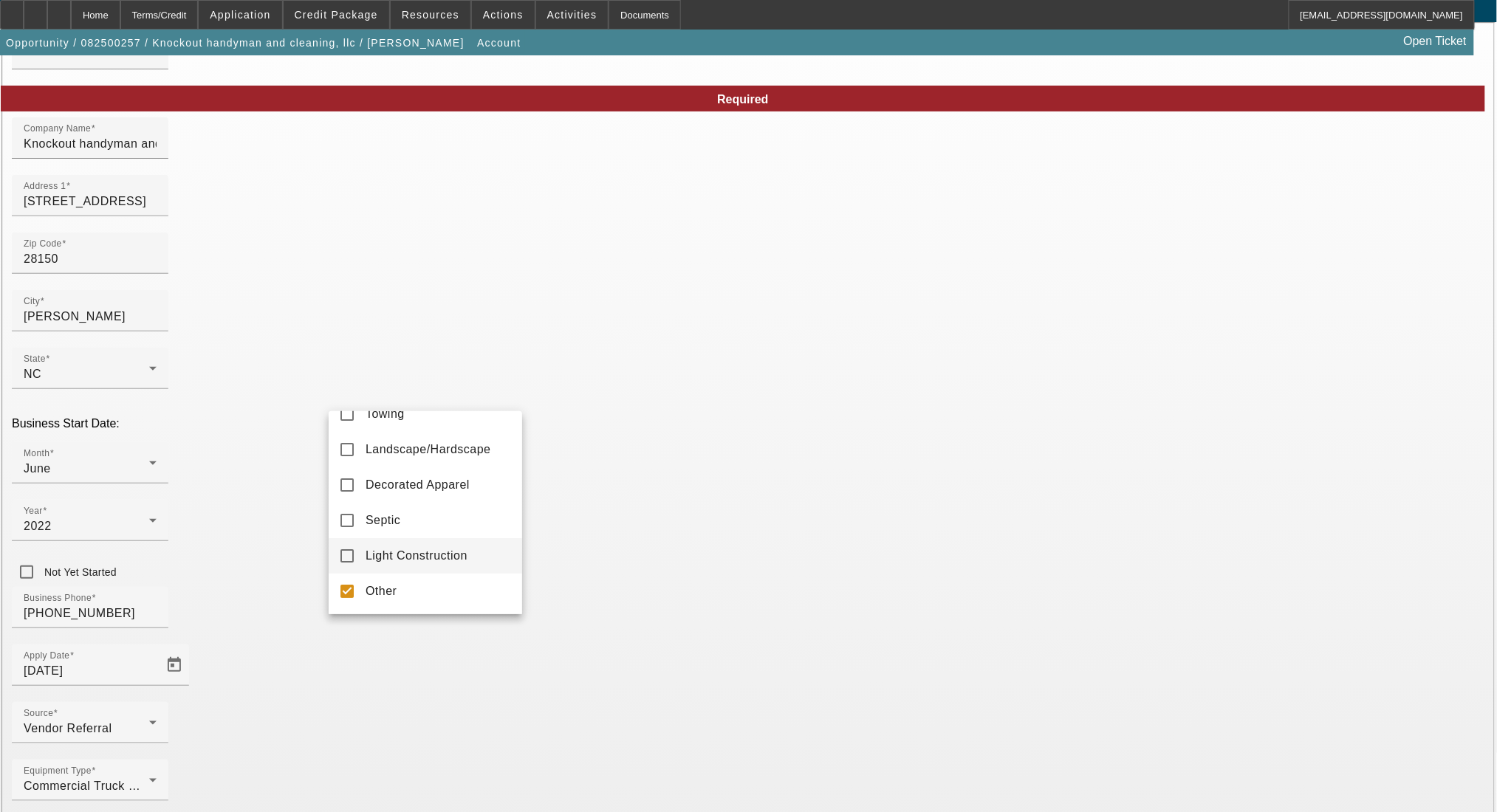
click at [617, 604] on div at bounding box center [748, 406] width 1497 height 812
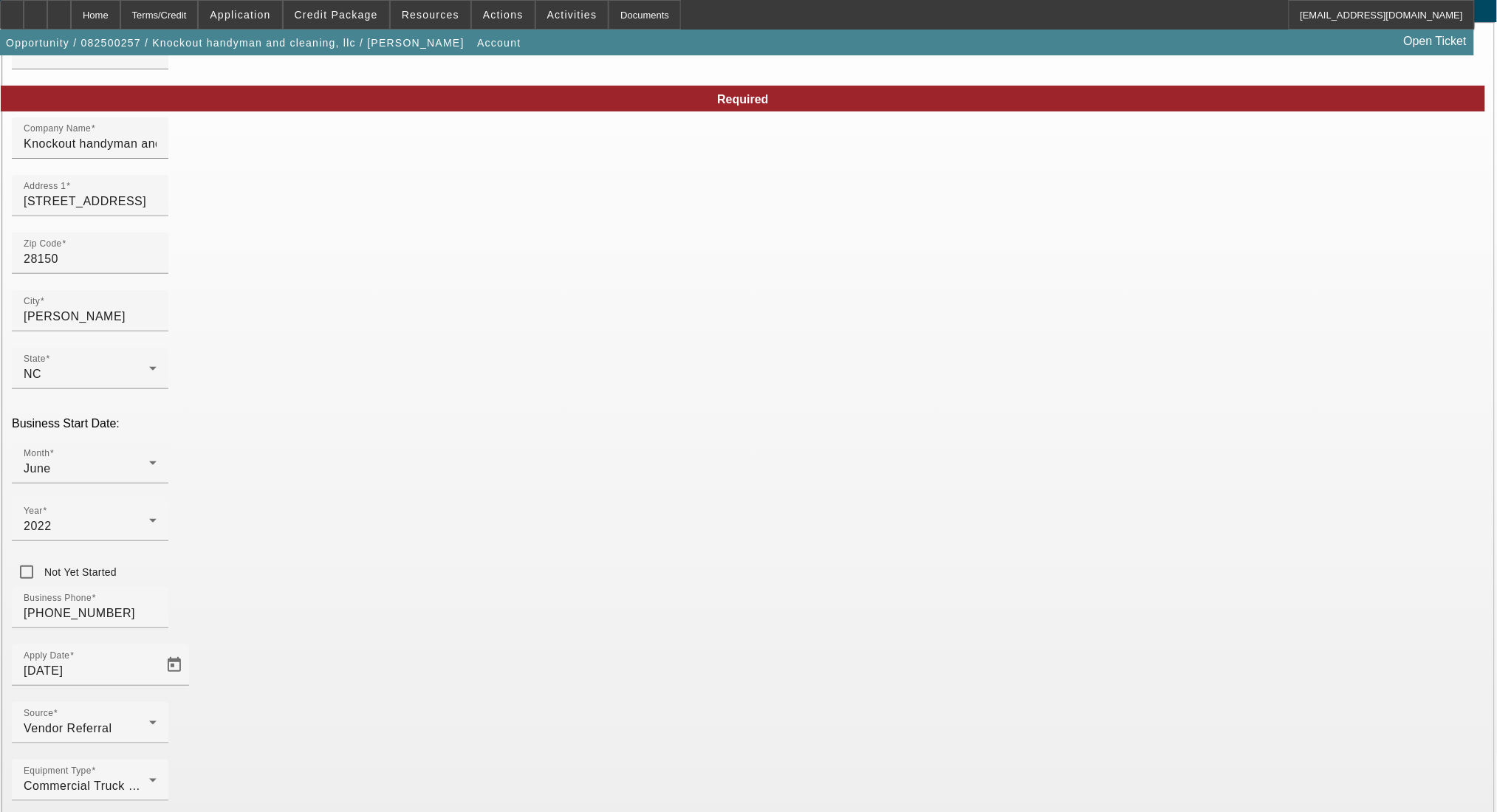
type input "882698459"
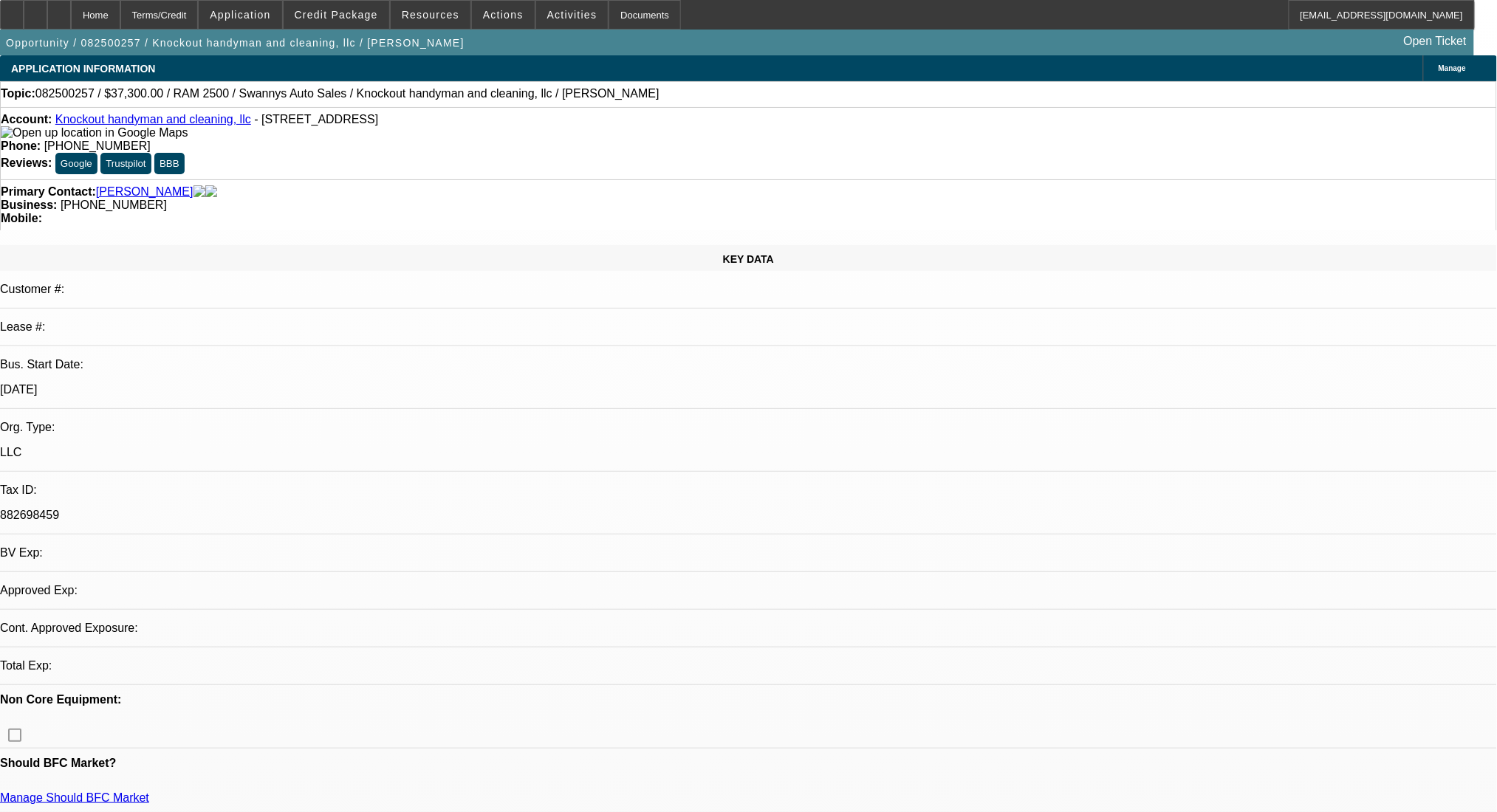
select select "0"
select select "2"
select select "0.1"
select select "4"
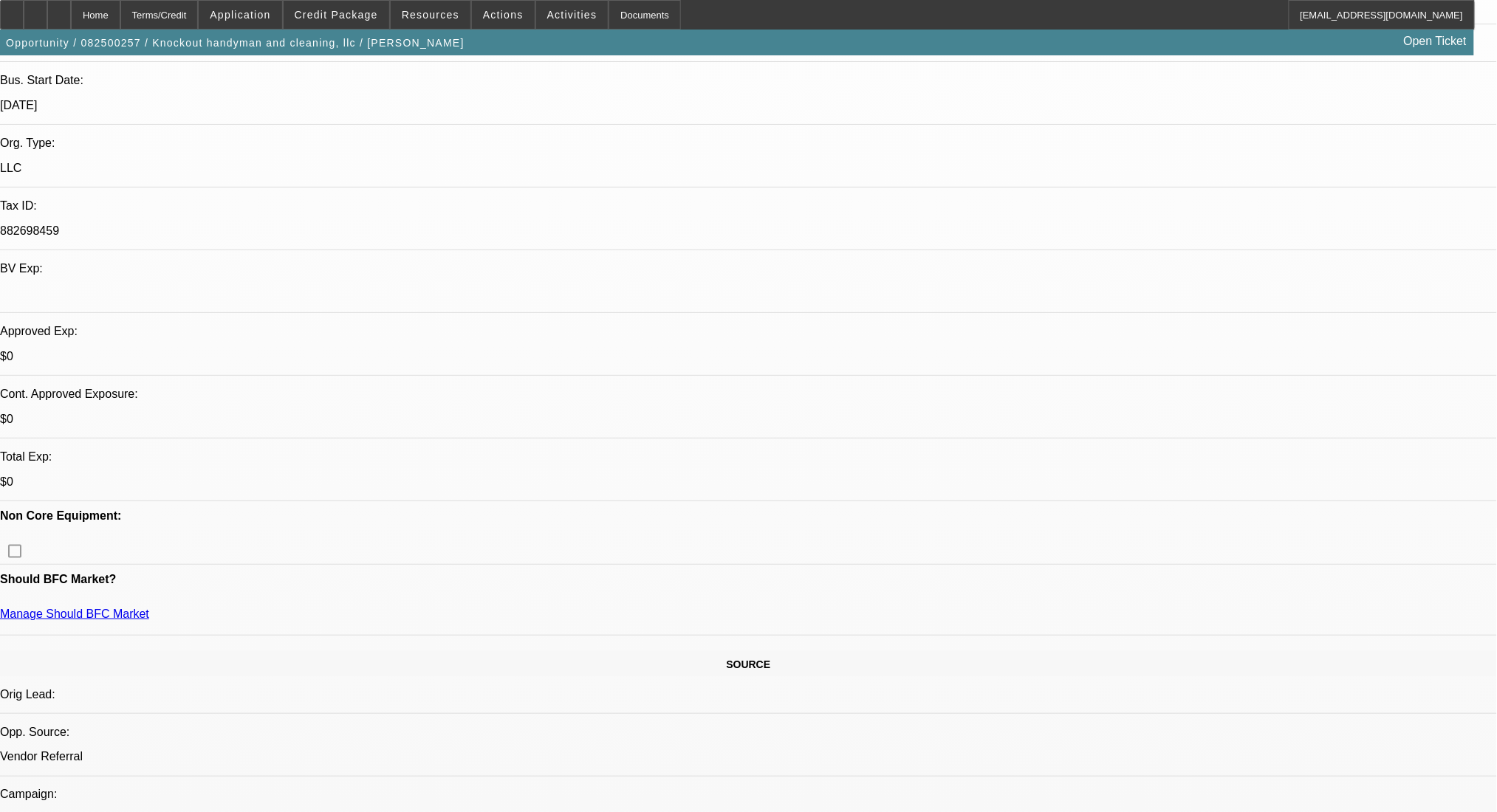
scroll to position [295, 0]
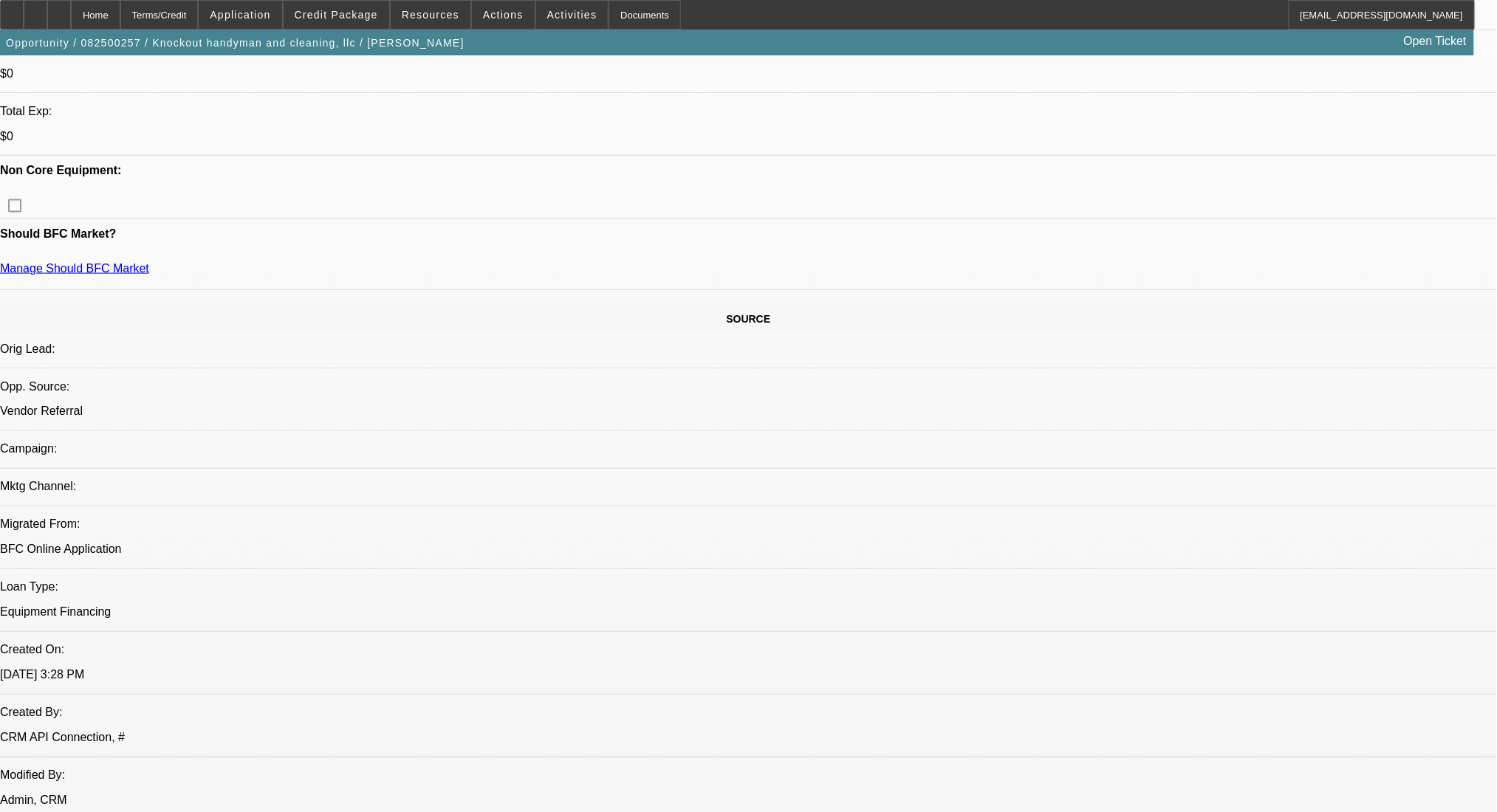
scroll to position [886, 0]
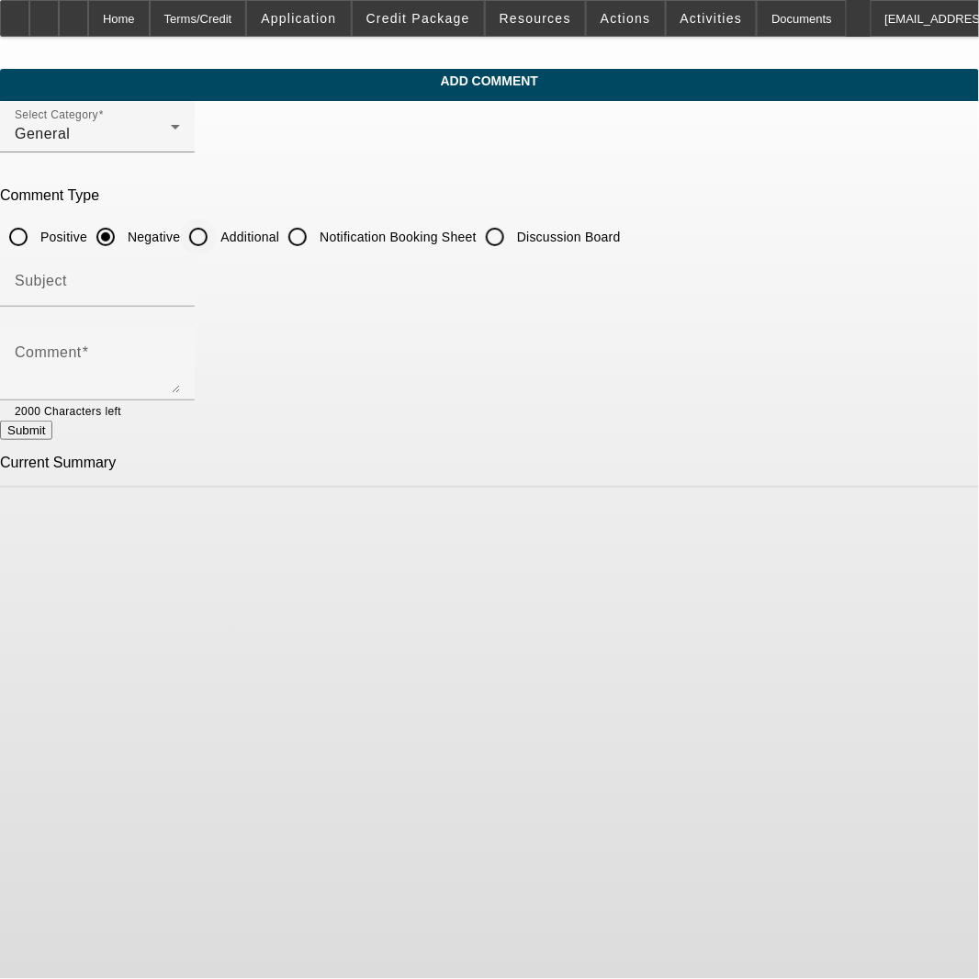
click at [217, 225] on input "Additional" at bounding box center [198, 236] width 37 height 37
radio input "true"
click at [180, 362] on textarea "Comment" at bounding box center [97, 371] width 165 height 44
click at [180, 393] on div "Comment Good Morning- 3 J&Y Towing LLC, a towing company owned by husband and w…" at bounding box center [97, 363] width 165 height 73
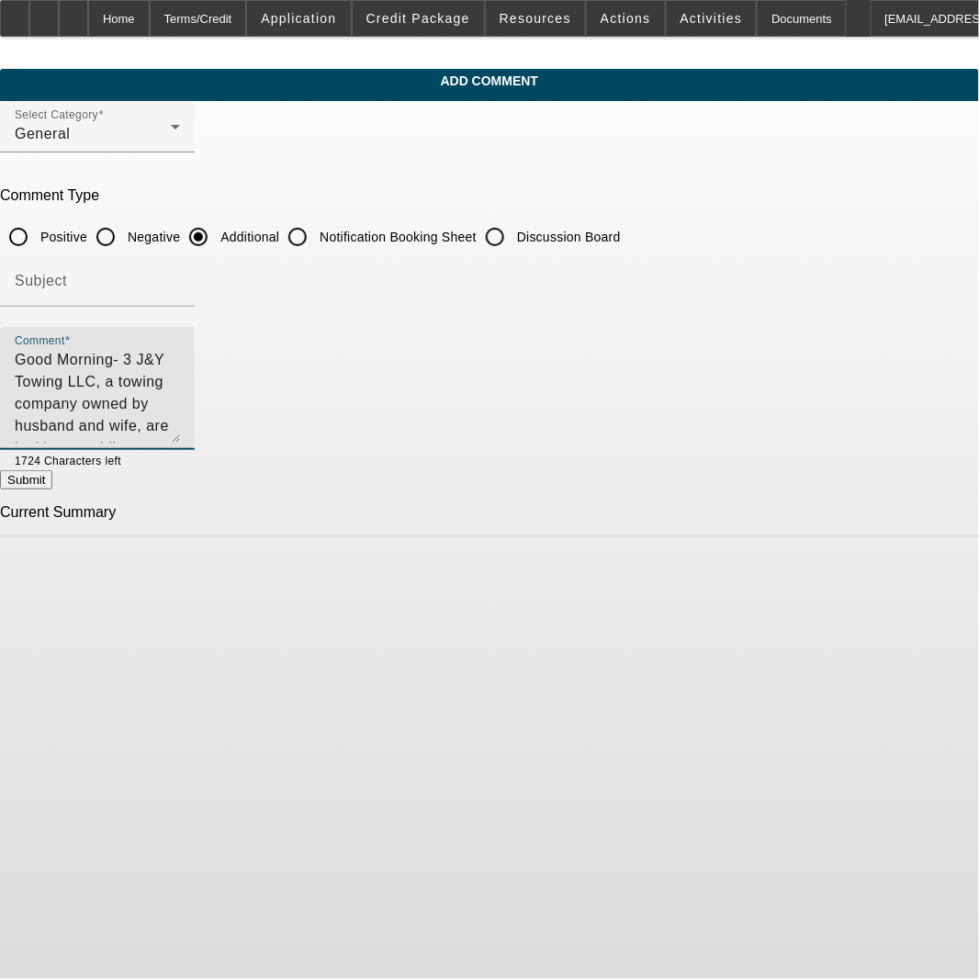
drag, startPoint x: 901, startPoint y: 386, endPoint x: 901, endPoint y: 449, distance: 63.3
click at [180, 442] on textarea "Good Morning- 3 J&Y Towing LLC, a towing company owned by husband and wife, are…" at bounding box center [97, 396] width 165 height 94
type textarea "Good Morning- 3 J&Y Towing LLC, a towing company owned by husband and wife, are…"
drag, startPoint x: 362, startPoint y: 406, endPoint x: 68, endPoint y: 360, distance: 297.3
click at [68, 360] on div "Comment Good Morning- 3 J&Y Towing LLC, a towing company owned by husband and w…" at bounding box center [97, 395] width 195 height 137
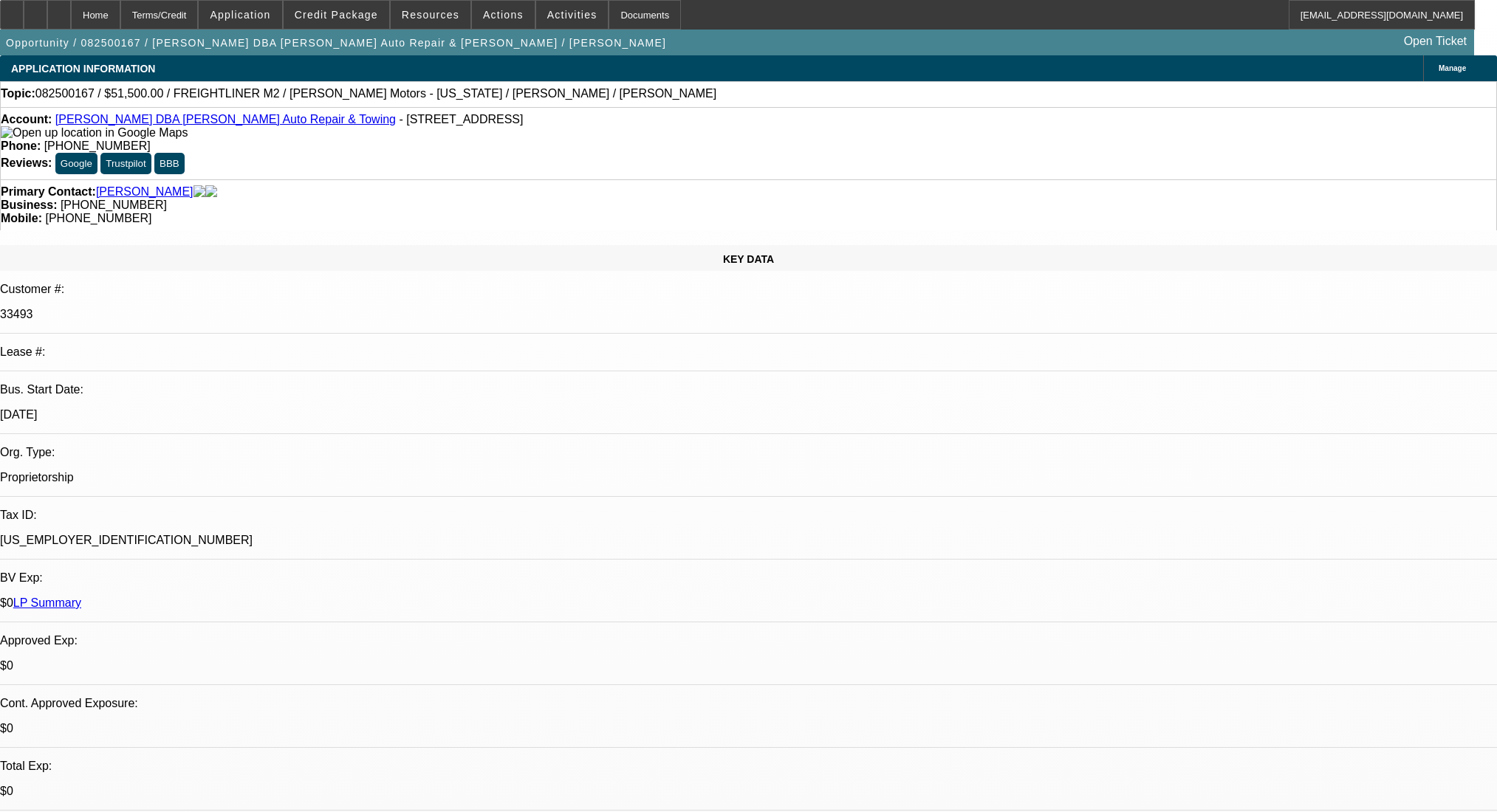
select select "0"
select select "2"
select select "0"
select select "6"
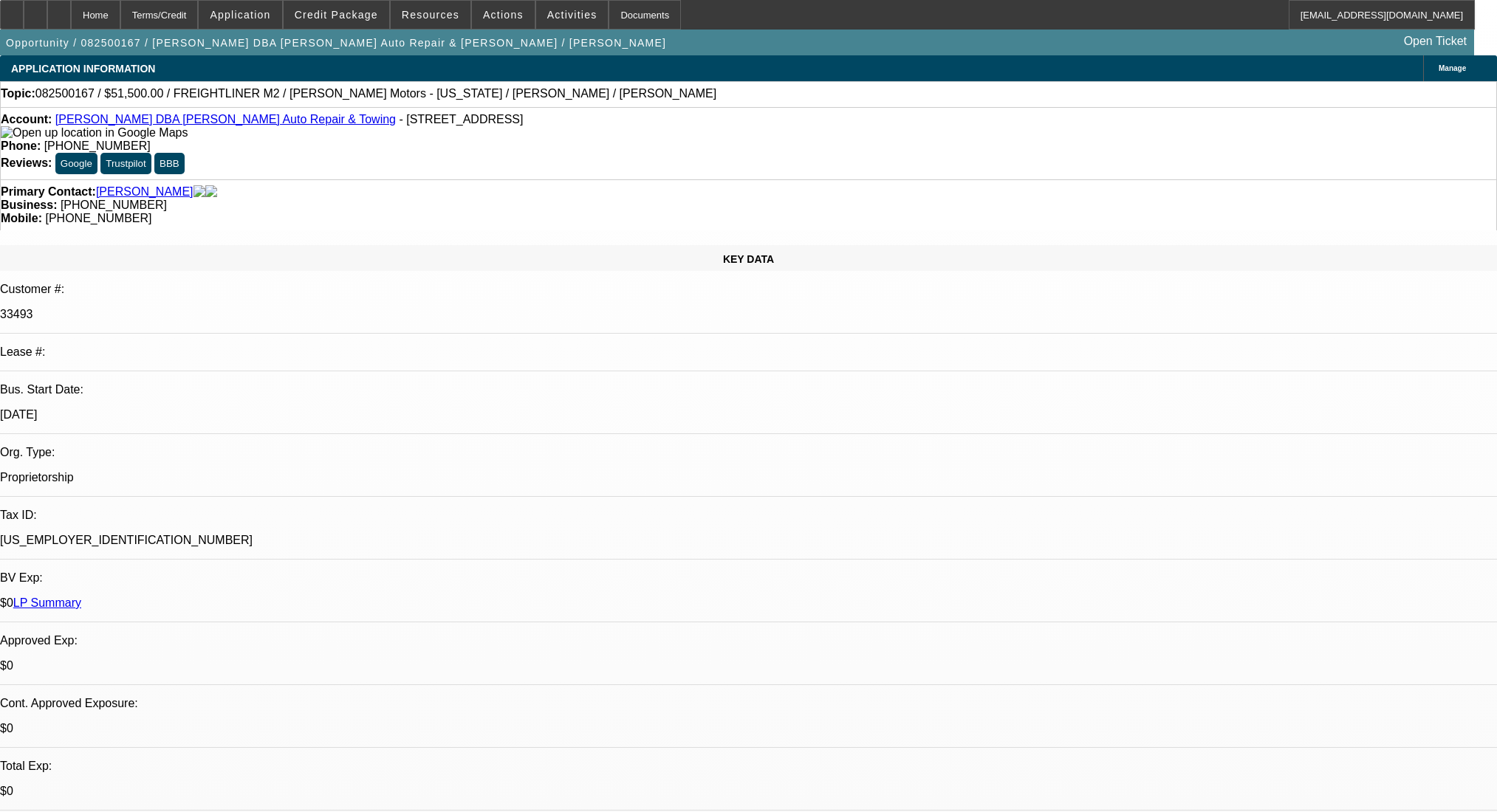
select select "0"
select select "2"
select select "0"
select select "6"
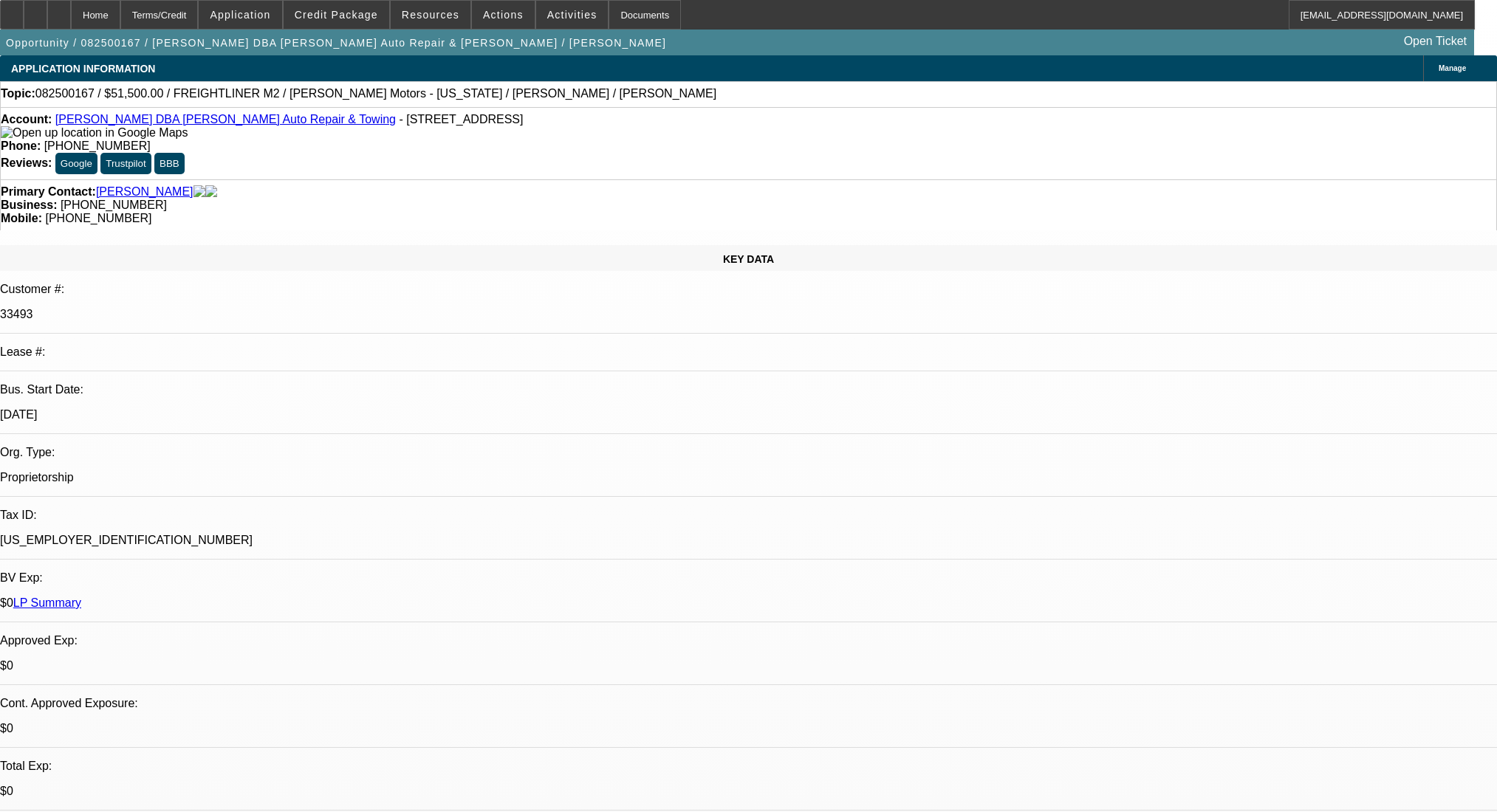
select select "0"
select select "2"
select select "0"
select select "6"
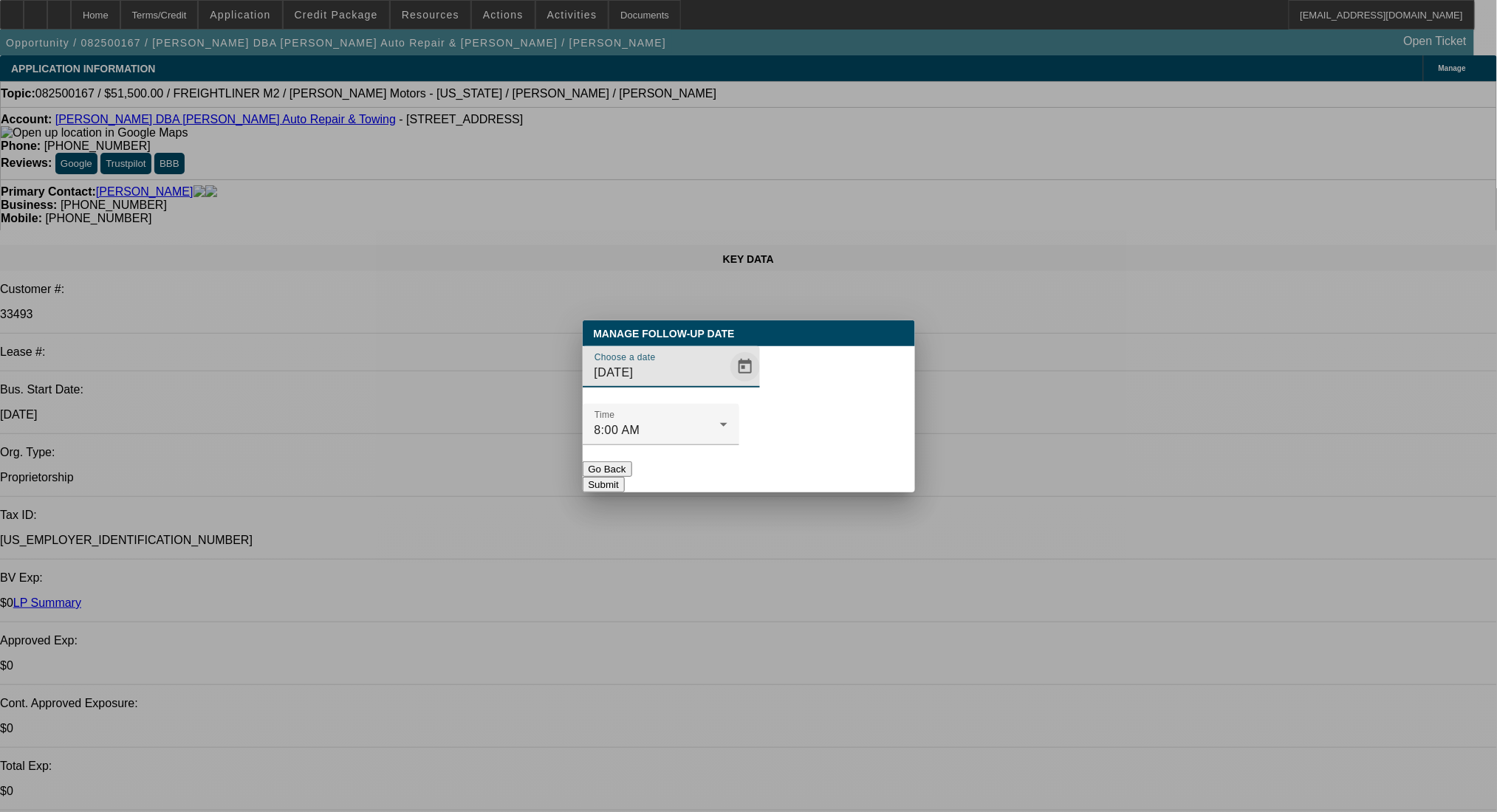
click at [727, 384] on span "Open calendar" at bounding box center [745, 367] width 35 height 35
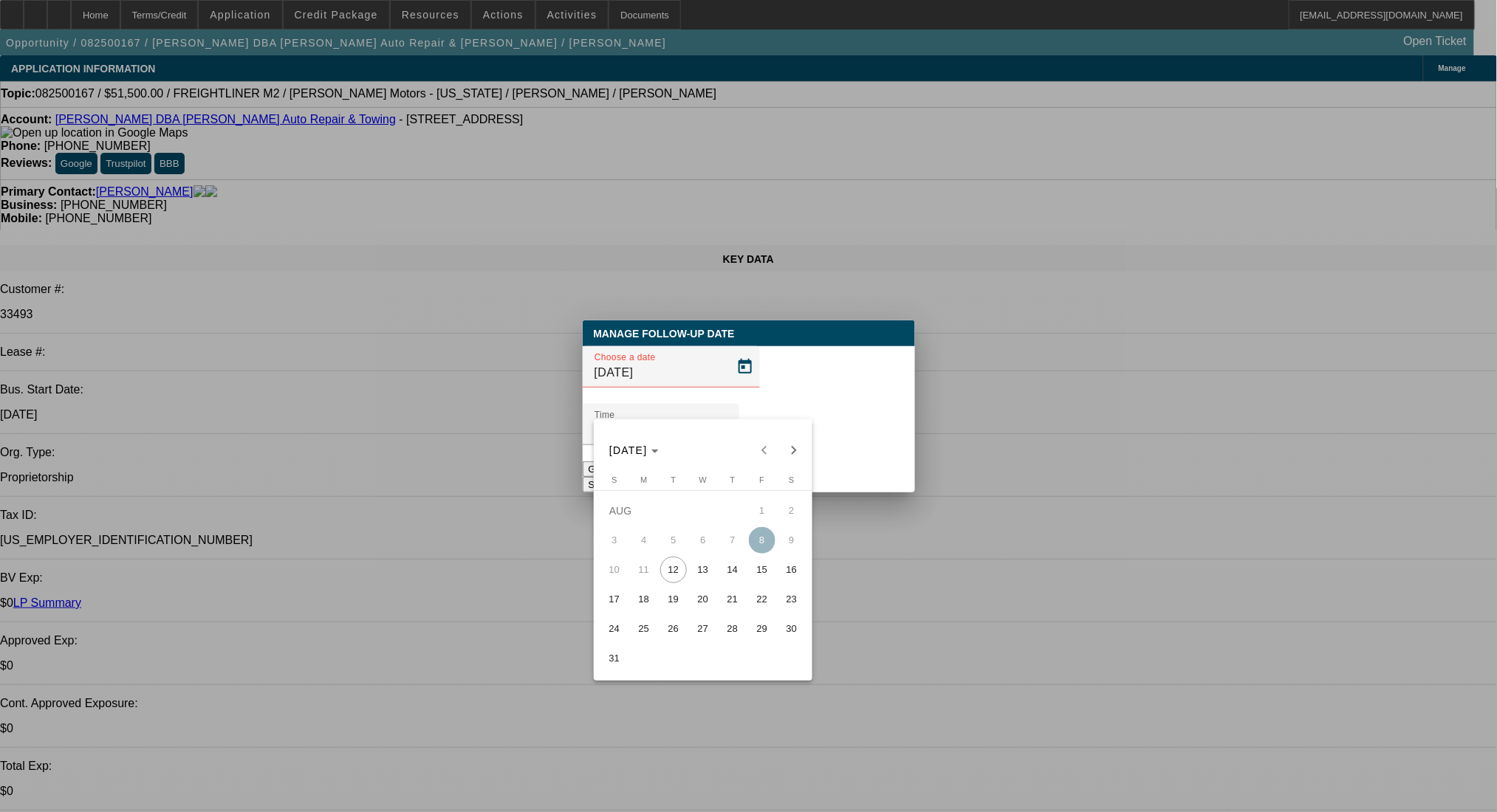
click at [698, 570] on span "13" at bounding box center [702, 569] width 27 height 27
type input "8/13/2025"
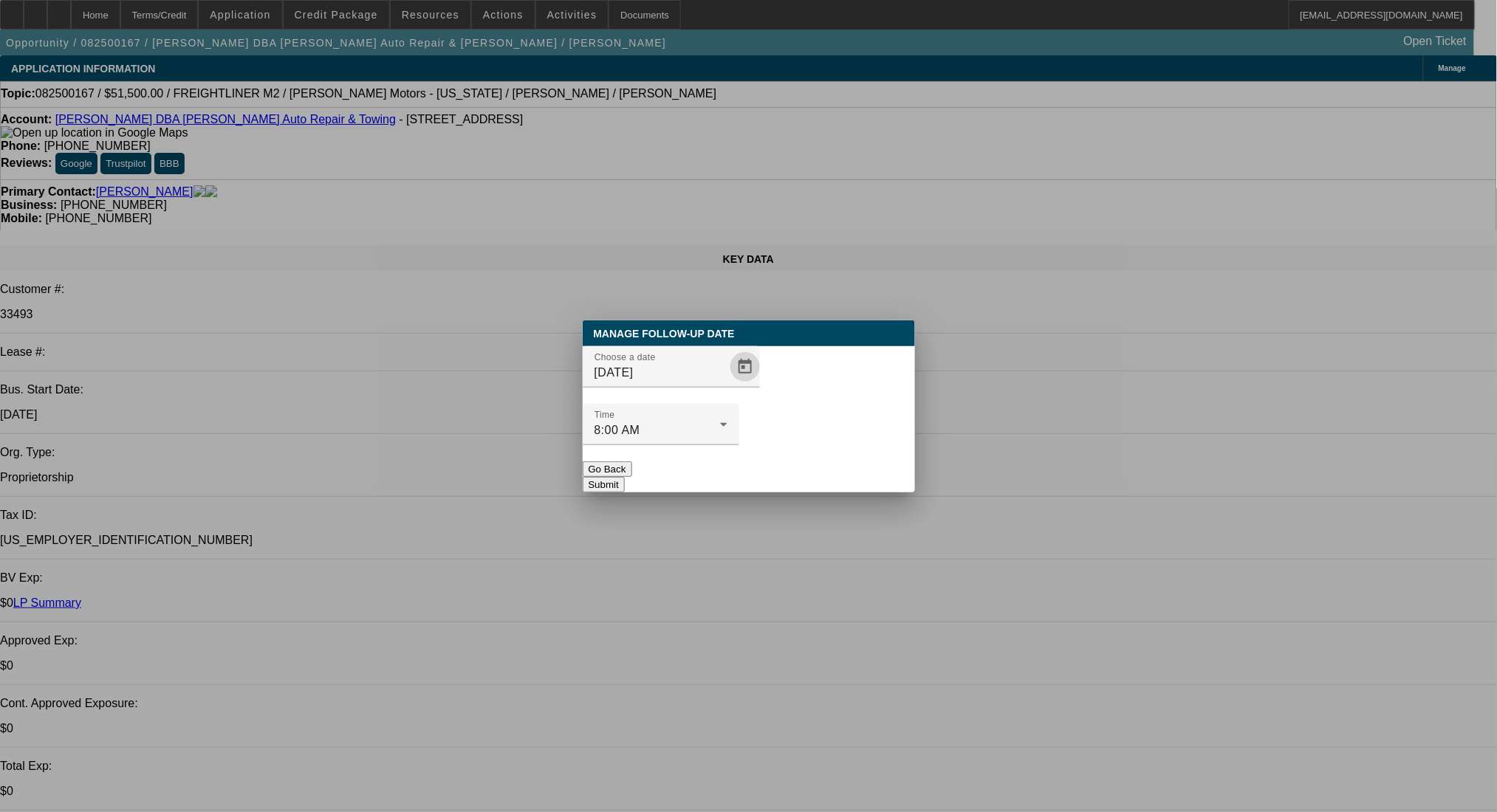
click at [625, 477] on button "Submit" at bounding box center [603, 484] width 42 height 15
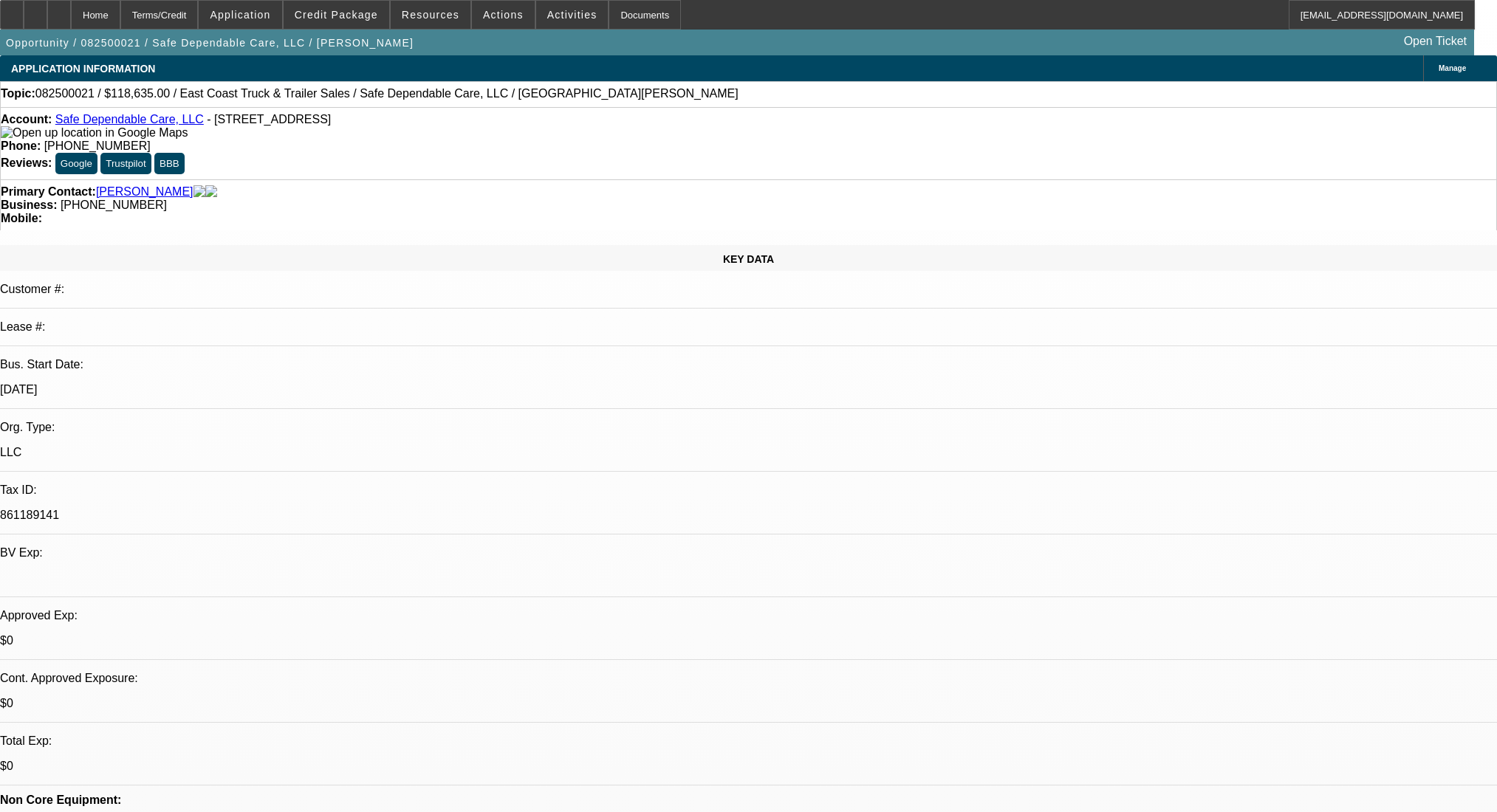
select select "0"
select select "2"
select select "0.1"
select select "4"
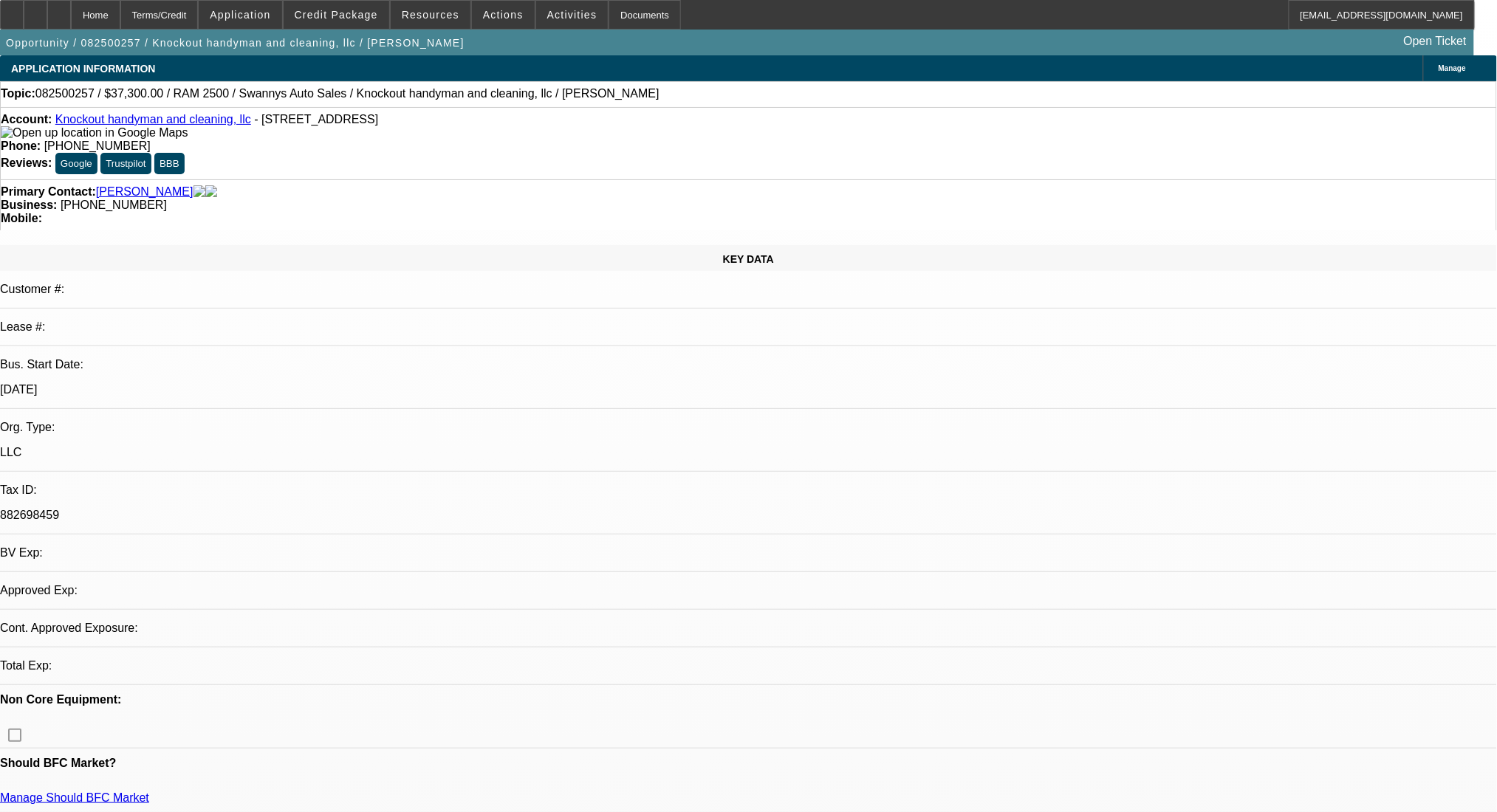
select select "0"
select select "2"
select select "0.1"
select select "4"
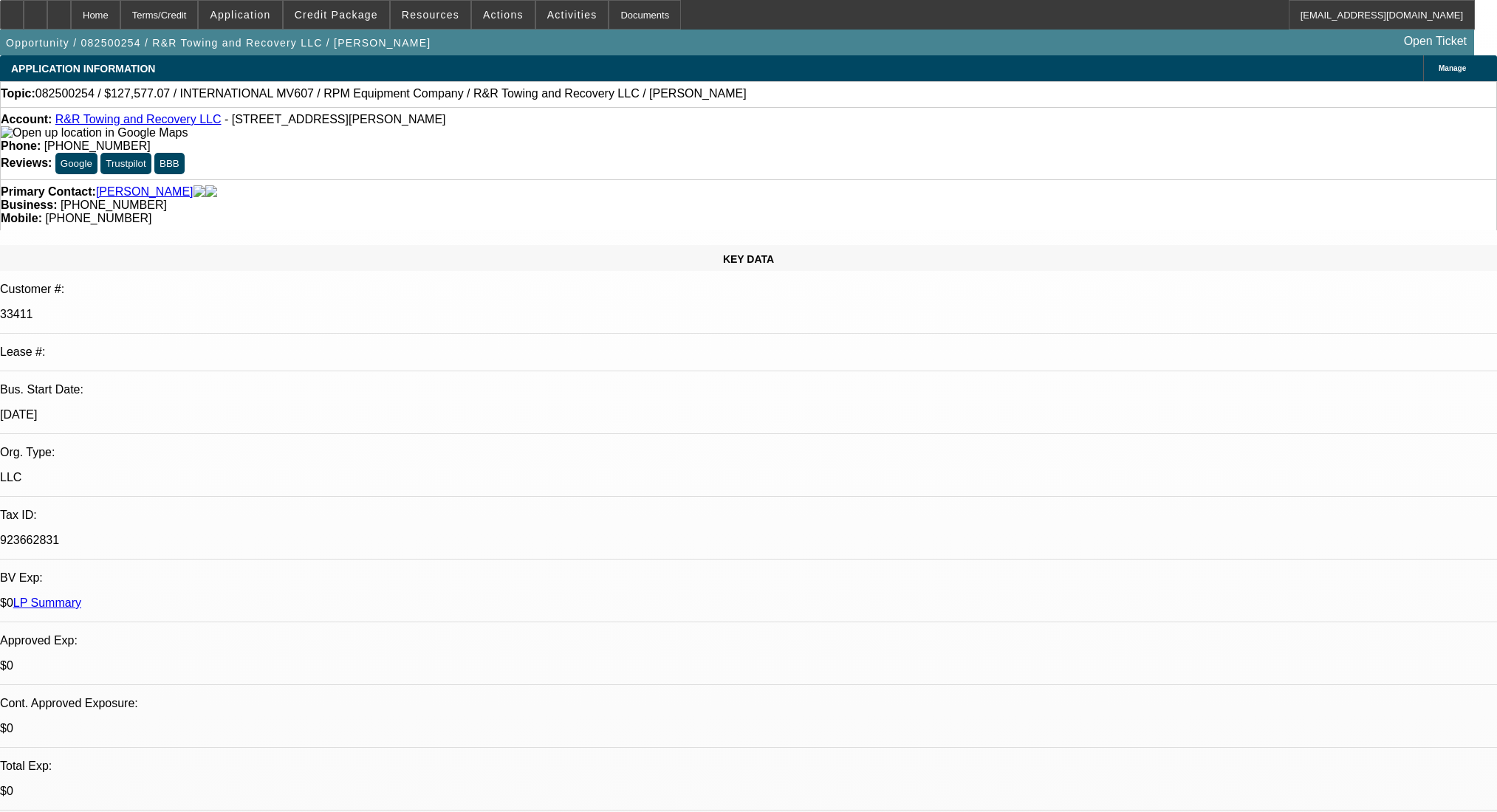
select select "0.1"
select select "2"
select select "0.1"
select select "4"
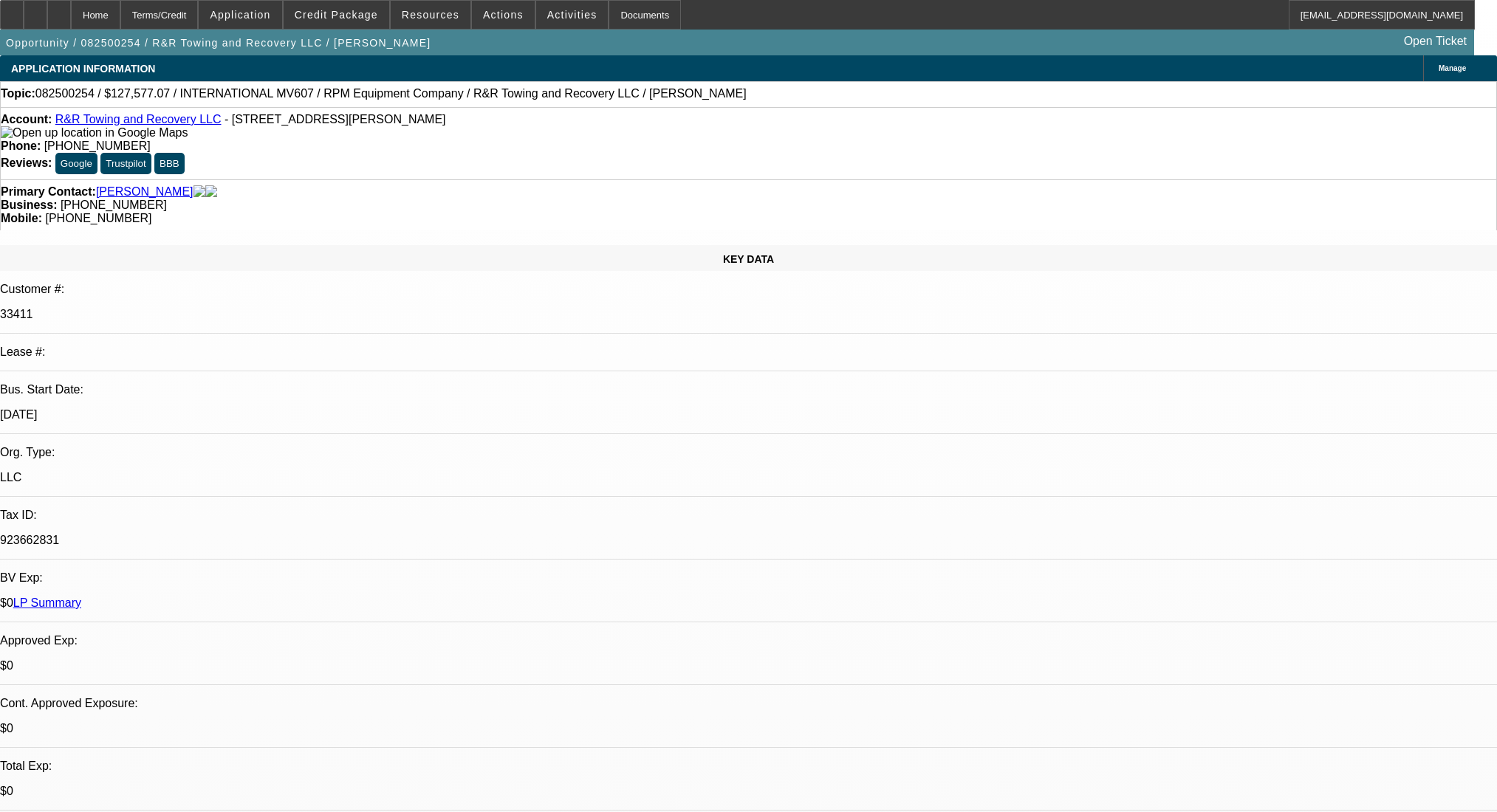
select select "0.1"
select select "2"
select select "0.1"
select select "4"
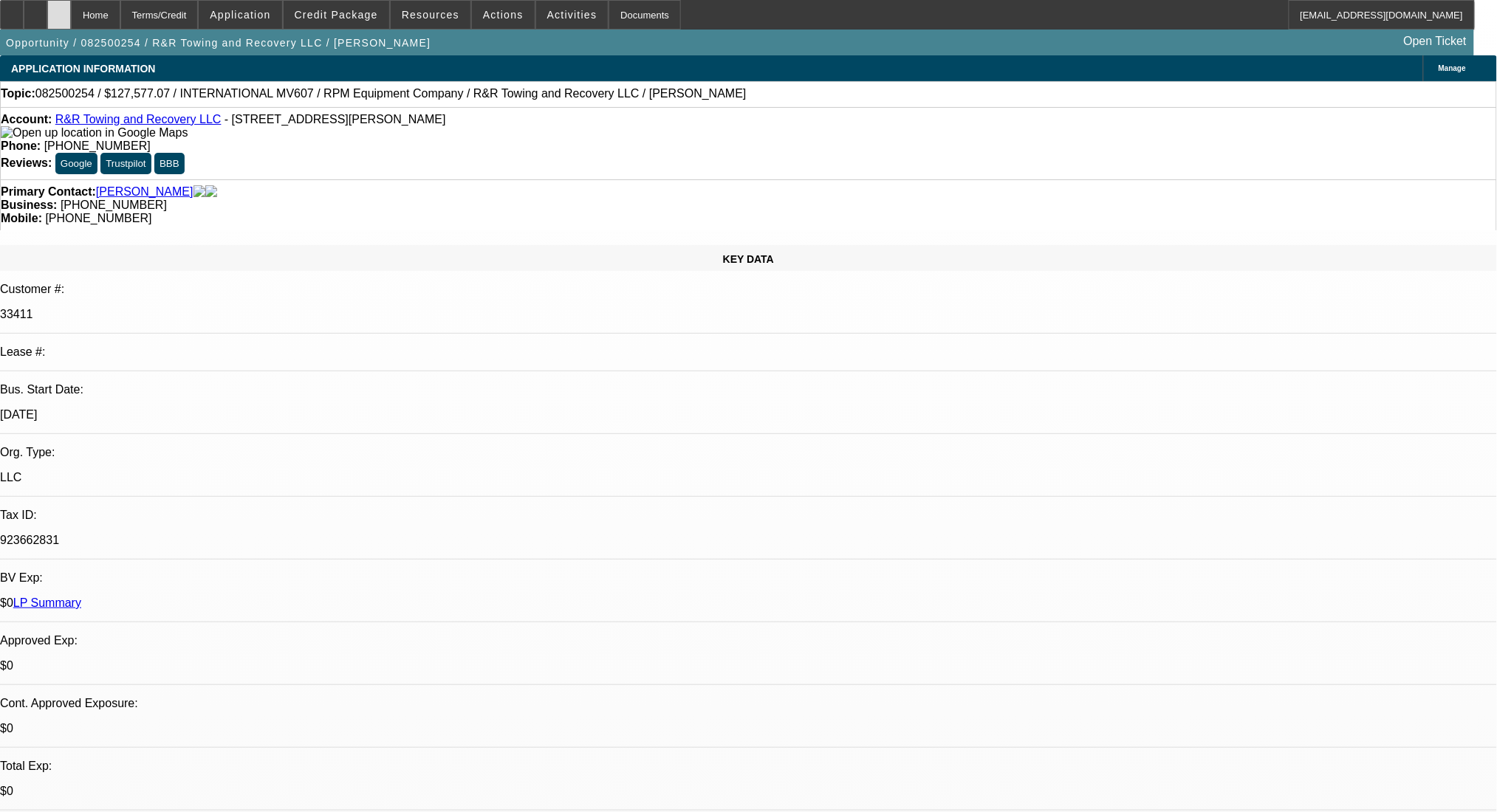
click at [71, 7] on div at bounding box center [59, 14] width 23 height 30
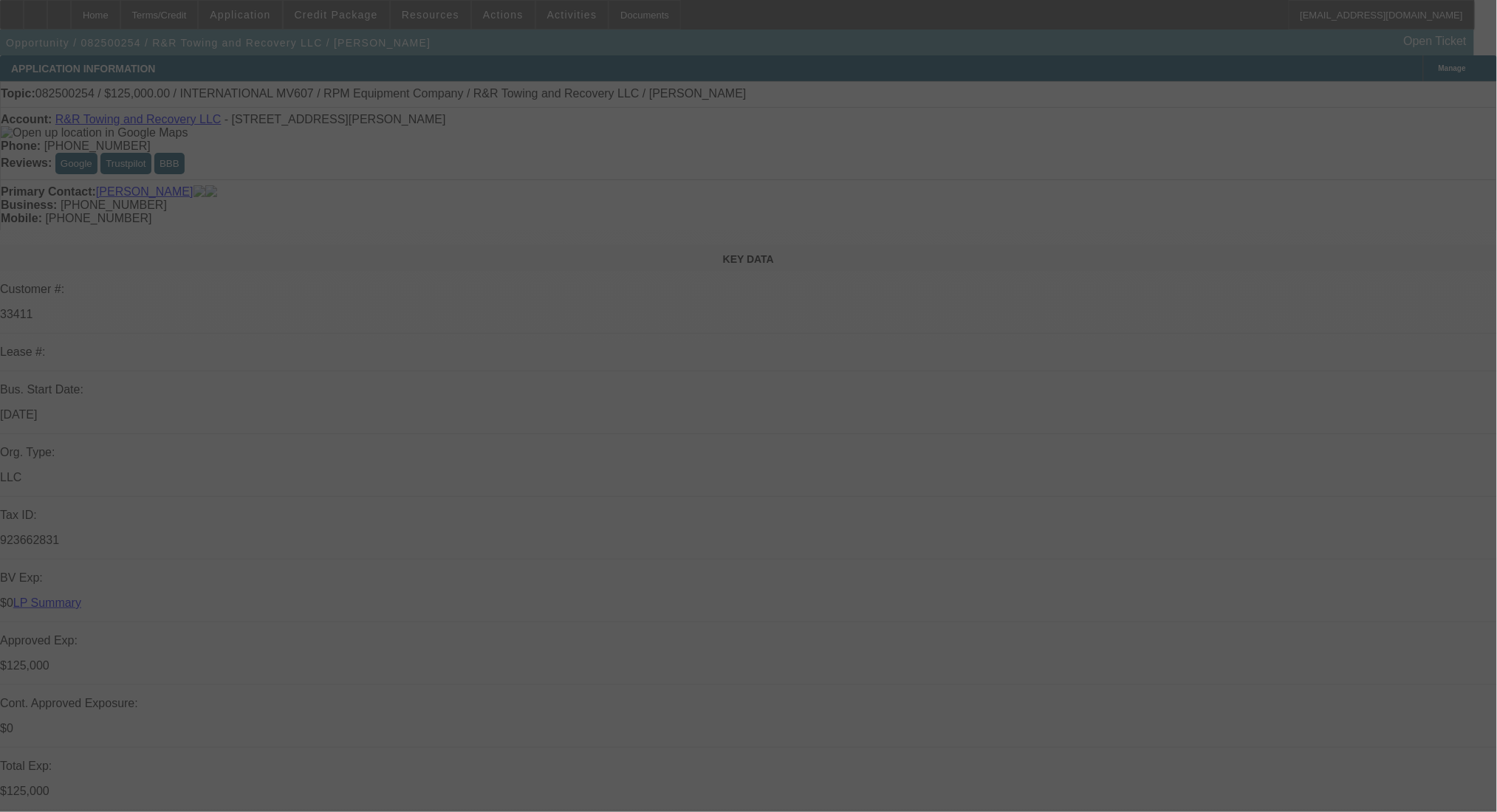
select select "0"
select select "2"
select select "0.1"
select select "4"
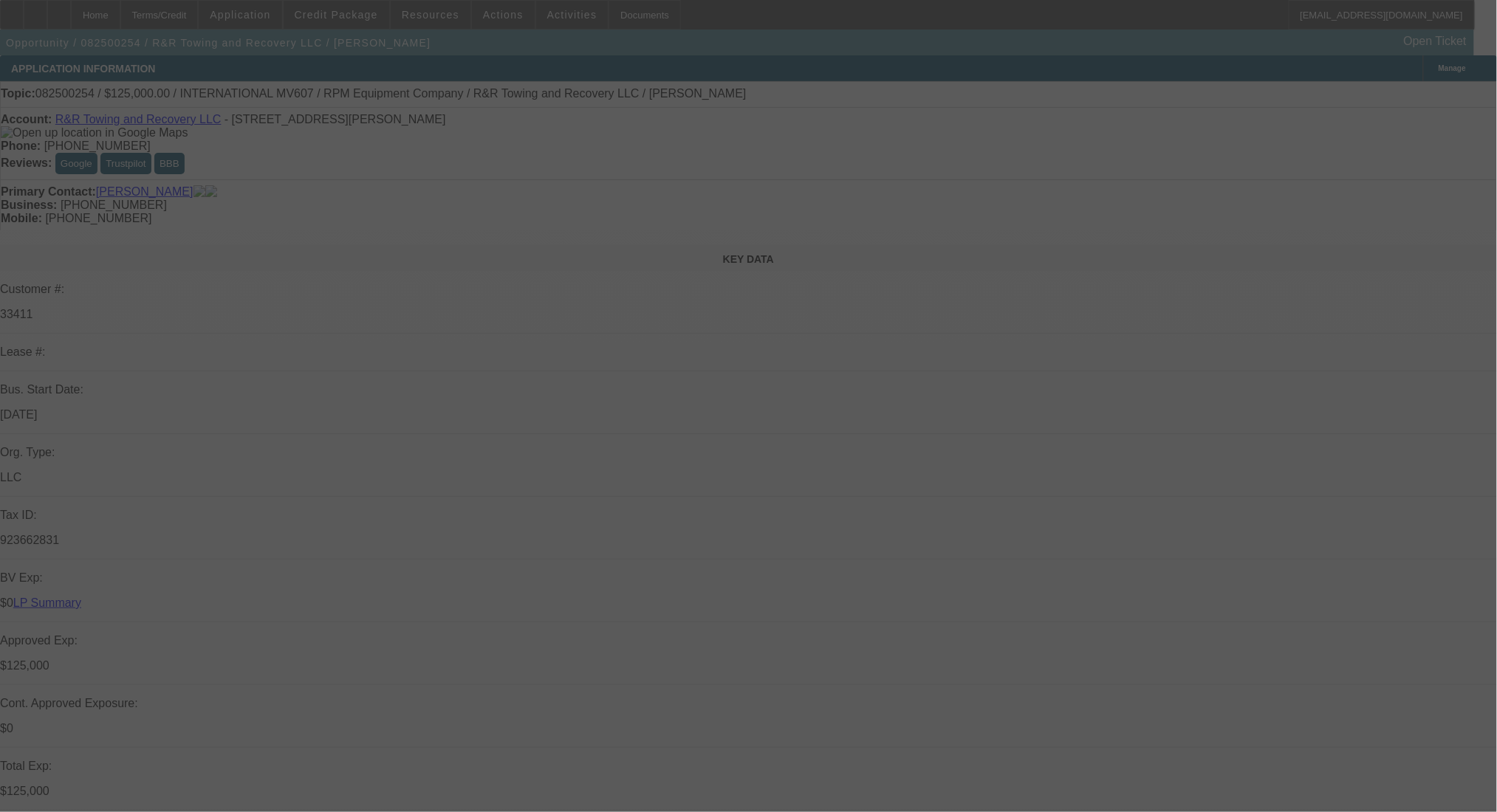
select select "0.1"
select select "2"
select select "0.1"
select select "4"
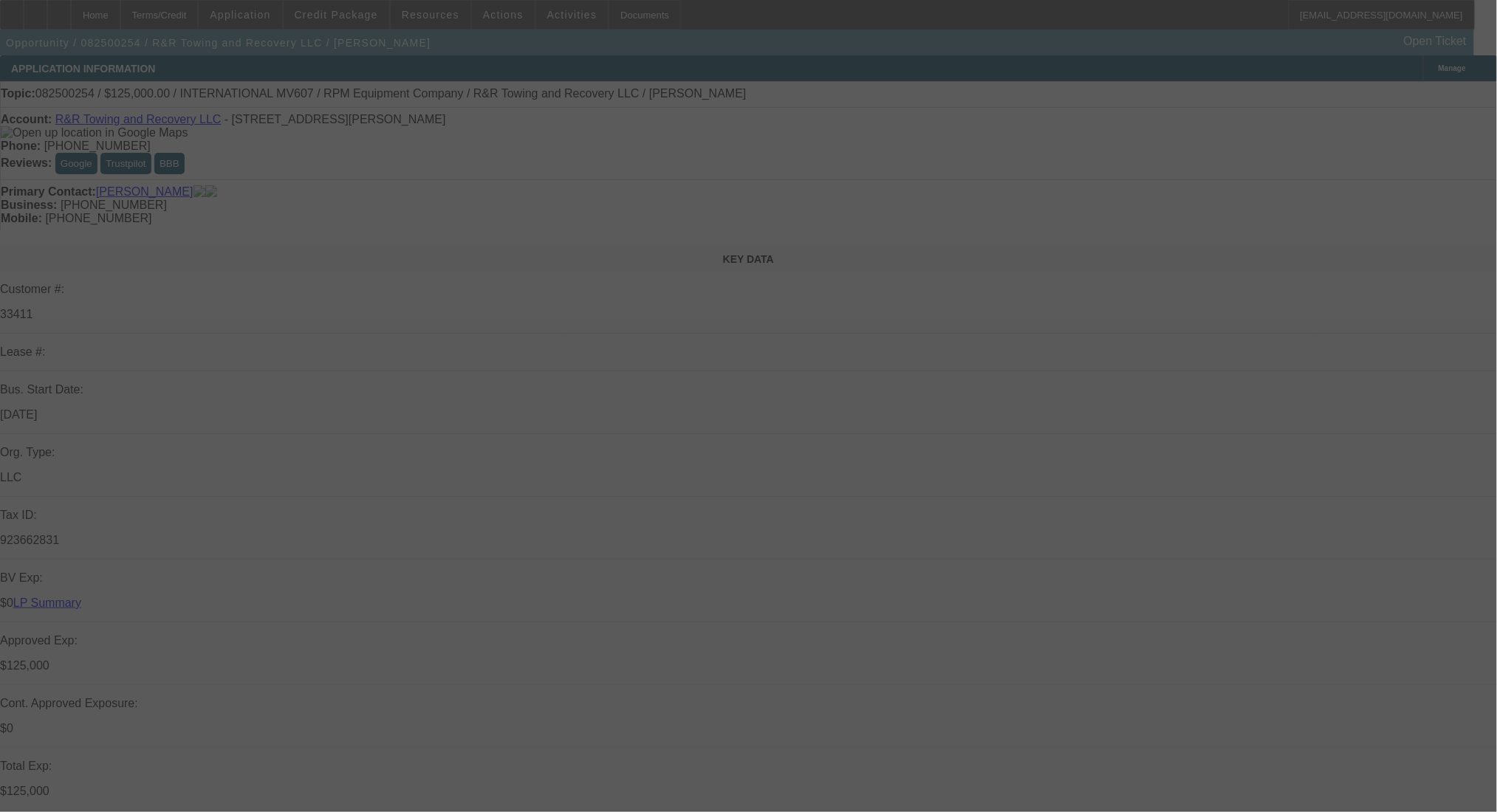
select select "0.1"
select select "2"
select select "0.1"
select select "4"
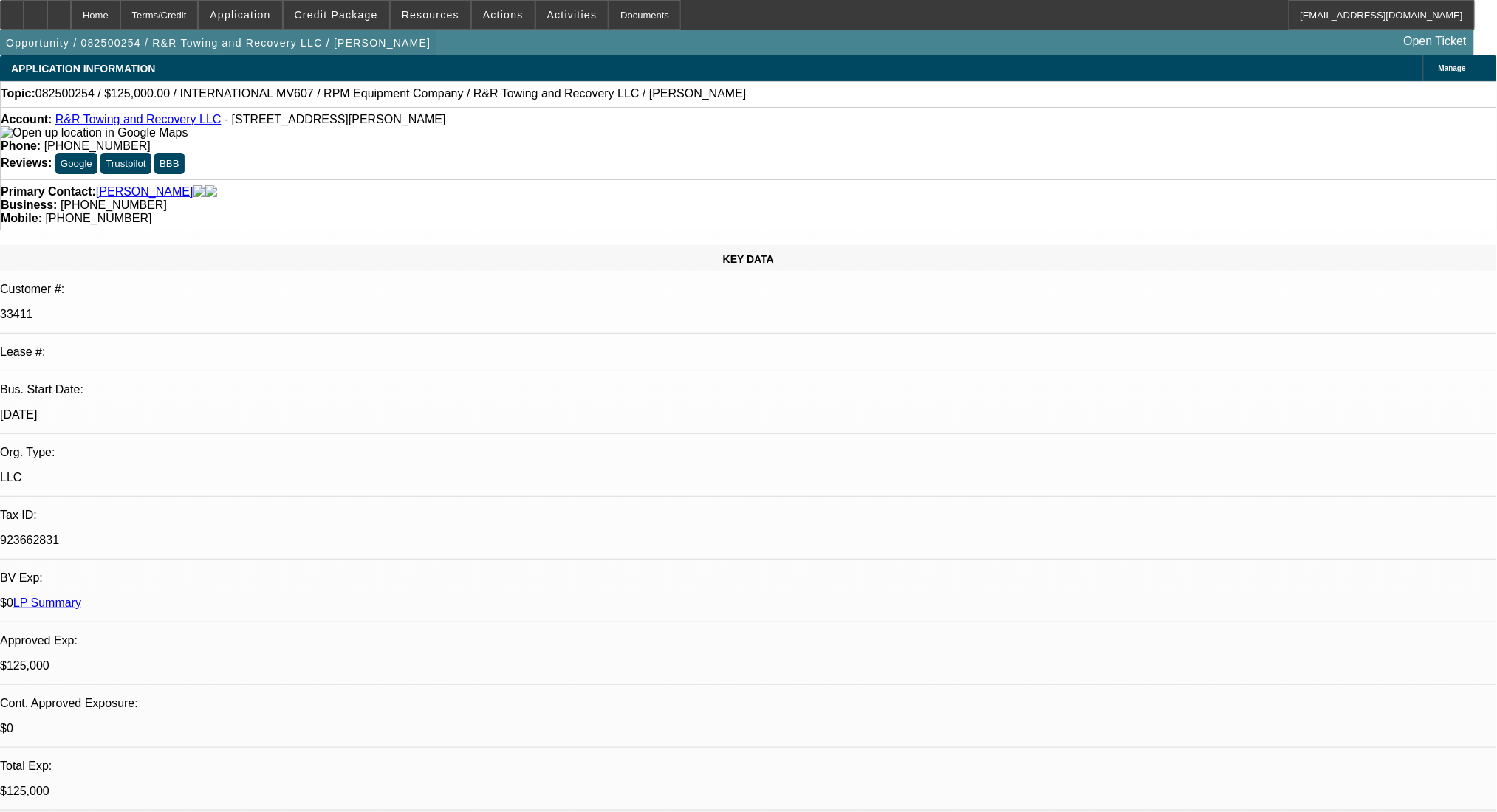
drag, startPoint x: 185, startPoint y: 16, endPoint x: 185, endPoint y: 39, distance: 23.0
click at [185, 17] on div "Terms/Credit" at bounding box center [159, 14] width 78 height 30
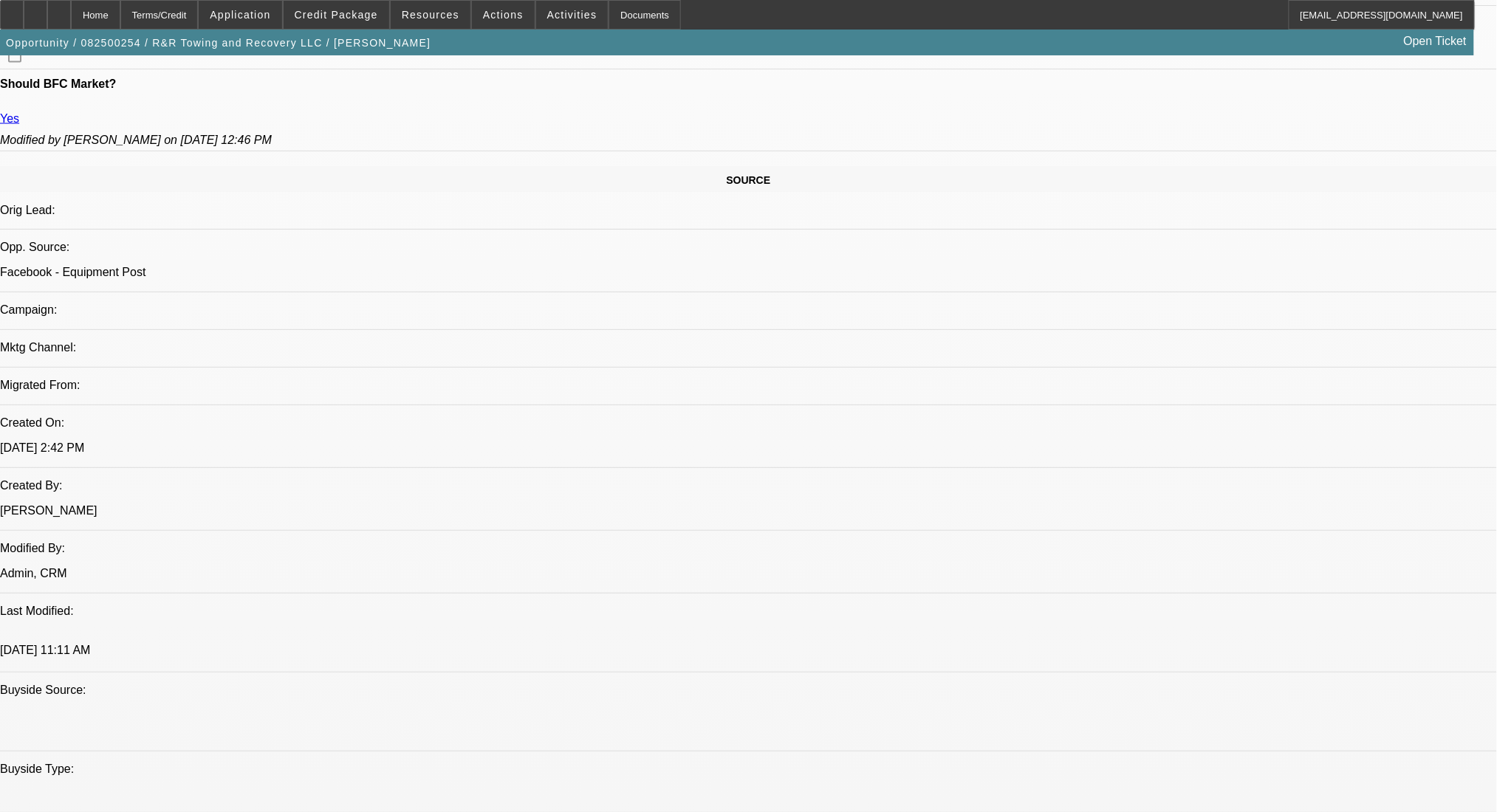
scroll to position [802, 0]
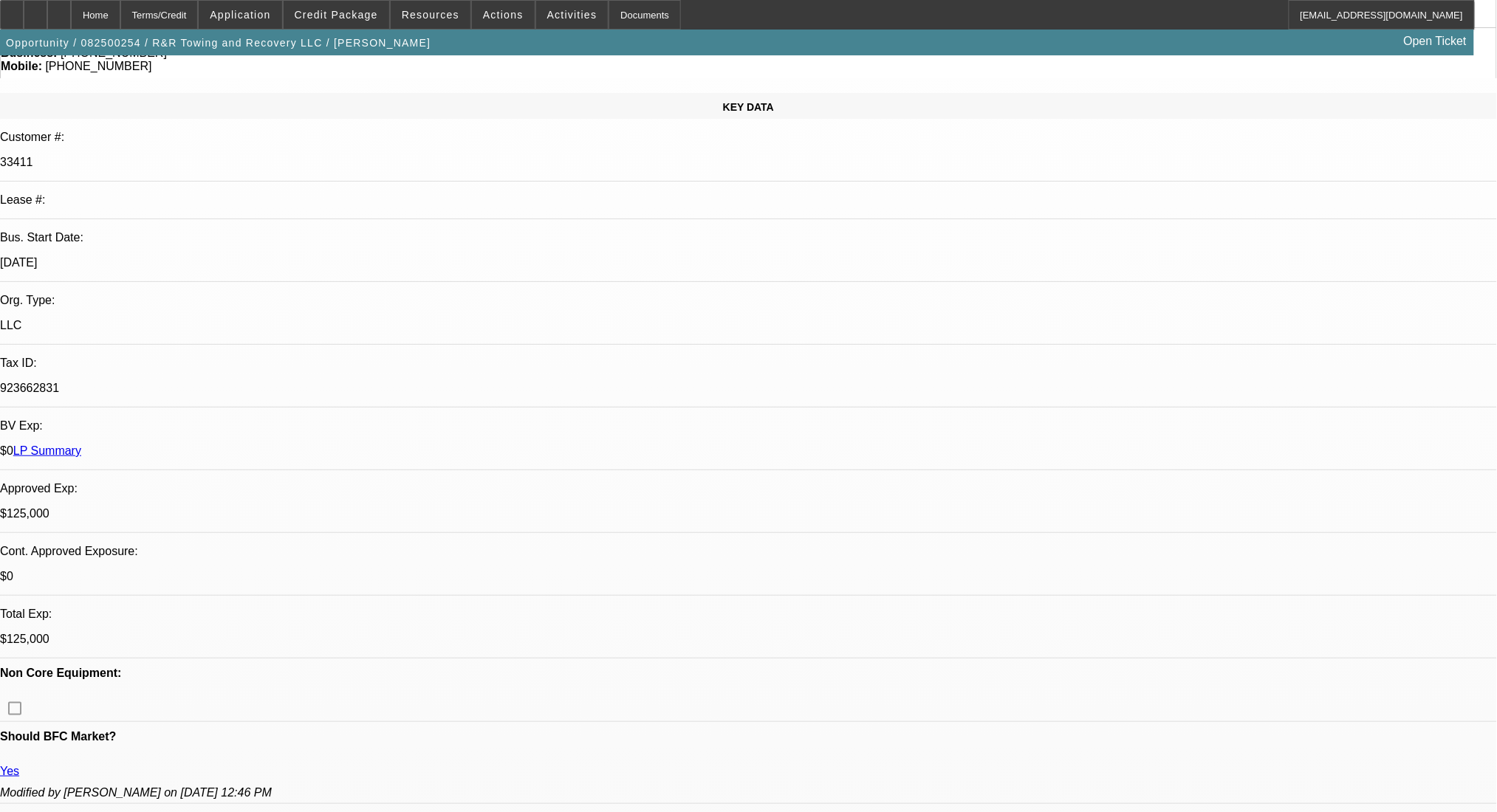
scroll to position [0, 0]
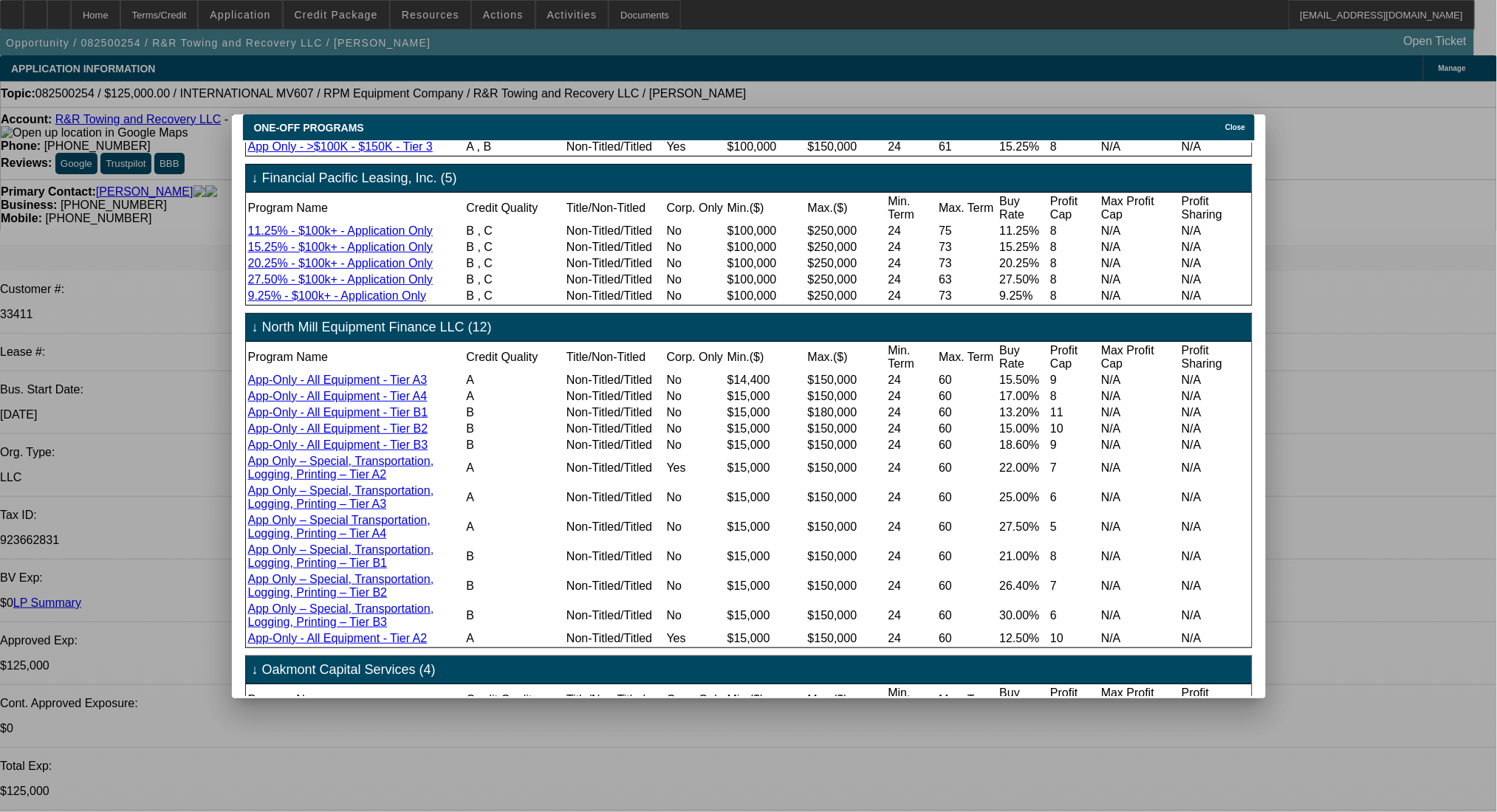
scroll to position [47, 0]
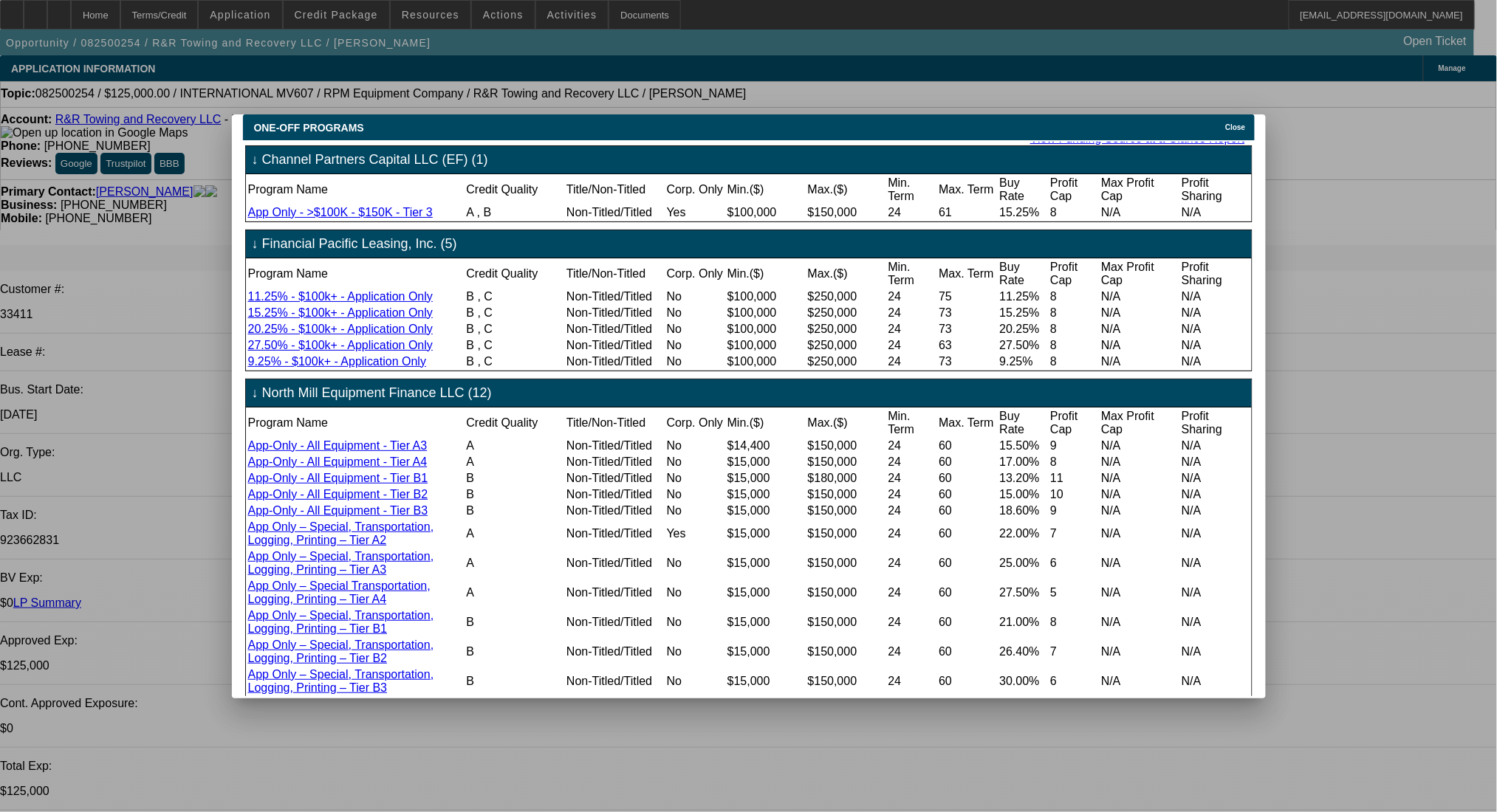
click at [1221, 123] on icon at bounding box center [1221, 127] width 0 height 8
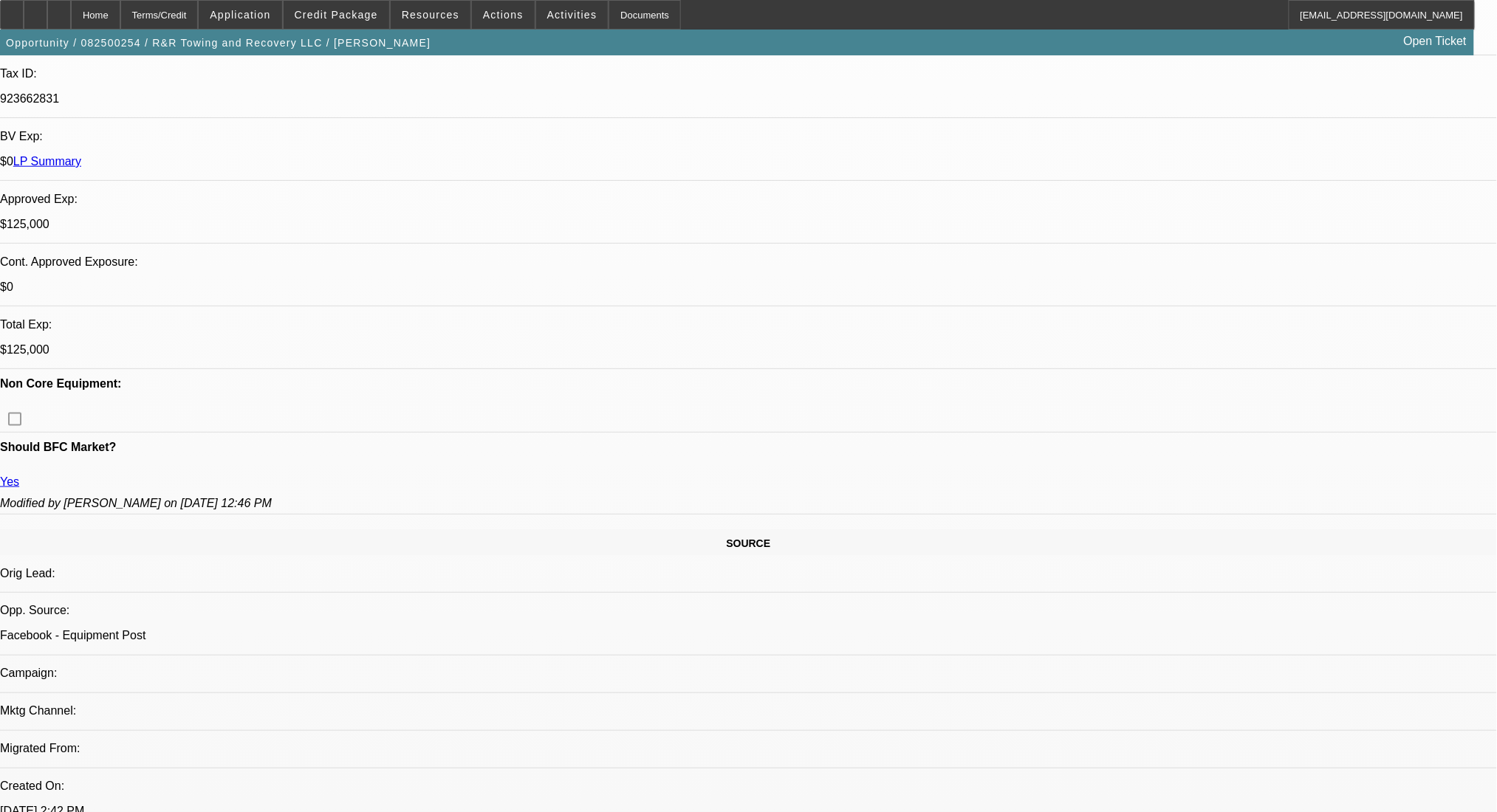
scroll to position [393, 0]
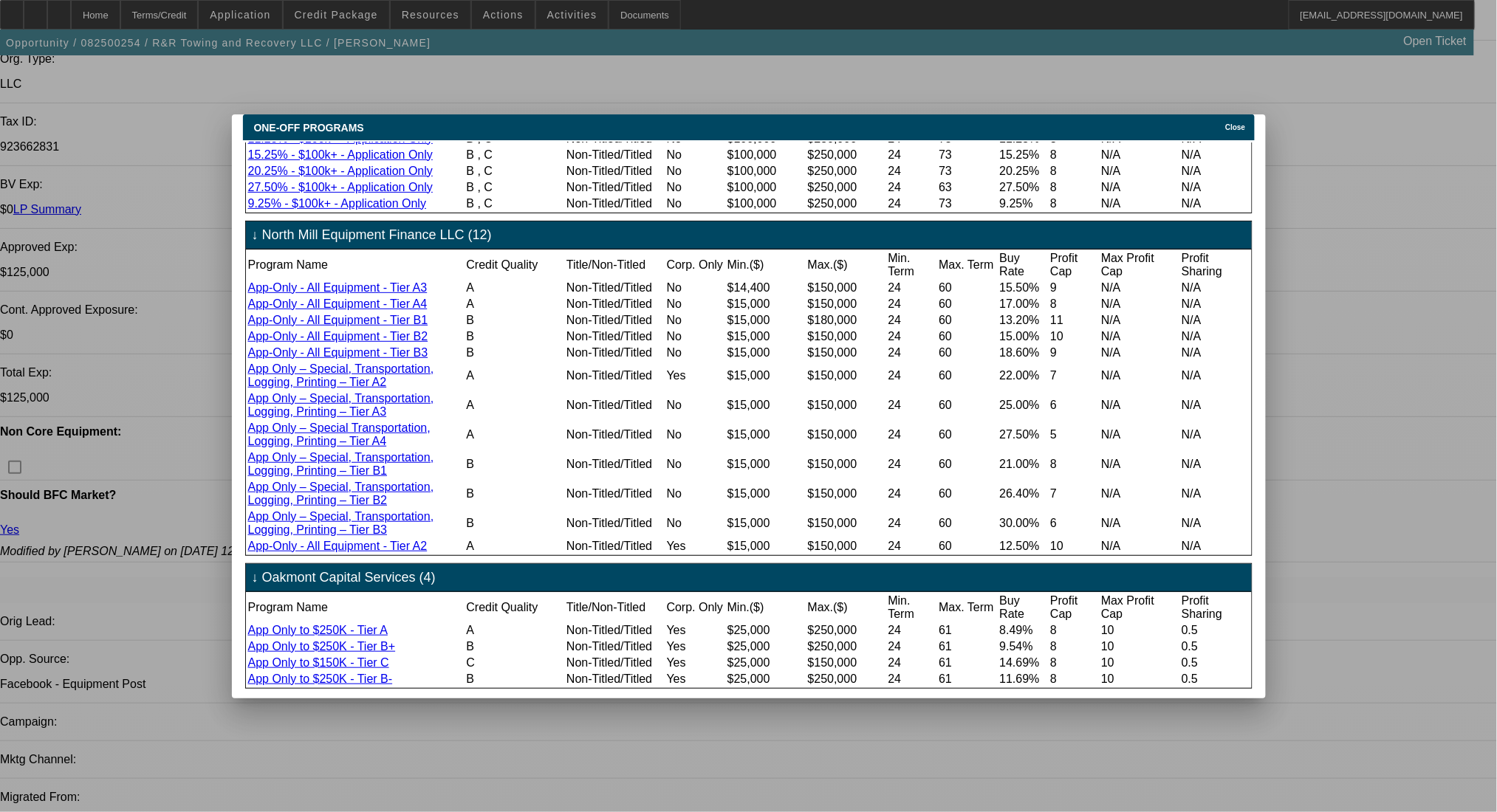
scroll to position [295, 0]
drag, startPoint x: 1242, startPoint y: 117, endPoint x: 1195, endPoint y: 113, distance: 47.2
click at [1242, 123] on span "Close" at bounding box center [1235, 127] width 20 height 8
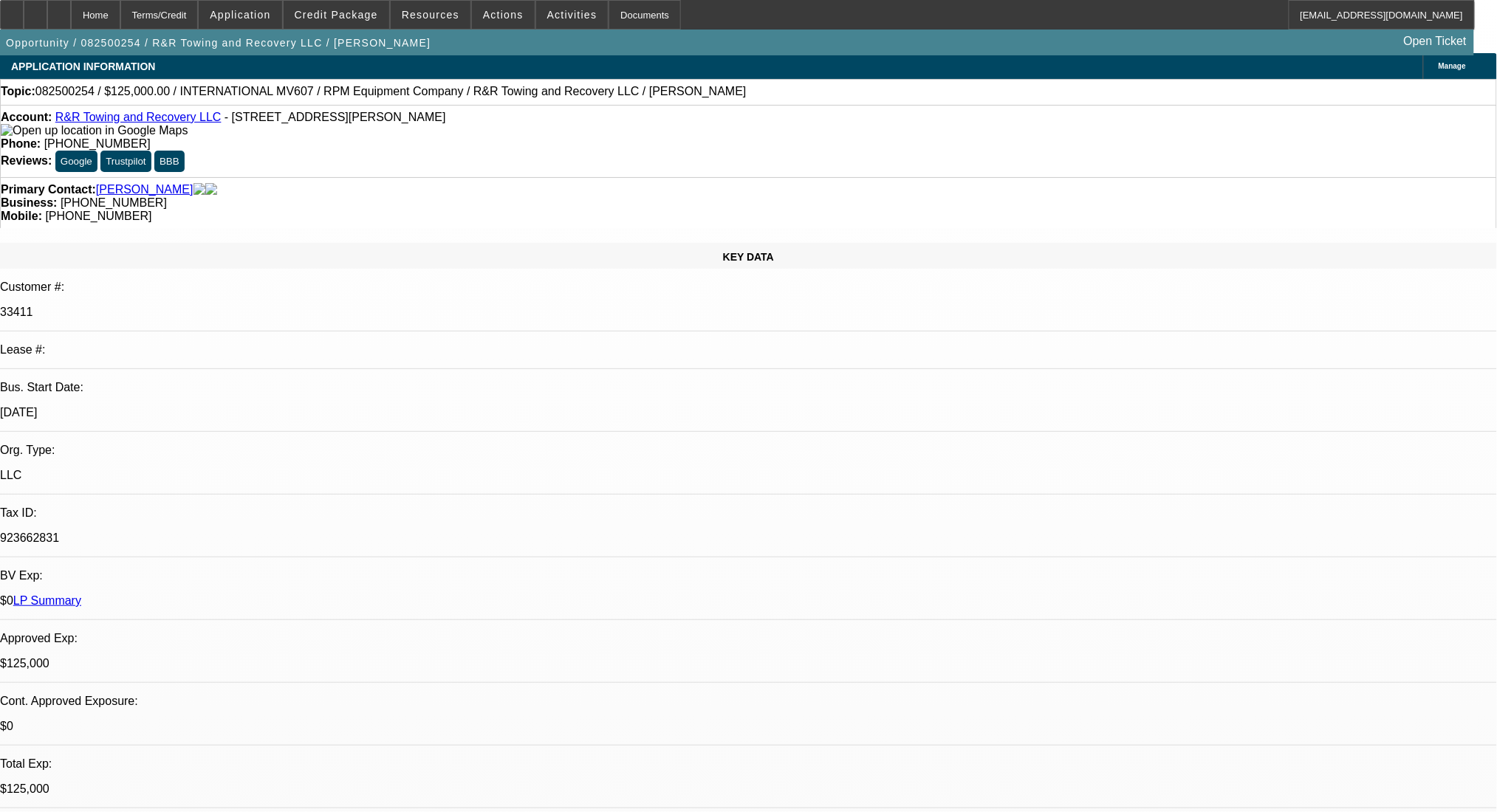
scroll to position [0, 0]
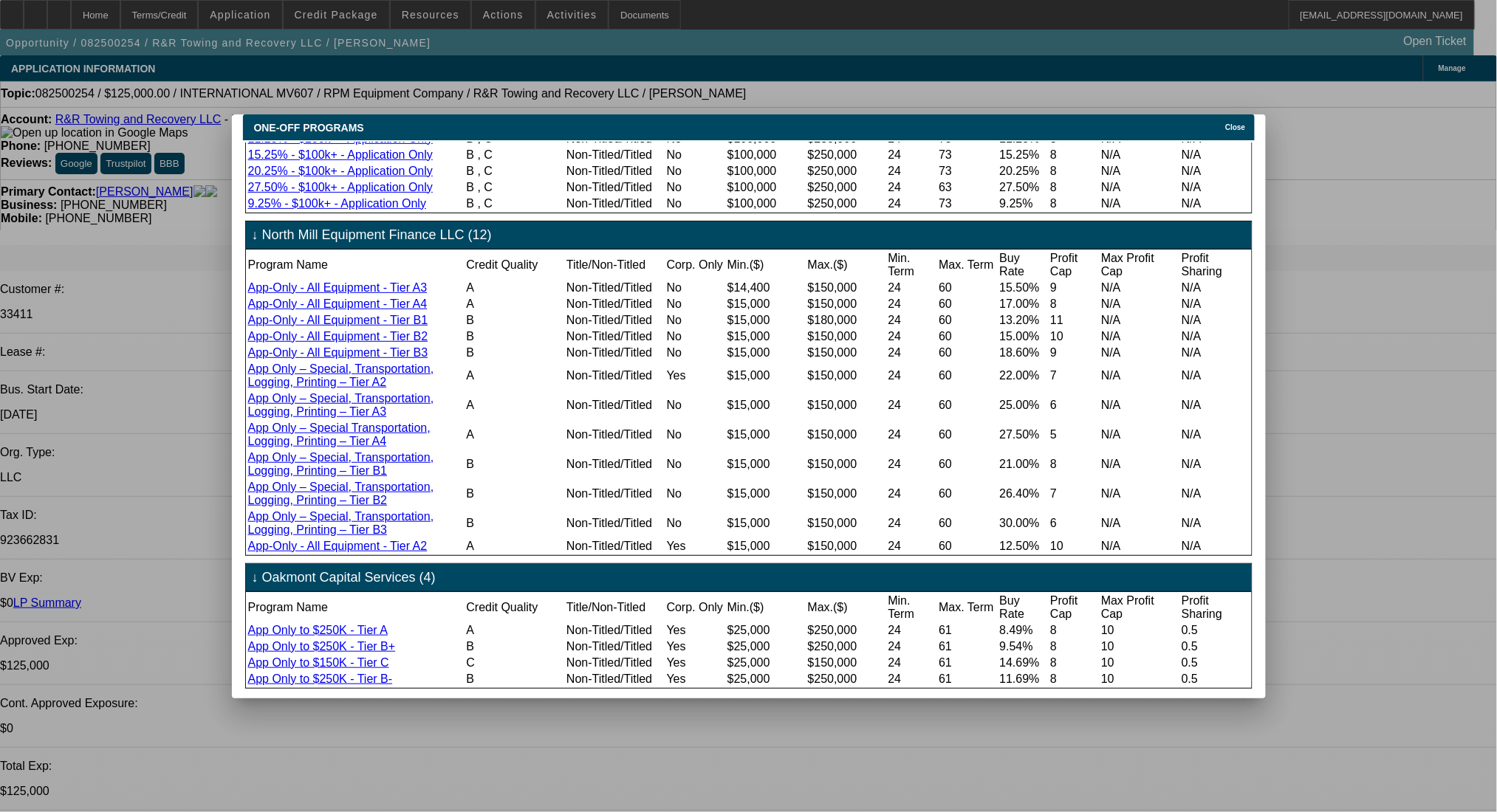
scroll to position [342, 0]
click at [1221, 123] on icon at bounding box center [1221, 127] width 0 height 8
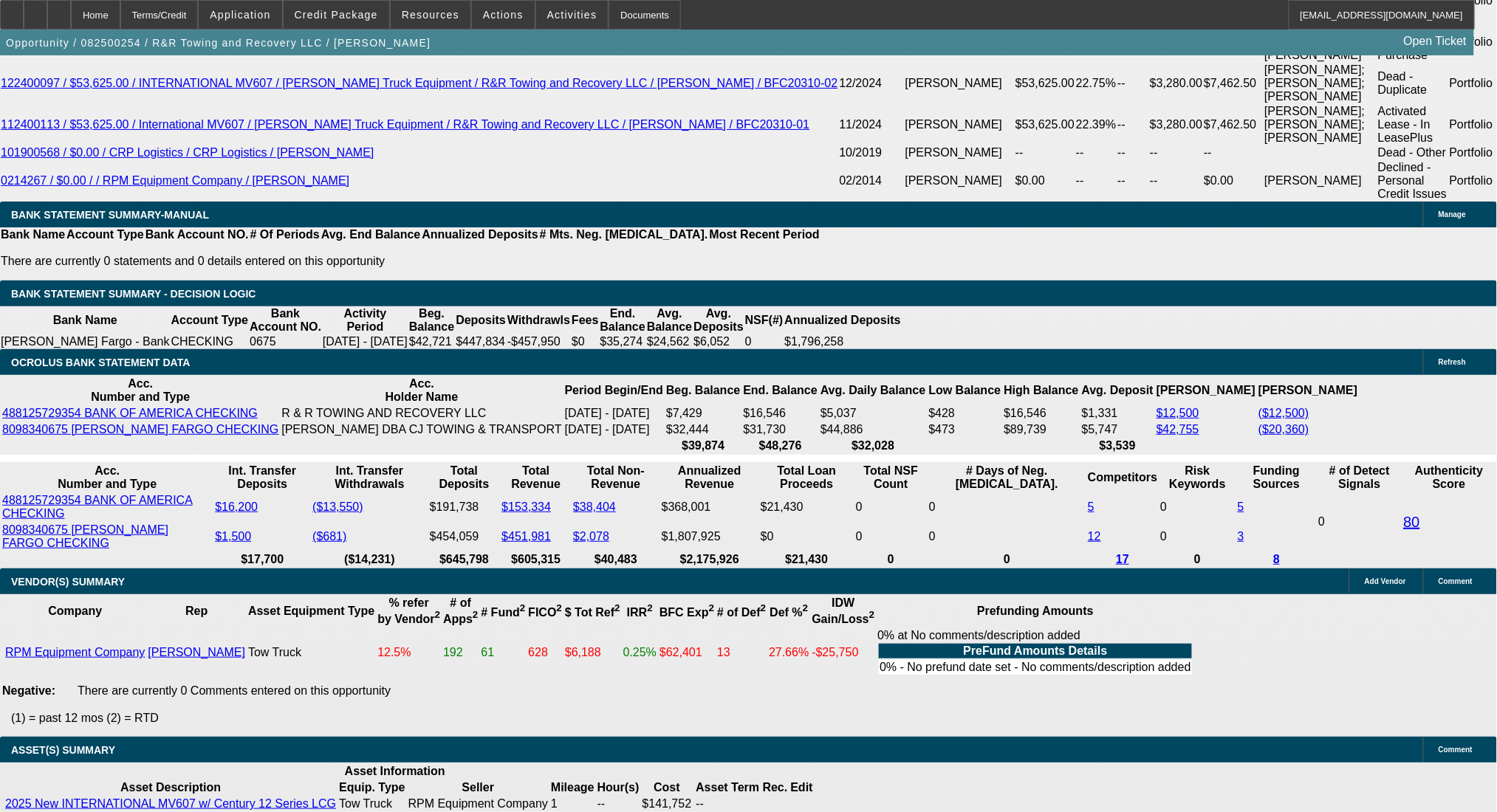
scroll to position [2624, 0]
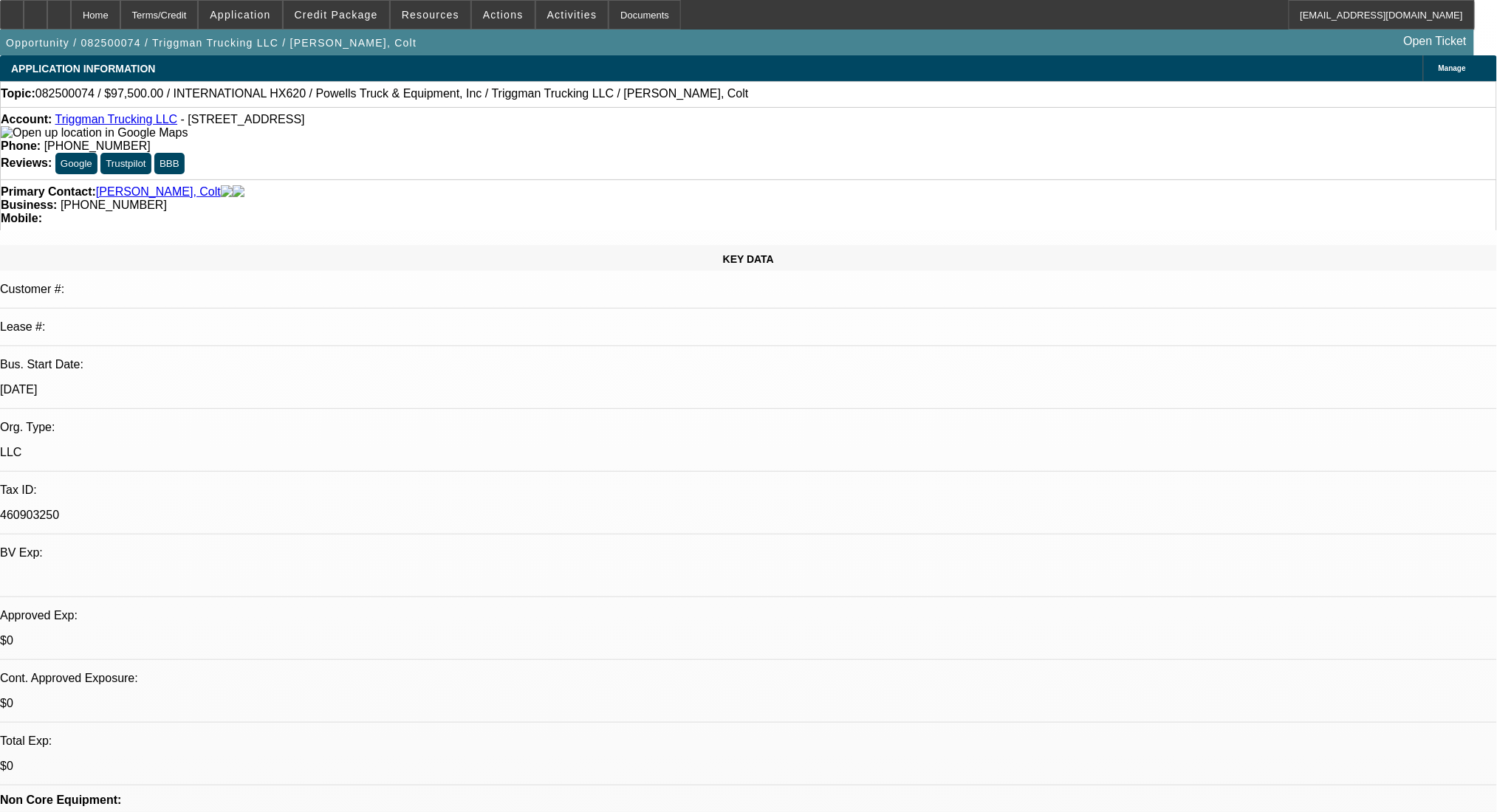
select select "0"
select select "0.1"
select select "2"
select select "4"
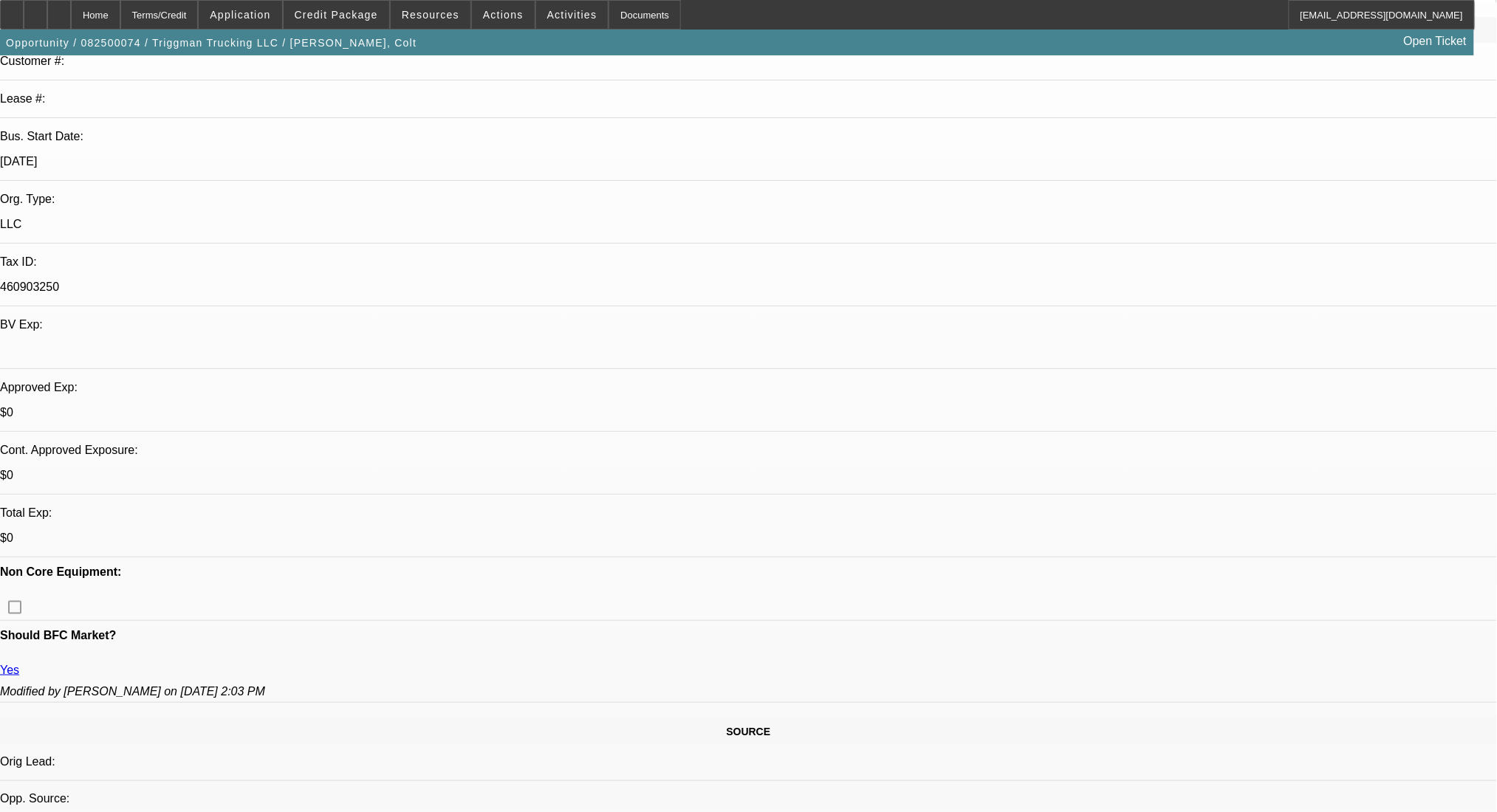
scroll to position [295, 0]
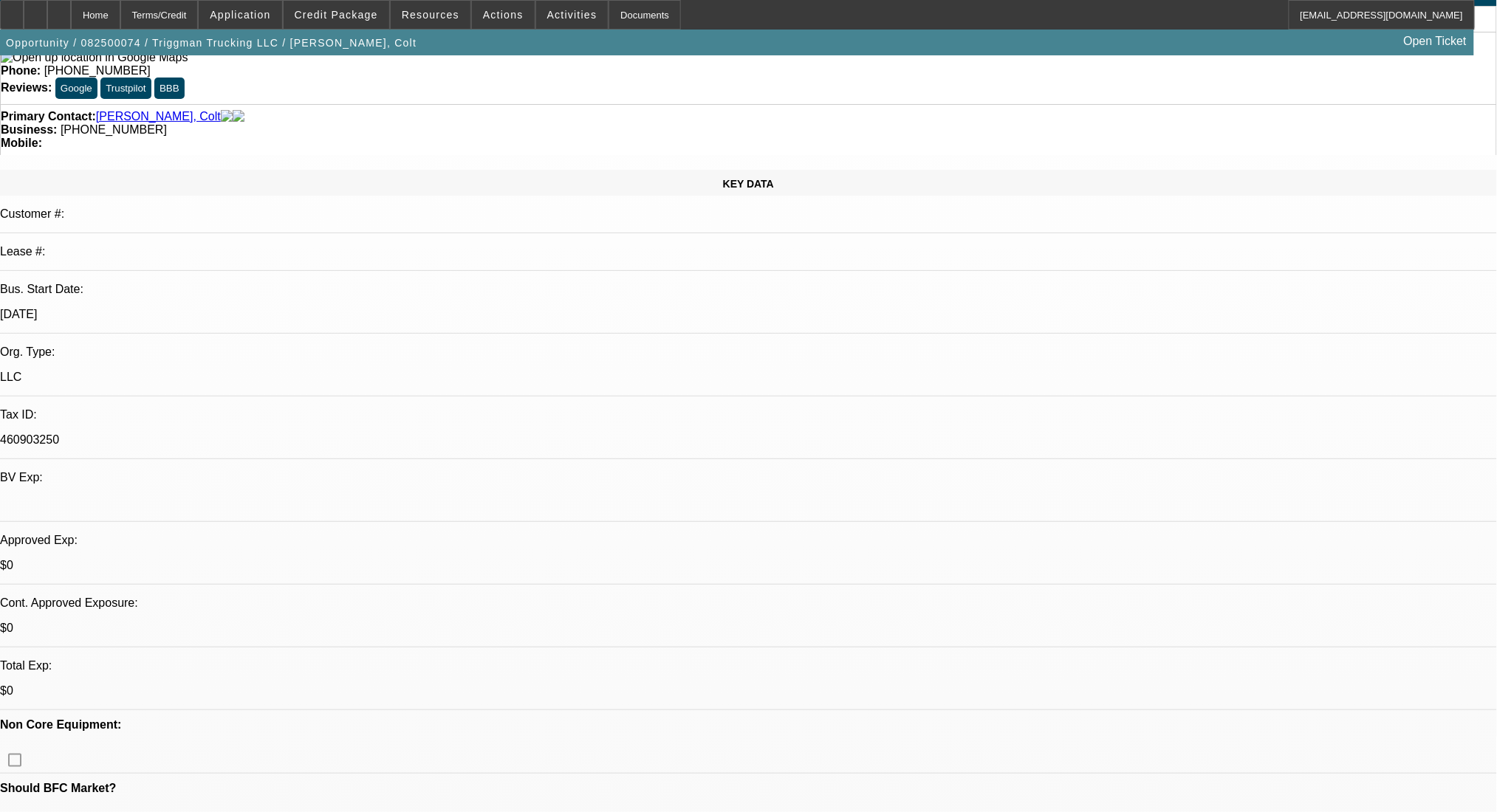
scroll to position [0, 0]
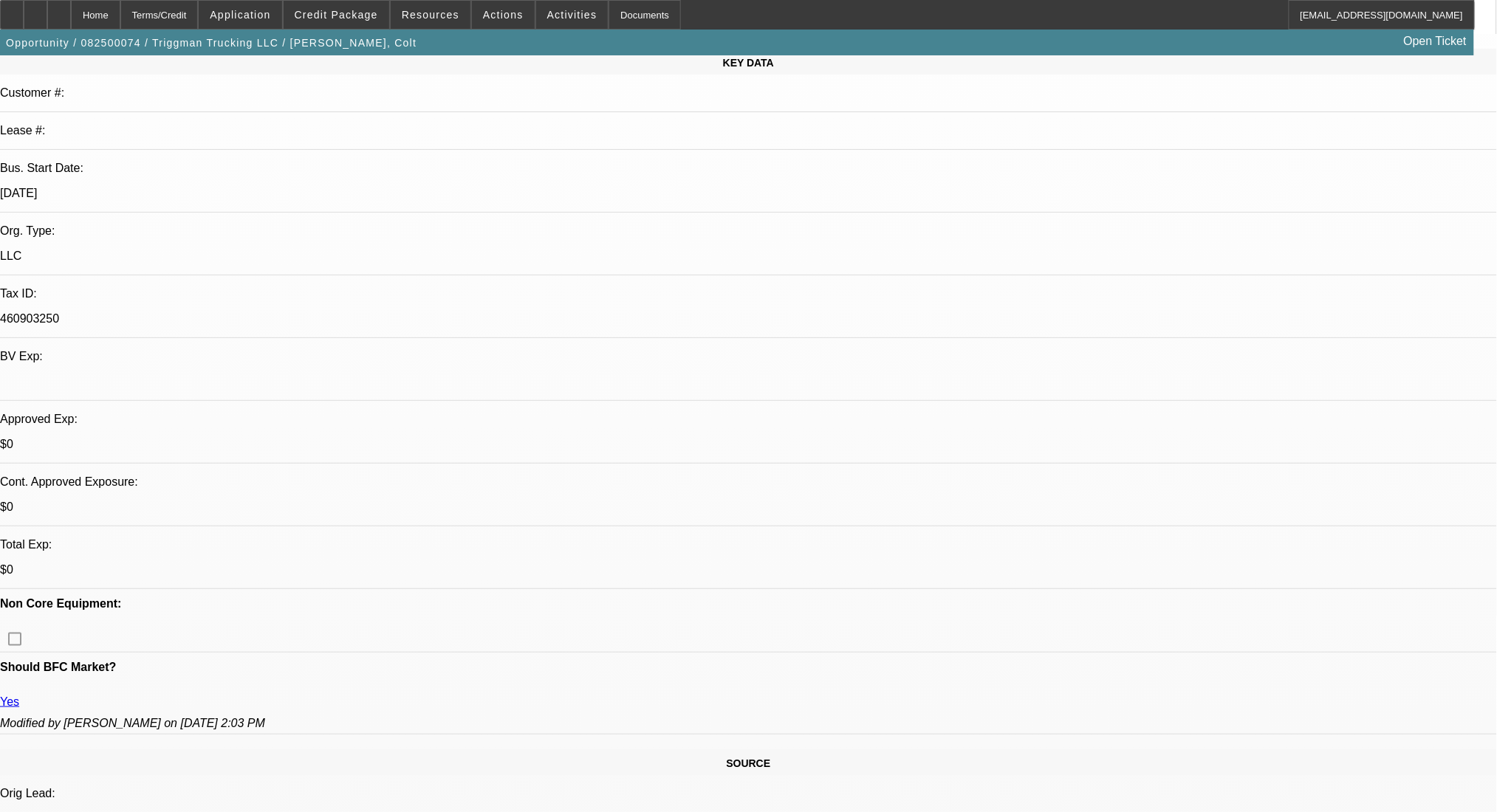
scroll to position [491, 0]
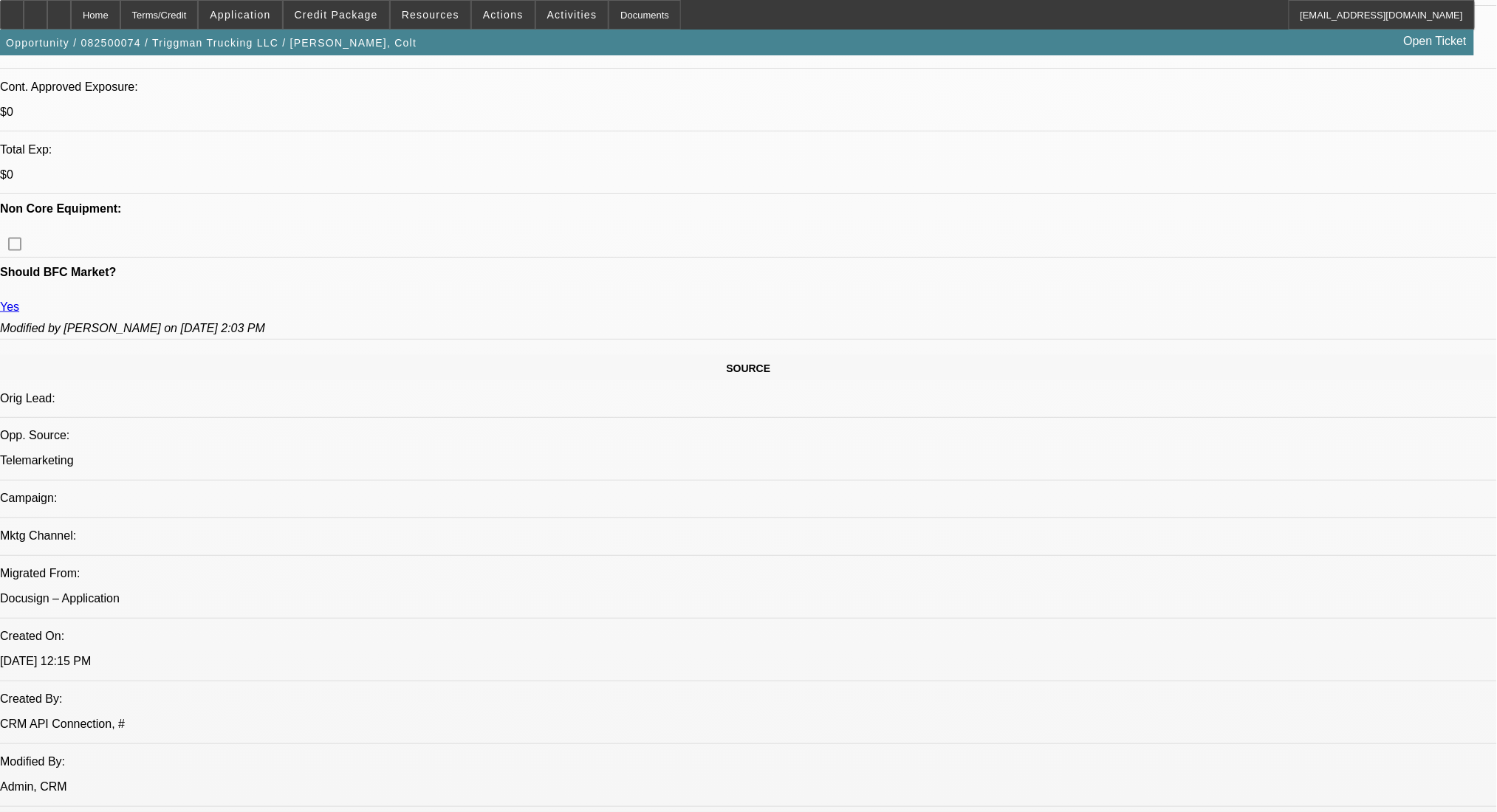
scroll to position [590, 0]
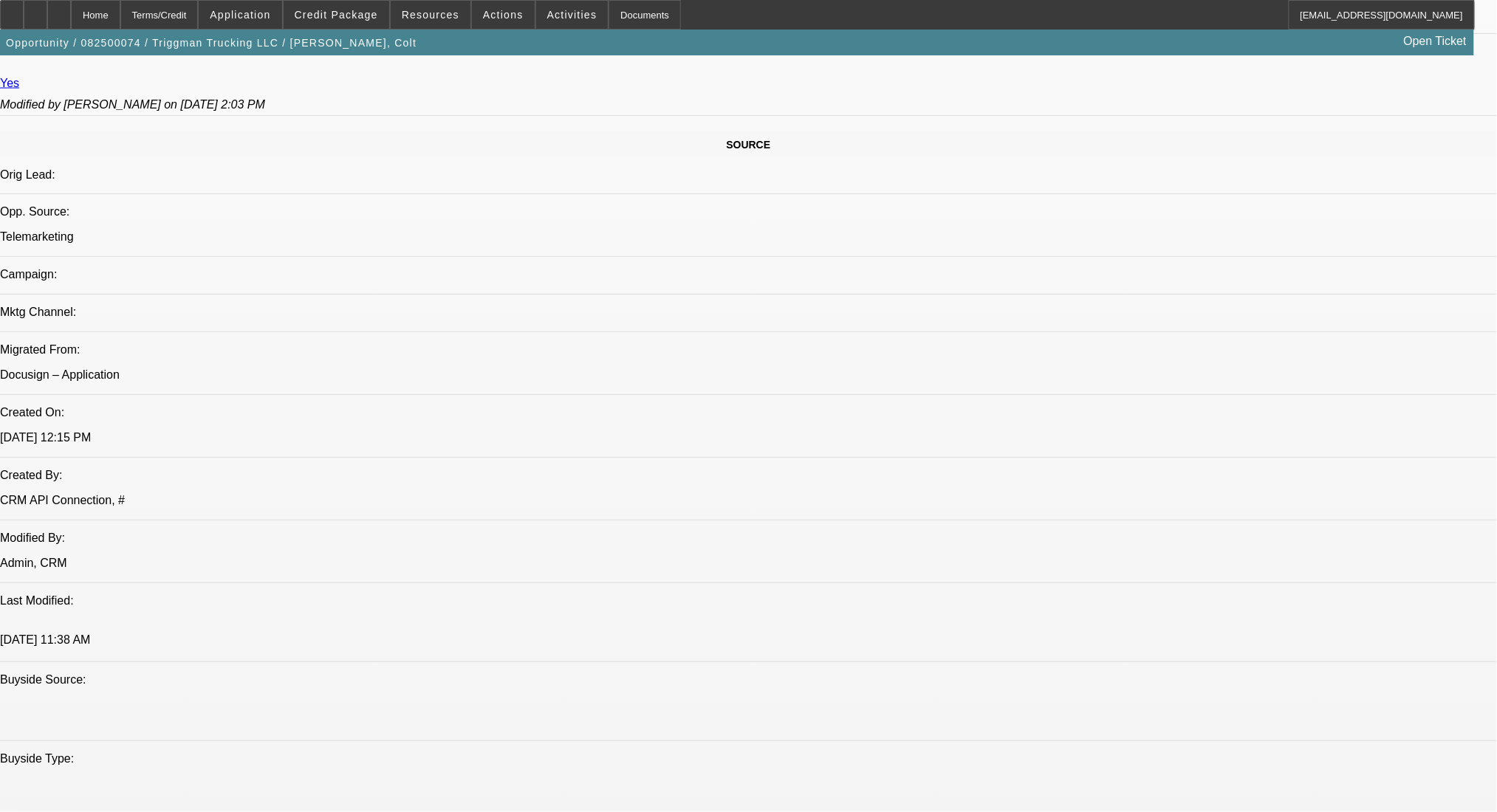
scroll to position [787, 0]
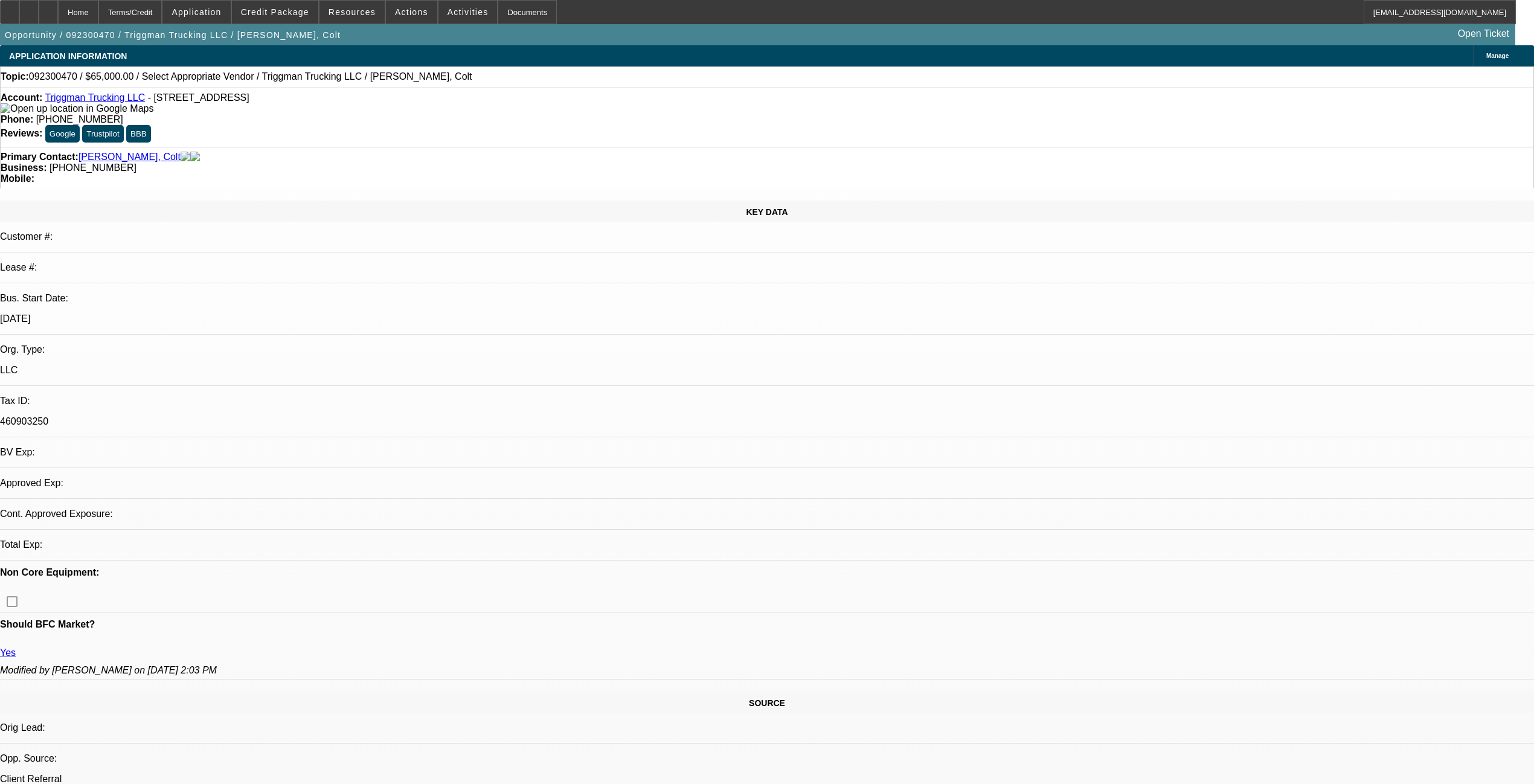
select select "0"
select select "2"
select select "0.1"
select select "4"
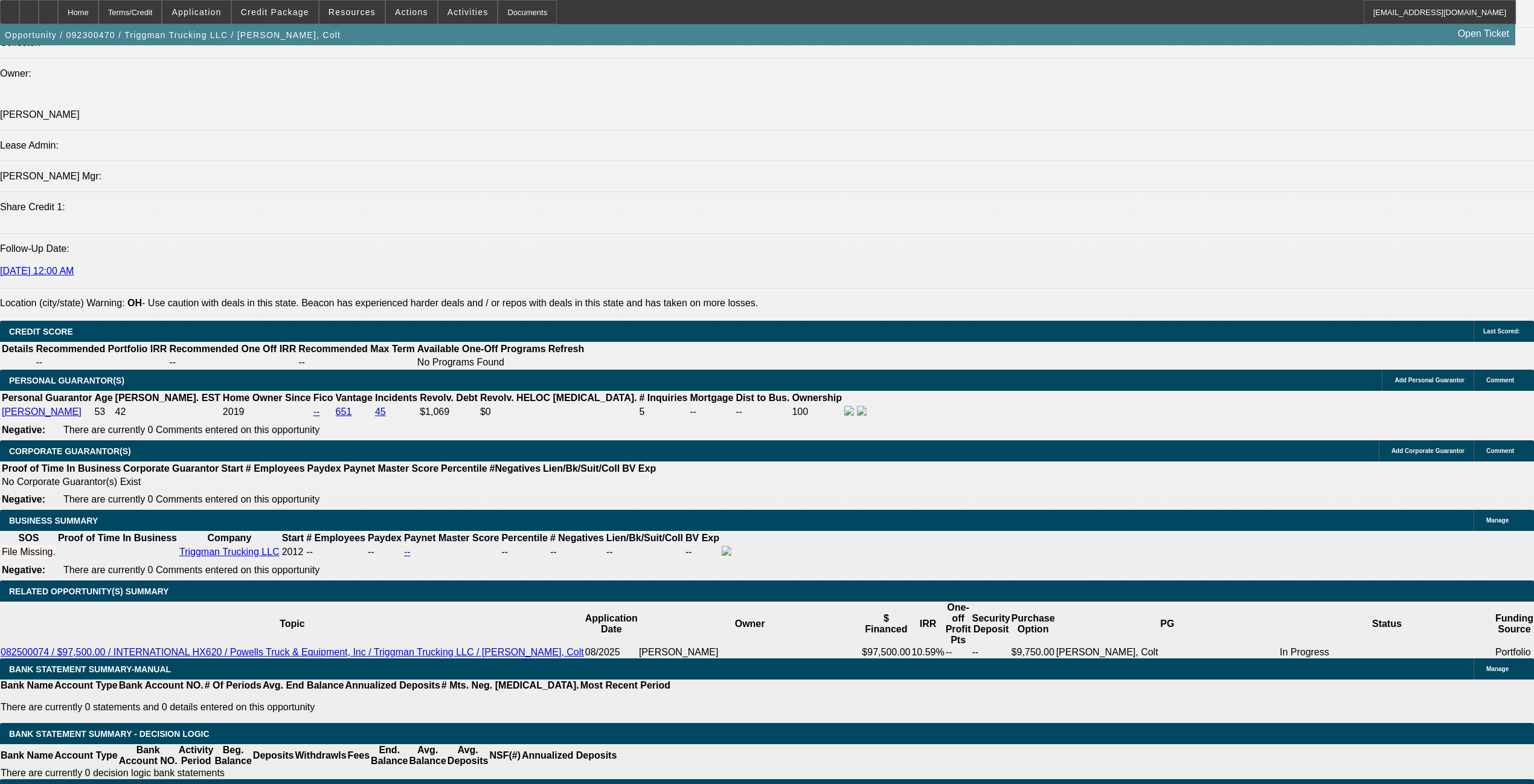
scroll to position [1609, 0]
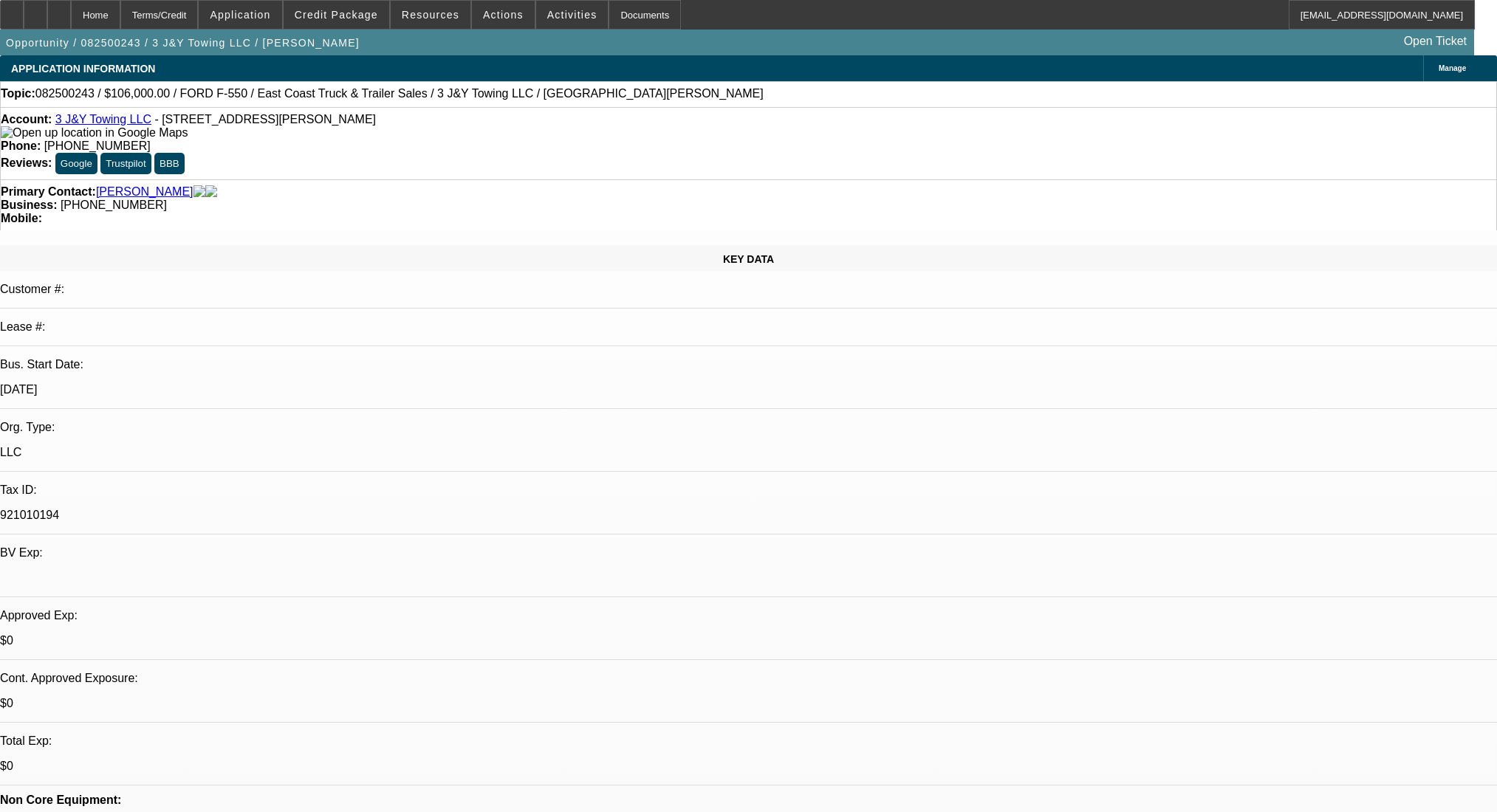
select select "0"
select select "2"
select select "0.1"
select select "4"
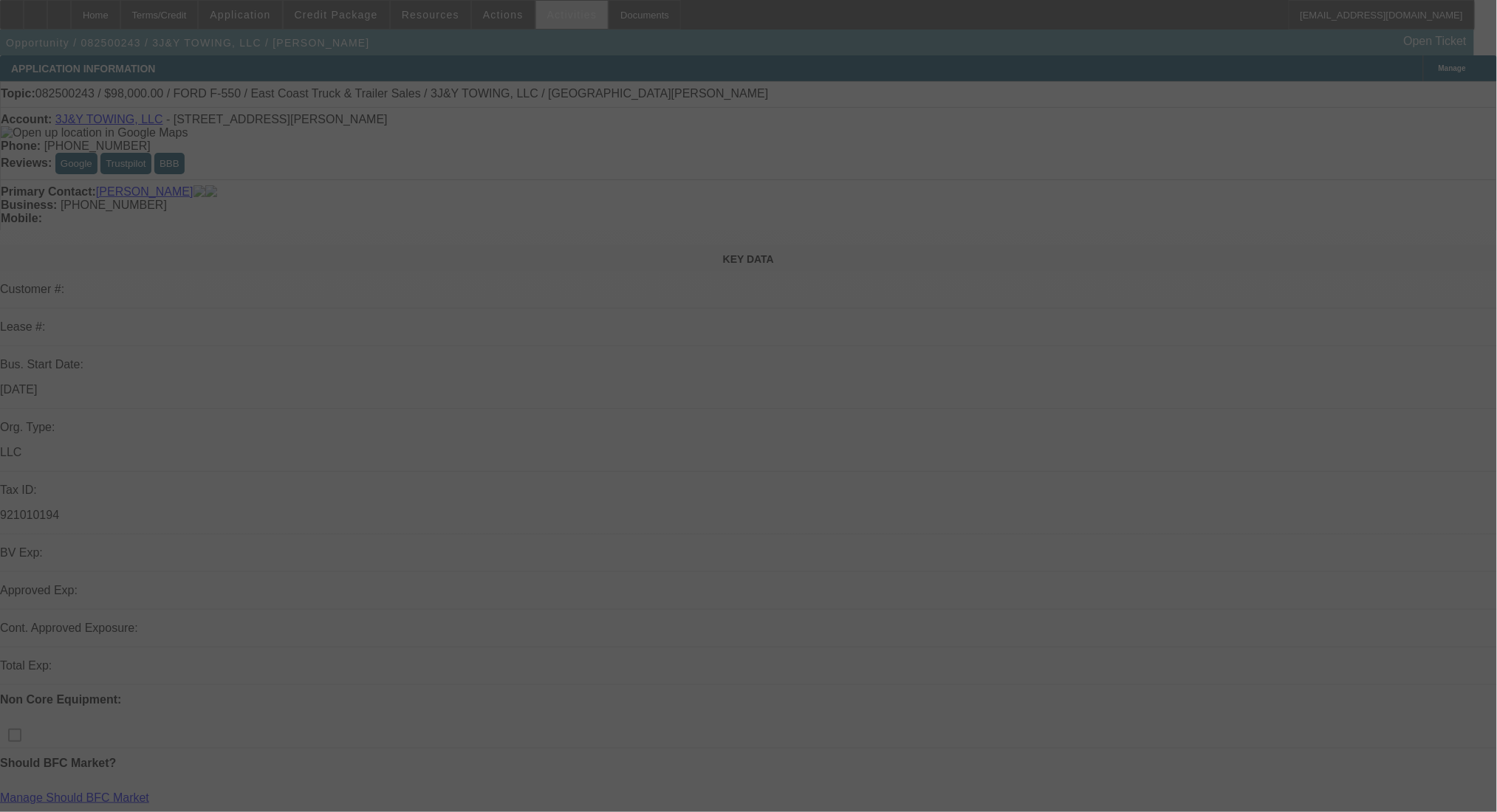
select select "0"
select select "2"
select select "0.1"
select select "4"
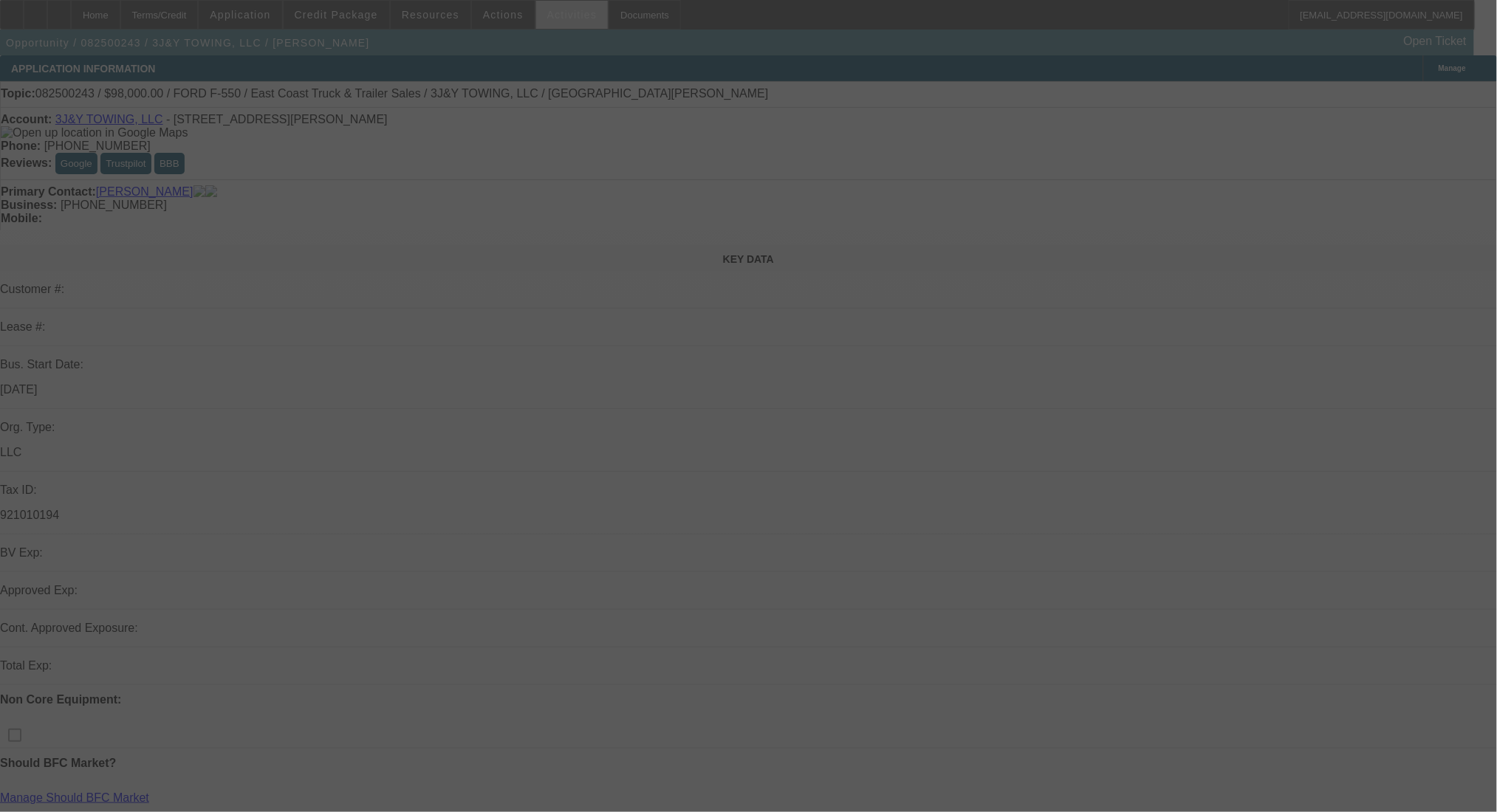
select select "0"
select select "2"
select select "0.1"
select select "4"
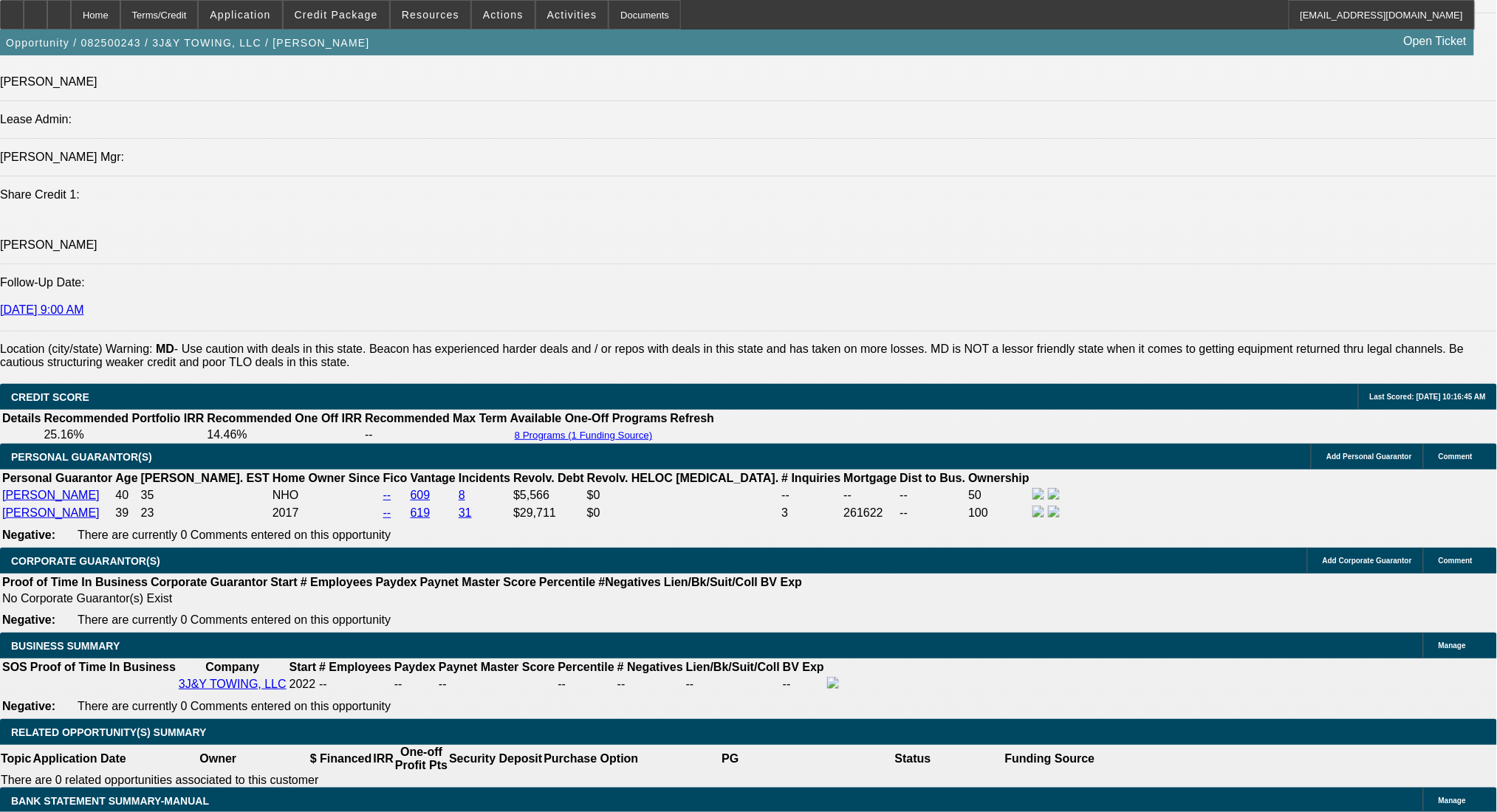
scroll to position [2165, 0]
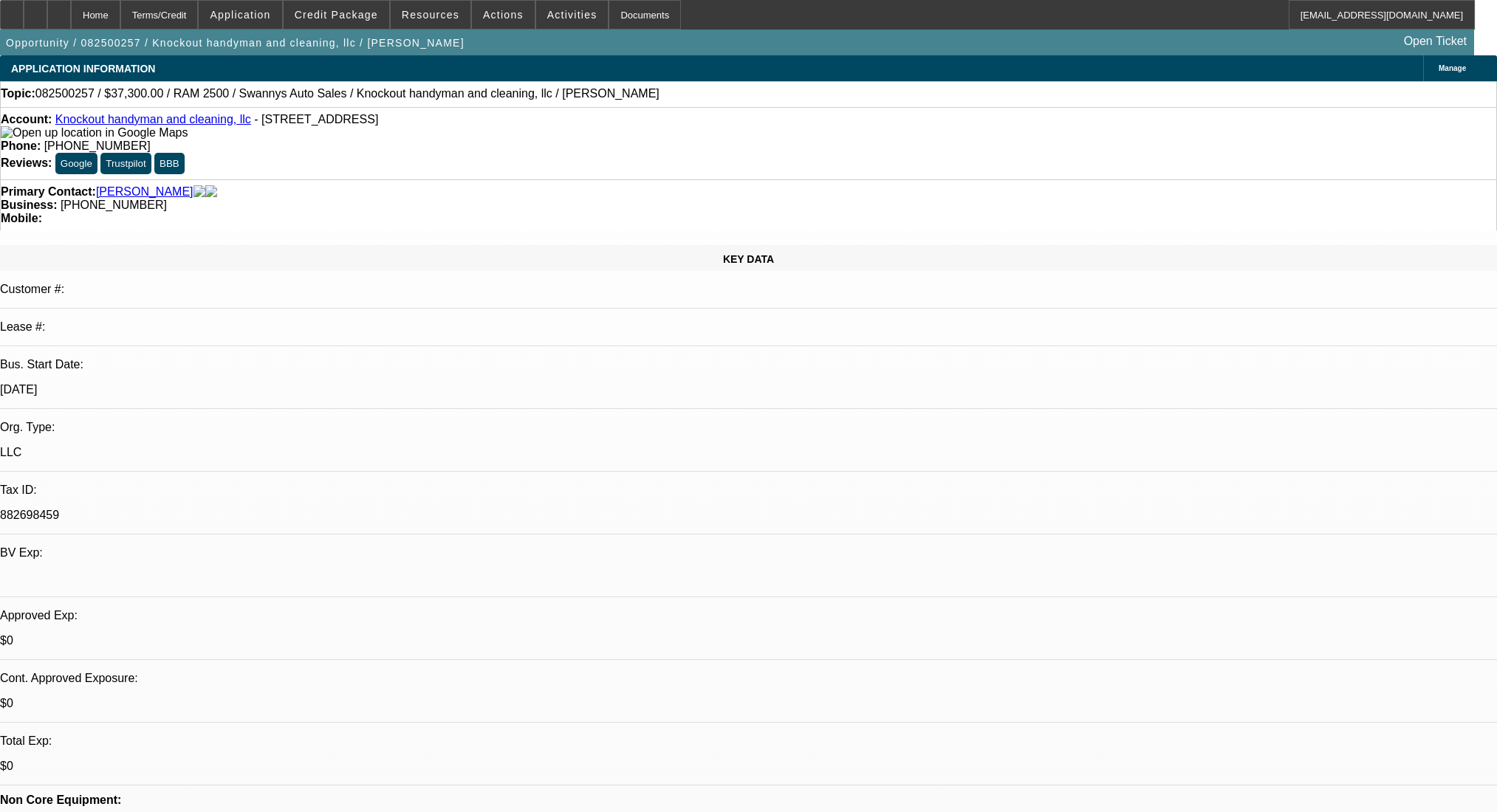
select select "0"
select select "2"
select select "0.1"
select select "4"
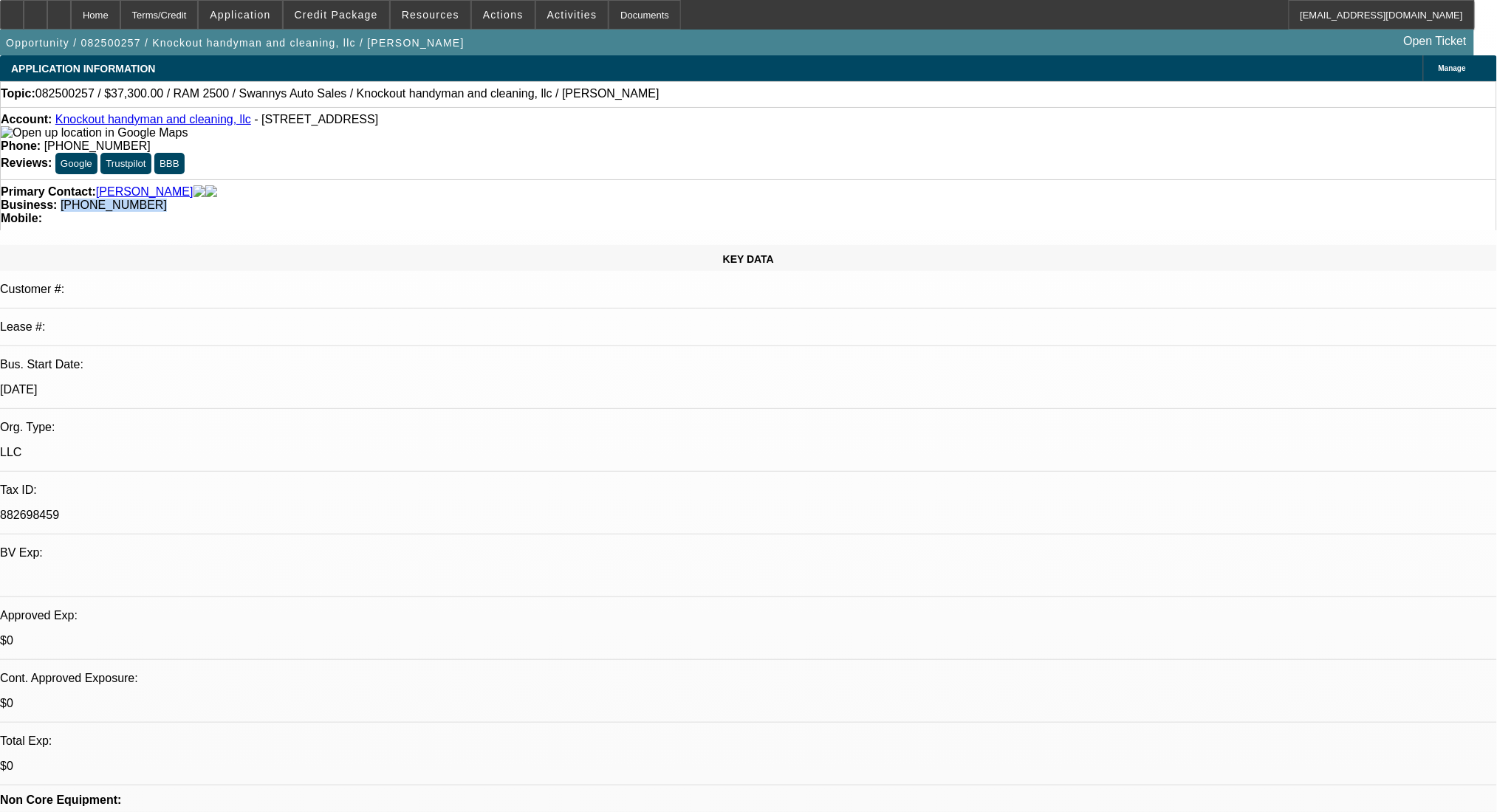
drag, startPoint x: 662, startPoint y: 166, endPoint x: 558, endPoint y: 175, distance: 104.4
click at [558, 179] on div "Primary Contact: [PERSON_NAME] Business: [PHONE_NUMBER] Mobile:" at bounding box center [748, 204] width 1497 height 51
copy span "[PHONE_NUMBER]"
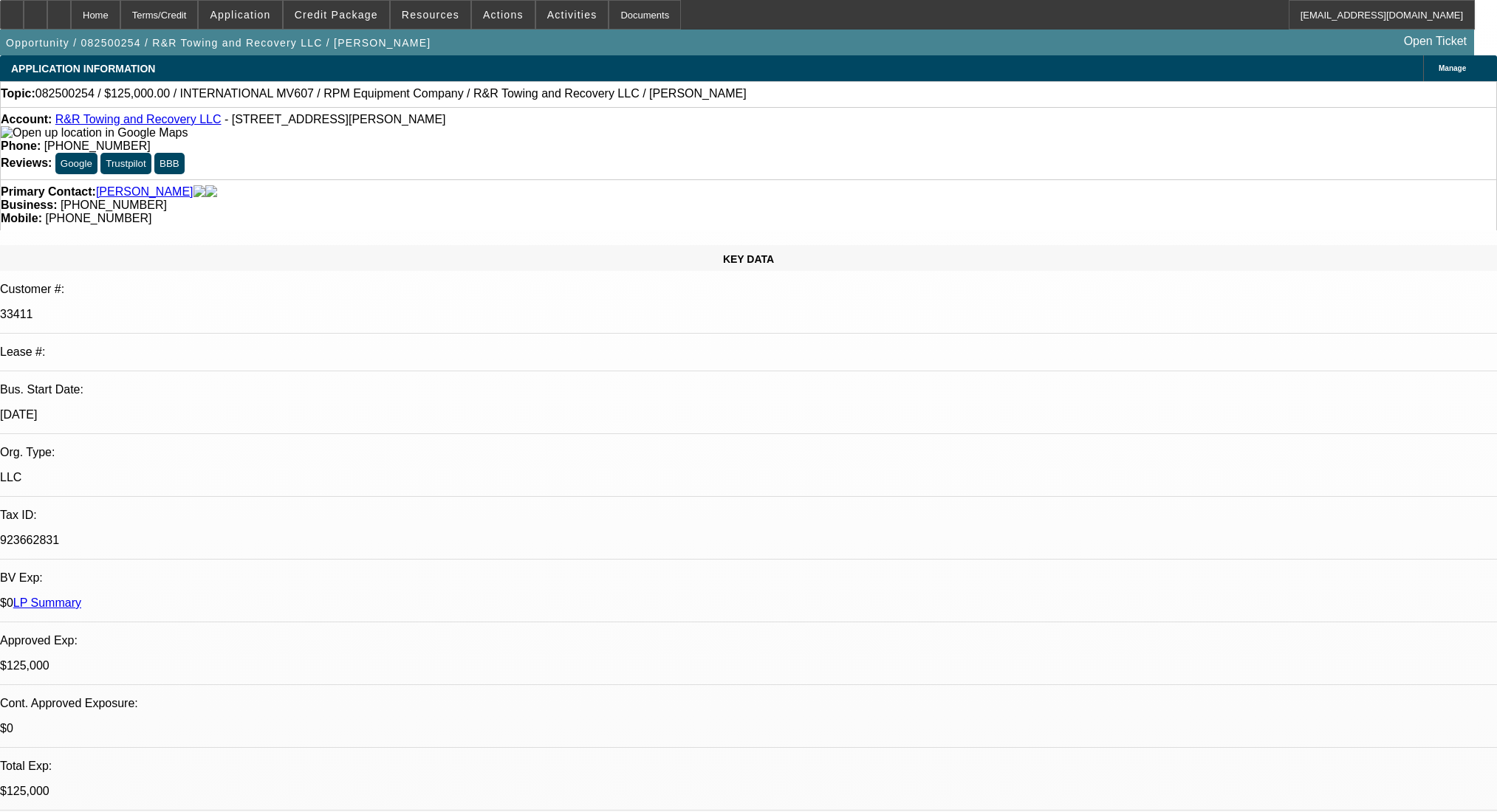
select select "0"
select select "2"
select select "0.1"
select select "4"
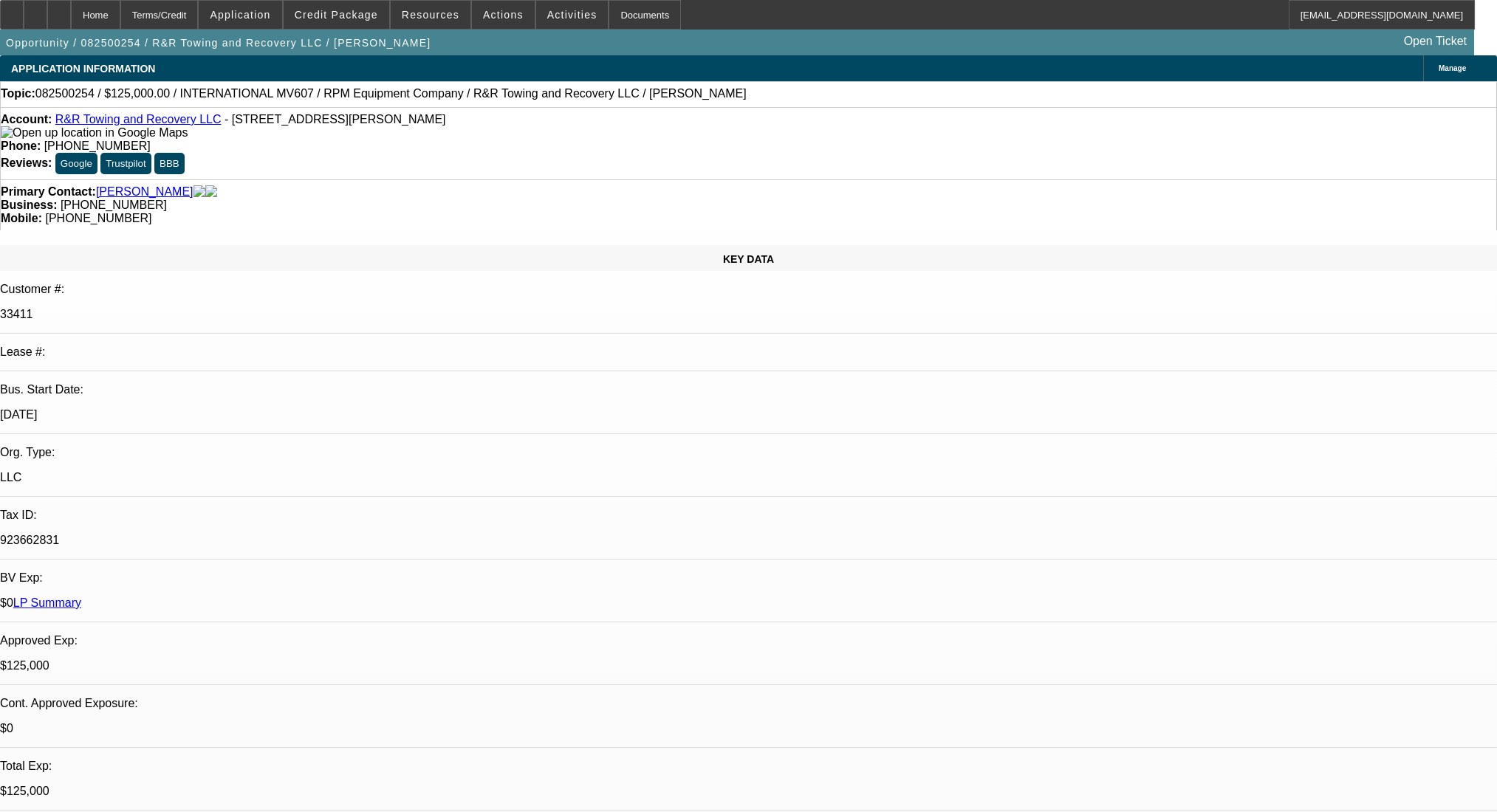
select select "0.1"
select select "2"
select select "0.1"
select select "4"
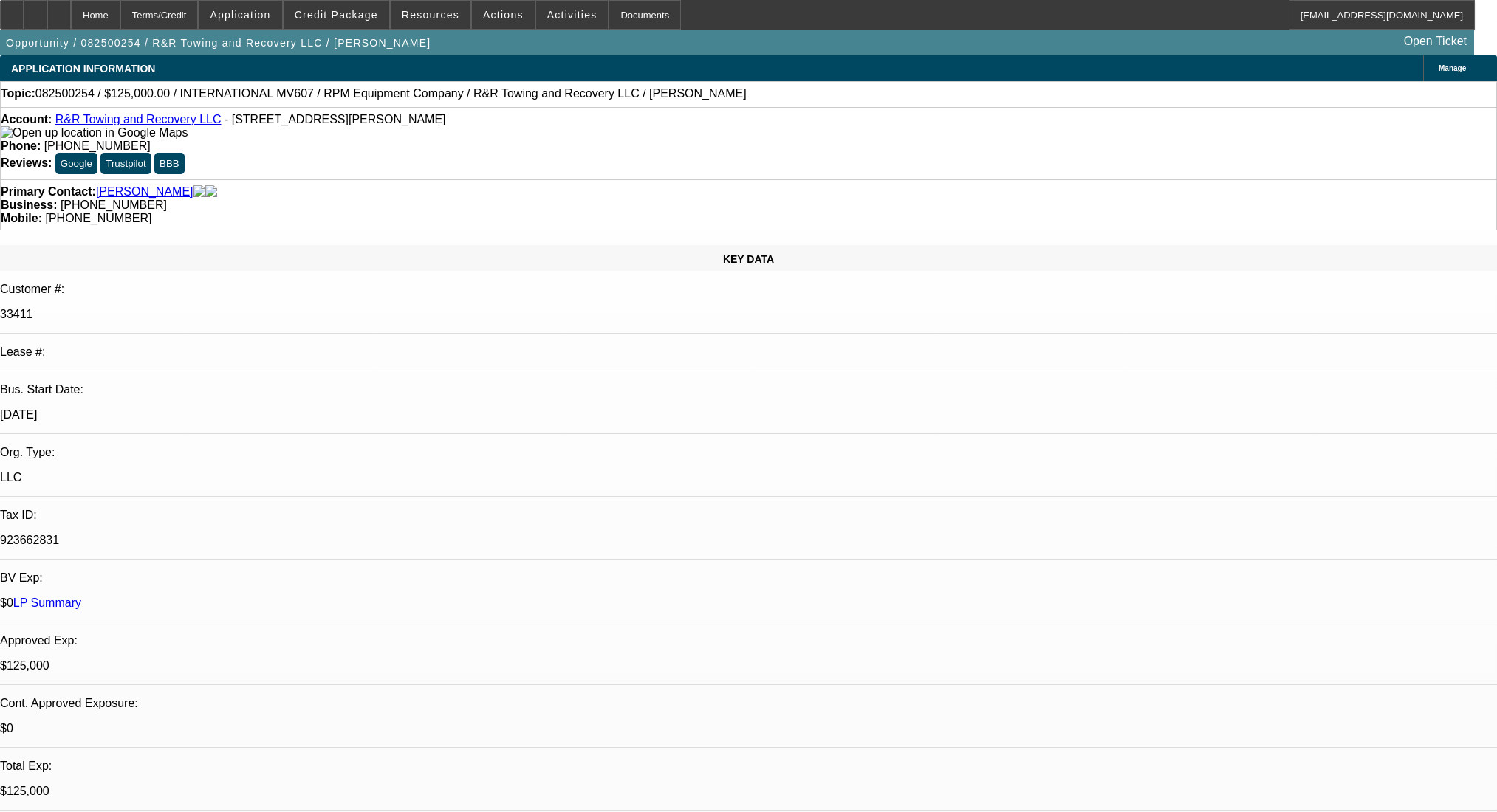
select select "0.1"
select select "2"
select select "0.1"
select select "4"
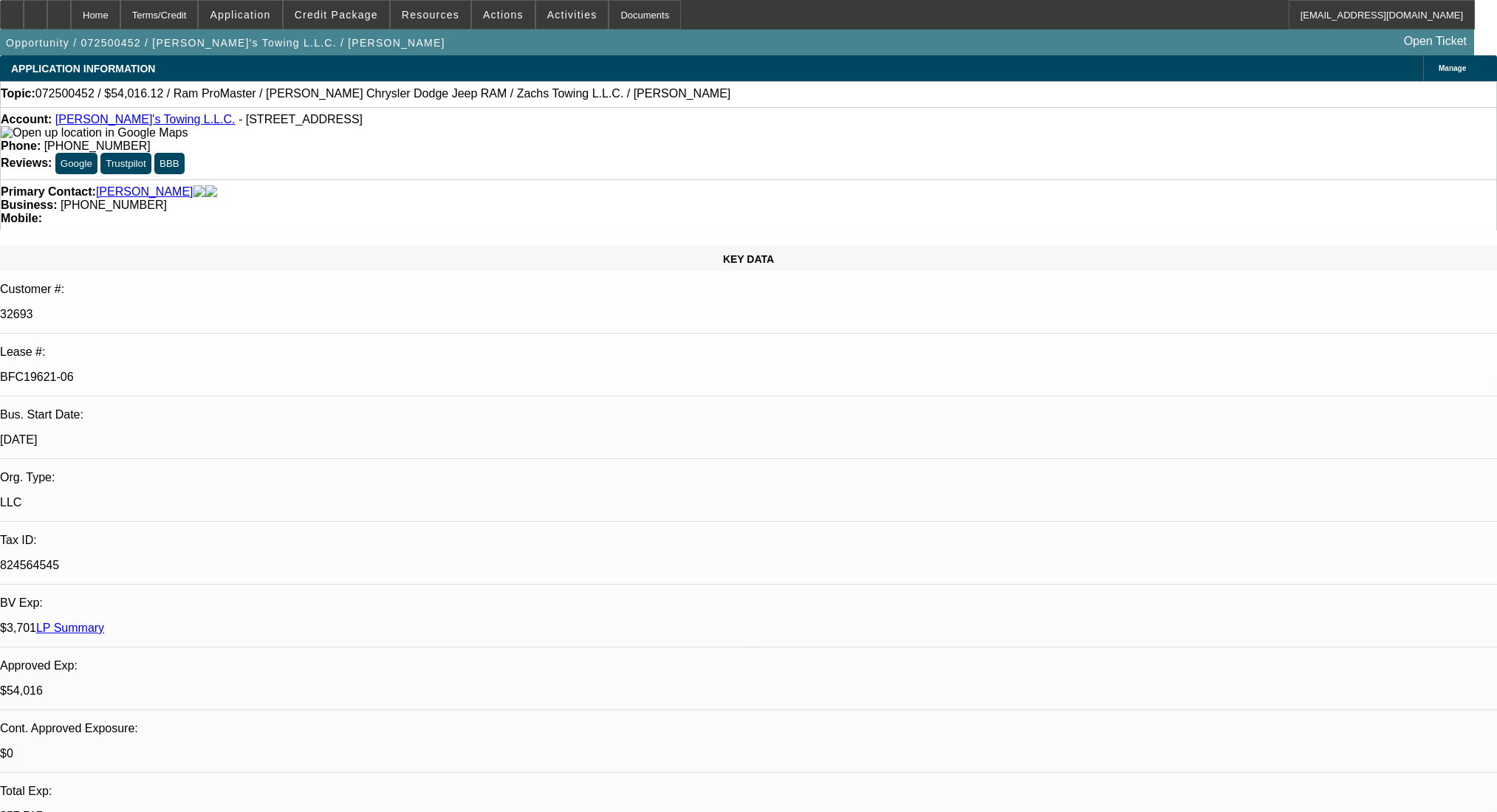
select select "0"
select select "3"
select select "0"
select select "6"
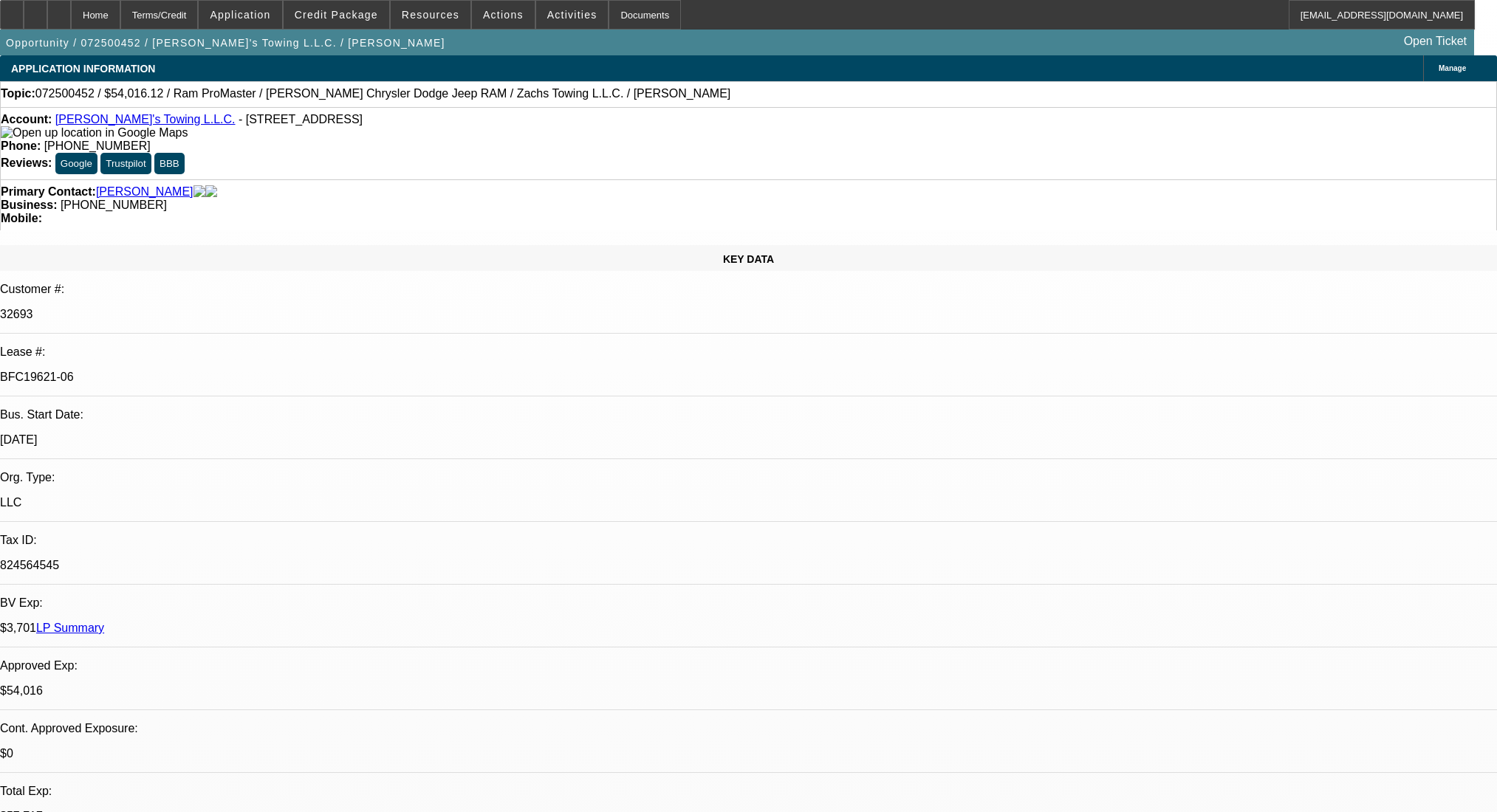
select select "0"
select select "3"
select select "0.1"
select select "4"
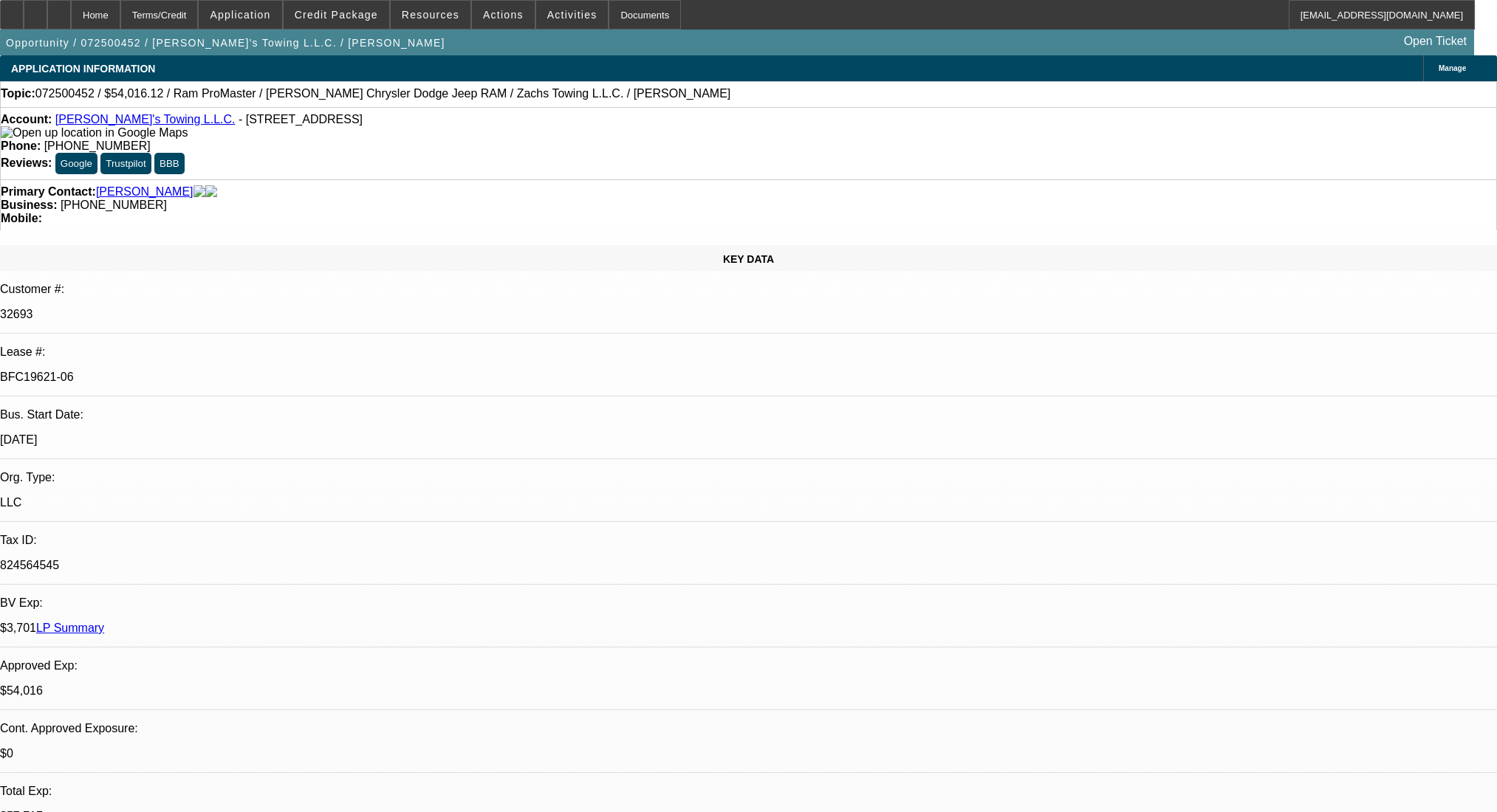
select select "0"
select select "3"
select select "0.1"
select select "4"
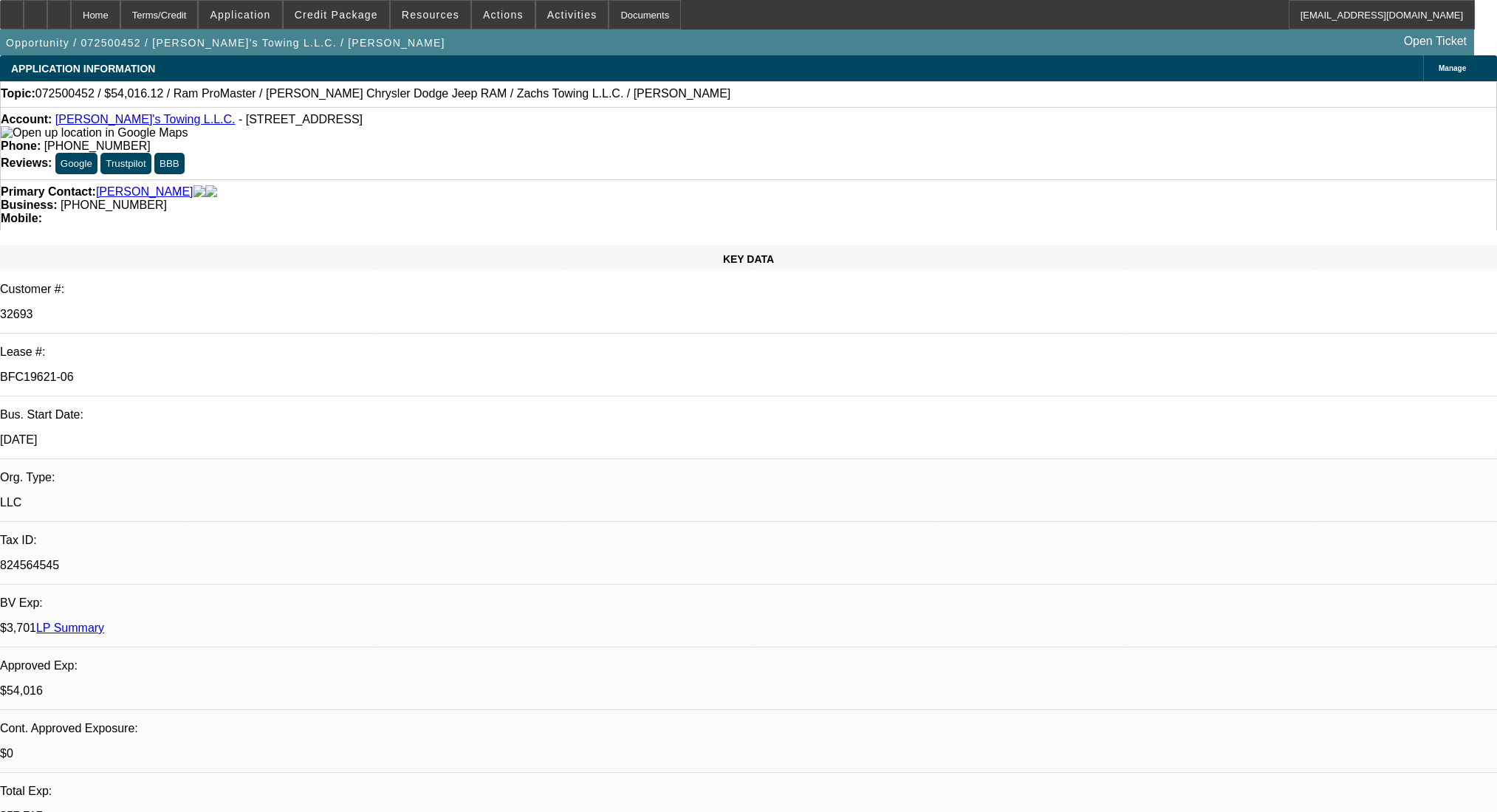
select select "0"
select select "3"
select select "0.1"
select select "4"
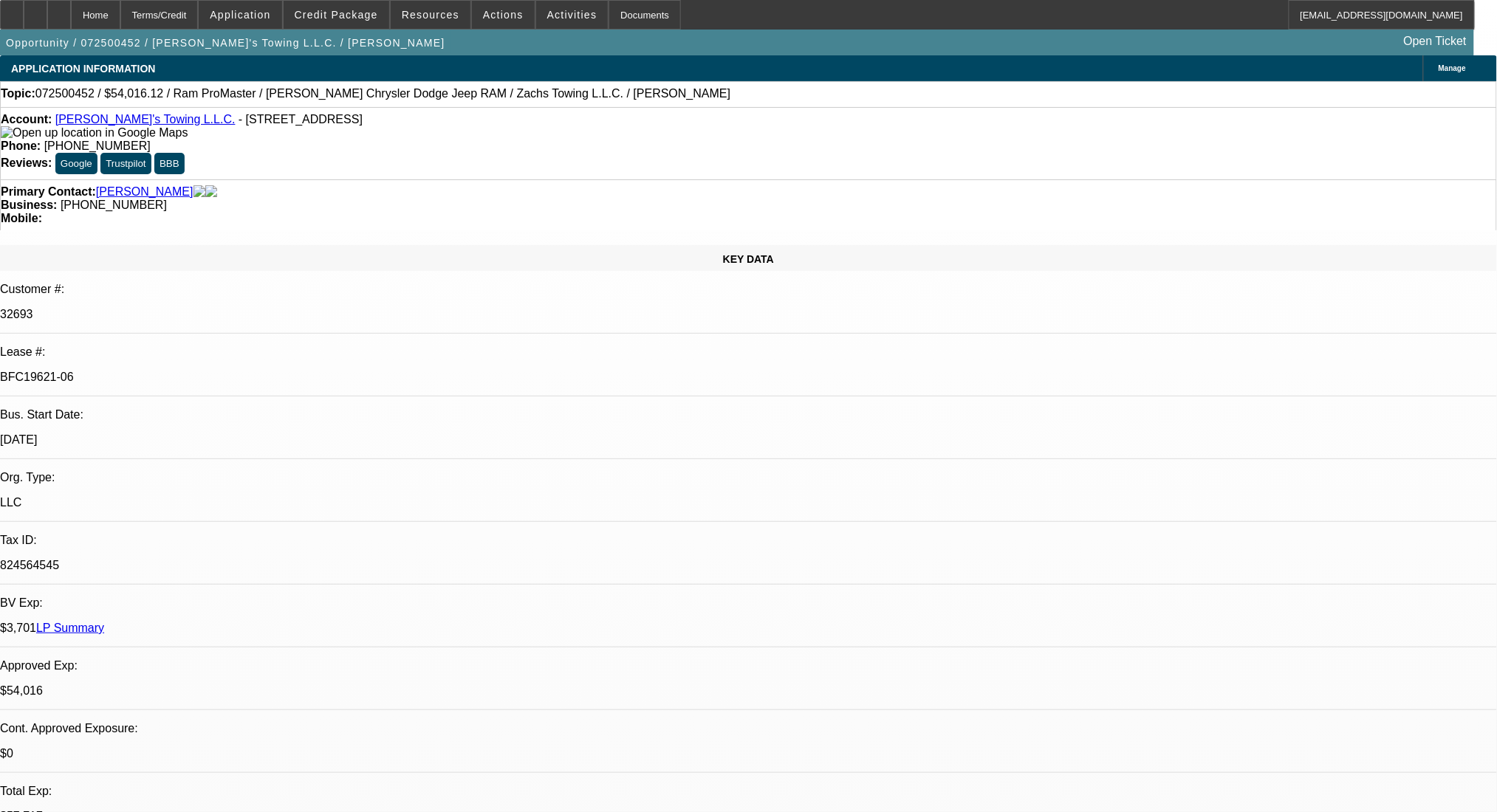
click at [71, 18] on div at bounding box center [59, 14] width 23 height 30
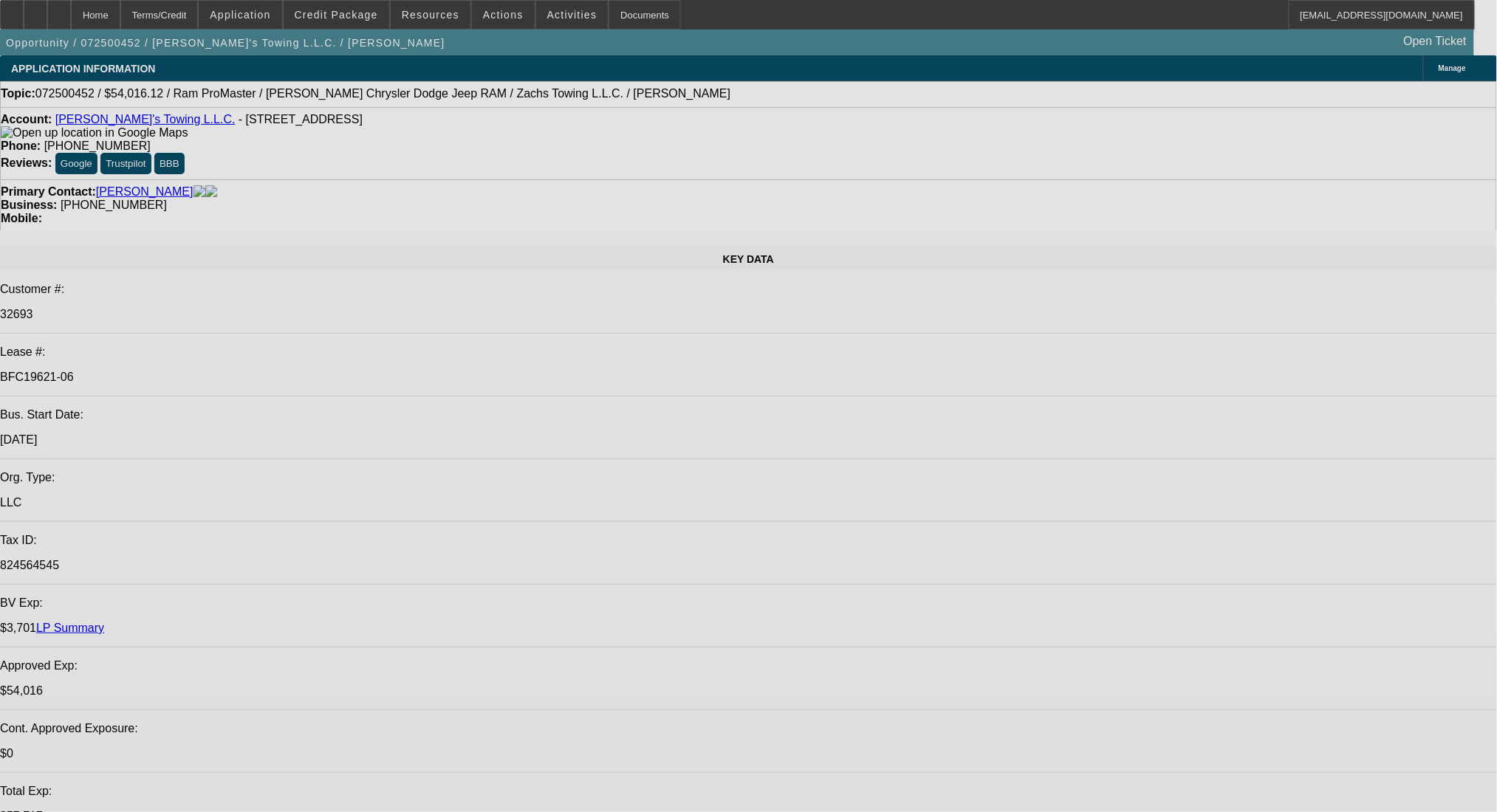
select select "0"
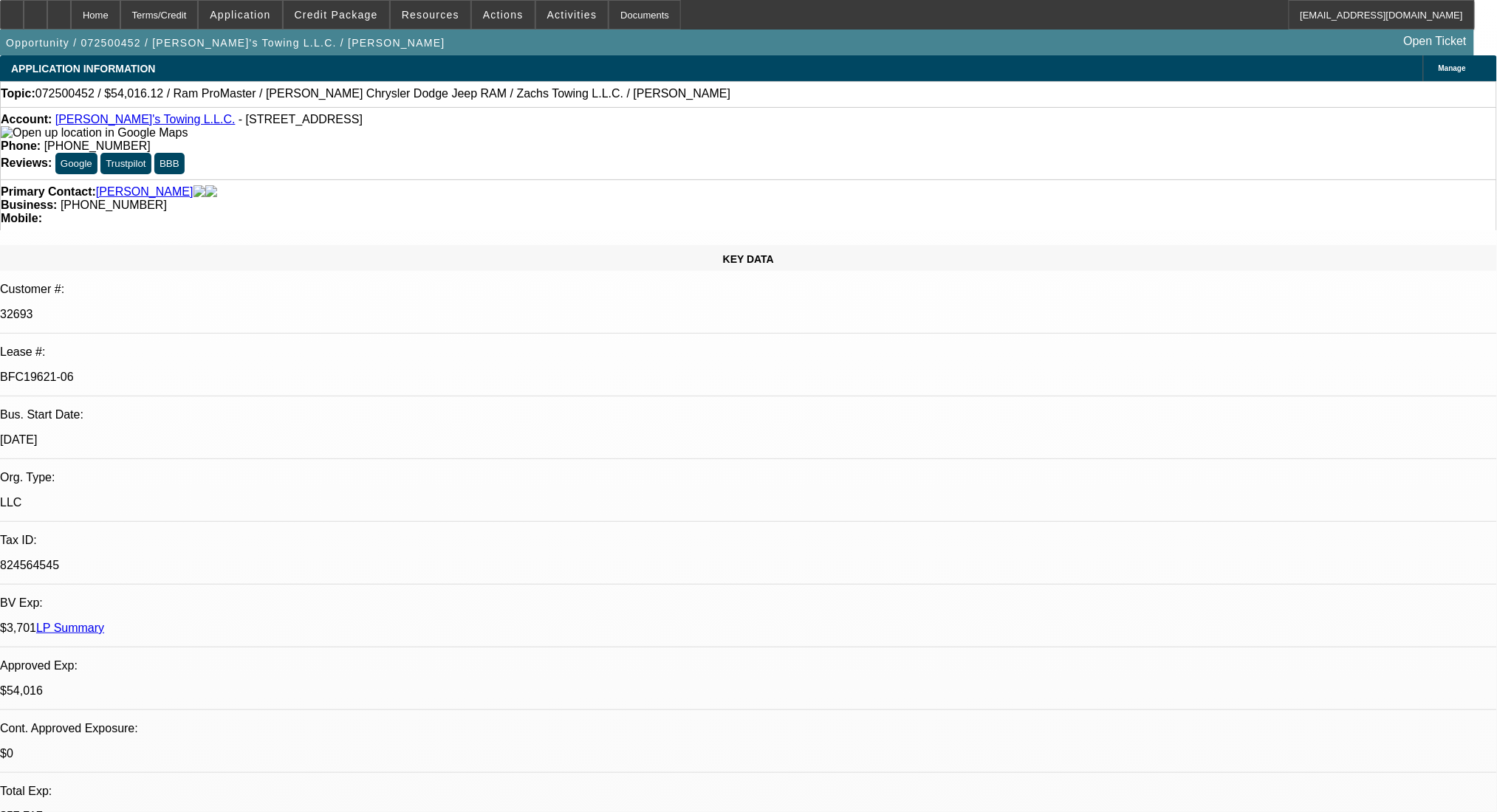
select select "0"
select select "3"
select select "0"
select select "6"
select select "0"
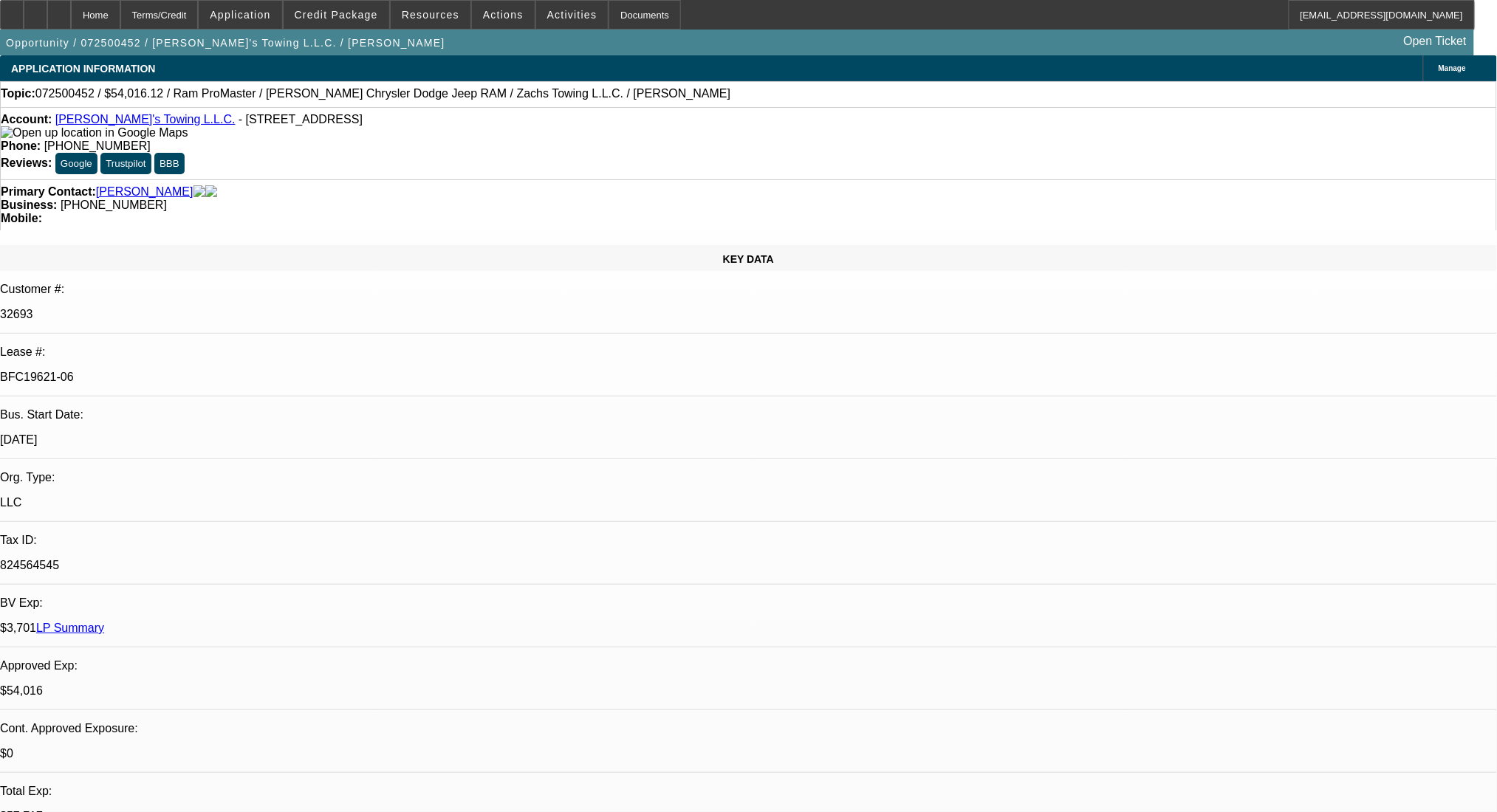
select select "0"
select select "3"
select select "0.1"
select select "4"
select select "0"
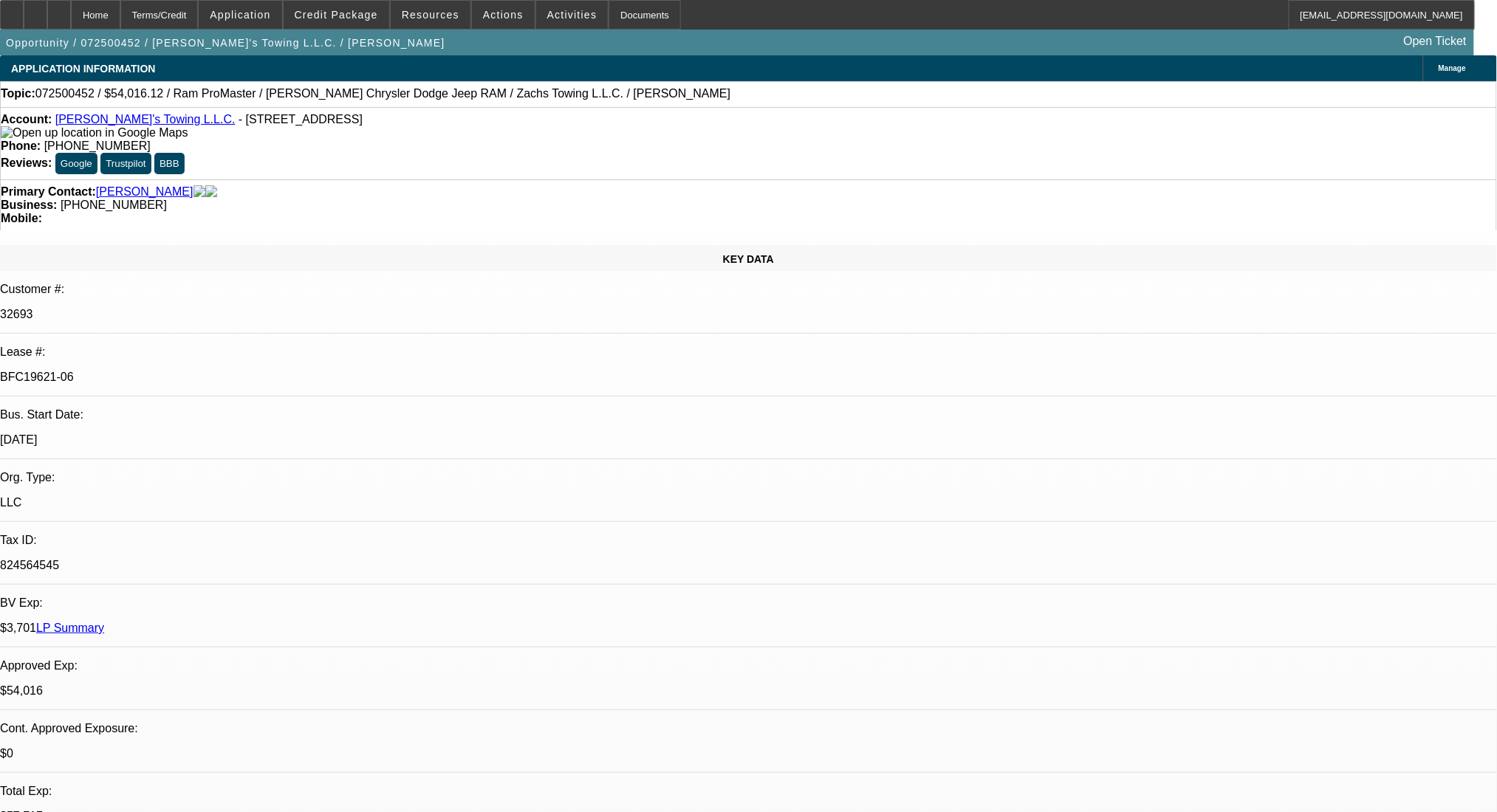
select select "0"
select select "3"
select select "0.1"
select select "4"
select select "0"
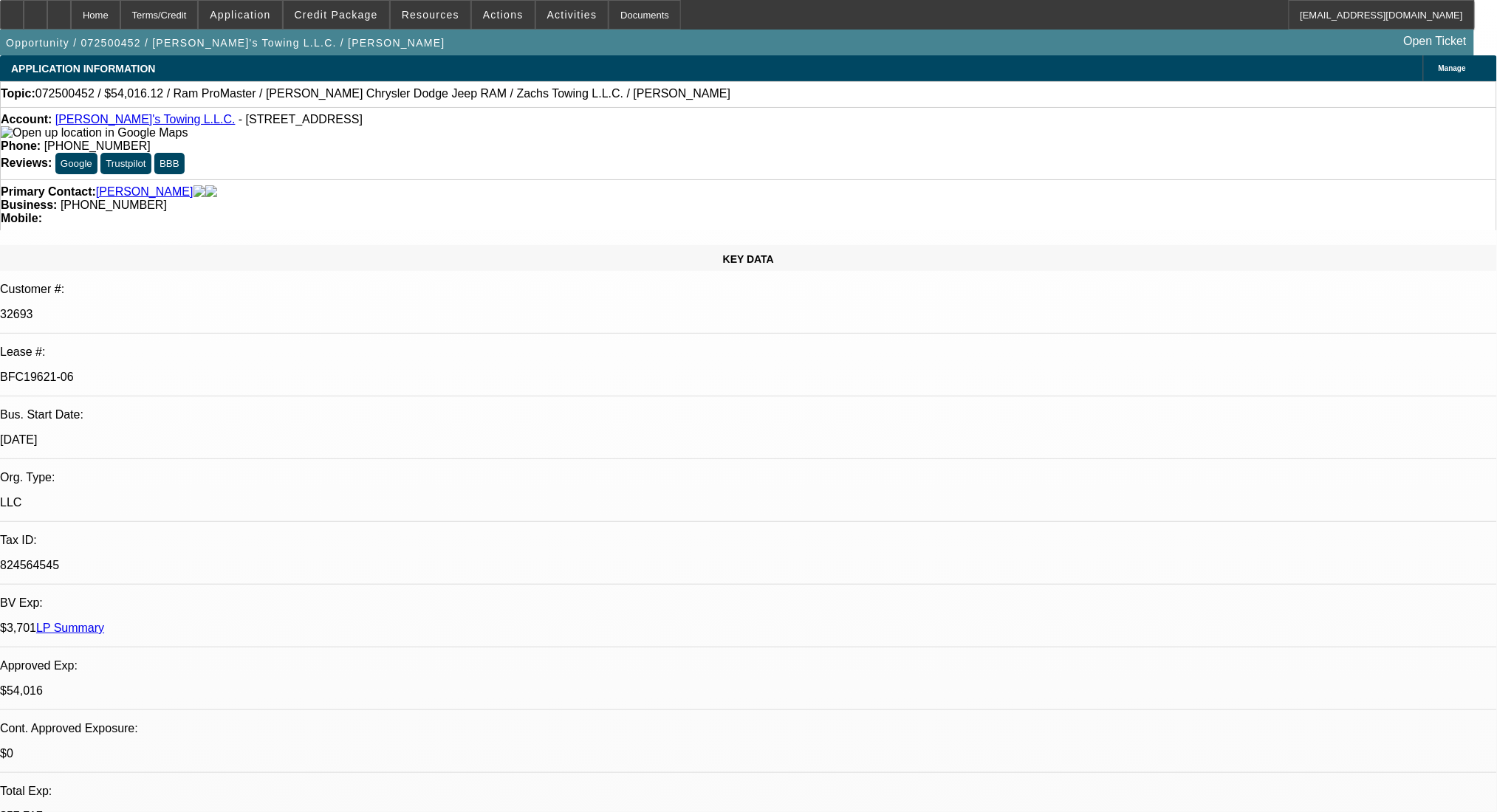
select select "0"
select select "3"
select select "0.1"
select select "4"
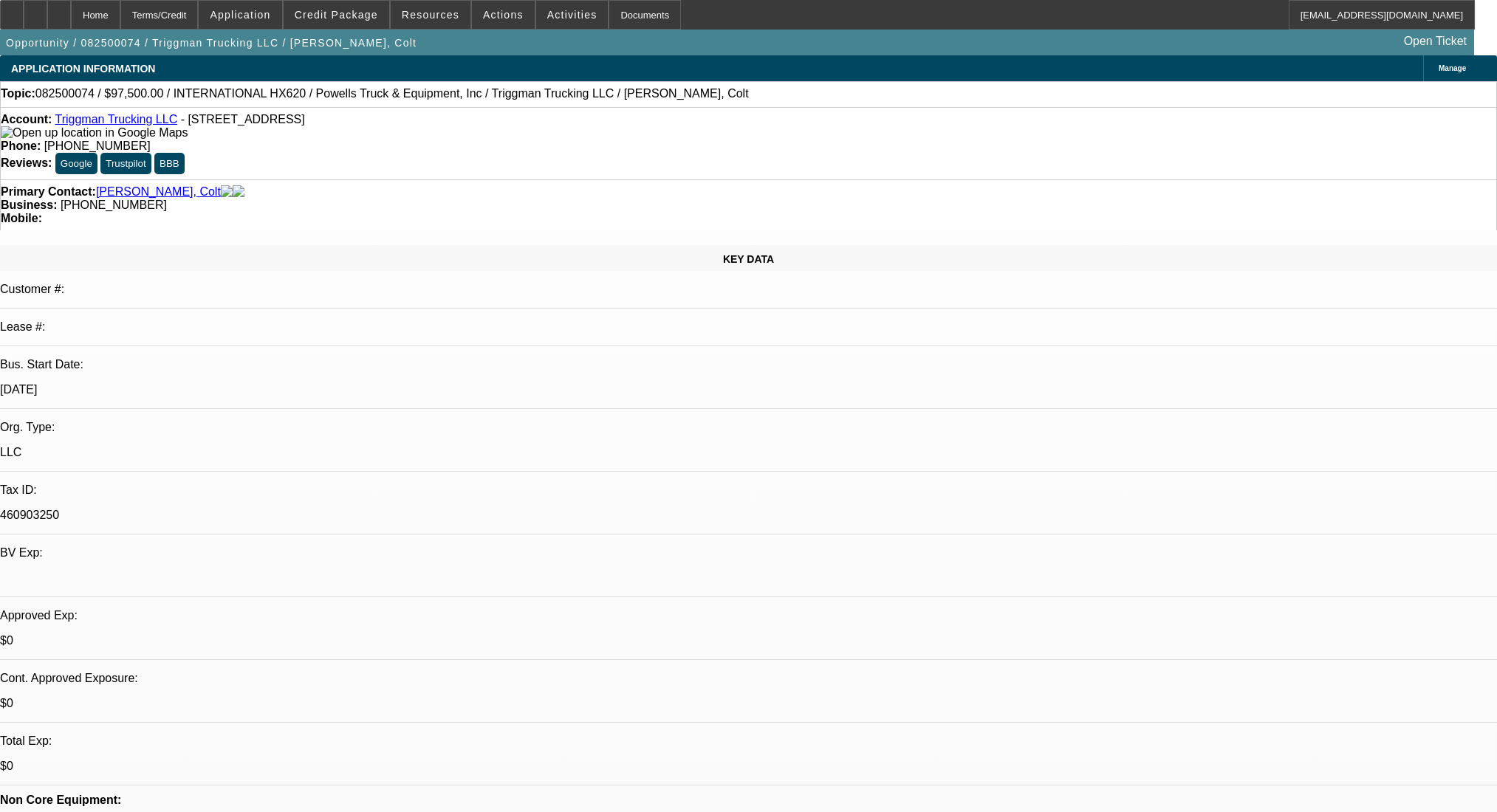
select select "0"
select select "2"
select select "0.1"
select select "4"
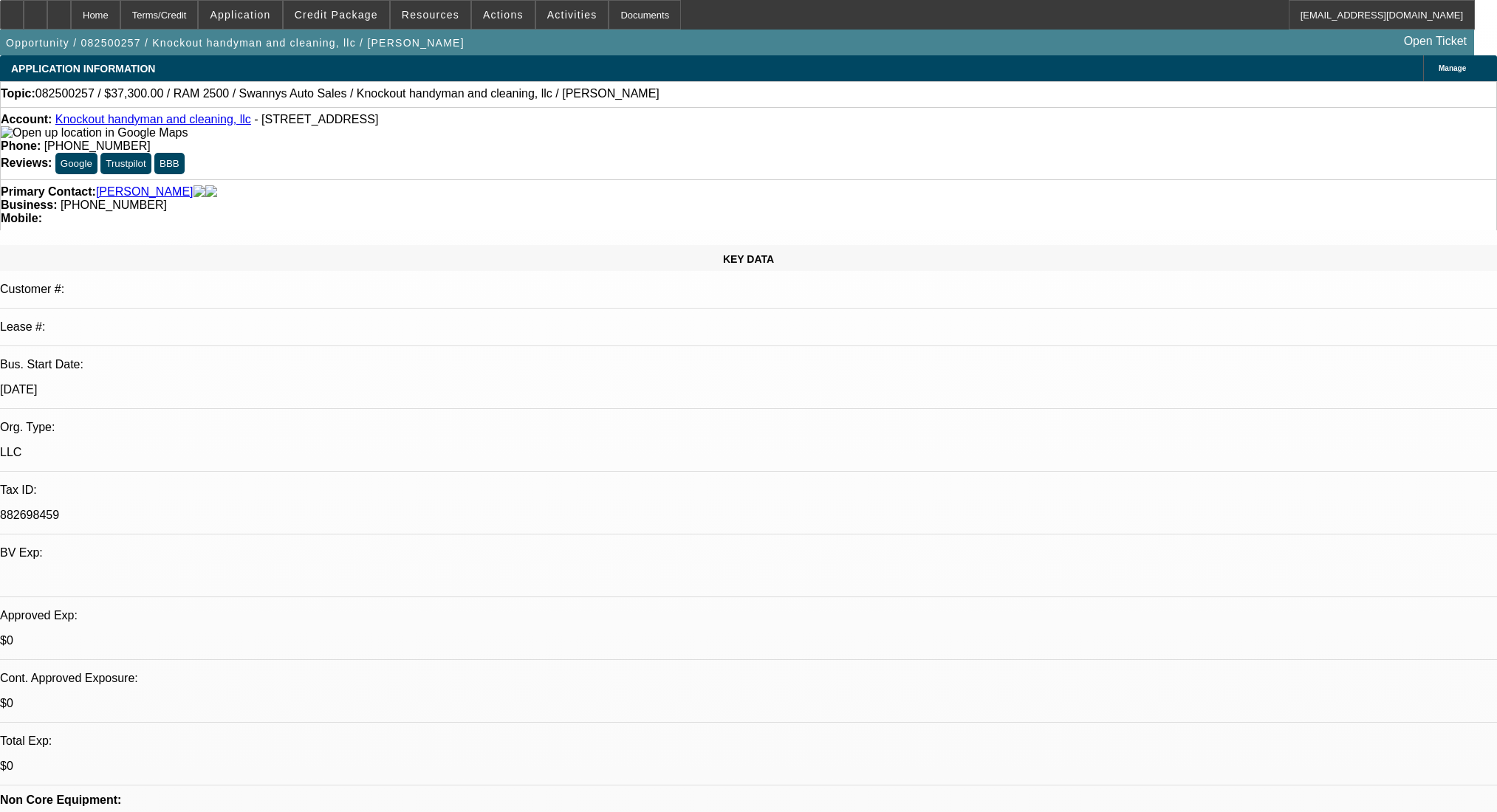
select select "0"
select select "2"
select select "0.1"
select select "4"
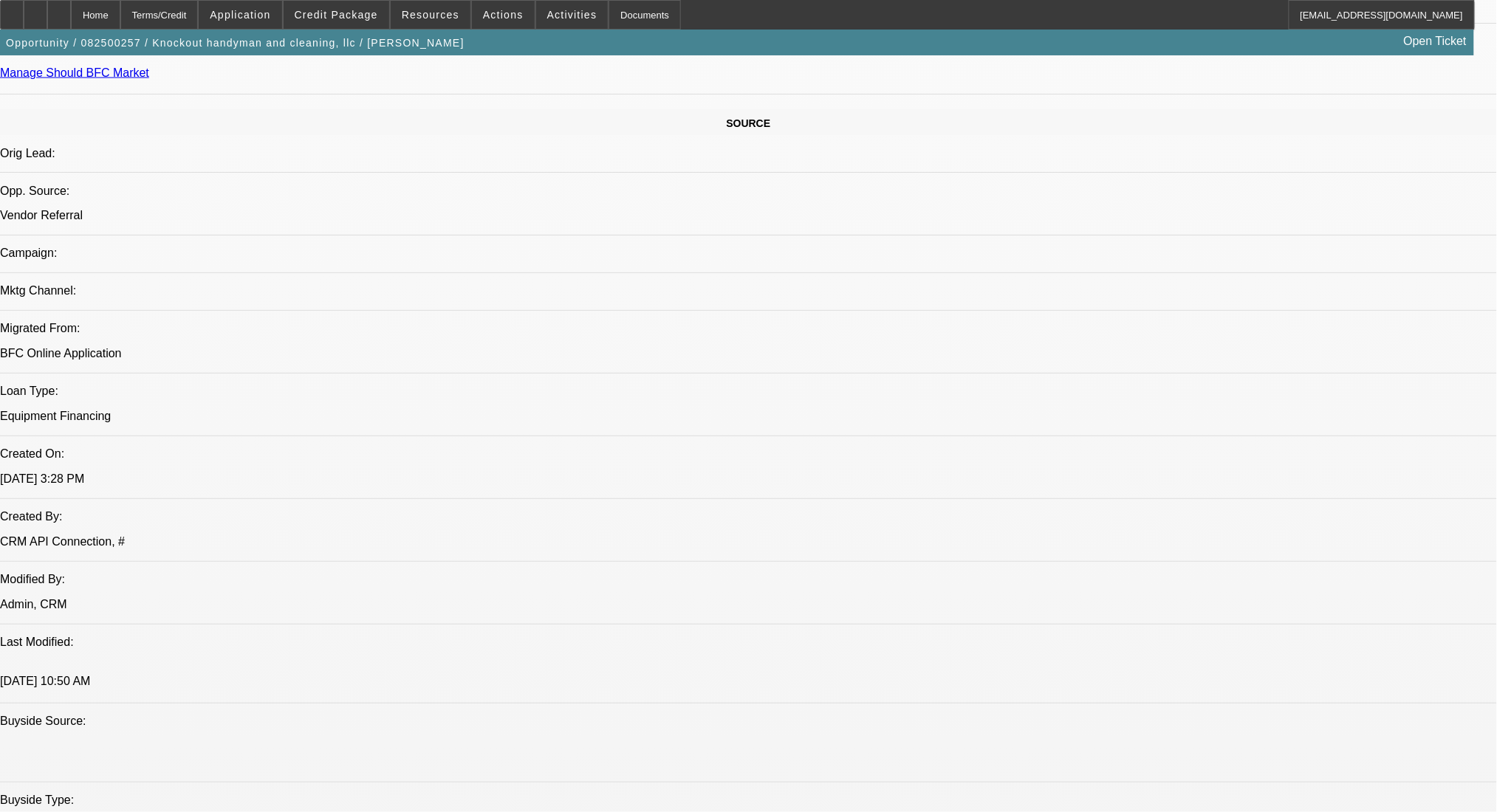
scroll to position [1181, 0]
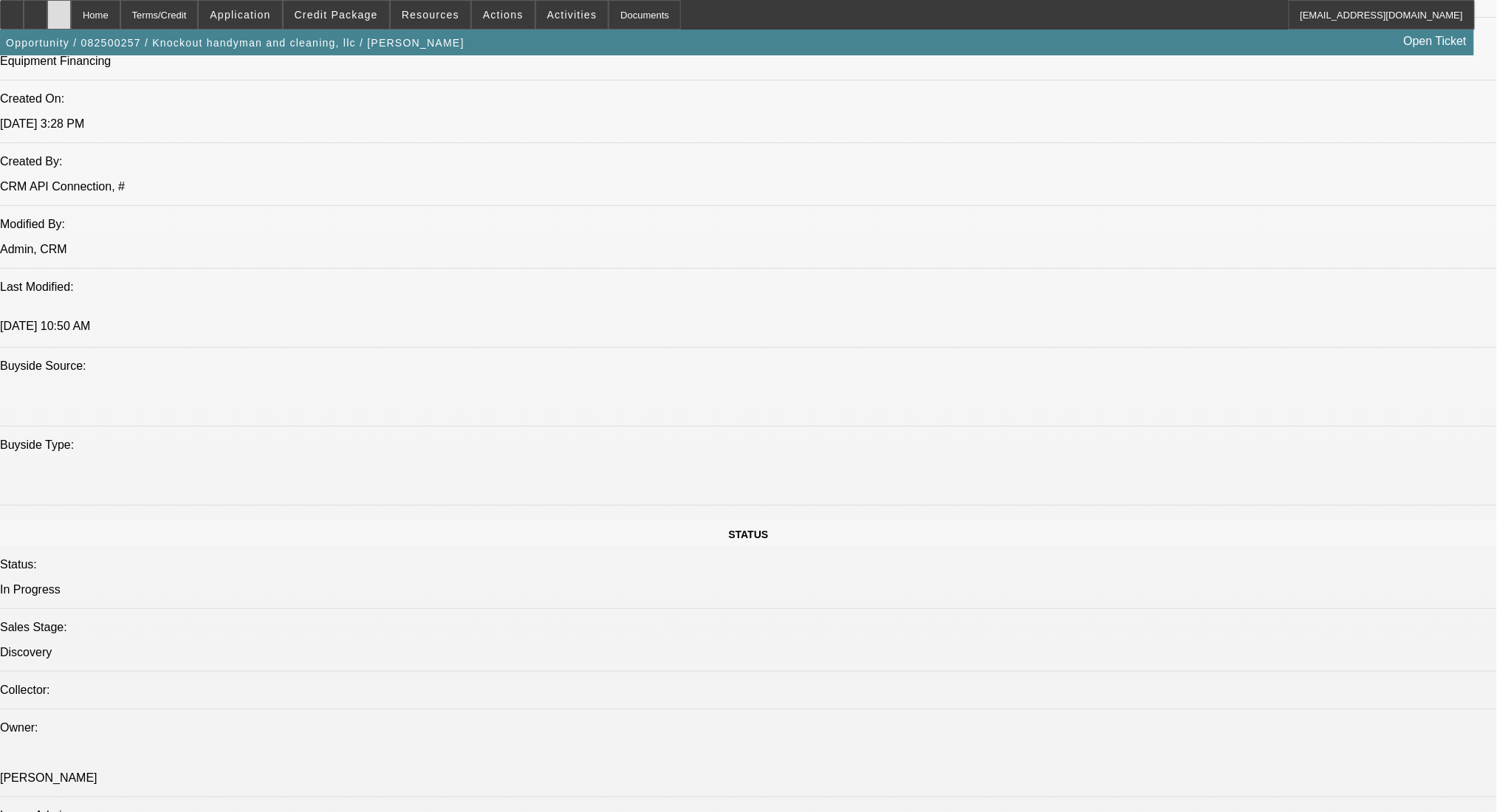
click at [71, 10] on div at bounding box center [59, 14] width 23 height 30
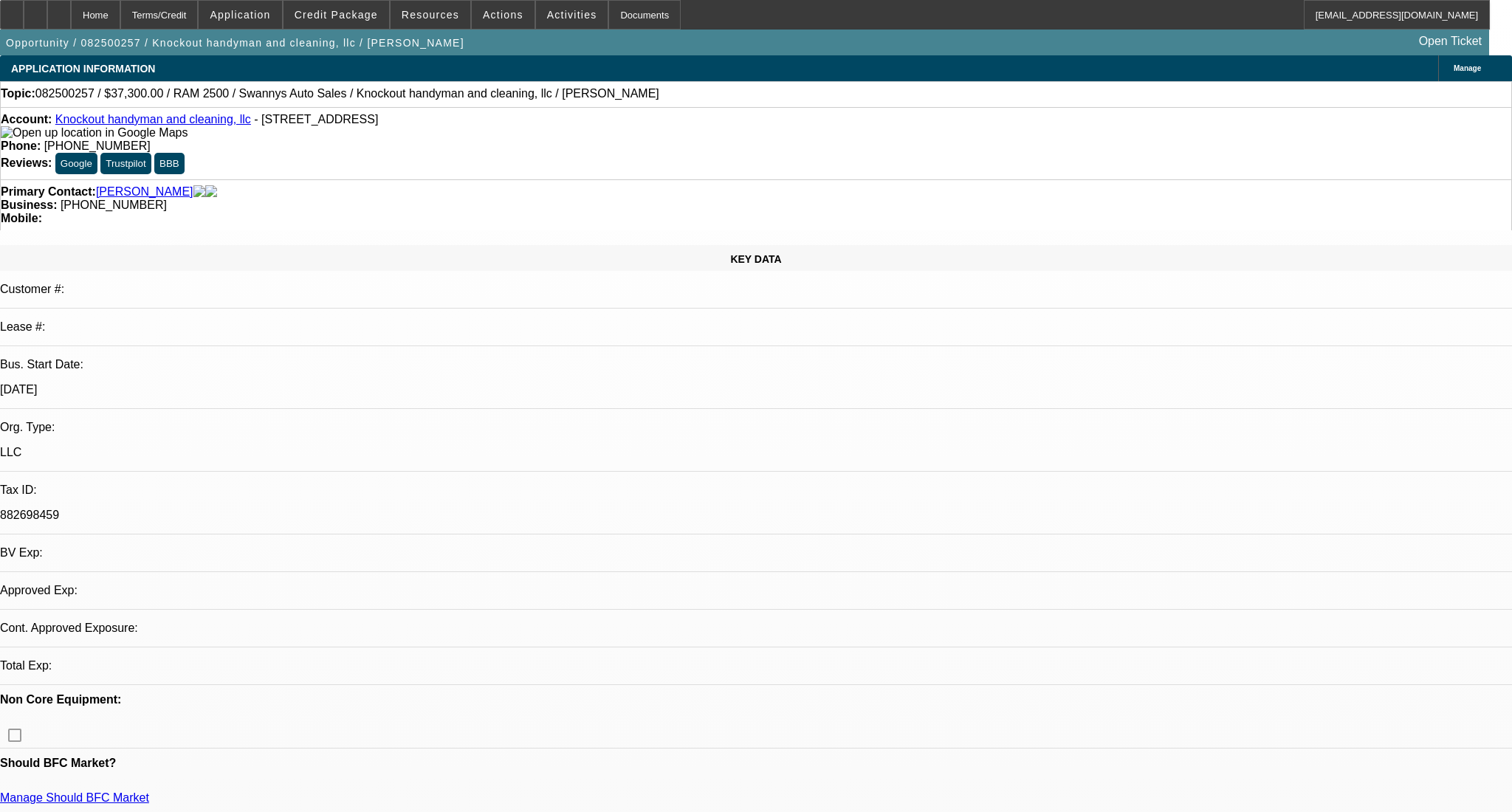
select select "0"
select select "2"
select select "0.1"
select select "4"
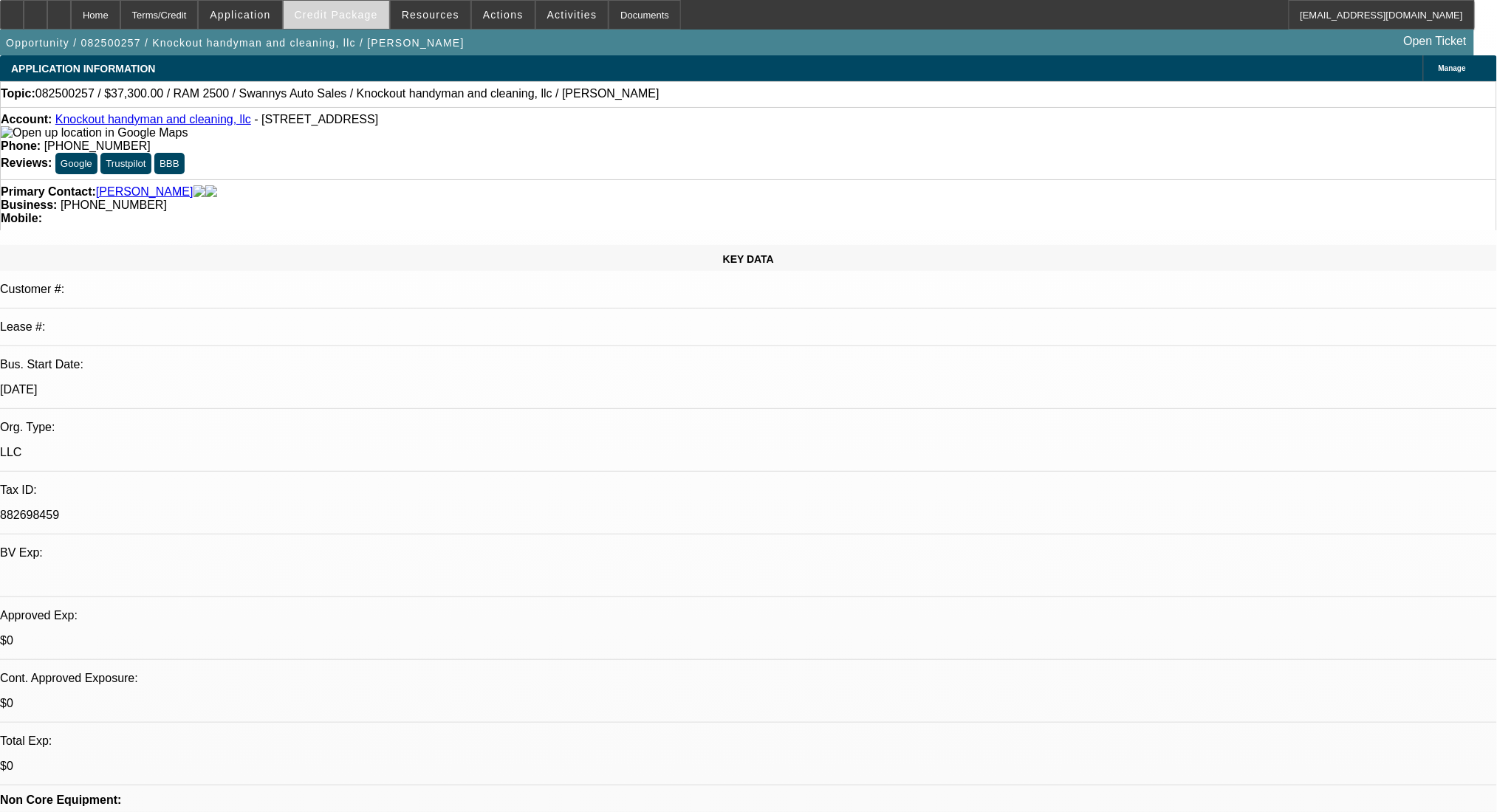
click at [376, 13] on span "Credit Package" at bounding box center [336, 14] width 84 height 12
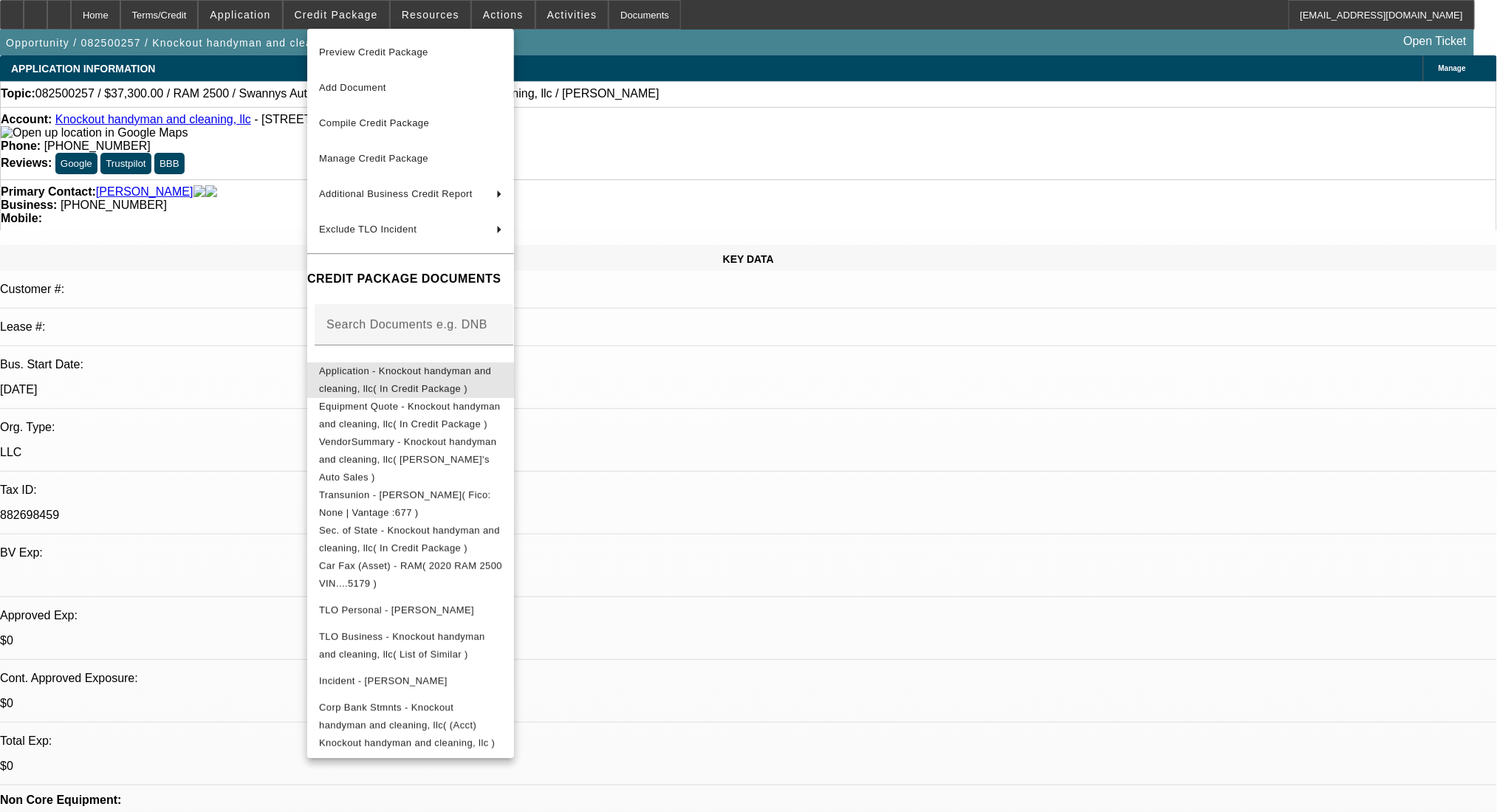
click at [418, 362] on button "Application - Knockout handyman and cleaning, llc( In Credit Package )" at bounding box center [410, 379] width 207 height 35
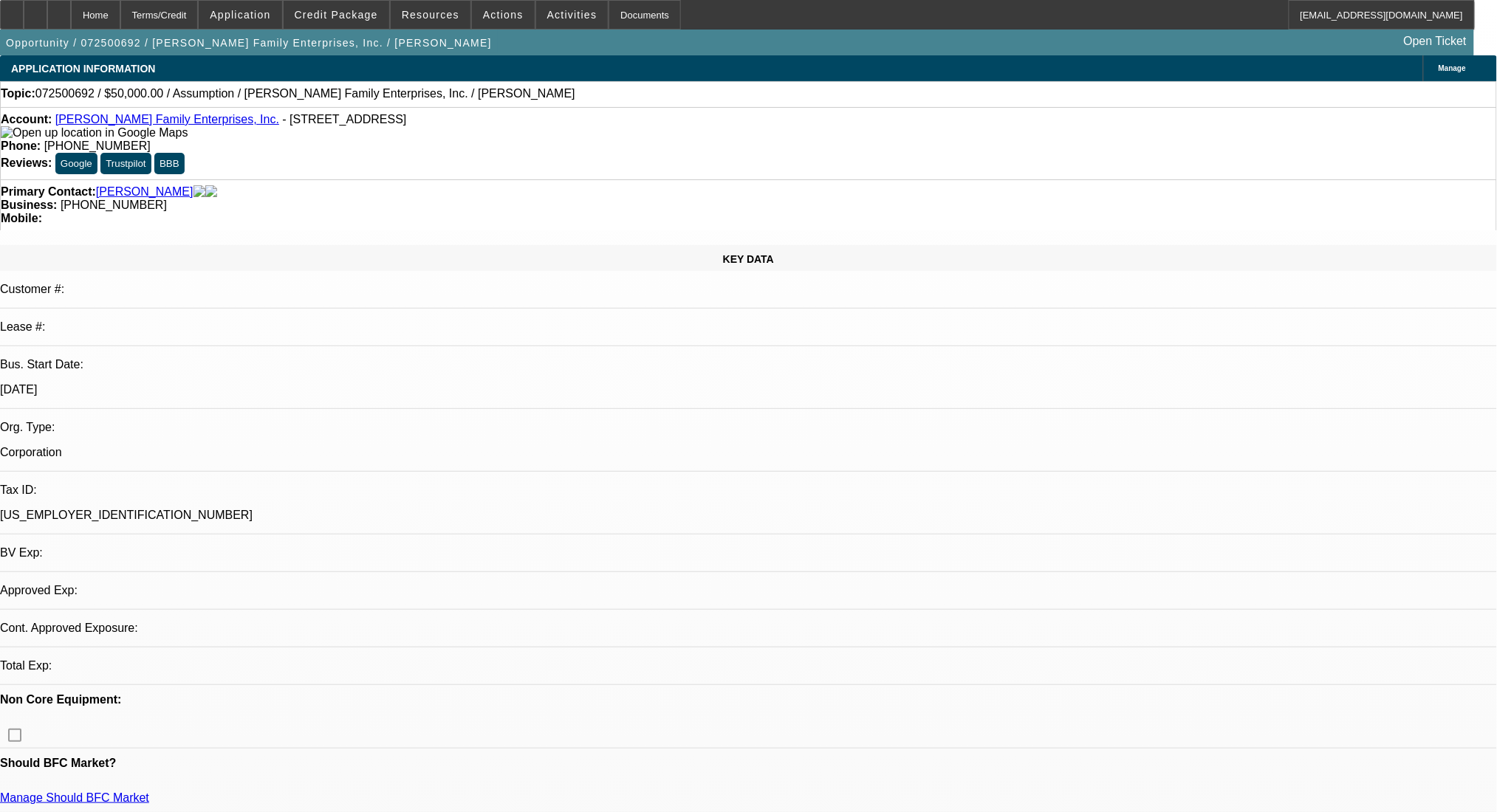
select select "0"
select select "2"
select select "0.1"
select select "4"
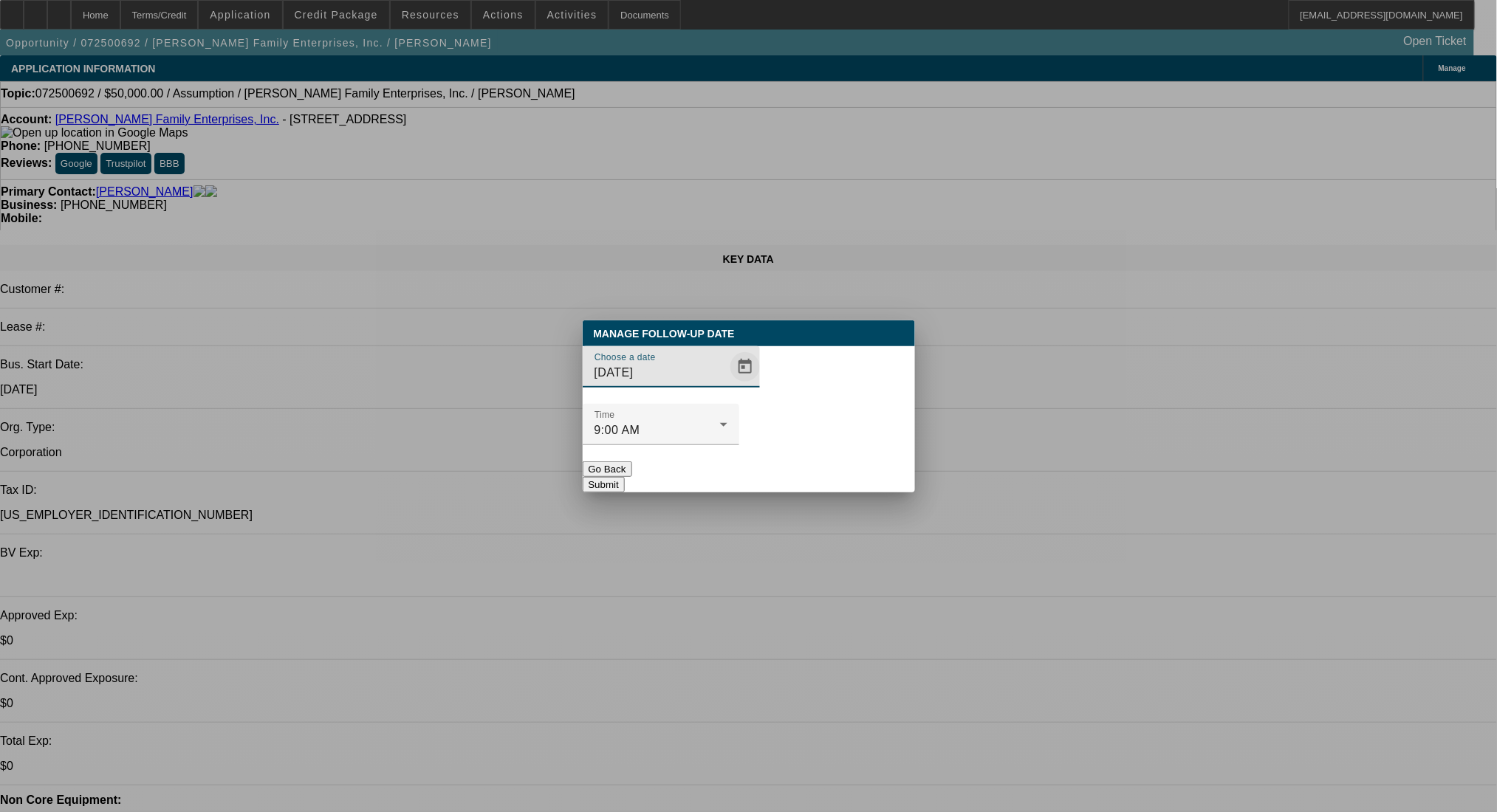
click at [727, 384] on span "Open calendar" at bounding box center [745, 367] width 35 height 35
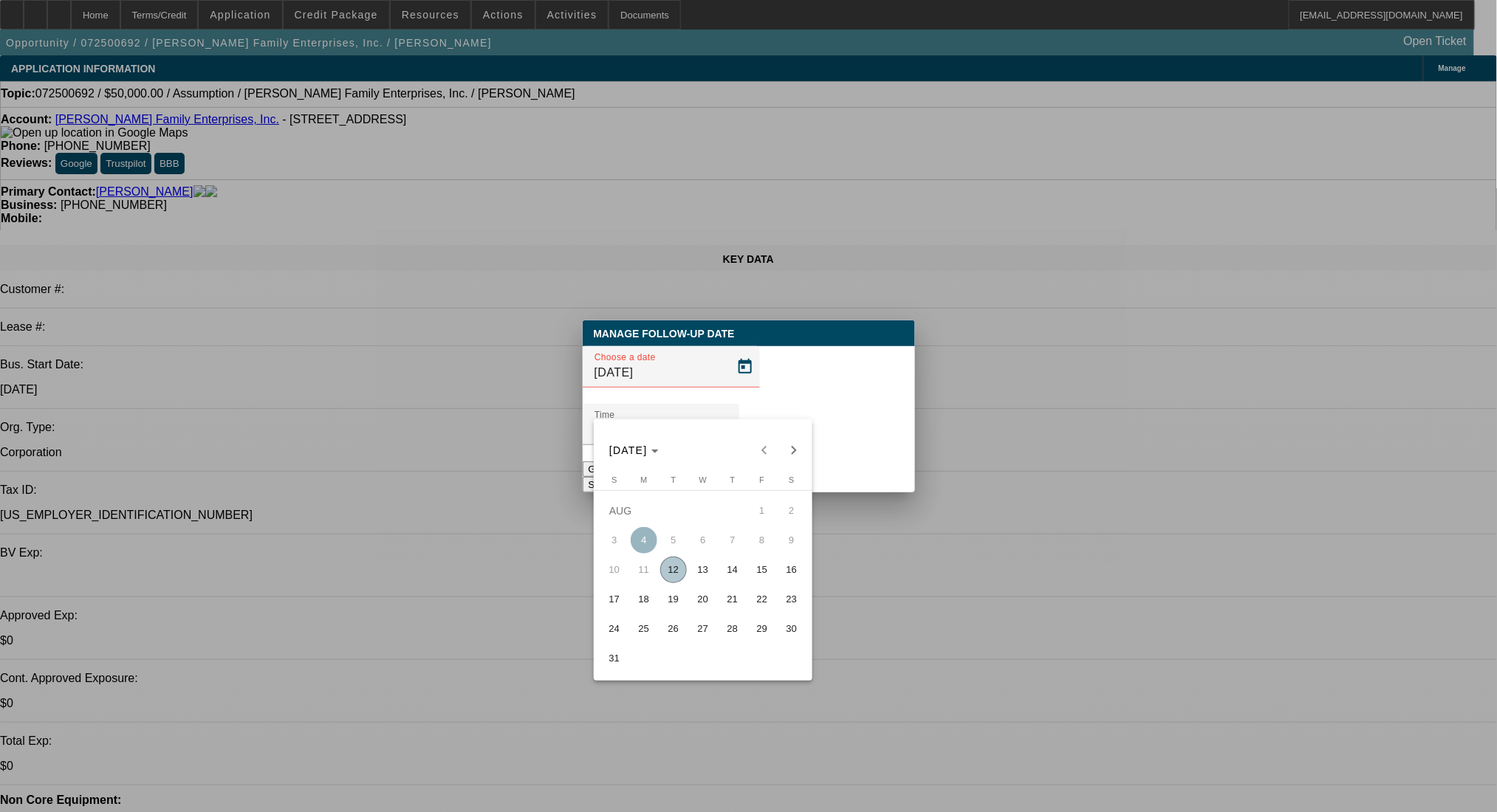
drag, startPoint x: 800, startPoint y: 437, endPoint x: 794, endPoint y: 443, distance: 8.5
click at [799, 438] on button "Next month" at bounding box center [793, 450] width 30 height 30
click at [794, 443] on div "[DATE] [DATE]" at bounding box center [703, 450] width 212 height 30
click at [722, 574] on span "11" at bounding box center [732, 569] width 27 height 27
type input "[DATE]"
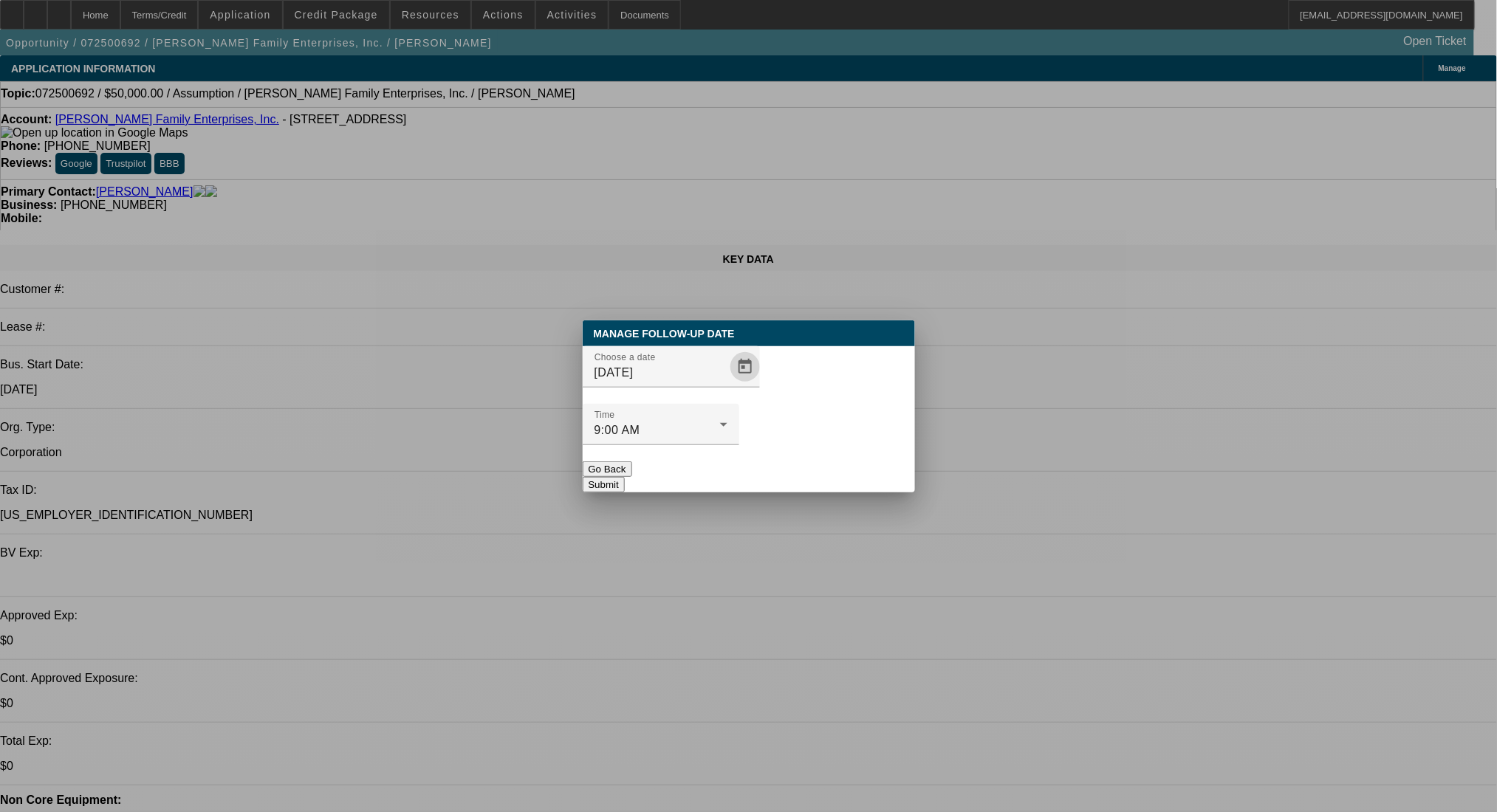
click at [625, 477] on button "Submit" at bounding box center [603, 484] width 42 height 15
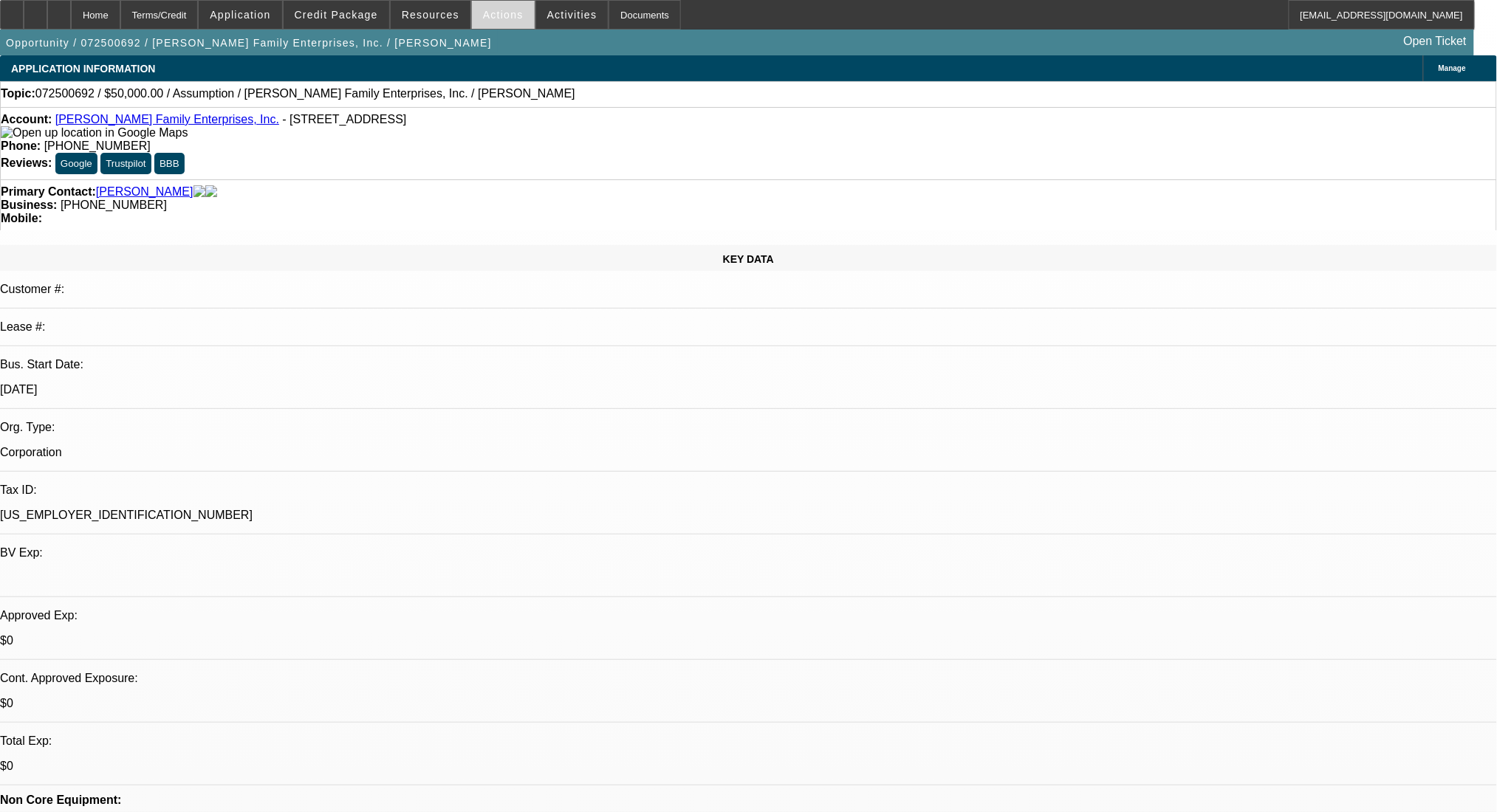
click at [494, 14] on span "Actions" at bounding box center [503, 14] width 40 height 12
click at [526, 80] on div at bounding box center [748, 406] width 1497 height 812
click at [483, 14] on span "Actions" at bounding box center [503, 14] width 40 height 12
click at [479, 14] on div at bounding box center [748, 406] width 1497 height 812
click at [483, 14] on span "Actions" at bounding box center [503, 14] width 40 height 12
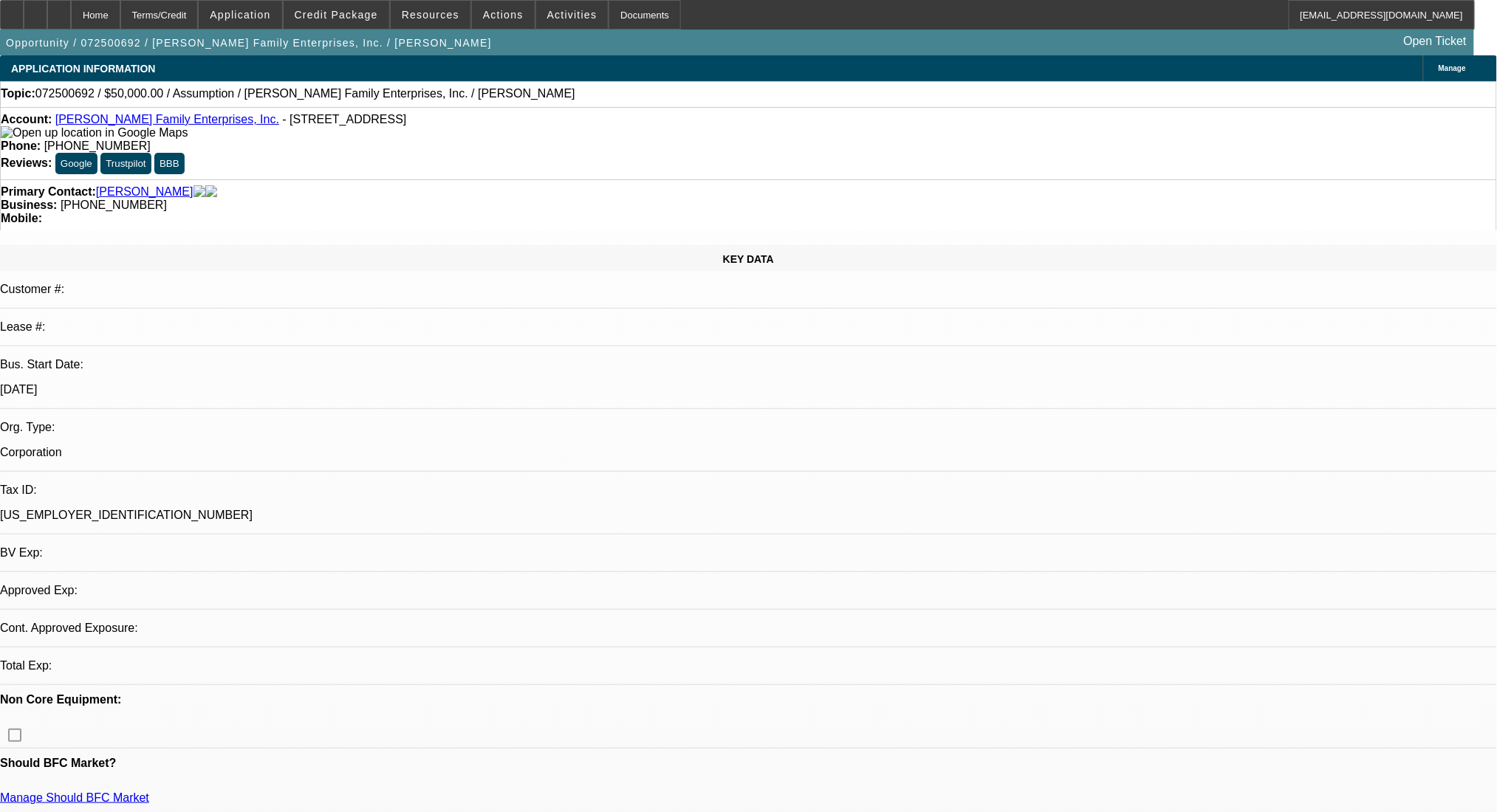
select select "0"
select select "2"
select select "0.1"
select select "4"
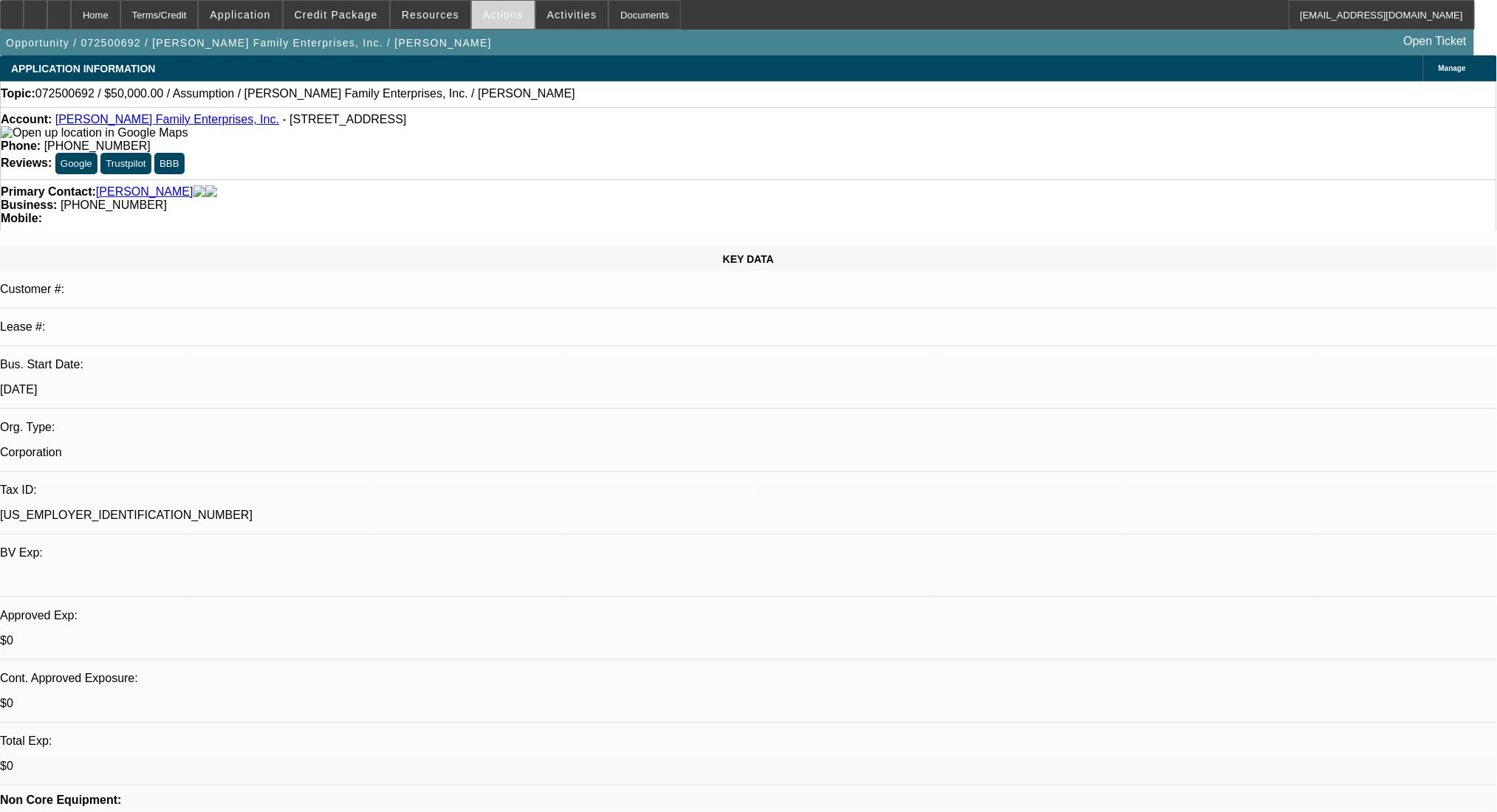
click at [511, 18] on span at bounding box center [504, 14] width 63 height 35
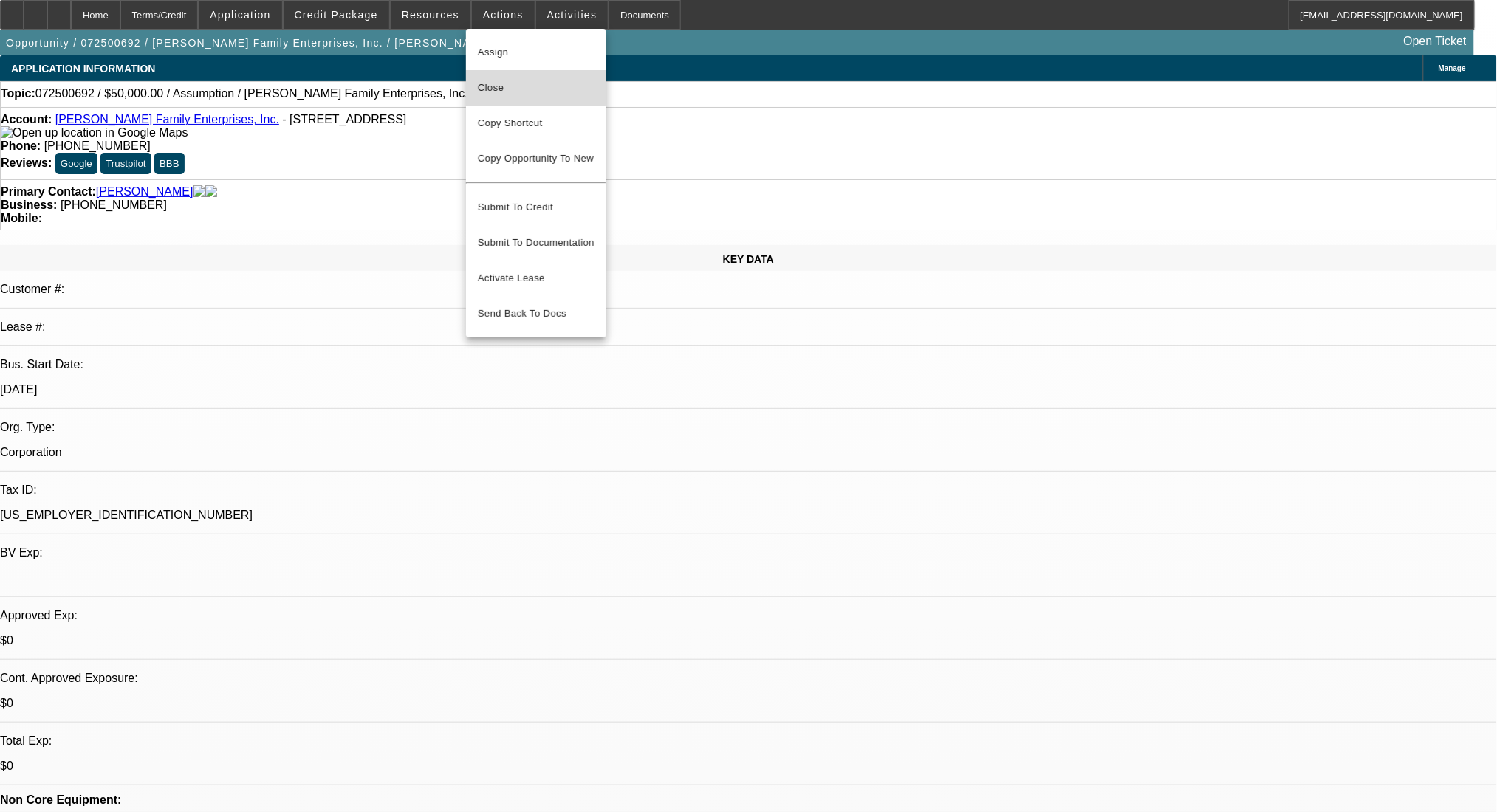
click at [502, 83] on span "Close" at bounding box center [536, 88] width 117 height 18
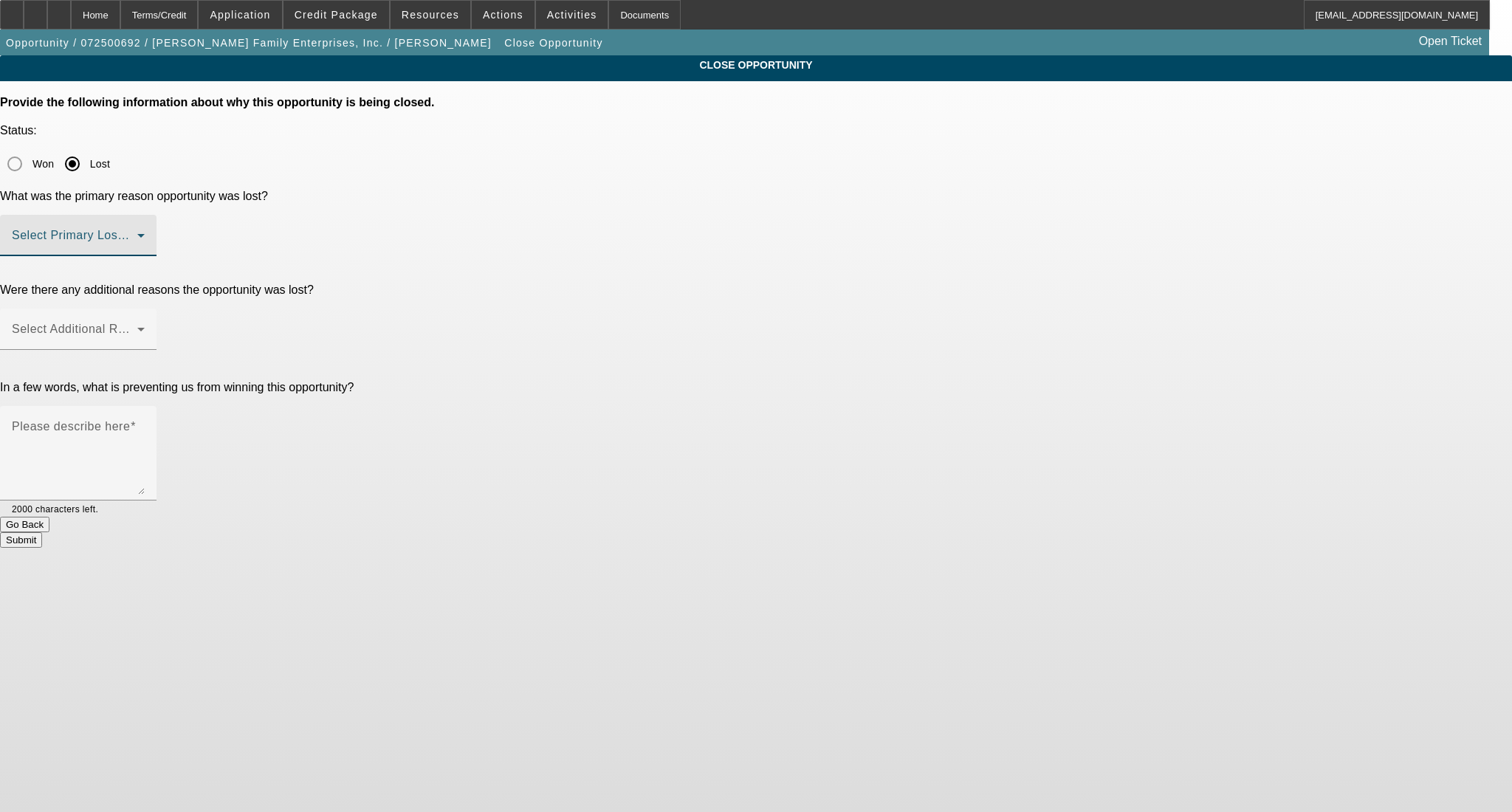
click at [138, 232] on span at bounding box center [75, 241] width 125 height 18
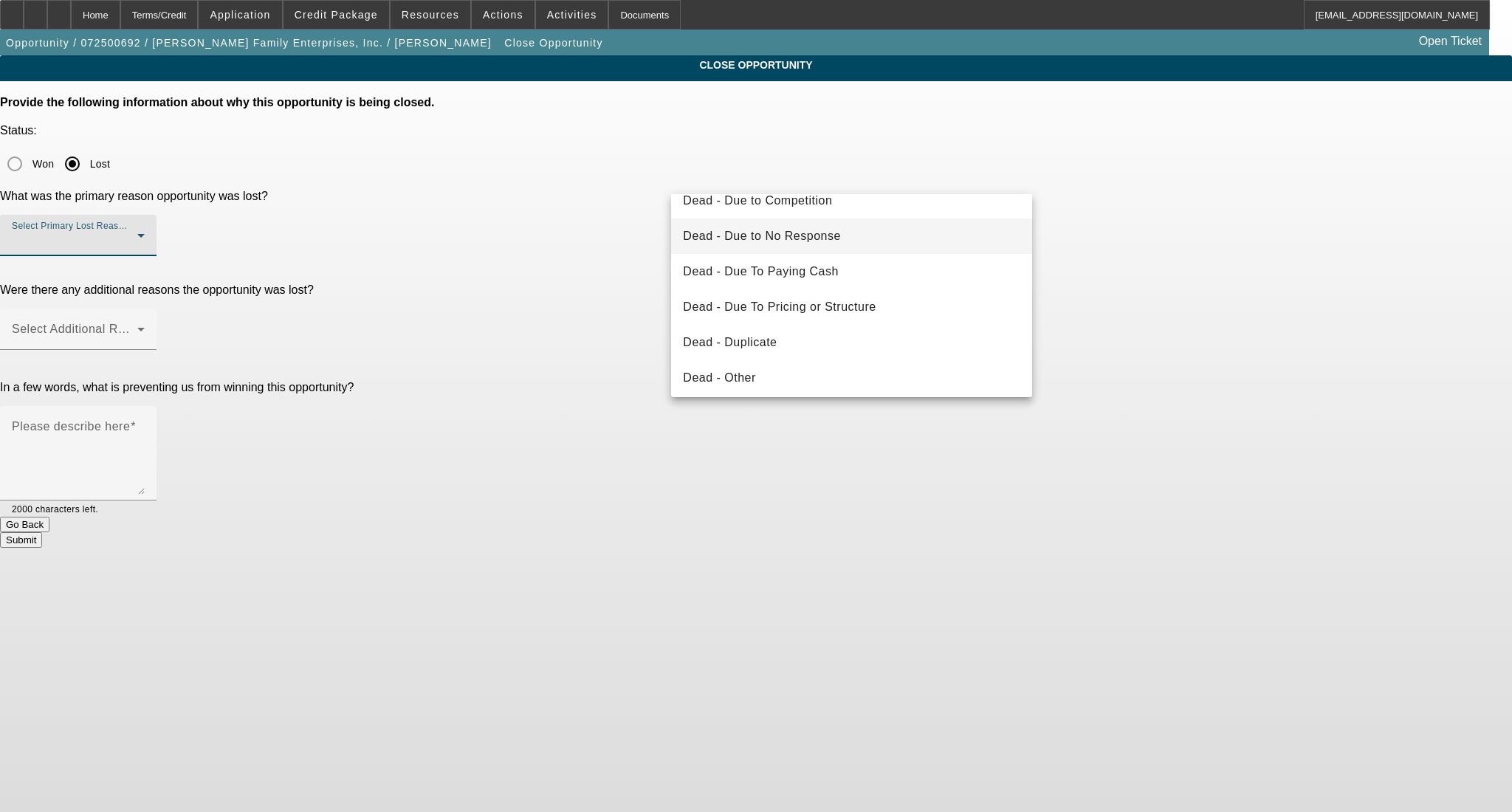
scroll to position [98, 0]
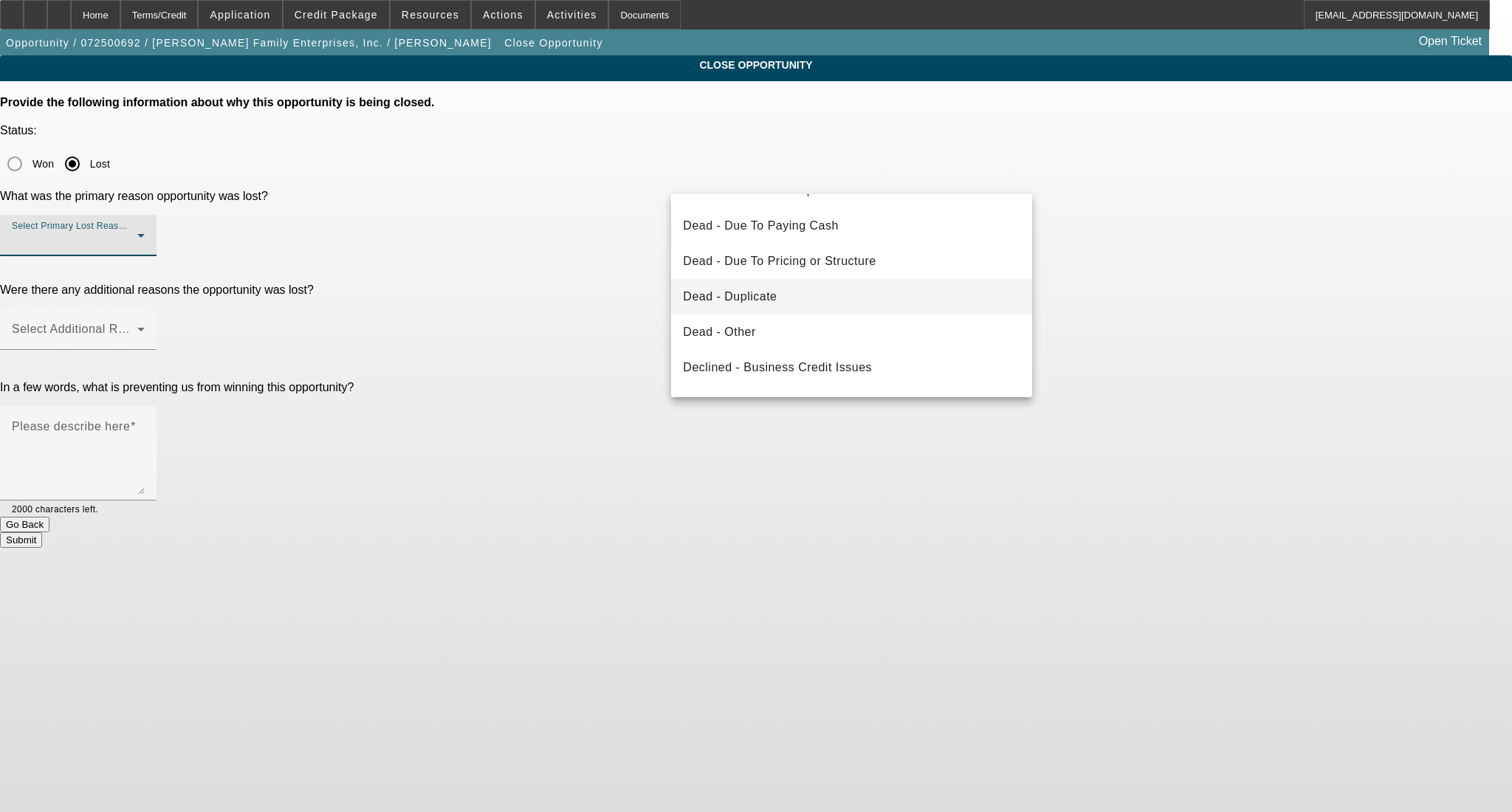
click at [801, 284] on mat-option "Dead - Duplicate" at bounding box center [851, 297] width 361 height 35
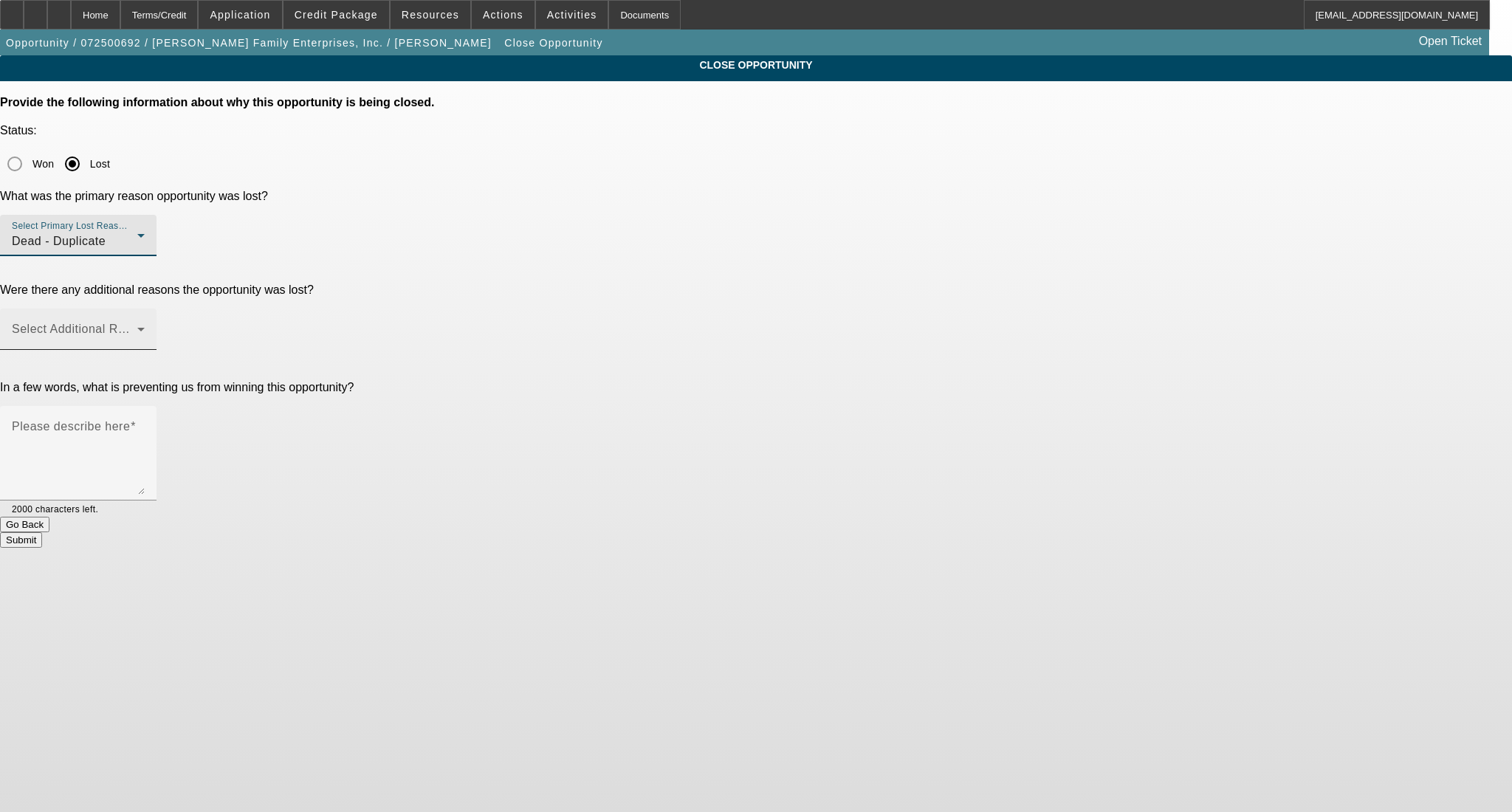
click at [138, 326] on span at bounding box center [75, 335] width 125 height 18
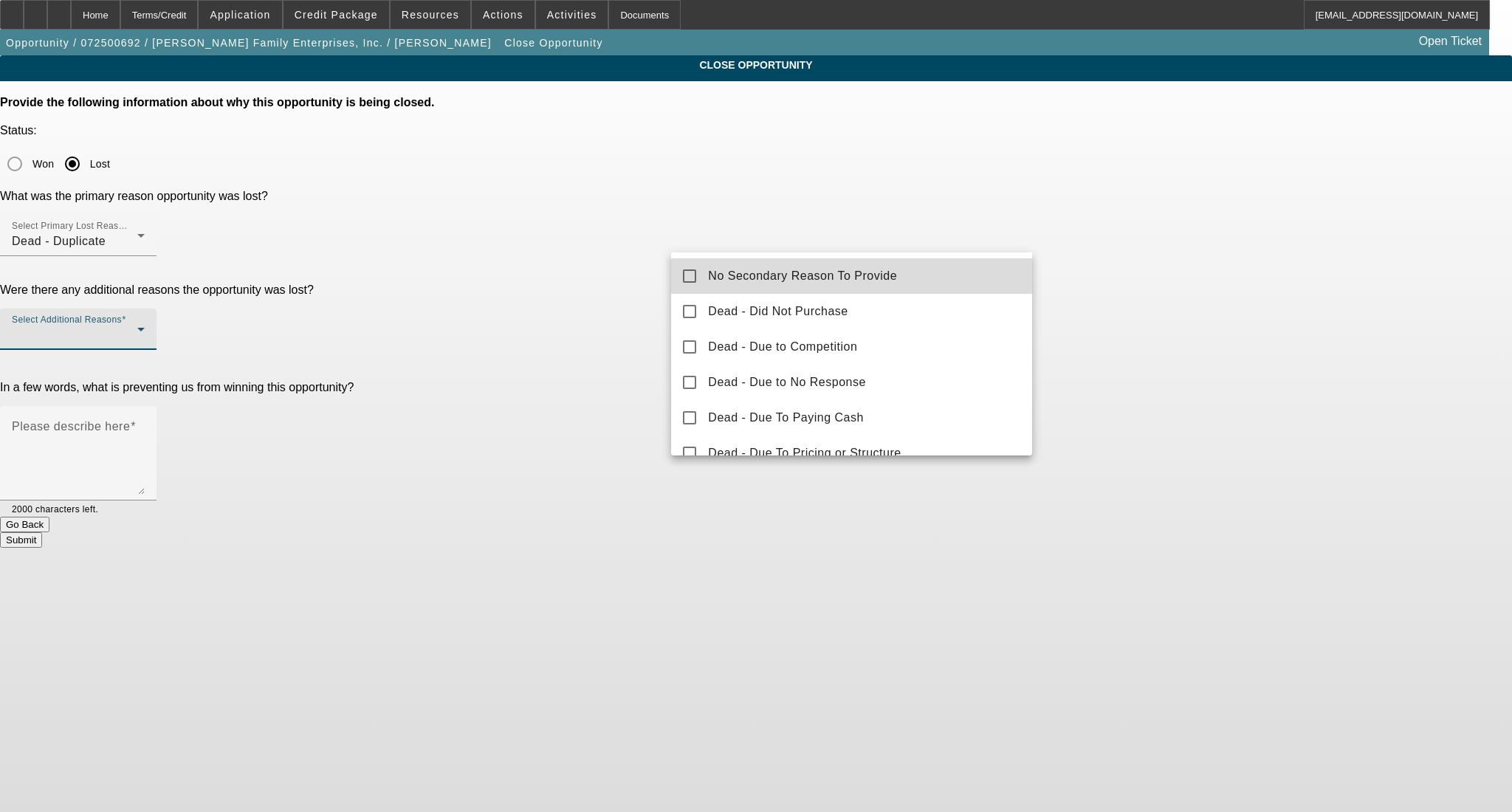
click at [978, 273] on mat-option "No Secondary Reason To Provide" at bounding box center [851, 276] width 361 height 35
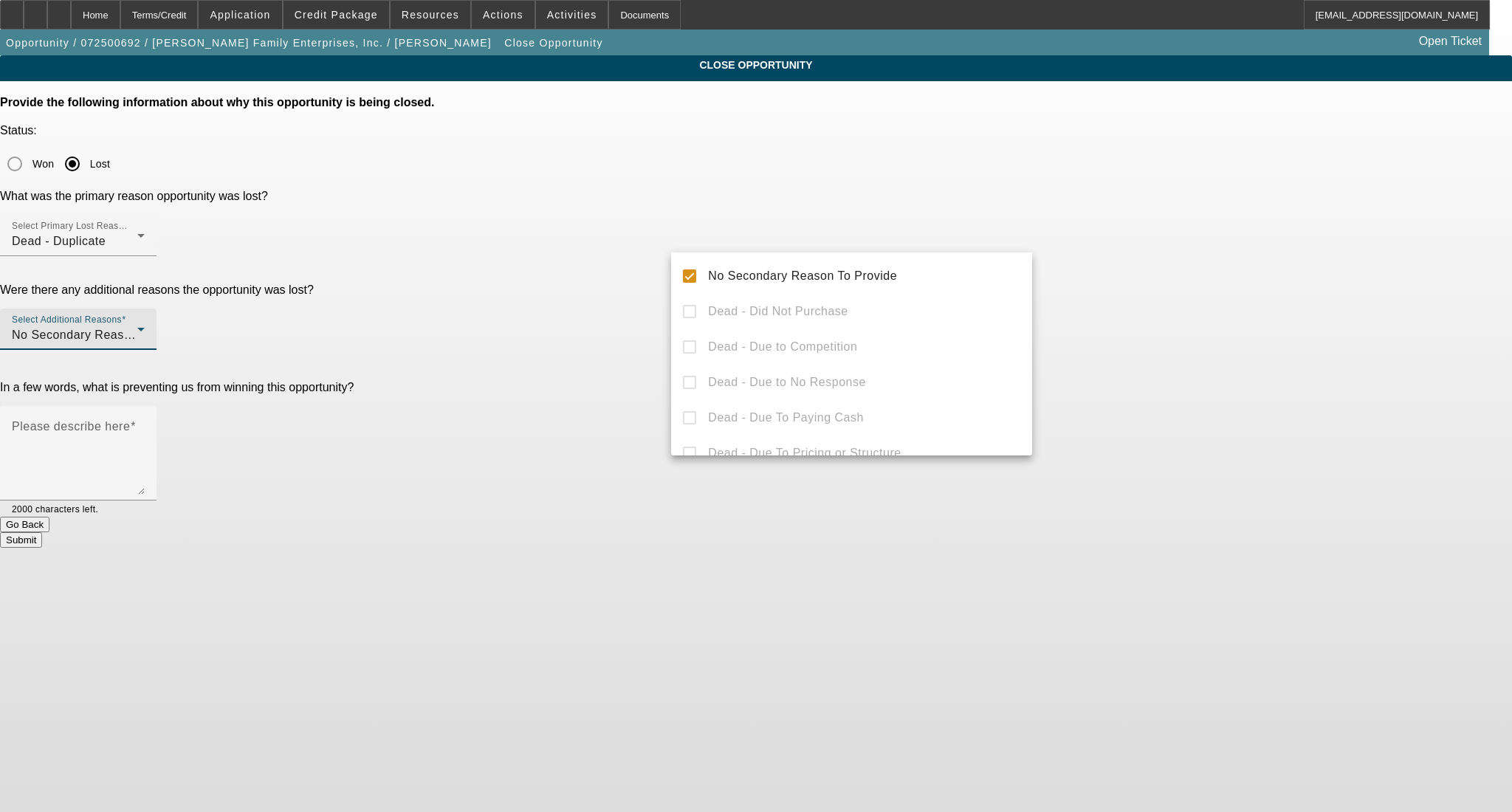
click at [1117, 274] on div at bounding box center [756, 406] width 1512 height 812
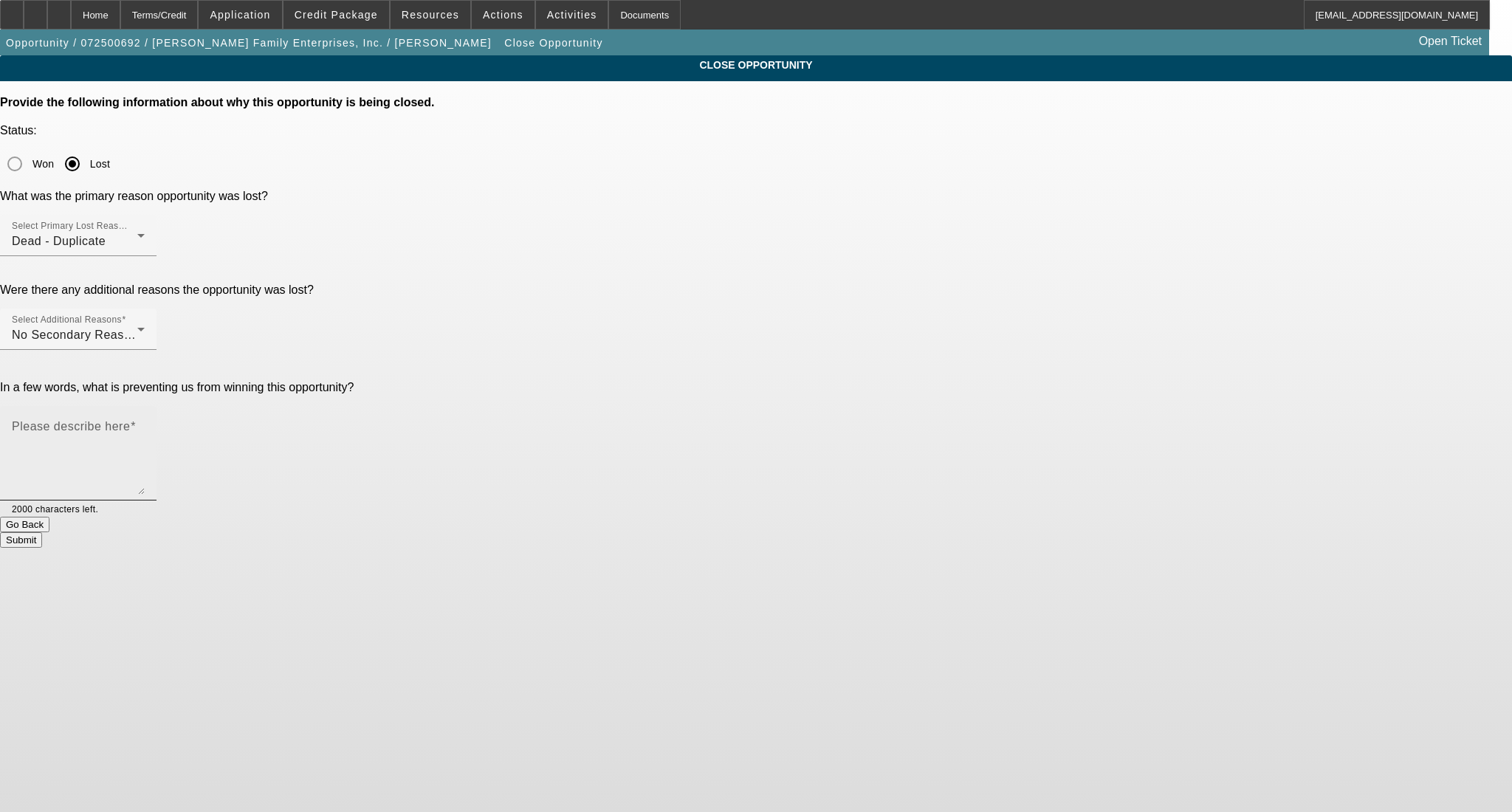
click at [145, 424] on textarea "Please describe here" at bounding box center [78, 459] width 133 height 71
type textarea "."
click at [42, 532] on button "Submit" at bounding box center [21, 539] width 42 height 15
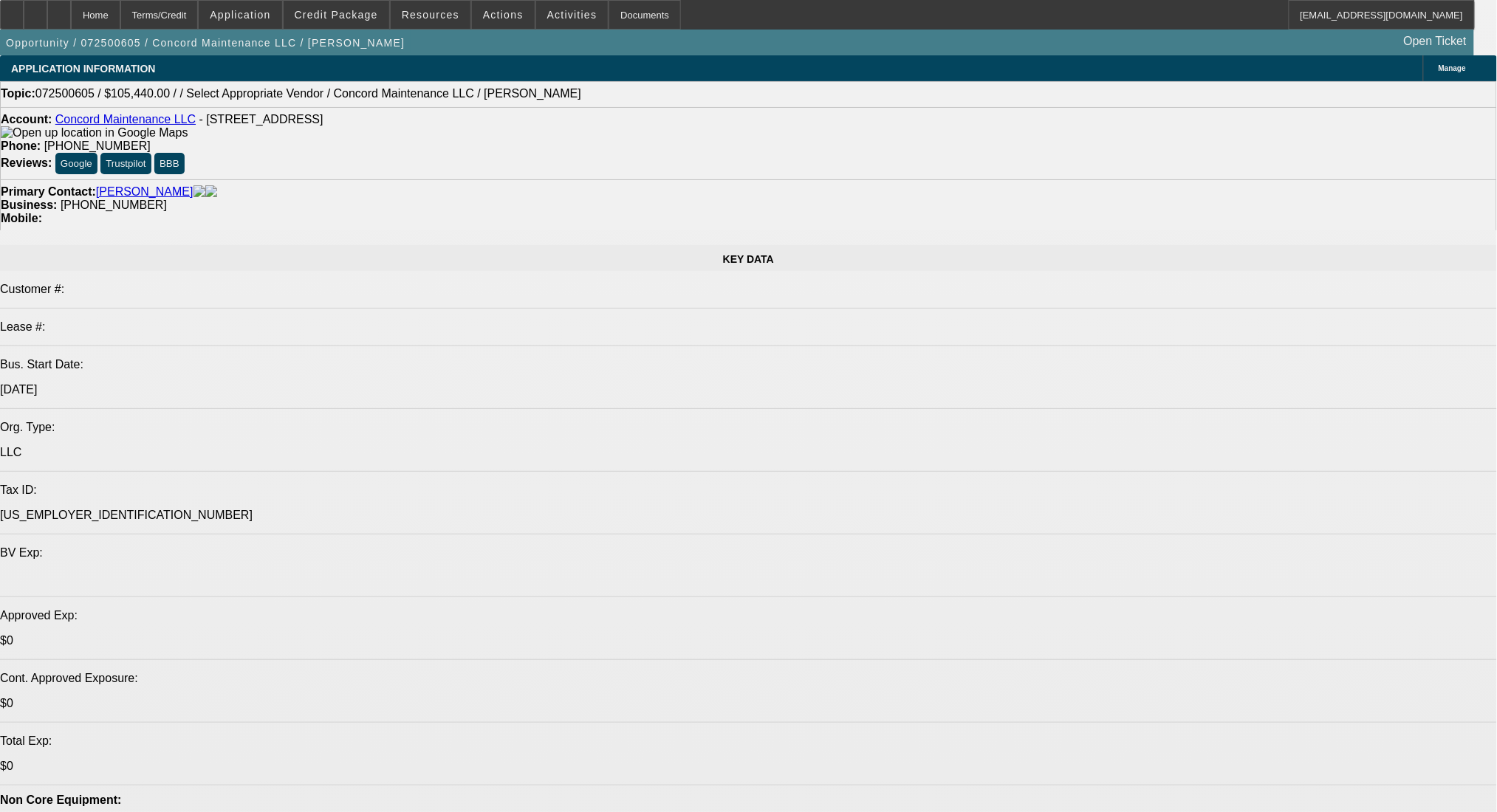
select select "0"
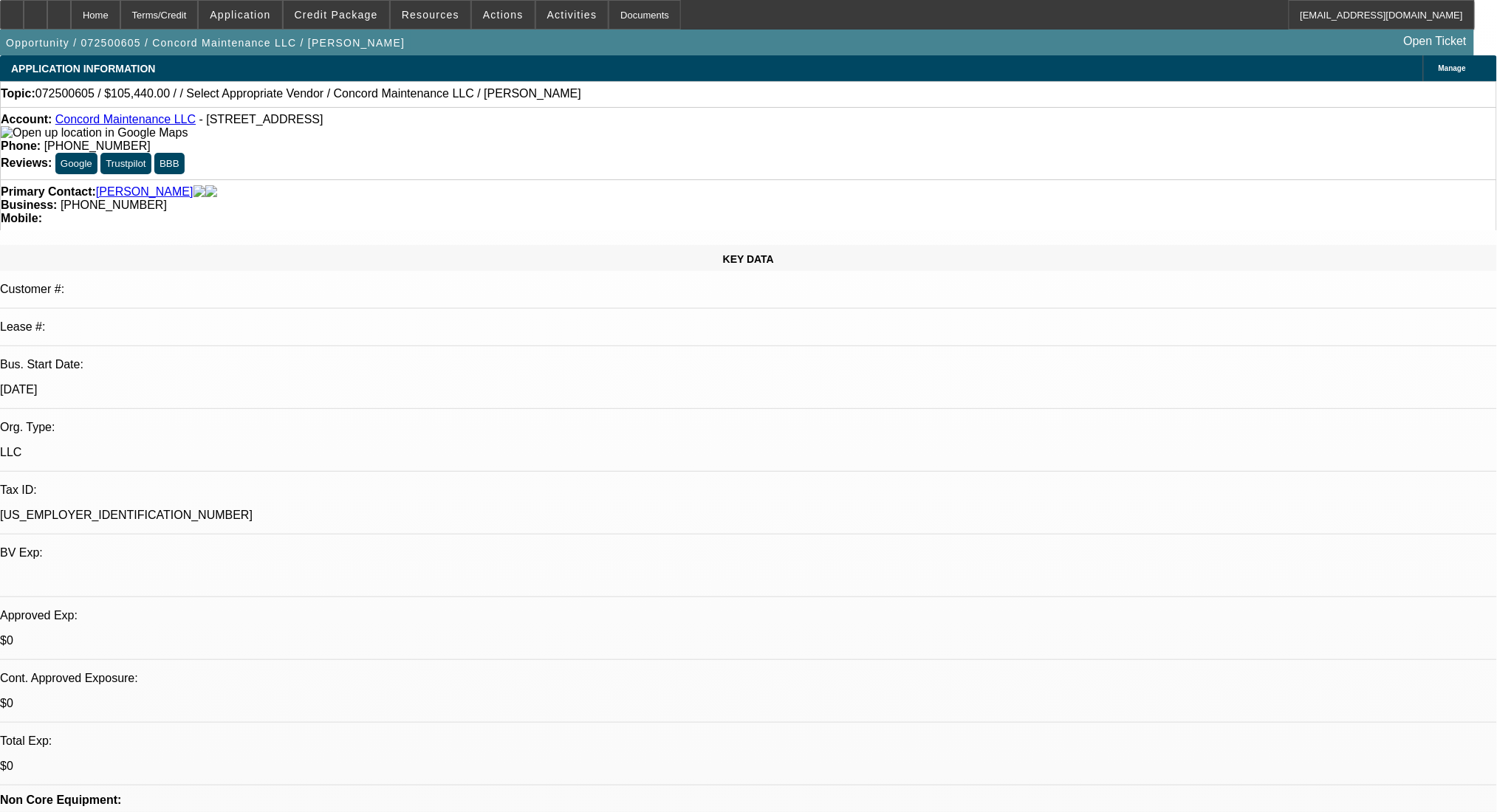
select select "2"
select select "0.1"
select select "4"
select select "0"
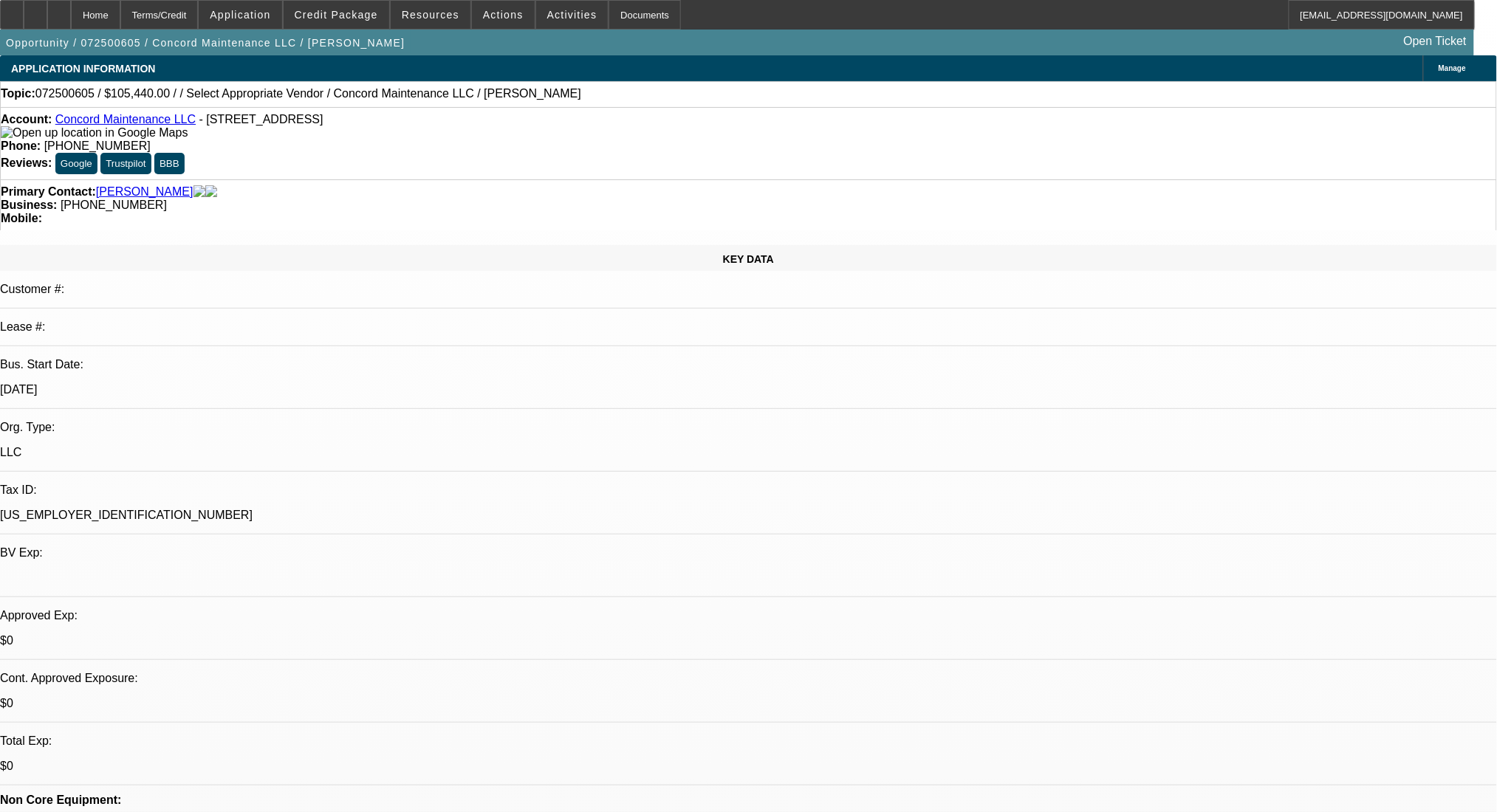
select select "0"
select select "2"
select select "0.1"
select select "4"
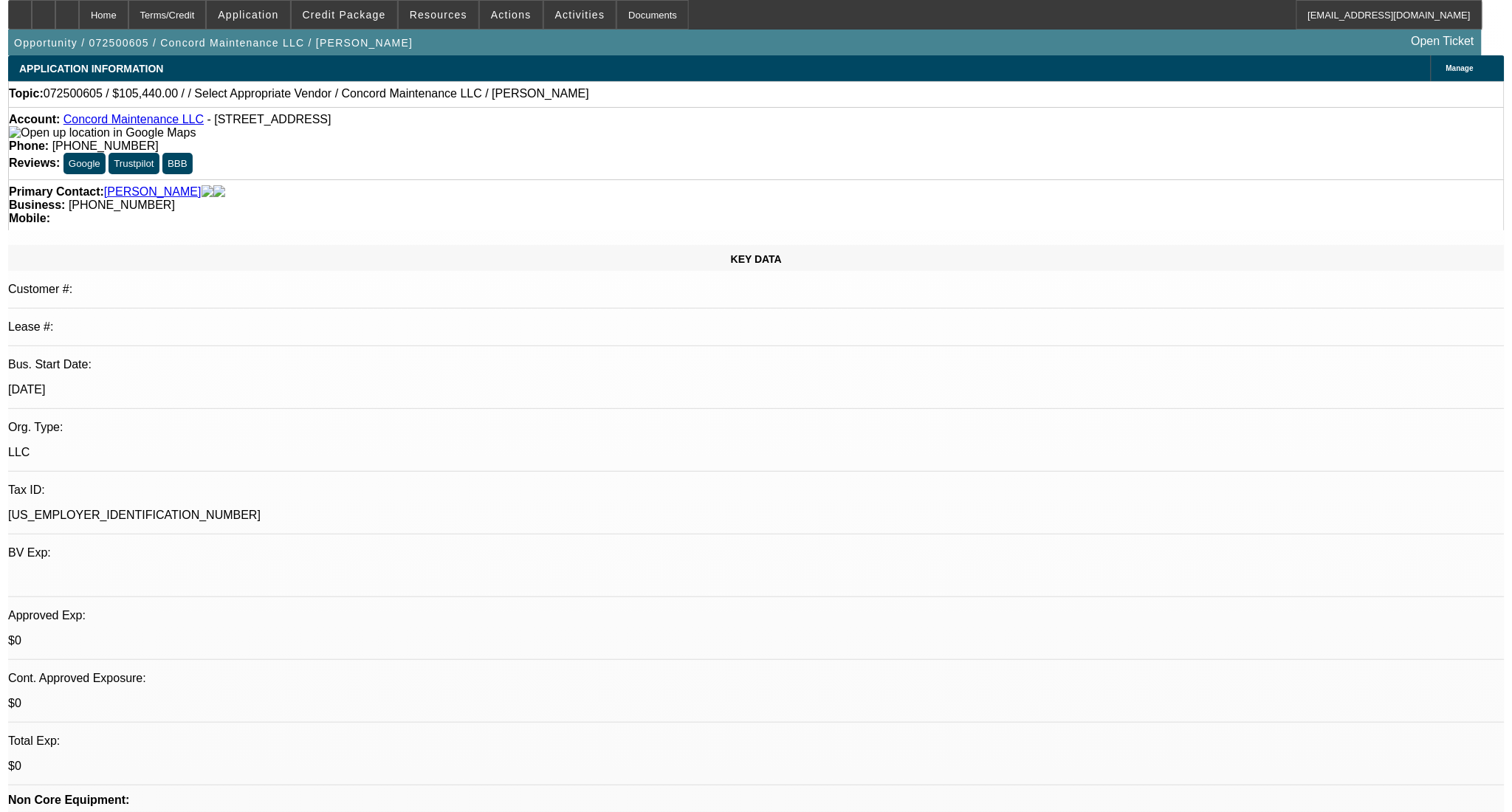
scroll to position [196, 0]
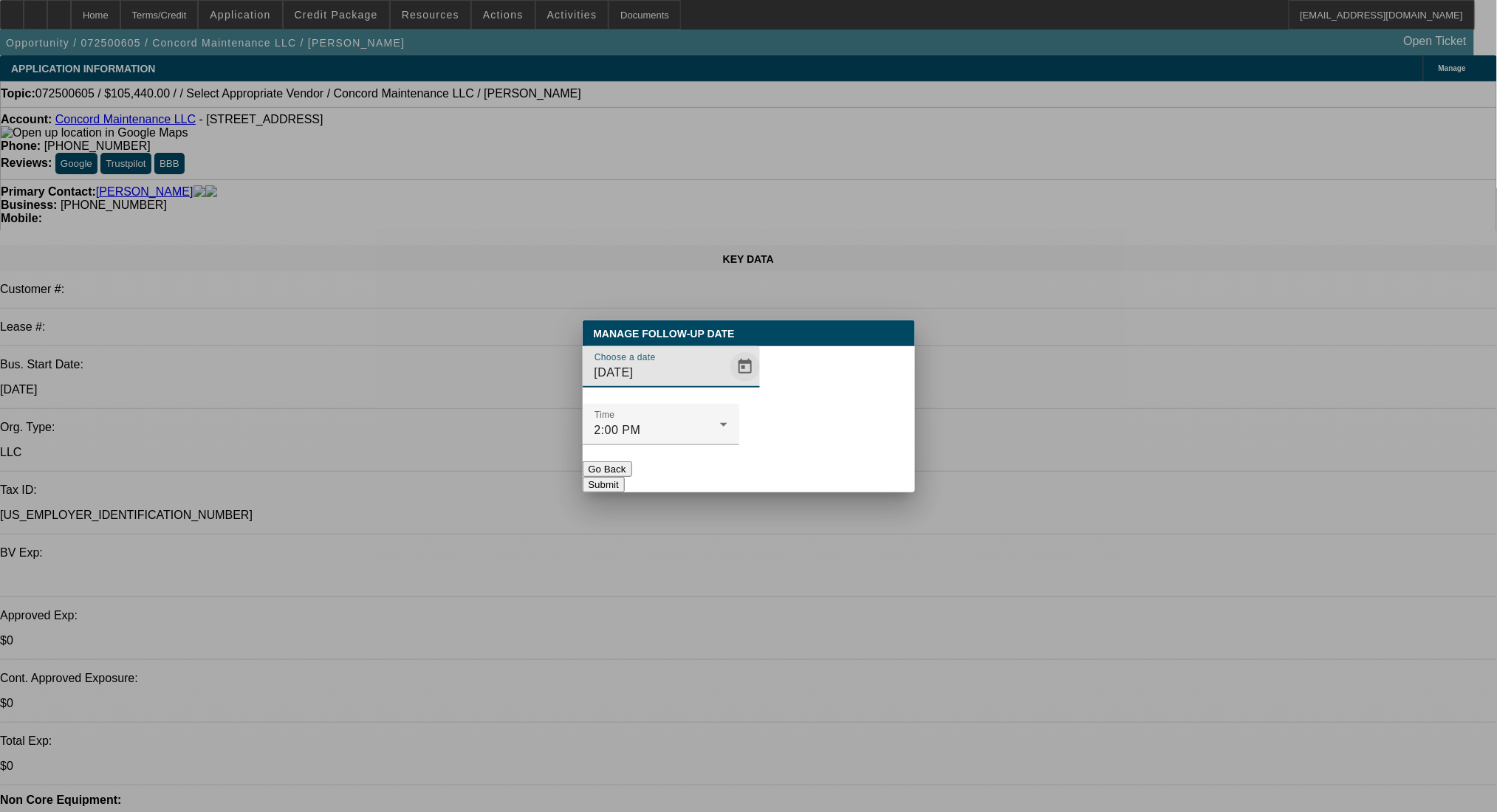
click at [728, 384] on span "Open calendar" at bounding box center [745, 367] width 35 height 35
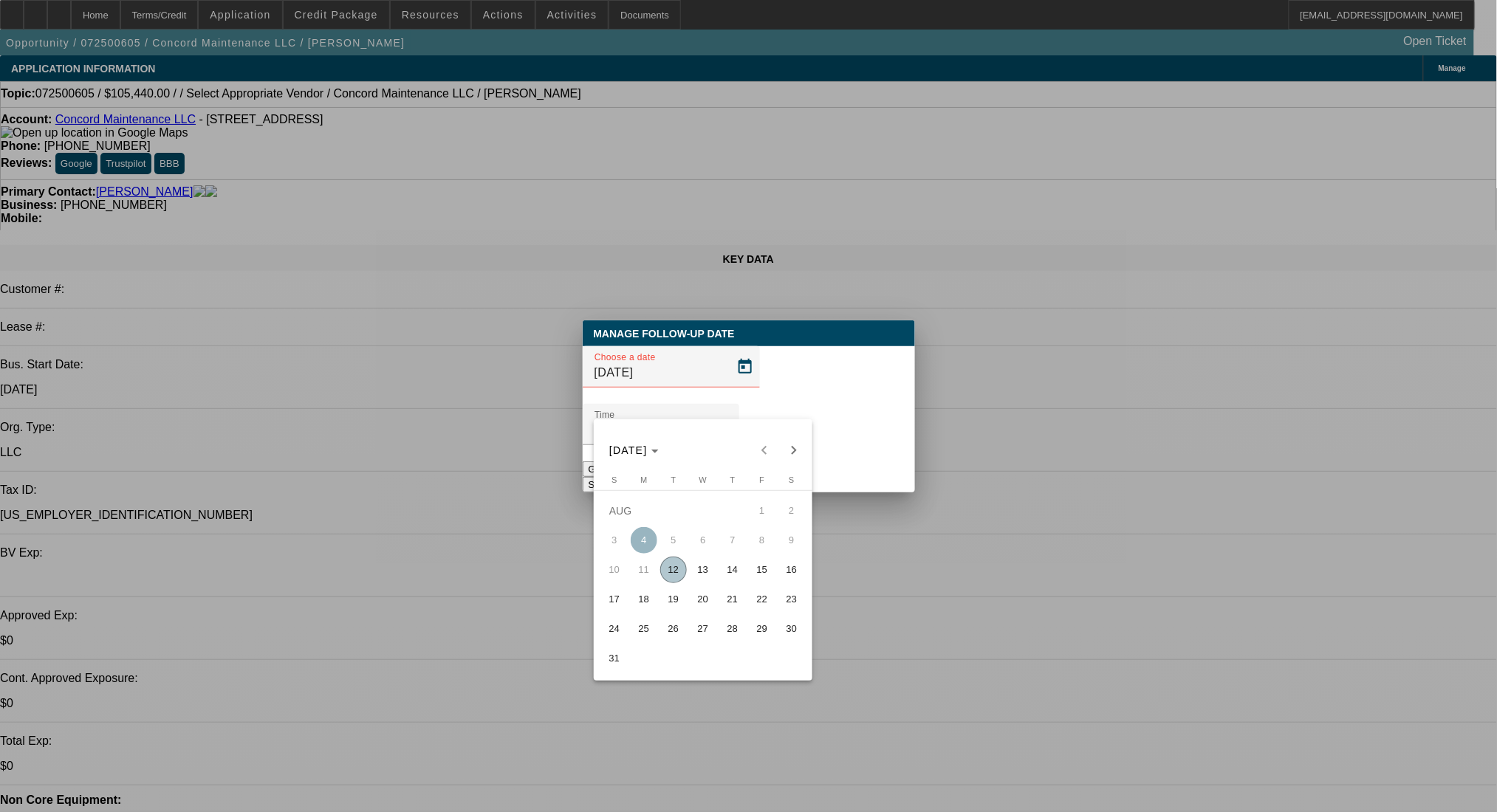
click at [670, 601] on span "19" at bounding box center [673, 599] width 27 height 27
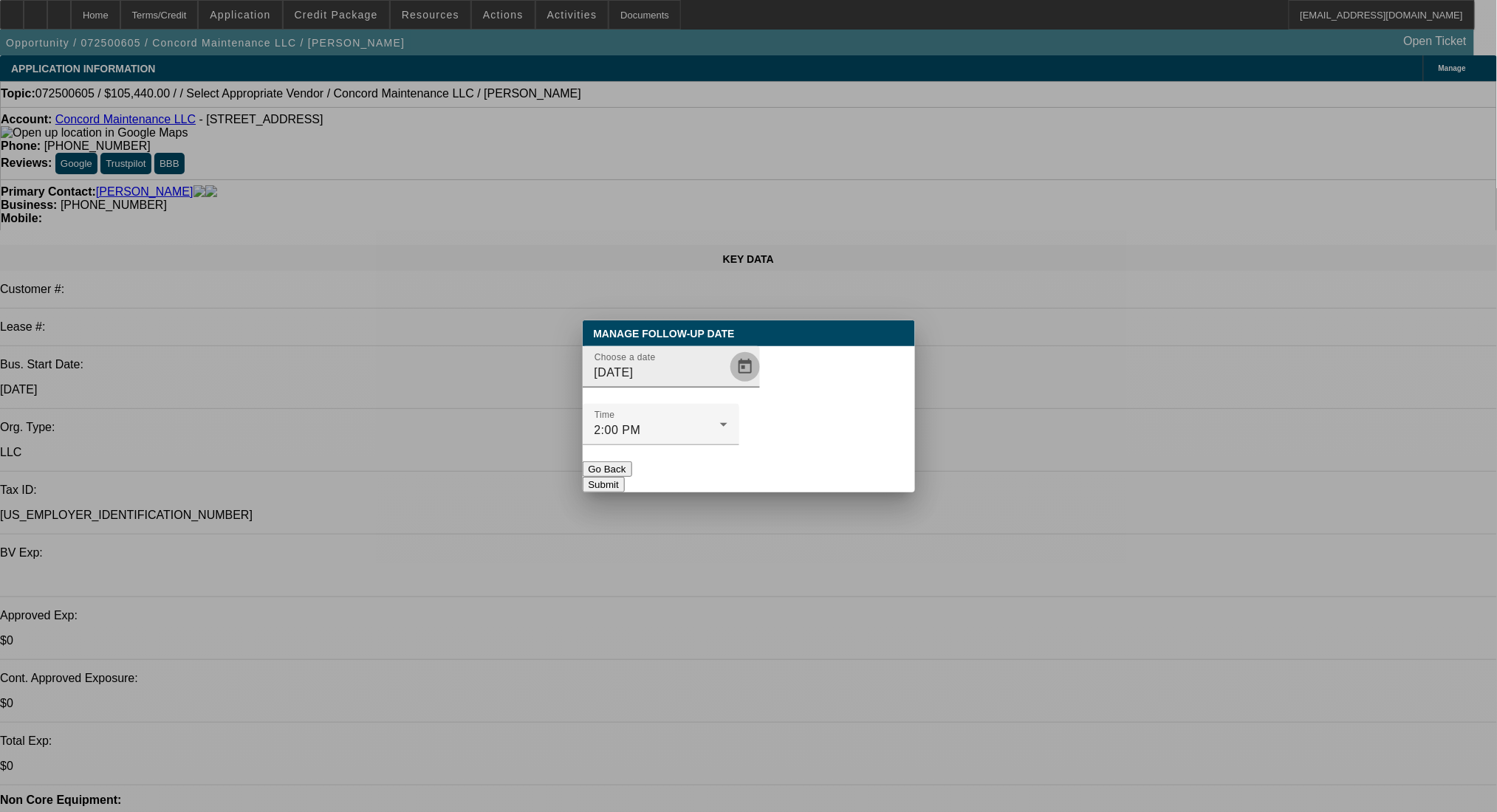
click at [727, 384] on span "Open calendar" at bounding box center [745, 367] width 35 height 35
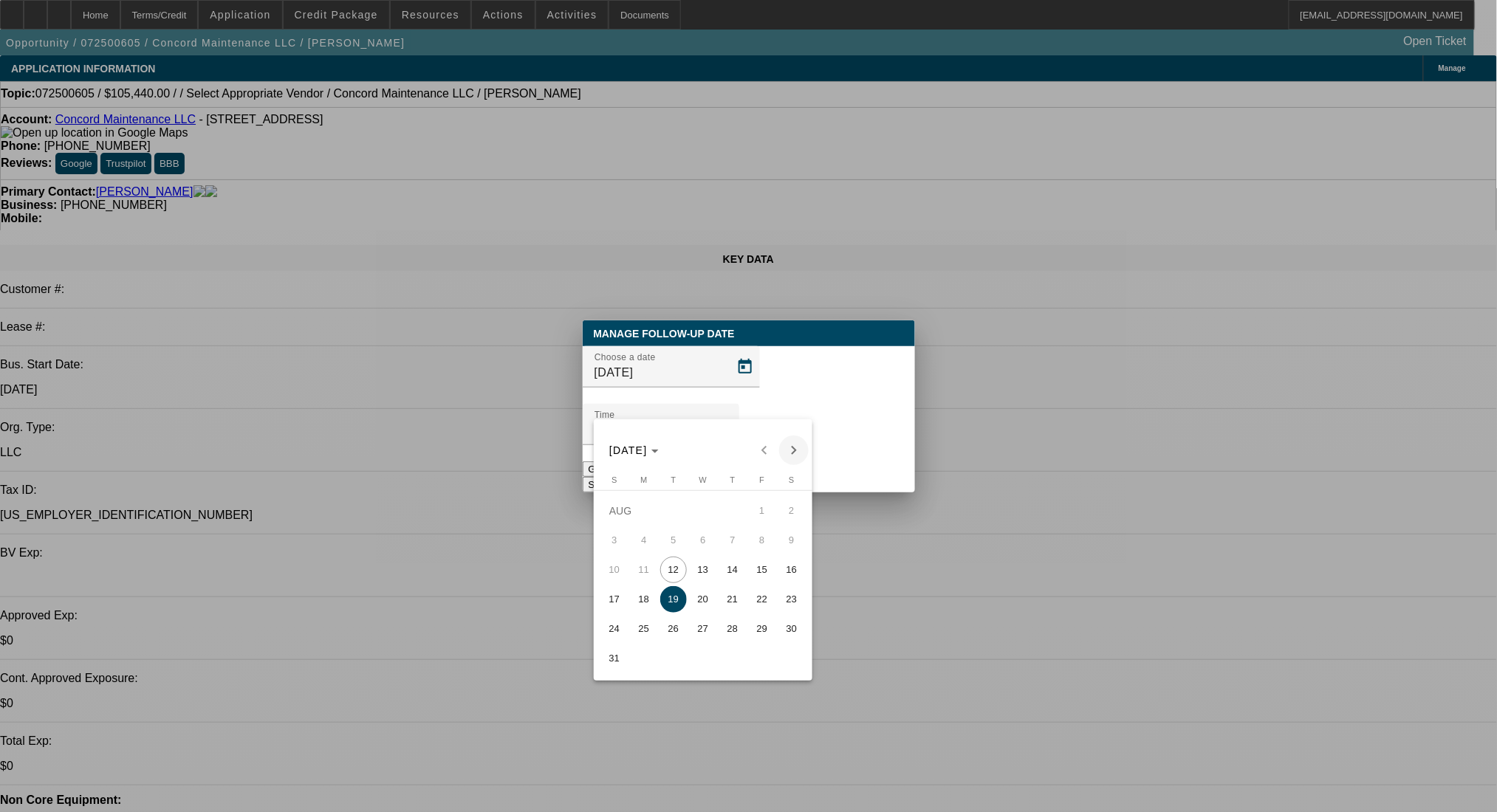
click at [792, 445] on span "Next month" at bounding box center [793, 450] width 30 height 30
click at [730, 580] on span "11" at bounding box center [732, 569] width 27 height 27
type input "9/11/2025"
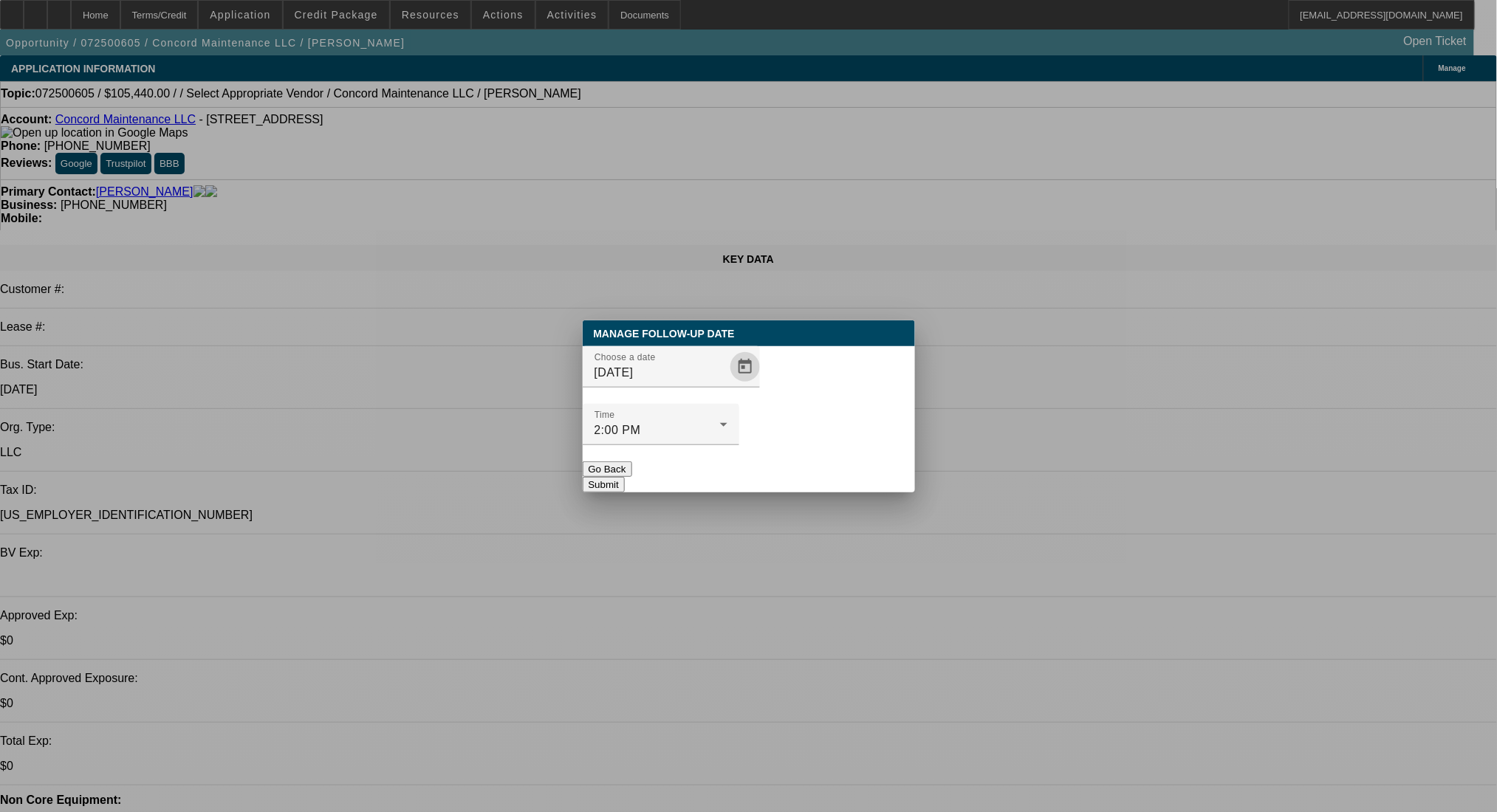
click at [625, 477] on button "Submit" at bounding box center [603, 484] width 42 height 15
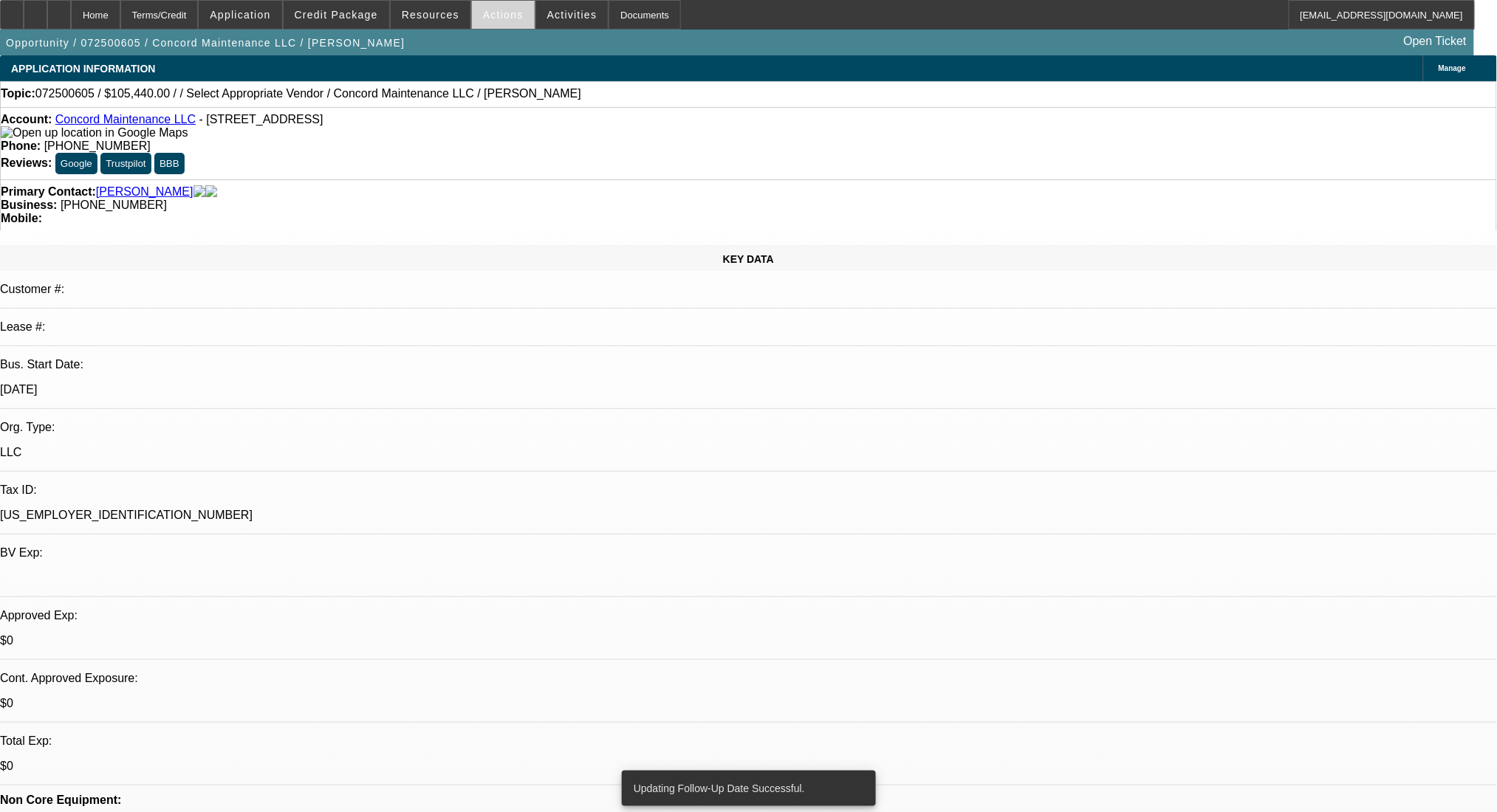
click at [488, 10] on span "Actions" at bounding box center [503, 14] width 40 height 12
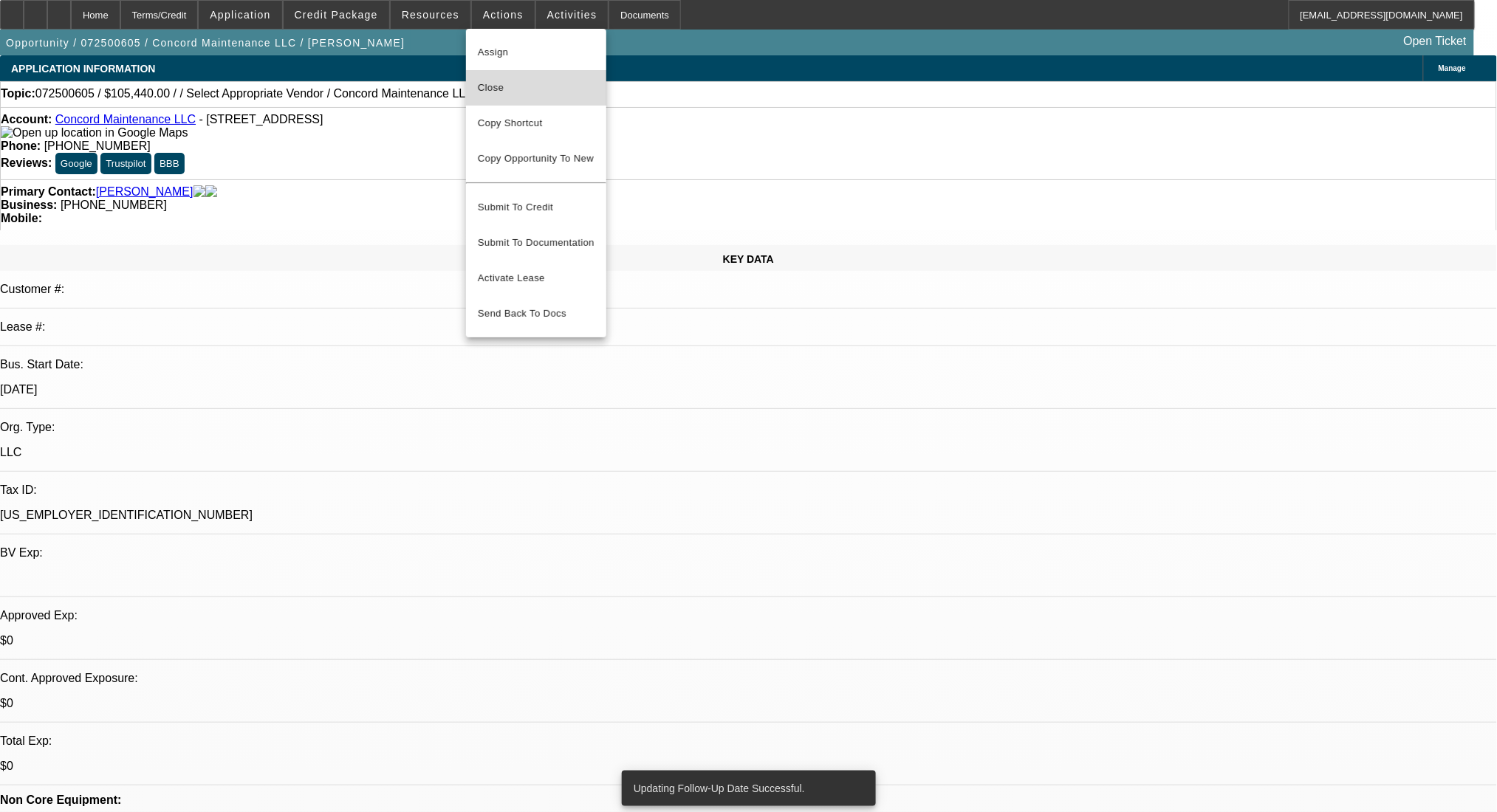
click at [500, 76] on button "Close" at bounding box center [536, 88] width 140 height 35
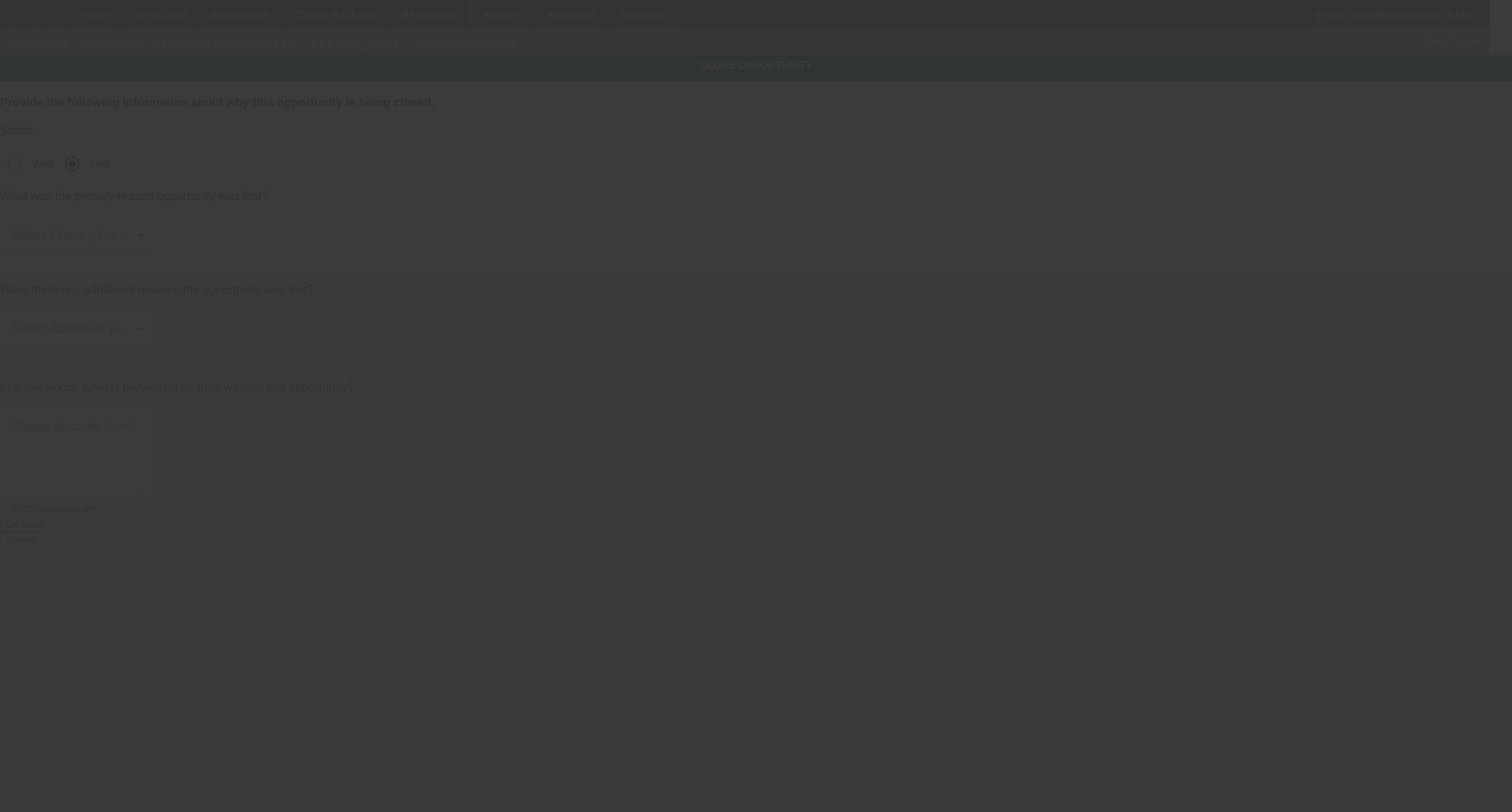
click at [703, 163] on div at bounding box center [756, 406] width 1512 height 812
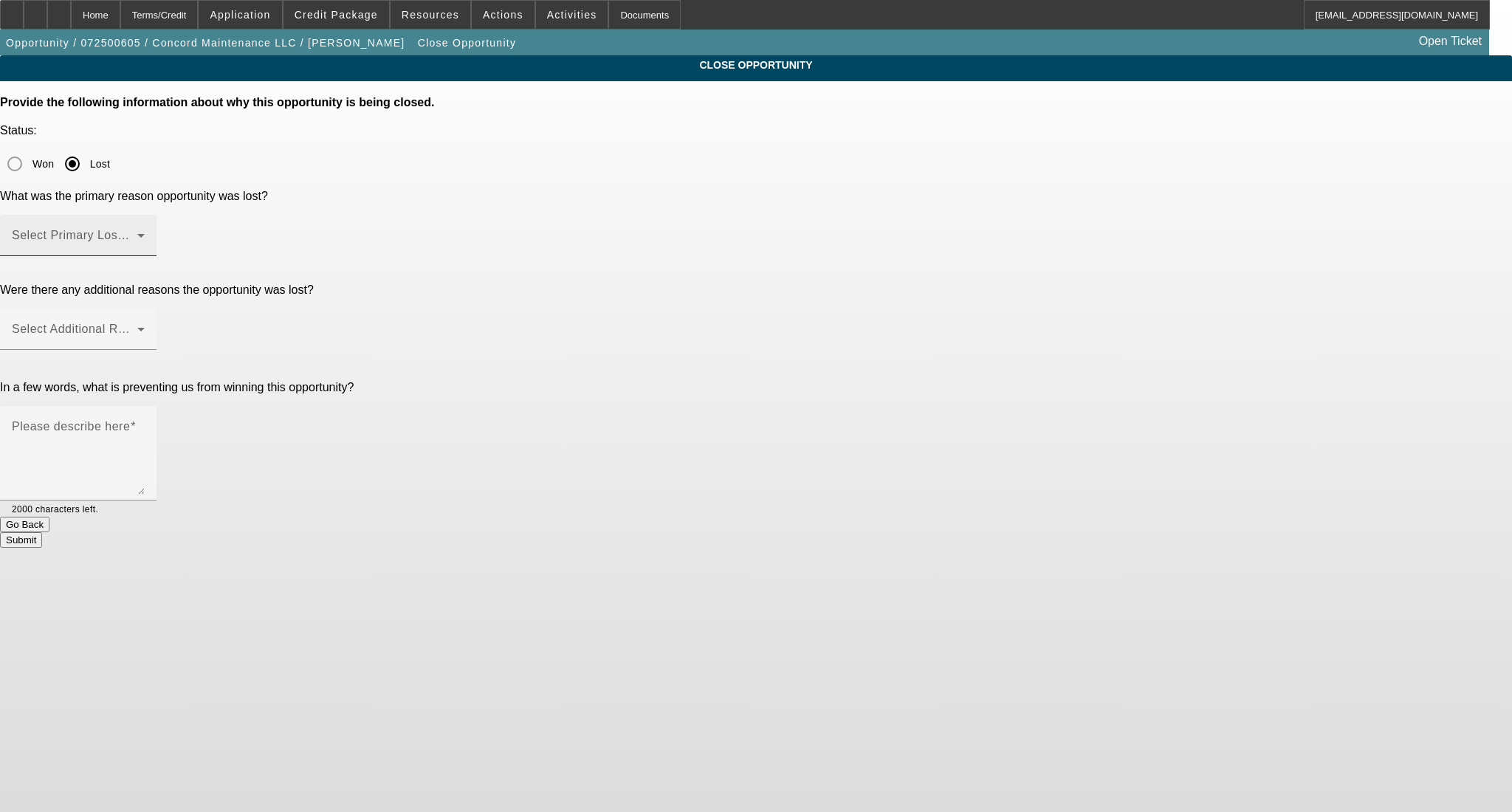
click at [138, 232] on span at bounding box center [75, 241] width 125 height 18
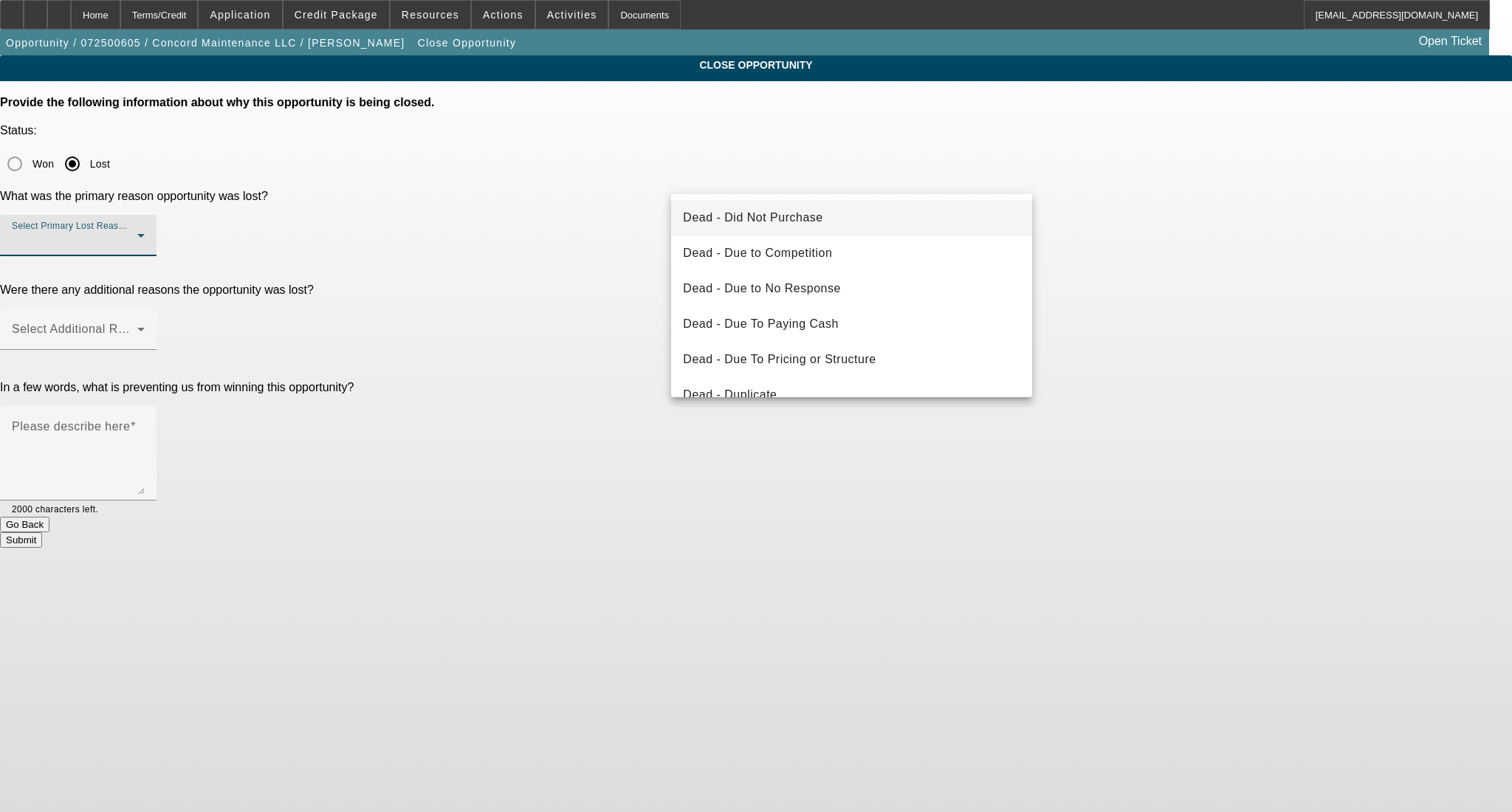
click at [716, 214] on span "Dead - Did Not Purchase" at bounding box center [753, 218] width 140 height 18
click at [1118, 207] on div "CLOSE OPPORTUNITY Provide the following information about why this opportunity …" at bounding box center [756, 301] width 1512 height 492
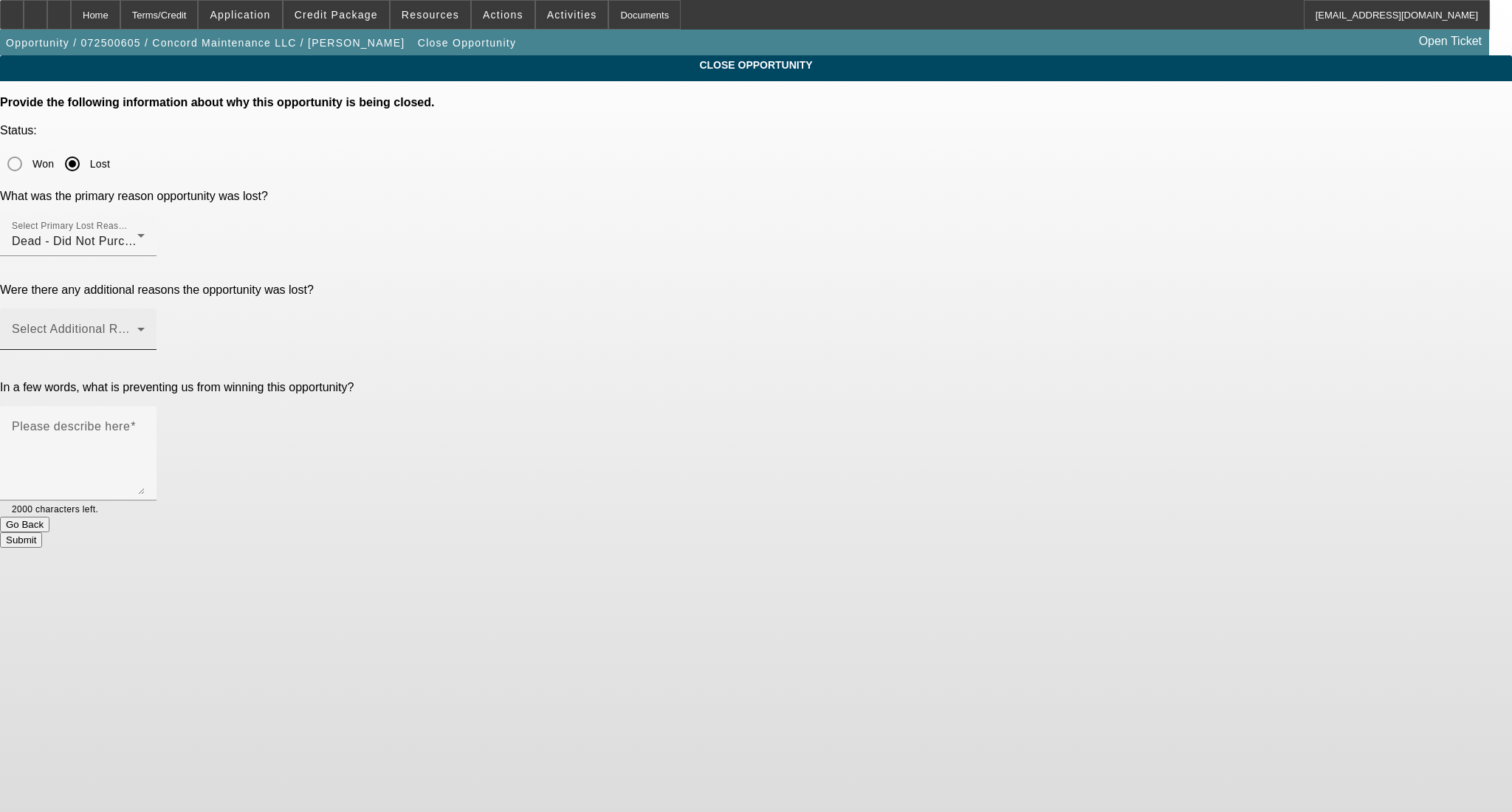
drag, startPoint x: 918, startPoint y: 261, endPoint x: 916, endPoint y: 235, distance: 26.1
click at [157, 350] on div at bounding box center [78, 358] width 157 height 16
click at [138, 326] on span at bounding box center [75, 335] width 125 height 18
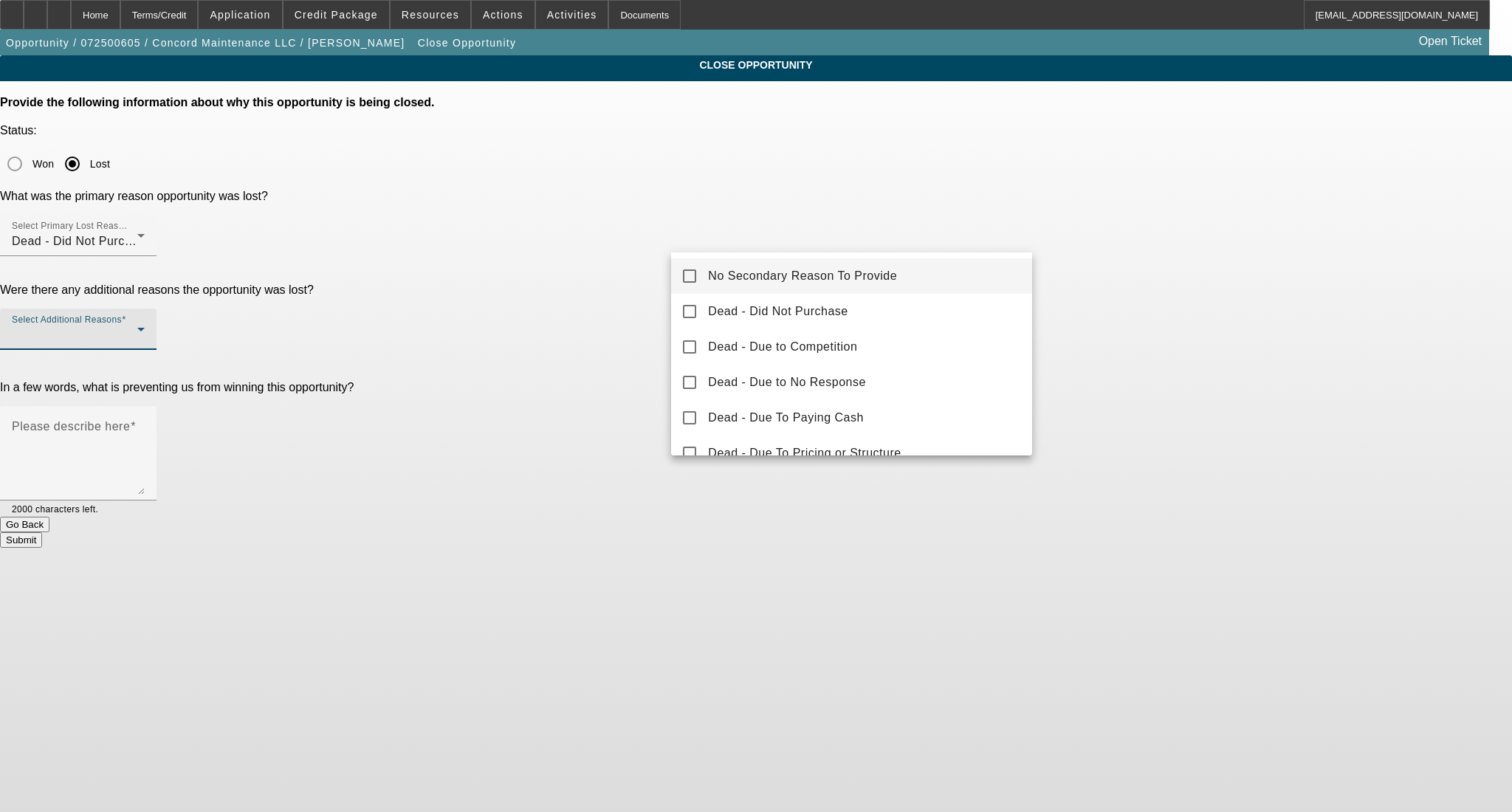
click at [902, 270] on mat-option "No Secondary Reason To Provide" at bounding box center [851, 276] width 361 height 35
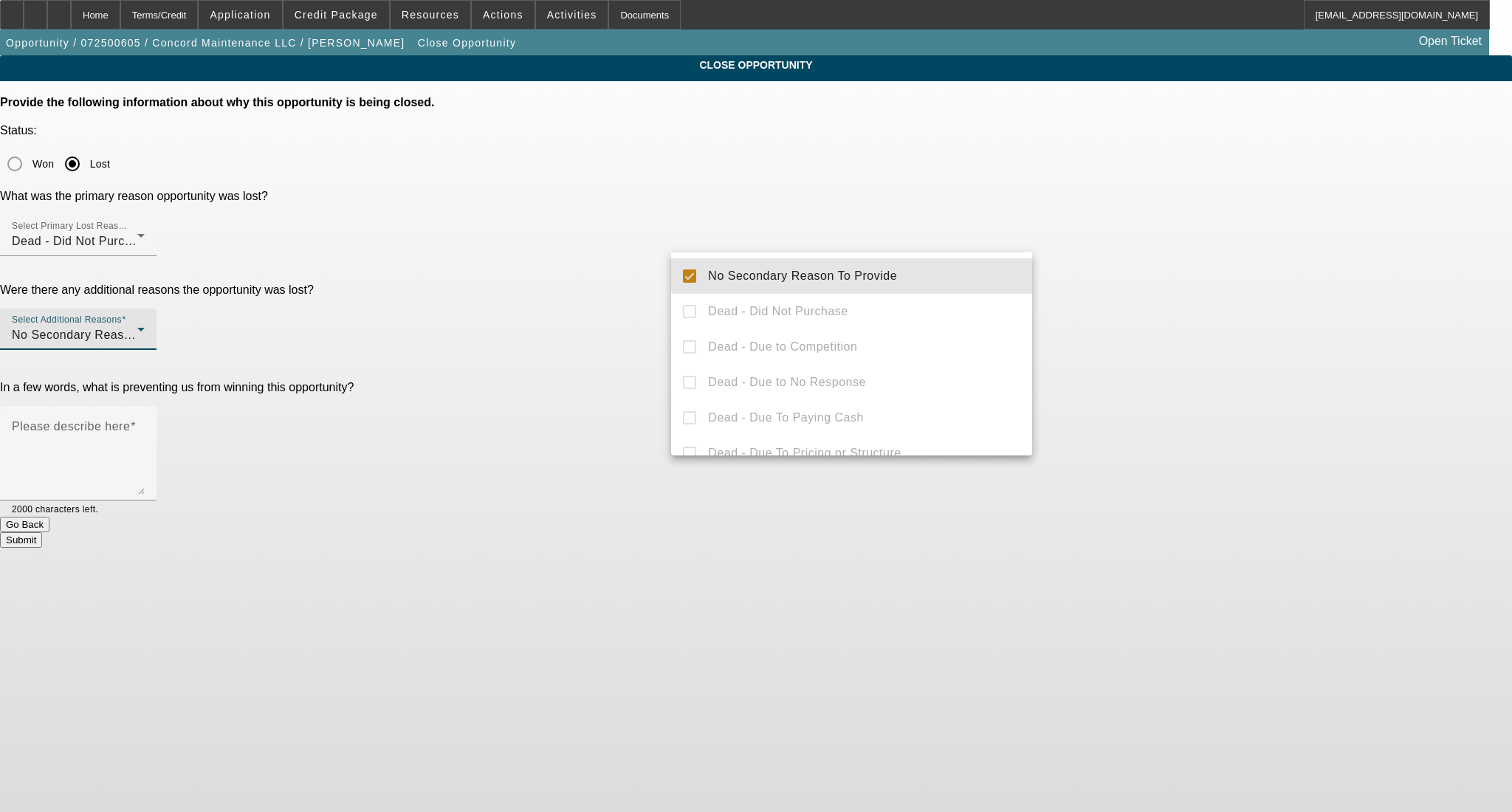
click at [1182, 269] on div at bounding box center [756, 406] width 1512 height 812
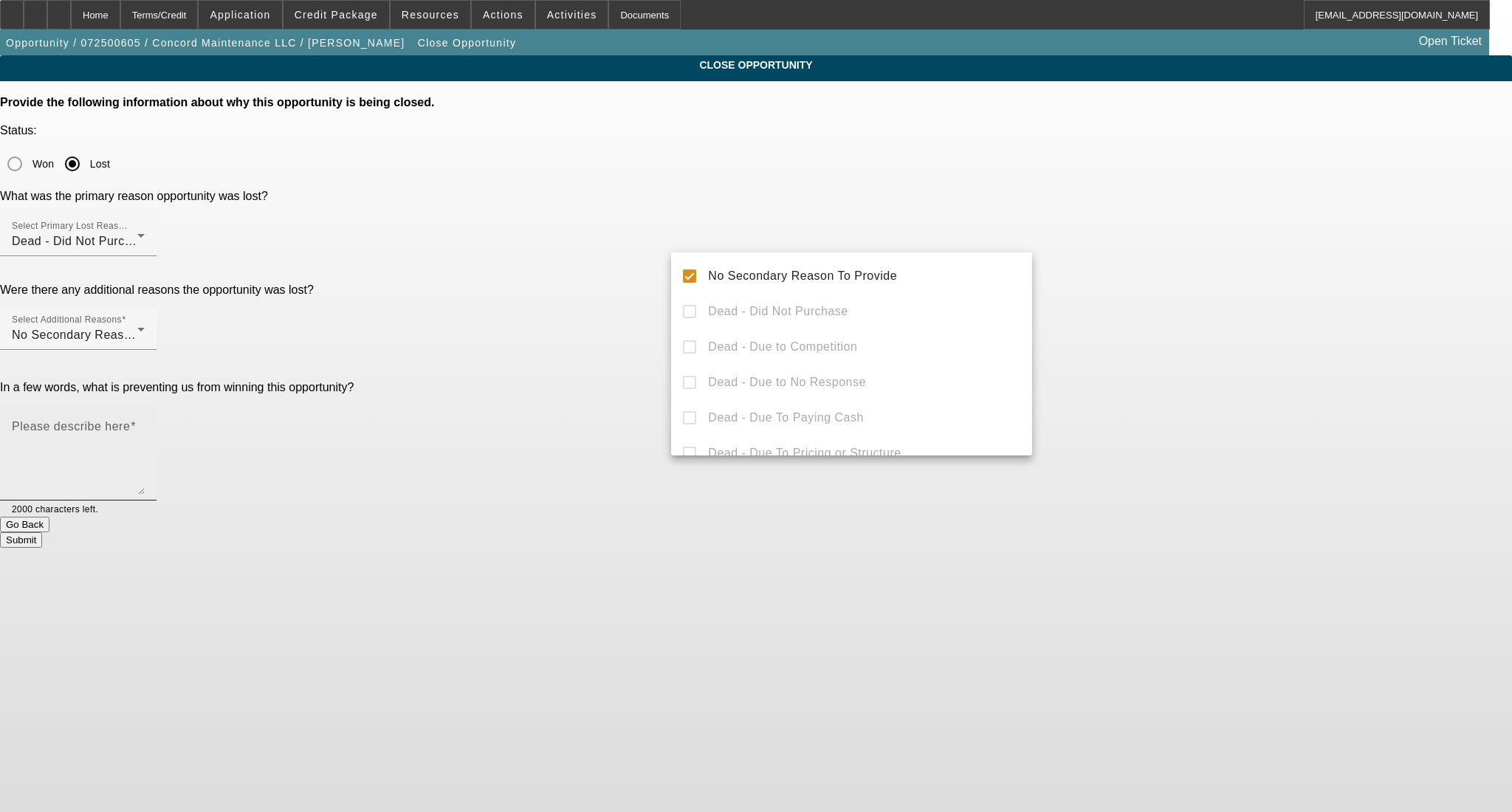
click at [145, 424] on textarea "Please describe here" at bounding box center [78, 459] width 133 height 71
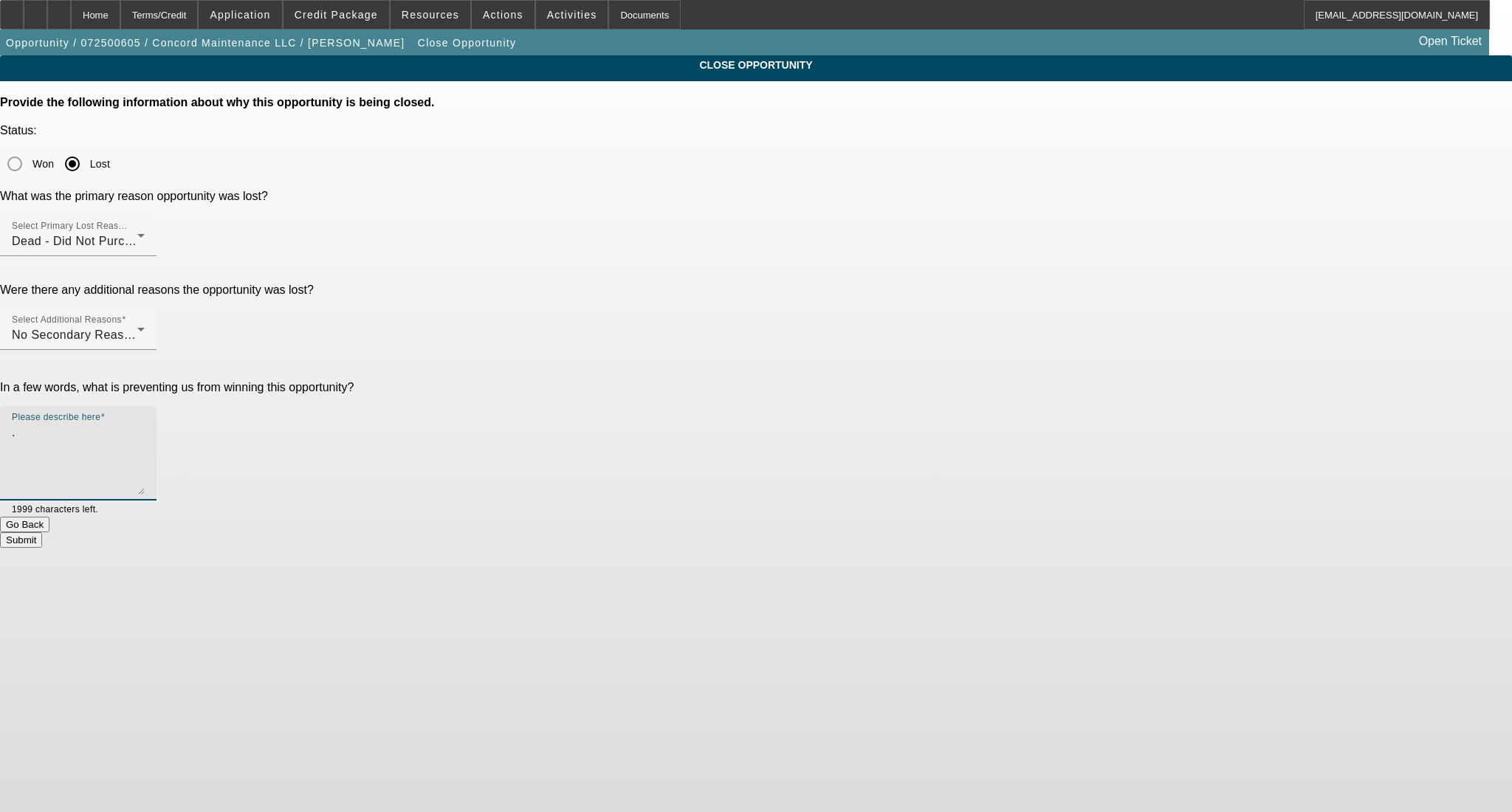
type textarea "."
click at [42, 532] on button "Submit" at bounding box center [21, 539] width 42 height 15
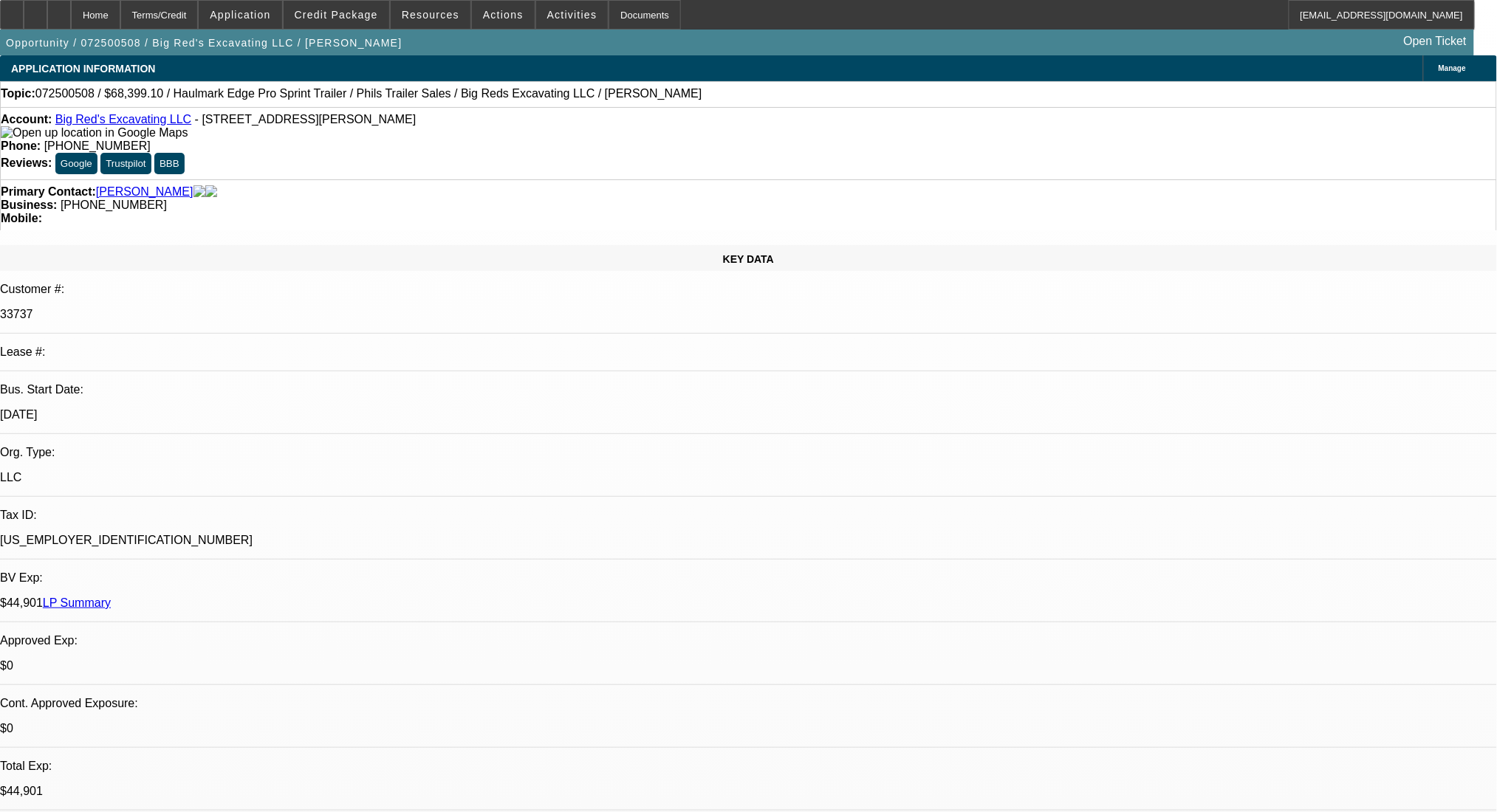
select select "0"
select select "2"
select select "0.1"
select select "4"
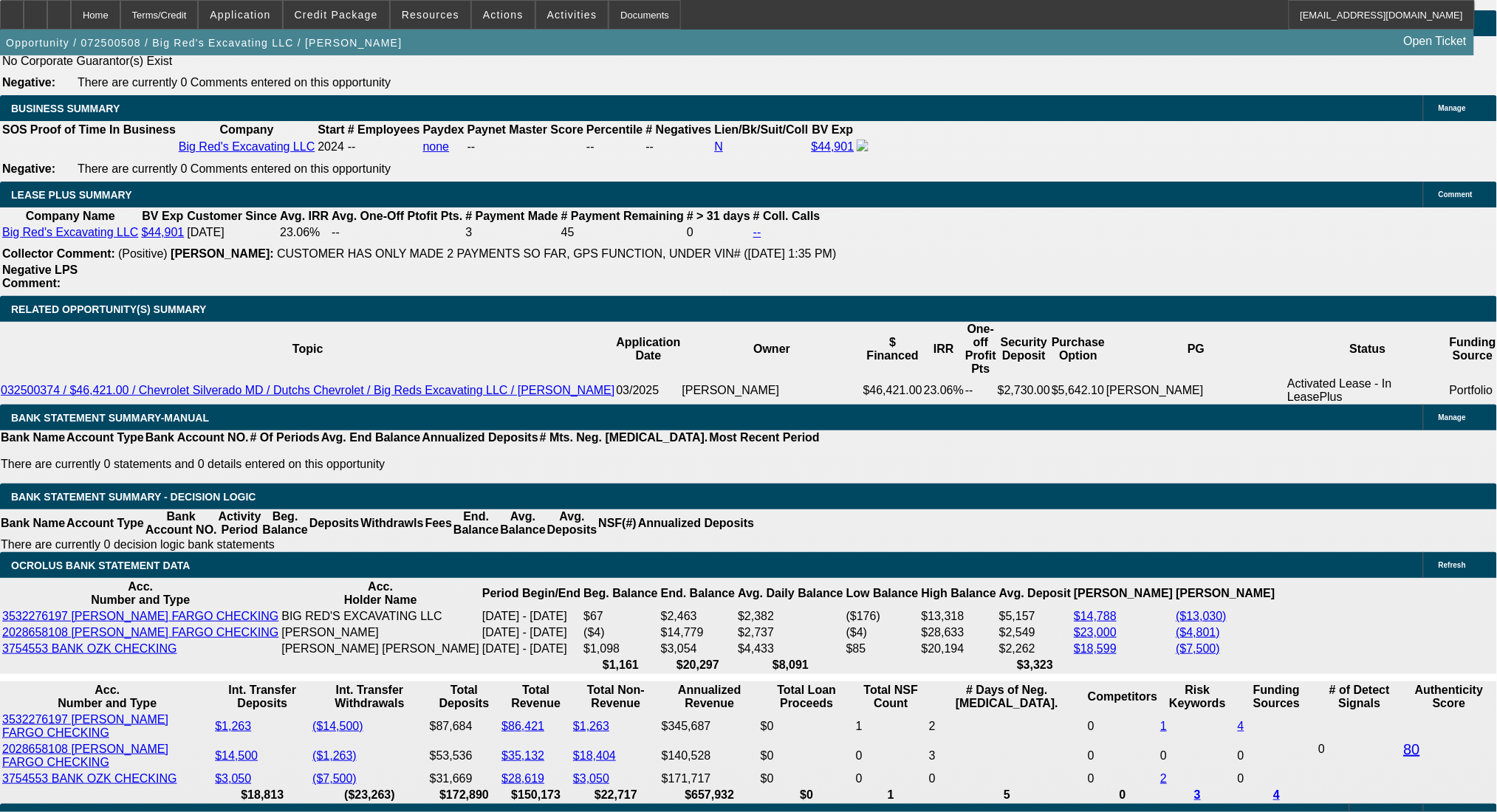
scroll to position [2446, 0]
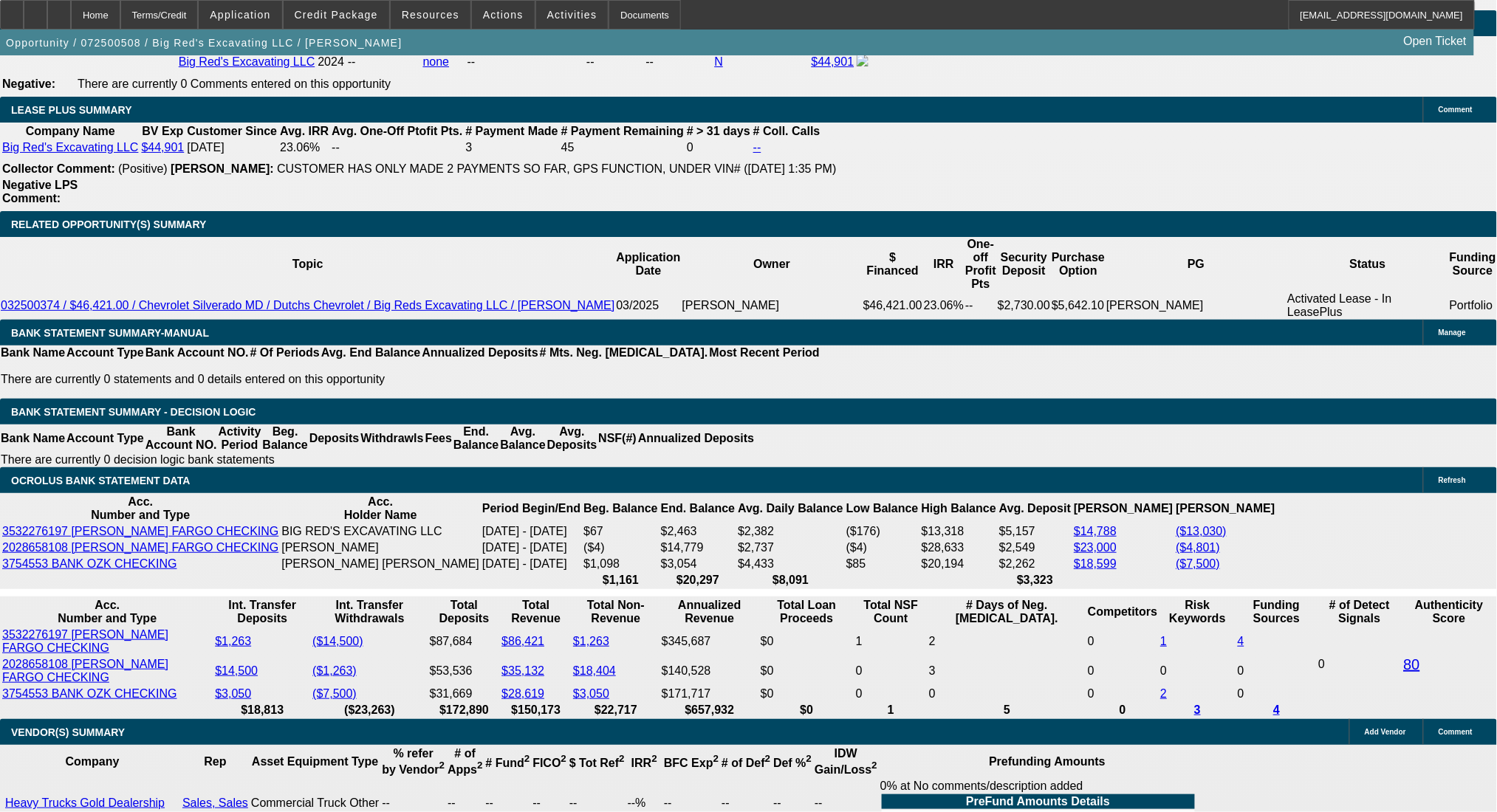
radio input "true"
paste textarea "[URL][DOMAIN_NAME]"
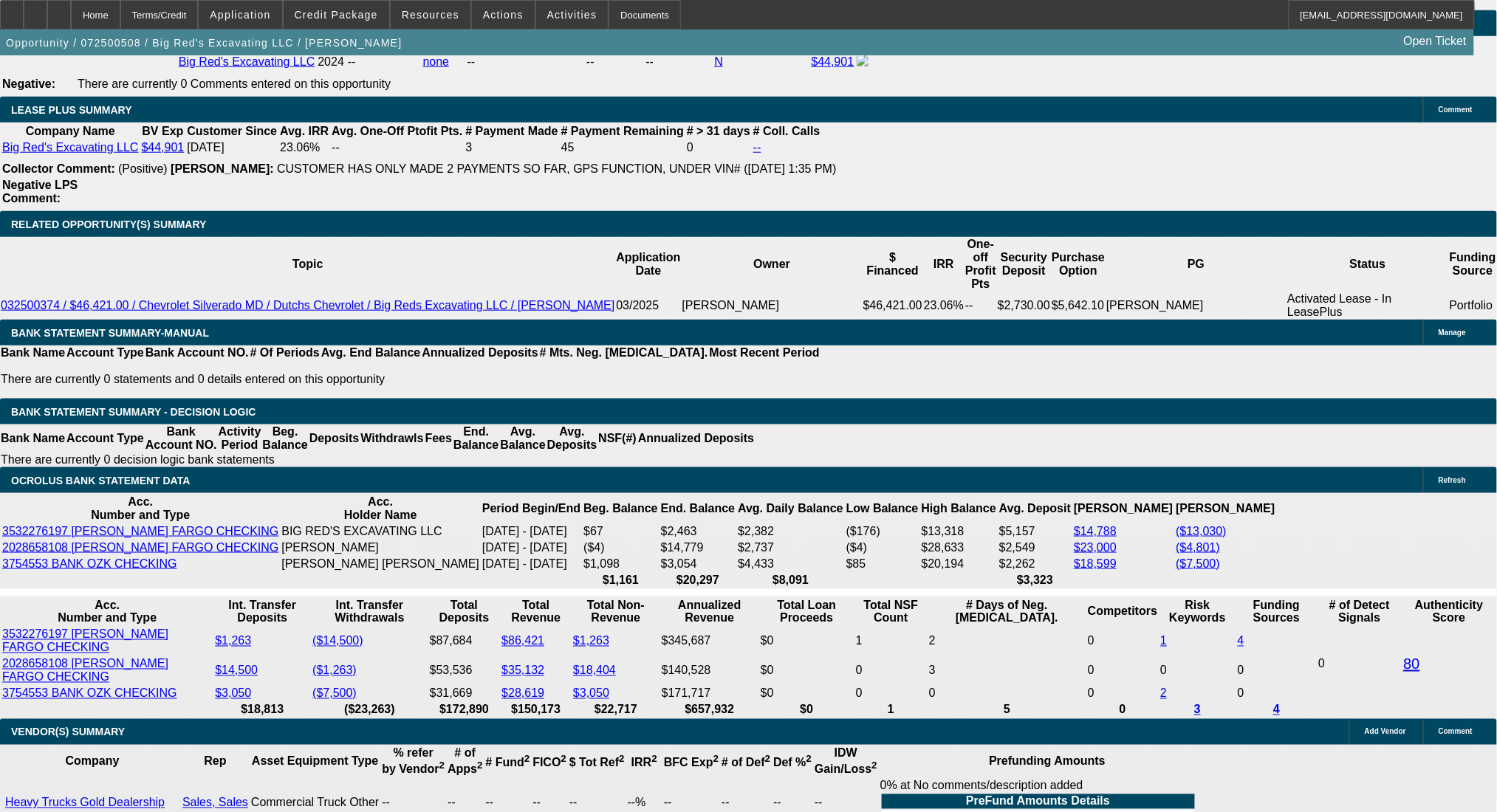
type textarea "[URL][DOMAIN_NAME]"
radio input "true"
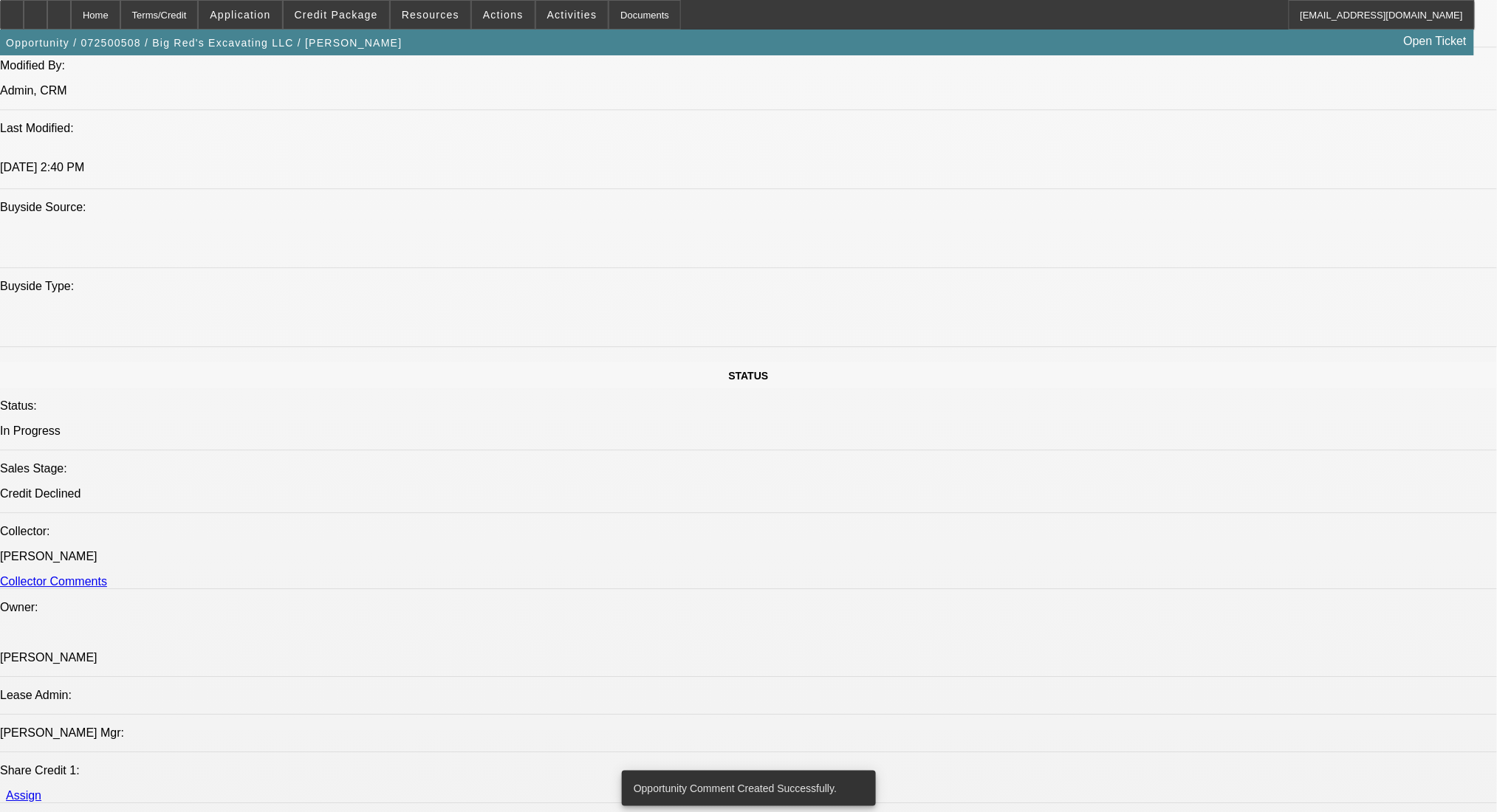
scroll to position [1265, 0]
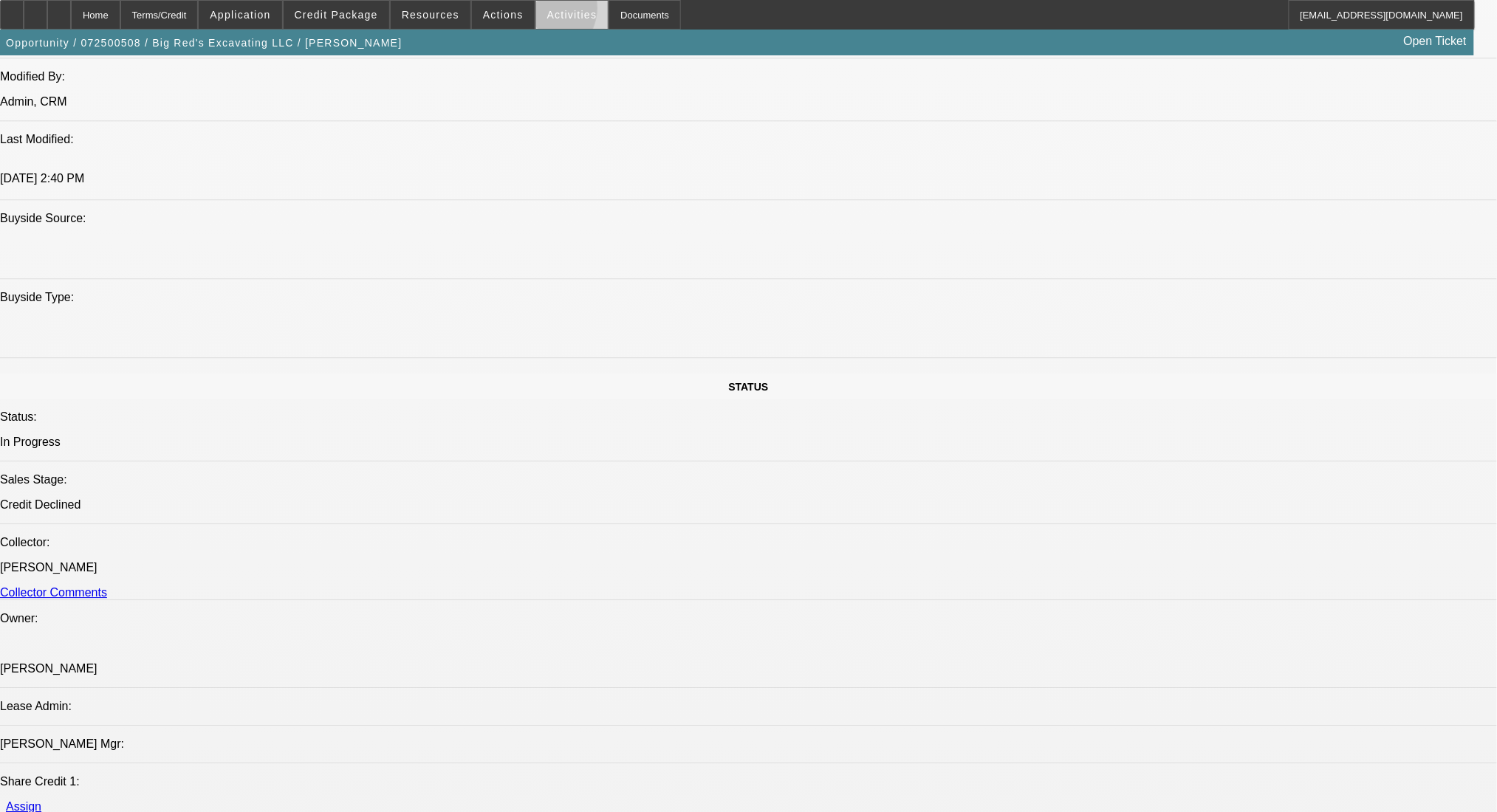
click at [536, 12] on span at bounding box center [572, 14] width 72 height 35
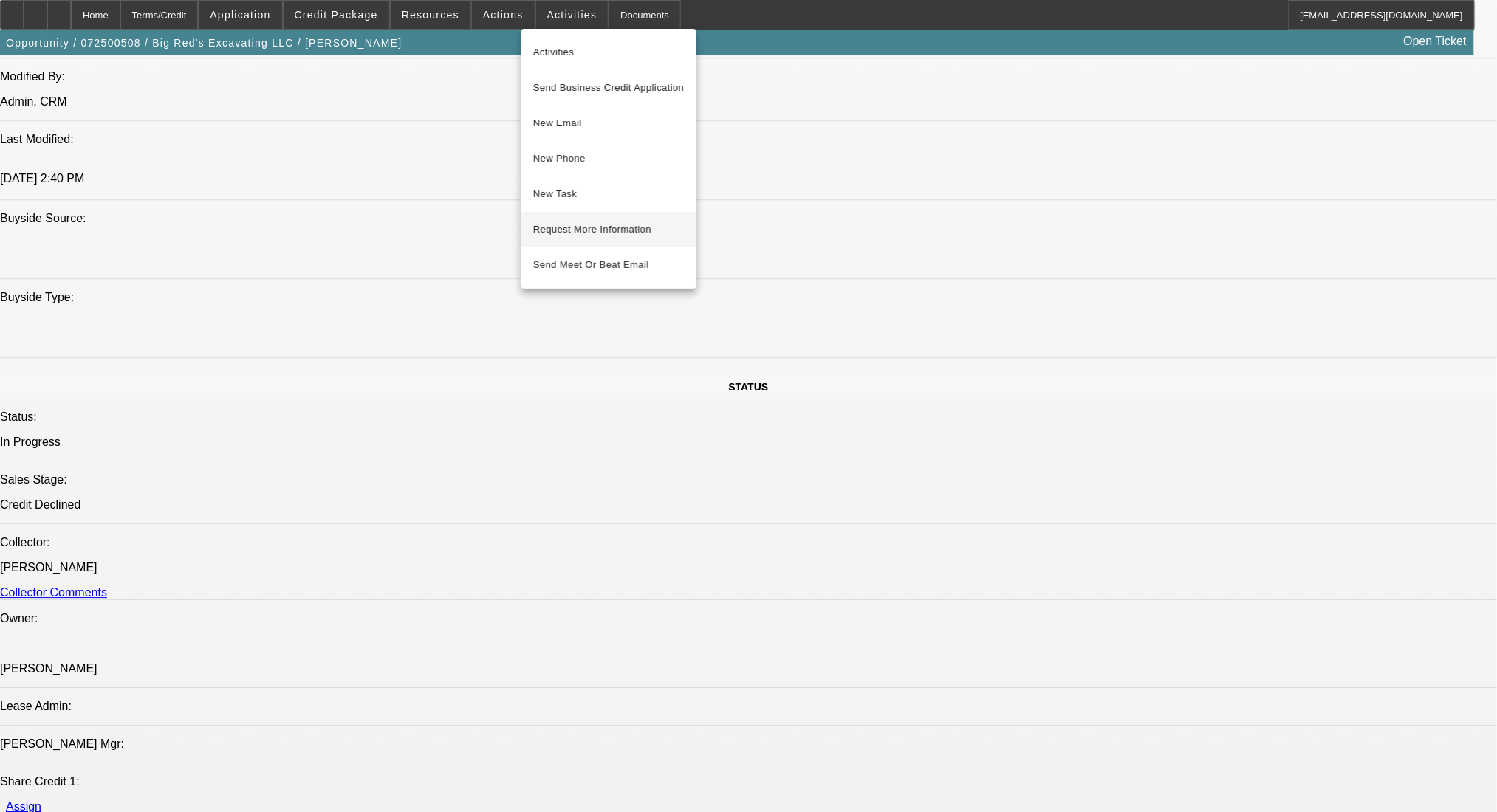
click at [553, 229] on span "Request More Information" at bounding box center [609, 229] width 151 height 18
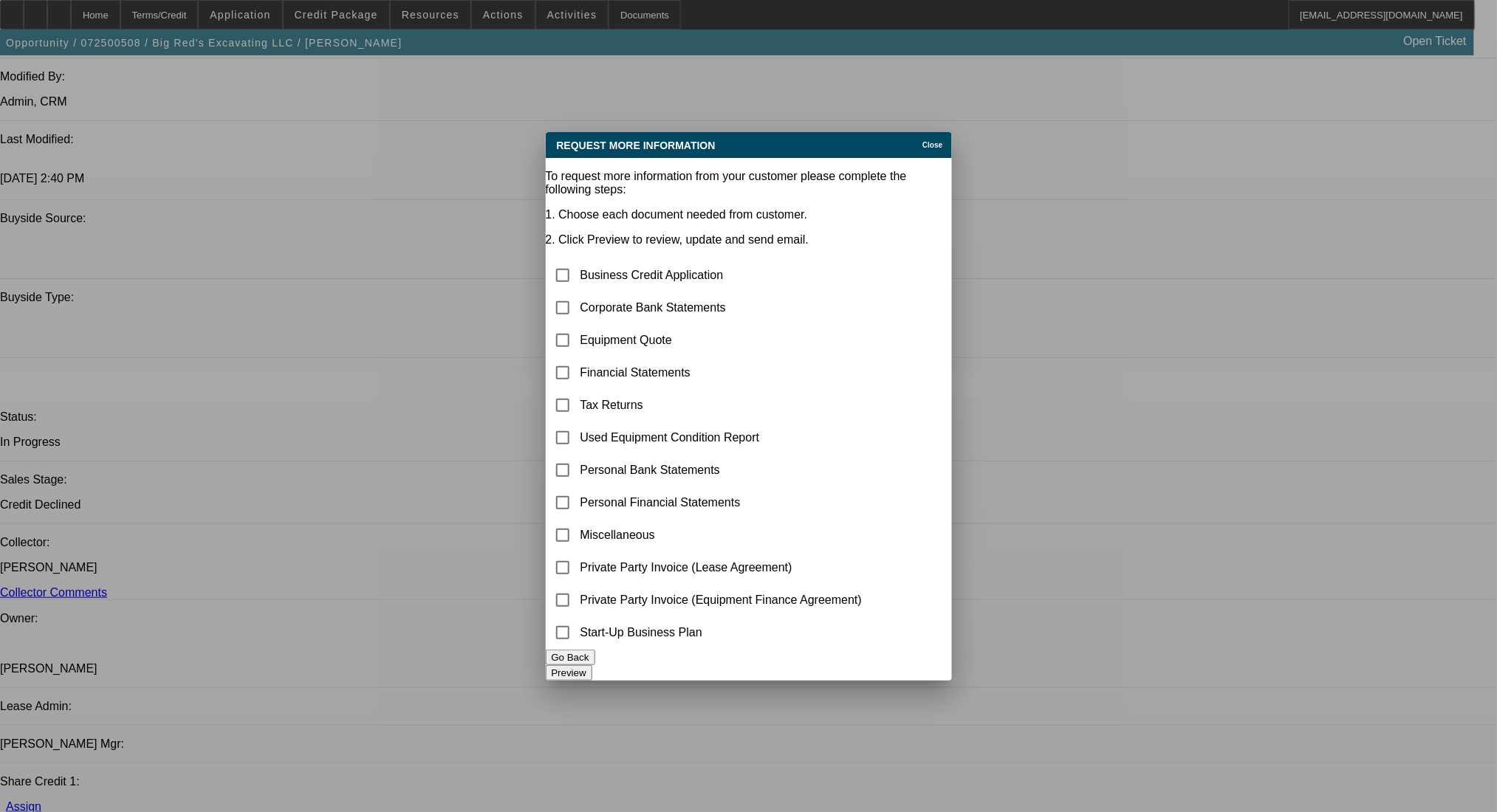
scroll to position [0, 0]
click at [578, 293] on input "checkbox" at bounding box center [562, 307] width 30 height 30
checkbox input "true"
click at [592, 675] on button "Preview" at bounding box center [569, 672] width 47 height 15
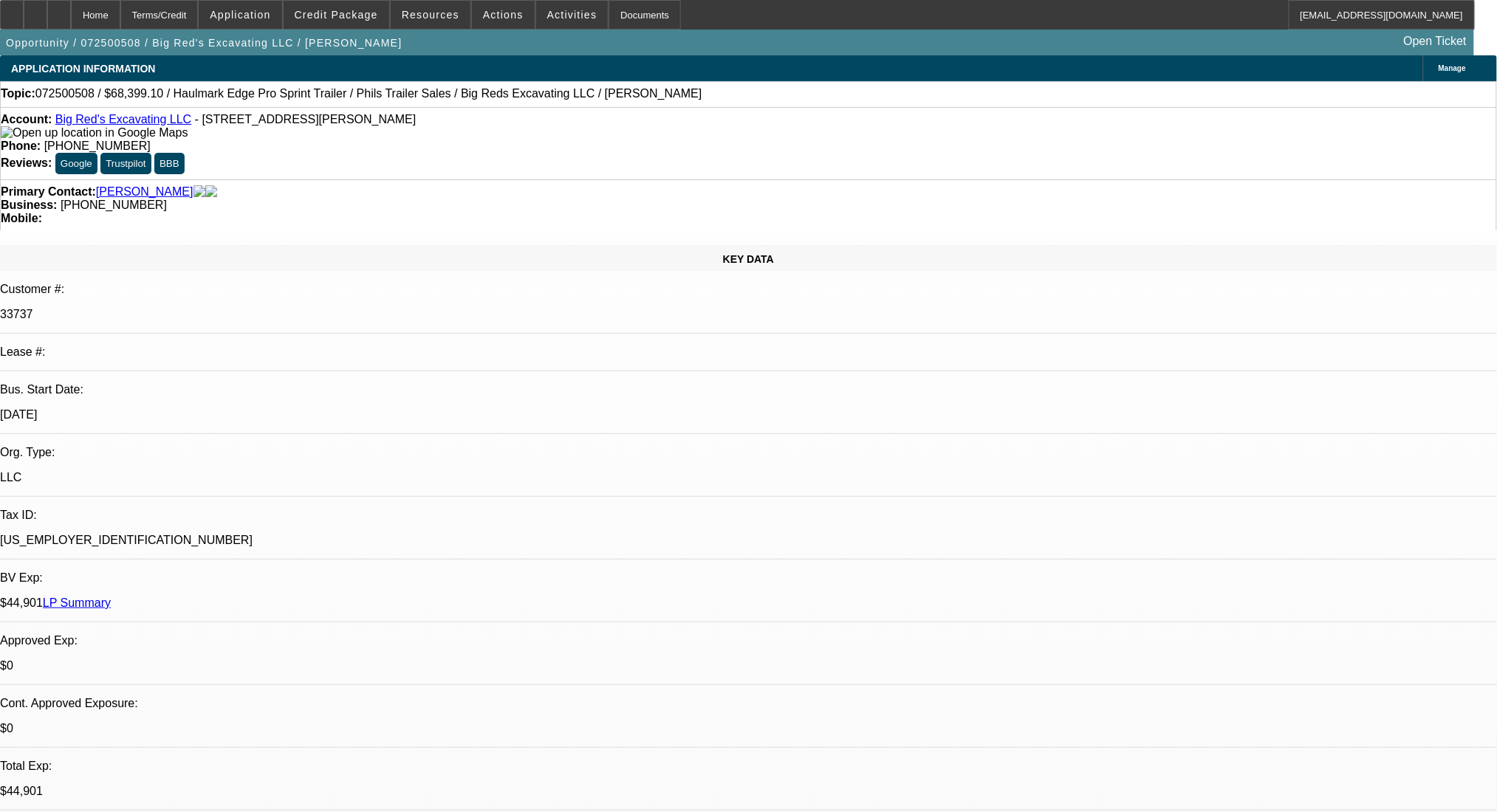
radio input "false"
radio input "true"
click at [197, 14] on div "Terms/Credit" at bounding box center [159, 14] width 78 height 30
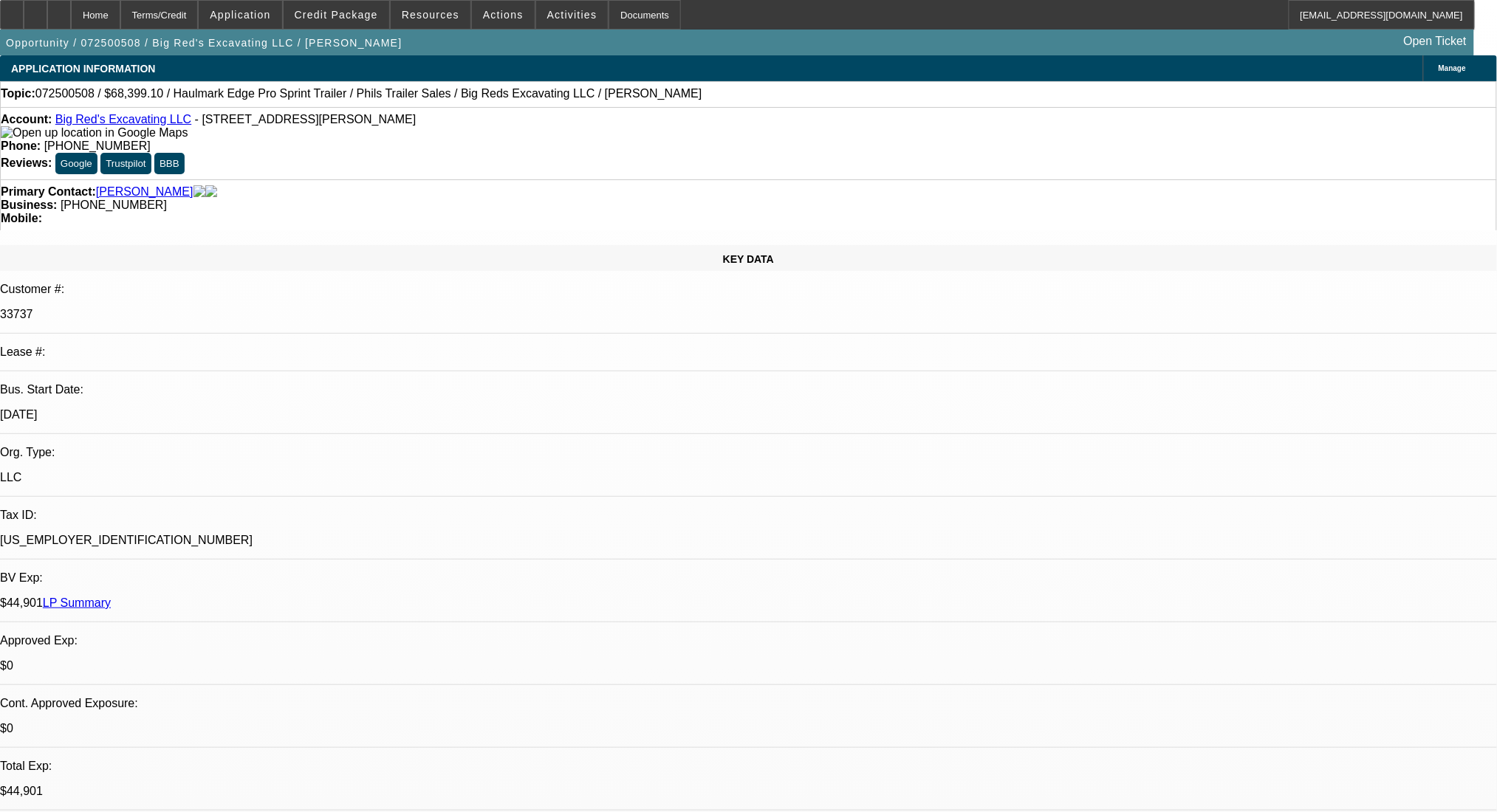
scroll to position [2534, 0]
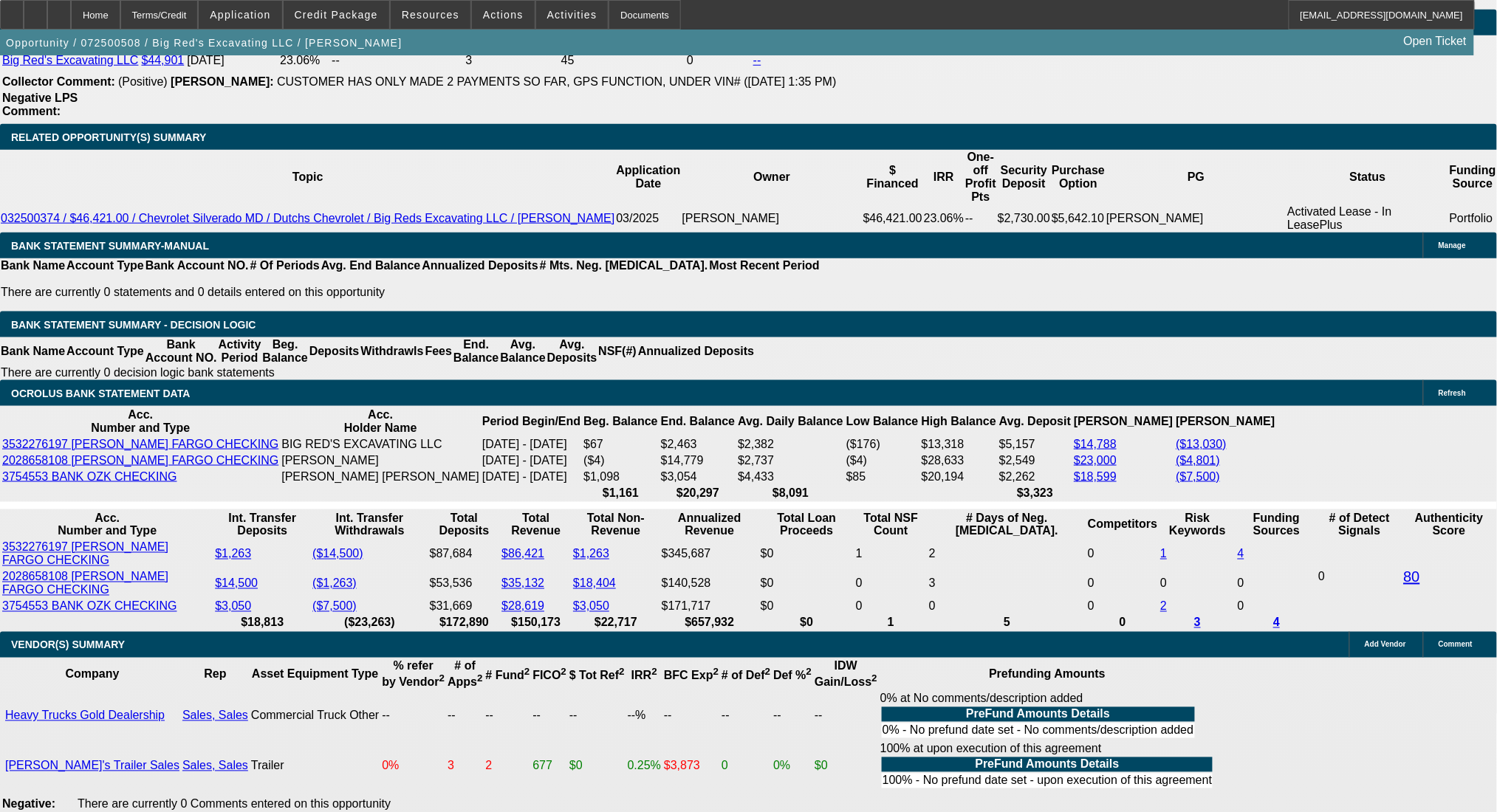
paste textarea "https://ruralagritechequipment.com/listing/2002-freightliner-fl60-sport-chassis/"
type textarea "https://ruralagritechequipment.com/listing/2002-freightliner-fl60-sport-chassis/"
radio input "true"
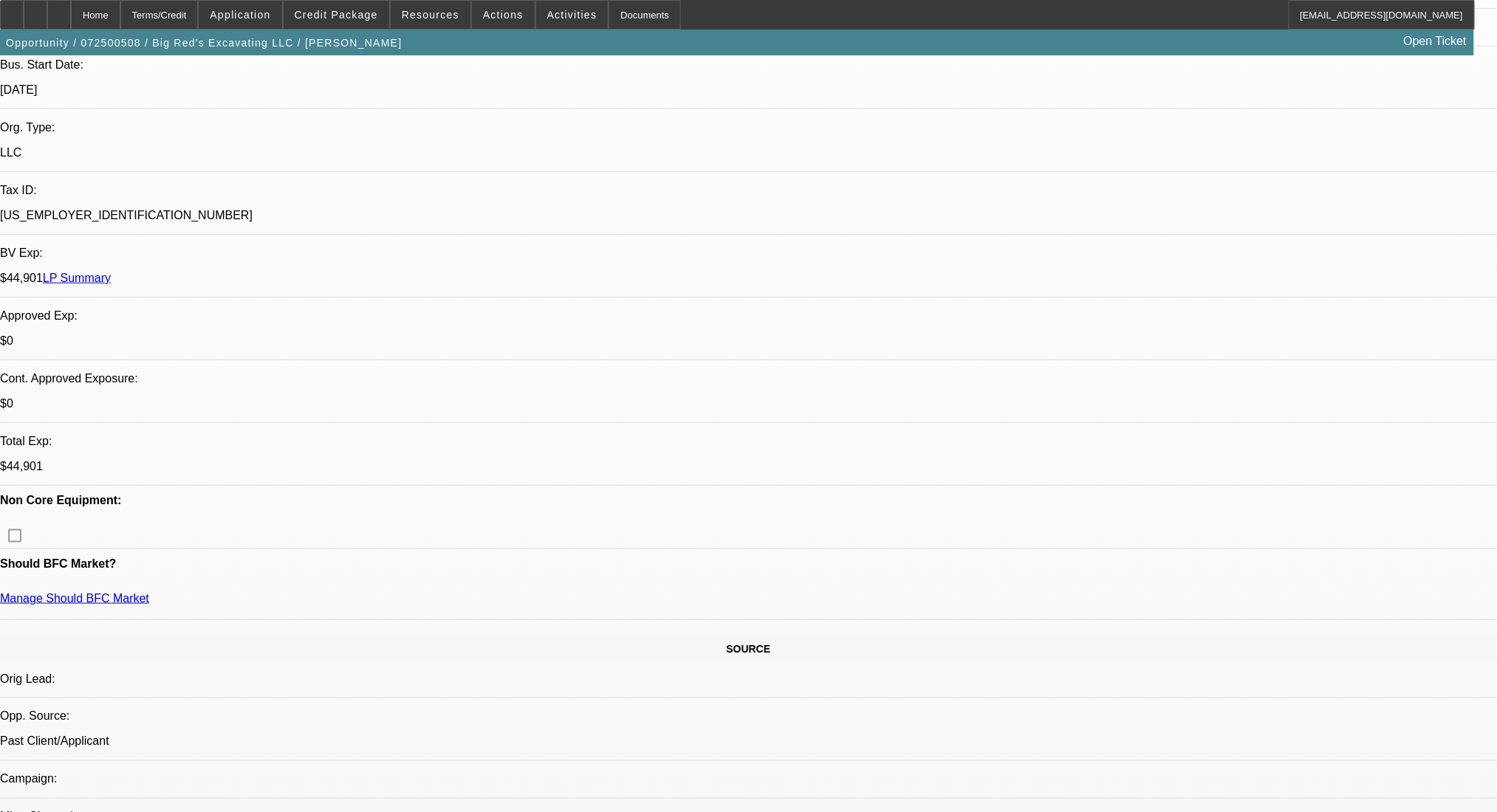
scroll to position [74, 0]
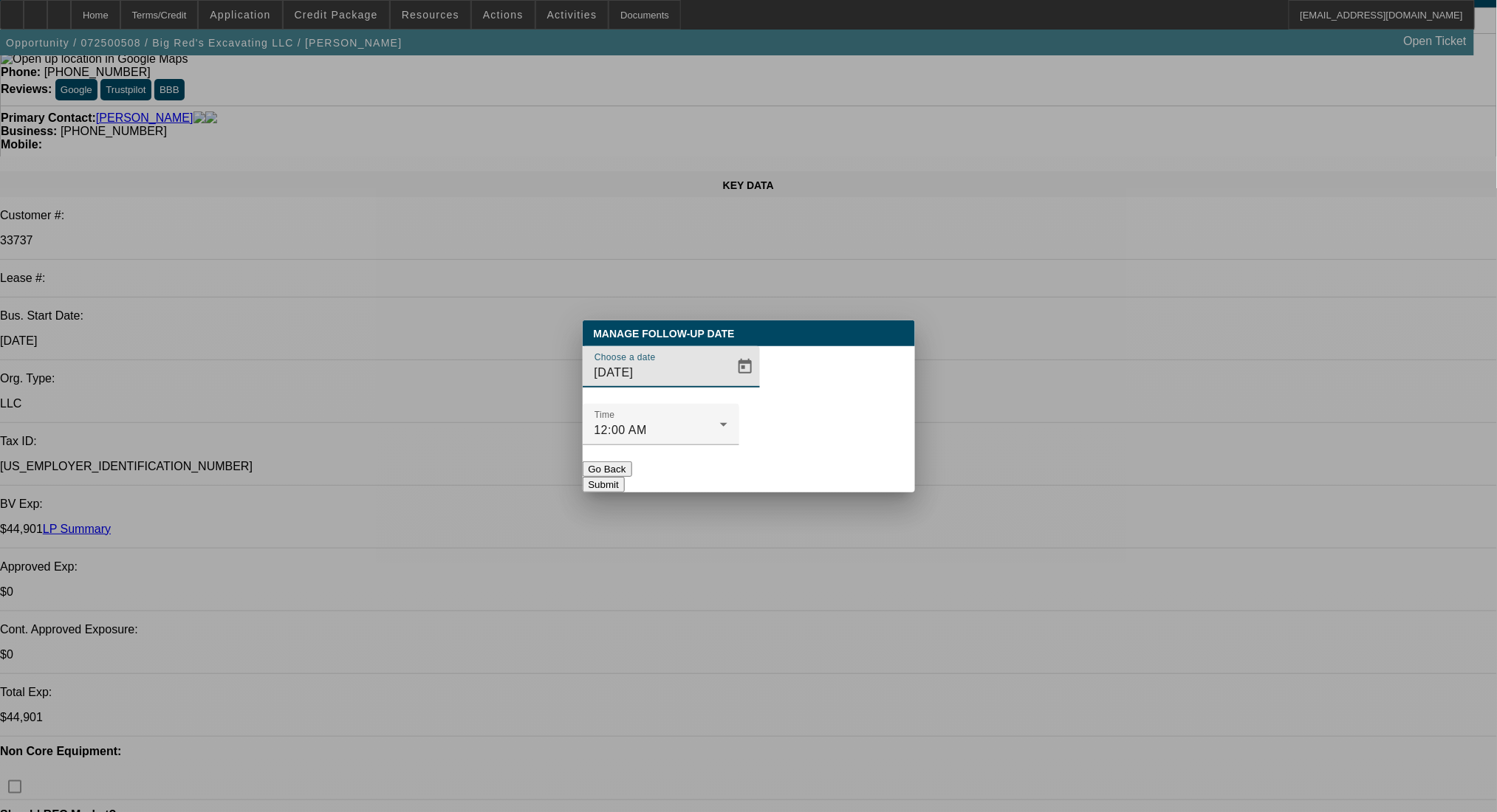
click at [727, 384] on span "Open calendar" at bounding box center [745, 367] width 35 height 35
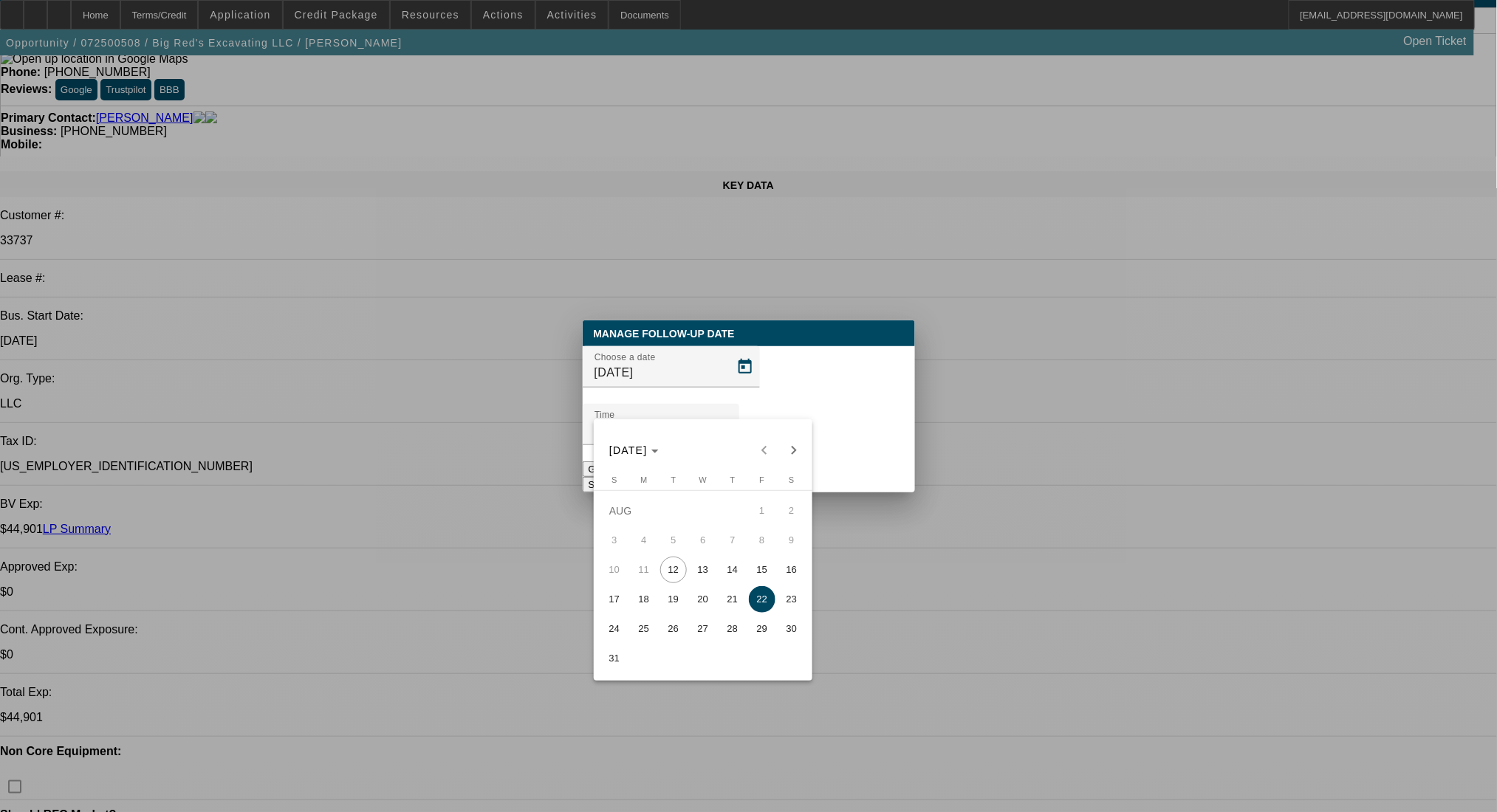
drag, startPoint x: 724, startPoint y: 571, endPoint x: 808, endPoint y: 465, distance: 135.2
click at [725, 570] on span "14" at bounding box center [732, 569] width 27 height 27
type input "8/14/2025"
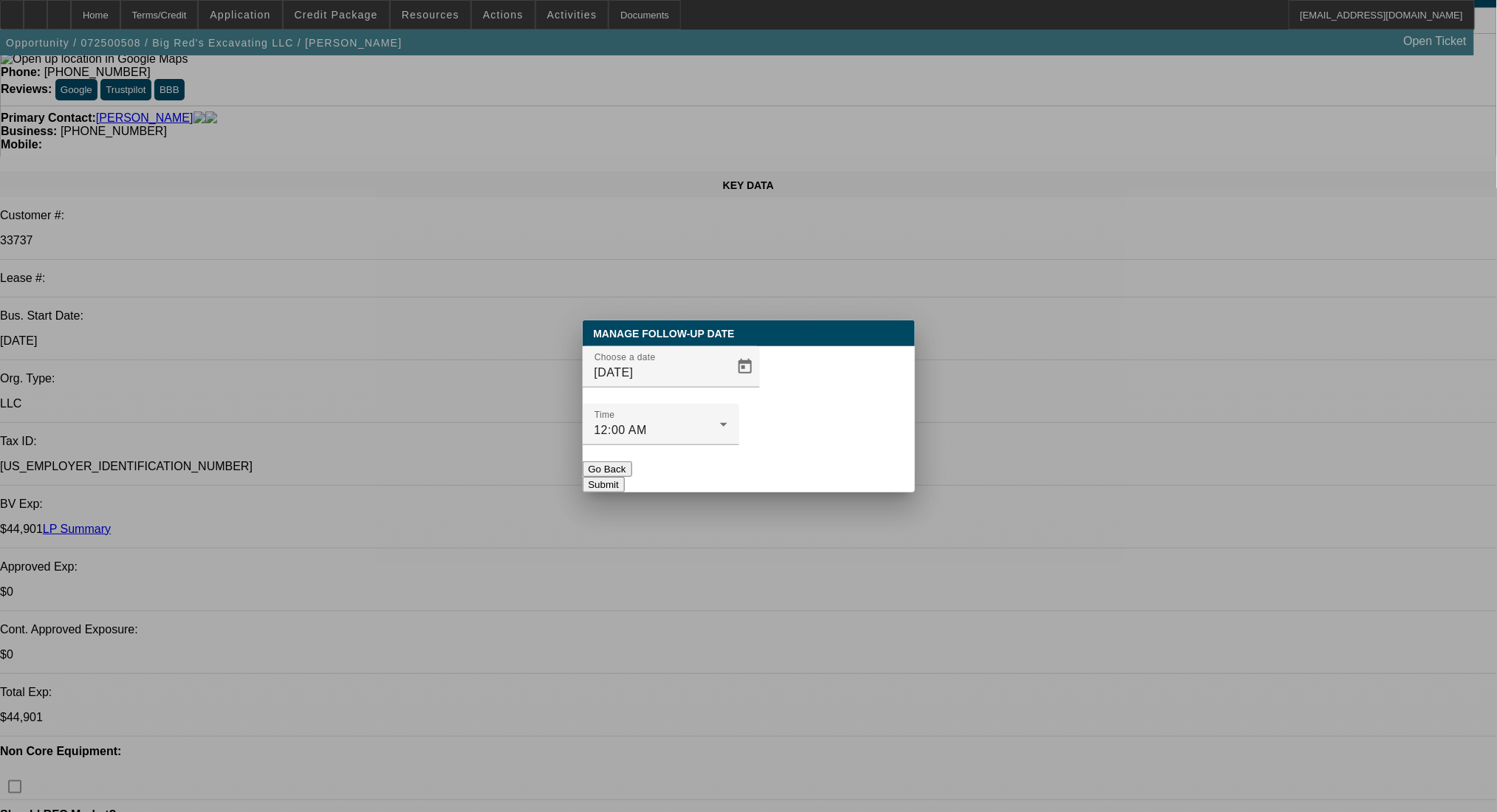
click at [625, 477] on button "Submit" at bounding box center [603, 484] width 42 height 15
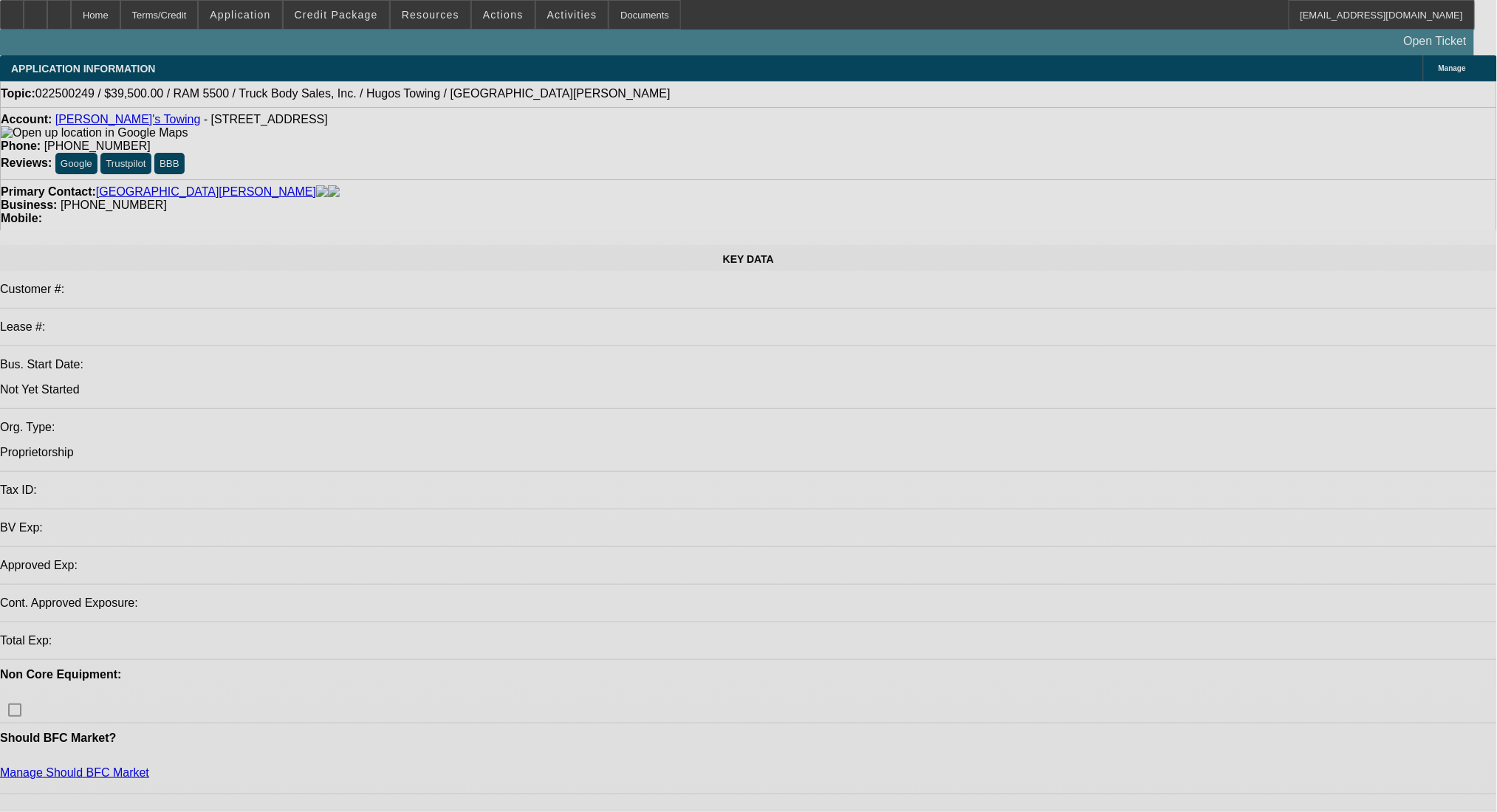
select select "0"
select select "2"
select select "0.1"
select select "4"
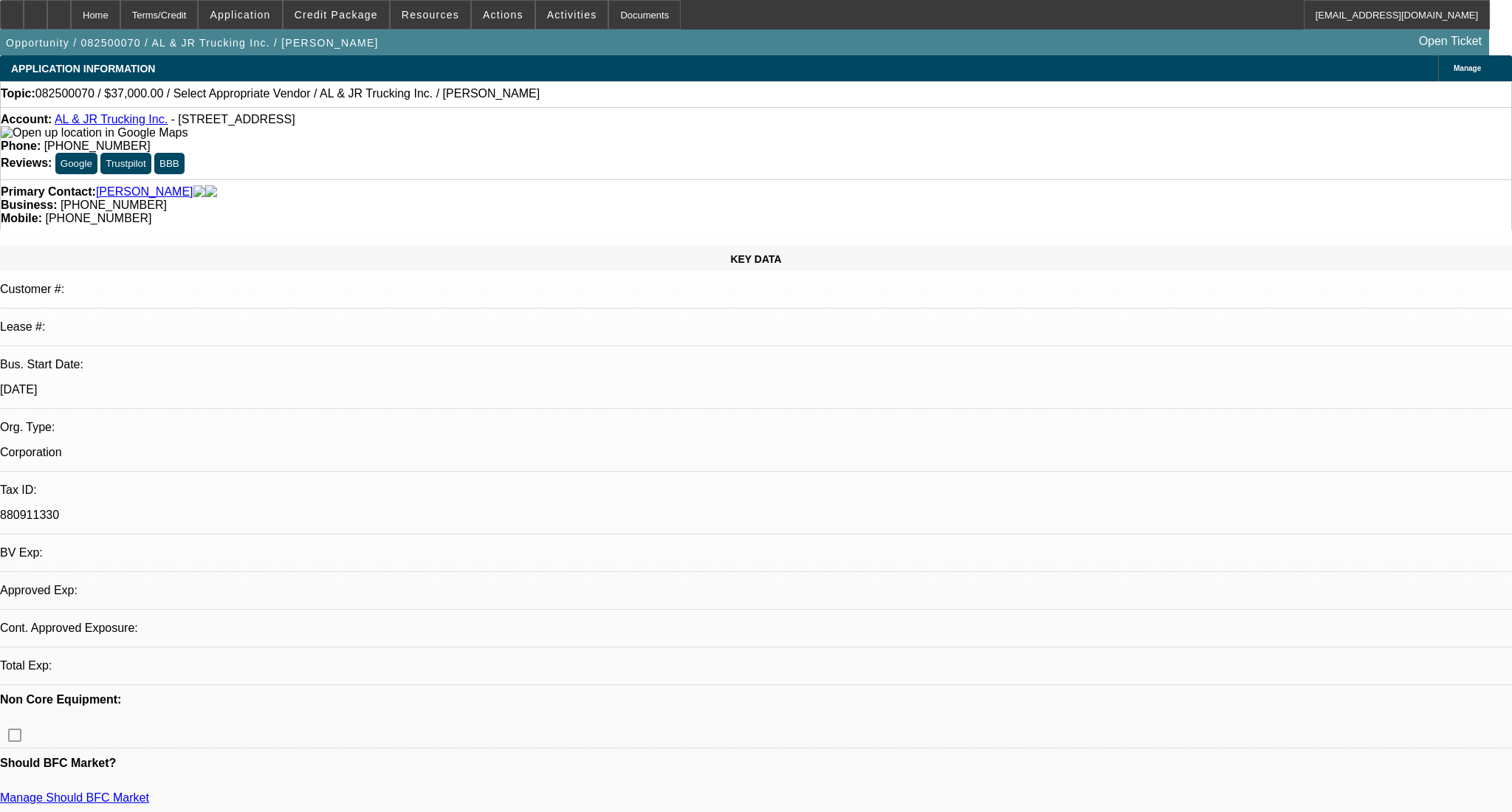
select select "0"
select select "2"
select select "0.1"
select select "4"
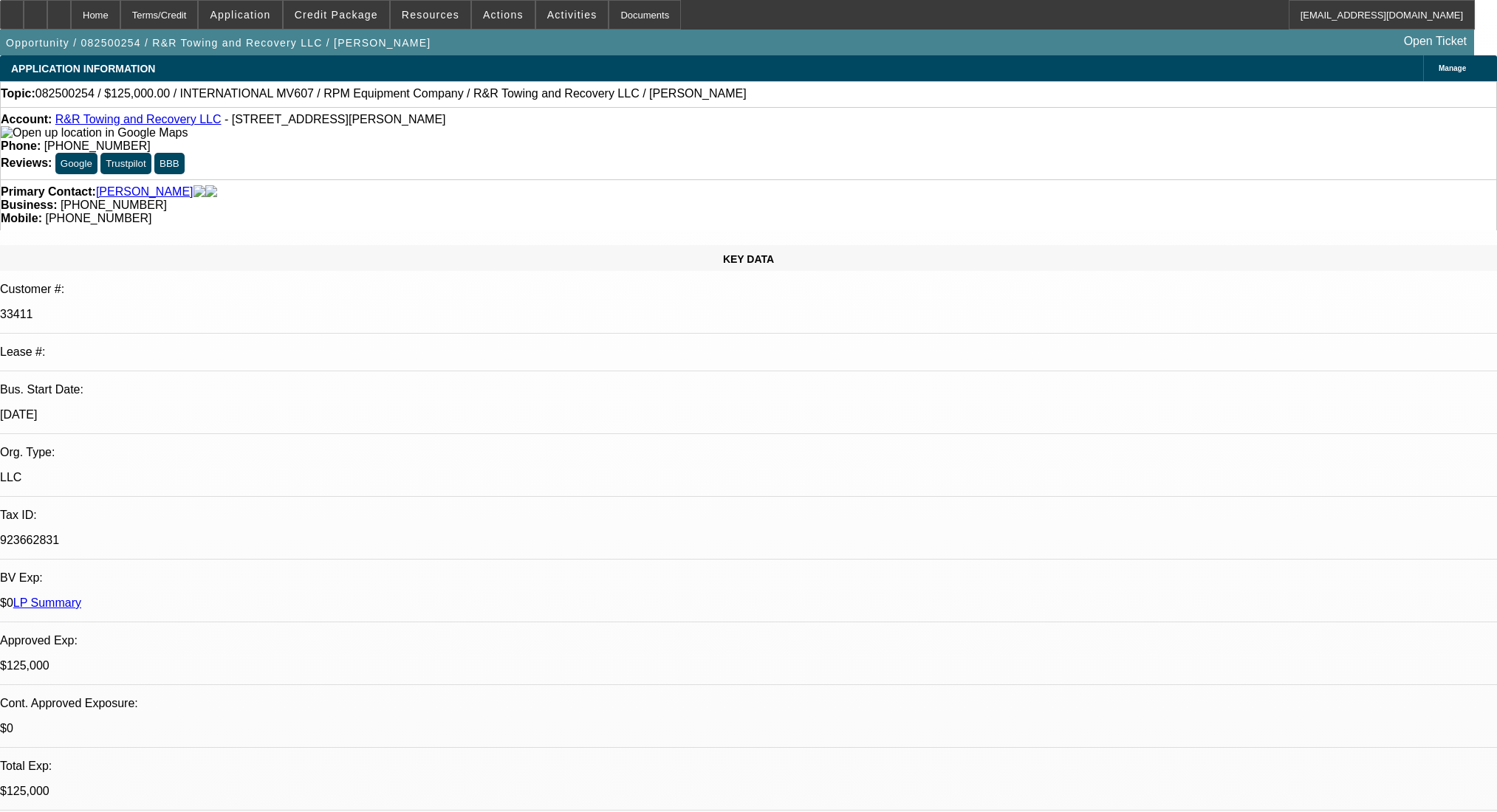
select select "0"
select select "2"
select select "0.1"
select select "4"
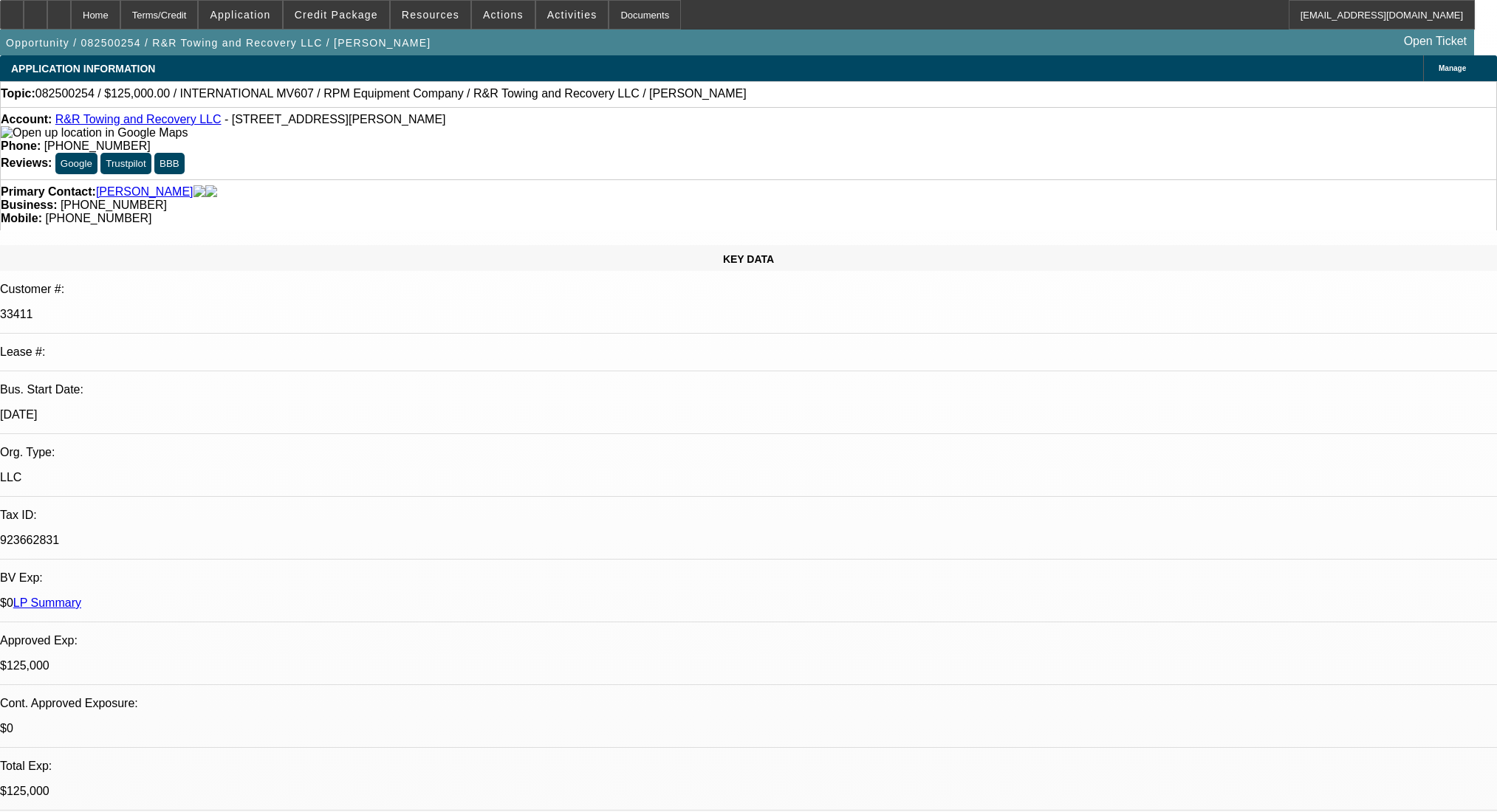
select select "0.1"
select select "2"
select select "0.1"
select select "4"
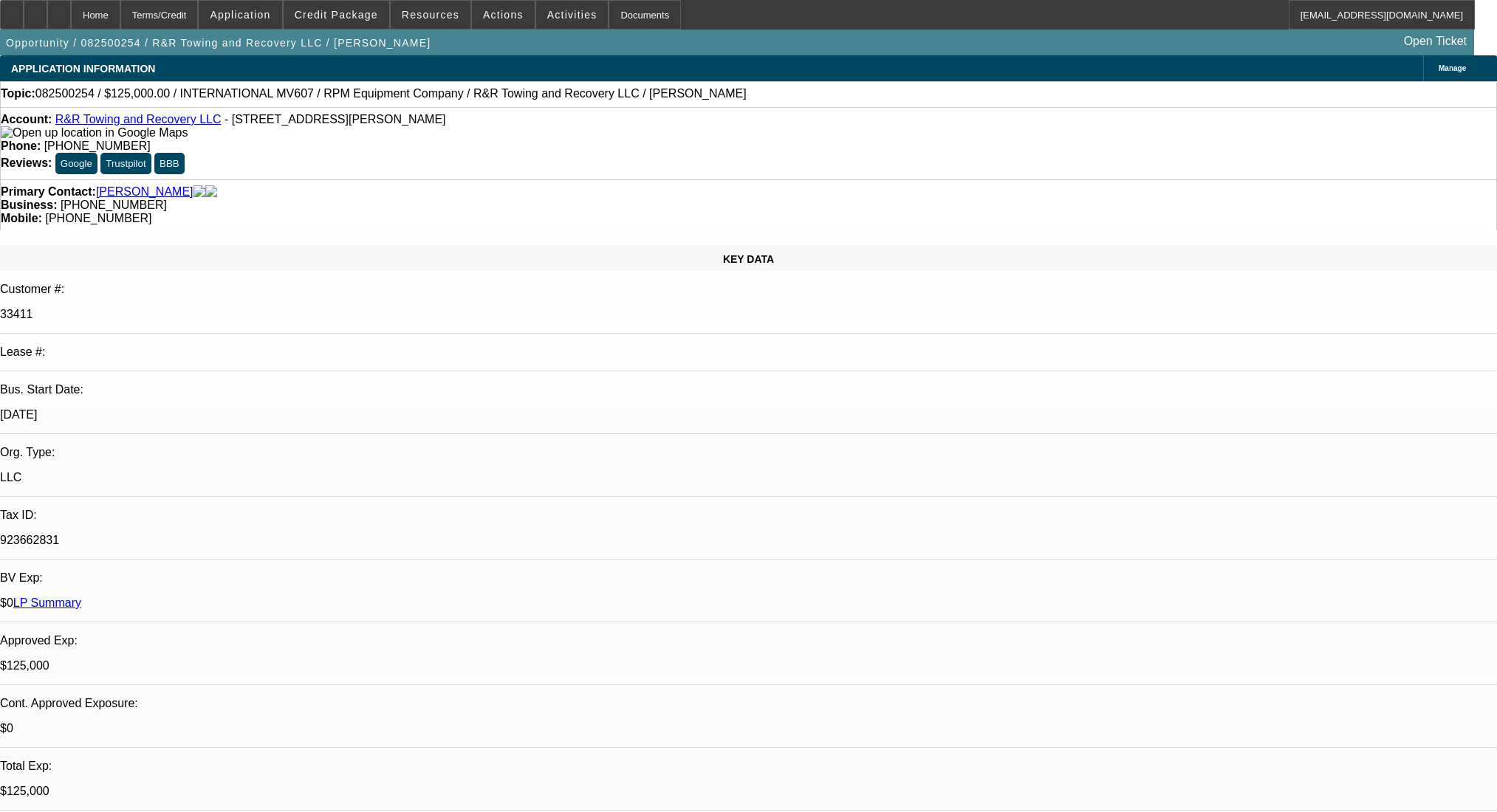
select select "0.1"
select select "2"
select select "0.1"
select select "4"
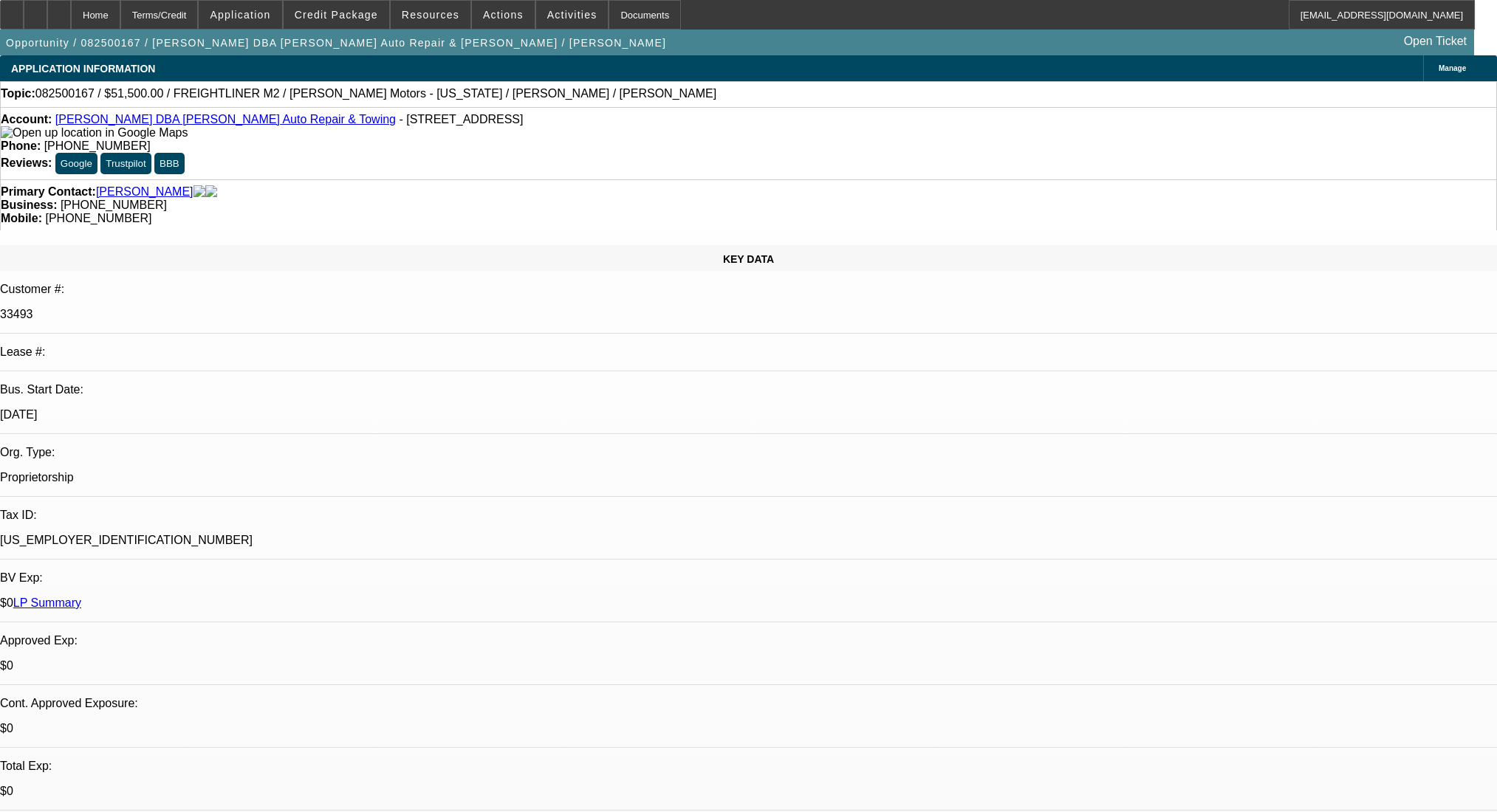
select select "0"
select select "2"
select select "0"
select select "6"
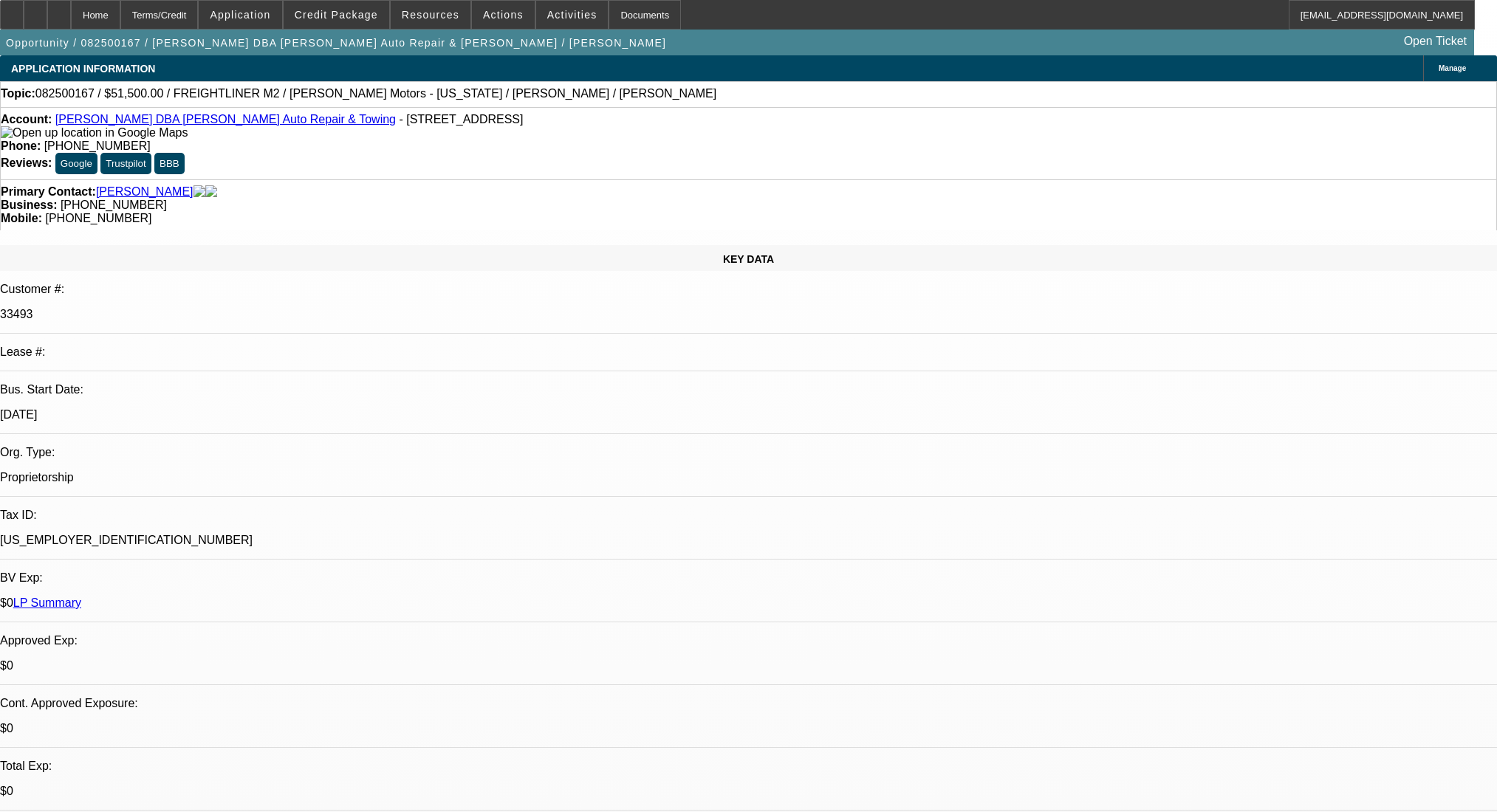
select select "0"
select select "2"
select select "0"
select select "6"
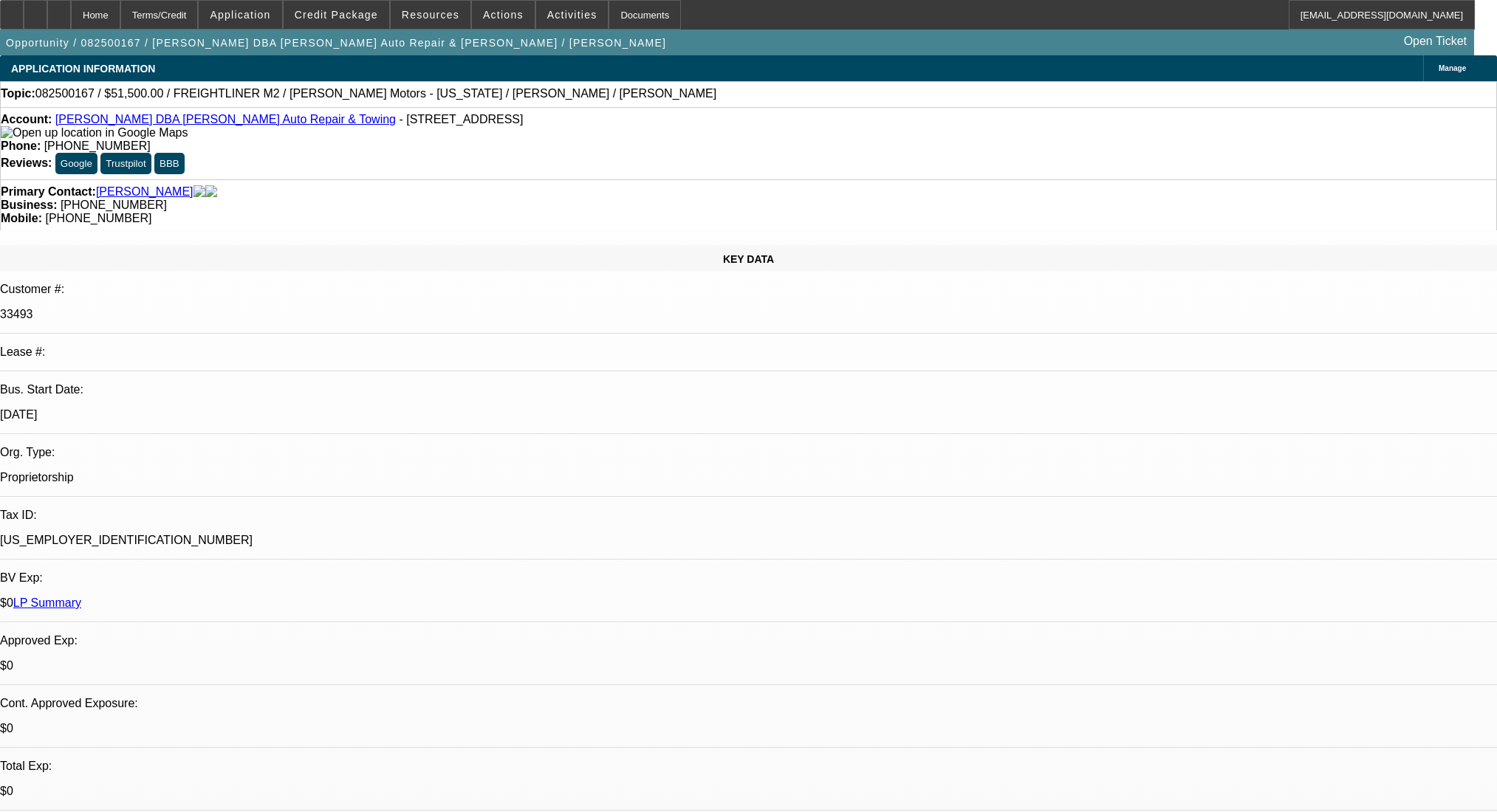
select select "0"
select select "2"
select select "0"
select select "6"
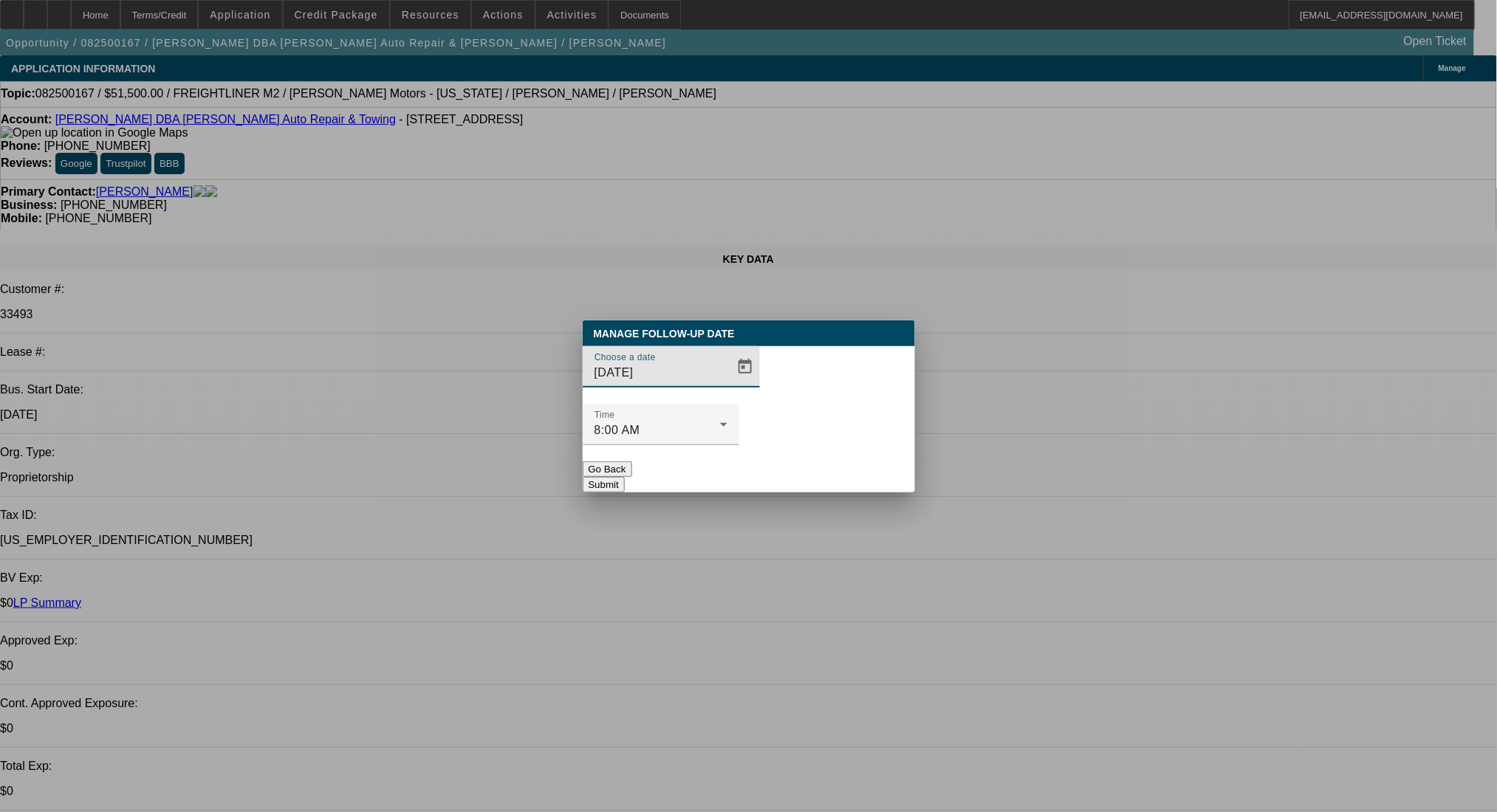
click at [727, 384] on span "Open calendar" at bounding box center [745, 367] width 35 height 35
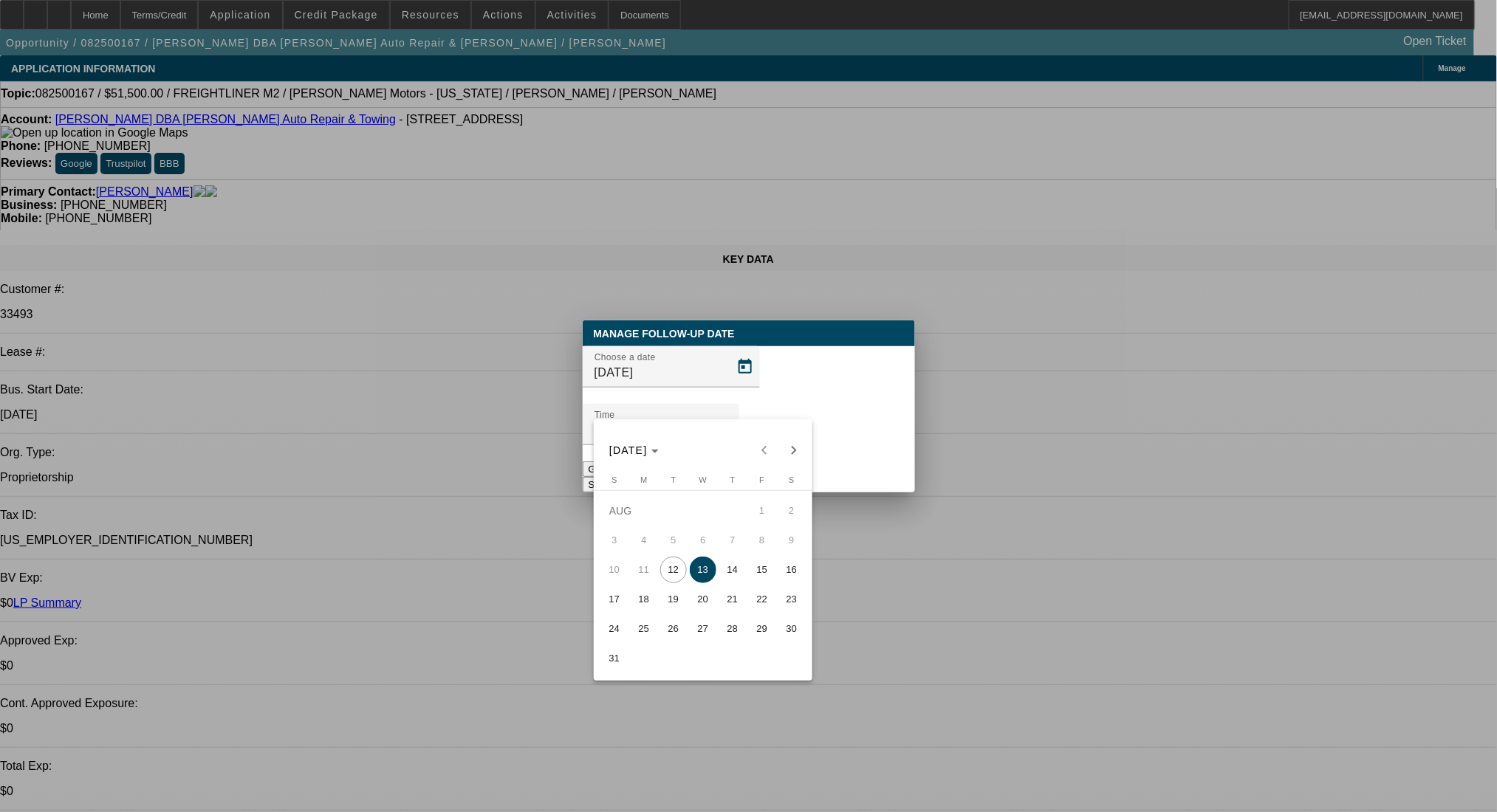
click at [755, 566] on span "15" at bounding box center [762, 569] width 27 height 27
type input "8/15/2025"
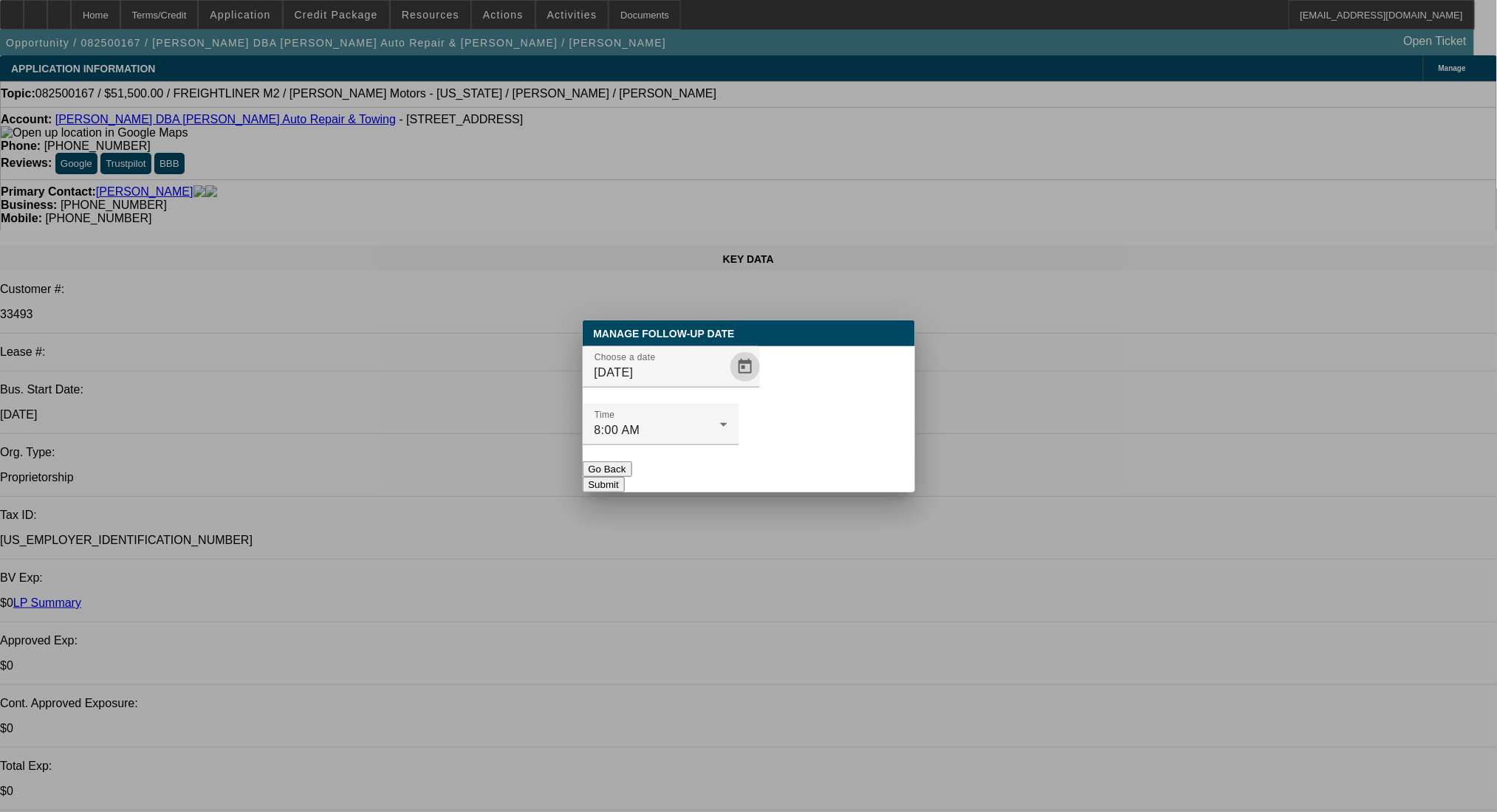
click at [625, 477] on button "Submit" at bounding box center [603, 484] width 42 height 15
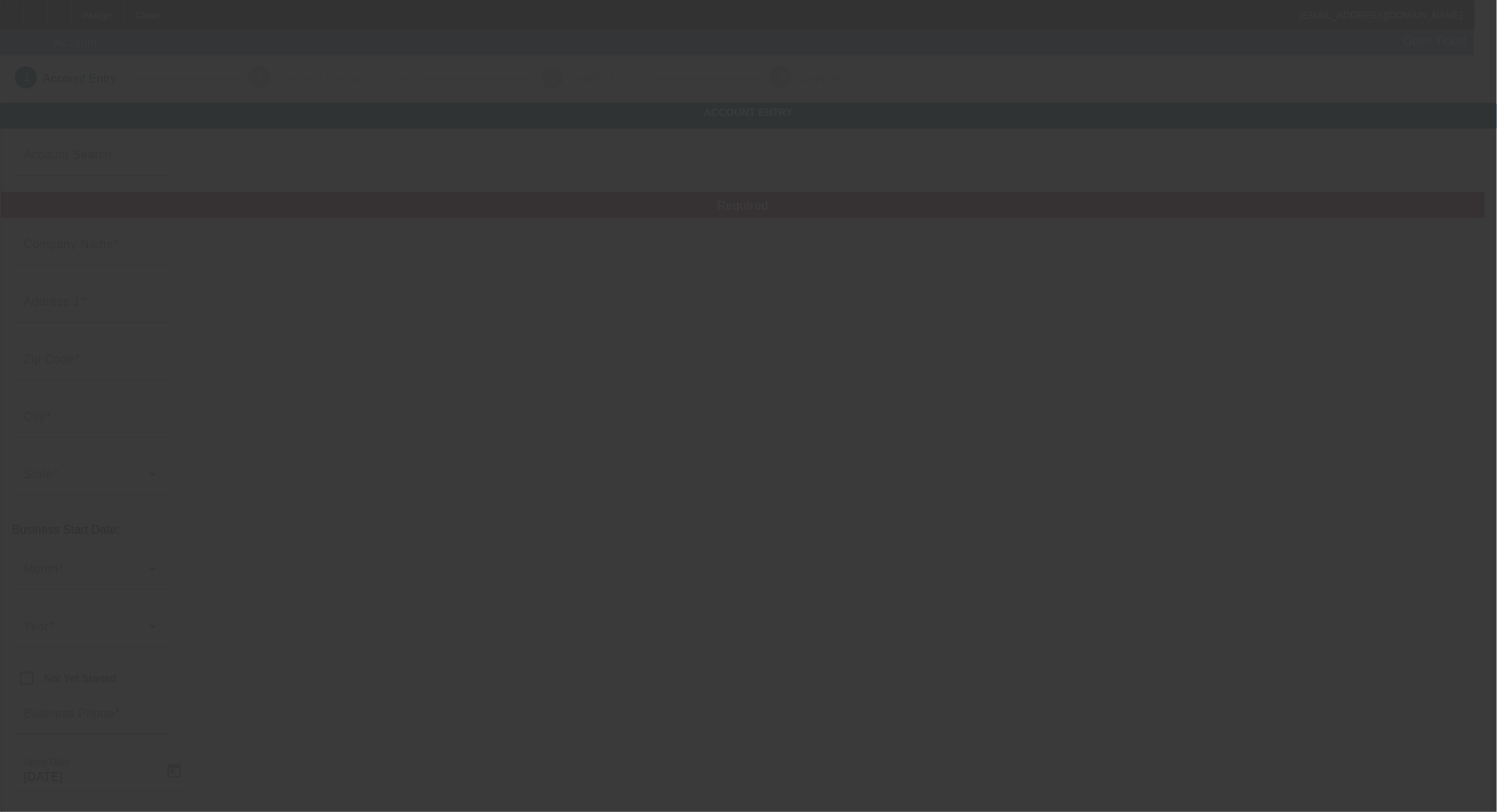
type input "DFWX Towing, LLC"
type input "[STREET_ADDRESS]"
type input "75211"
type input "[GEOGRAPHIC_DATA]"
type input "[PHONE_NUMBER]"
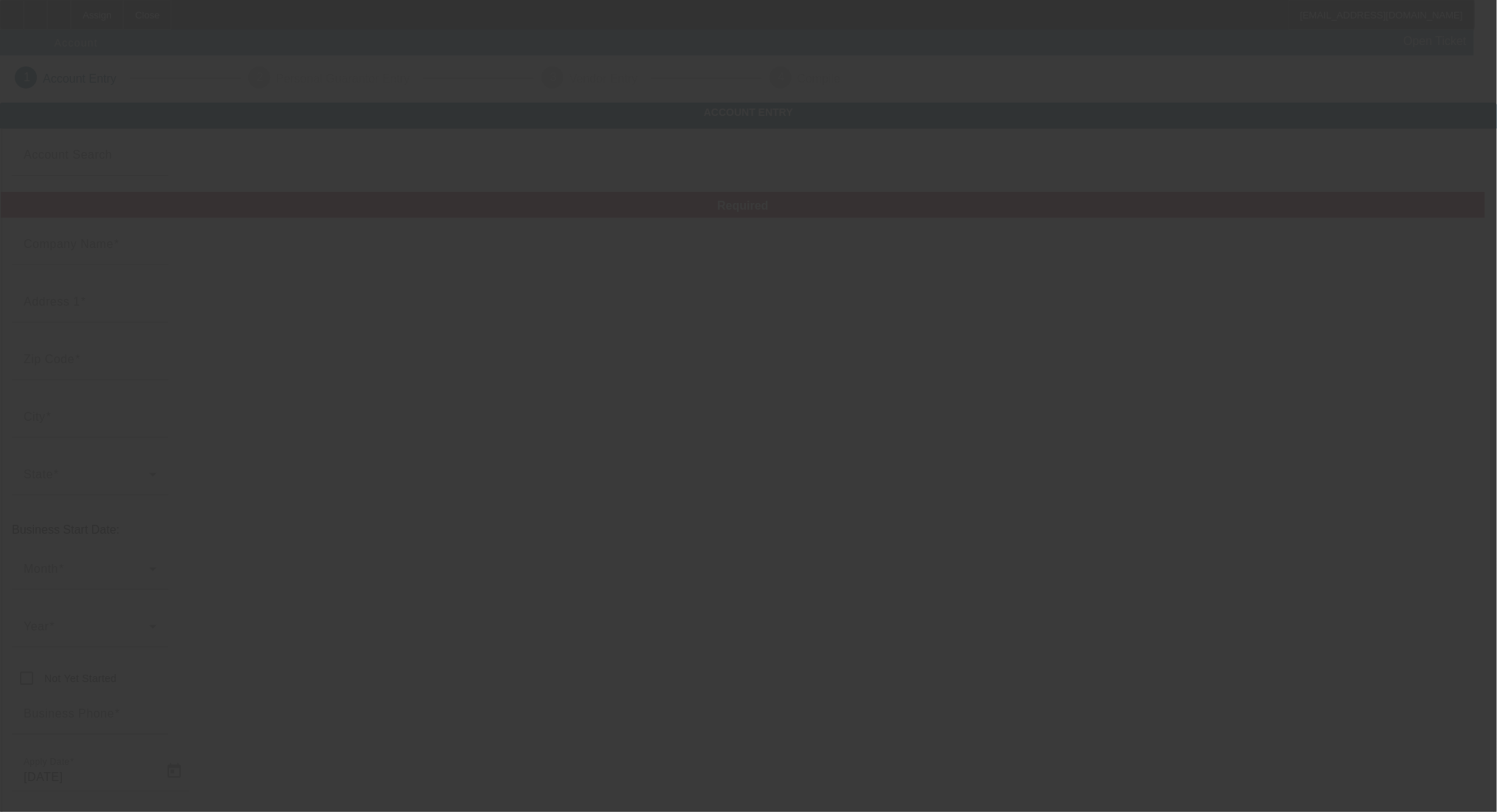
type input "932091658"
type input "Towing"
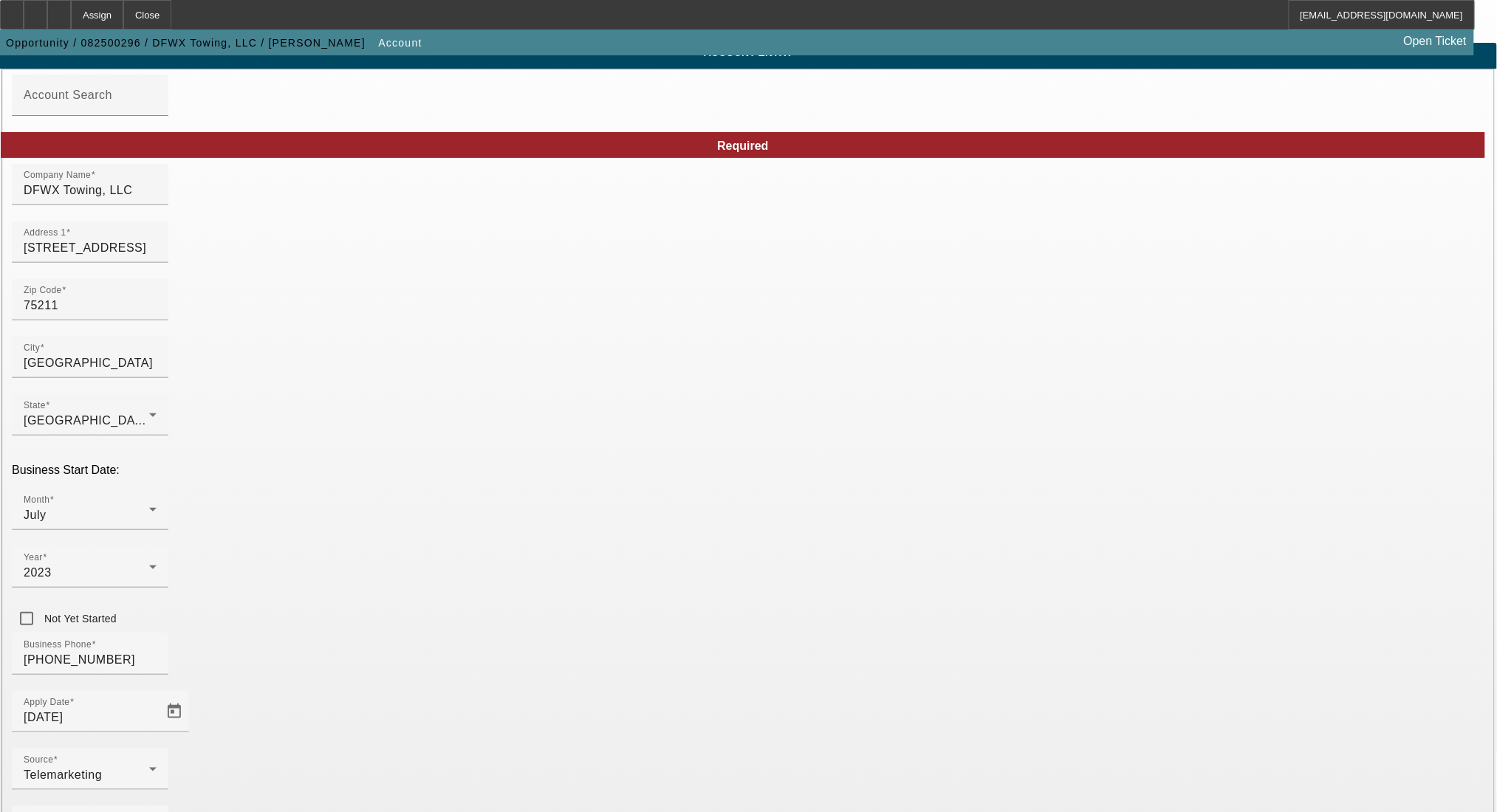
scroll to position [121, 0]
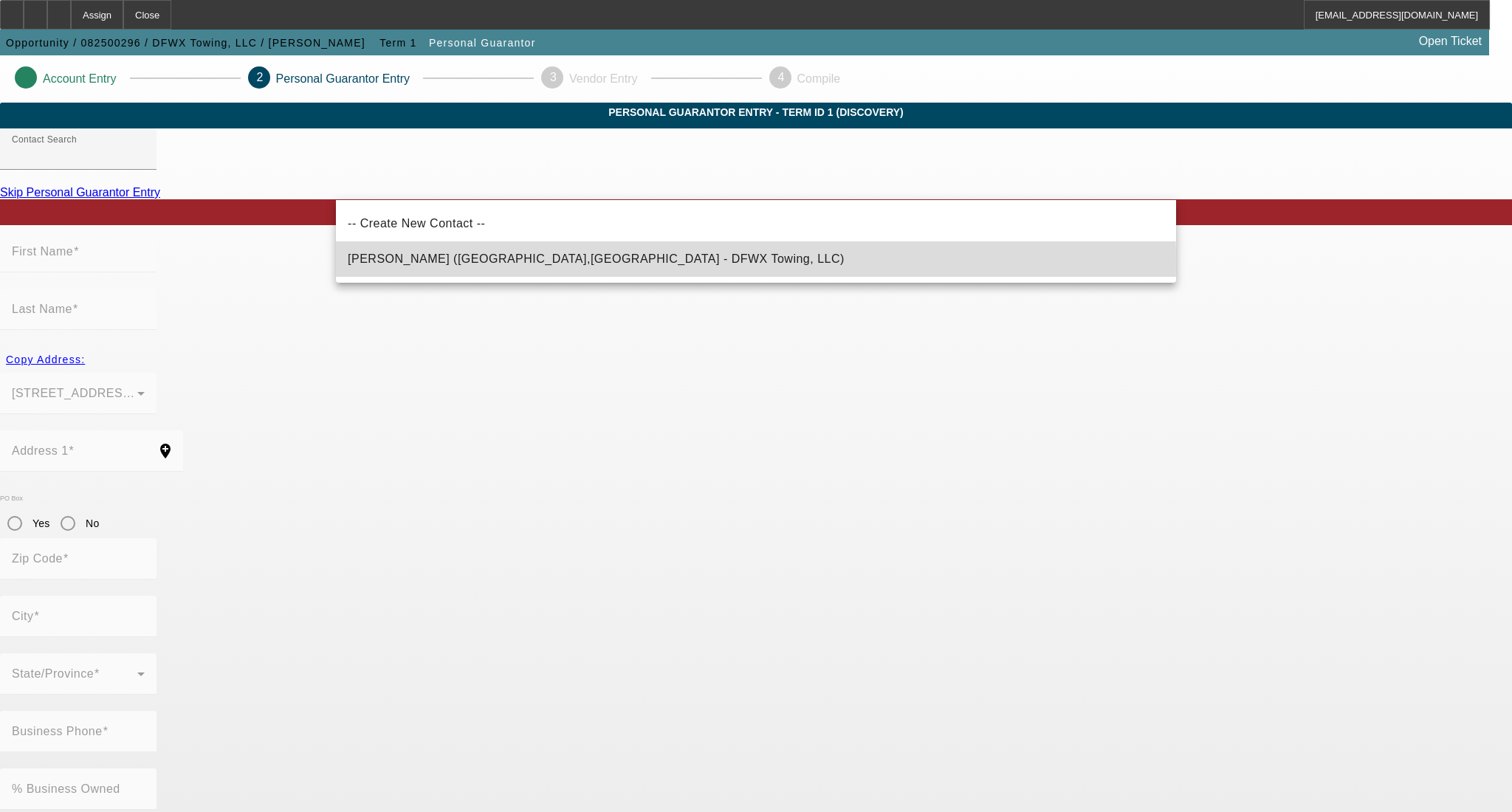
click at [498, 264] on span "[PERSON_NAME] ([GEOGRAPHIC_DATA],[GEOGRAPHIC_DATA] - DFWX Towing, LLC)" at bounding box center [596, 259] width 497 height 13
type input "[PERSON_NAME] ([GEOGRAPHIC_DATA],[GEOGRAPHIC_DATA] - DFWX Towing, LLC)"
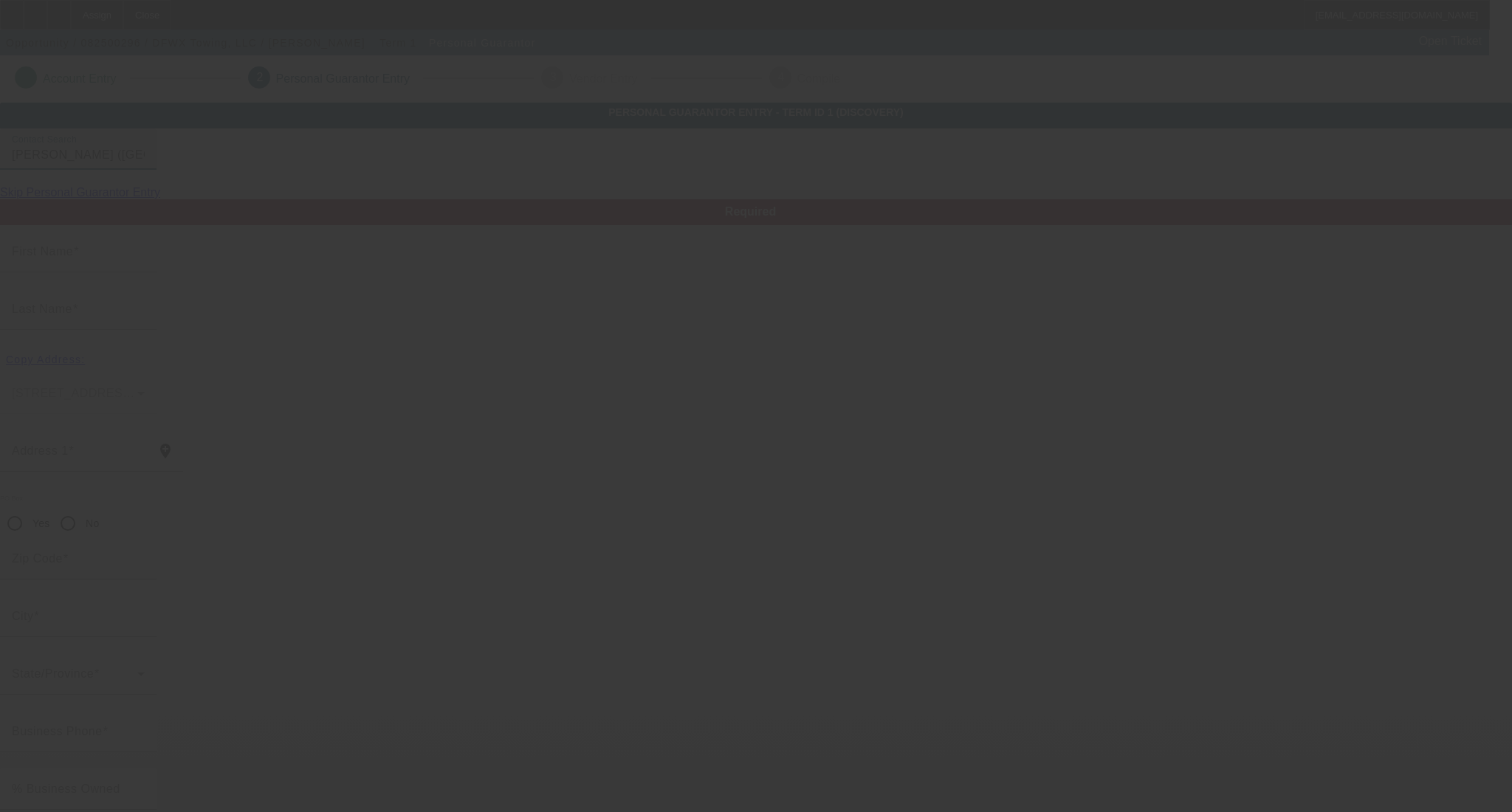
type input "[PERSON_NAME]"
type input "[STREET_ADDRESS]"
radio input "true"
type input "75211"
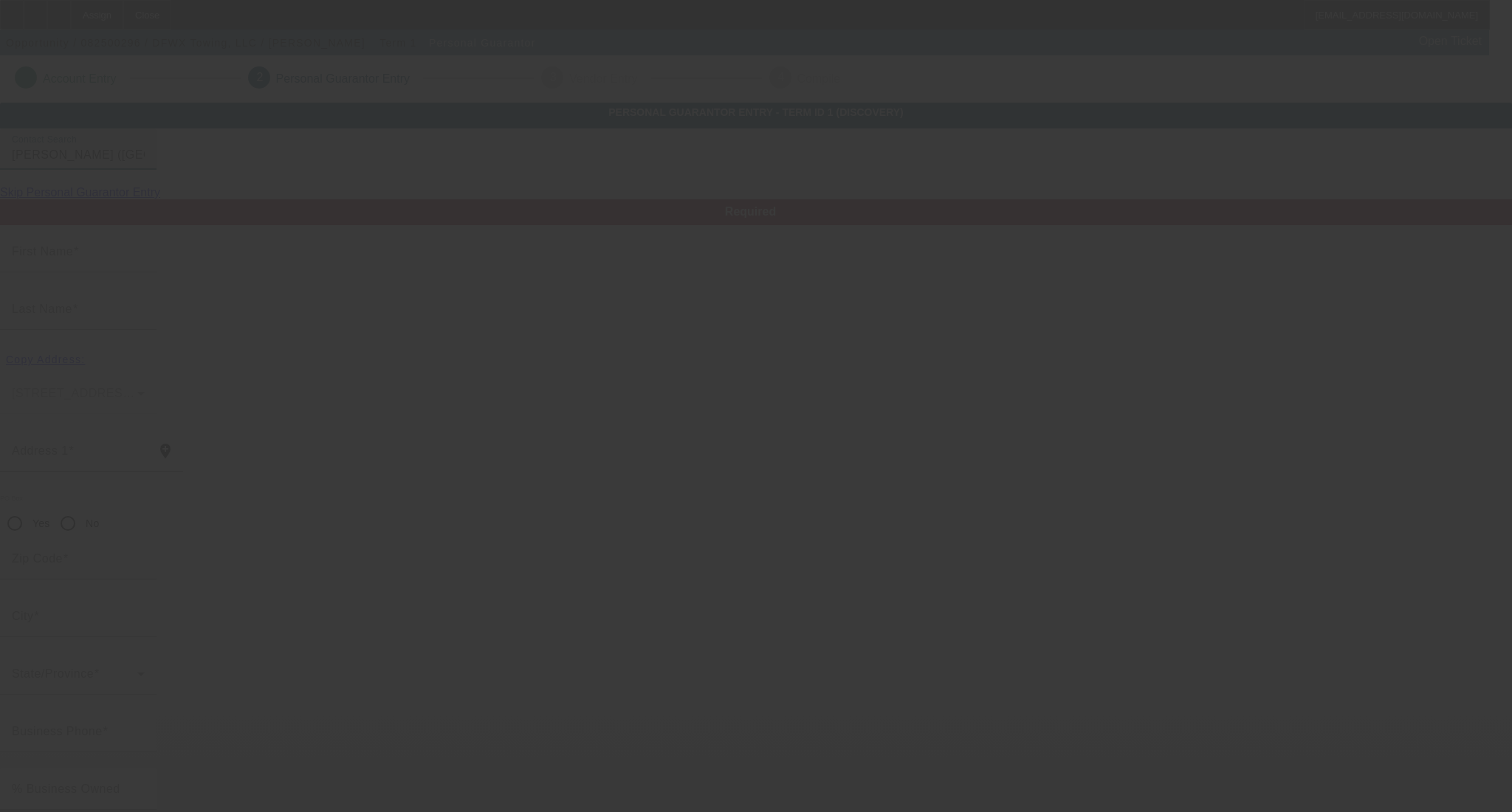
type input "[GEOGRAPHIC_DATA]"
type input "[PHONE_NUMBER]"
type input "100"
type input "627-64-8587"
type input "[EMAIL_ADDRESS][DOMAIN_NAME]"
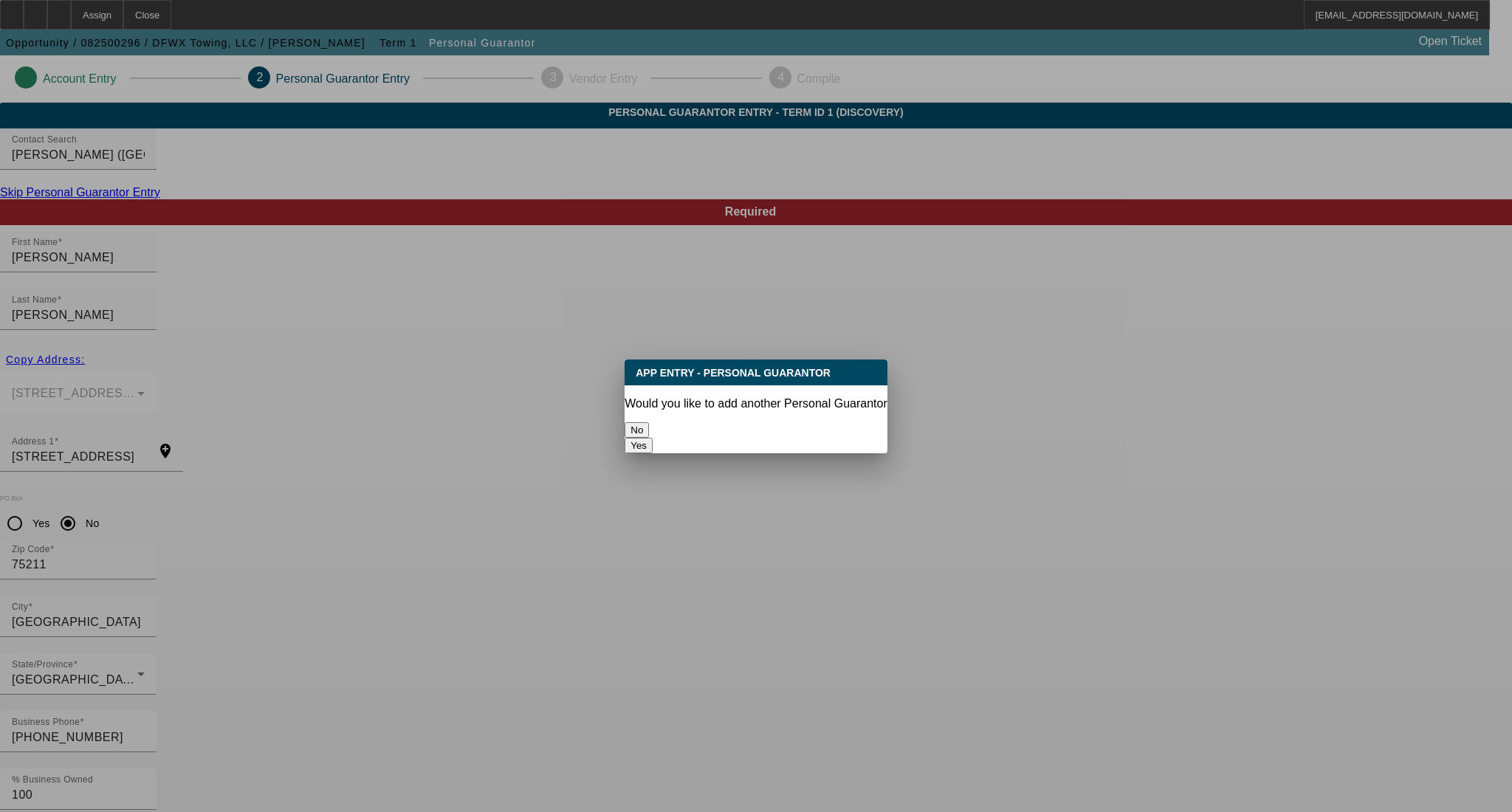
click at [649, 429] on button "No" at bounding box center [637, 429] width 24 height 15
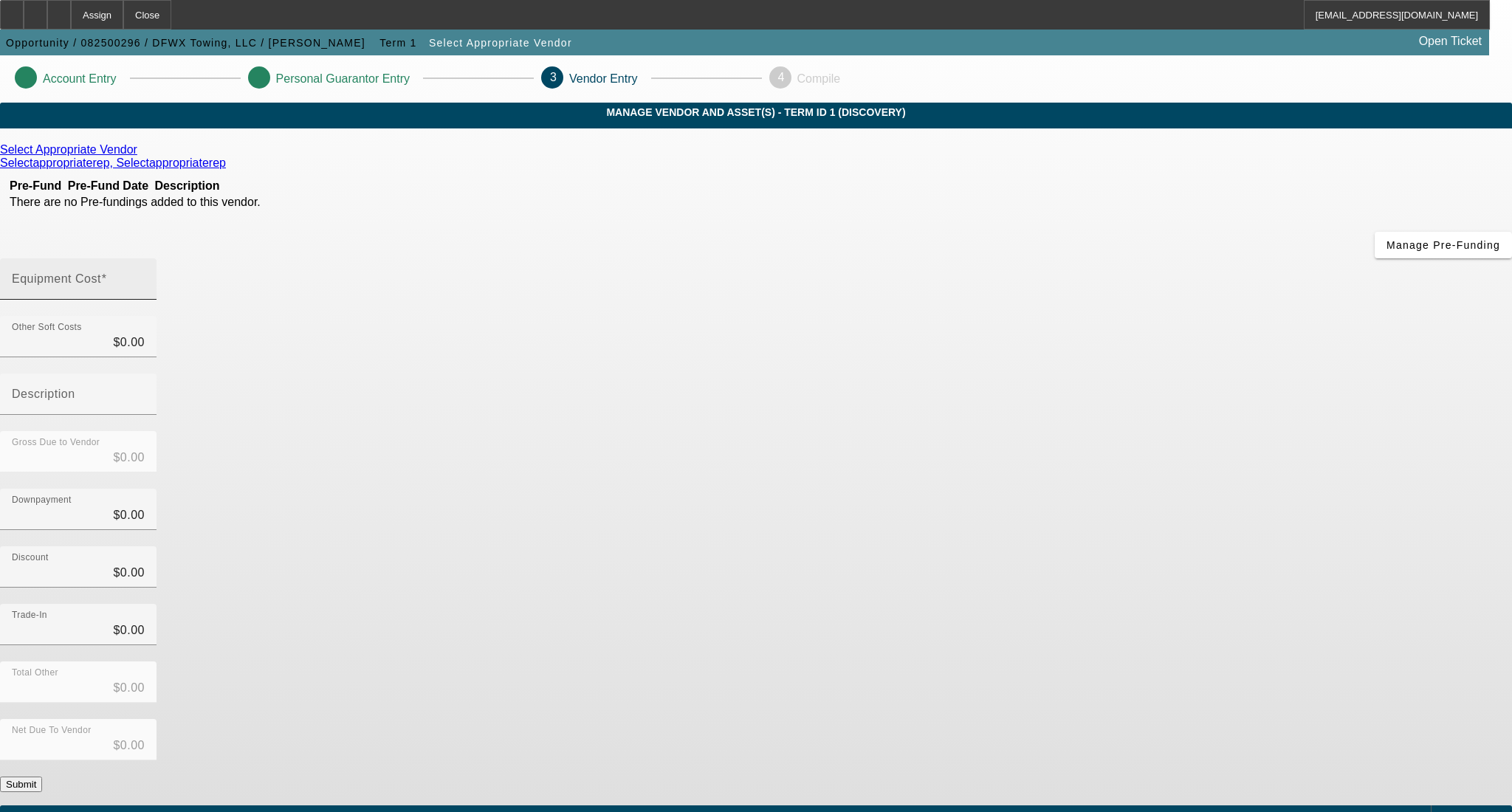
click at [107, 273] on span at bounding box center [104, 279] width 6 height 13
click at [145, 276] on input "Equipment Cost" at bounding box center [78, 285] width 133 height 18
type input "7"
type input "$7.00"
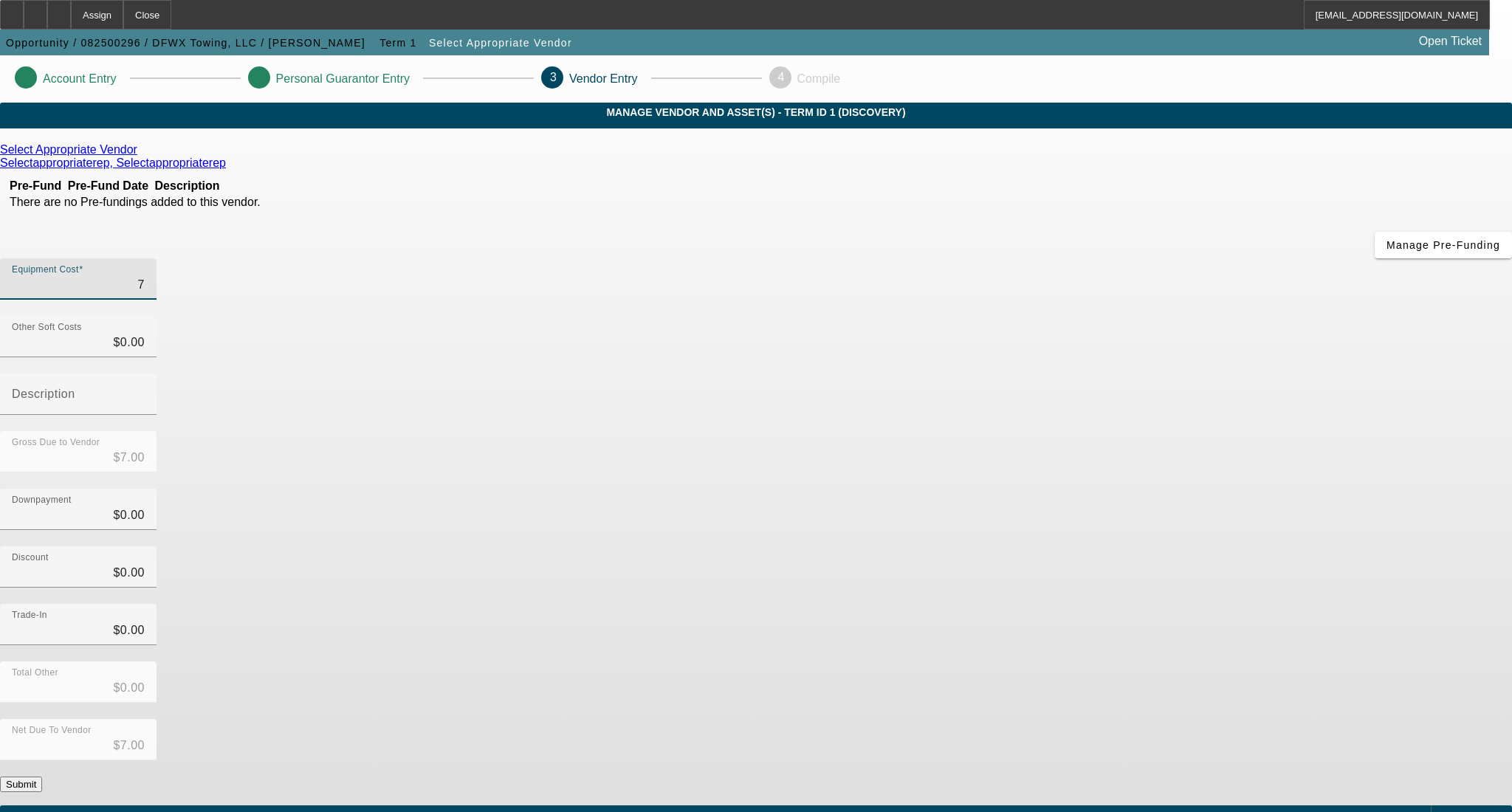
type input "75"
type input "$75.00"
type input "750"
type input "$750.00"
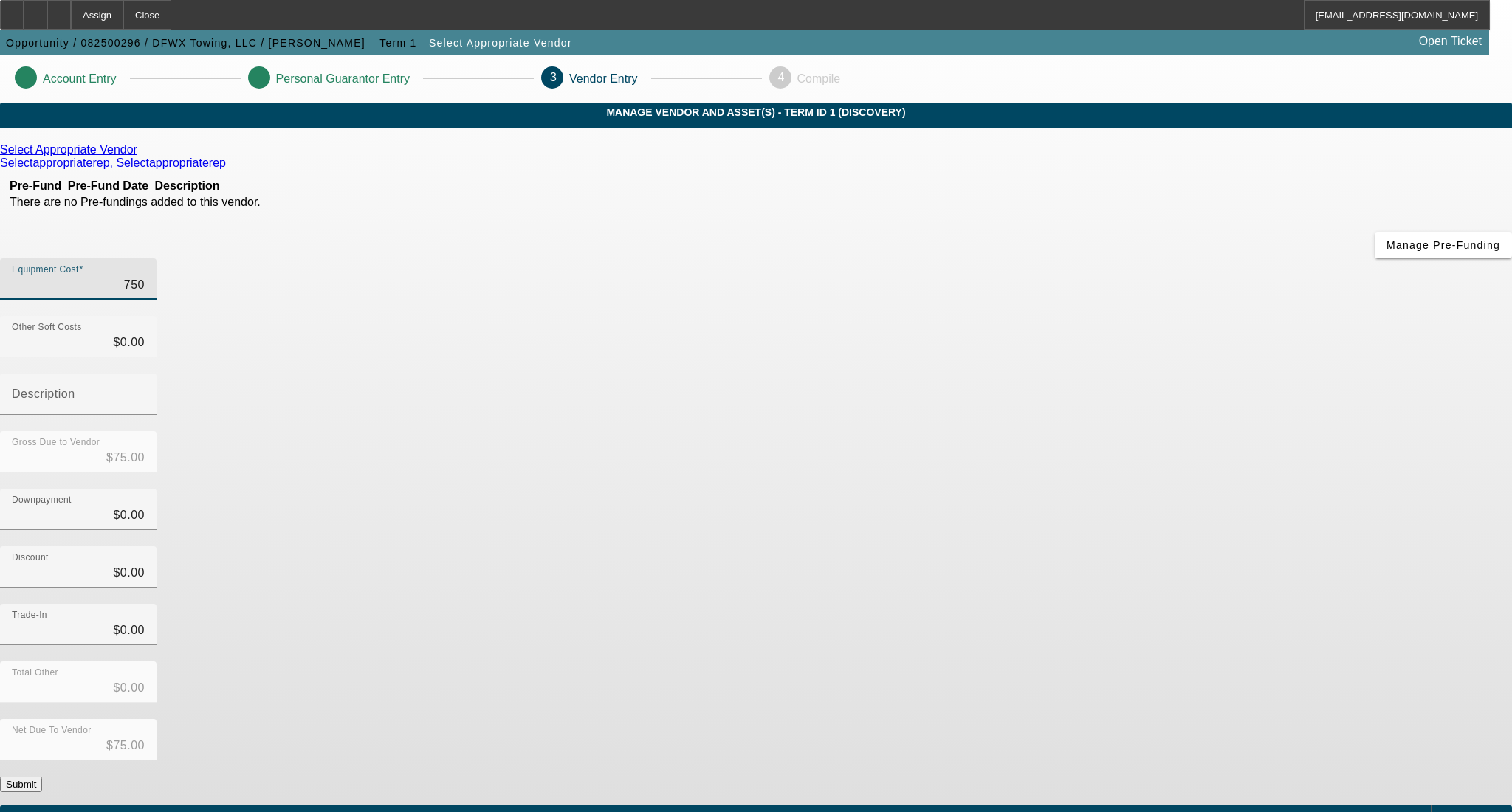
type input "$750.00"
type input "7500"
type input "$7,500.00"
type input "75000"
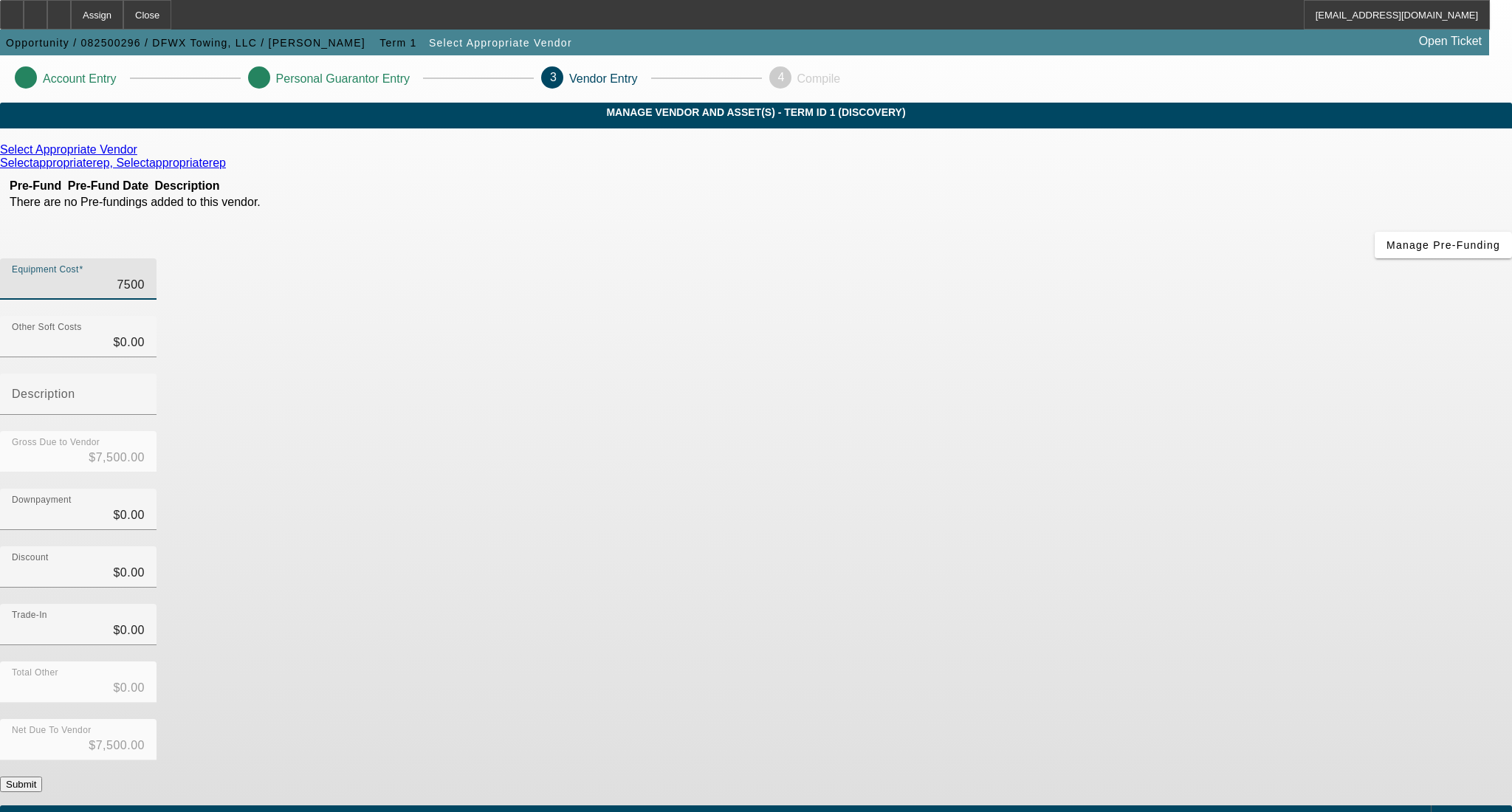
type input "$75,000.00"
click at [510, 333] on div "Select Appropriate Vendor Selectappropriaterep, Selectappropriaterep Pre-Fund P…" at bounding box center [756, 467] width 1512 height 649
click at [42, 777] on button "Submit" at bounding box center [21, 784] width 42 height 15
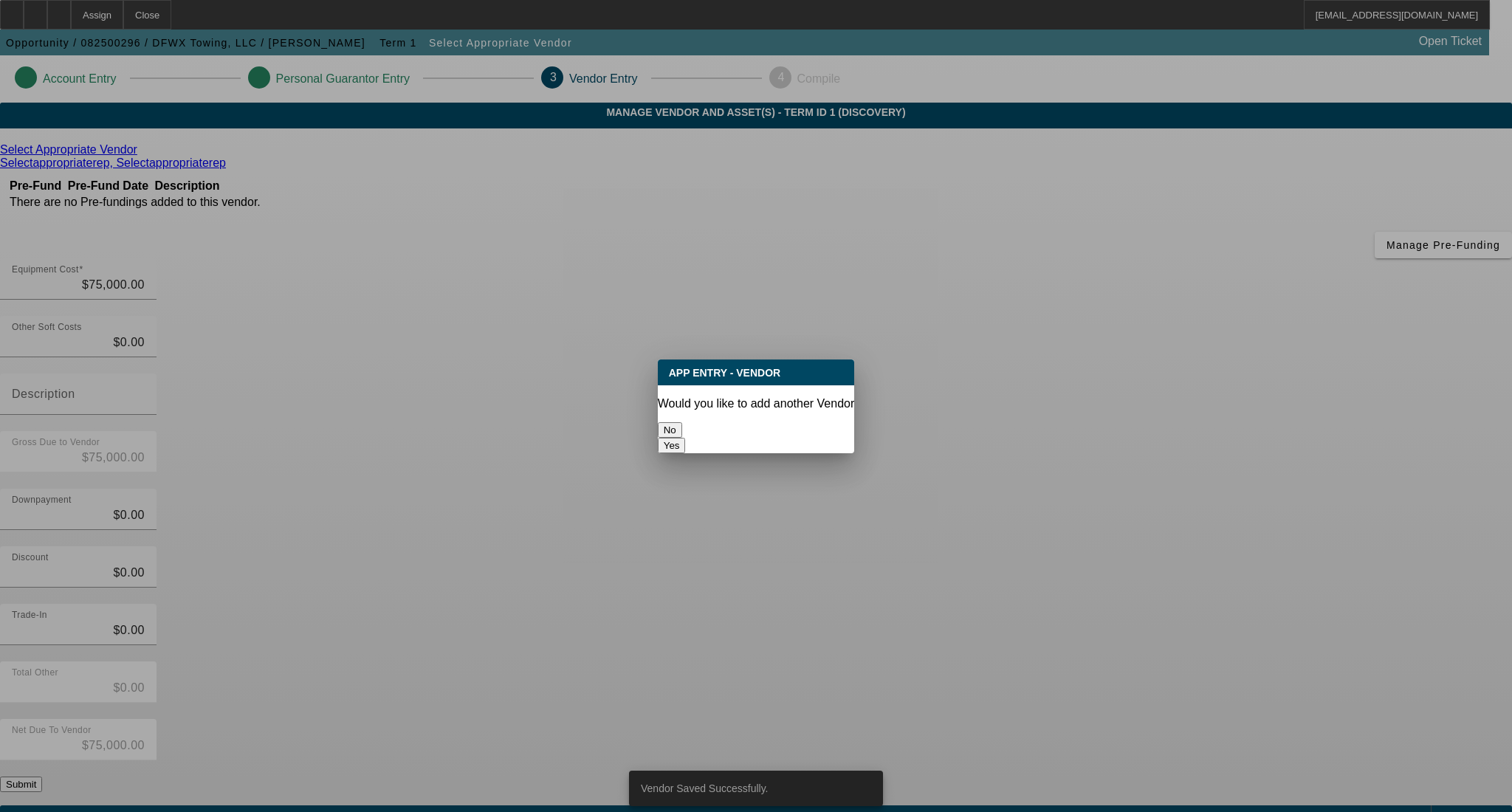
click at [682, 428] on button "No" at bounding box center [670, 429] width 24 height 15
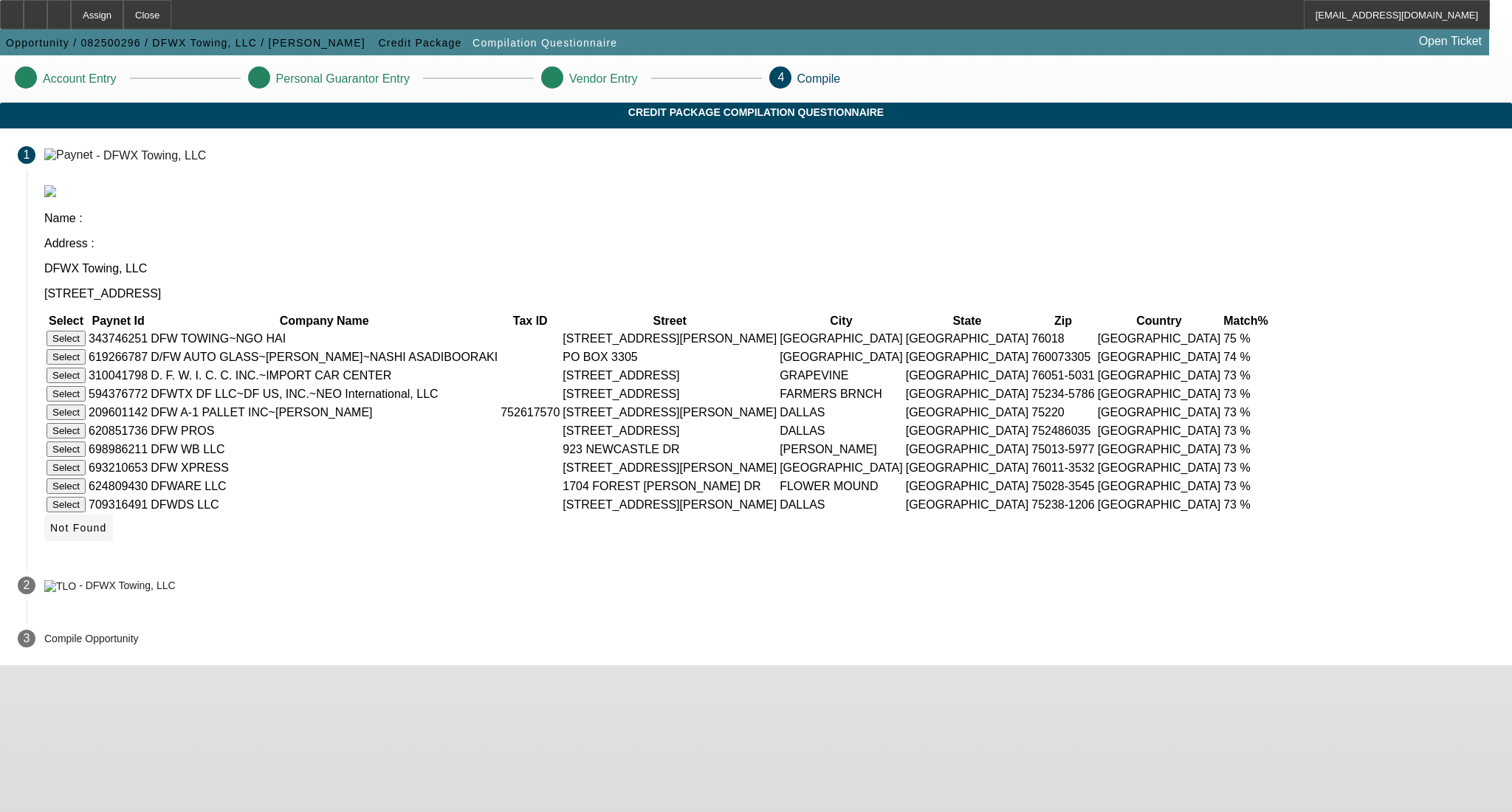
click at [107, 534] on span "Not Found" at bounding box center [78, 527] width 57 height 12
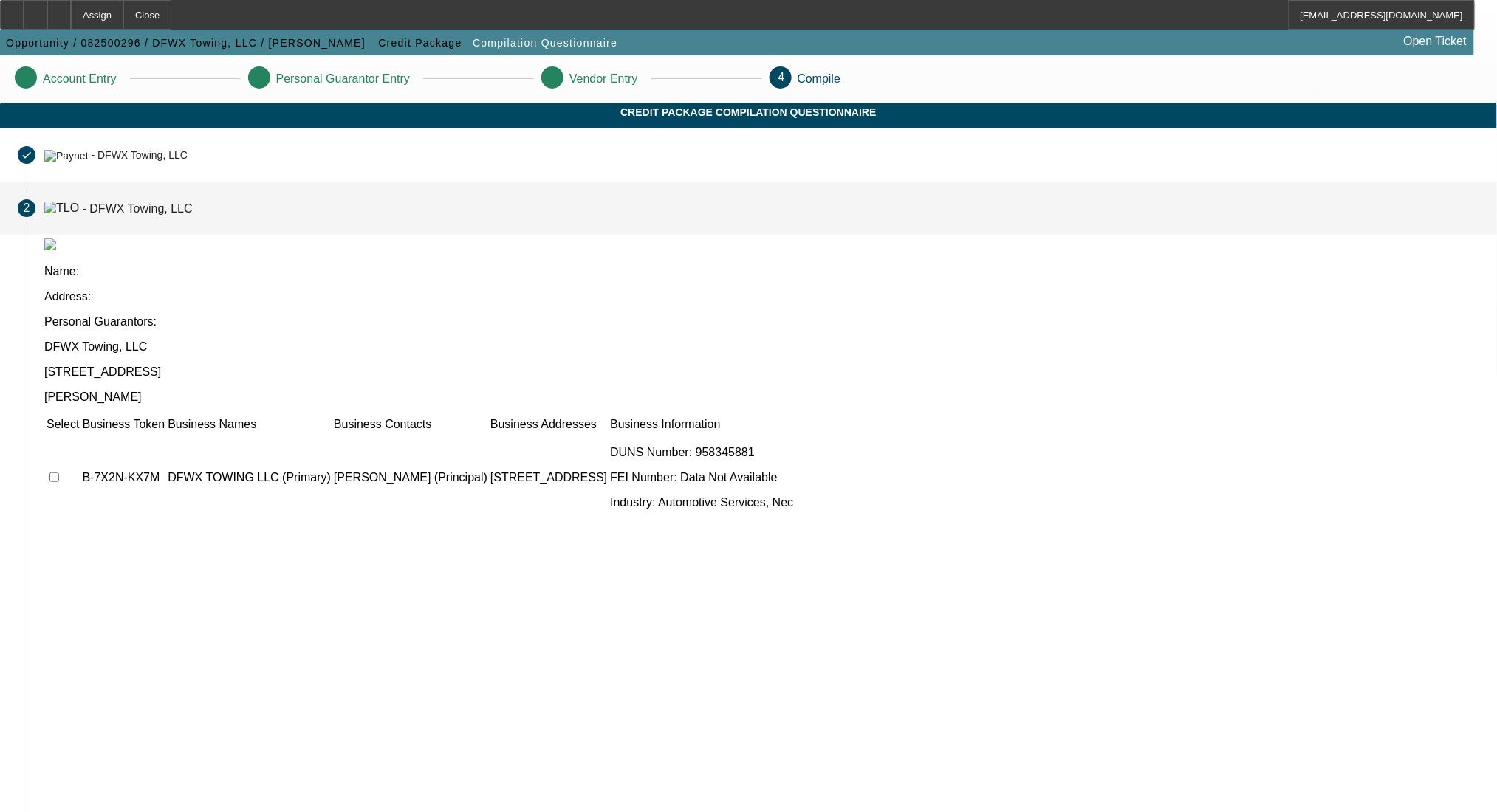
click at [59, 473] on input "checkbox" at bounding box center [55, 478] width 10 height 10
checkbox input "true"
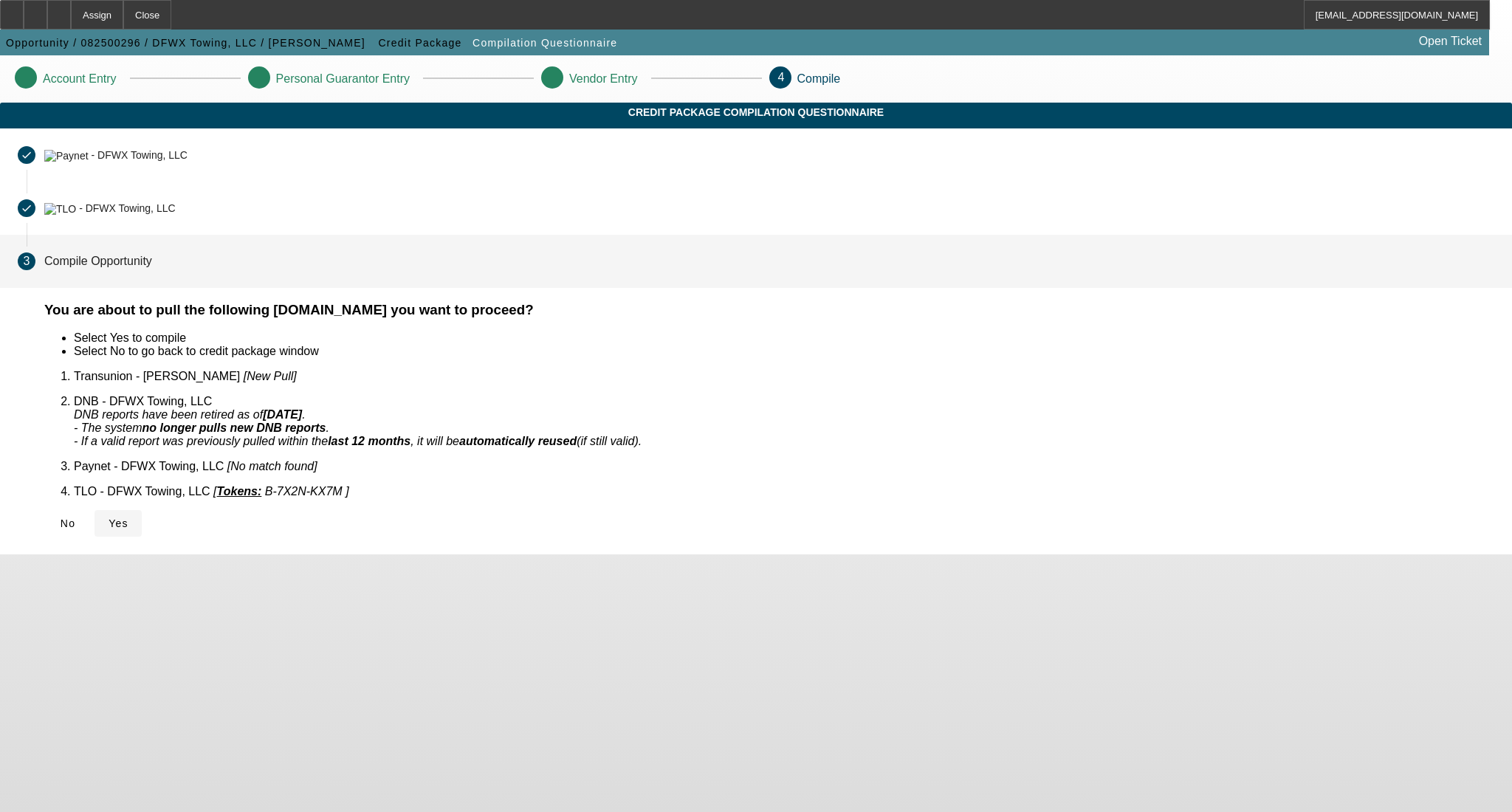
click at [109, 518] on icon at bounding box center [109, 523] width 0 height 12
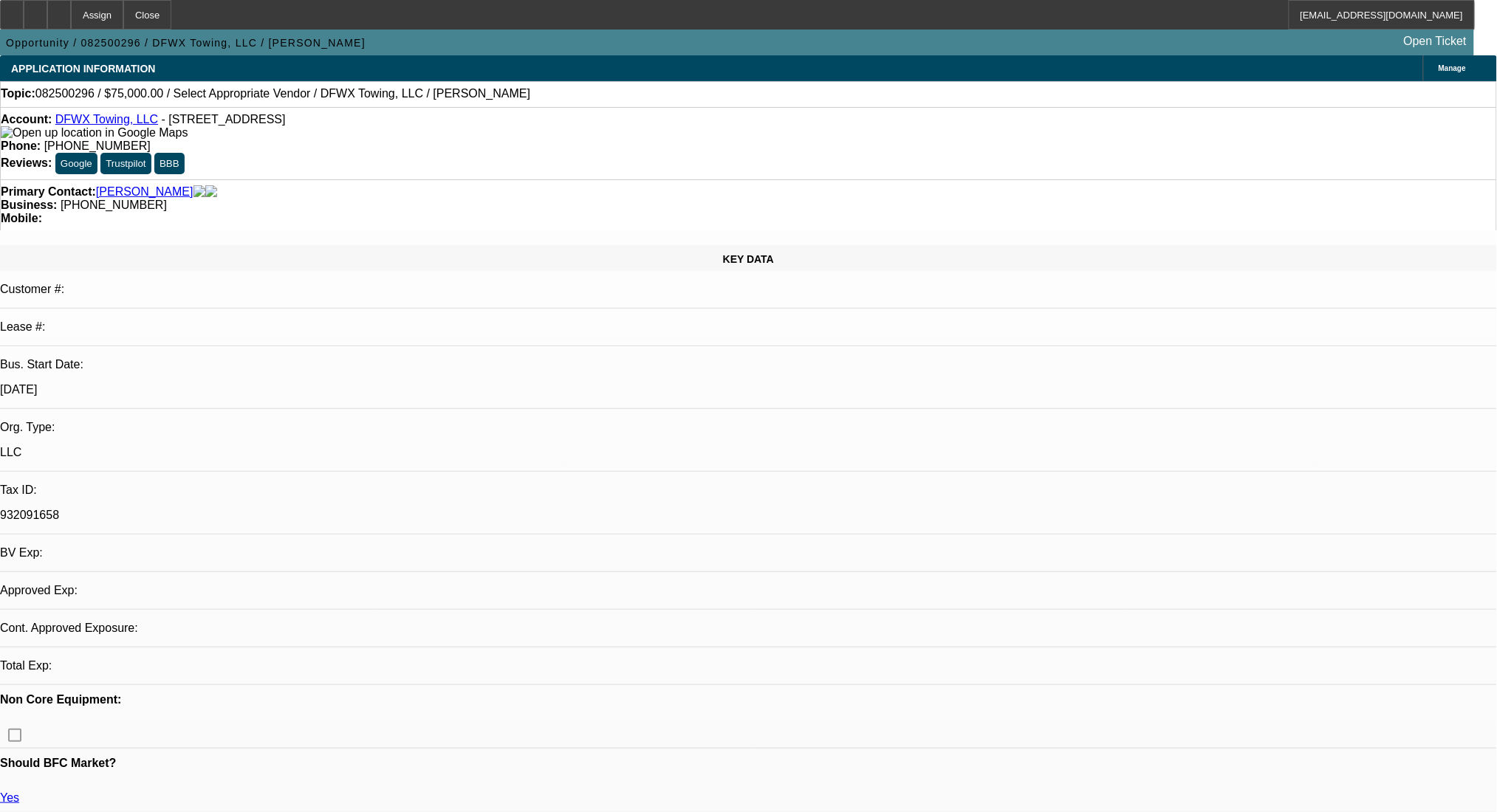
select select "0"
select select "2"
select select "0.1"
select select "4"
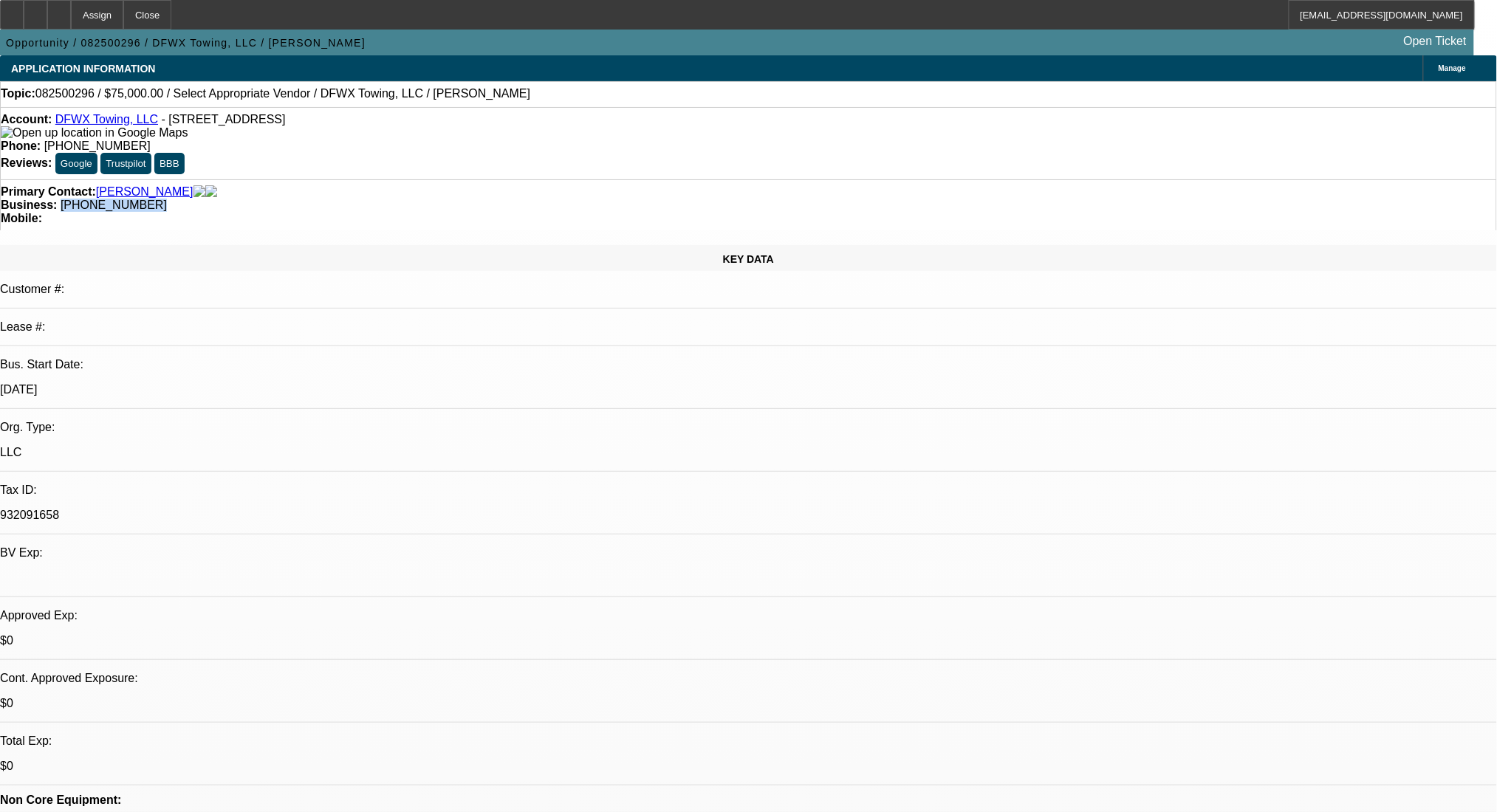
drag, startPoint x: 647, startPoint y: 162, endPoint x: 559, endPoint y: 170, distance: 88.4
click at [559, 179] on div "Primary Contact: Esparza, Adrian Business: (469) 735-3281 Mobile:" at bounding box center [748, 204] width 1497 height 51
click at [113, 122] on link "DFWX Towing, LLC" at bounding box center [107, 119] width 103 height 13
click at [71, 23] on div at bounding box center [59, 14] width 23 height 30
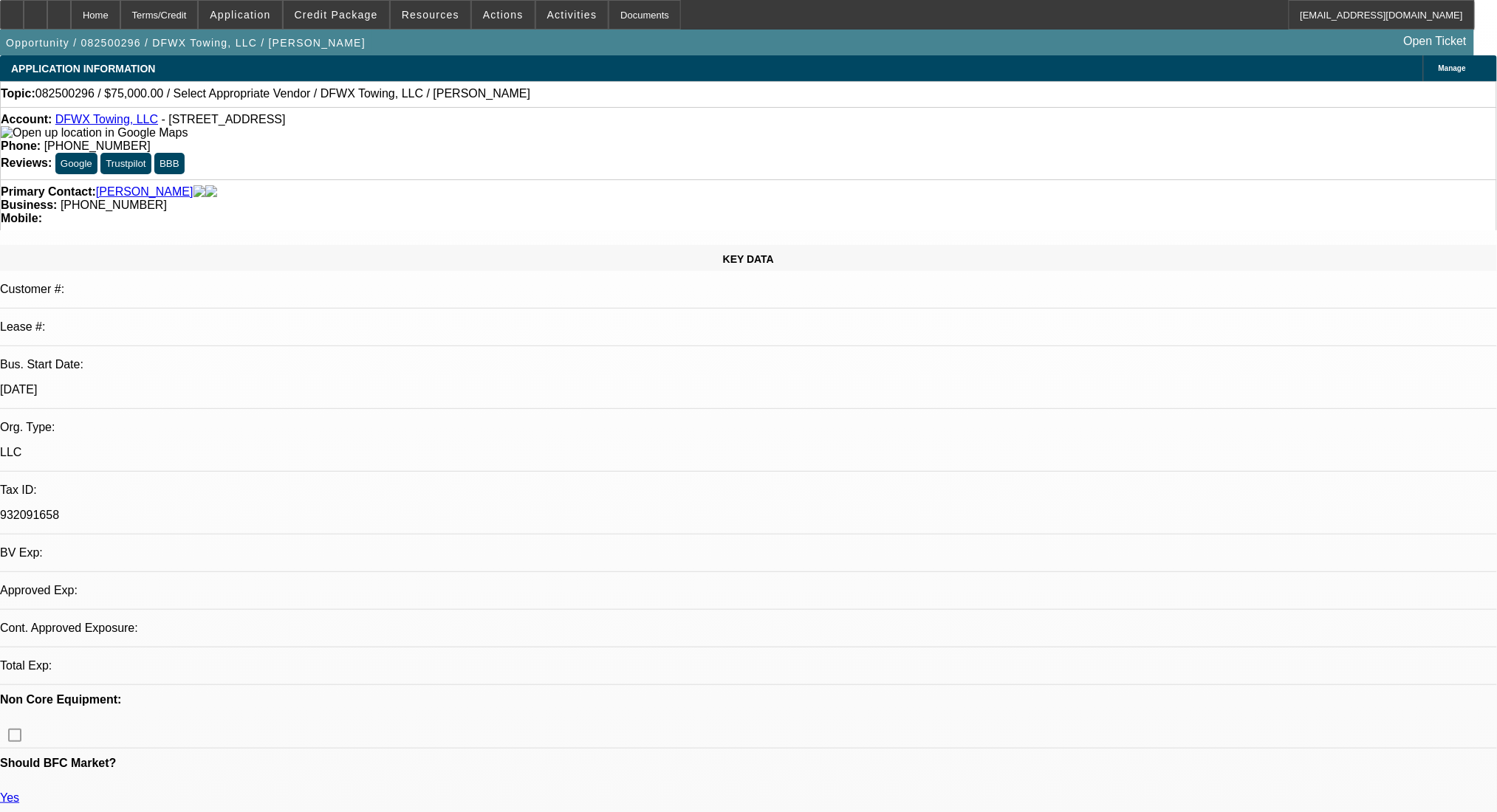
select select "0"
select select "2"
select select "0.1"
select select "4"
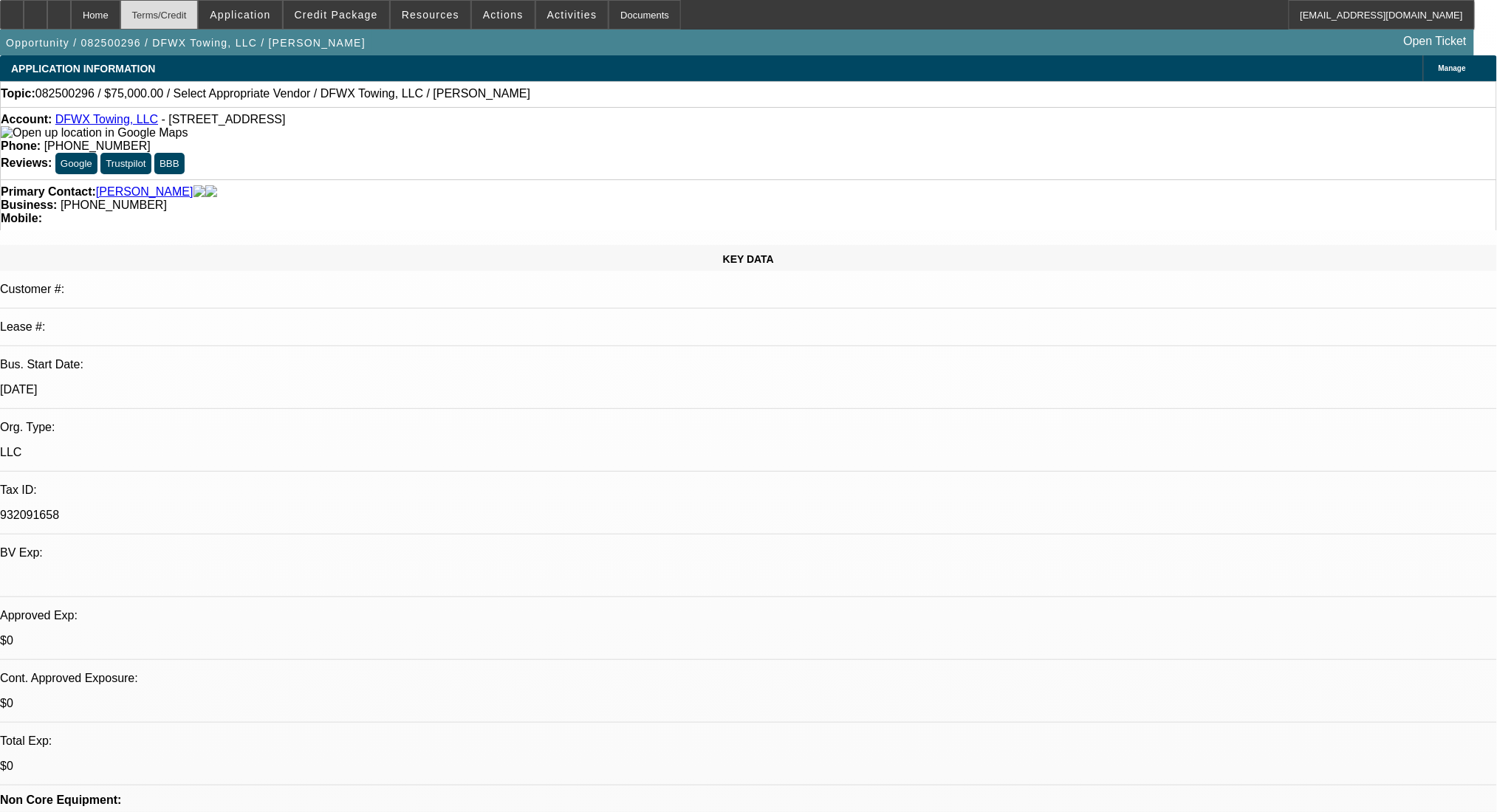
click at [189, 13] on div "Terms/Credit" at bounding box center [159, 14] width 78 height 30
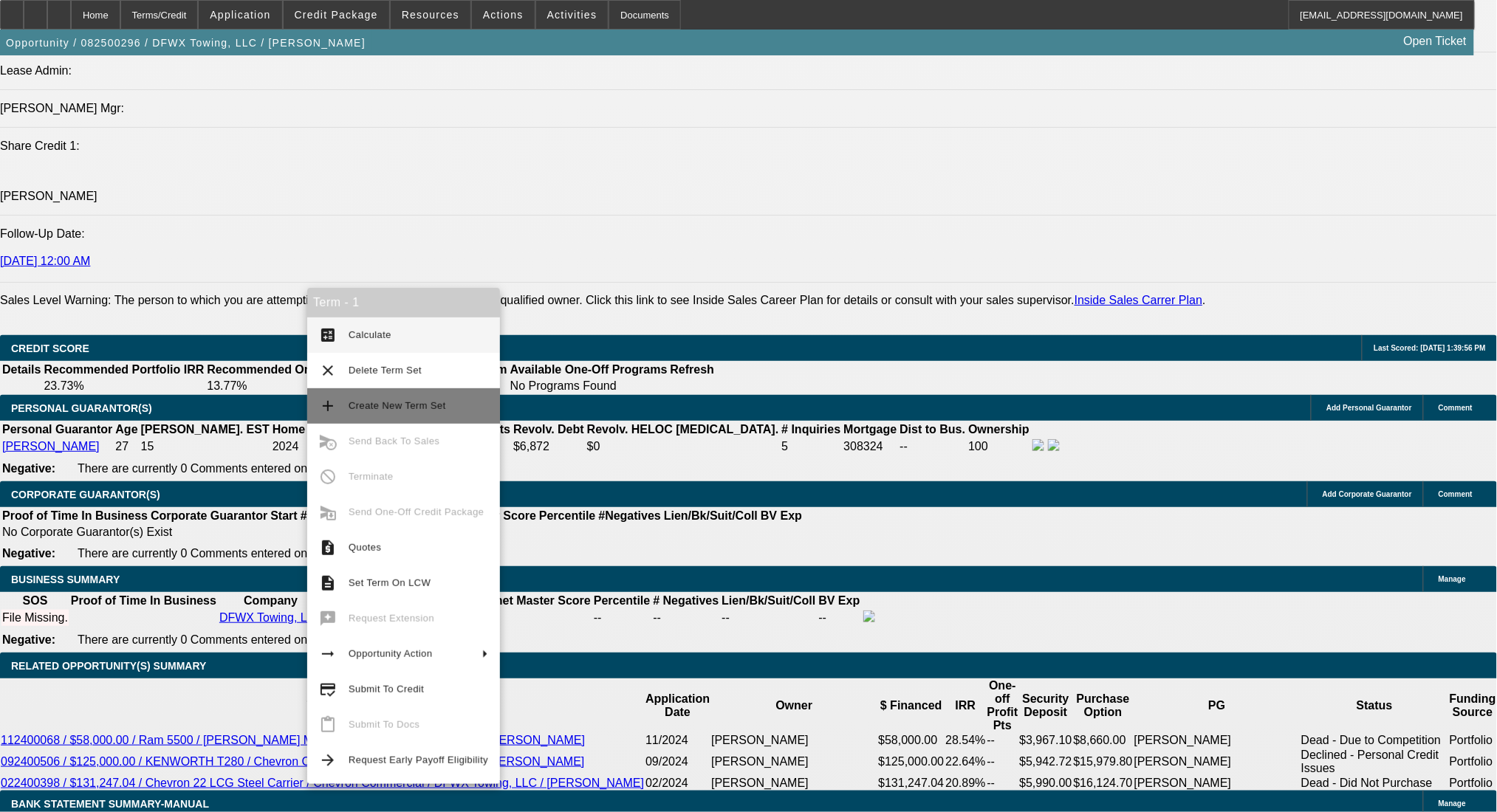
click at [389, 406] on span "Create New Term Set" at bounding box center [397, 406] width 97 height 11
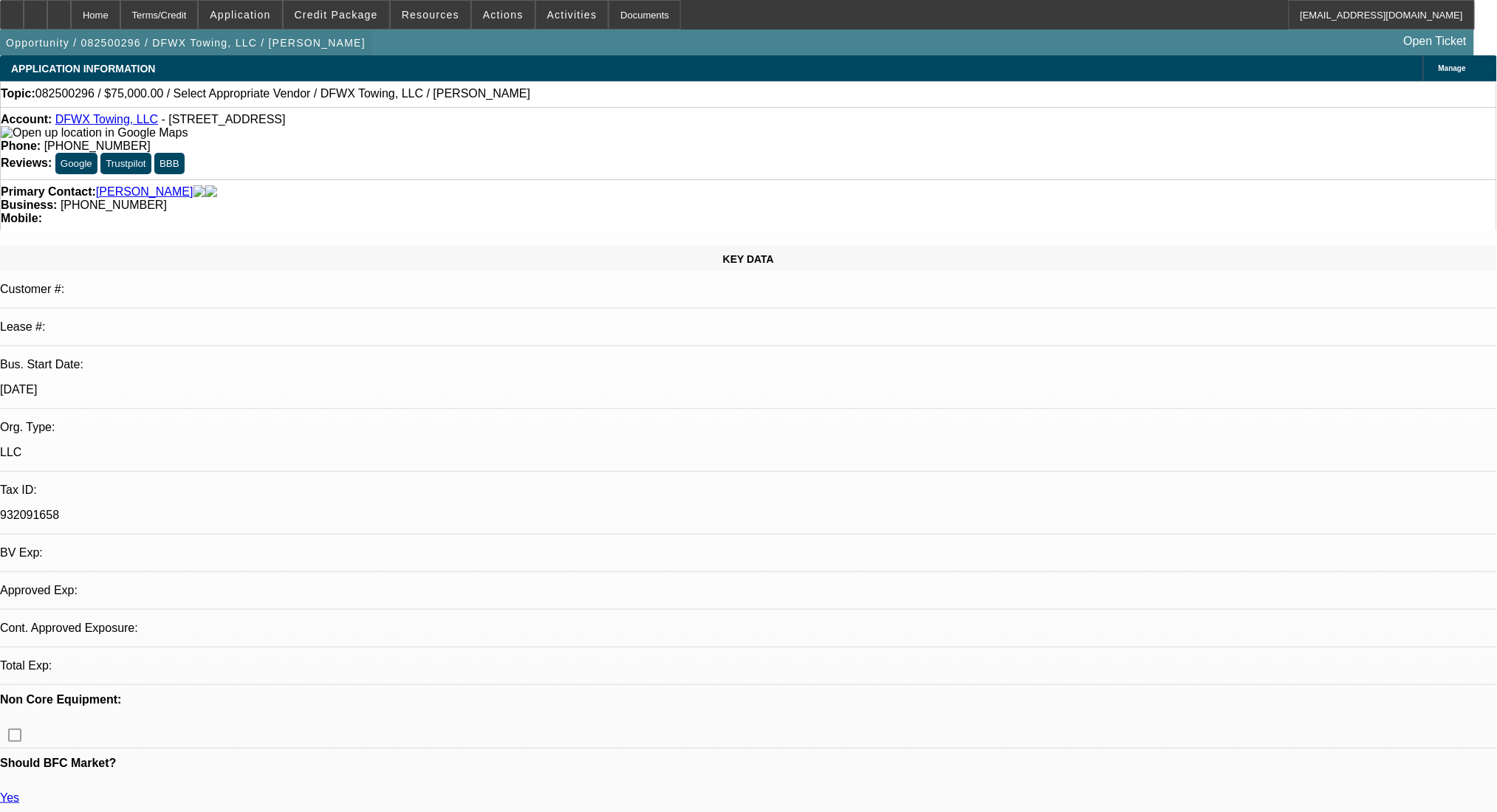
select select "0"
select select "2"
select select "0.1"
select select "4"
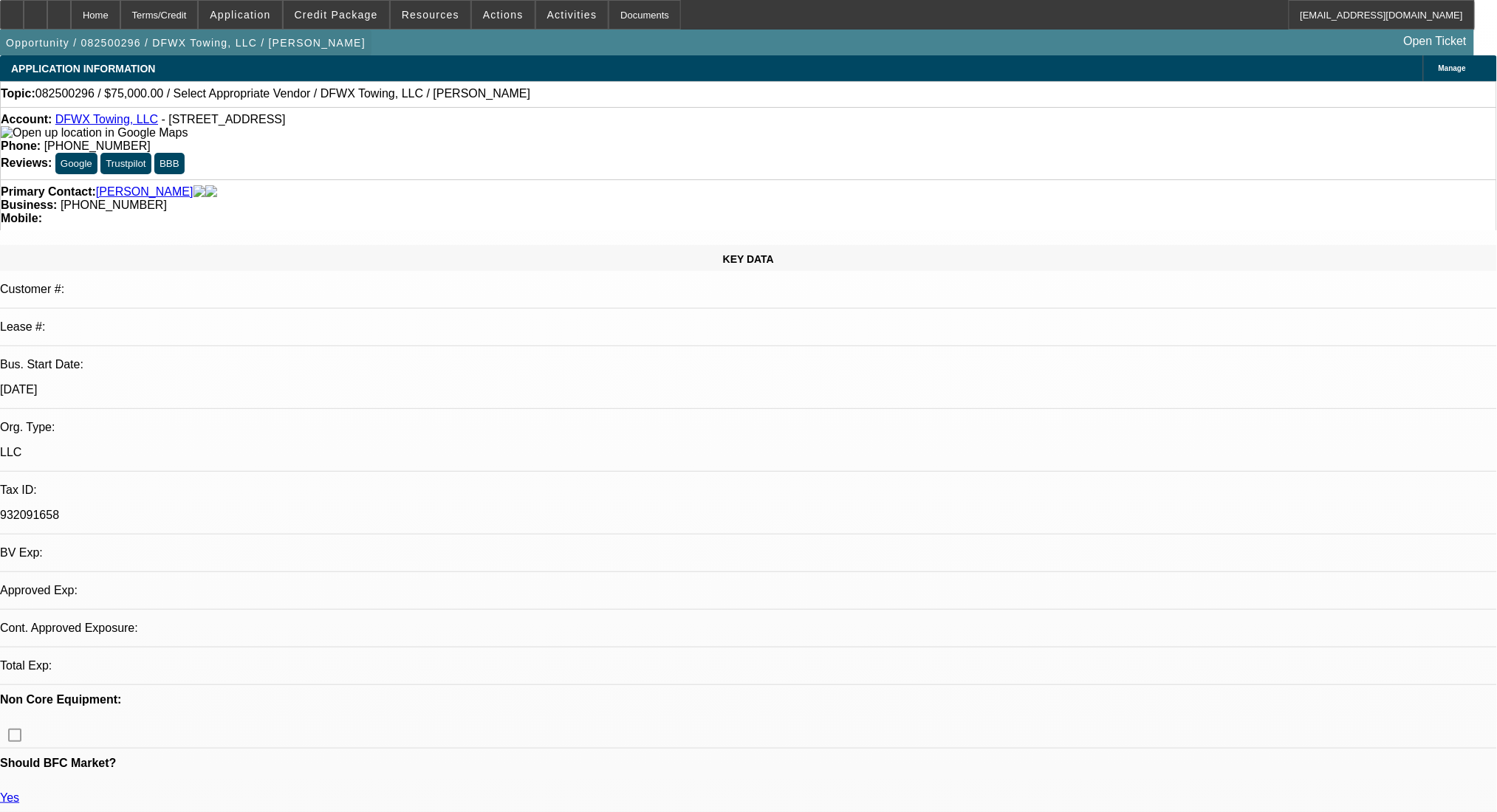
select select "0"
select select "2"
select select "0.1"
select select "4"
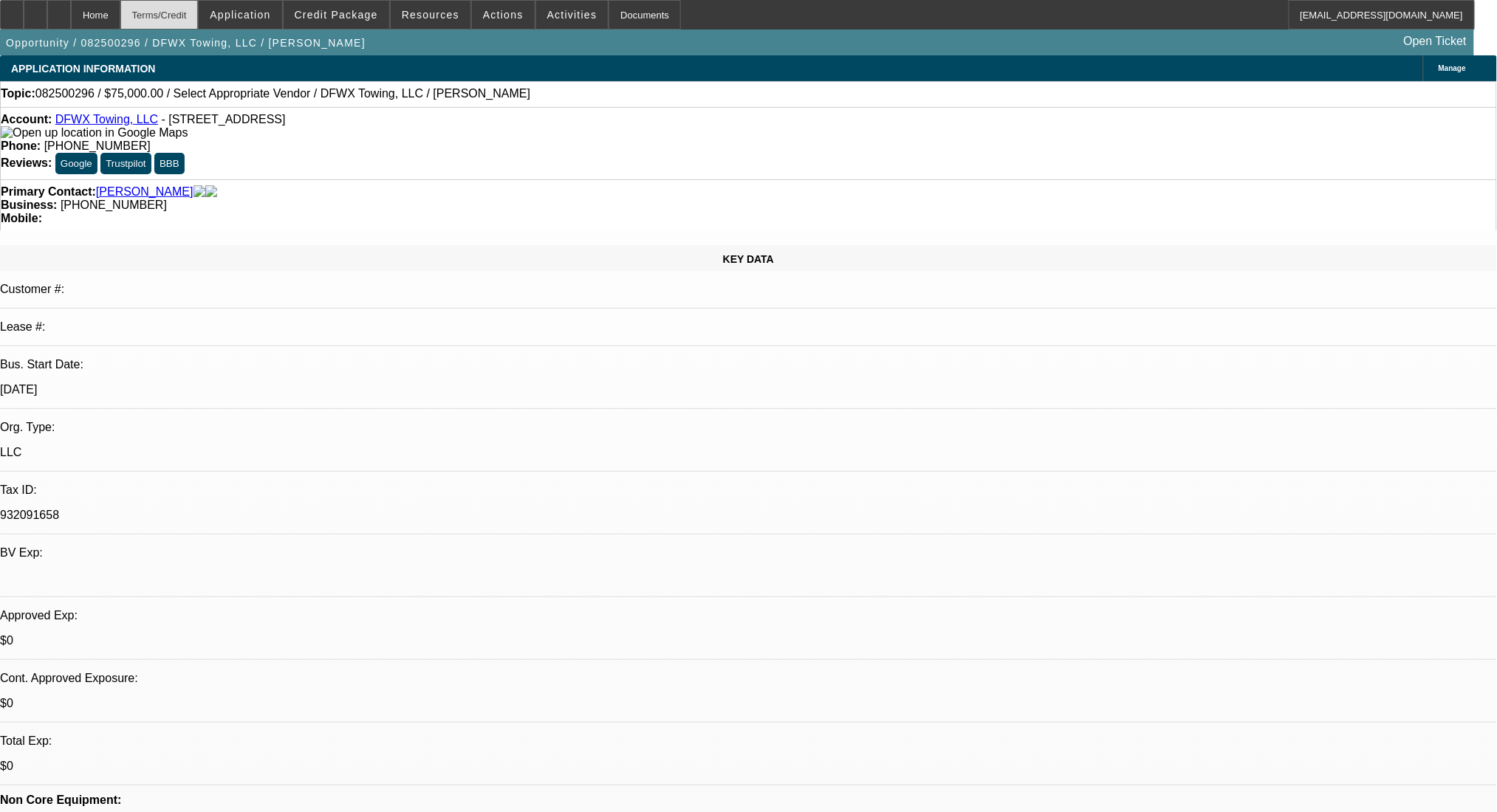
click at [199, 14] on div "Terms/Credit" at bounding box center [159, 14] width 78 height 30
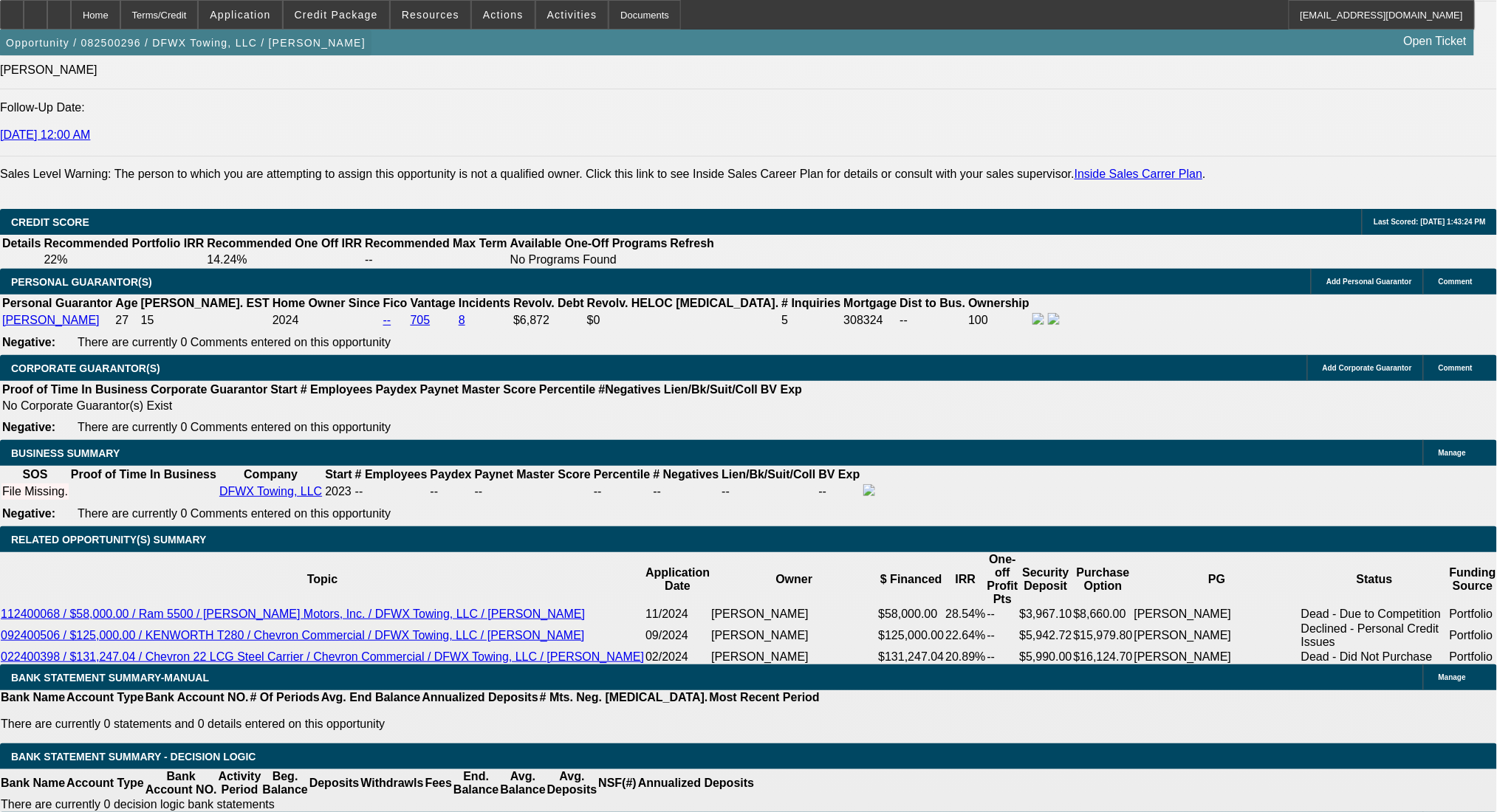
scroll to position [2104, 0]
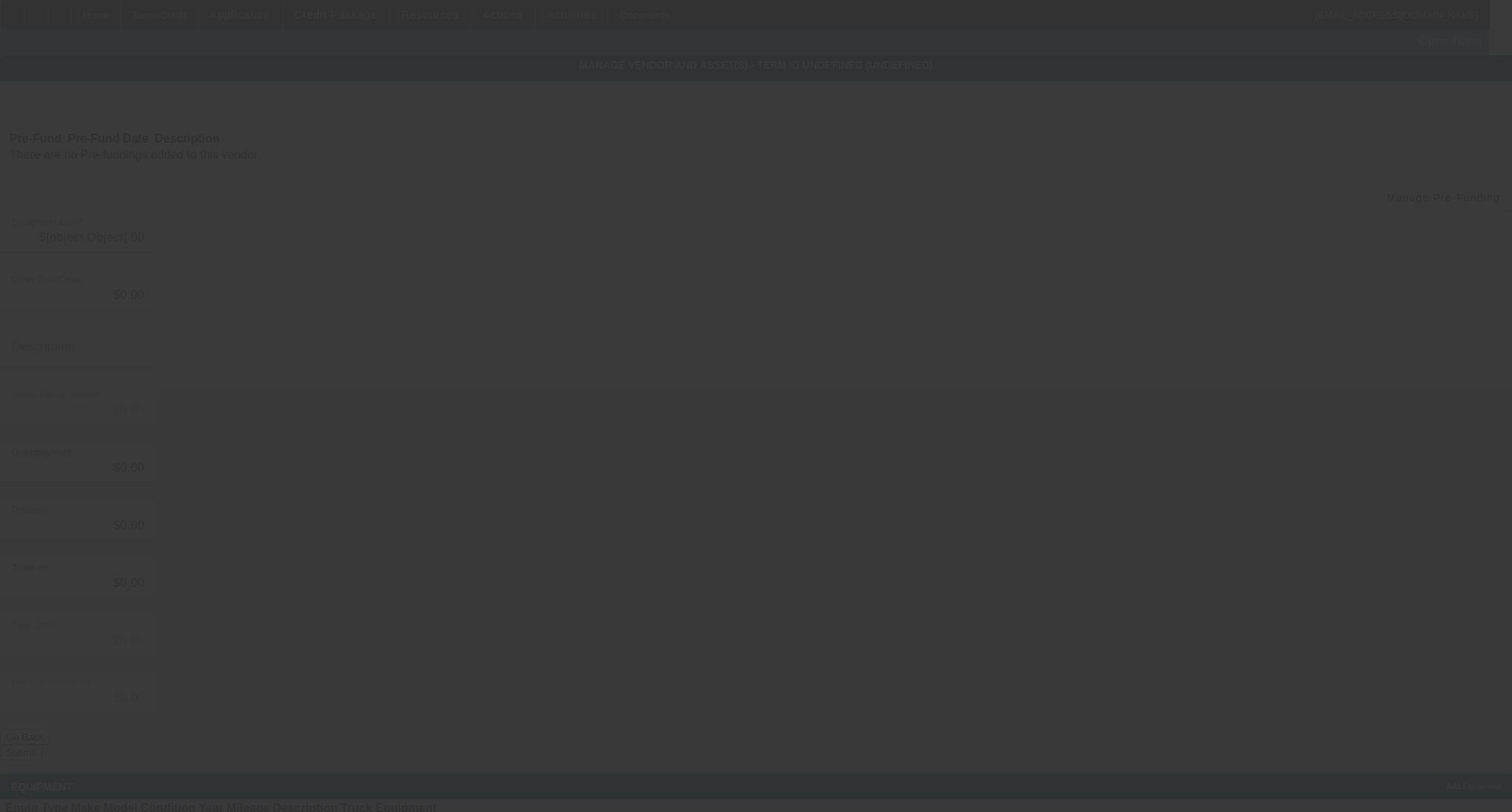
type input "$75,000.00"
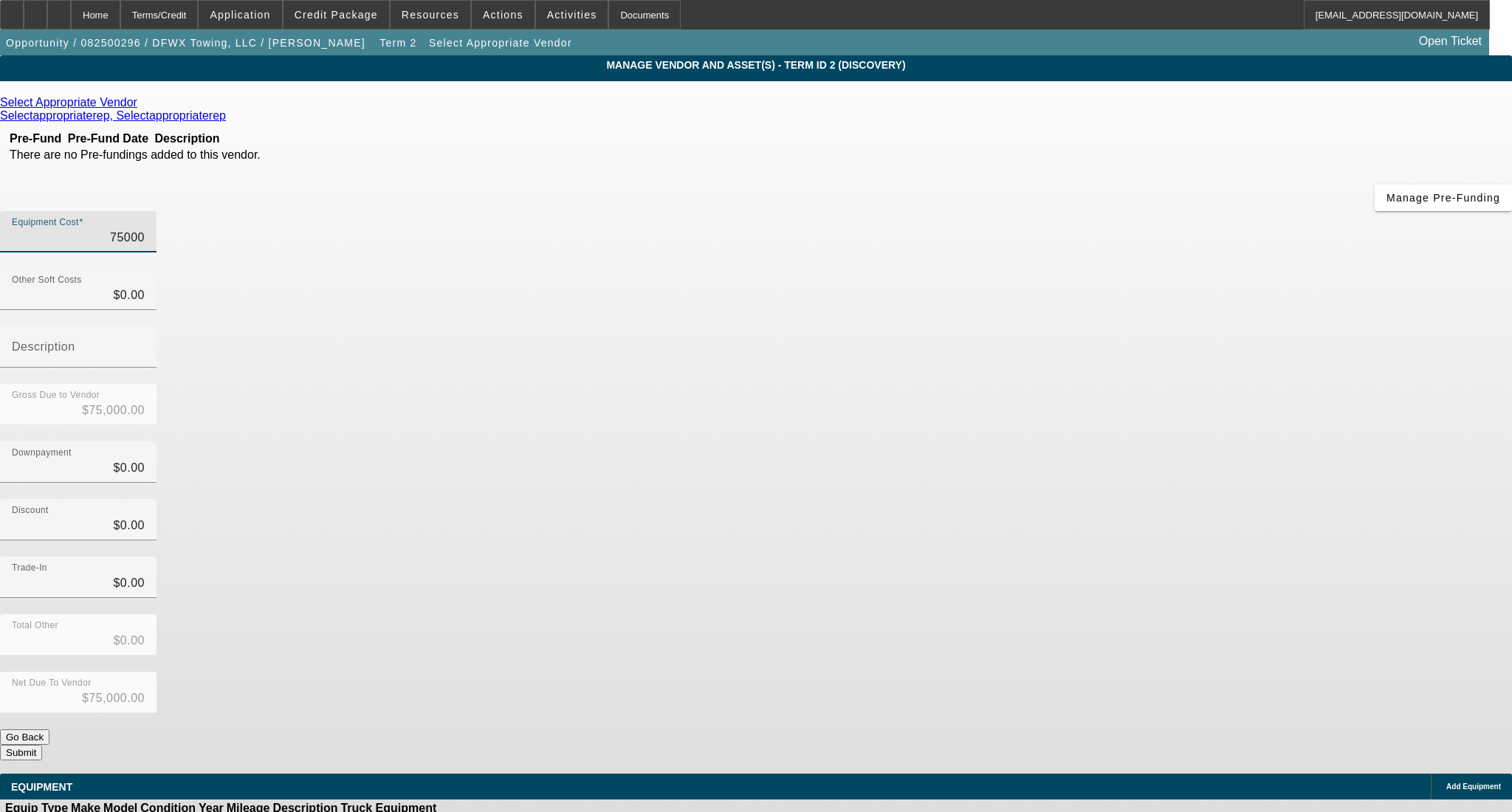
drag, startPoint x: 876, startPoint y: 115, endPoint x: 1051, endPoint y: 148, distance: 178.1
click at [1044, 211] on div "Equipment Cost 75000" at bounding box center [756, 240] width 1512 height 58
type input "8"
type input "$8.00"
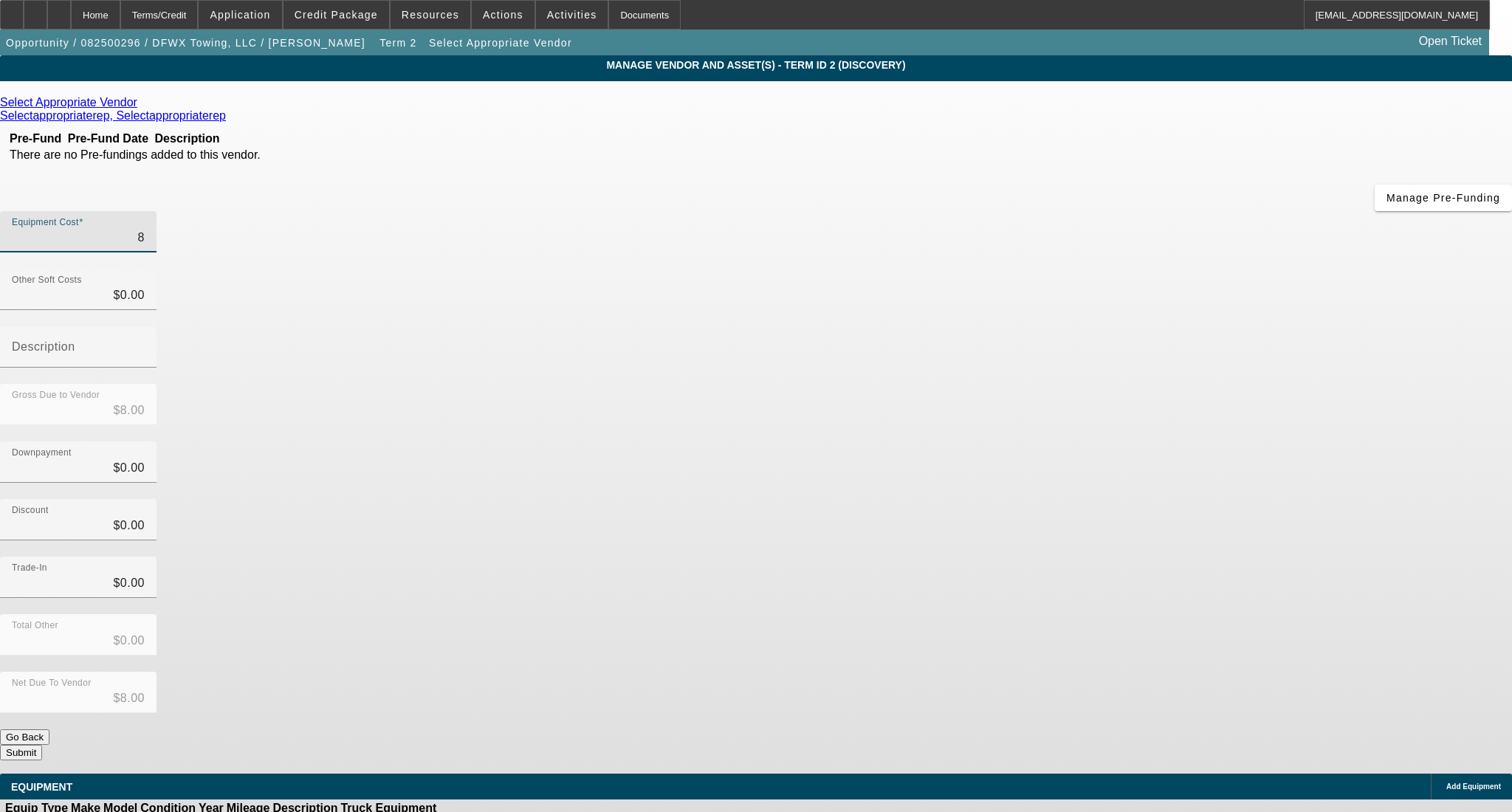
type input "87"
type input "$87.00"
type input "875"
type input "$875.00"
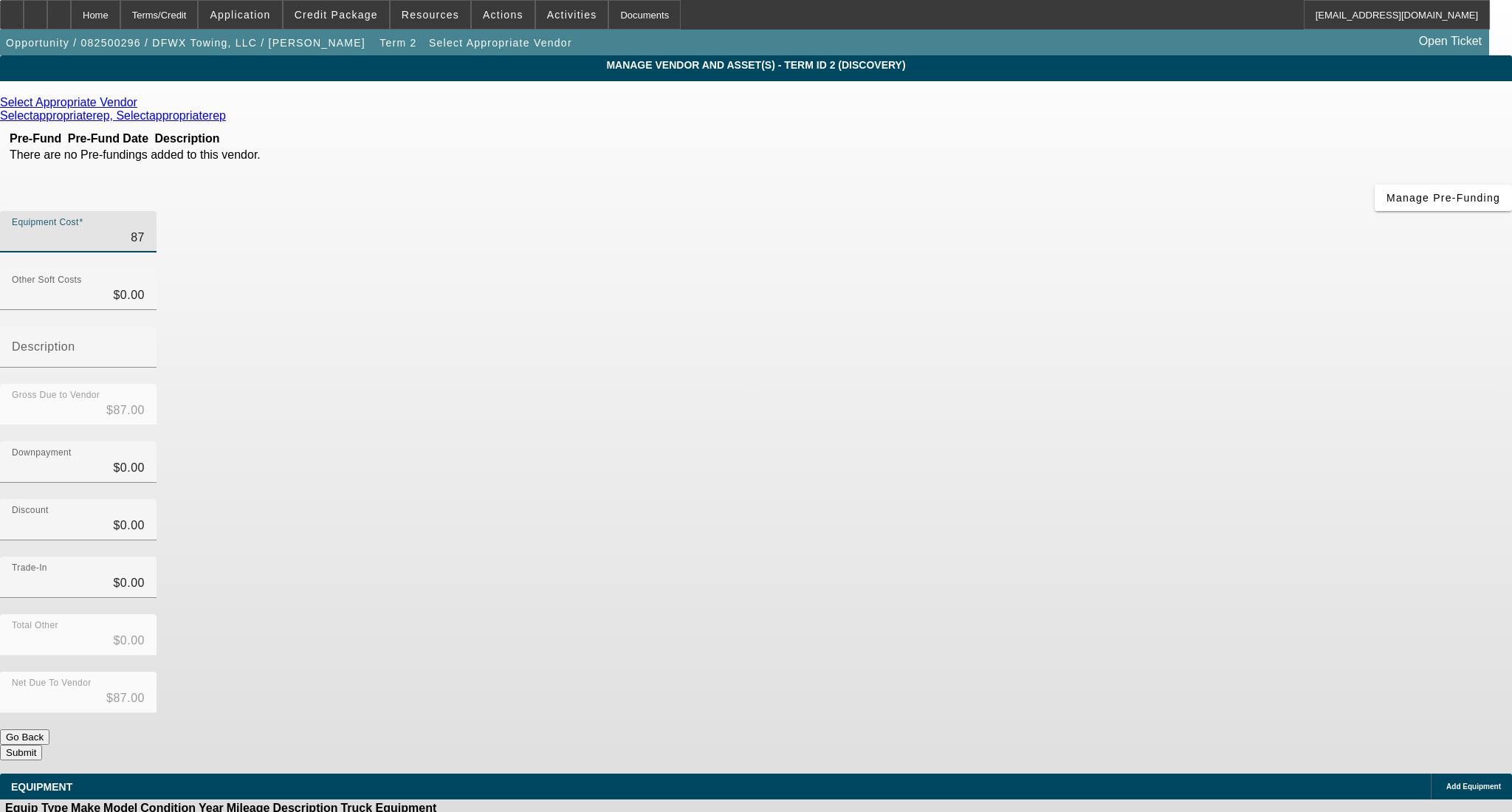
type input "$875.00"
type input "8750"
type input "$8,750.00"
type input "87500"
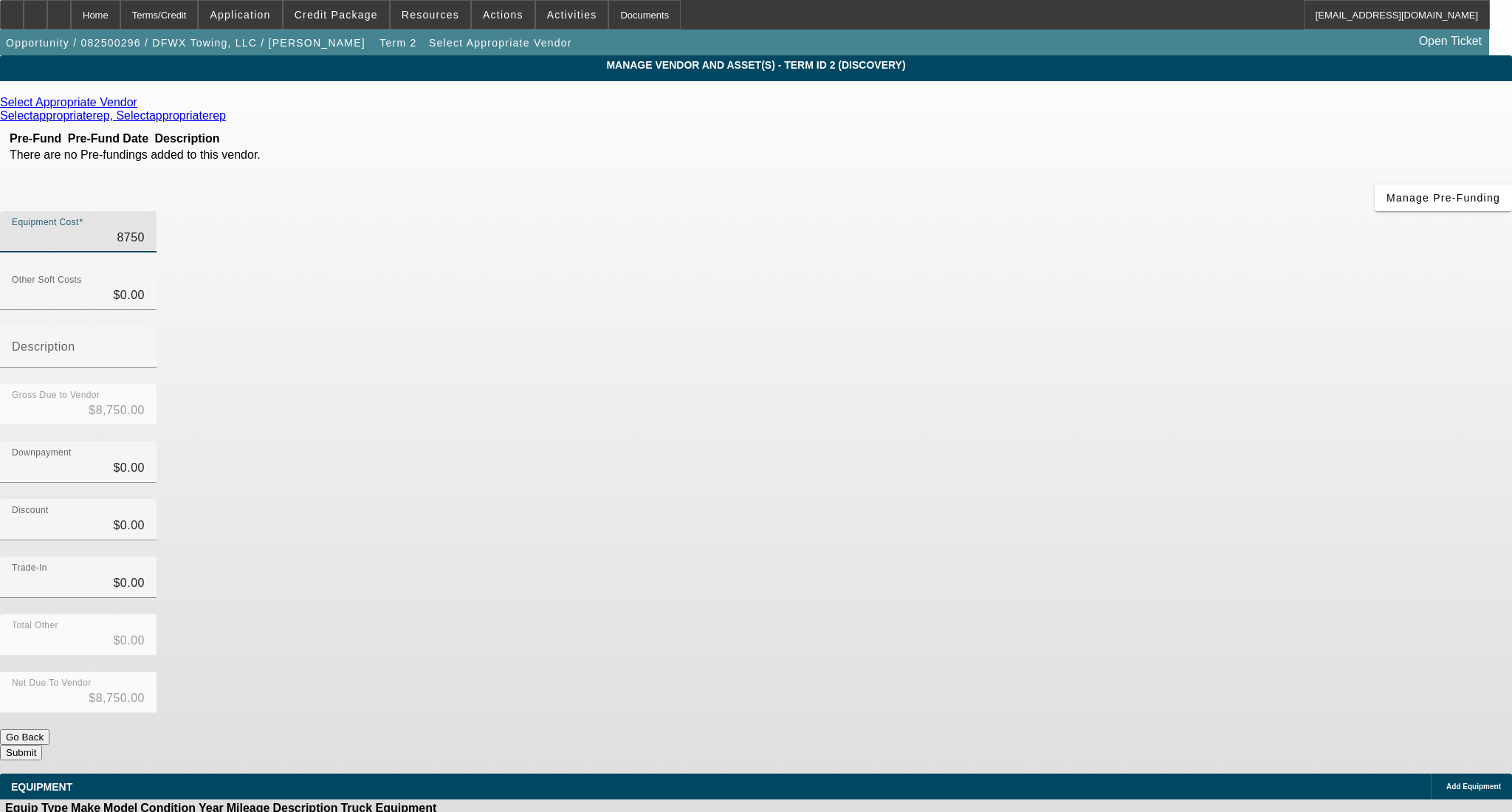
type input "$87,500.00"
click at [1038, 499] on div "Discount $0.00" at bounding box center [756, 528] width 1512 height 58
click at [42, 744] on button "Submit" at bounding box center [21, 752] width 42 height 15
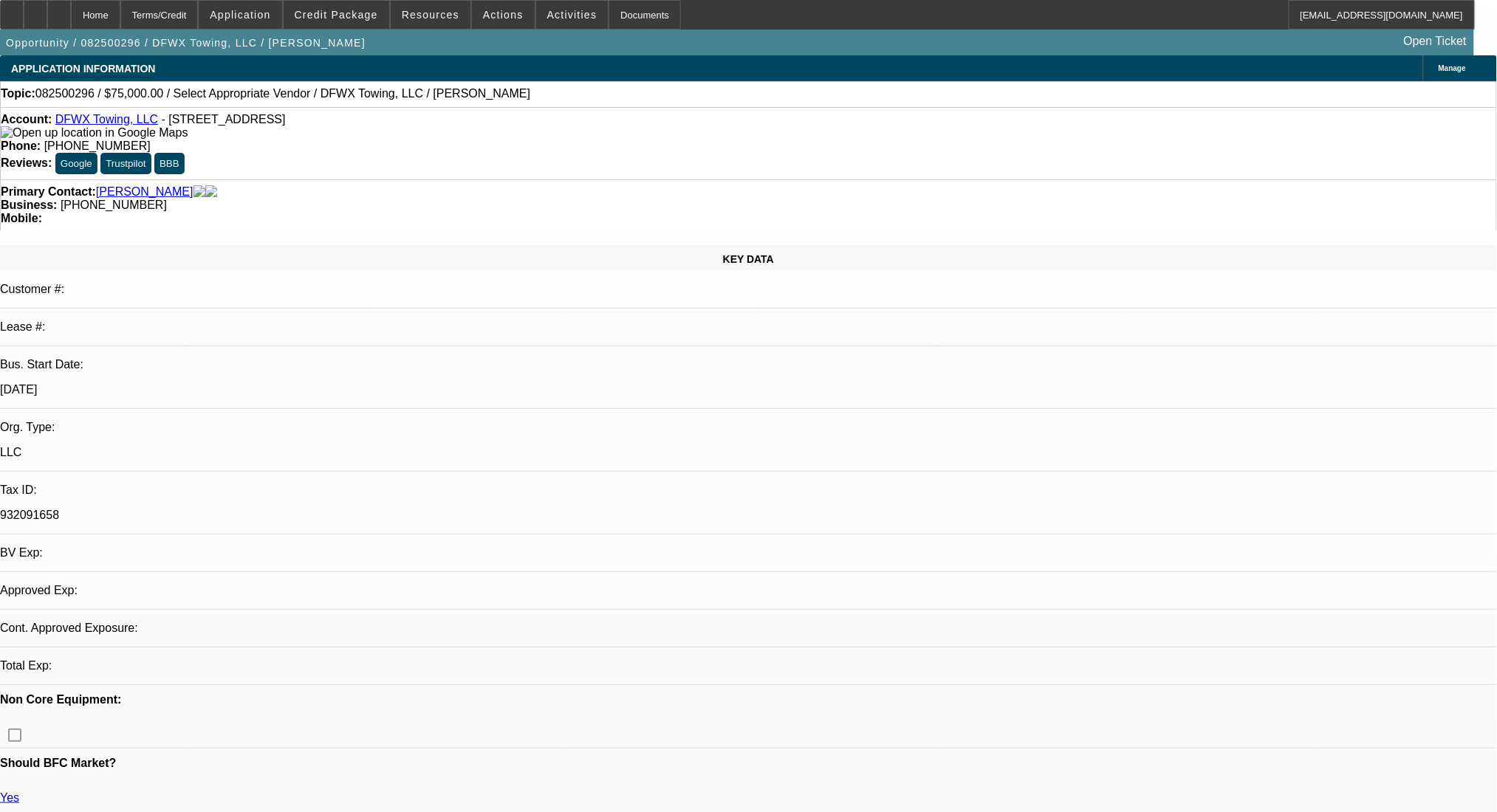
select select "0"
select select "2"
select select "0.1"
select select "4"
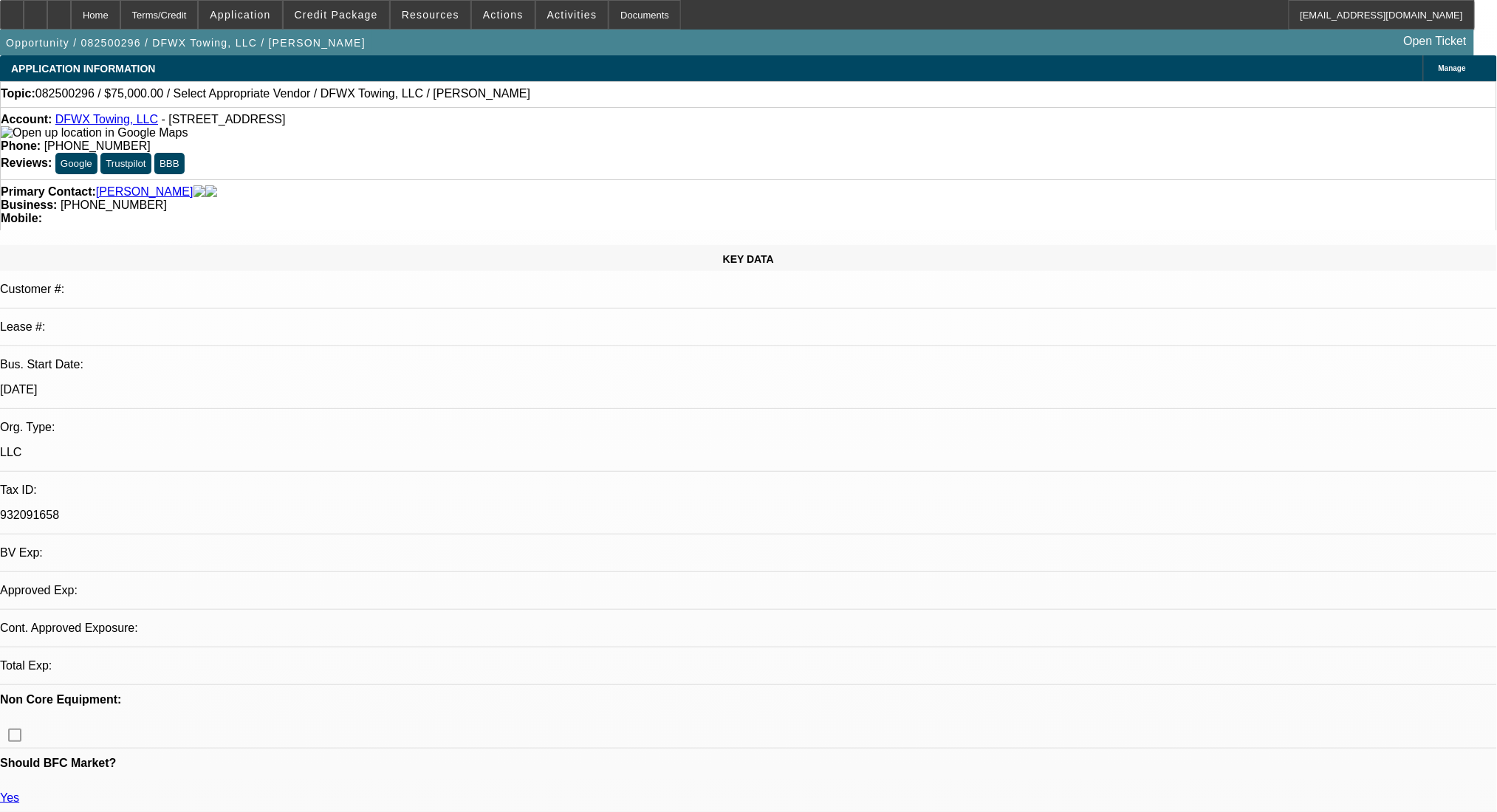
select select "0"
select select "2"
select select "0.1"
select select "4"
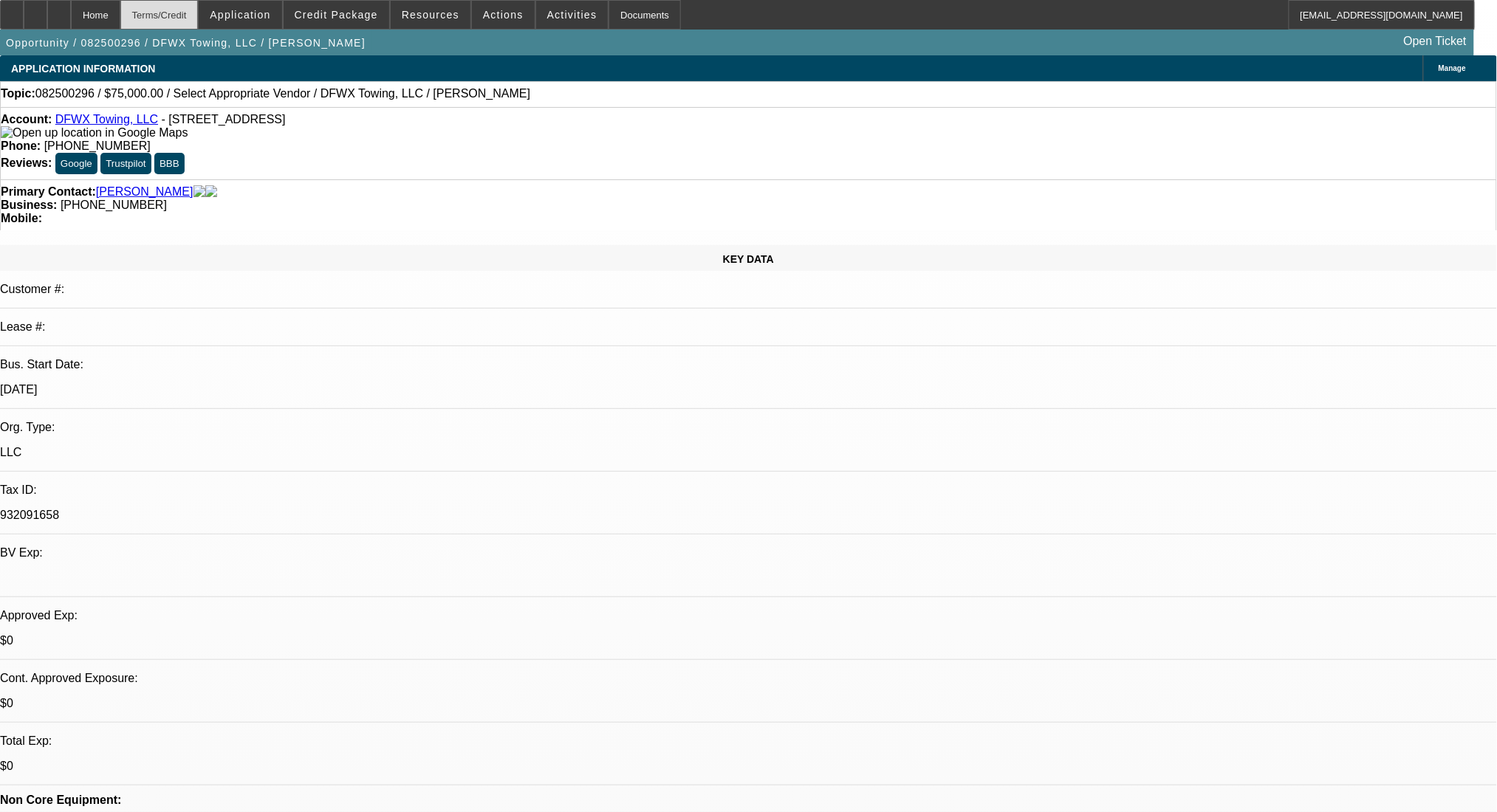
click at [199, 23] on div "Terms/Credit" at bounding box center [159, 14] width 78 height 30
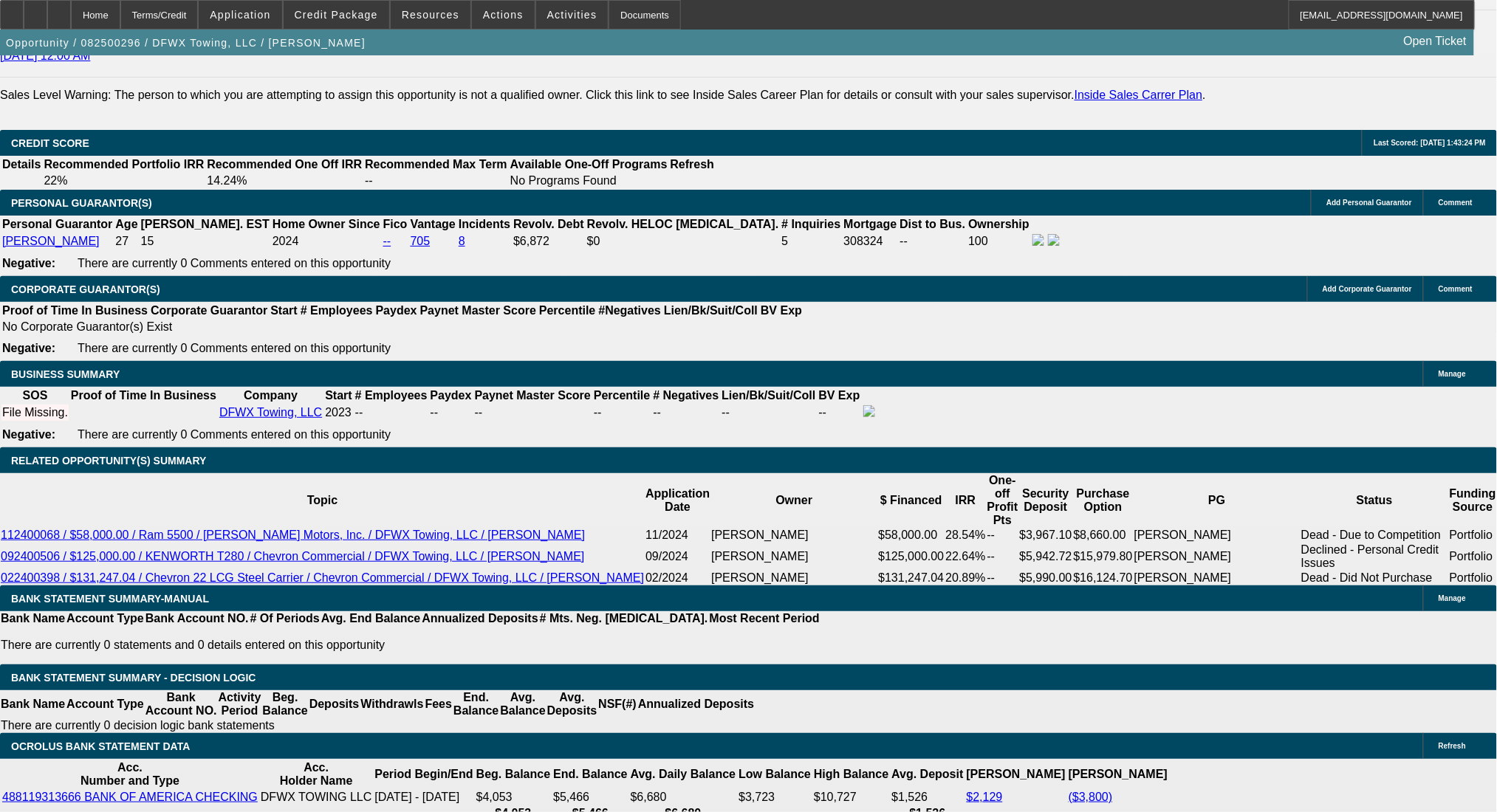
type input "54"
type input "1"
type input "$3,315.56"
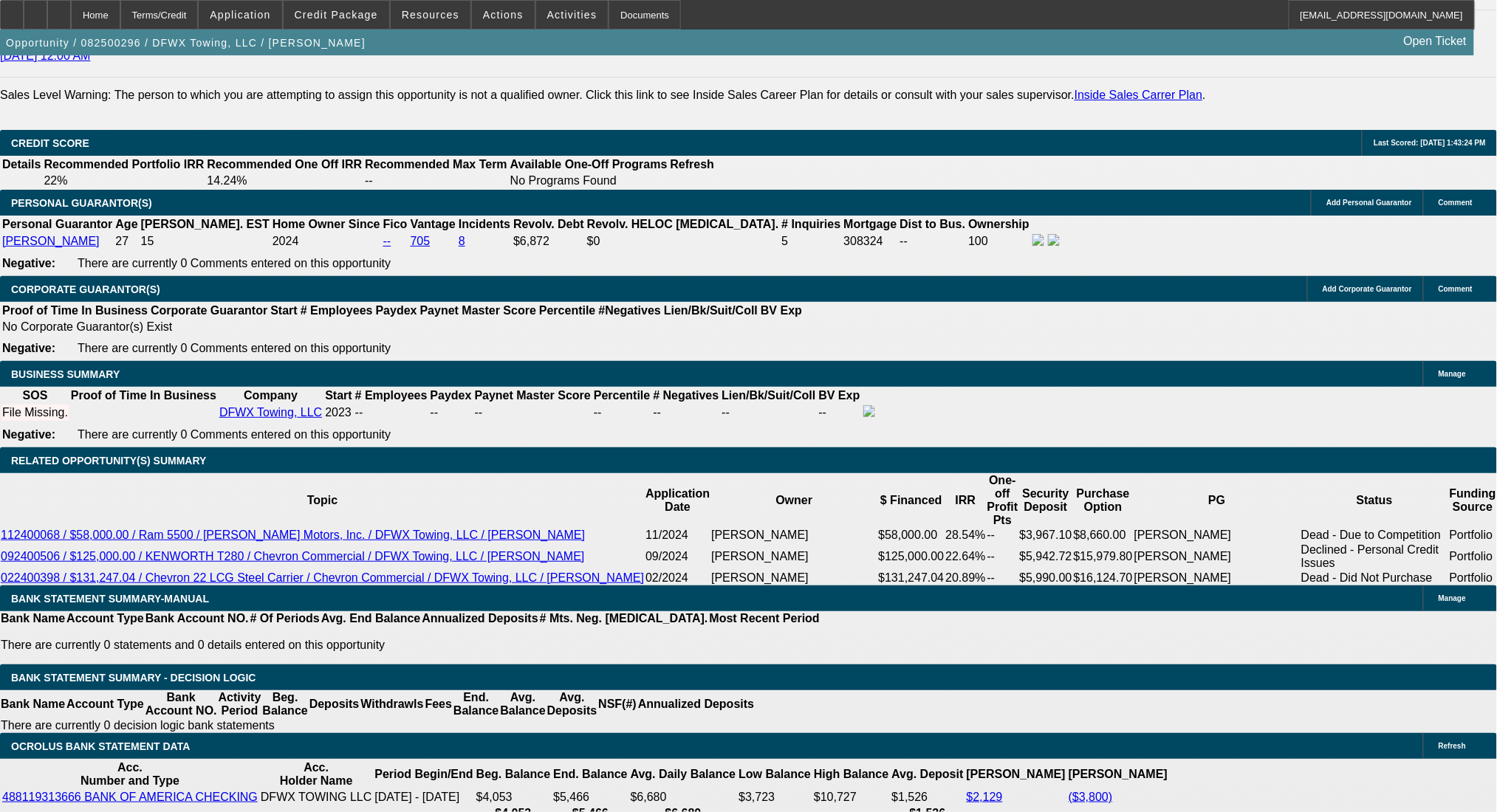
type input "$1,657.78"
type input "16"
type input "$4,566.86"
type input "$2,283.43"
type input "16"
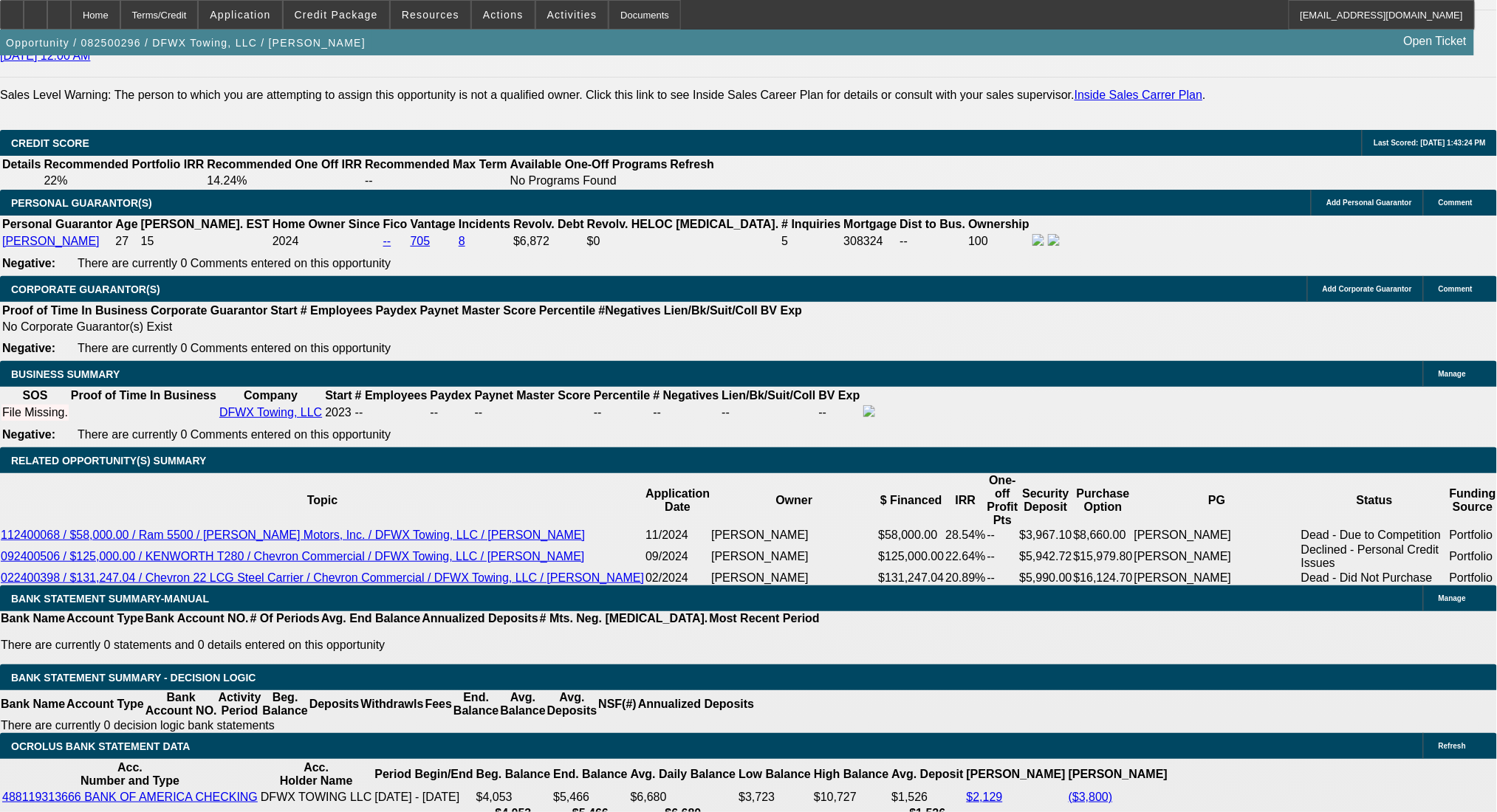
type input "$15,000.00"
type input "$3,783.98"
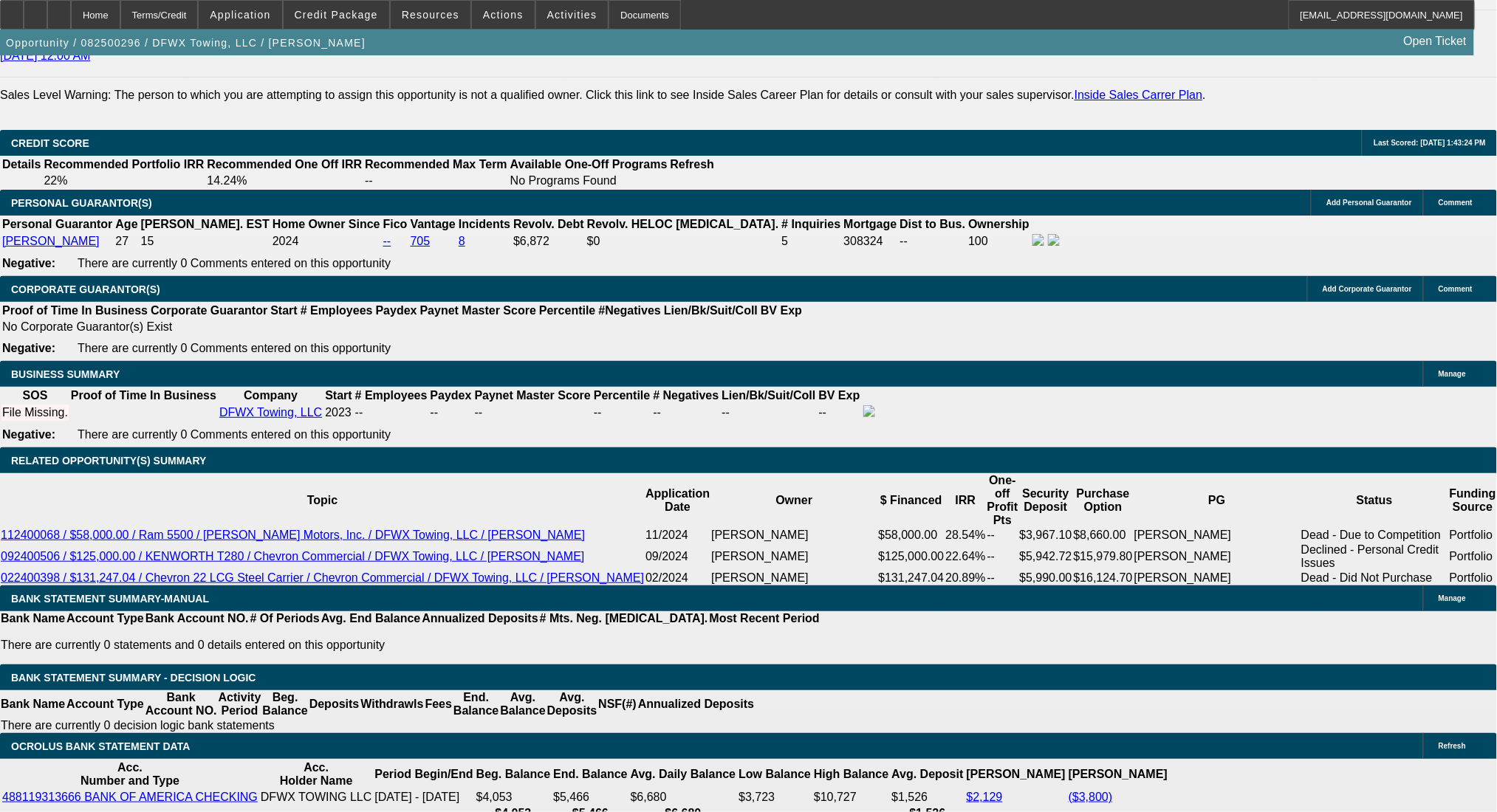
type input "$1,891.99"
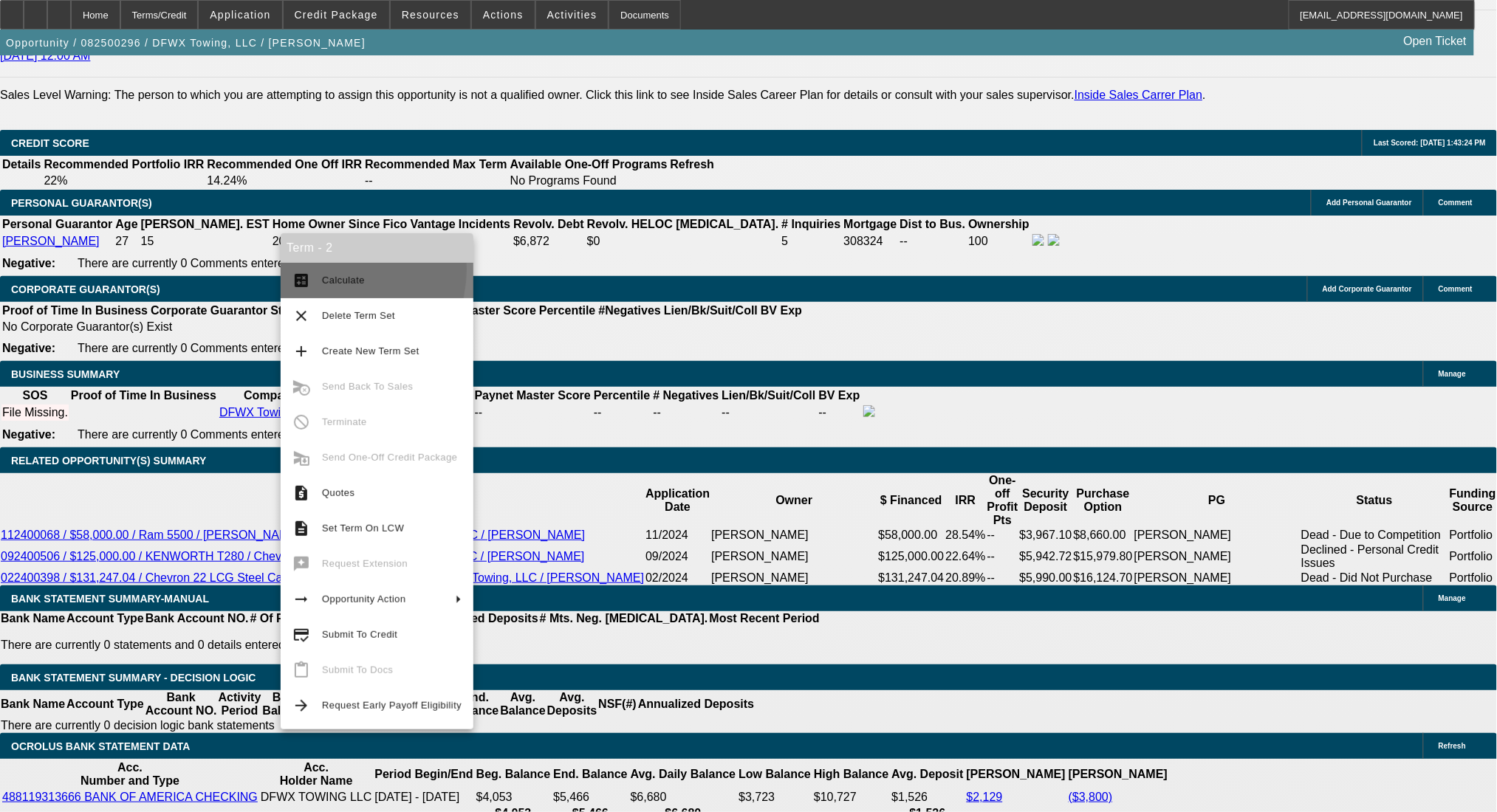
click at [331, 269] on button "calculate Calculate" at bounding box center [377, 281] width 193 height 35
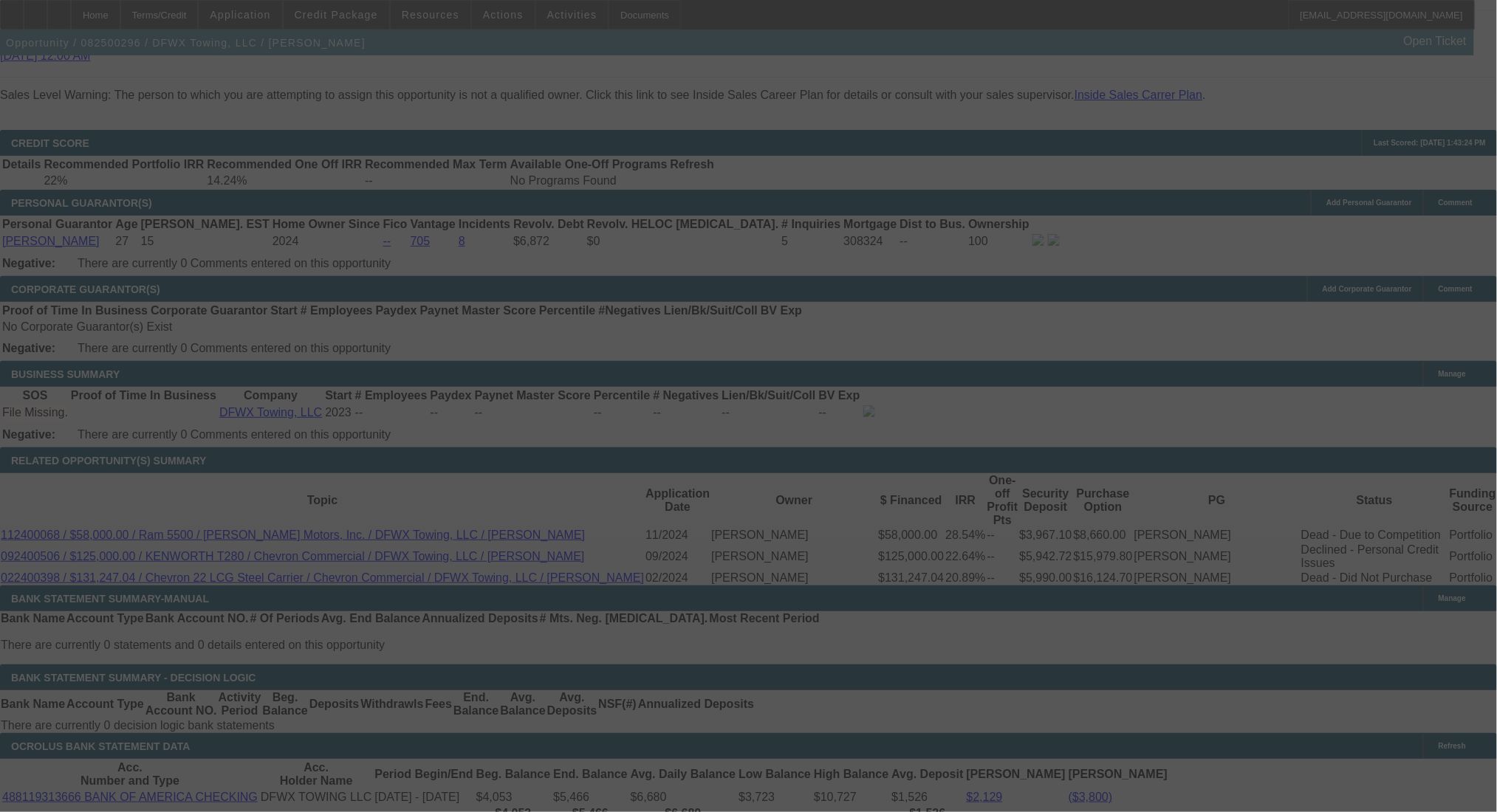
select select "0"
select select "2"
select select "0.1"
select select "4"
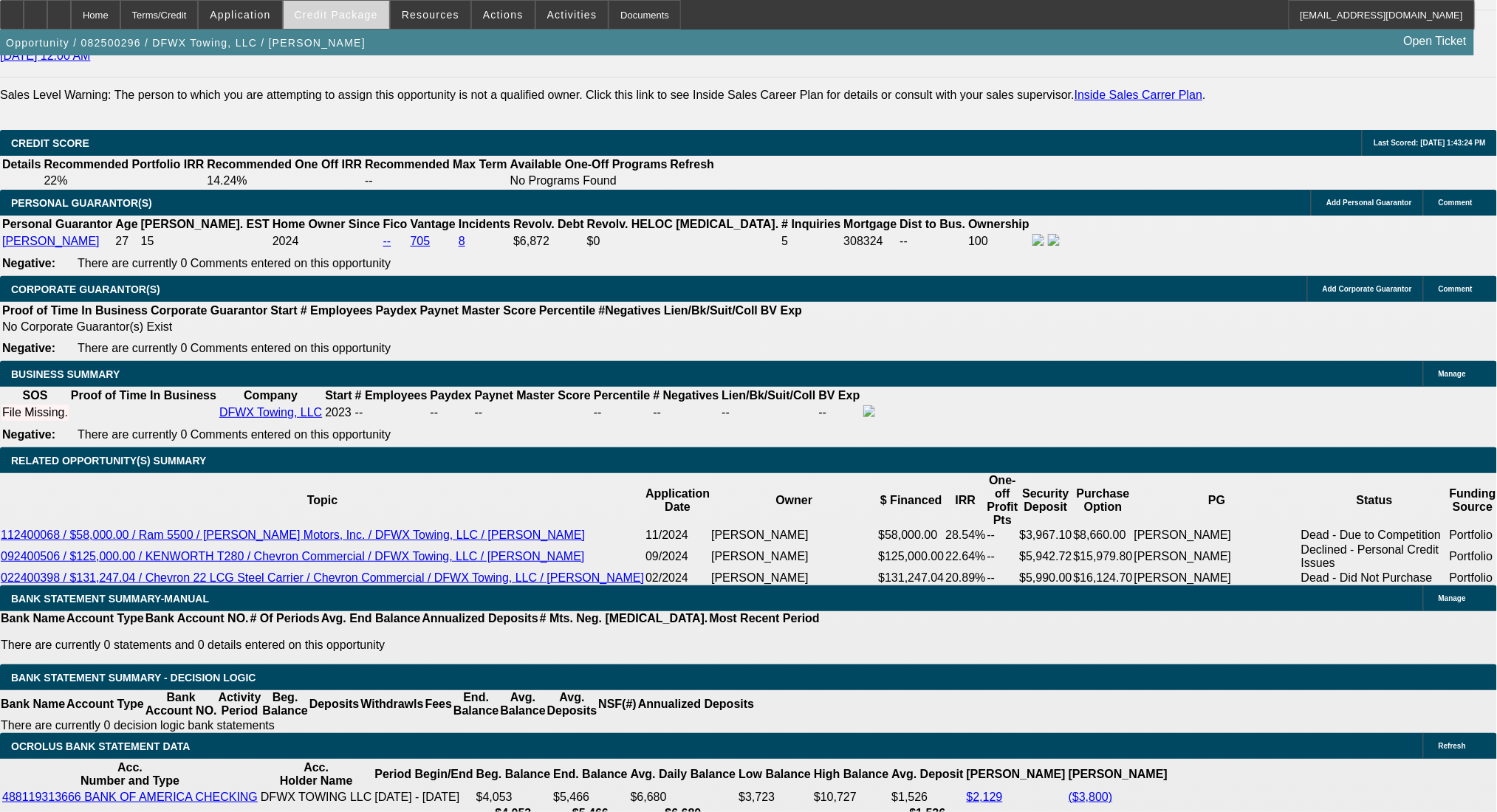
click at [364, 17] on span "Credit Package" at bounding box center [336, 14] width 84 height 12
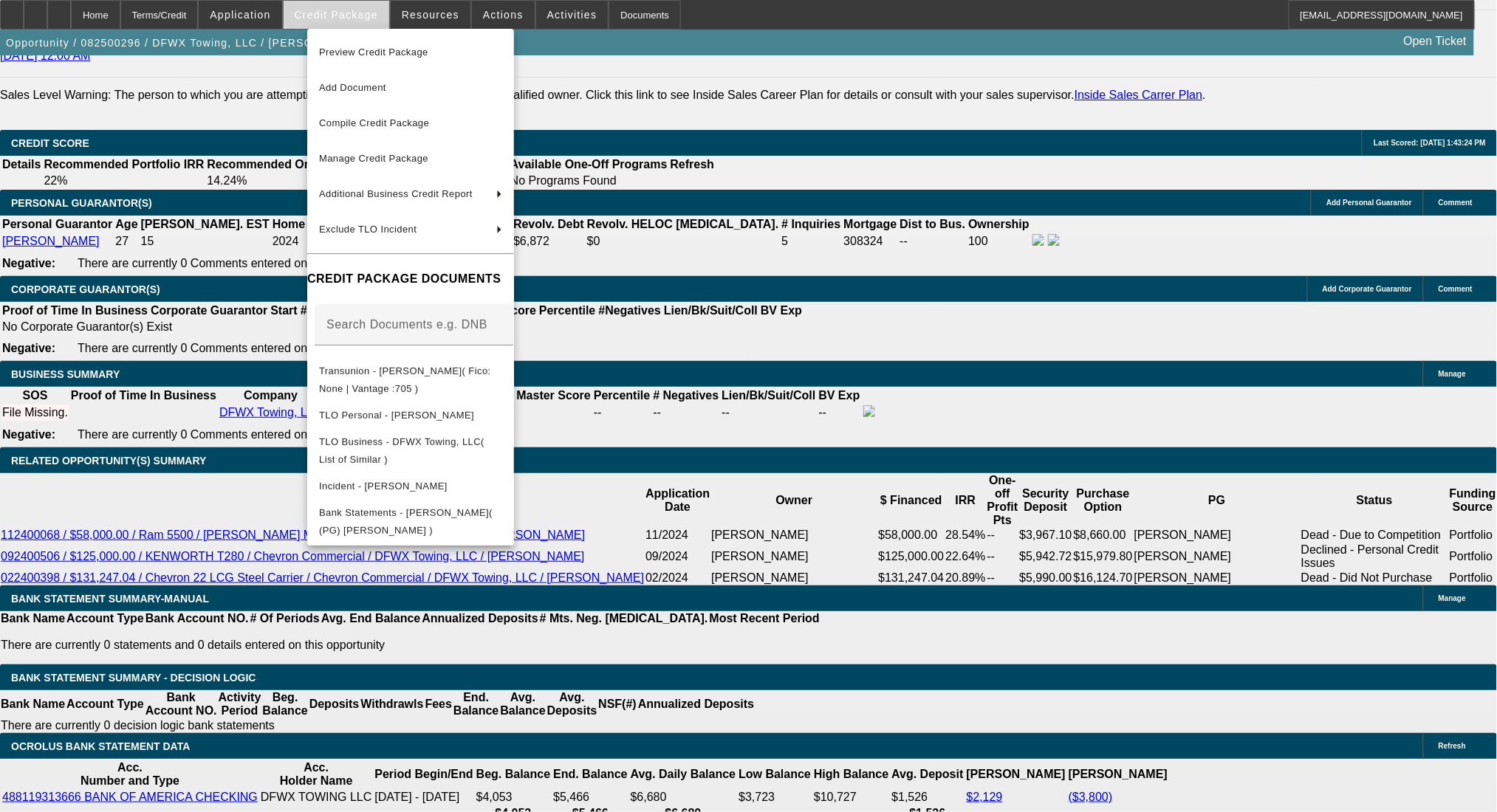
click at [364, 17] on div at bounding box center [748, 406] width 1497 height 812
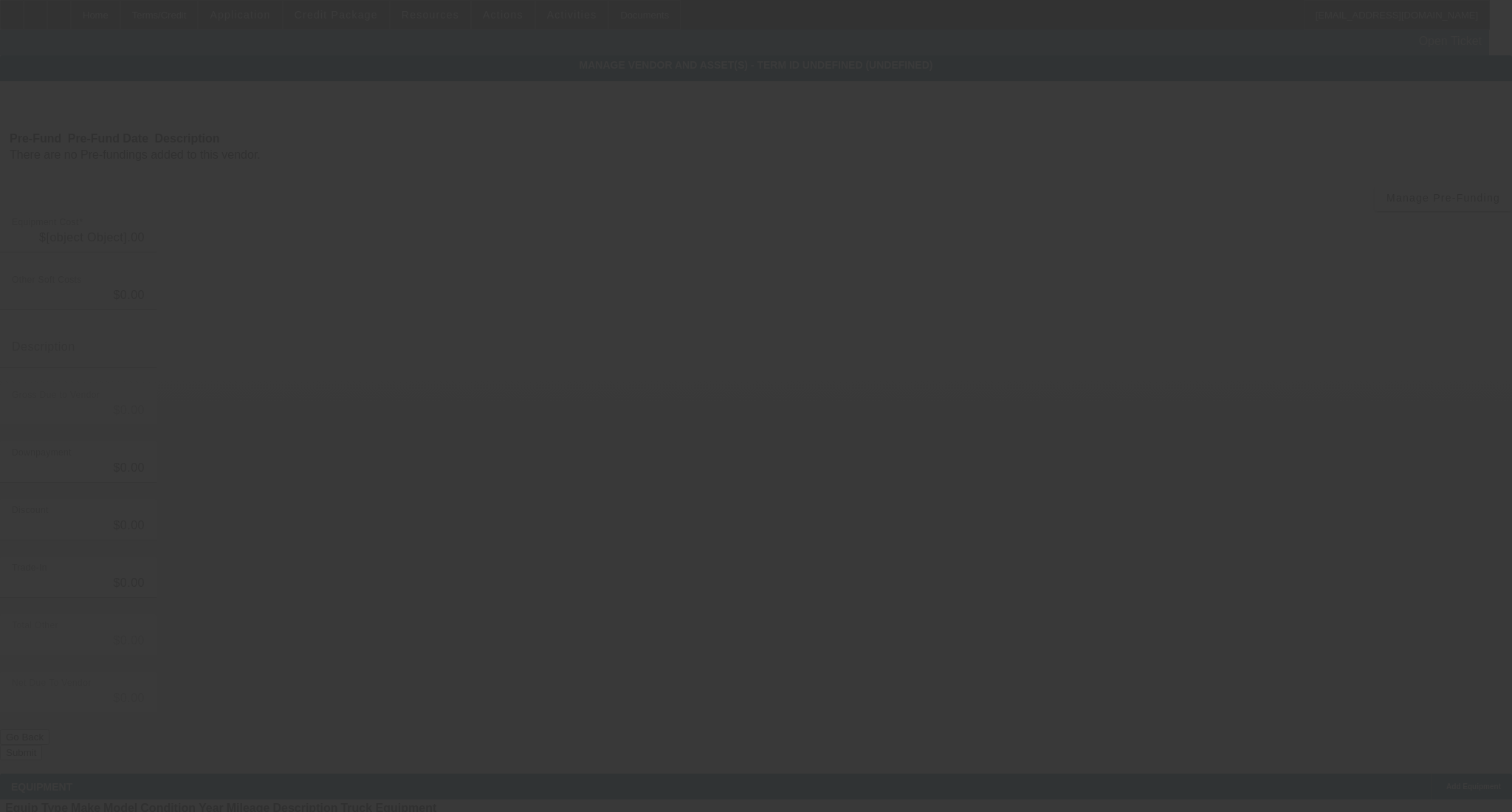
type input "$87,500.00"
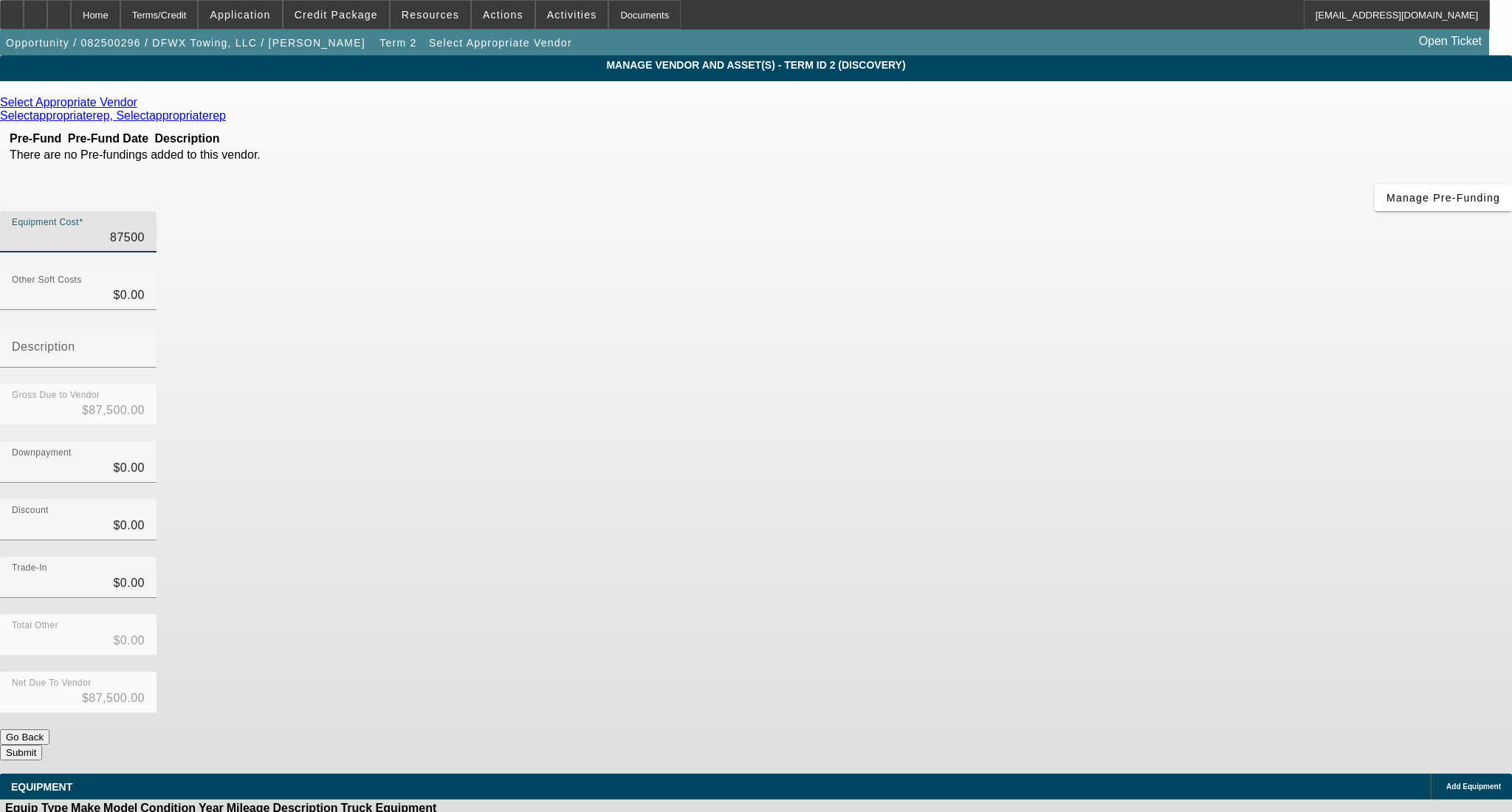
drag, startPoint x: 908, startPoint y: 124, endPoint x: 1046, endPoint y: 142, distance: 139.2
click at [1046, 211] on div "Equipment Cost 87500" at bounding box center [756, 240] width 1512 height 58
type input "1"
type input "$1.00"
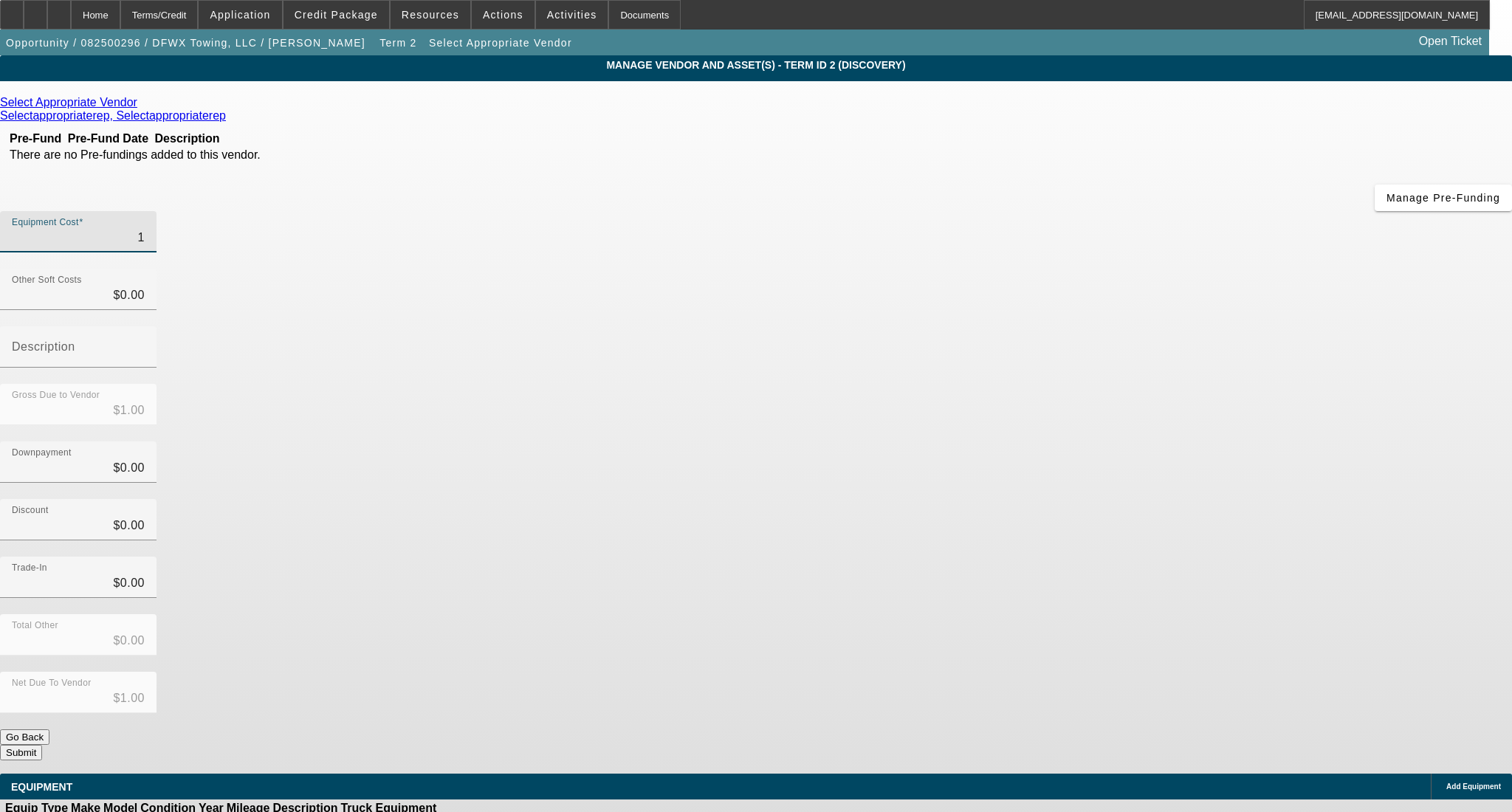
type input "17"
type input "$17.00"
type input "1"
type input "$1.00"
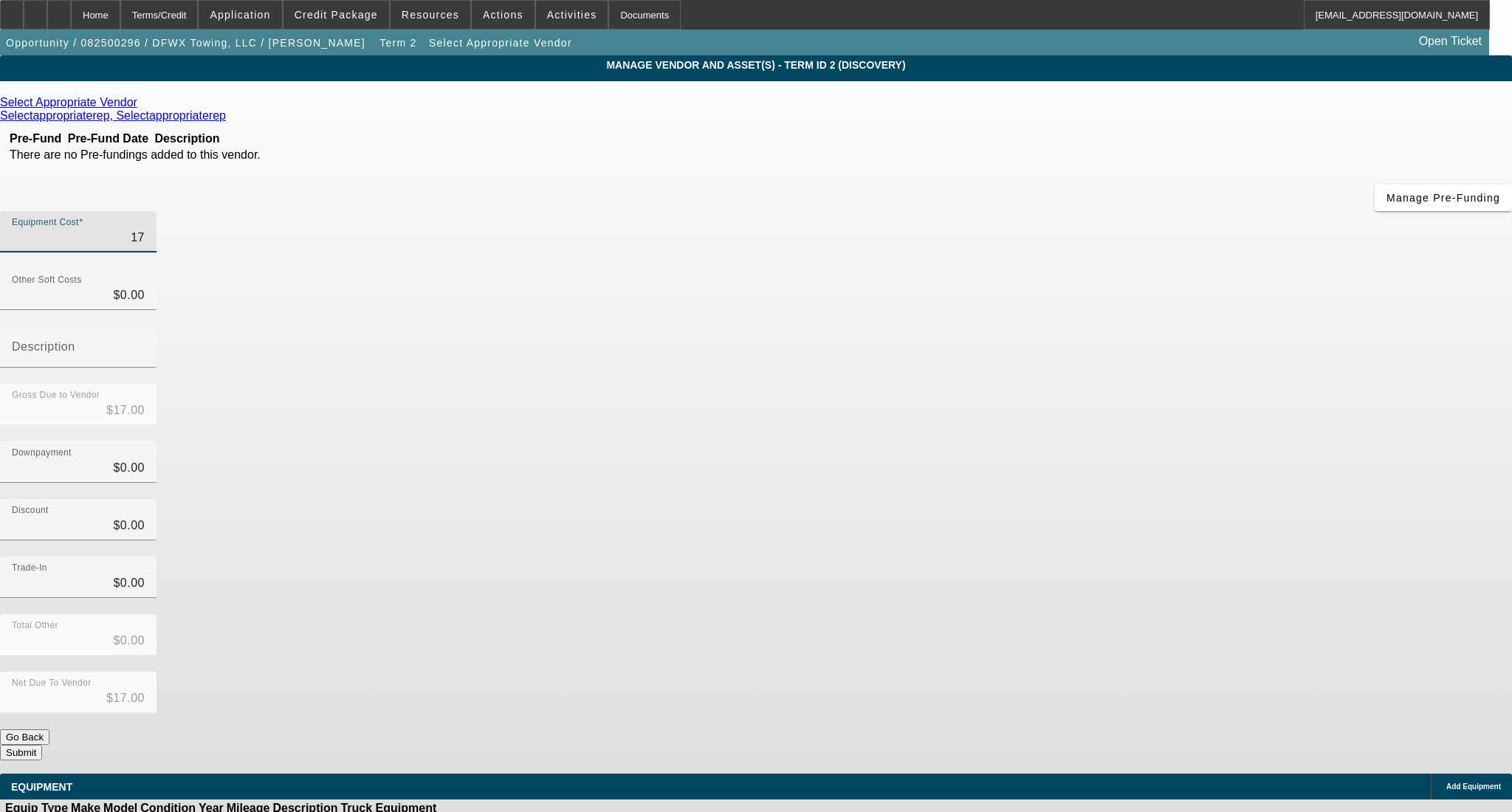
type input "$1.00"
type input "$0.00"
type input "7"
type input "$7.00"
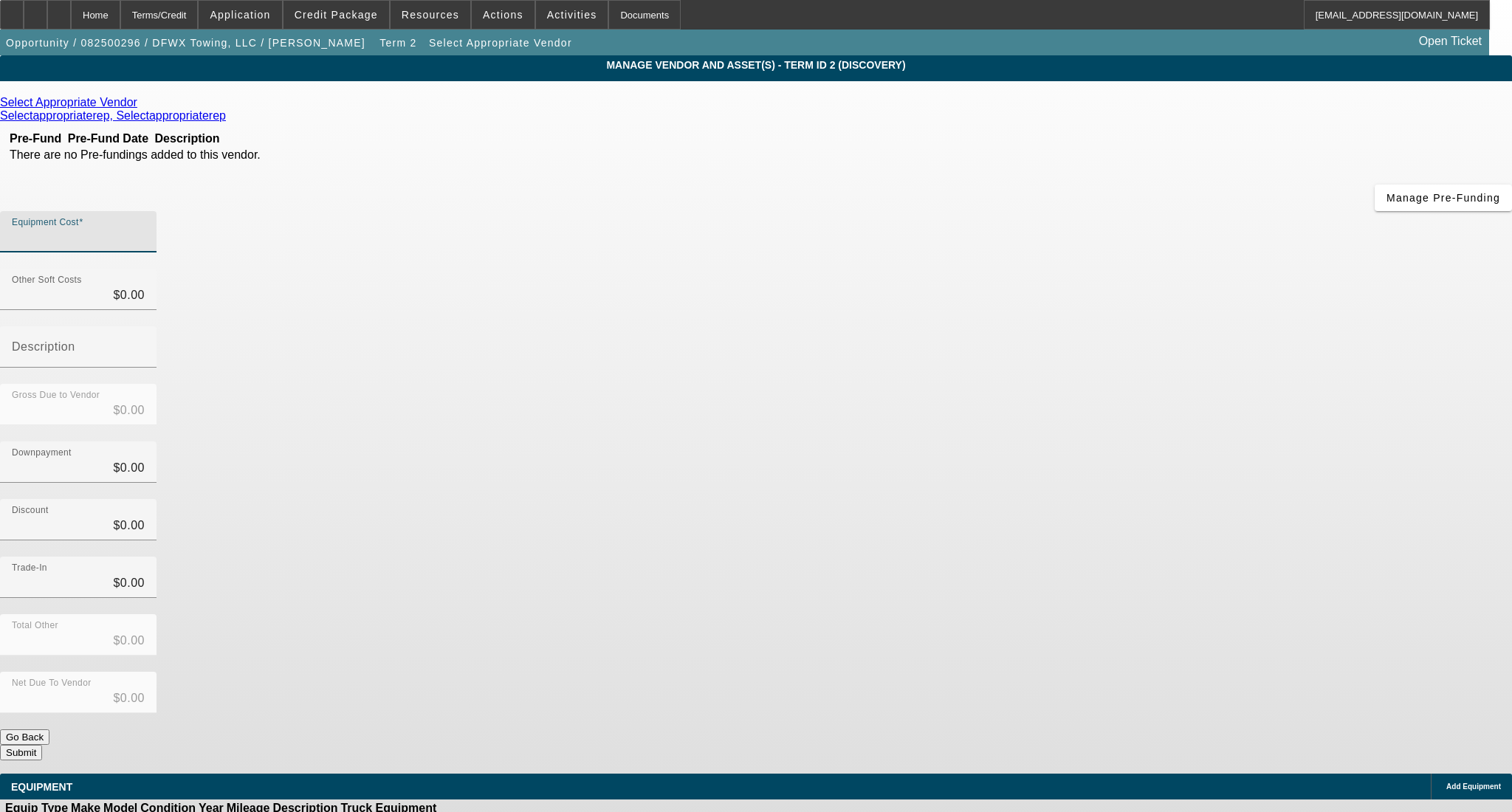
type input "$7.00"
type input "75"
type input "$75.00"
type input "750"
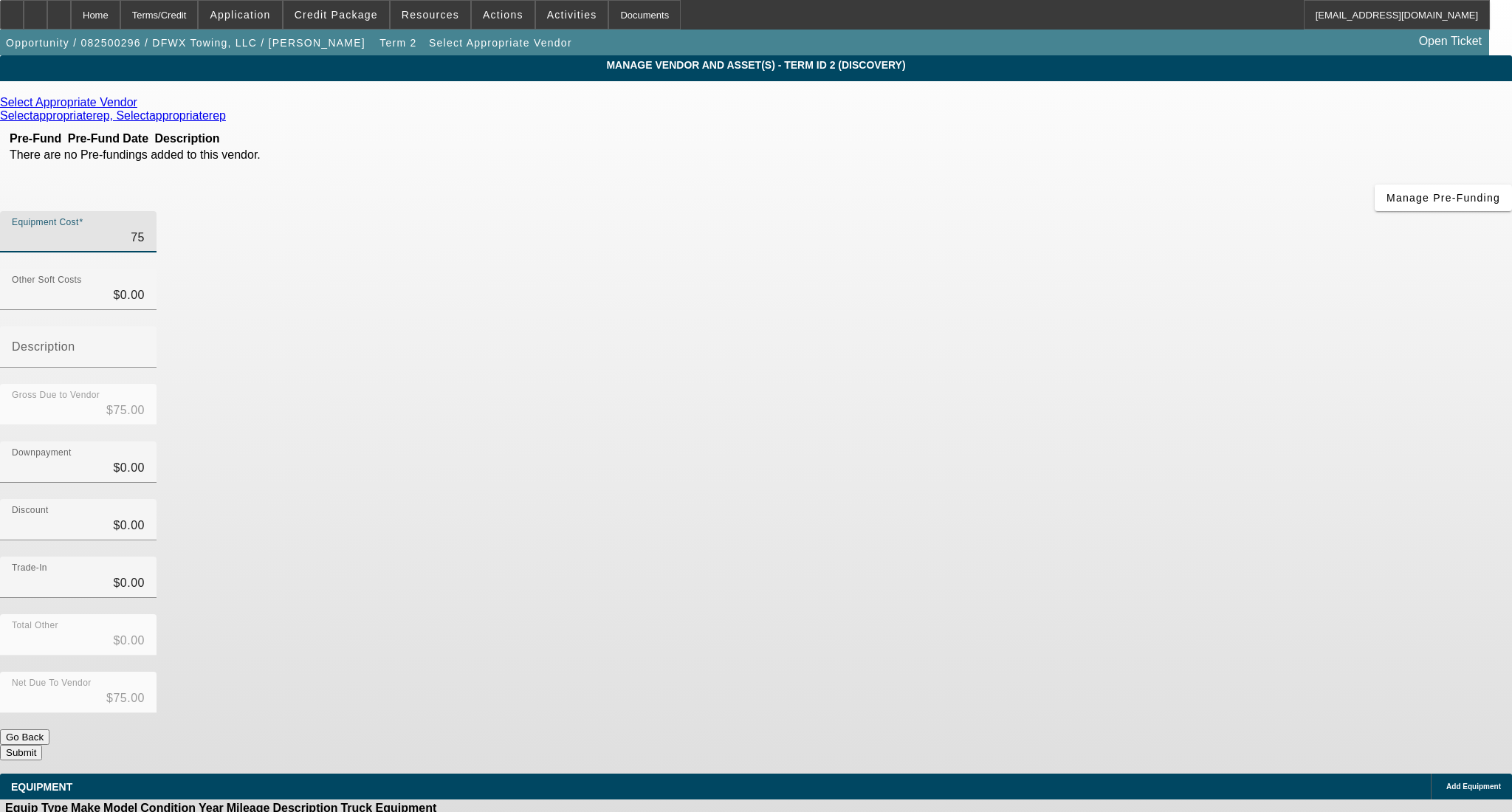
type input "$750.00"
type input "7500"
type input "$7,500.00"
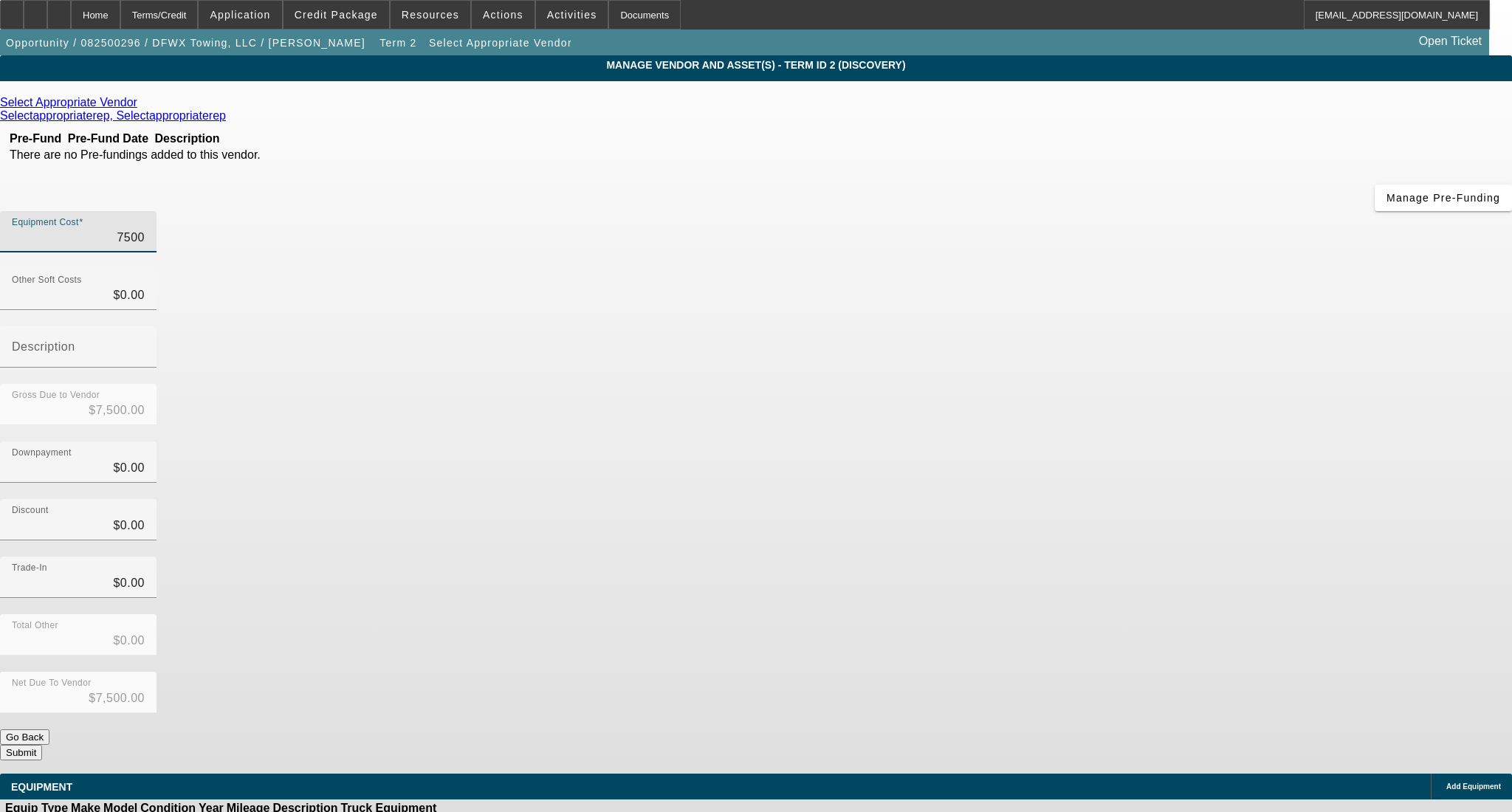
type input "75000"
type input "$75,000.00"
type input "750000"
type input "$750,000.00"
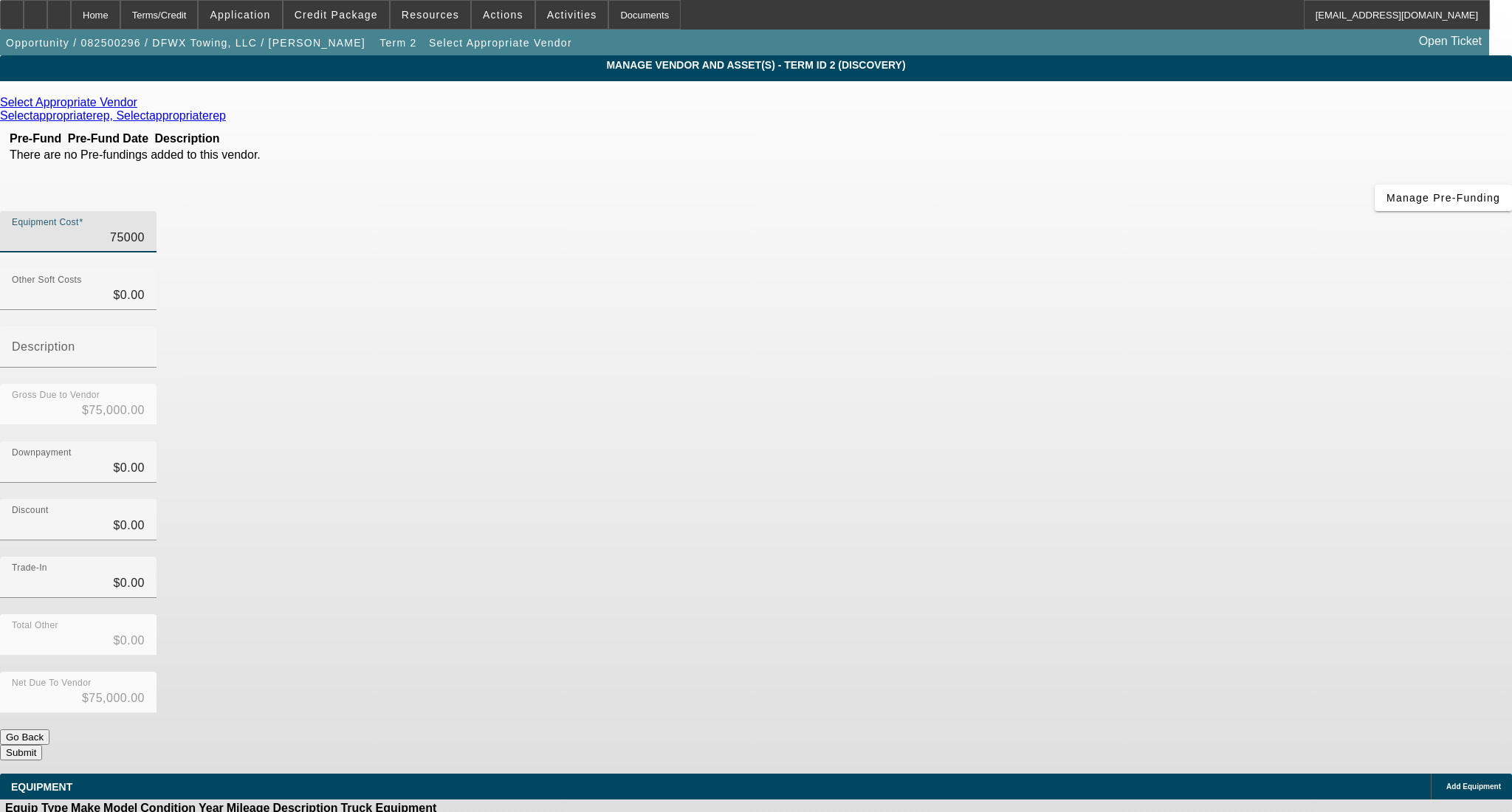
type input "$750,000.00"
type input "75000"
type input "$75,000.00"
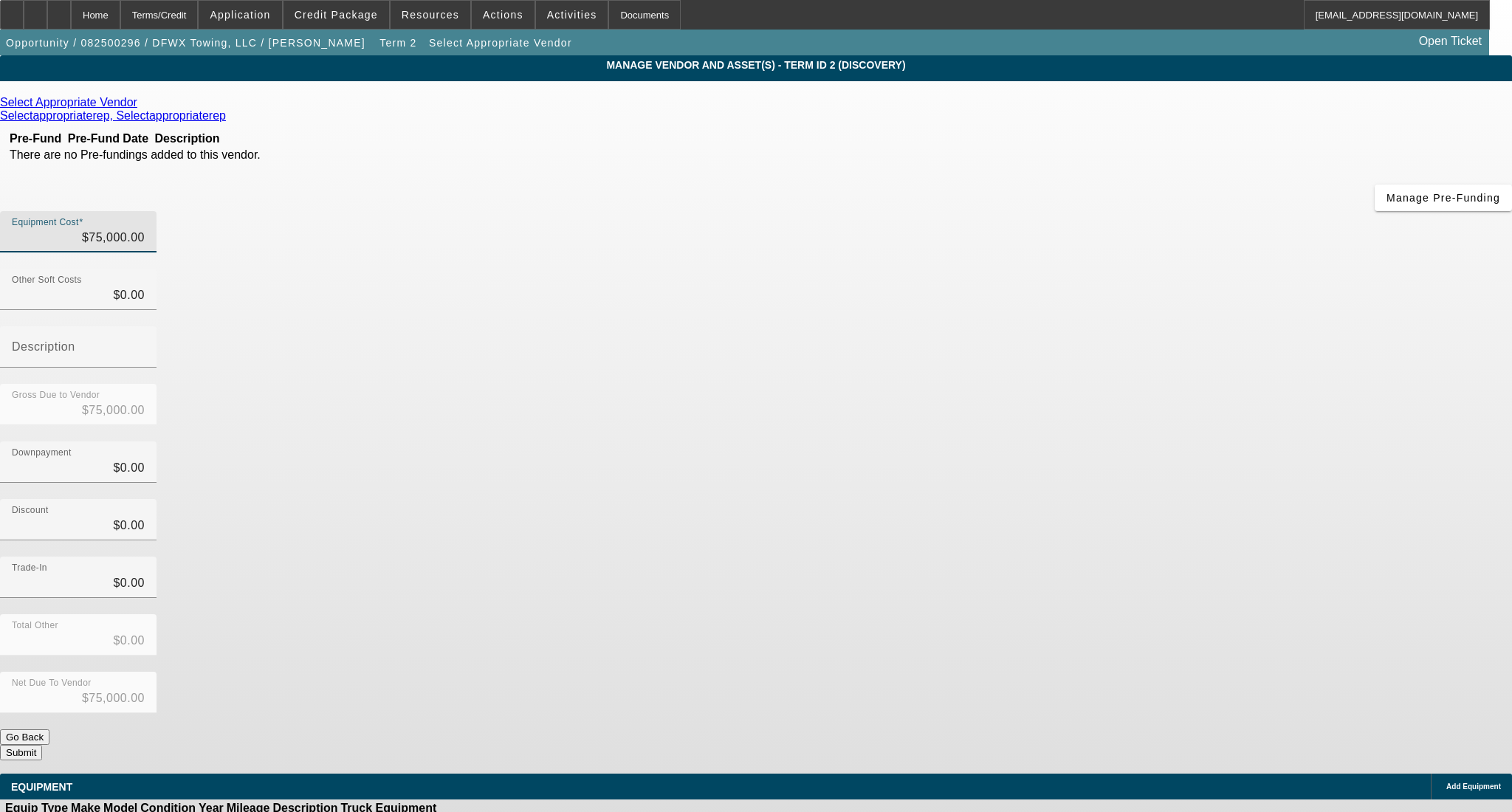
click at [1085, 499] on div "Discount $0.00" at bounding box center [756, 528] width 1512 height 58
click at [42, 744] on button "Submit" at bounding box center [21, 752] width 42 height 15
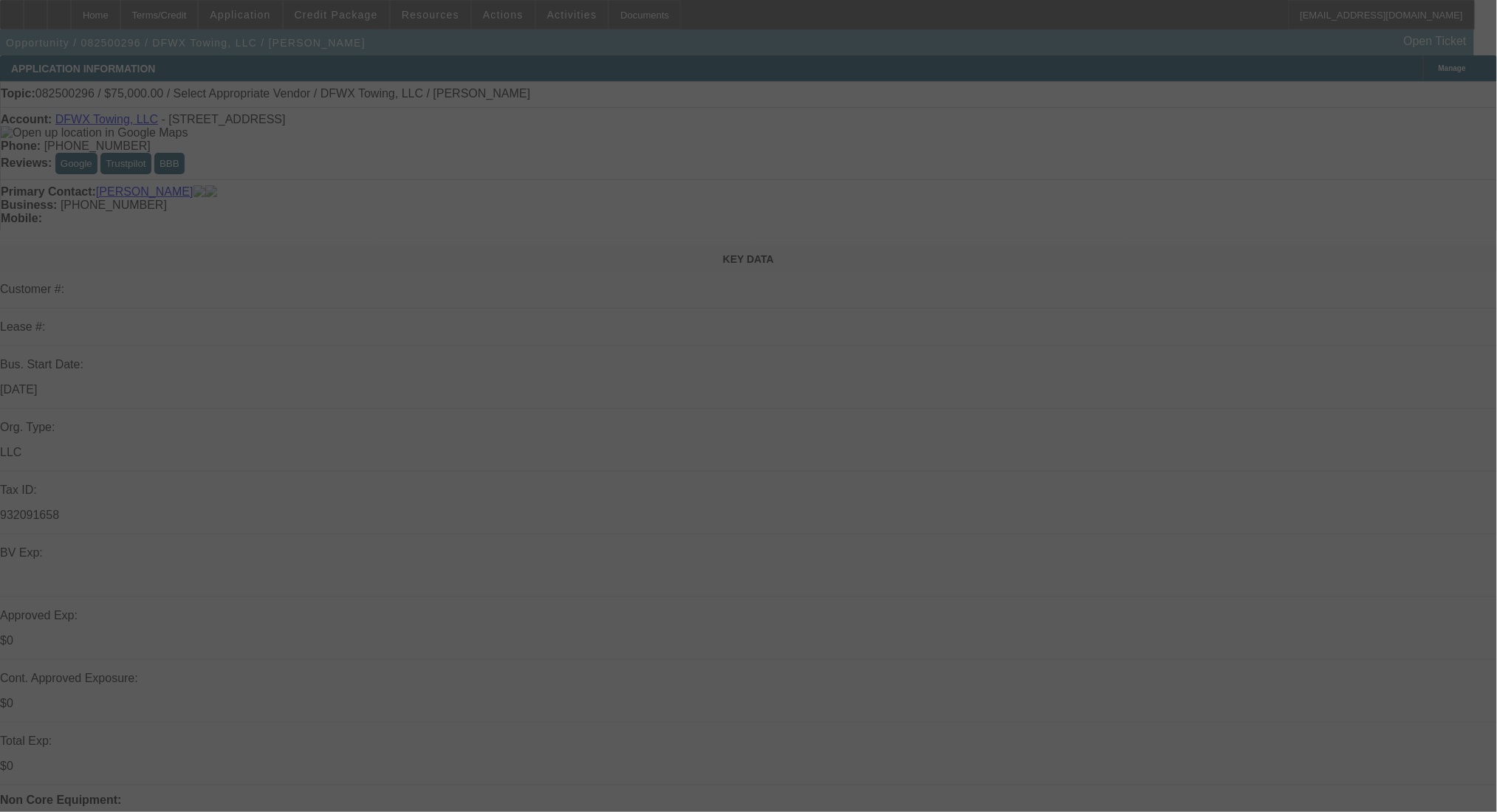
click at [182, 10] on div at bounding box center [748, 406] width 1497 height 812
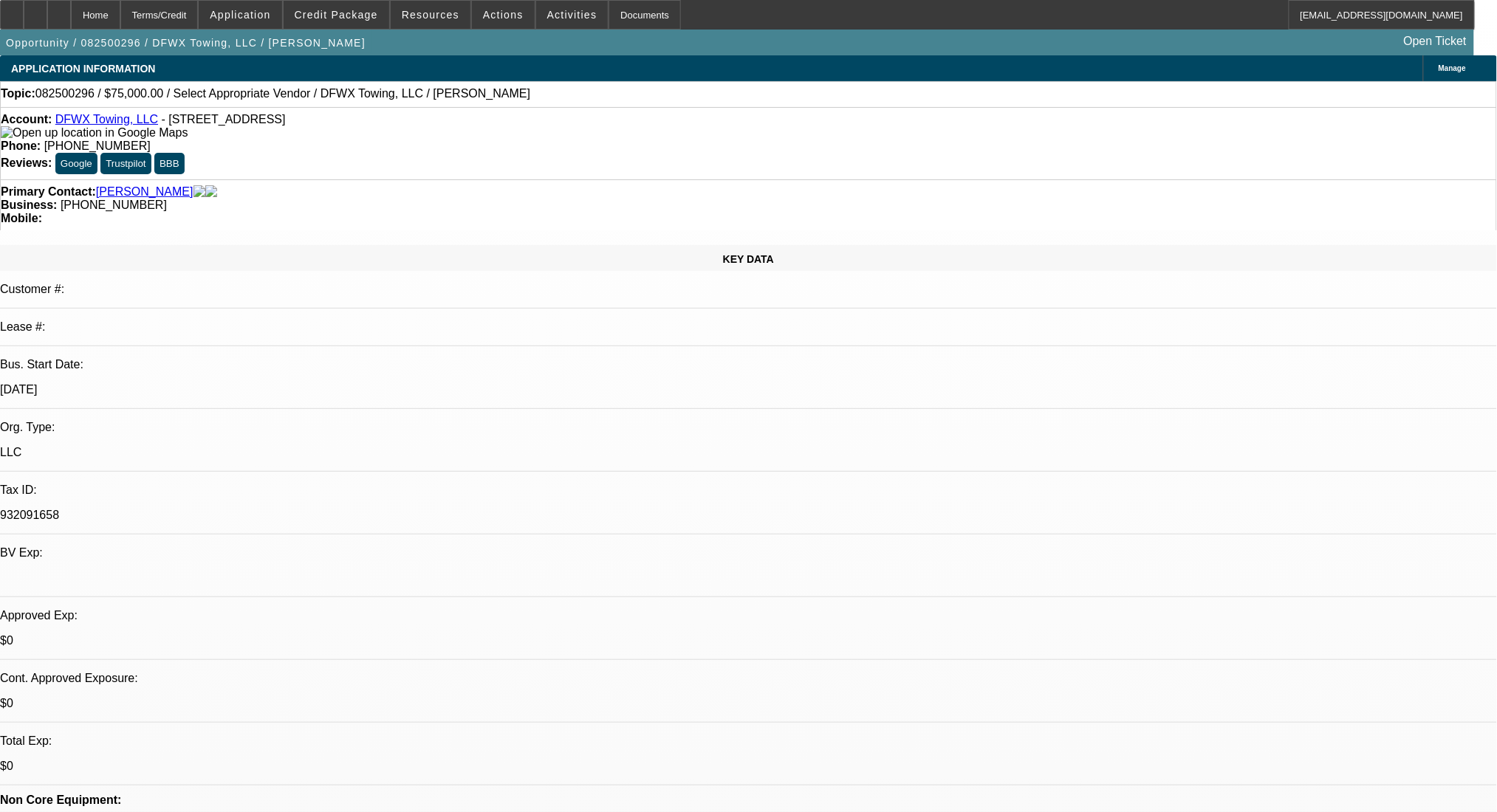
select select "0"
select select "2"
select select "0.1"
select select "4"
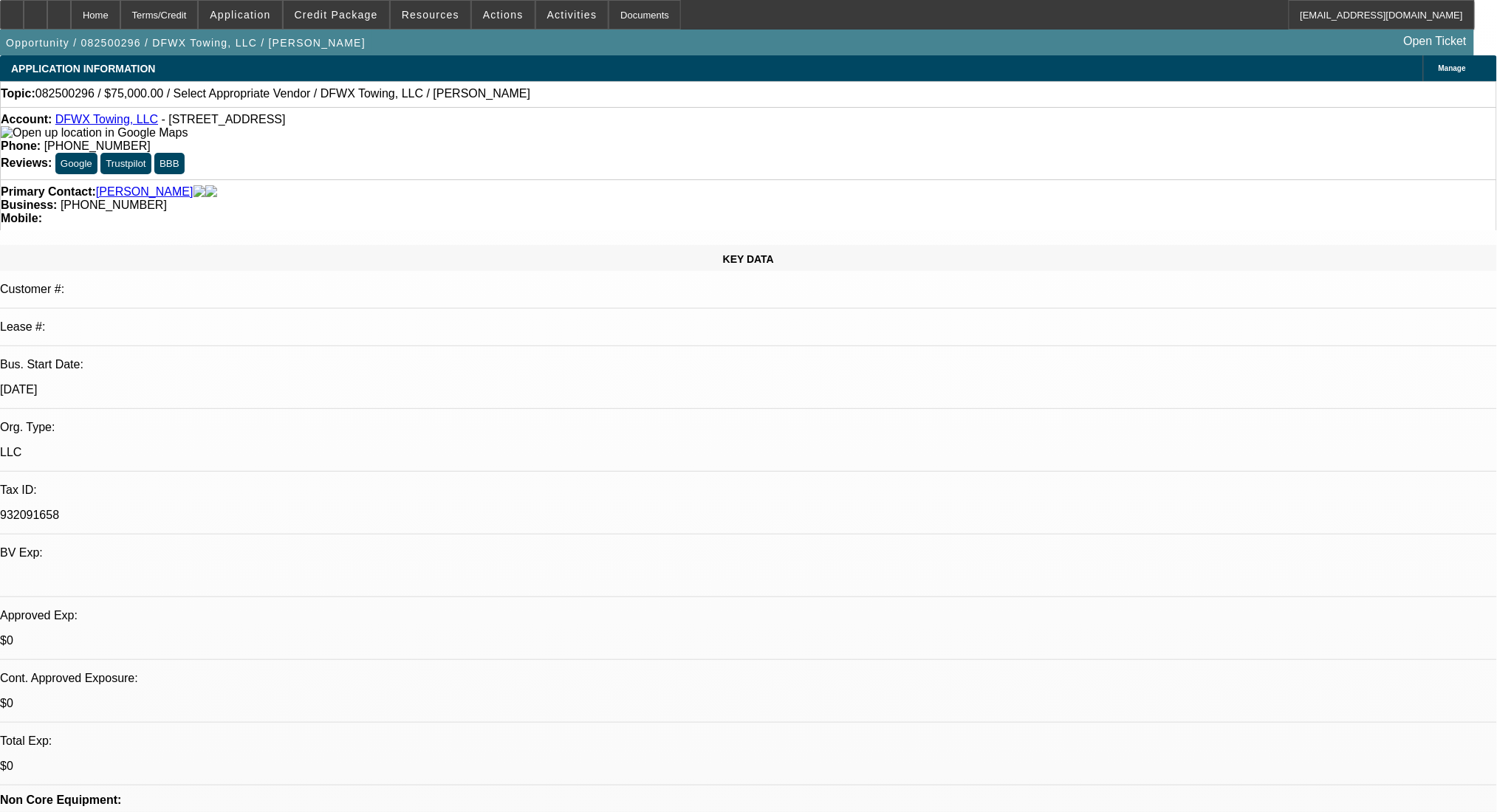
select select "0"
select select "2"
select select "0.1"
select select "4"
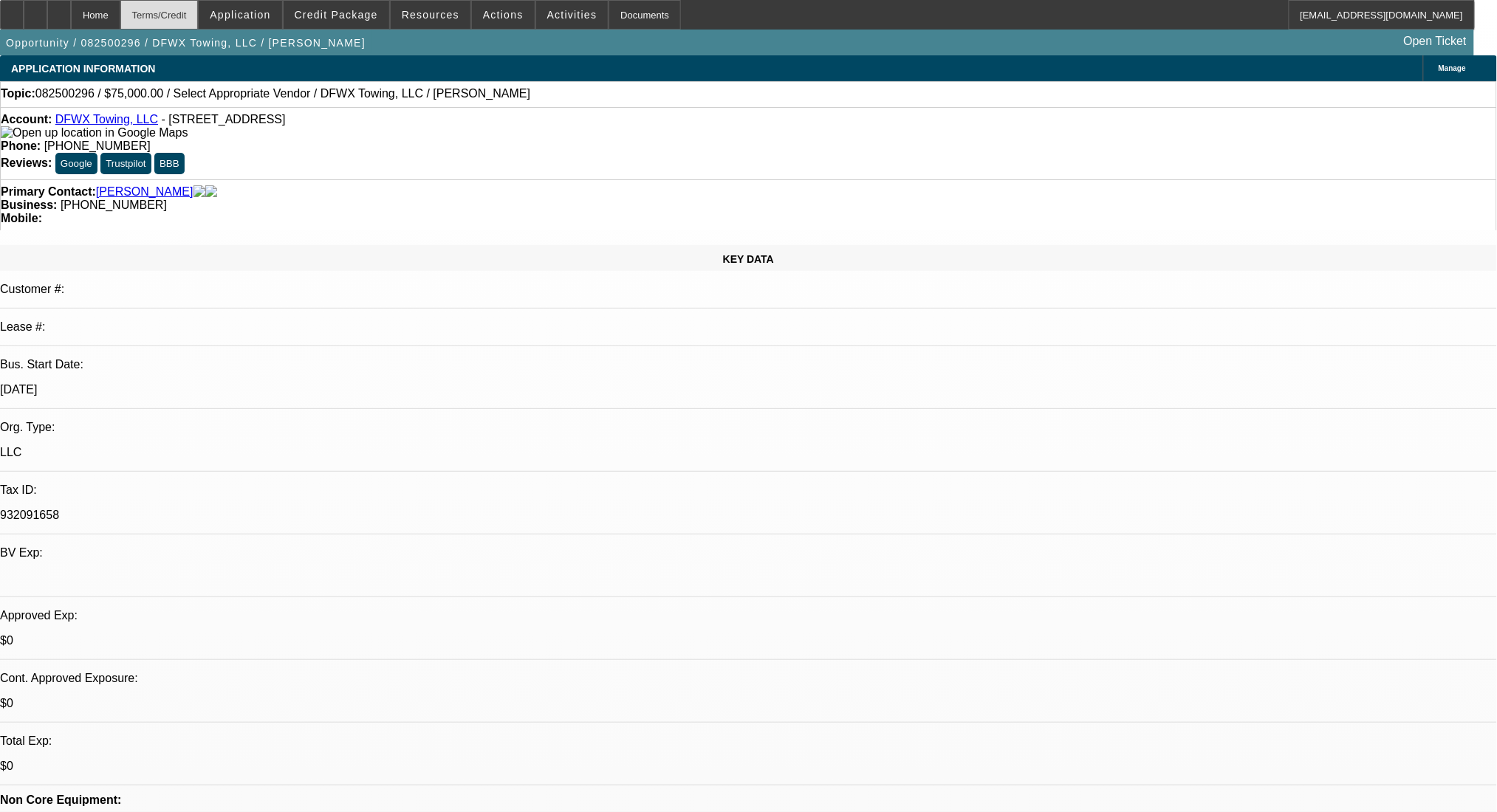
drag, startPoint x: 177, startPoint y: 2, endPoint x: 195, endPoint y: 26, distance: 30.0
click at [177, 2] on div "Terms/Credit" at bounding box center [159, 14] width 78 height 30
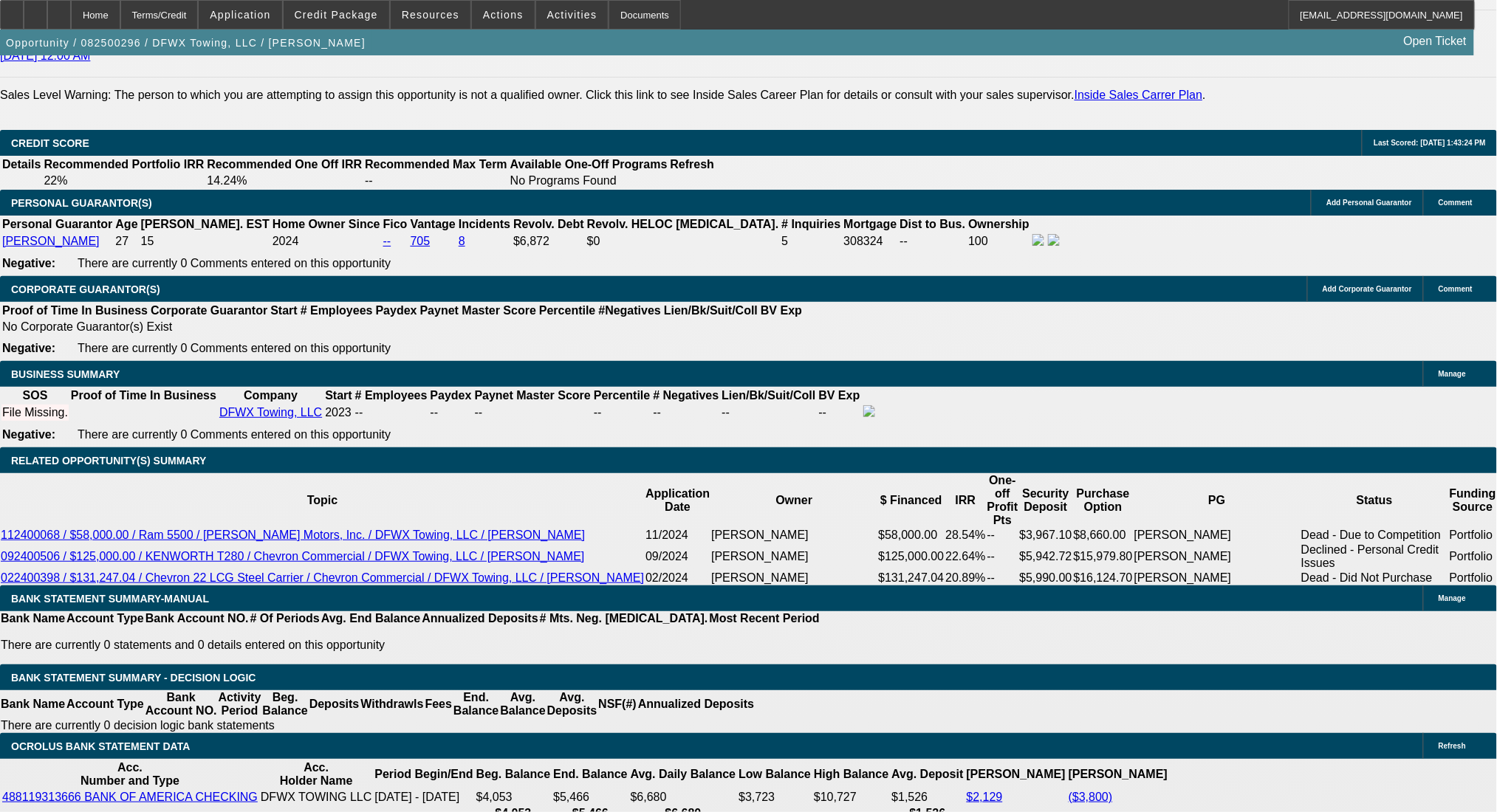
drag, startPoint x: 217, startPoint y: 456, endPoint x: 450, endPoint y: 477, distance: 233.9
type input "17"
type input "$34.00"
type input "UNKNOWN"
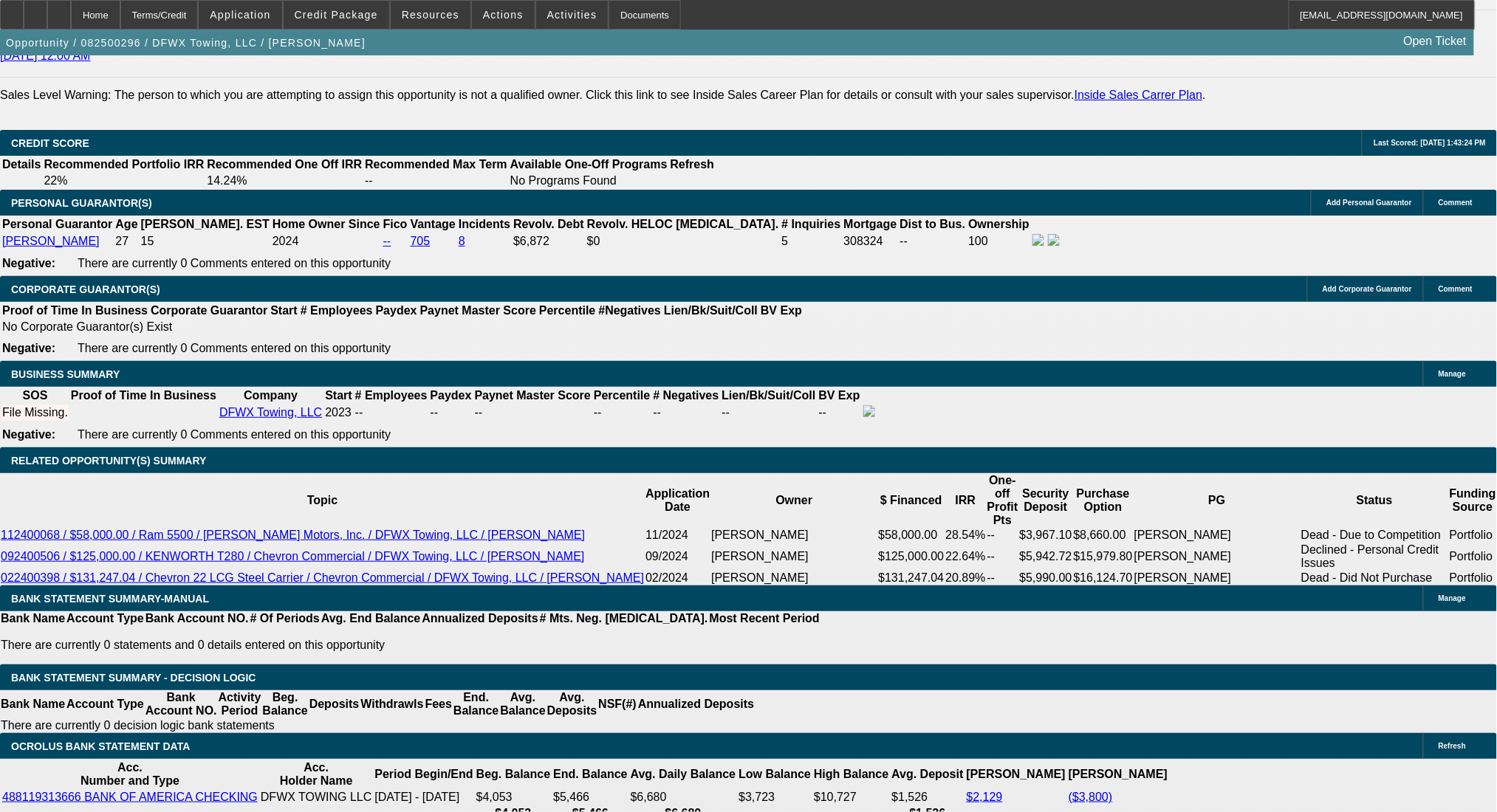
type input "1774"
type input "22.4"
type input "$3,548.00"
type input "$1,774.00"
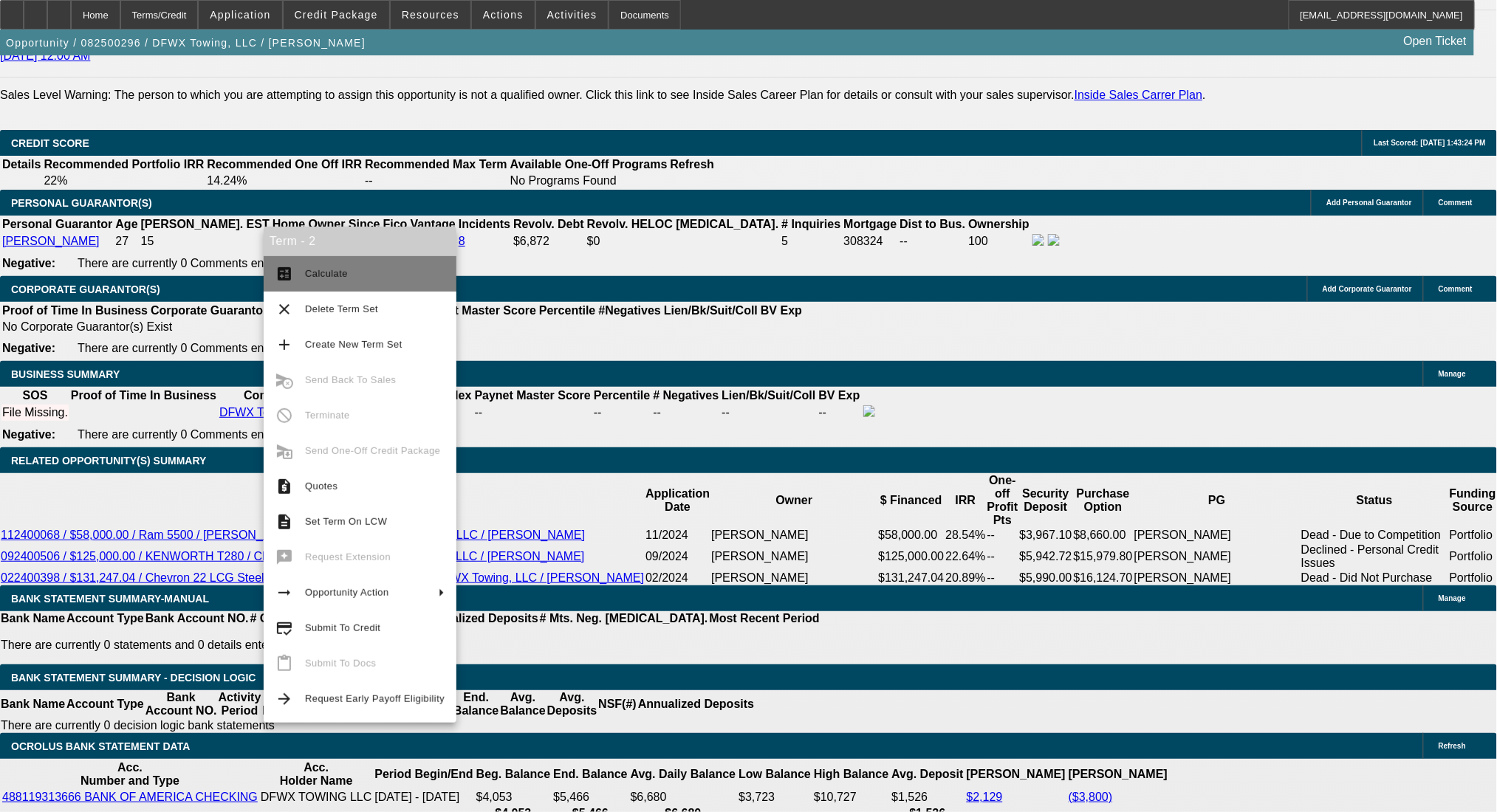
click at [336, 263] on button "calculate Calculate" at bounding box center [360, 274] width 193 height 35
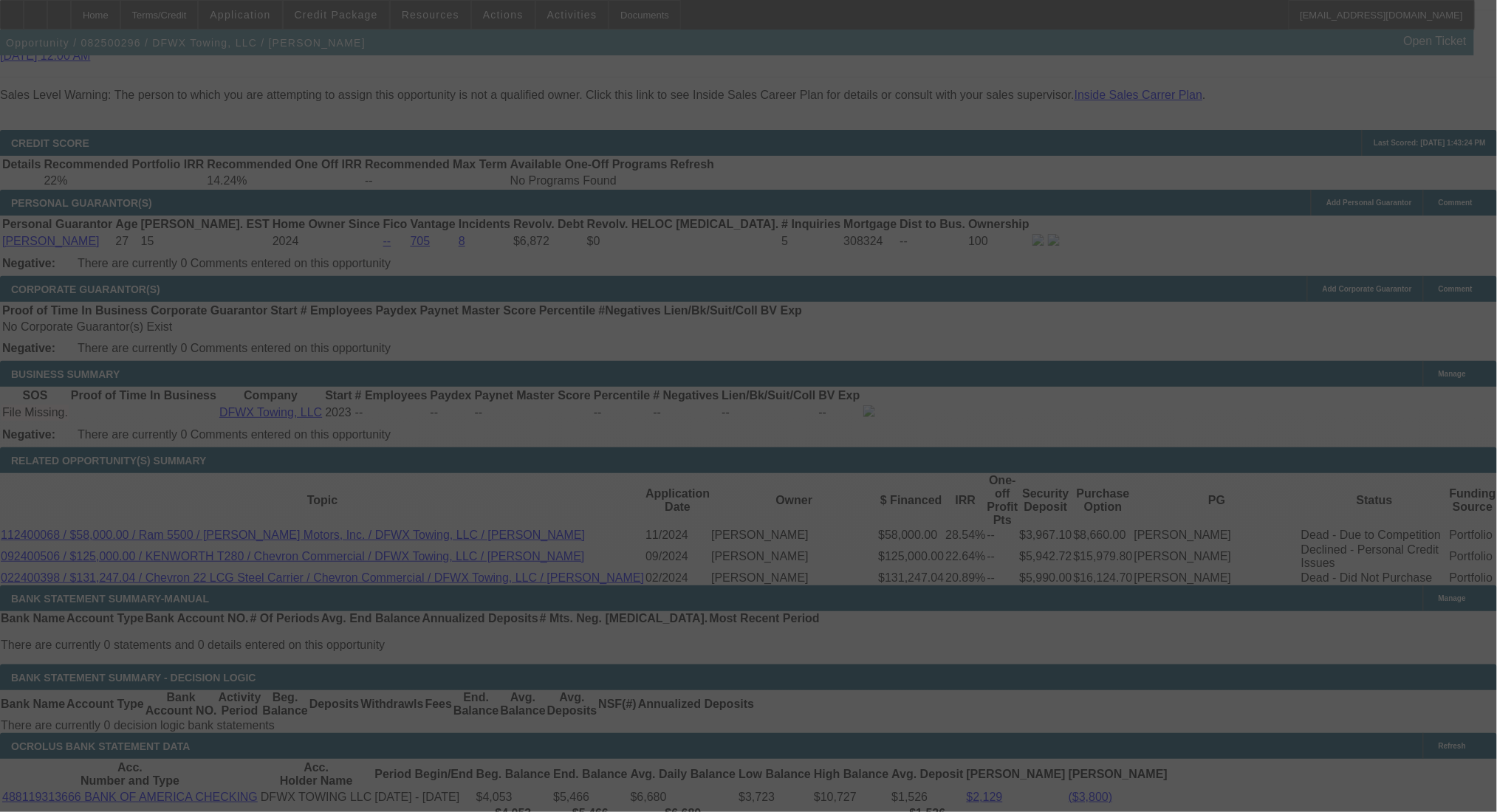
select select "0"
select select "2"
select select "0.1"
select select "4"
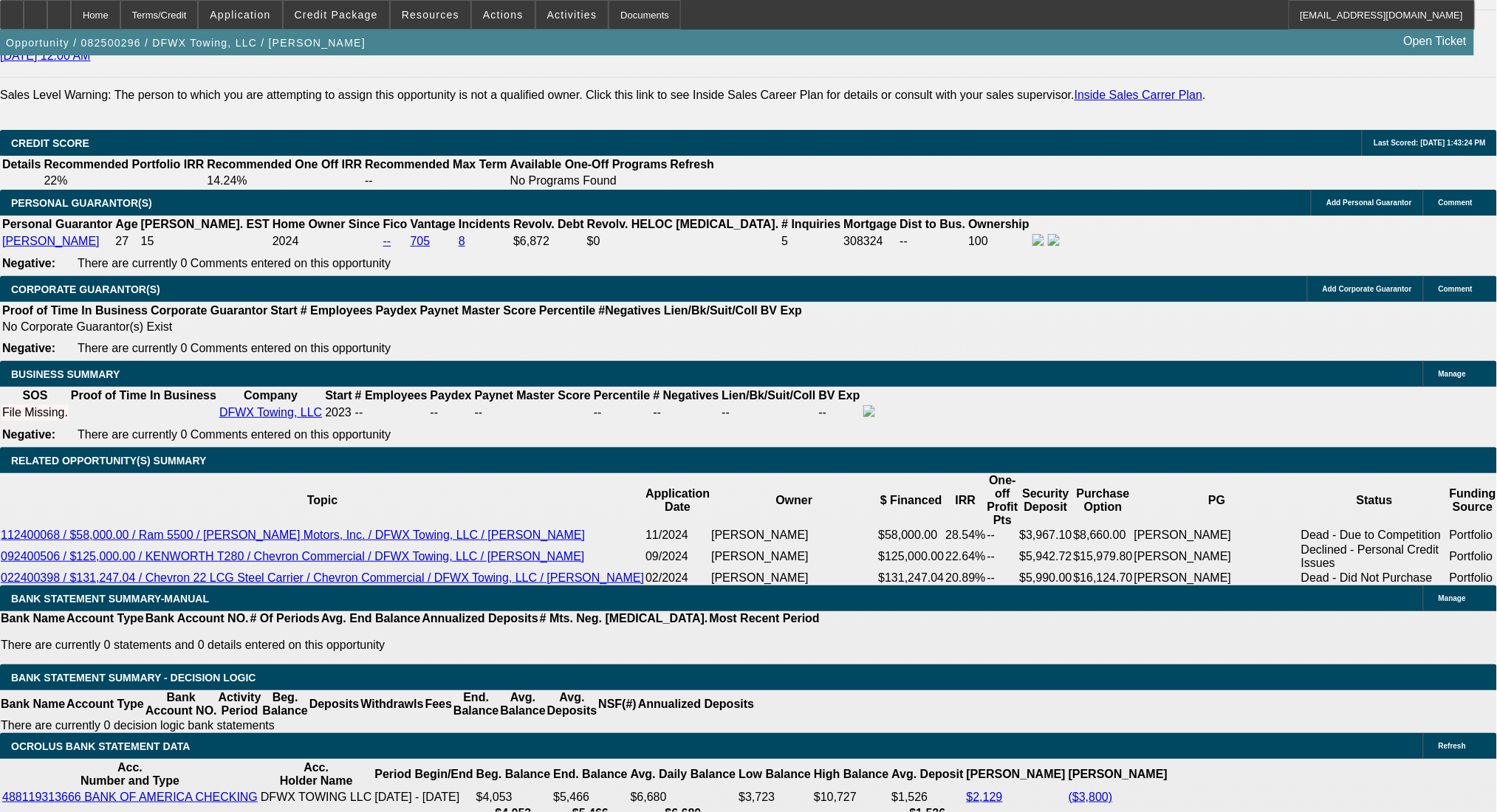
type input "54"
click at [536, 9] on span at bounding box center [572, 14] width 72 height 35
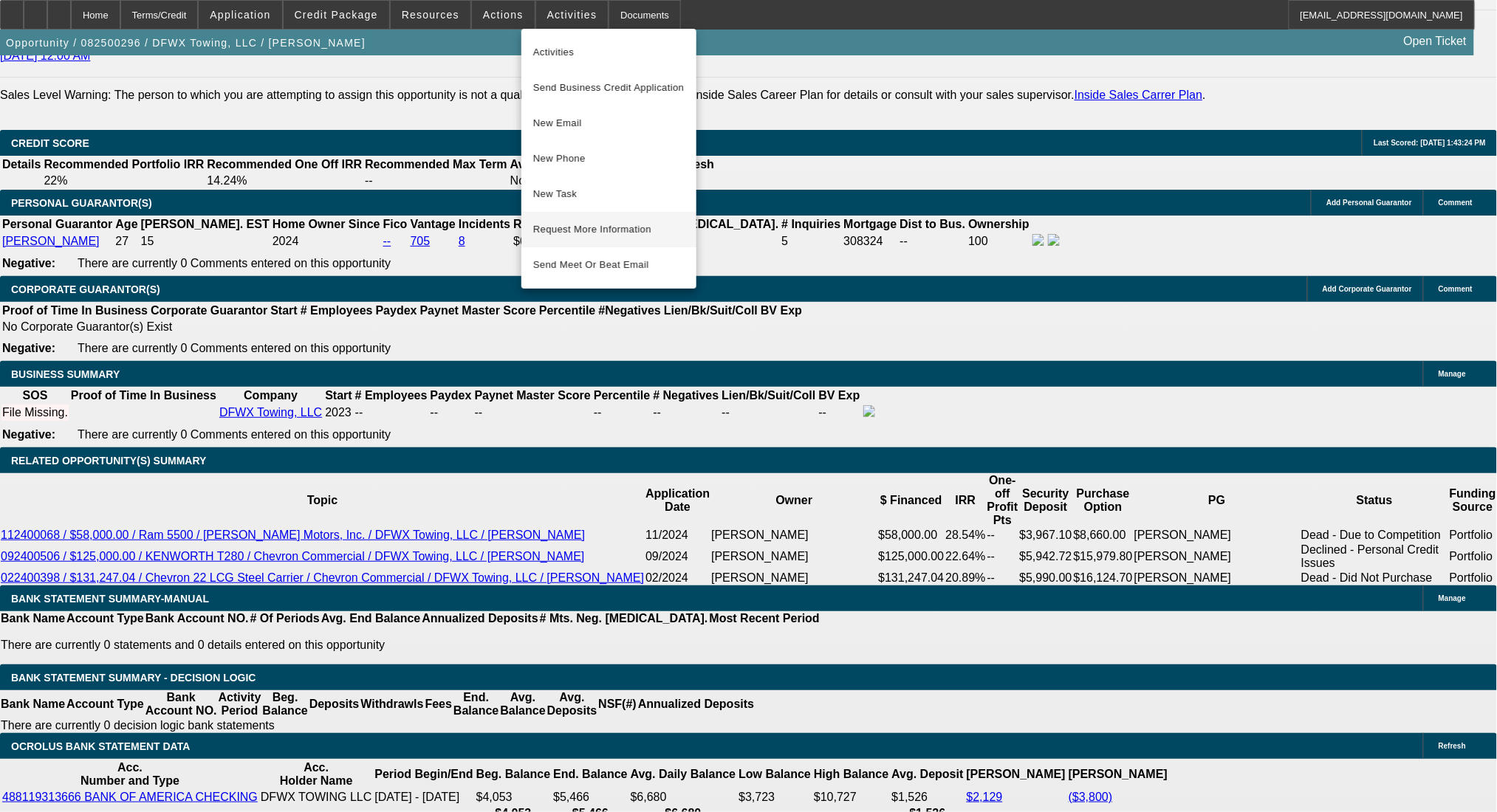
click at [595, 226] on span "Request More Information" at bounding box center [609, 229] width 151 height 18
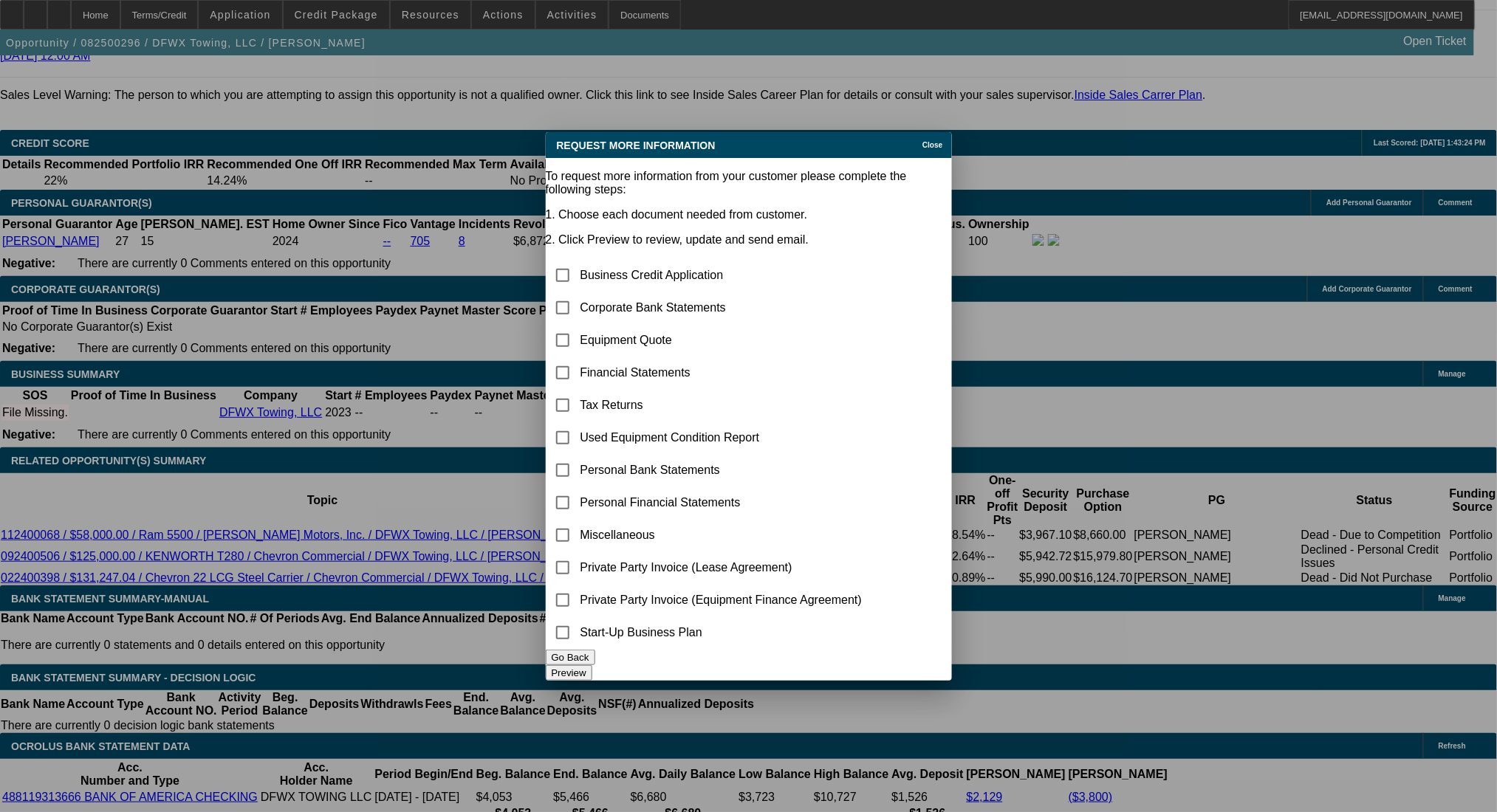
scroll to position [0, 0]
click at [578, 293] on input "checkbox" at bounding box center [562, 307] width 30 height 30
checkbox input "true"
click at [592, 665] on button "Preview" at bounding box center [569, 672] width 47 height 15
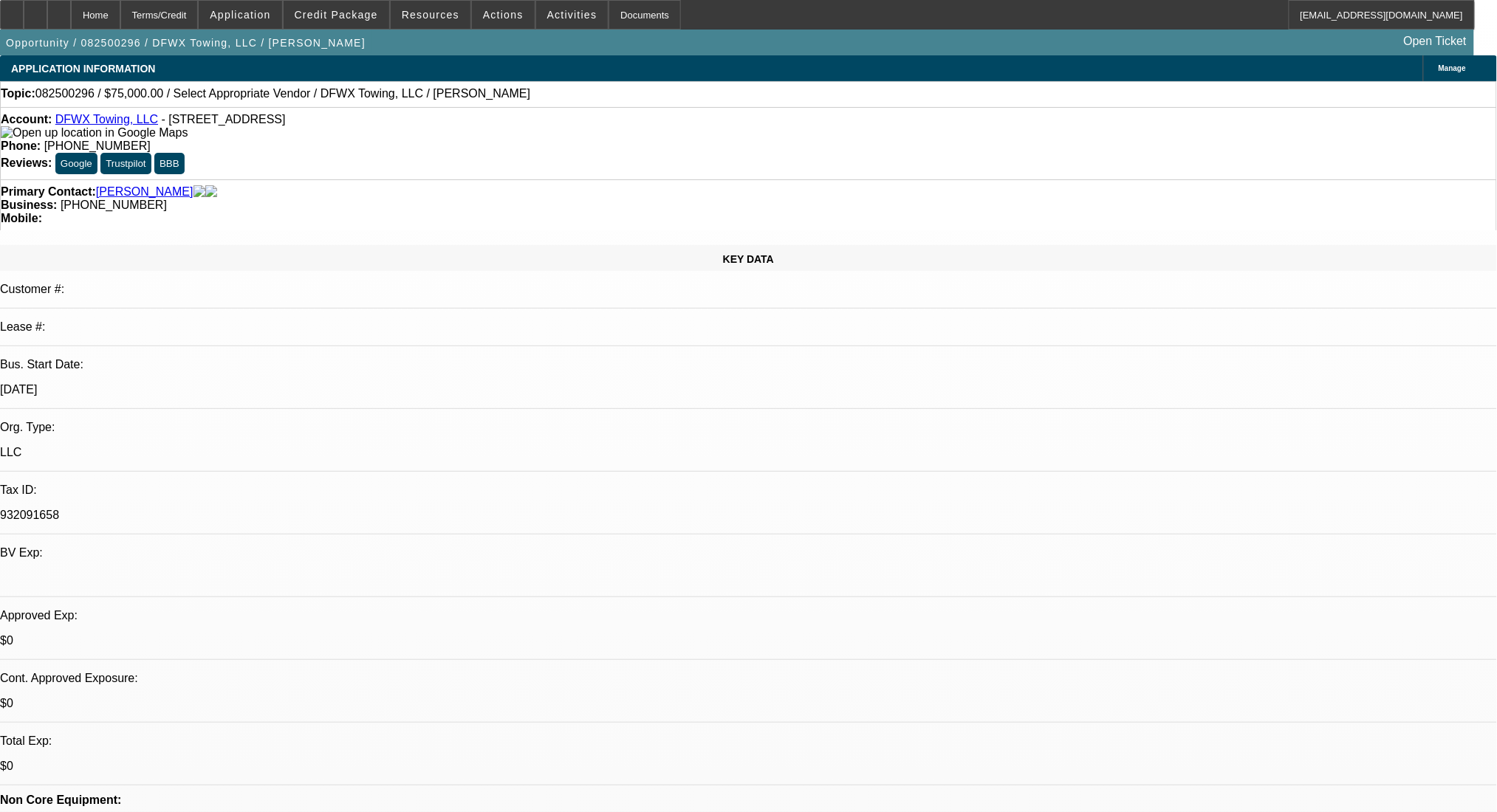
scroll to position [2104, 0]
select select "0"
select select "2"
select select "0.1"
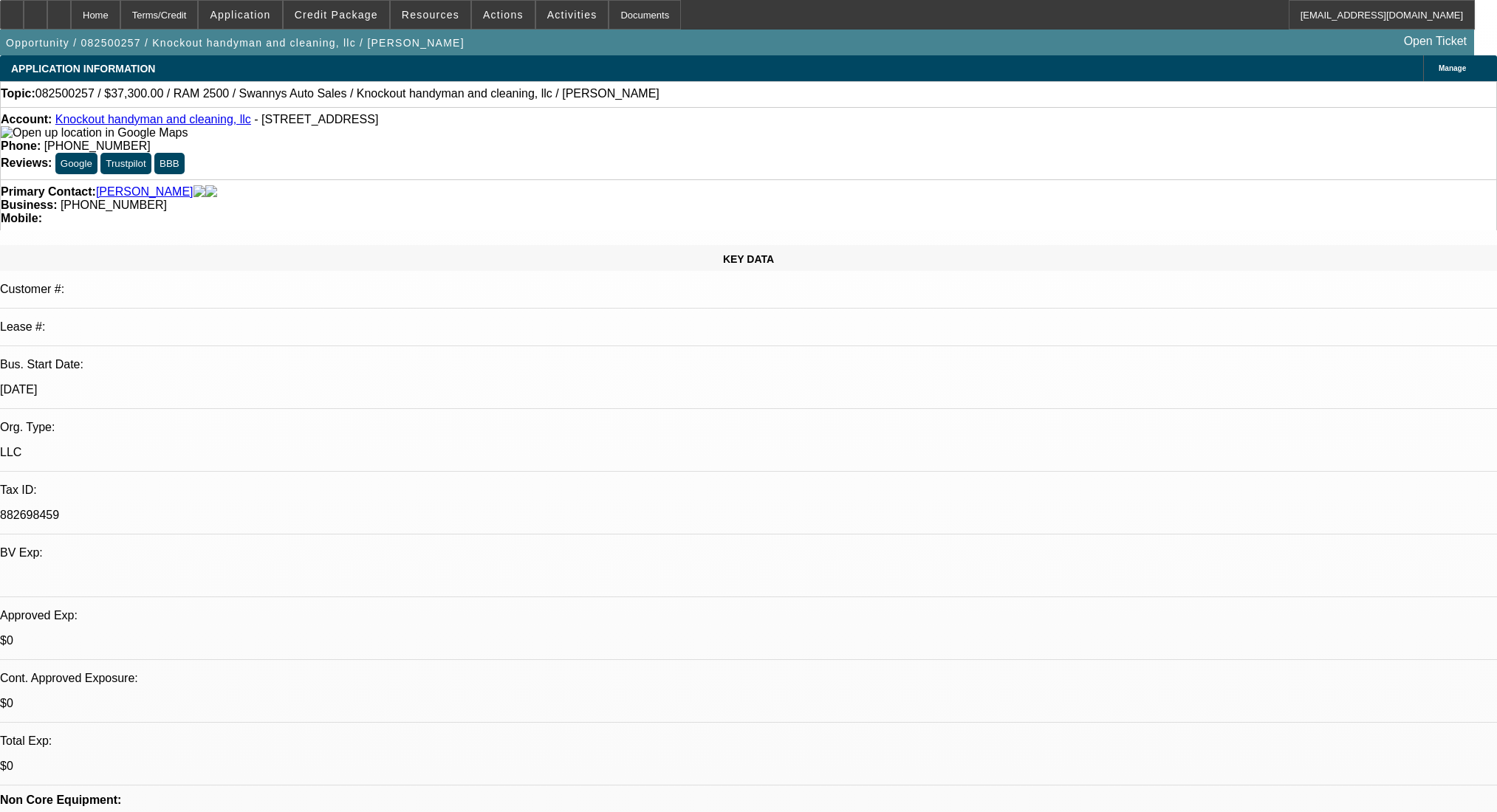
select select "4"
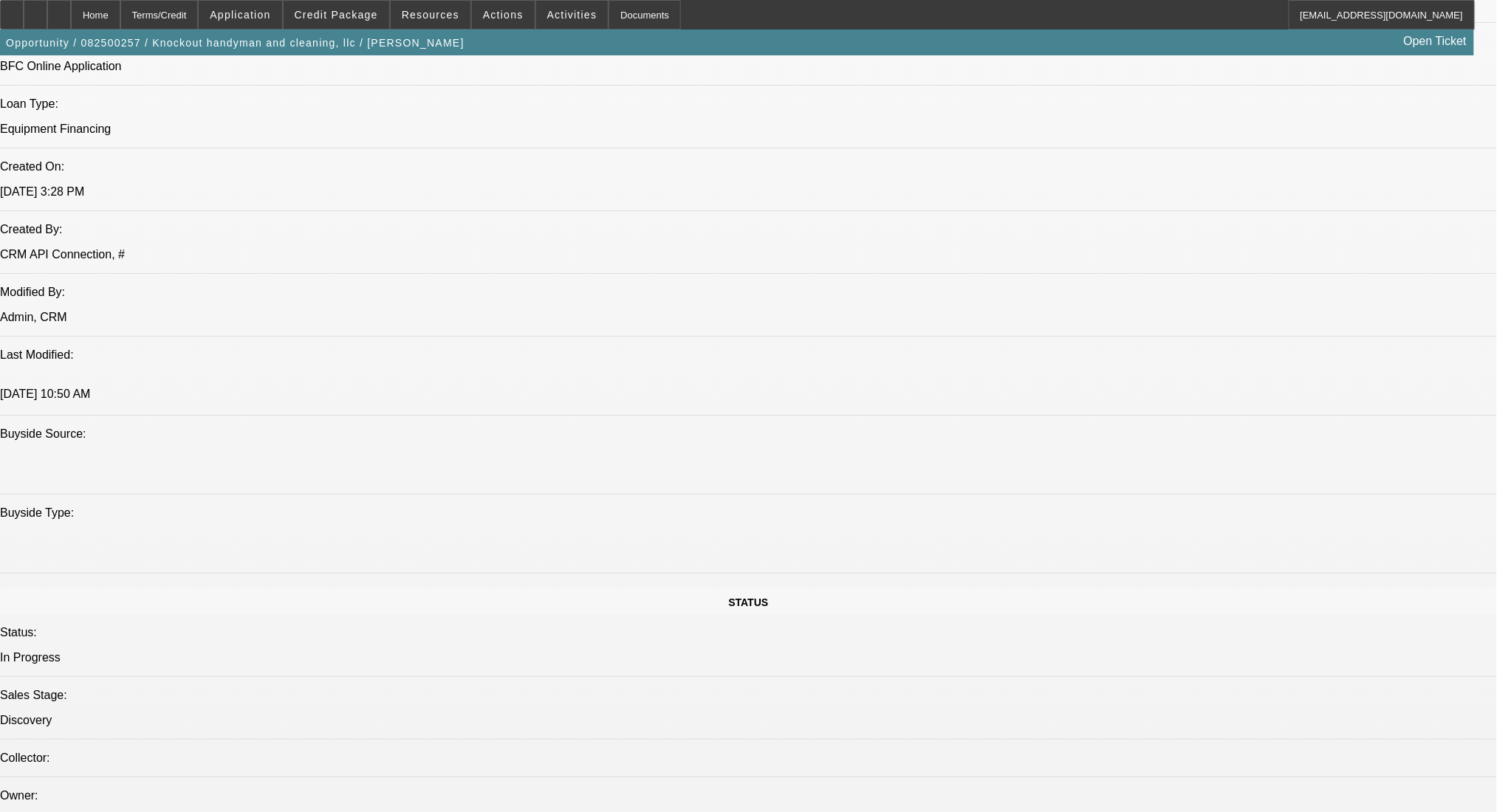
scroll to position [1377, 0]
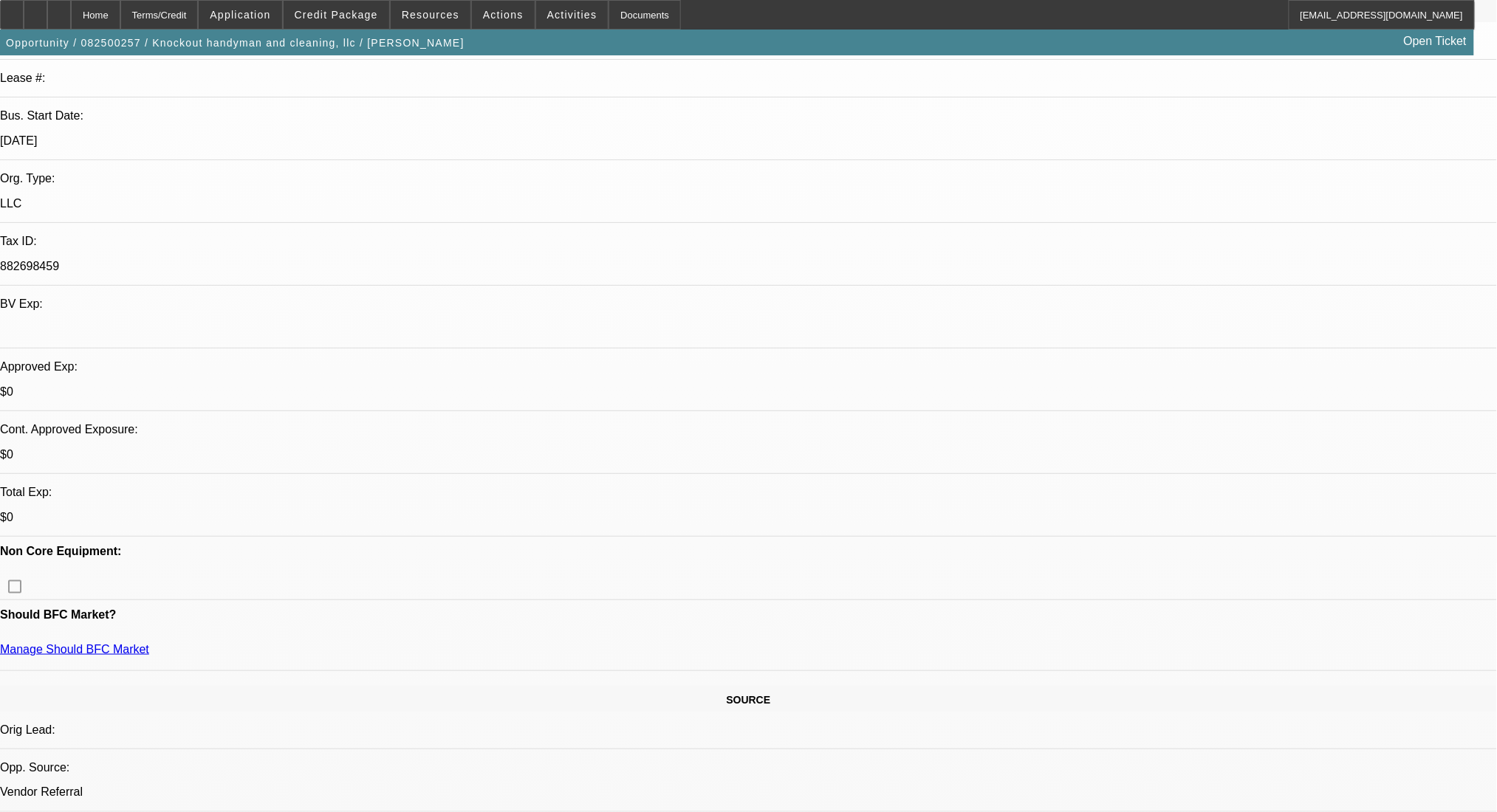
scroll to position [688, 0]
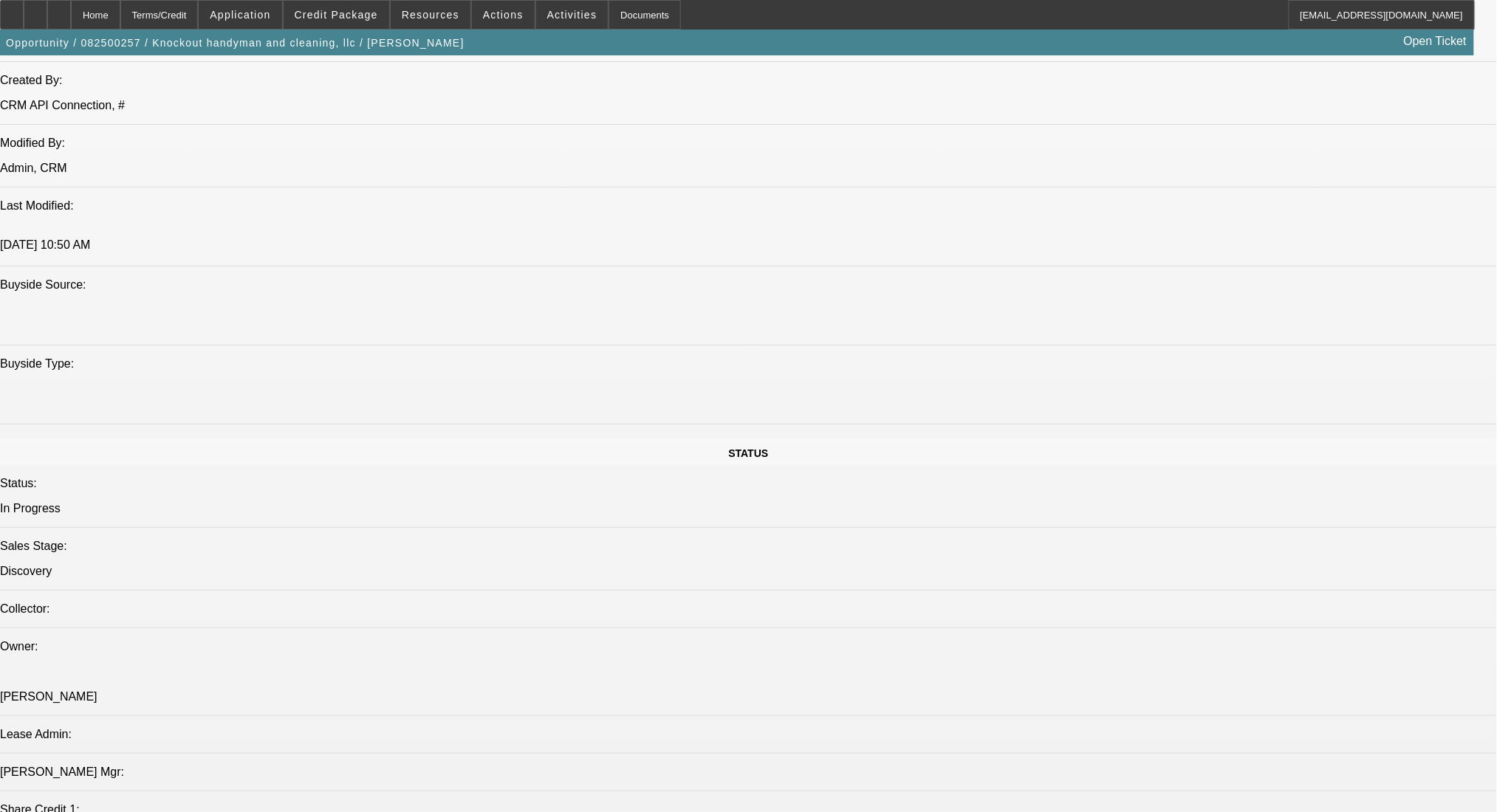
scroll to position [1400, 0]
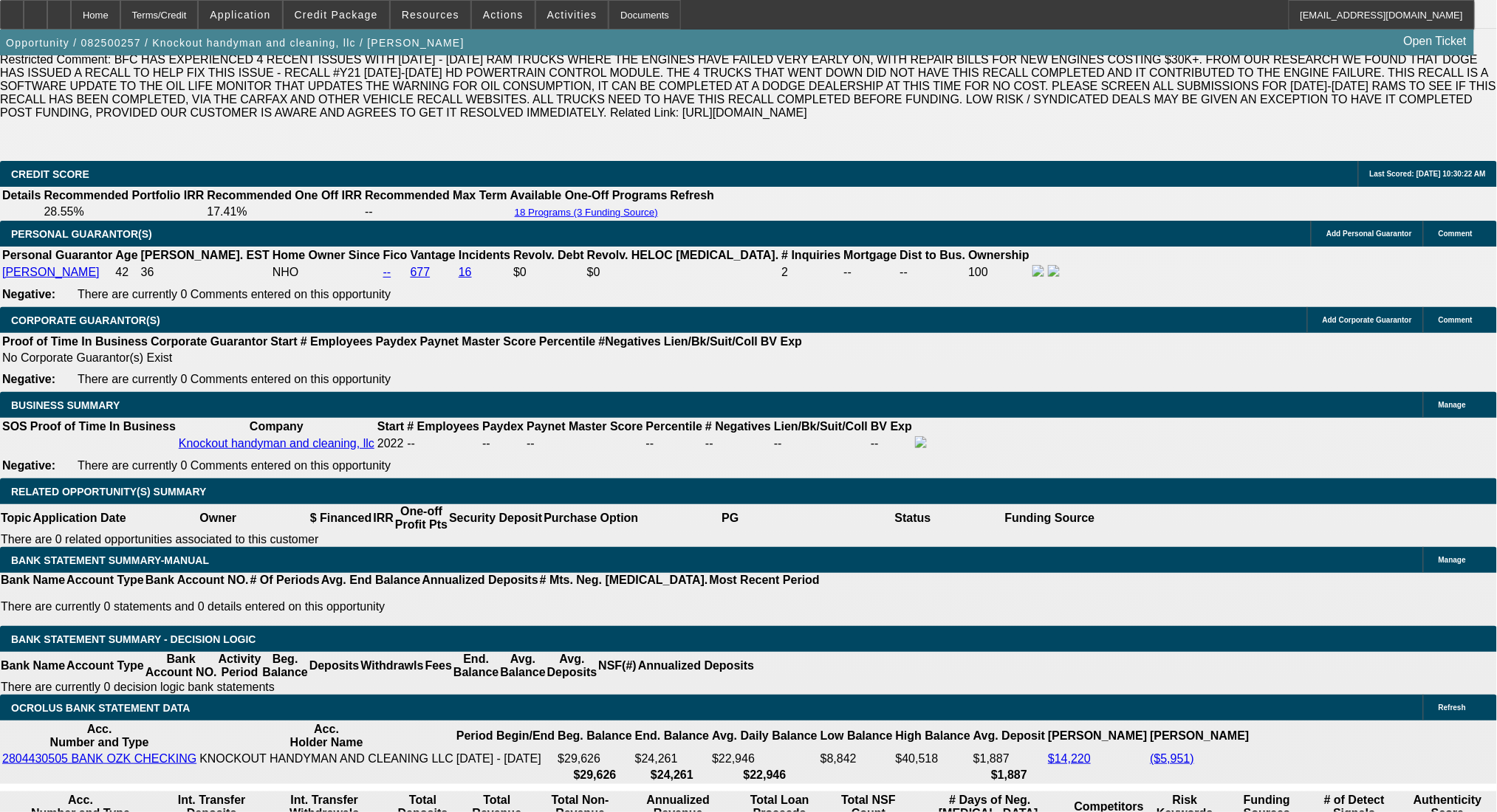
scroll to position [2187, 0]
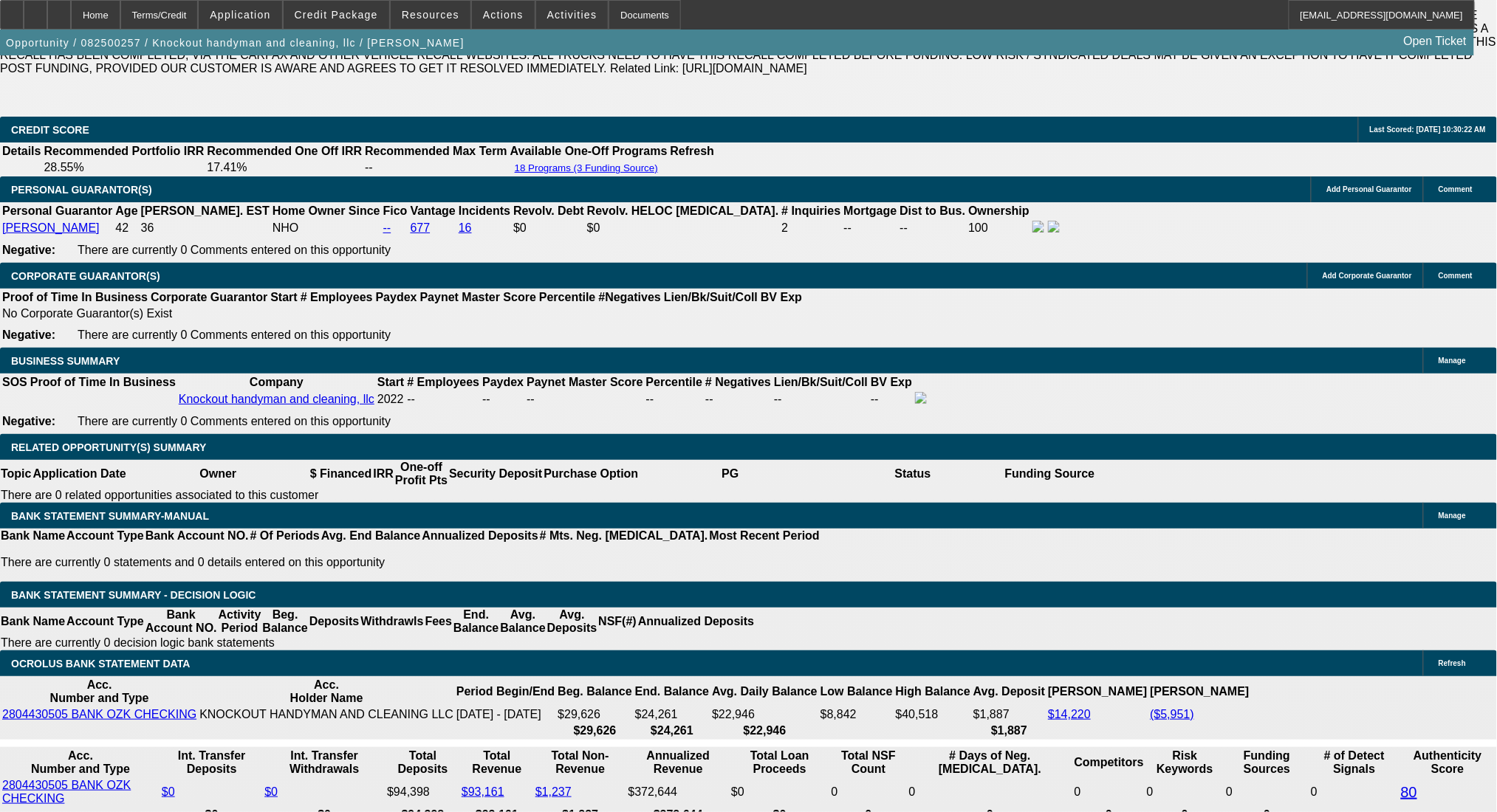
drag, startPoint x: 227, startPoint y: 465, endPoint x: 397, endPoint y: 482, distance: 170.8
type input "130"
type input "$260.00"
type input "UNKNOWN"
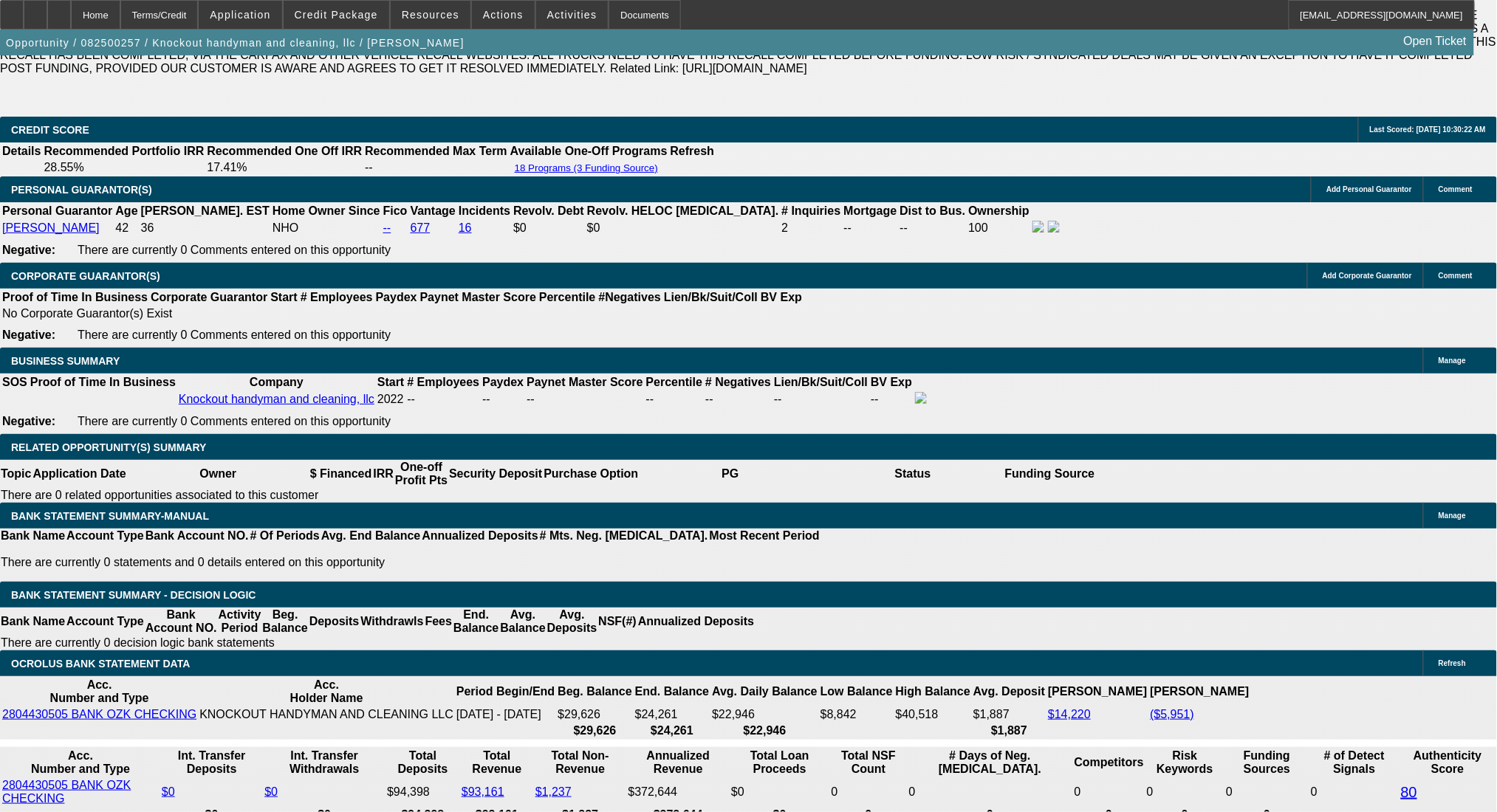
type input "1315"
type input "16.2"
type input "$2,630.00"
type input "$1,315.00"
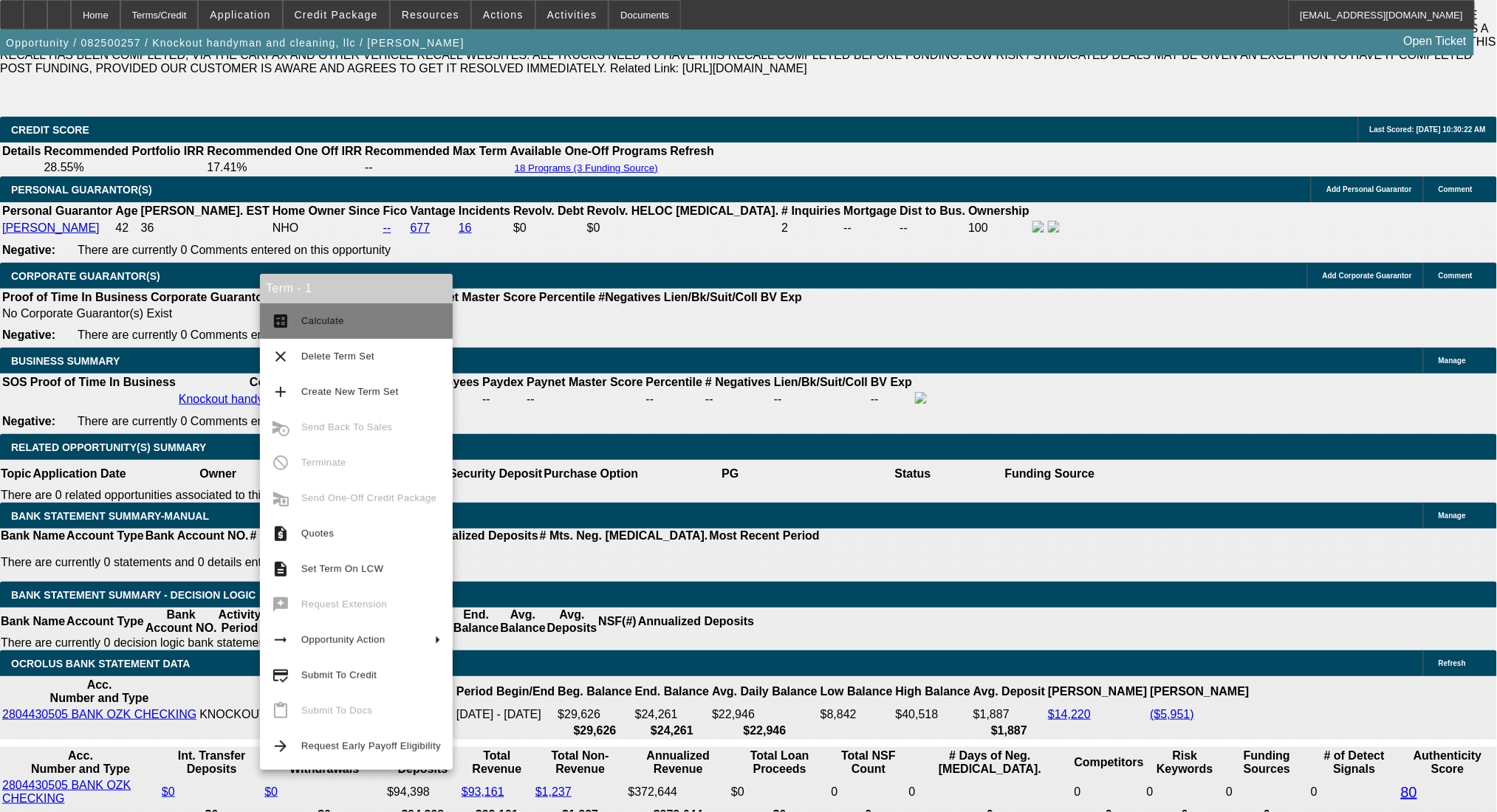
click at [310, 314] on span "Calculate" at bounding box center [372, 321] width 140 height 18
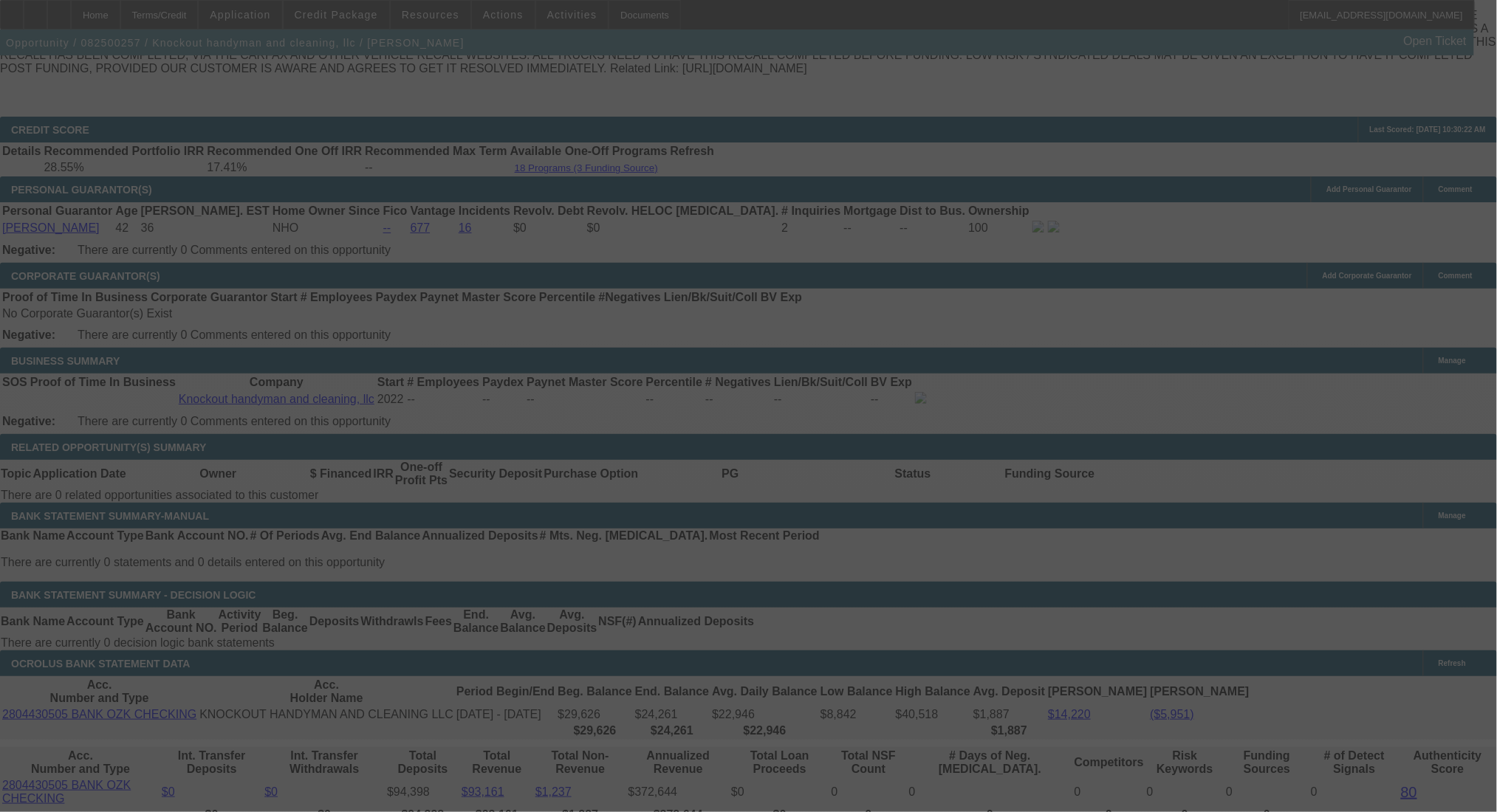
select select "0"
select select "2"
select select "0.1"
select select "4"
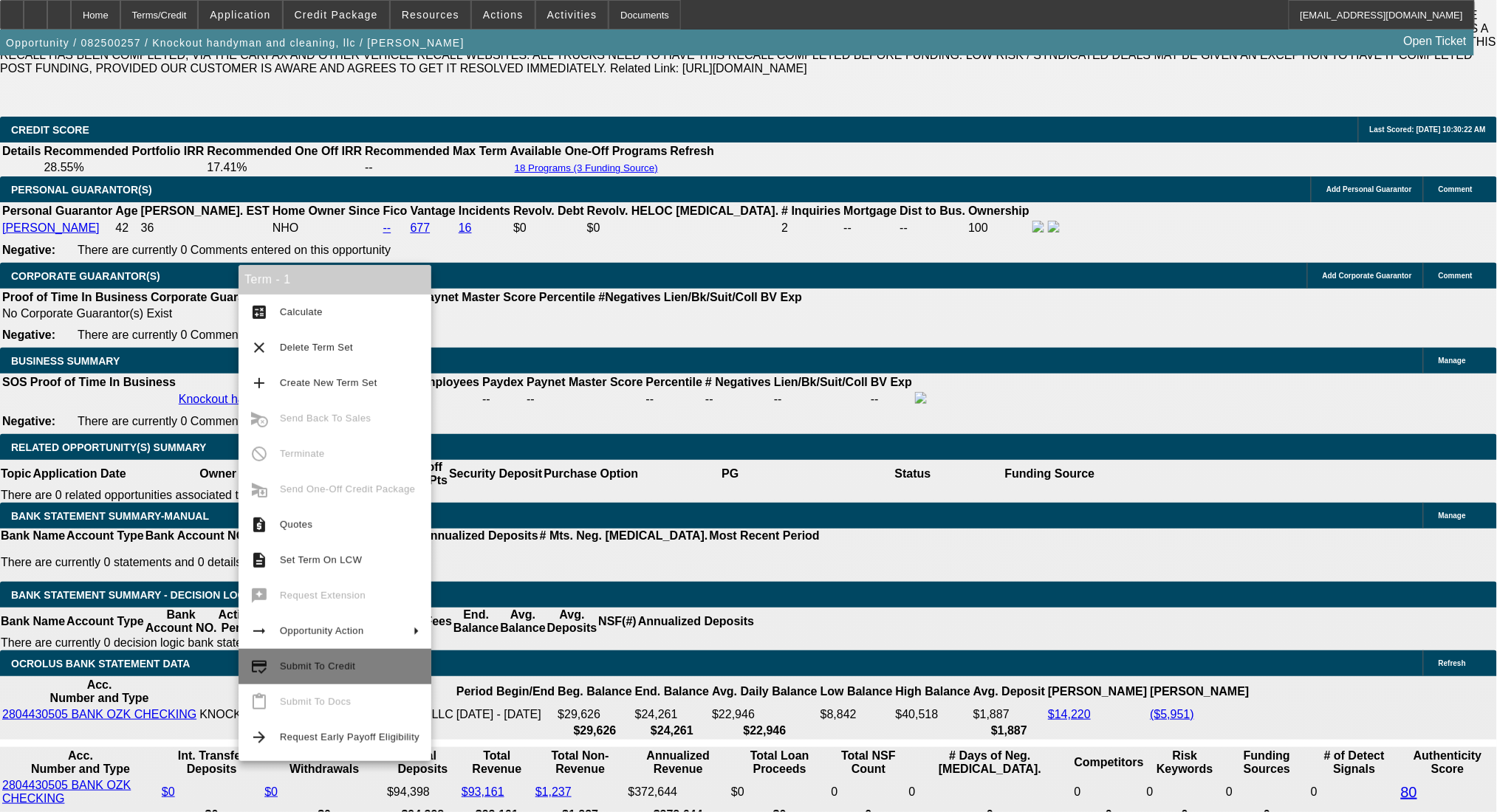
click at [397, 671] on span "Submit To Credit" at bounding box center [350, 666] width 140 height 18
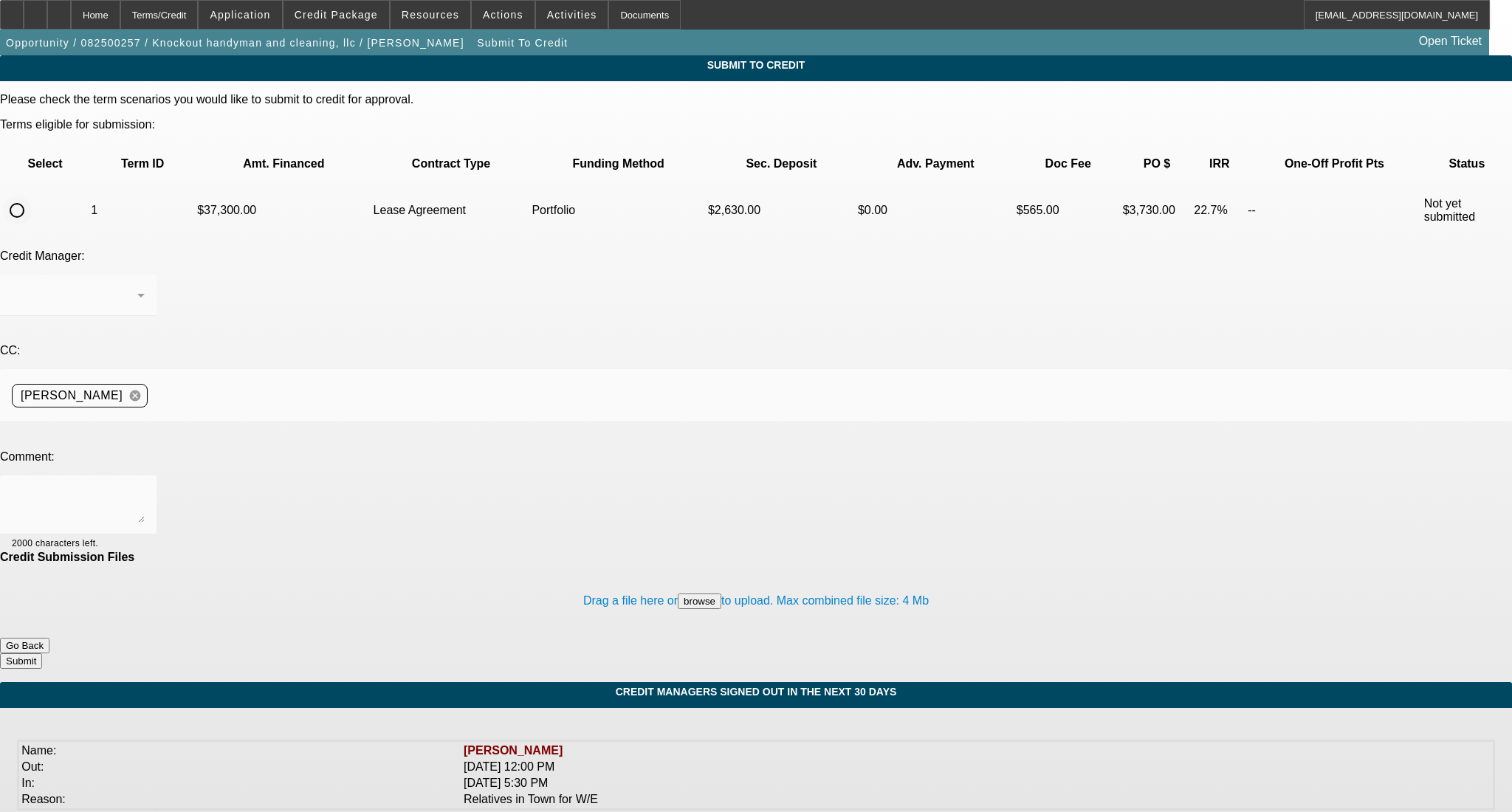
click at [31, 195] on input "radio" at bounding box center [17, 210] width 30 height 30
radio input "true"
click at [138, 286] on div "Arida, George" at bounding box center [75, 295] width 125 height 18
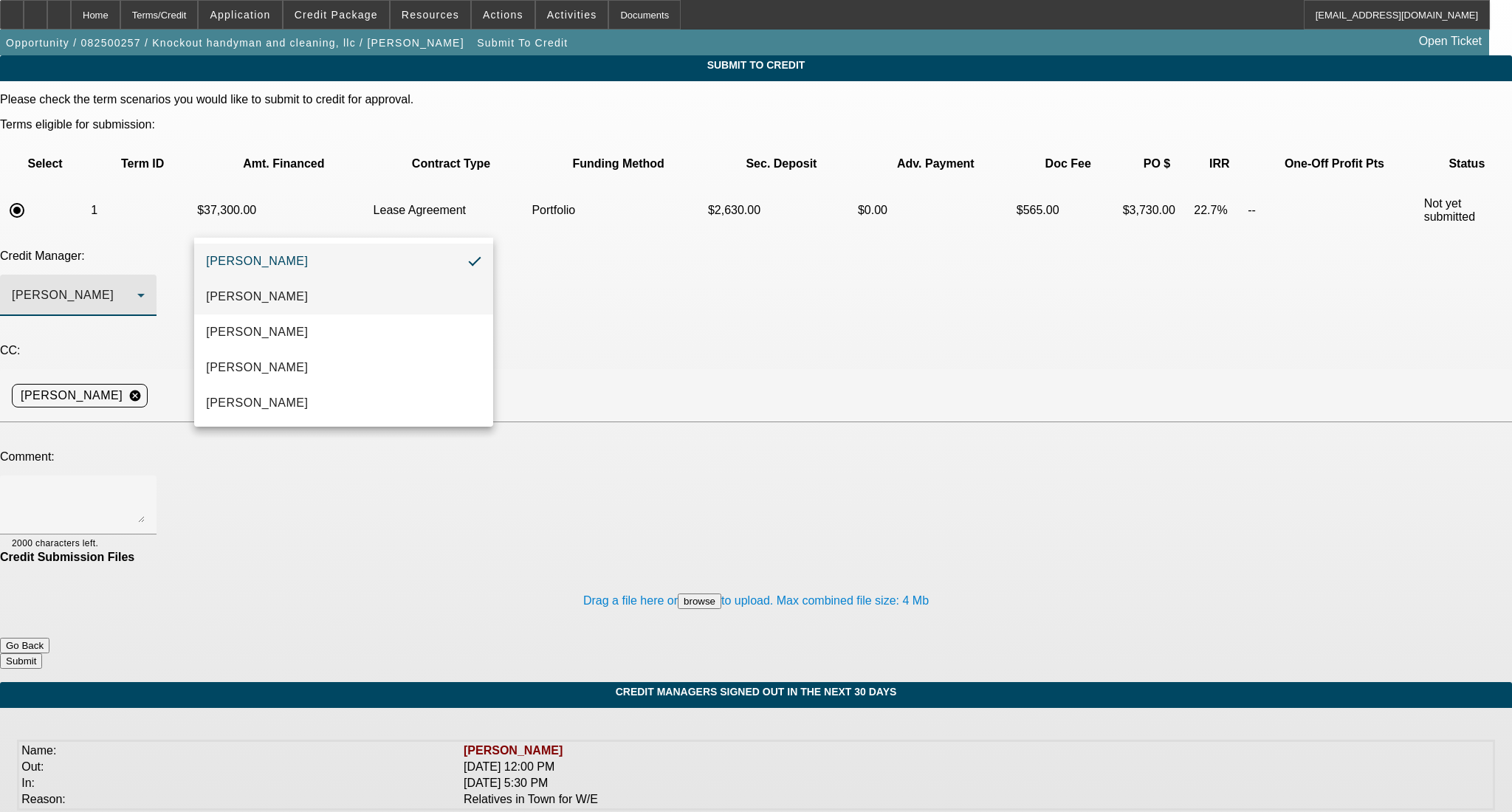
click at [307, 306] on mat-option "Heyd, Zachary" at bounding box center [343, 297] width 298 height 35
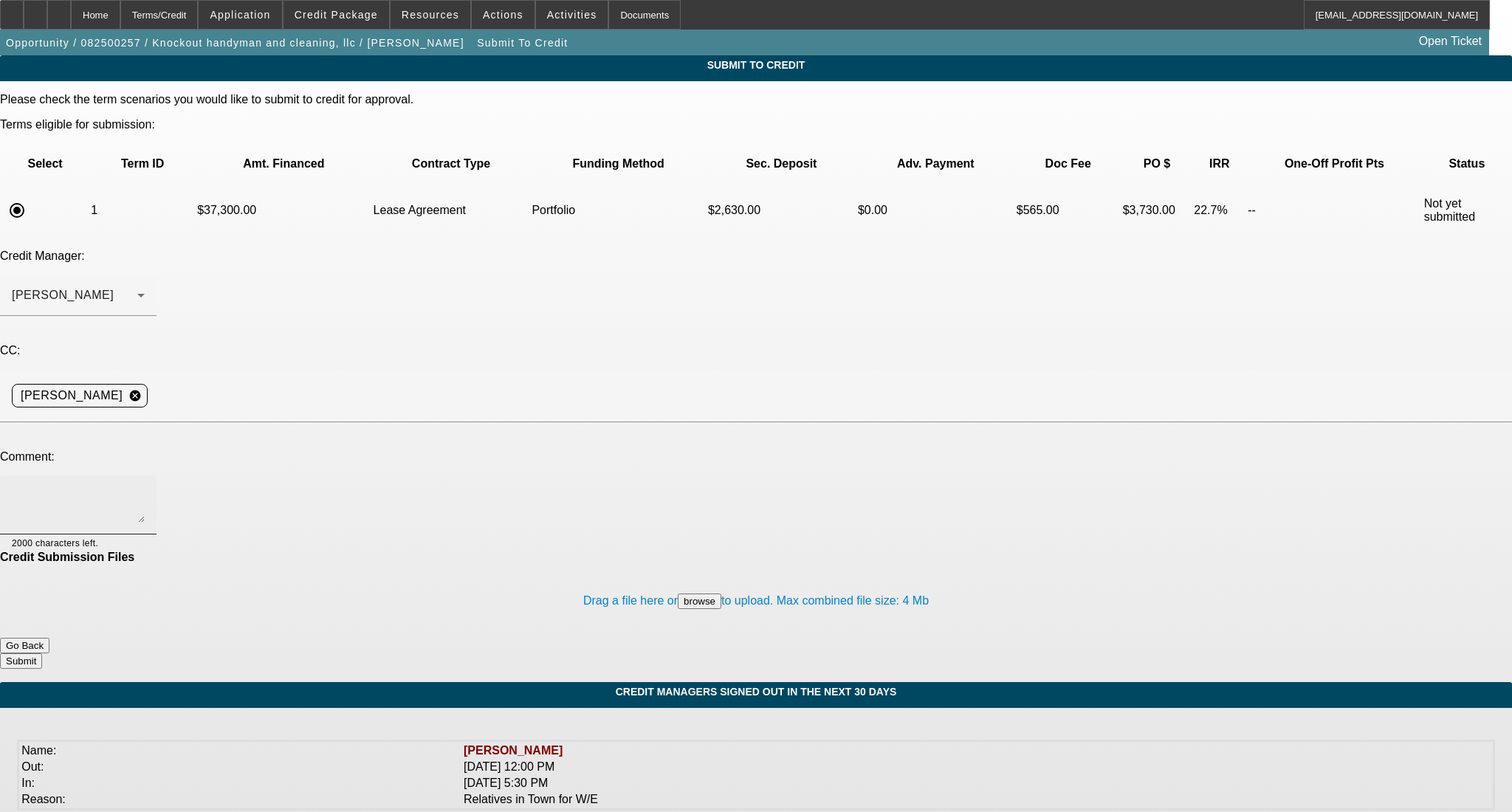
click at [145, 475] on div at bounding box center [78, 504] width 133 height 59
paste textarea "Good Afternoon- Customer looking at adding this clean 2020 RAM utility flatbed …"
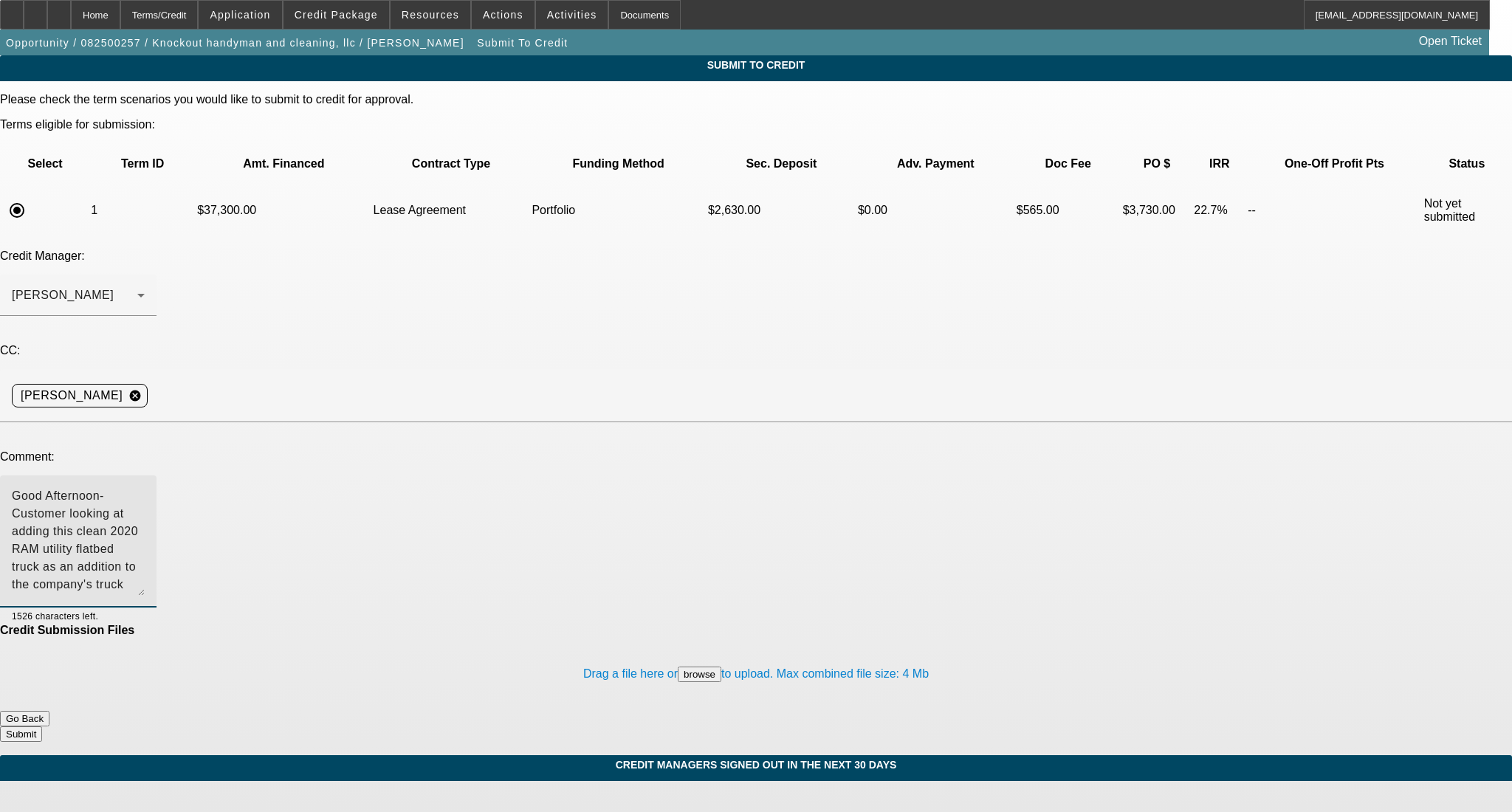
drag, startPoint x: 955, startPoint y: 363, endPoint x: 957, endPoint y: 437, distance: 74.0
click at [145, 487] on textarea "Good Afternoon- Customer looking at adding this clean 2020 RAM utility flatbed …" at bounding box center [78, 541] width 133 height 109
drag, startPoint x: 741, startPoint y: 389, endPoint x: 145, endPoint y: 325, distance: 599.4
click at [145, 450] on div "Comment: Good Afternoon- Customer looking at adding this clean 2020 RAM utility…" at bounding box center [756, 537] width 1512 height 174
type textarea "Good Afternoon- Customer looking at adding this clean 2020 RAM utility flatbed …"
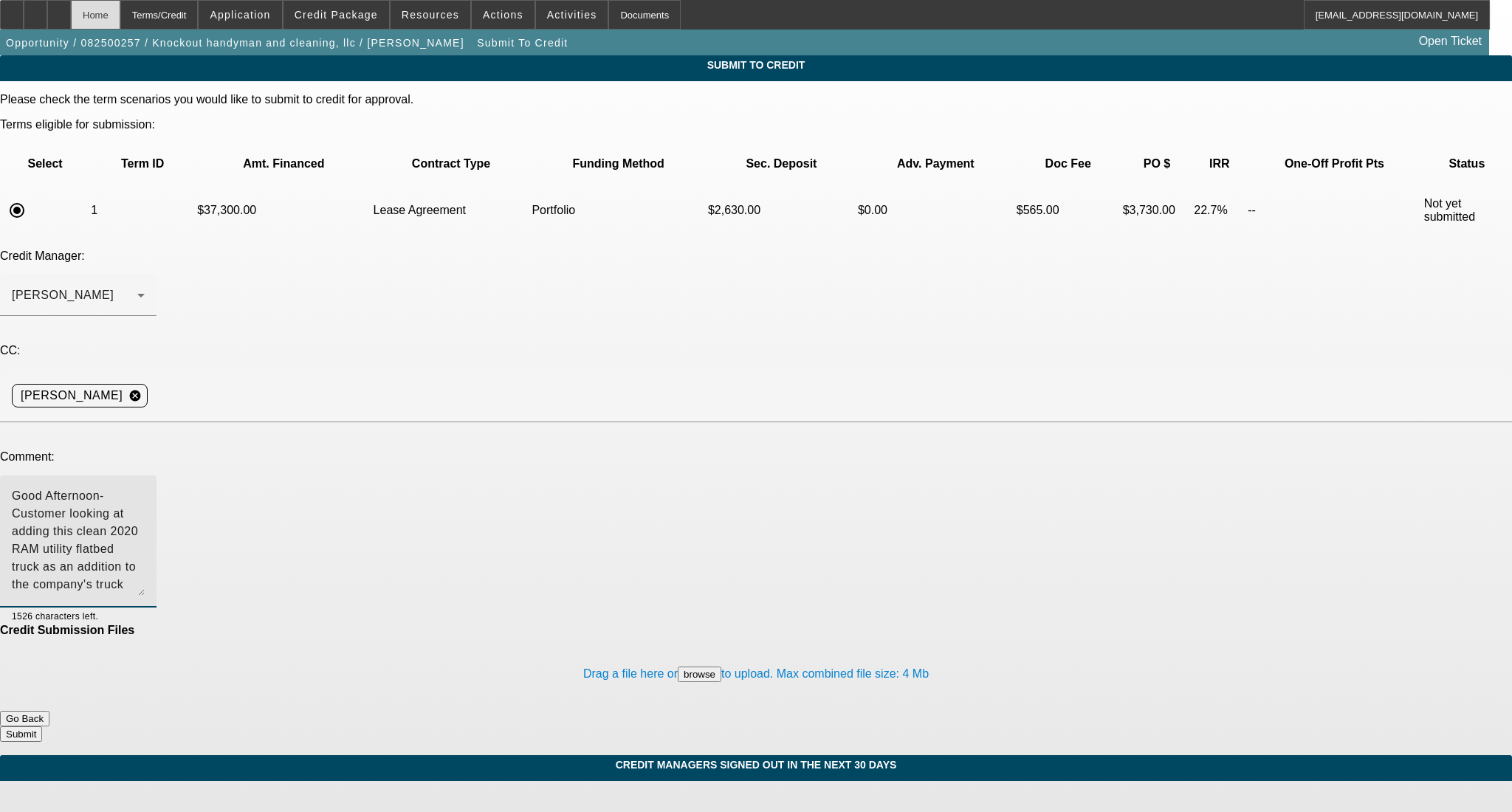
click at [121, 12] on div "Home" at bounding box center [96, 14] width 50 height 30
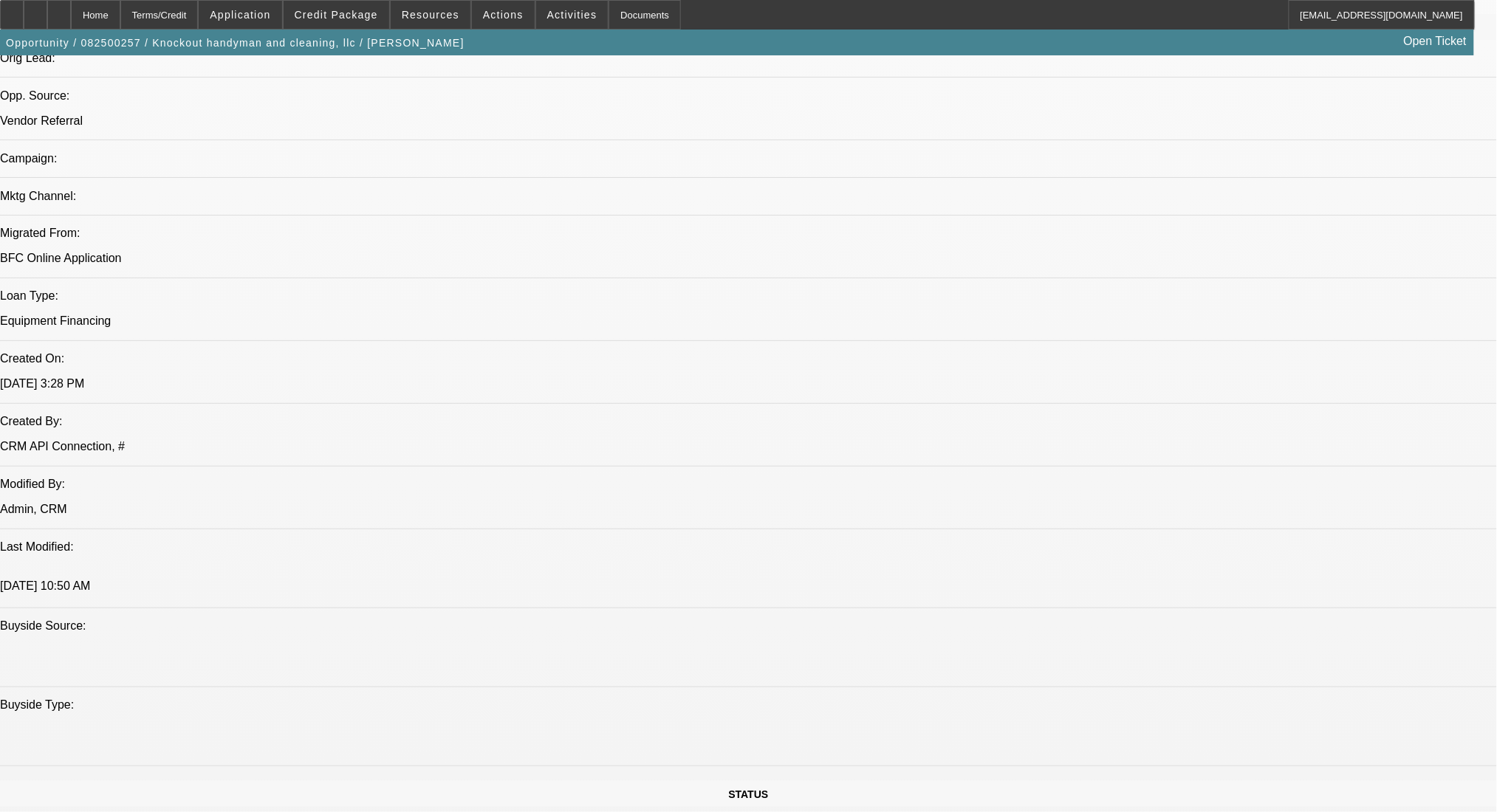
select select "0"
select select "2"
select select "0.1"
select select "4"
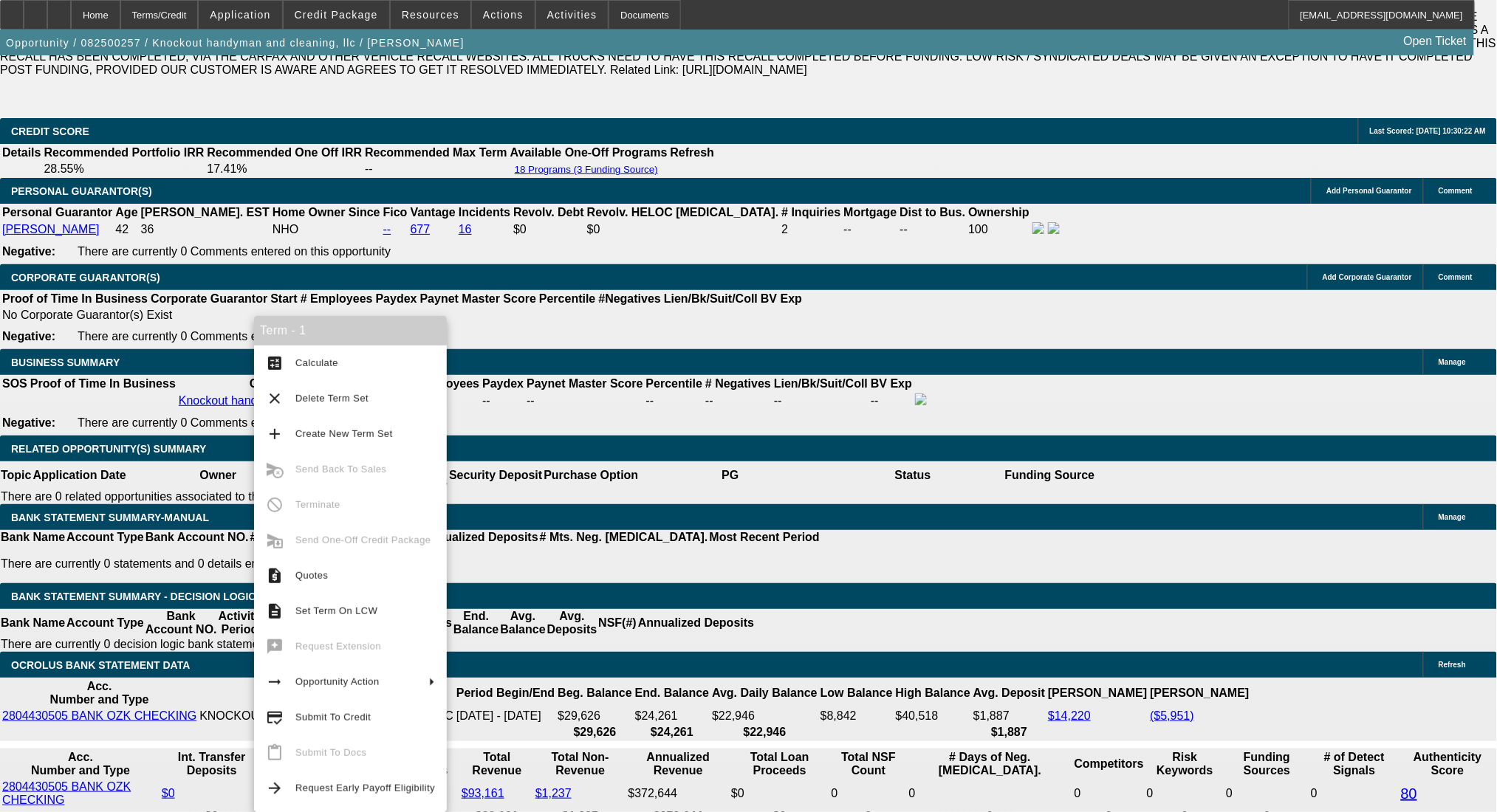
scroll to position [2409, 0]
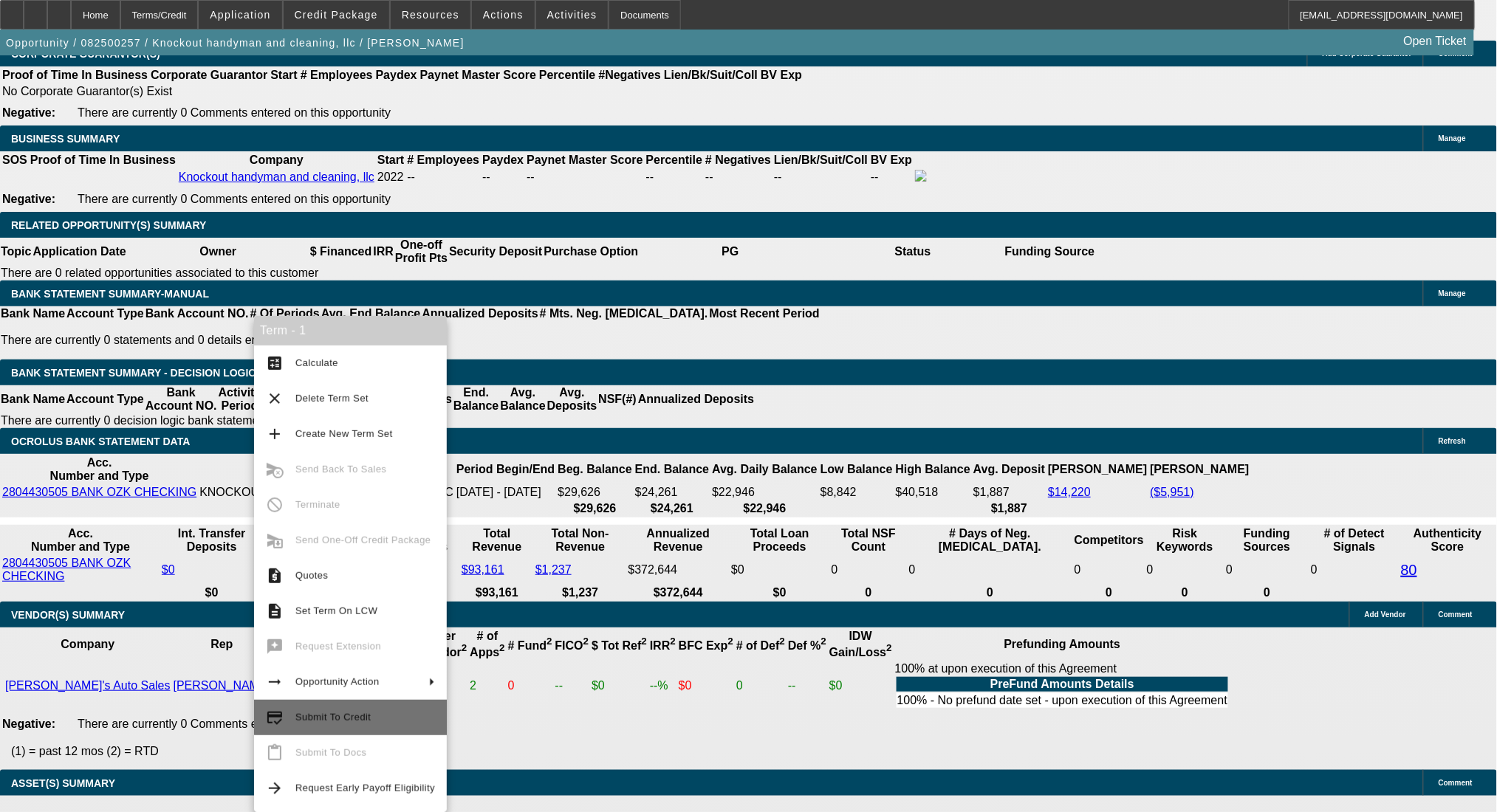
click at [356, 713] on span "Submit To Credit" at bounding box center [333, 717] width 76 height 11
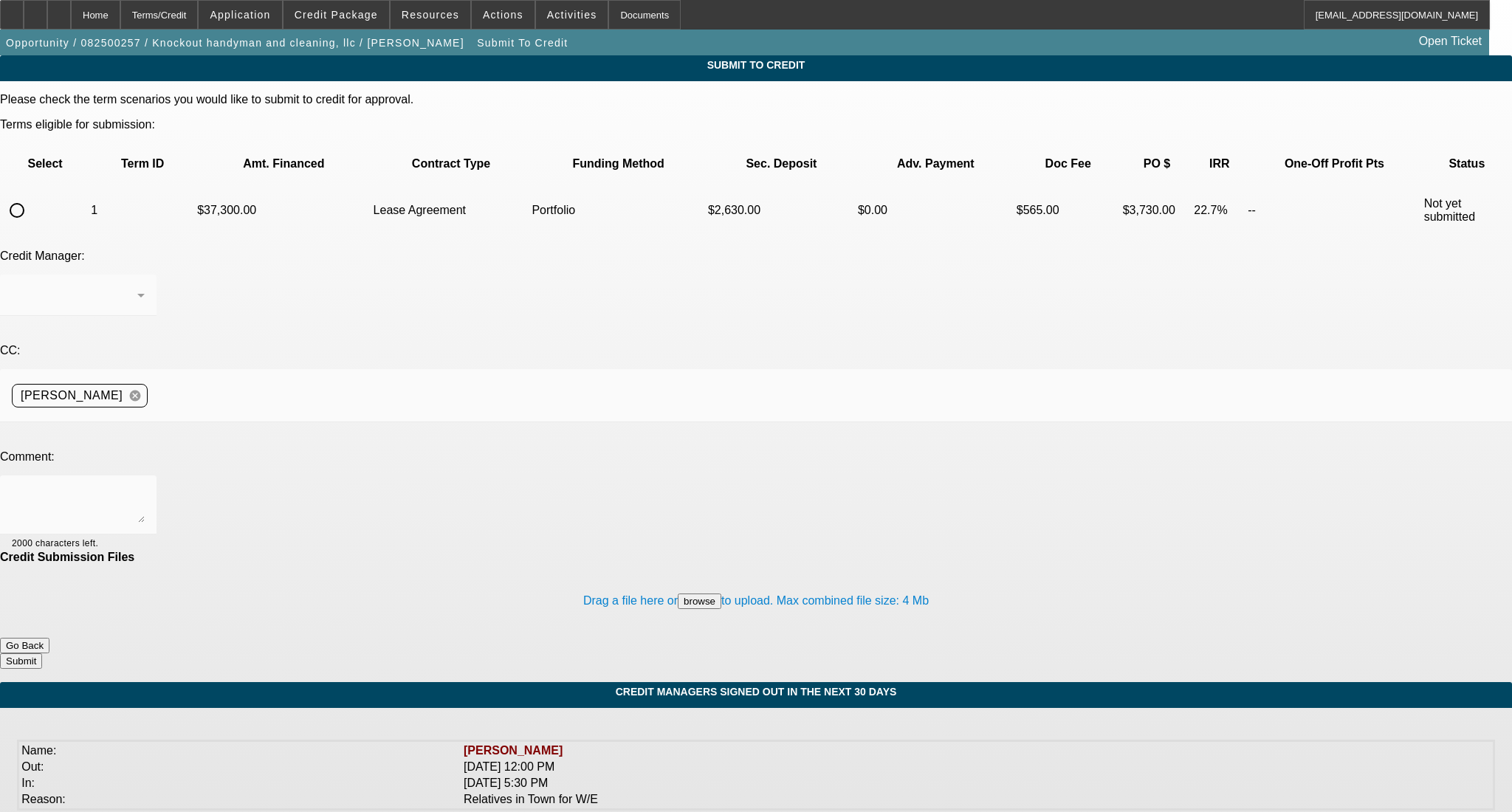
click at [31, 195] on input "radio" at bounding box center [17, 210] width 30 height 30
radio input "true"
click at [145, 274] on div "Arida, George" at bounding box center [78, 294] width 133 height 41
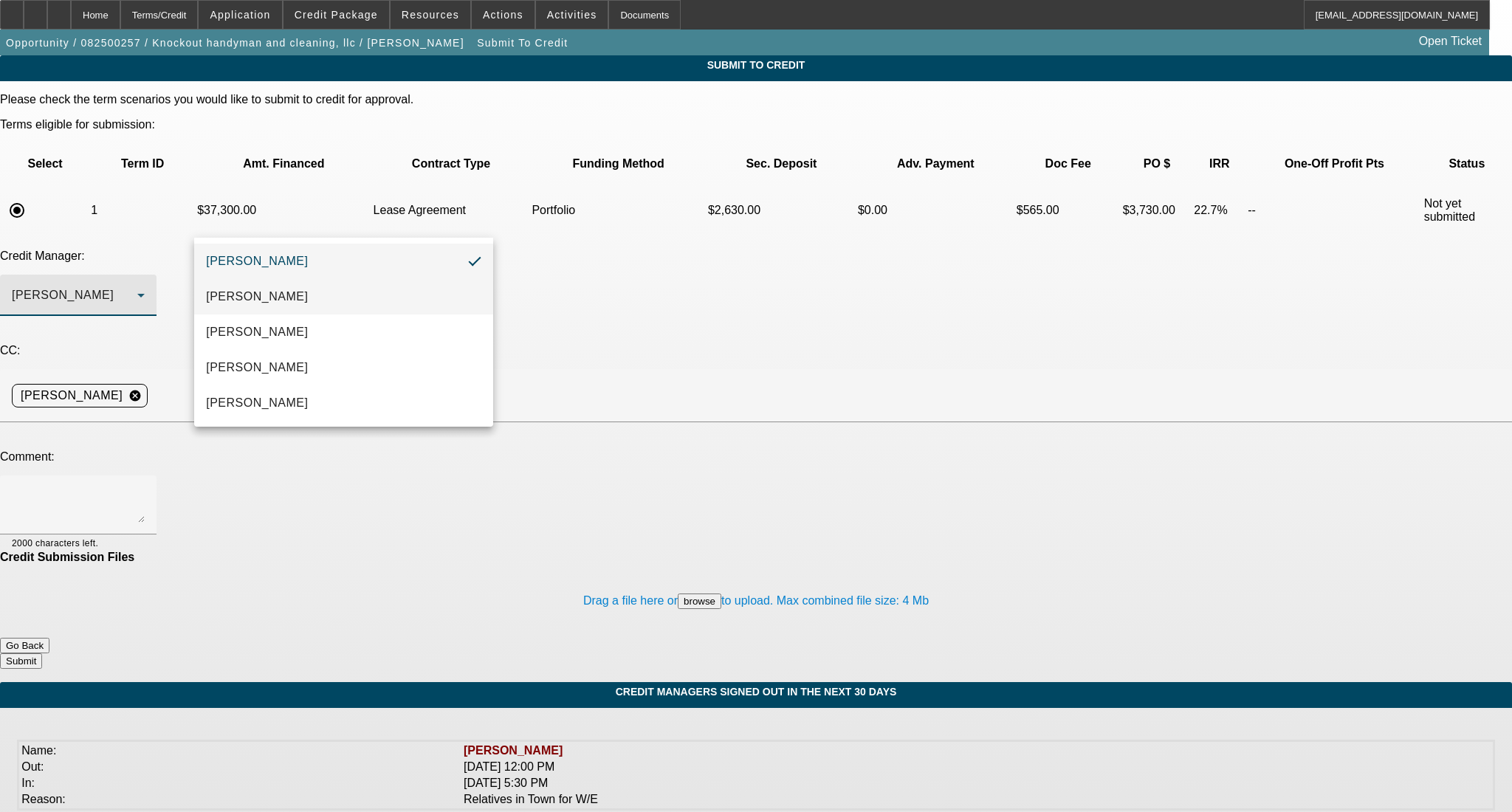
click at [332, 295] on mat-option "Heyd, Zachary" at bounding box center [343, 297] width 298 height 35
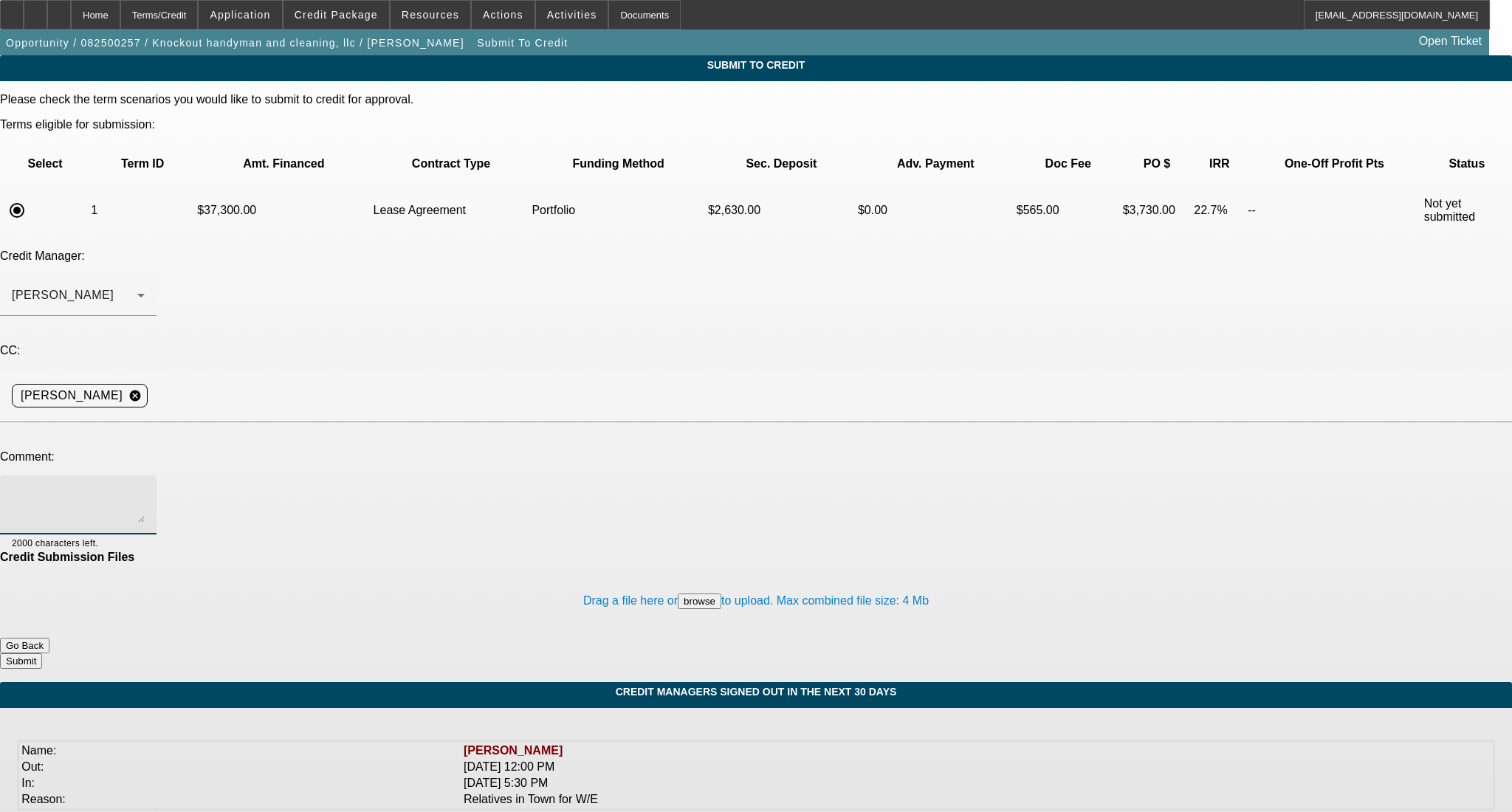
click at [145, 487] on textarea at bounding box center [78, 505] width 133 height 35
paste textarea "Good Afternoon- Customer looking at adding this clean 2020 RAM utility flatbed …"
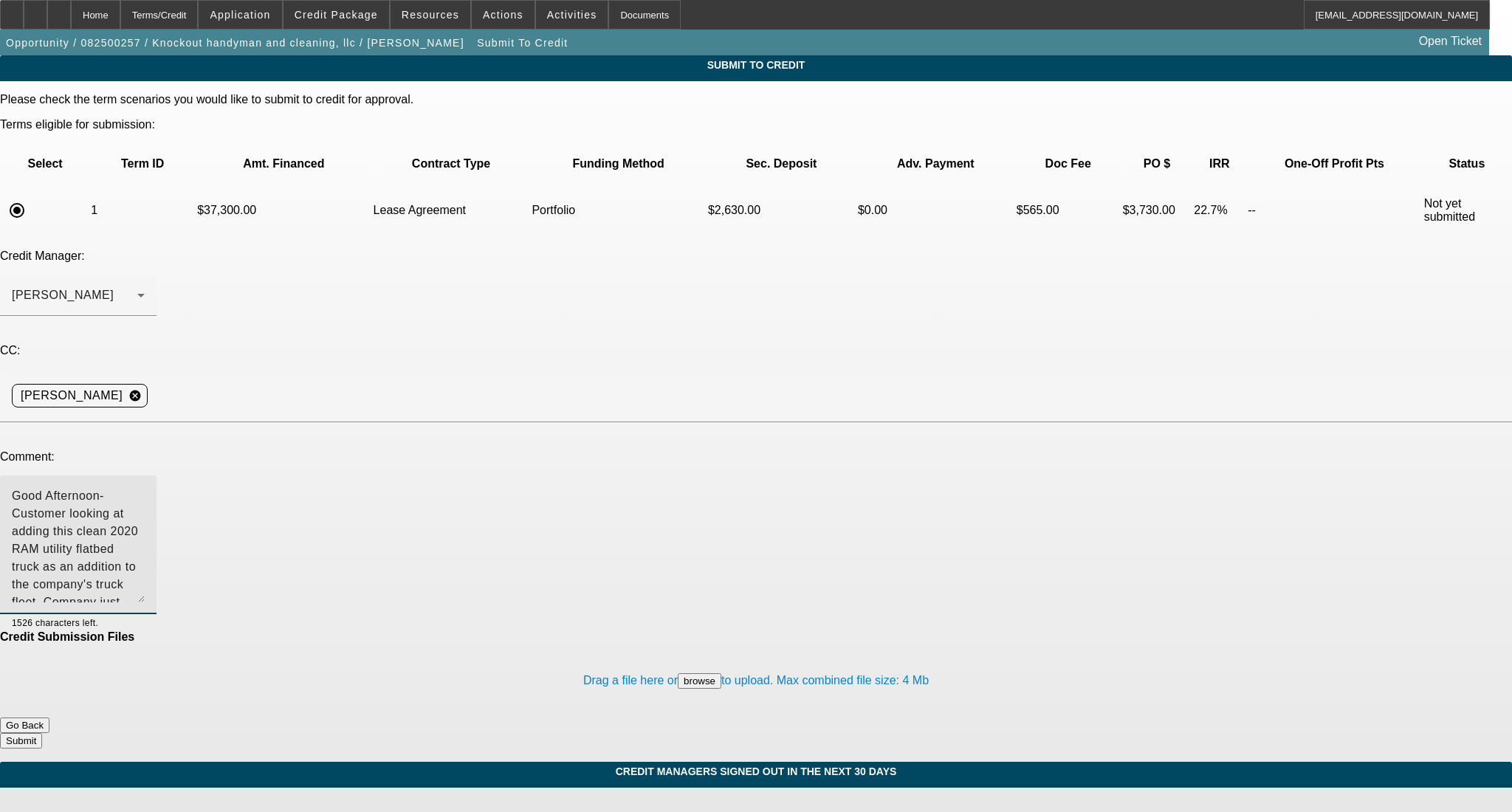
drag, startPoint x: 954, startPoint y: 366, endPoint x: 958, endPoint y: 446, distance: 80.1
click at [145, 487] on textarea "Good Afternoon- Customer looking at adding this clean 2020 RAM utility flatbed …" at bounding box center [78, 544] width 133 height 115
type textarea "Good Afternoon- Customer looking at adding this clean 2020 RAM utility flatbed …"
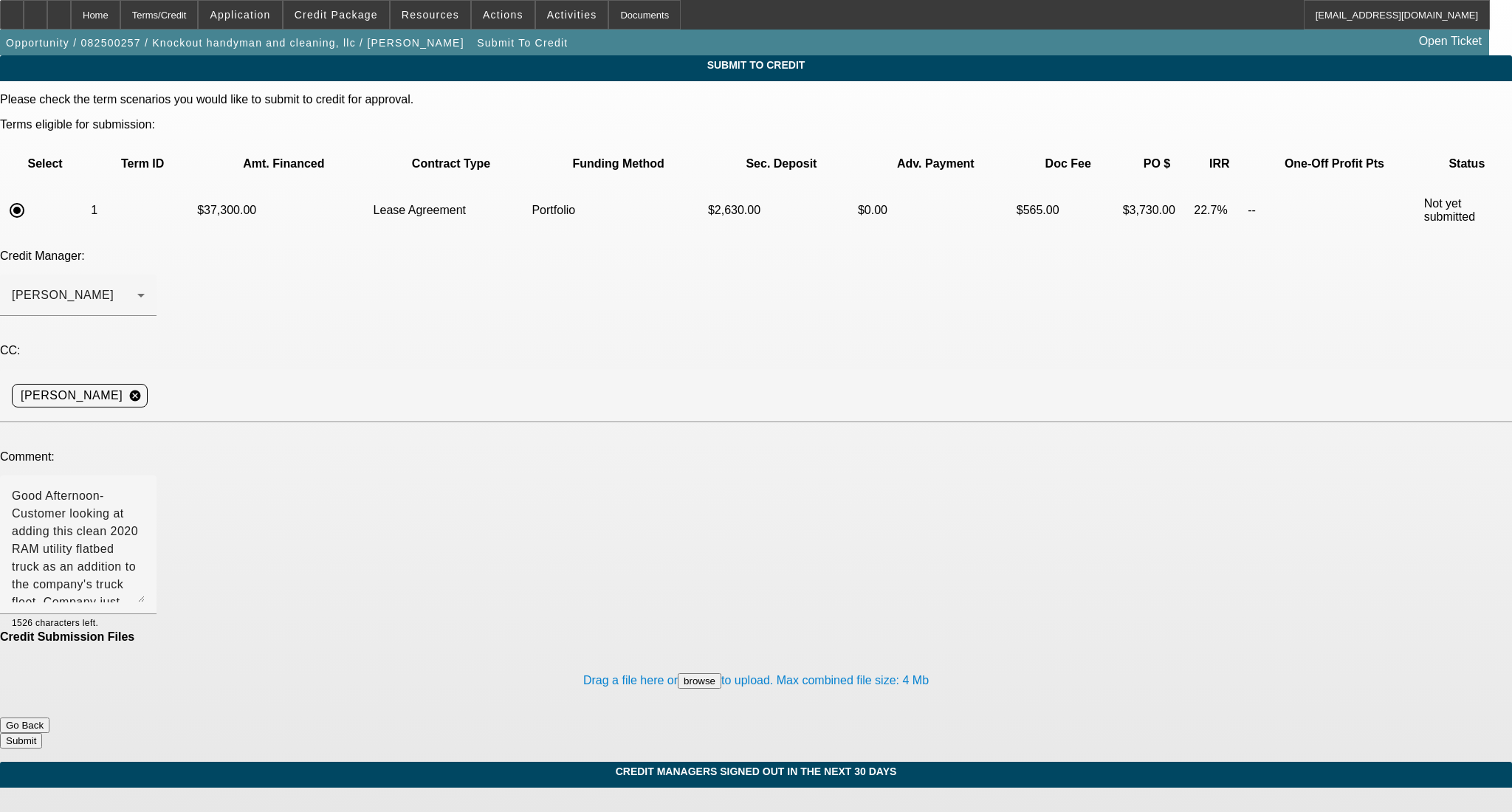
click at [42, 733] on button "Submit" at bounding box center [21, 740] width 42 height 15
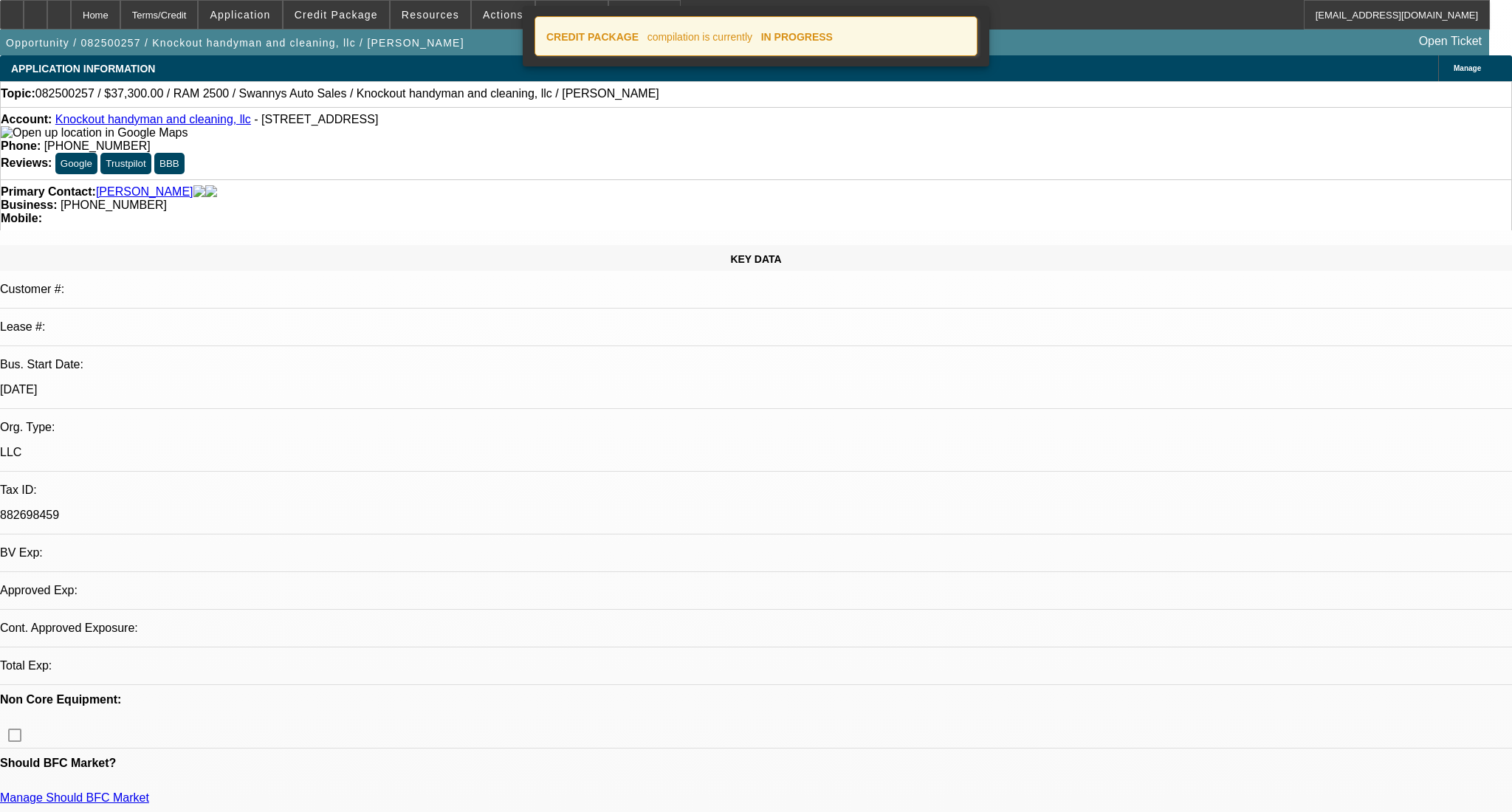
select select "0"
select select "2"
select select "0.1"
select select "4"
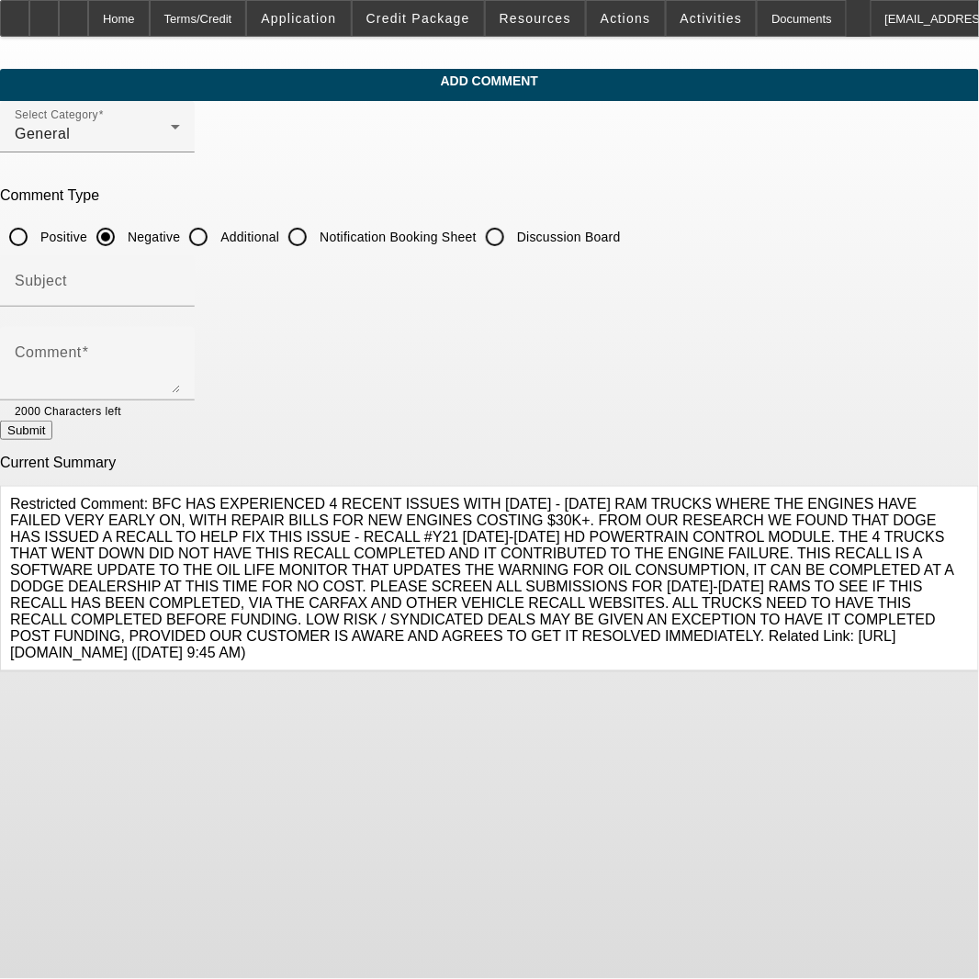
click at [217, 235] on input "Additional" at bounding box center [198, 236] width 37 height 37
radio input "true"
click at [180, 349] on textarea "Comment" at bounding box center [97, 371] width 165 height 44
click at [180, 345] on div "Comment Good Afternoon- Customer looking at adding this clean 2020 RAM utility …" at bounding box center [97, 363] width 165 height 73
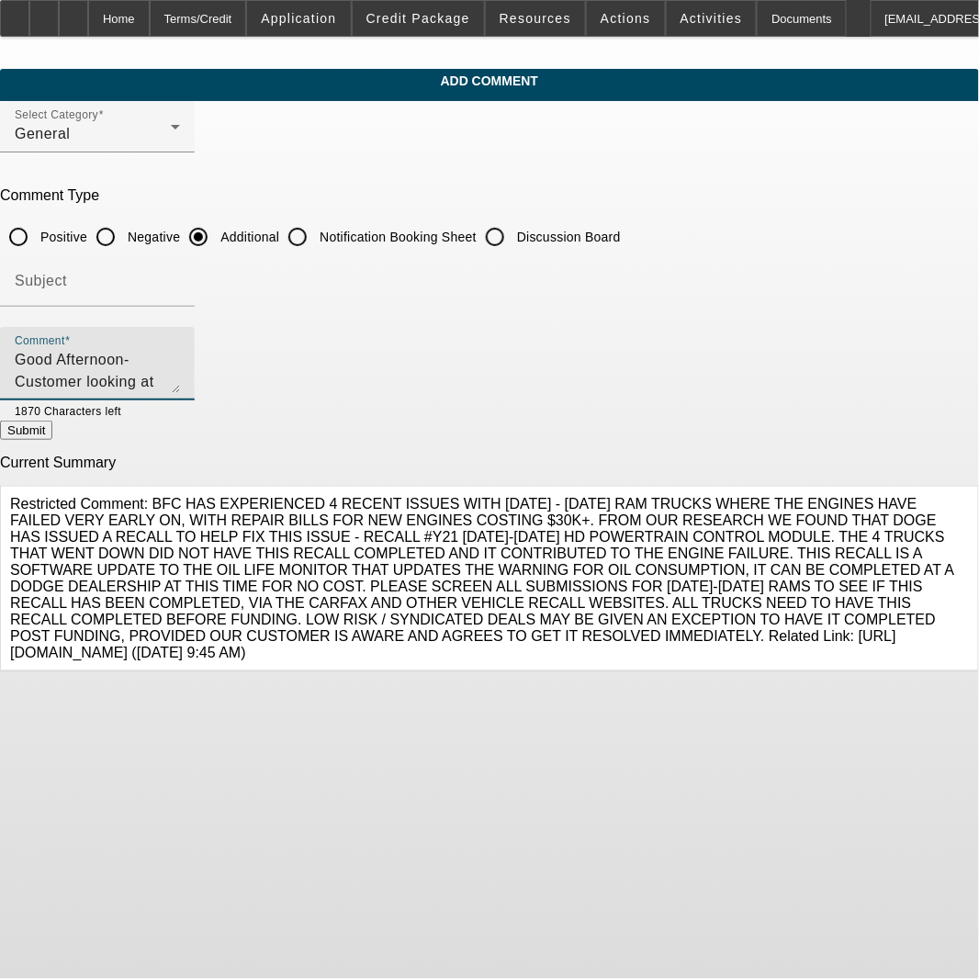
click at [180, 360] on textarea "Good Afternoon- Customer looking at adding this clean 2020 RAM utility flatbed …" at bounding box center [97, 371] width 165 height 44
click at [180, 386] on textarea "Good Afternoon- Customer looking at adding this clean 2020 RAM utility flatbed …" at bounding box center [97, 371] width 165 height 44
drag, startPoint x: 823, startPoint y: 383, endPoint x: 834, endPoint y: 380, distance: 12.2
click at [180, 380] on textarea "Good Afternoon- Customer looking at adding this clean 2020 RAM utility flatbed …" at bounding box center [97, 371] width 165 height 44
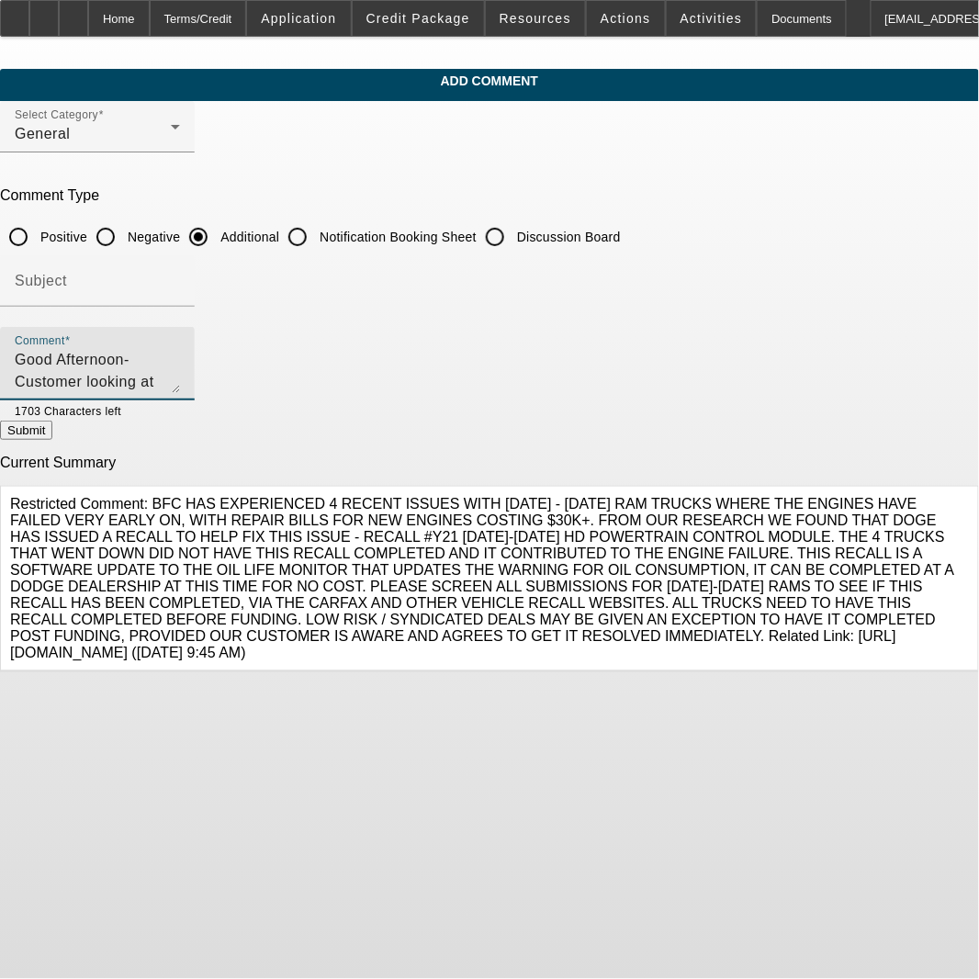
click at [180, 380] on textarea "Good Afternoon- Customer looking at adding this clean 2020 RAM utility flatbed …" at bounding box center [97, 371] width 165 height 44
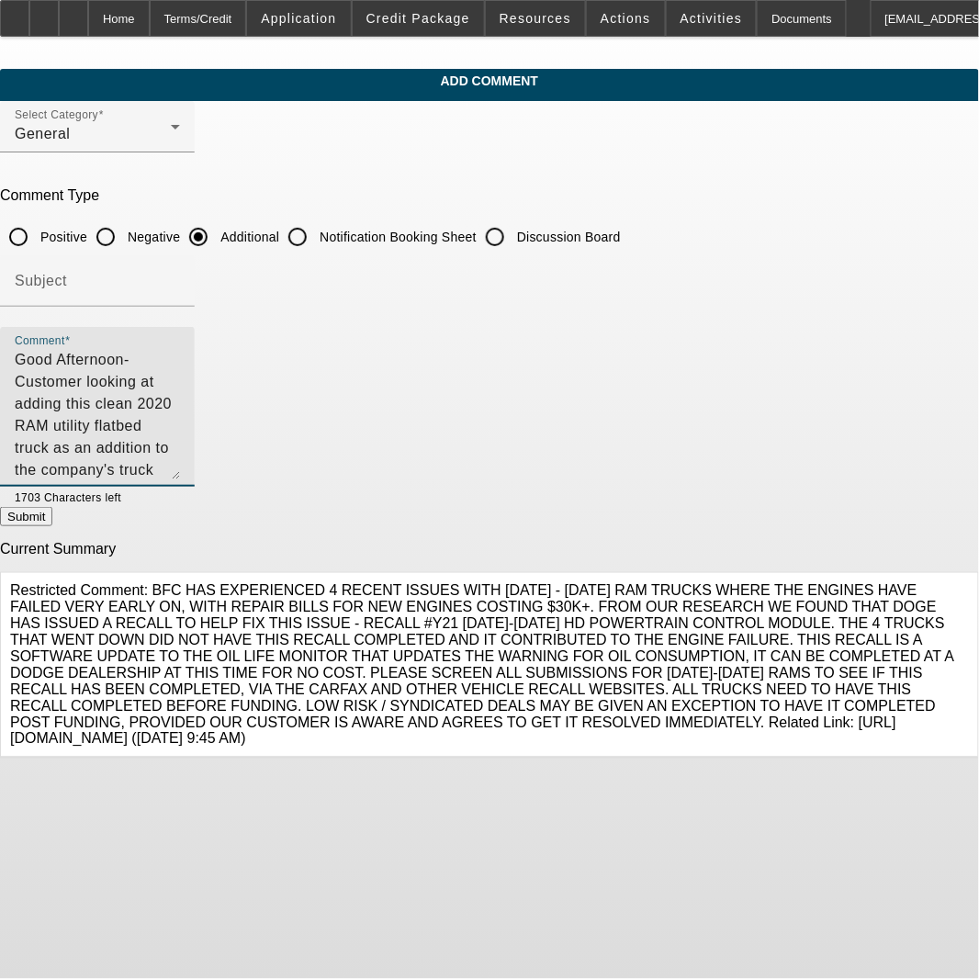
drag, startPoint x: 897, startPoint y: 386, endPoint x: 905, endPoint y: 486, distance: 100.4
click at [195, 486] on div "Comment Good Afternoon- Customer looking at adding this clean 2020 RAM utility …" at bounding box center [97, 407] width 195 height 160
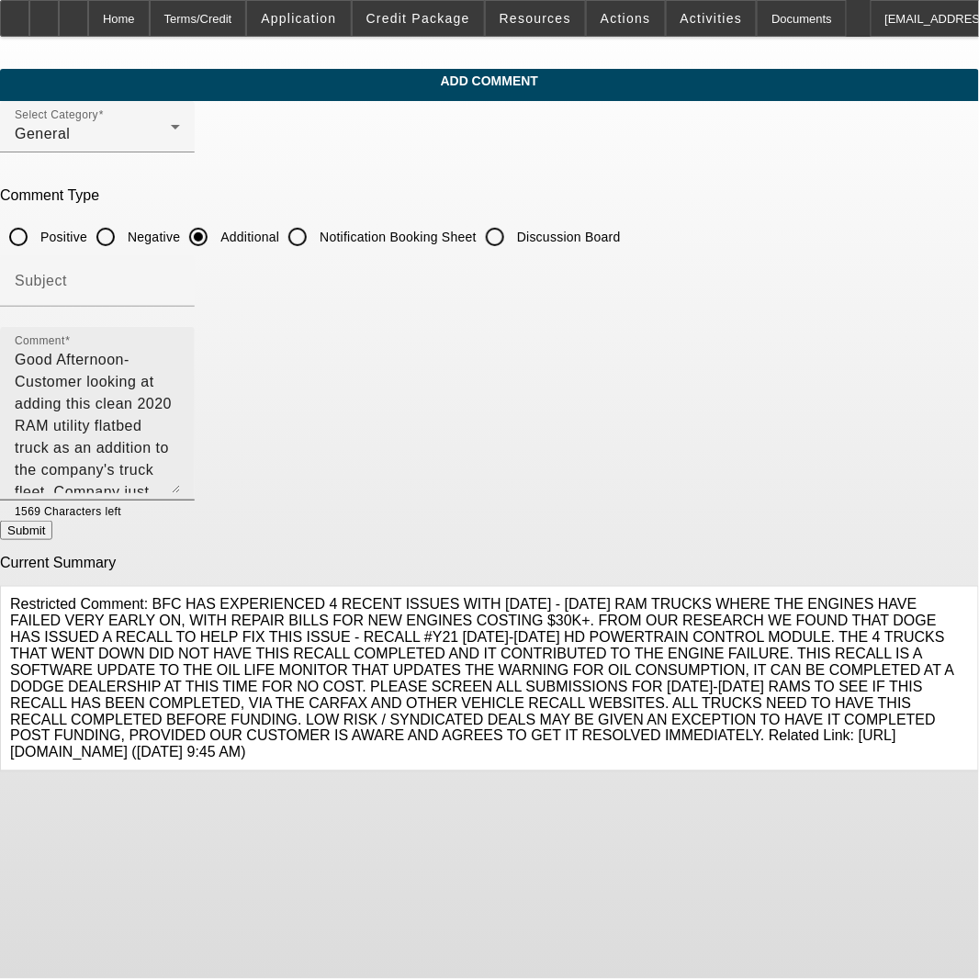
click at [180, 401] on textarea "Good Afternoon- Customer looking at adding this clean 2020 RAM utility flatbed …" at bounding box center [97, 421] width 165 height 144
type textarea "Good Afternoon- Customer looking at adding this clean 2020 RAM utility flatbed …"
drag, startPoint x: 187, startPoint y: 437, endPoint x: 1, endPoint y: 343, distance: 208.6
click at [1, 343] on app-comments-manage "Add Comment Select Category General Comment Type Positive Negative Additional N…" at bounding box center [489, 420] width 979 height 703
click at [180, 468] on textarea "Good Afternoon- Customer looking at adding this clean 2020 RAM utility flatbed …" at bounding box center [97, 421] width 165 height 144
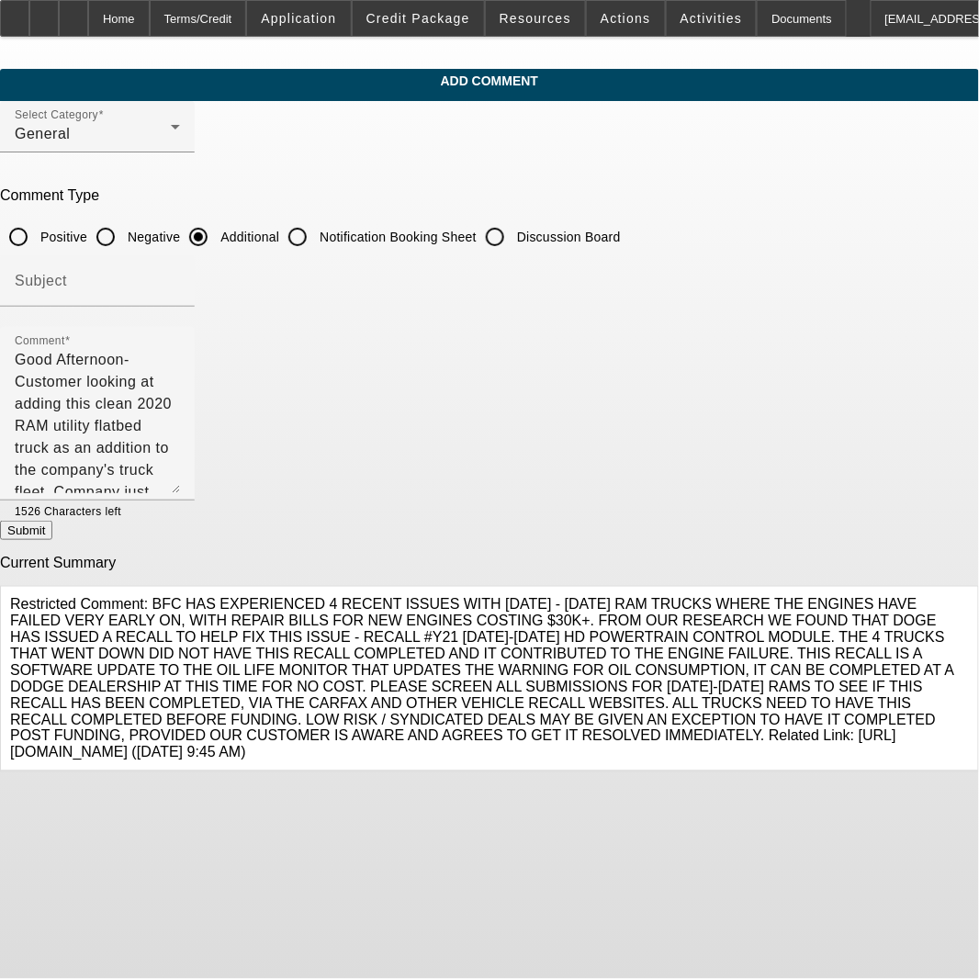
click at [52, 530] on button "Submit" at bounding box center [26, 530] width 52 height 19
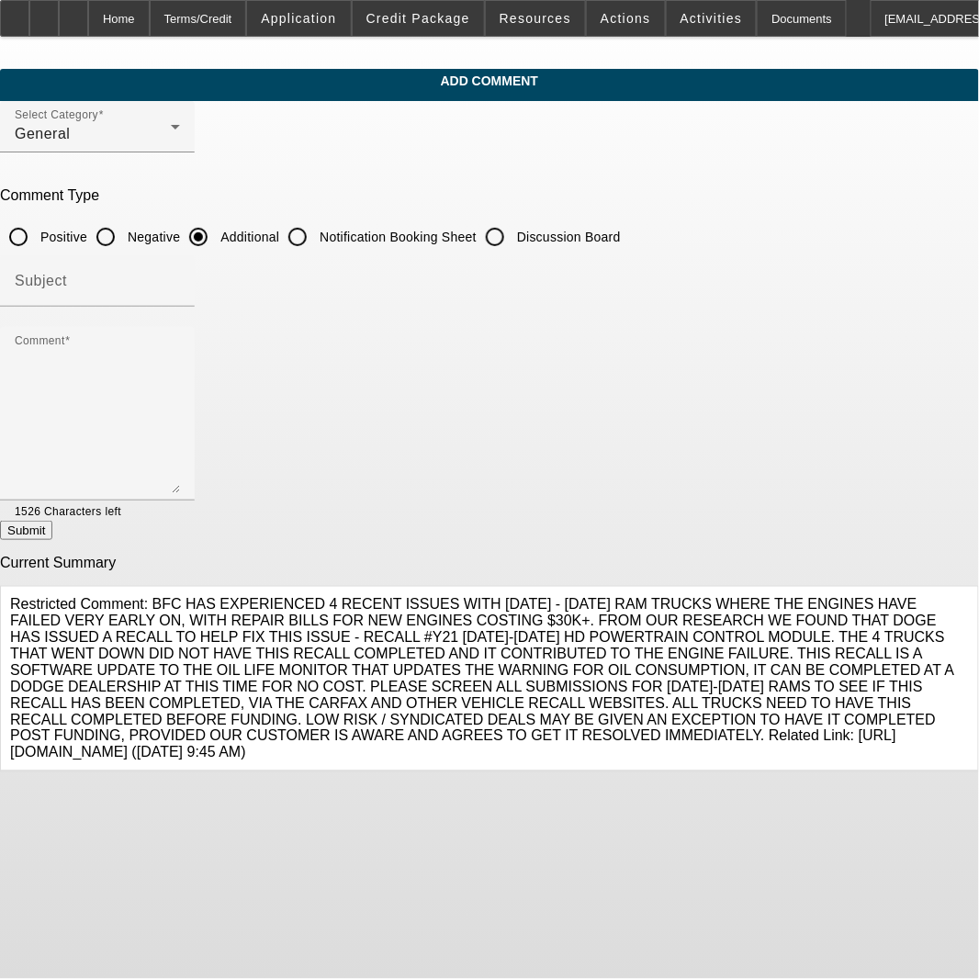
radio input "true"
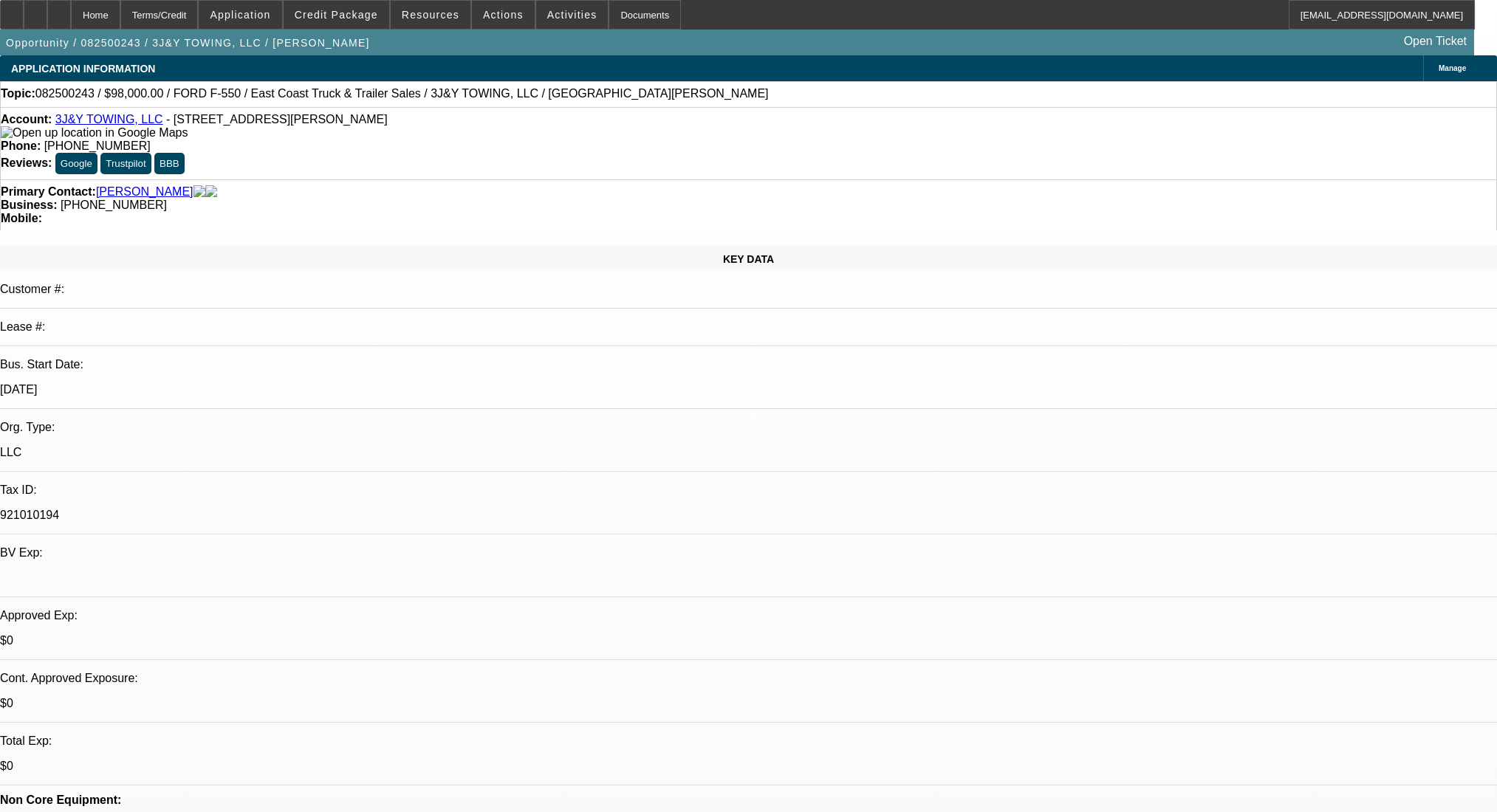
select select "0"
select select "2"
select select "0.1"
select select "4"
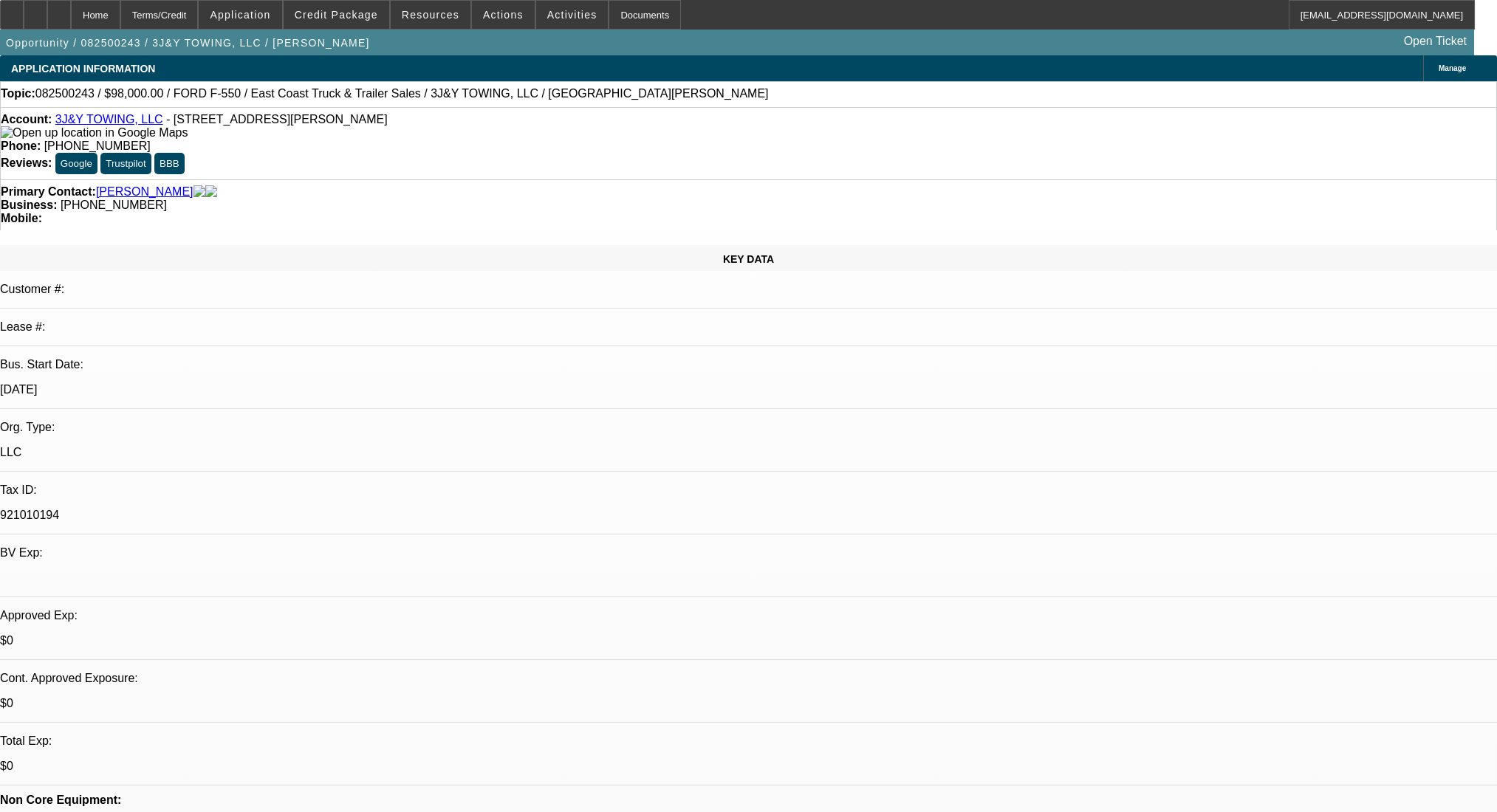
select select "0"
select select "2"
select select "0.1"
select select "4"
